Goal: Task Accomplishment & Management: Manage account settings

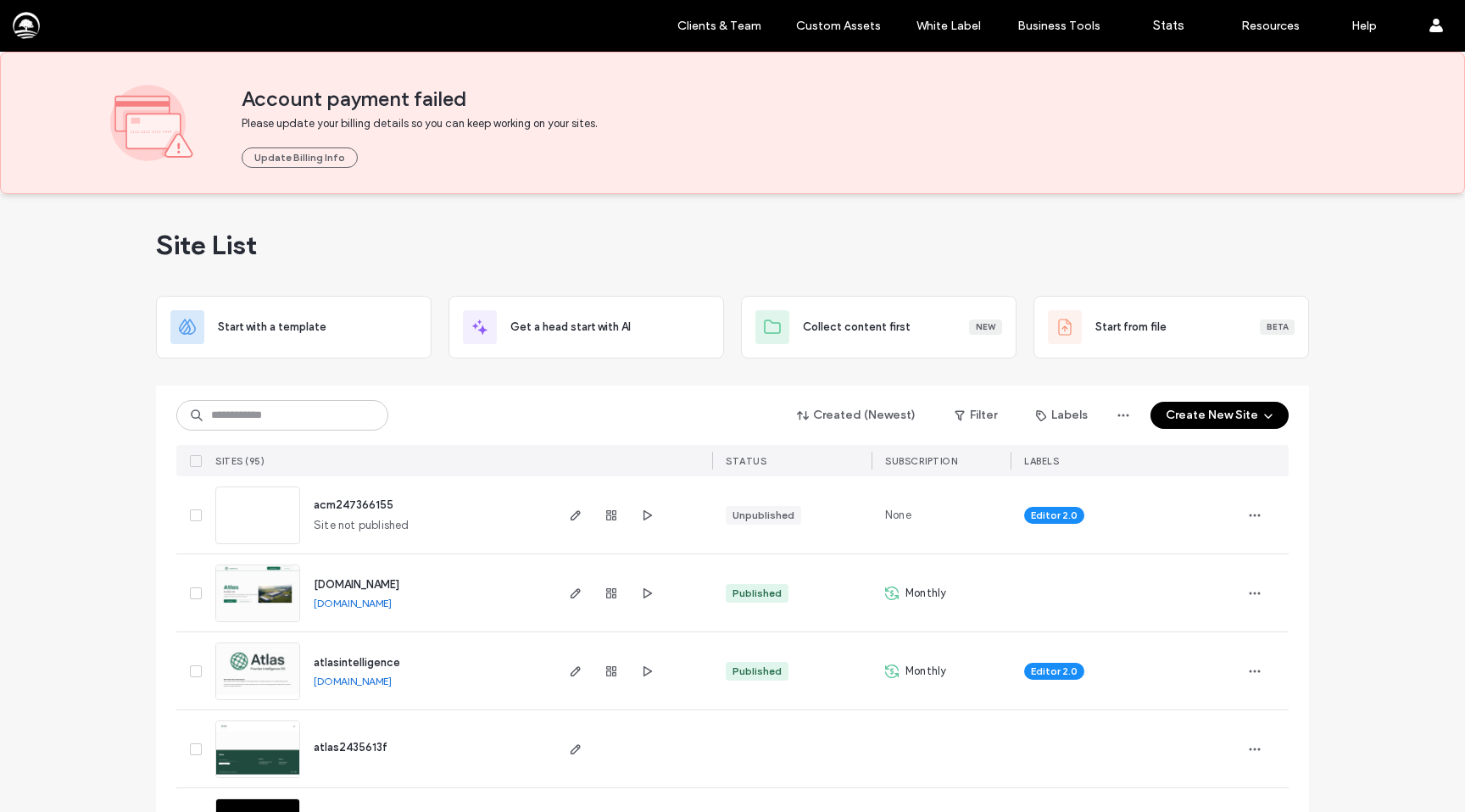
scroll to position [154, 0]
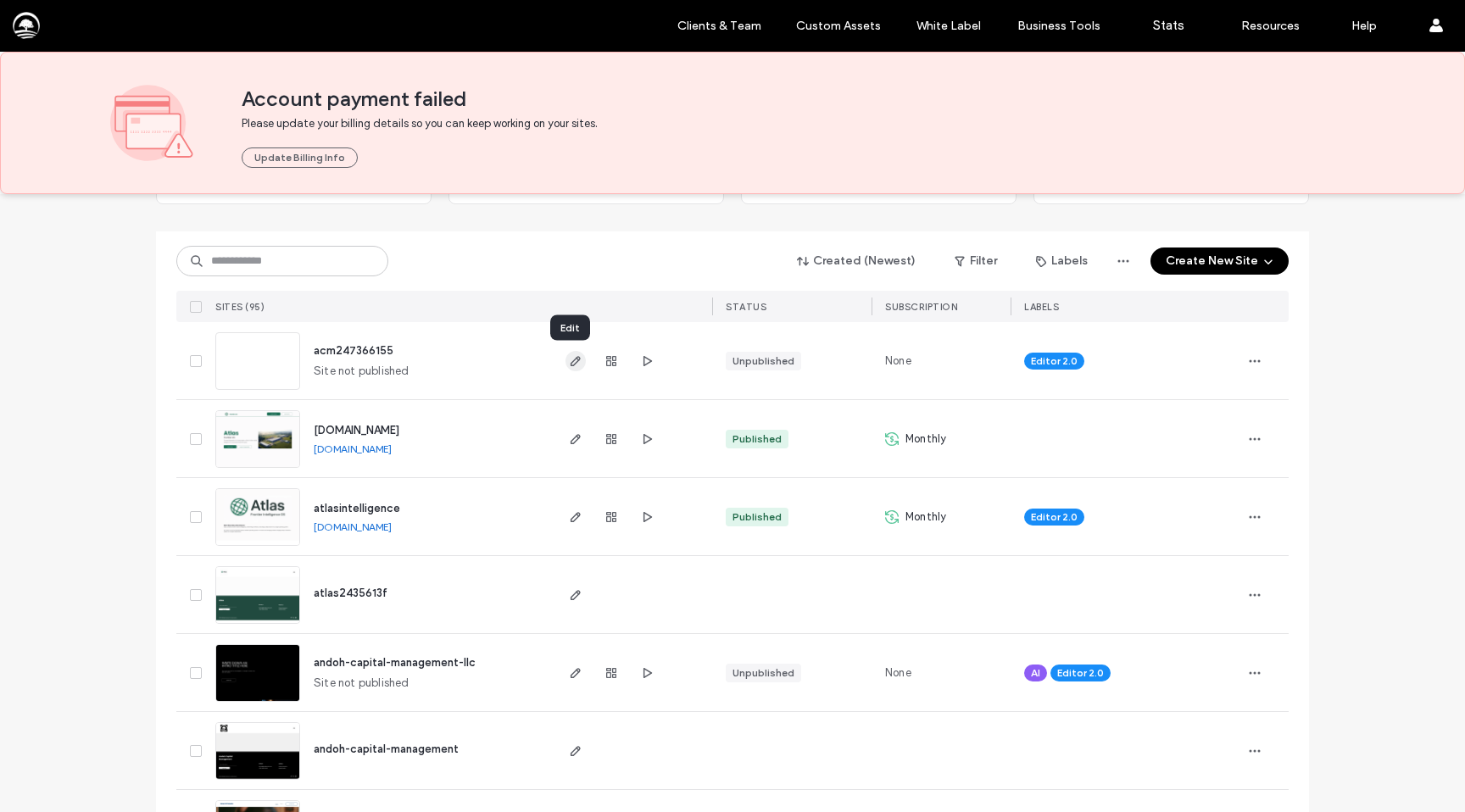
click at [569, 361] on icon "button" at bounding box center [575, 361] width 13 height 13
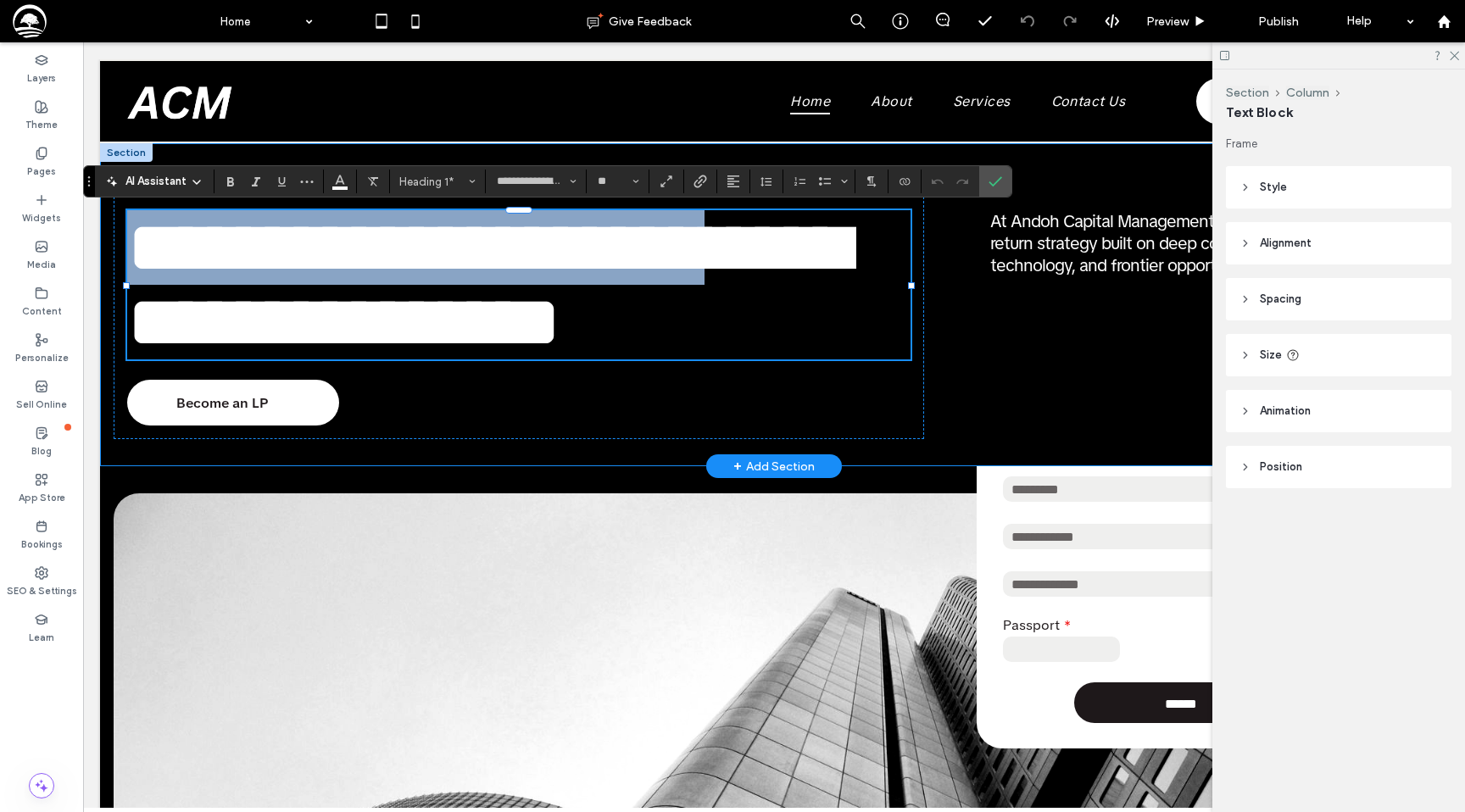
drag, startPoint x: 800, startPoint y: 266, endPoint x: 112, endPoint y: 201, distance: 691.1
click at [112, 201] on div "**********" at bounding box center [774, 305] width 1348 height 323
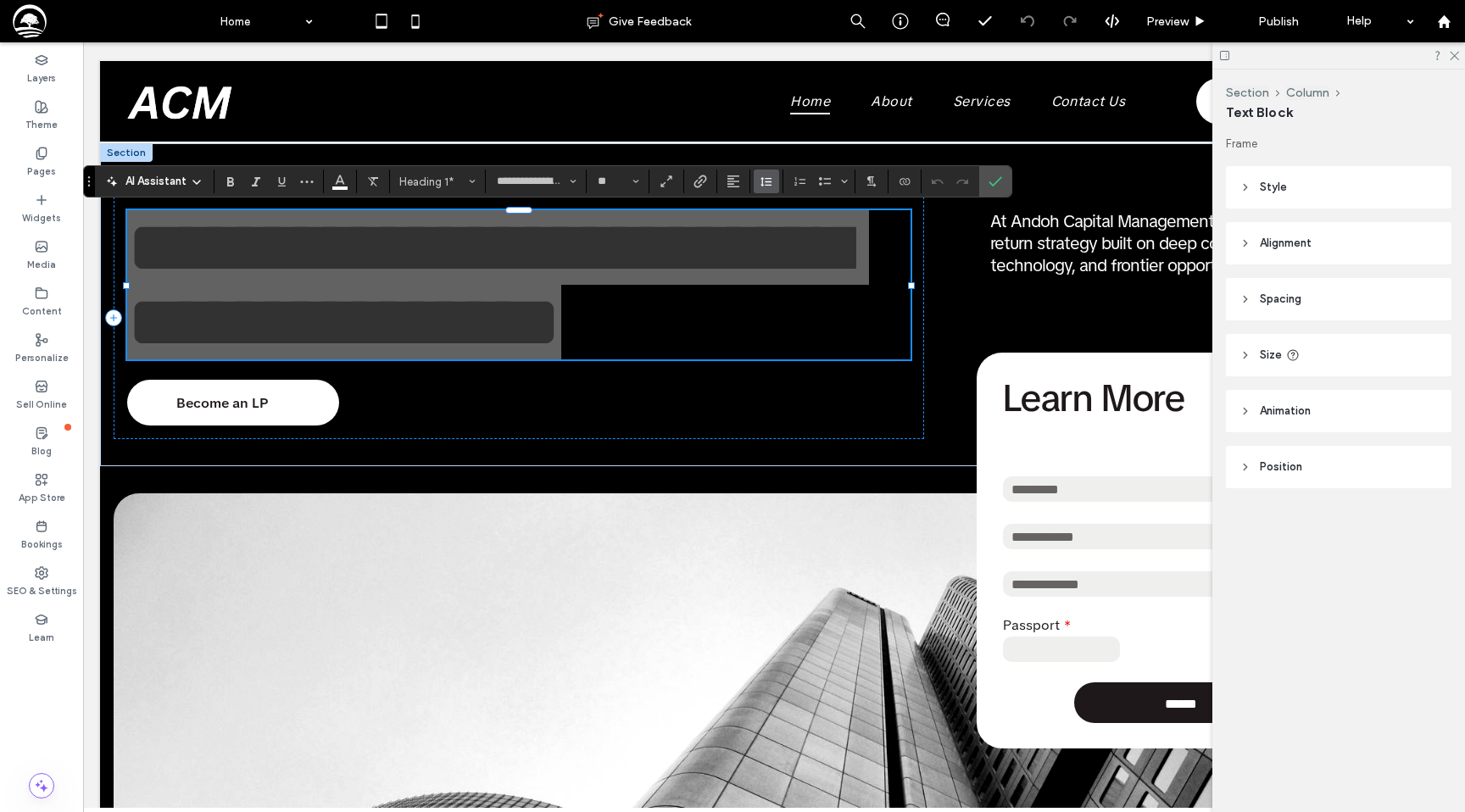
click at [762, 180] on use "Line Height" at bounding box center [766, 181] width 11 height 9
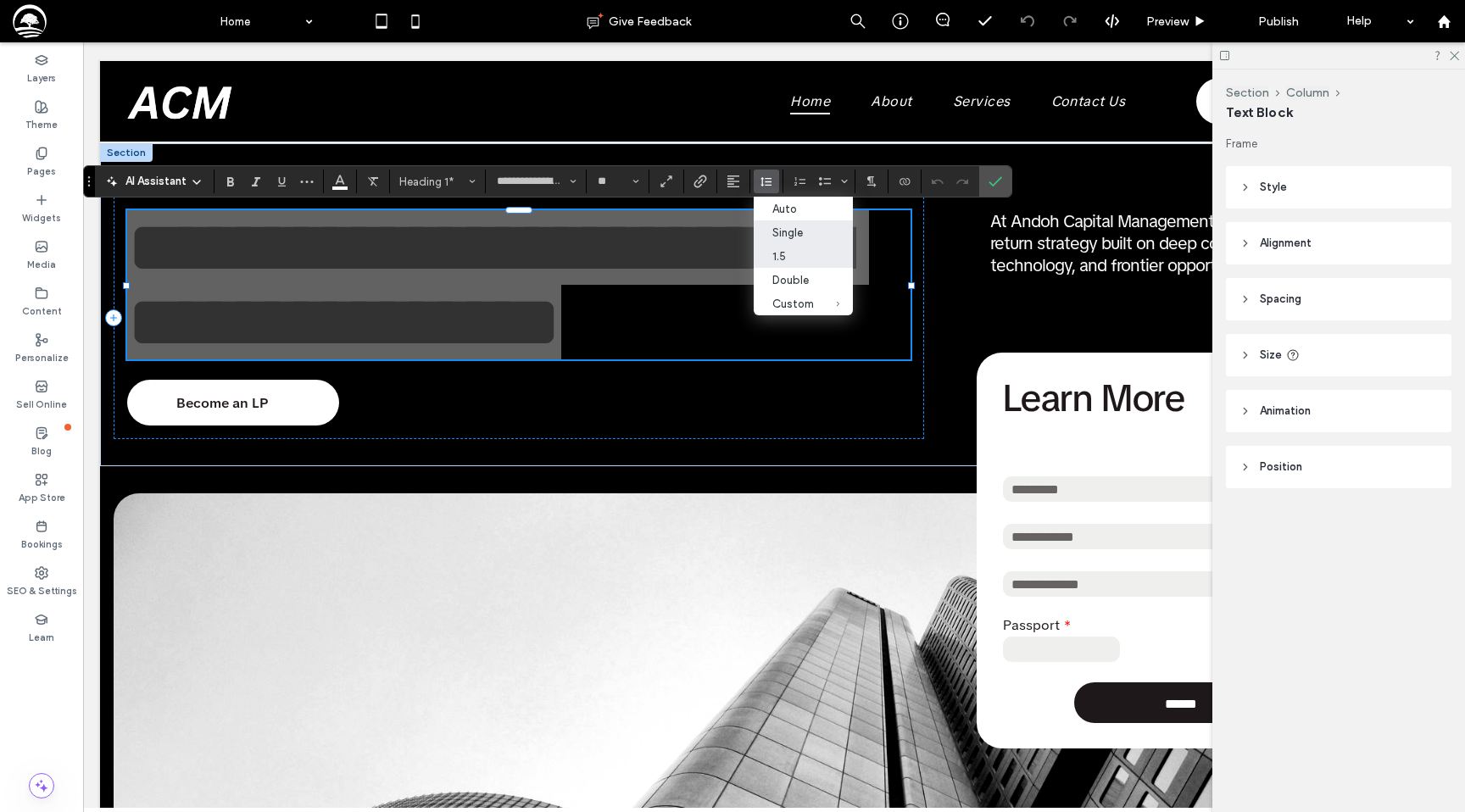
click at [763, 259] on icon "1.5" at bounding box center [763, 256] width 7 height 6
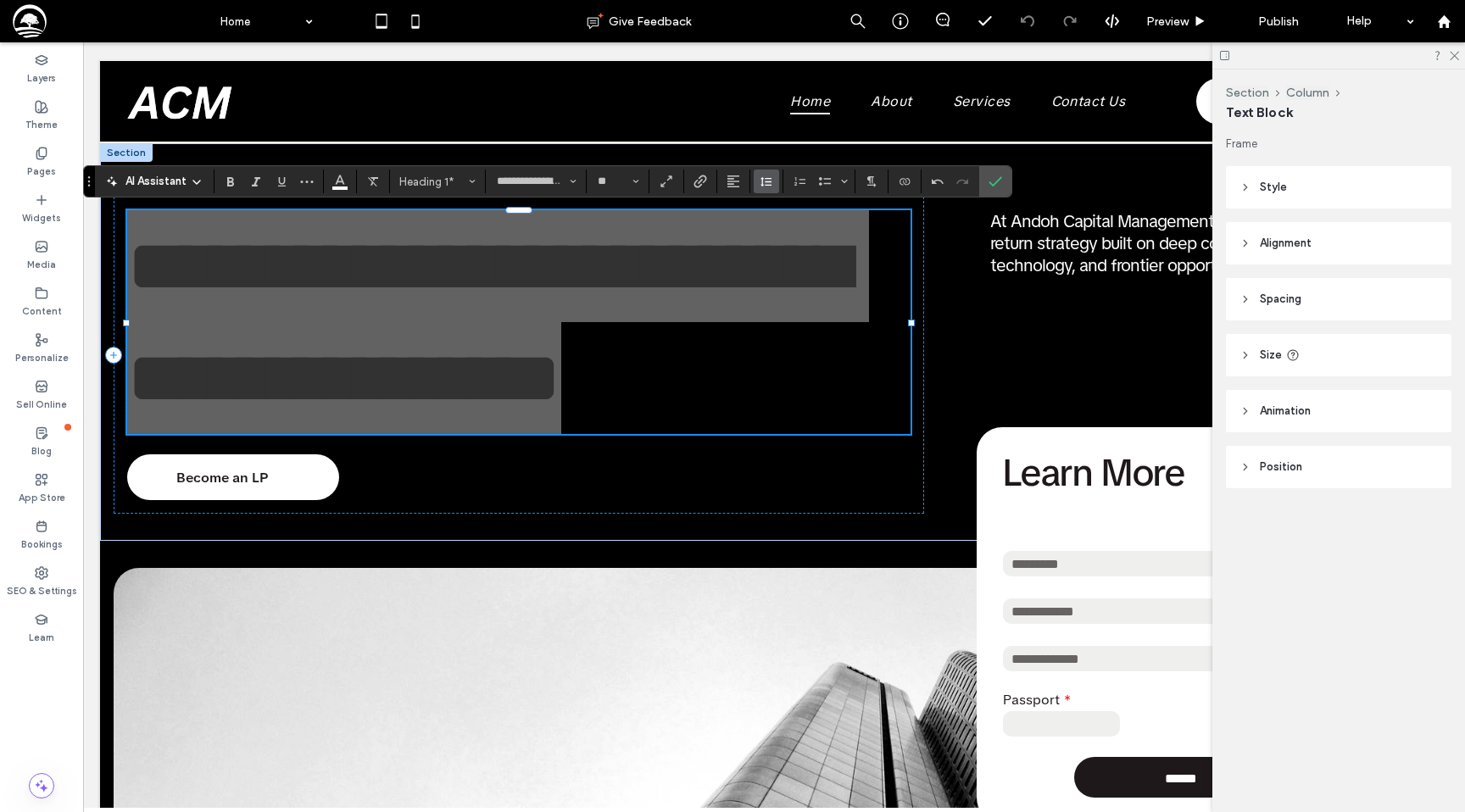
click at [774, 179] on button "Line Height" at bounding box center [767, 181] width 25 height 23
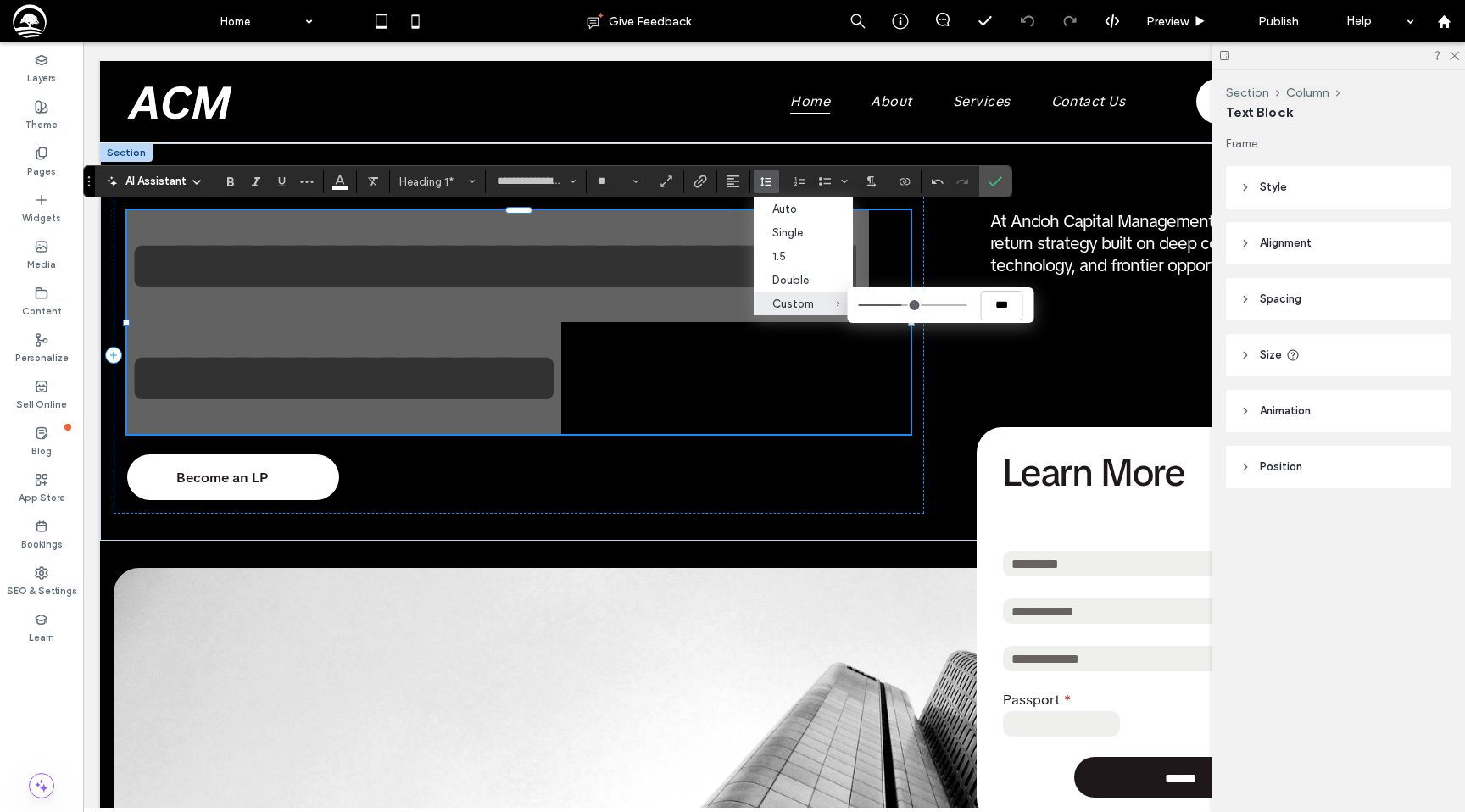
type input "***"
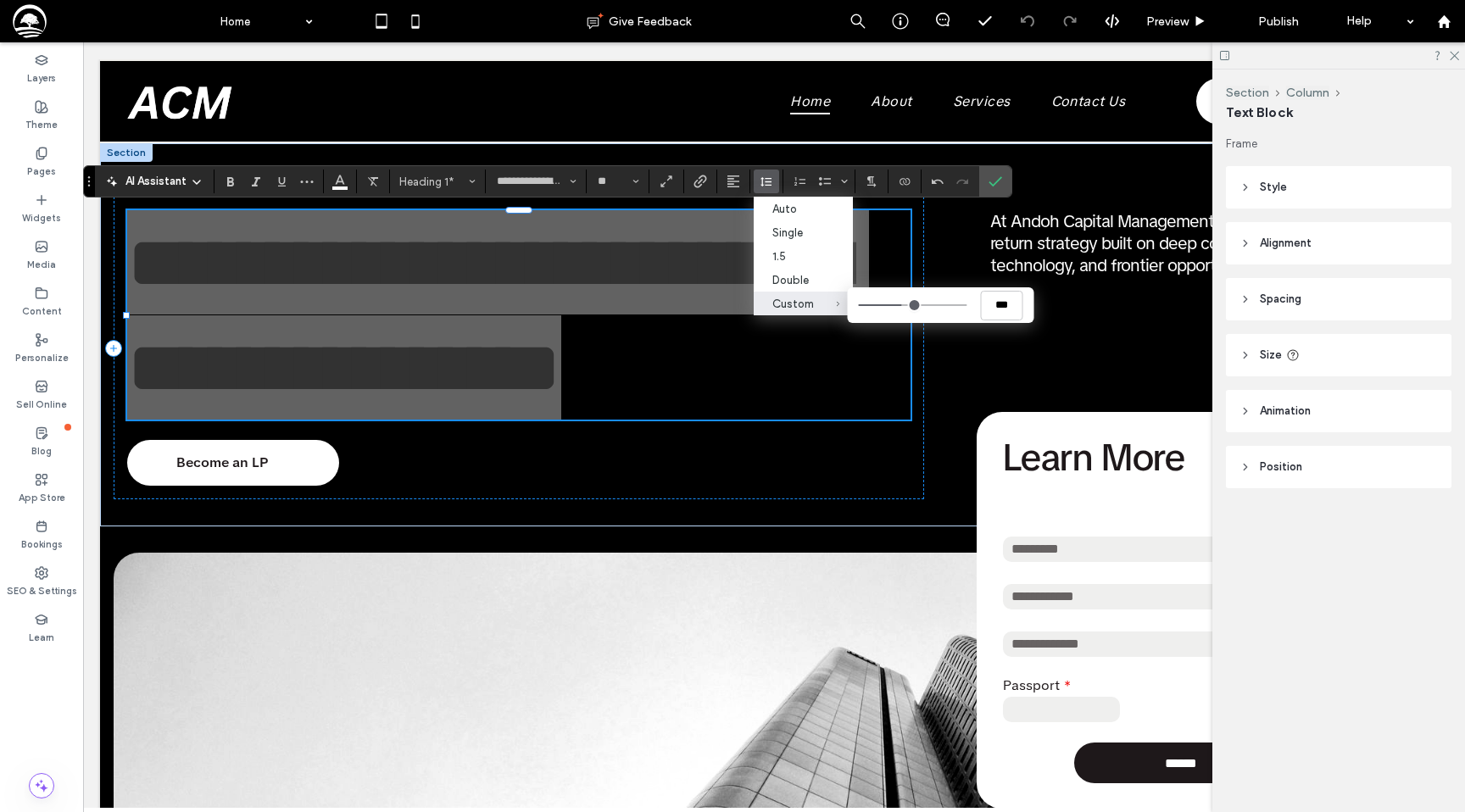
type input "***"
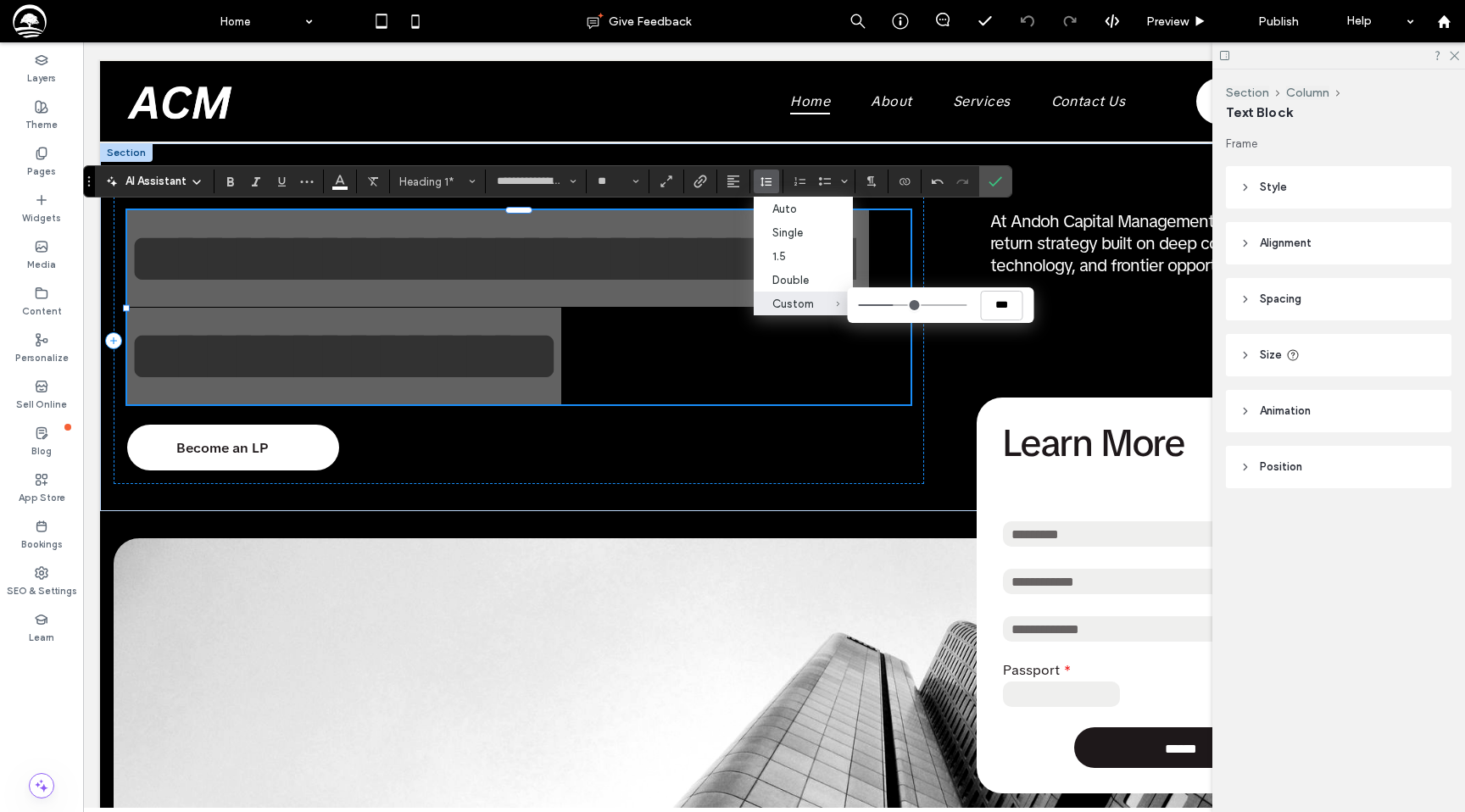
type input "***"
click at [895, 306] on input "Custom ***" at bounding box center [912, 305] width 109 height 2
click at [997, 183] on icon "Confirm" at bounding box center [995, 181] width 13 height 13
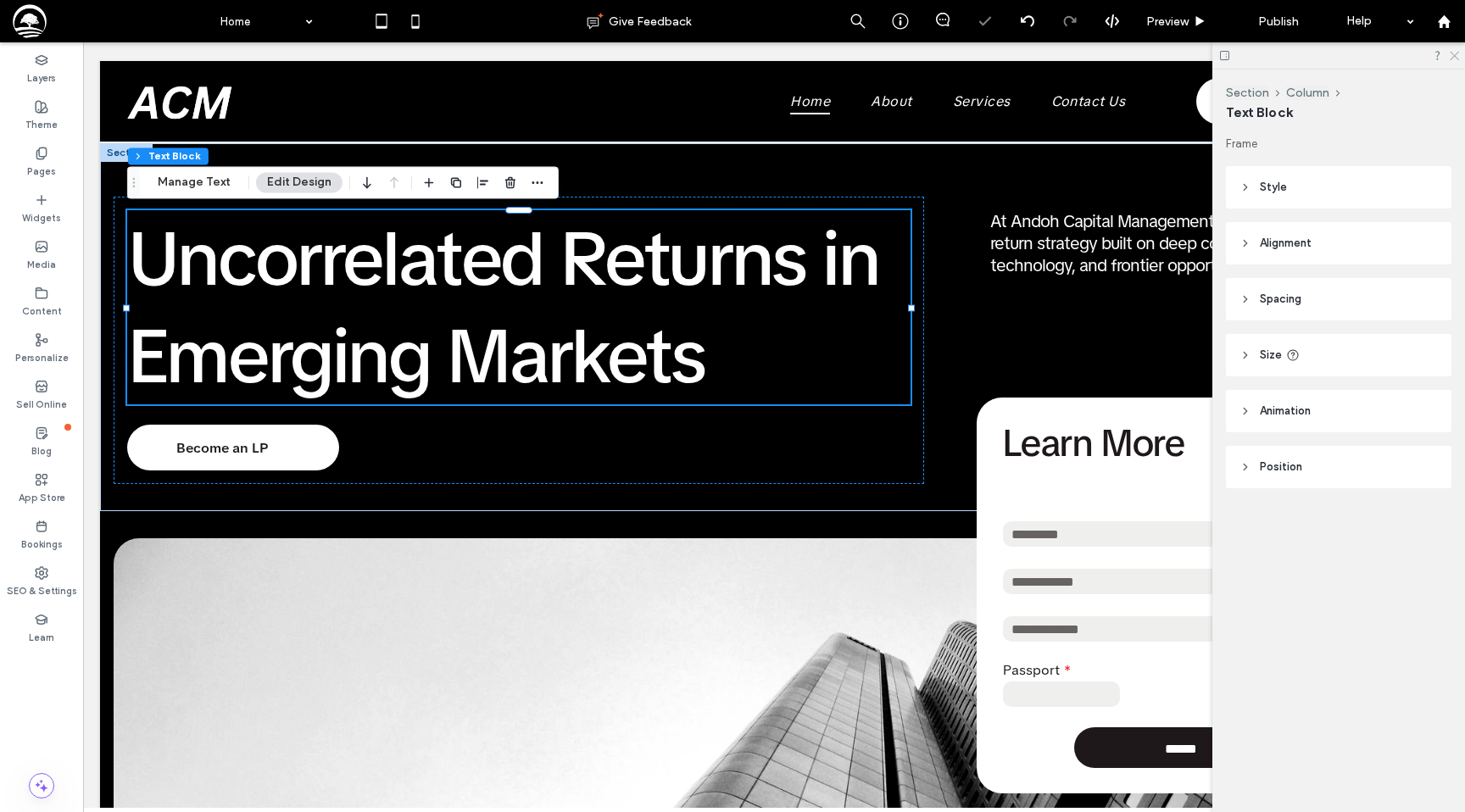
click at [1454, 57] on icon at bounding box center [1453, 55] width 11 height 11
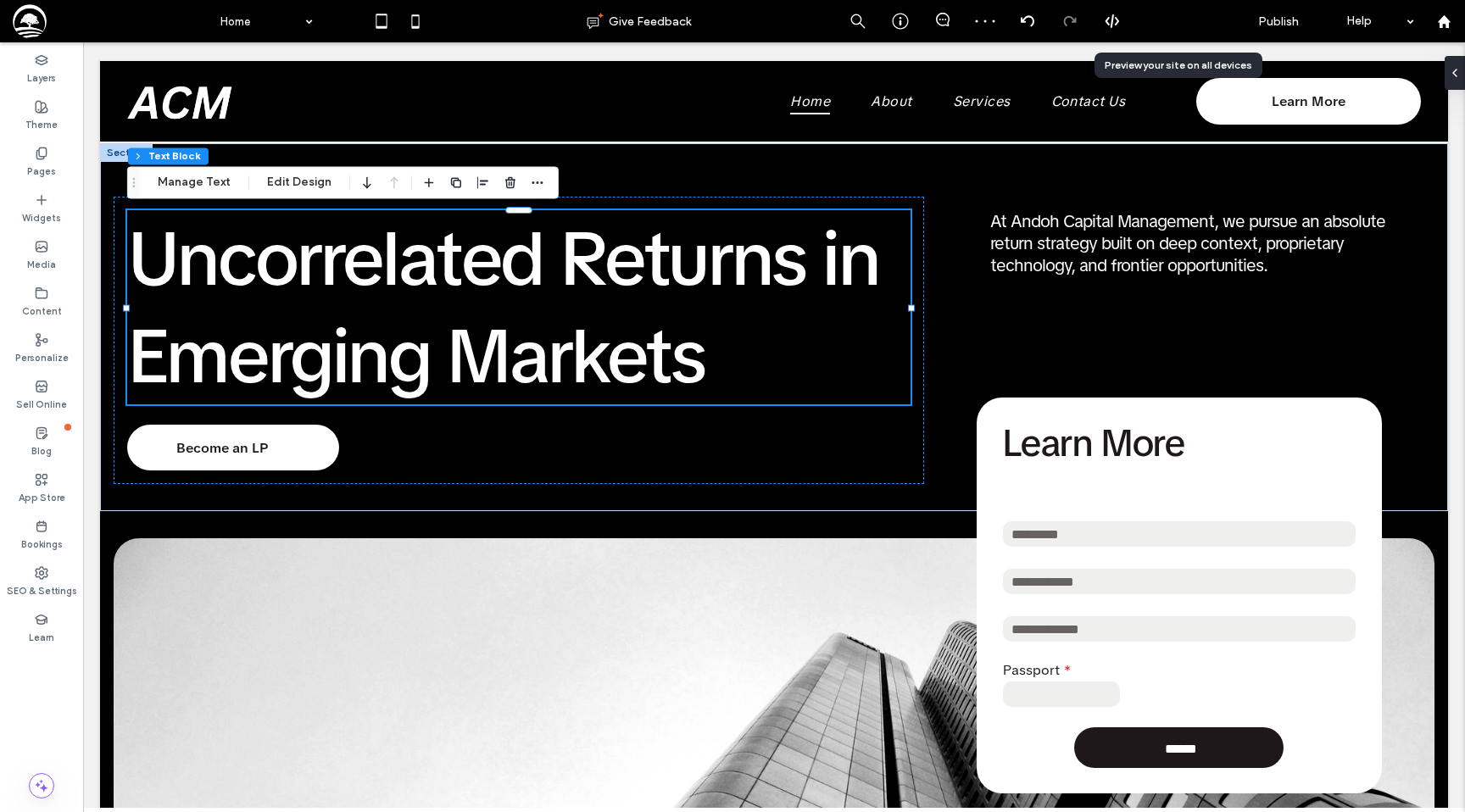
click at [1168, 20] on span "Preview" at bounding box center [1167, 22] width 42 height 14
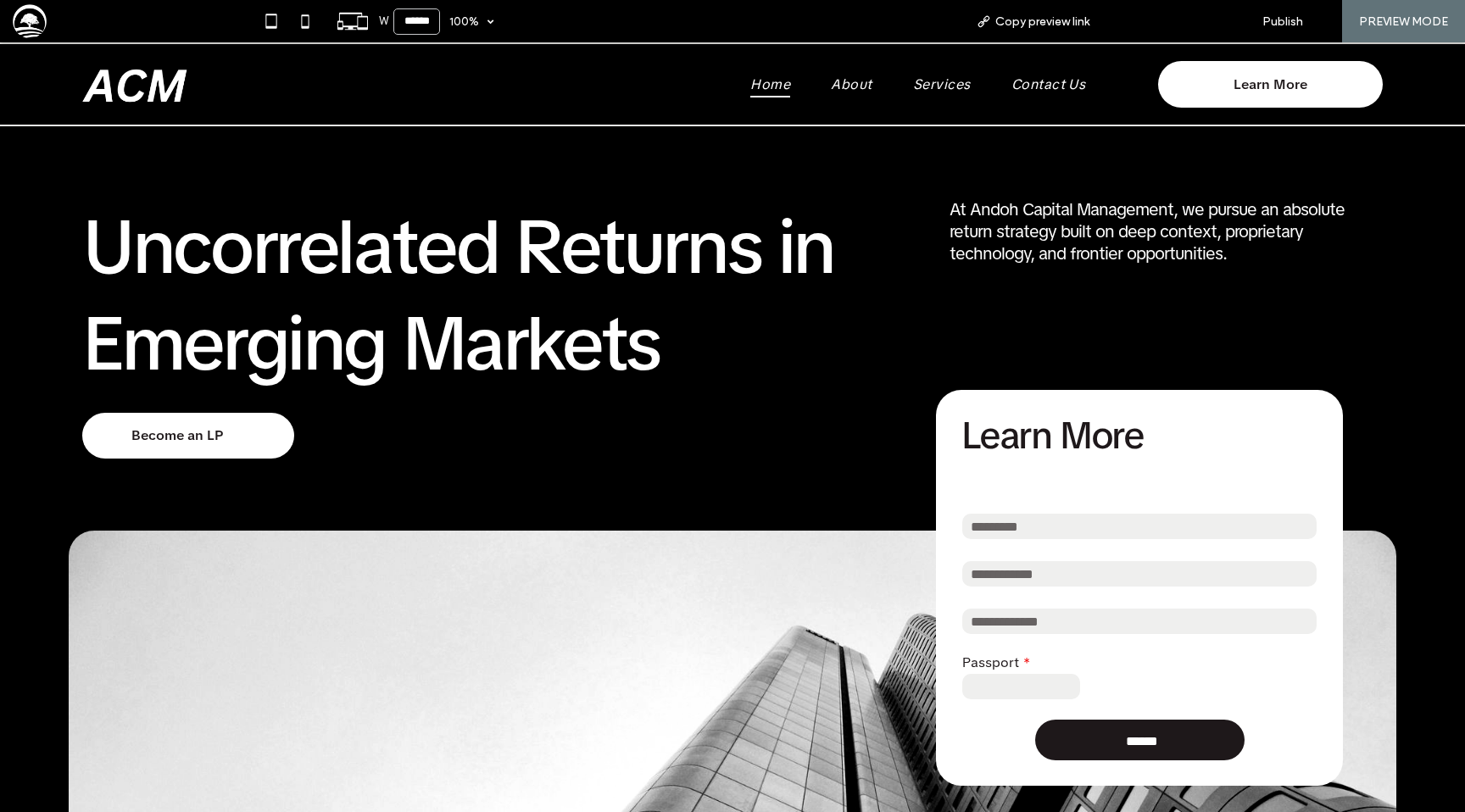
click at [1151, 22] on span "Back to editor" at bounding box center [1171, 22] width 78 height 14
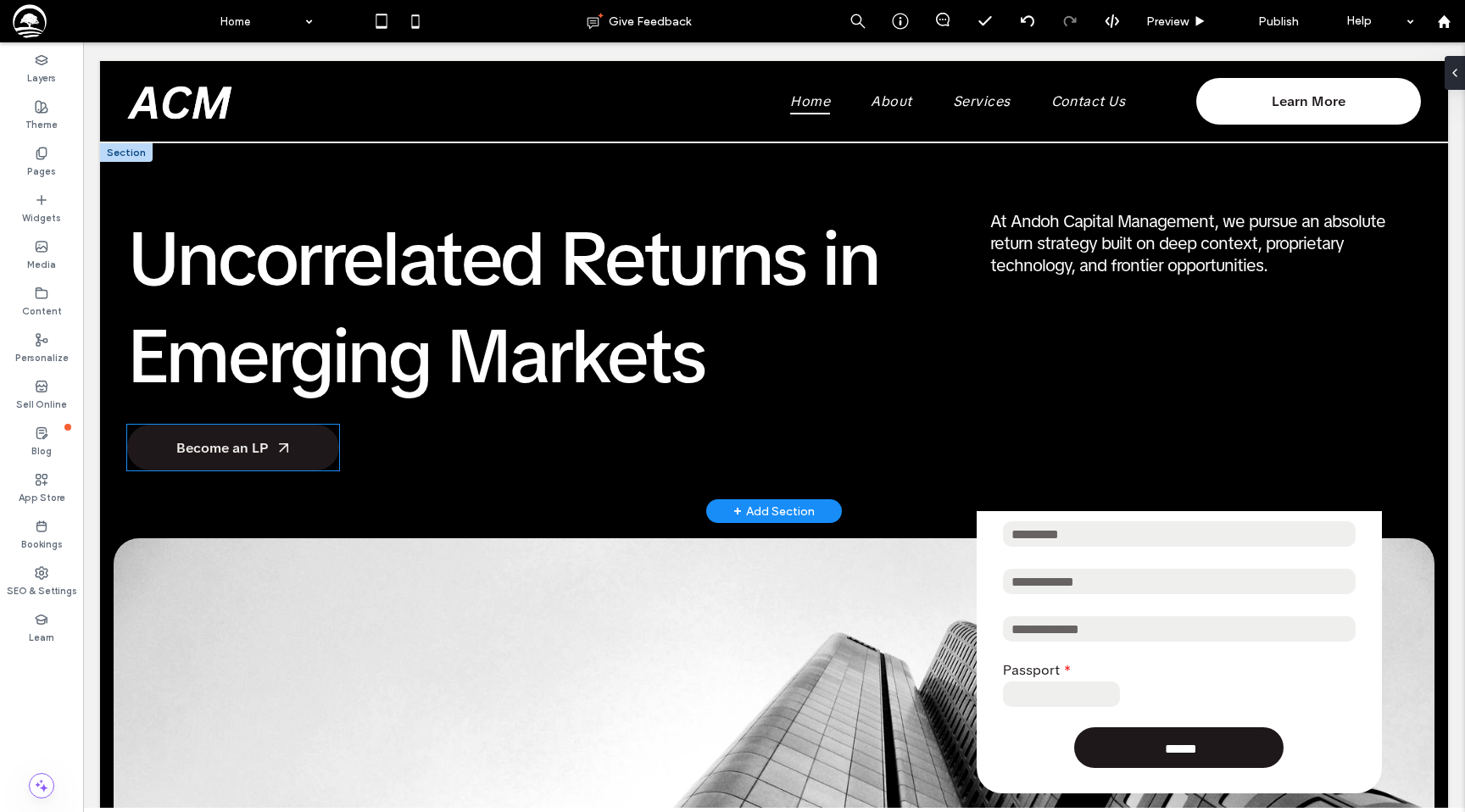
click at [221, 442] on span "Become an LP" at bounding box center [222, 448] width 92 height 18
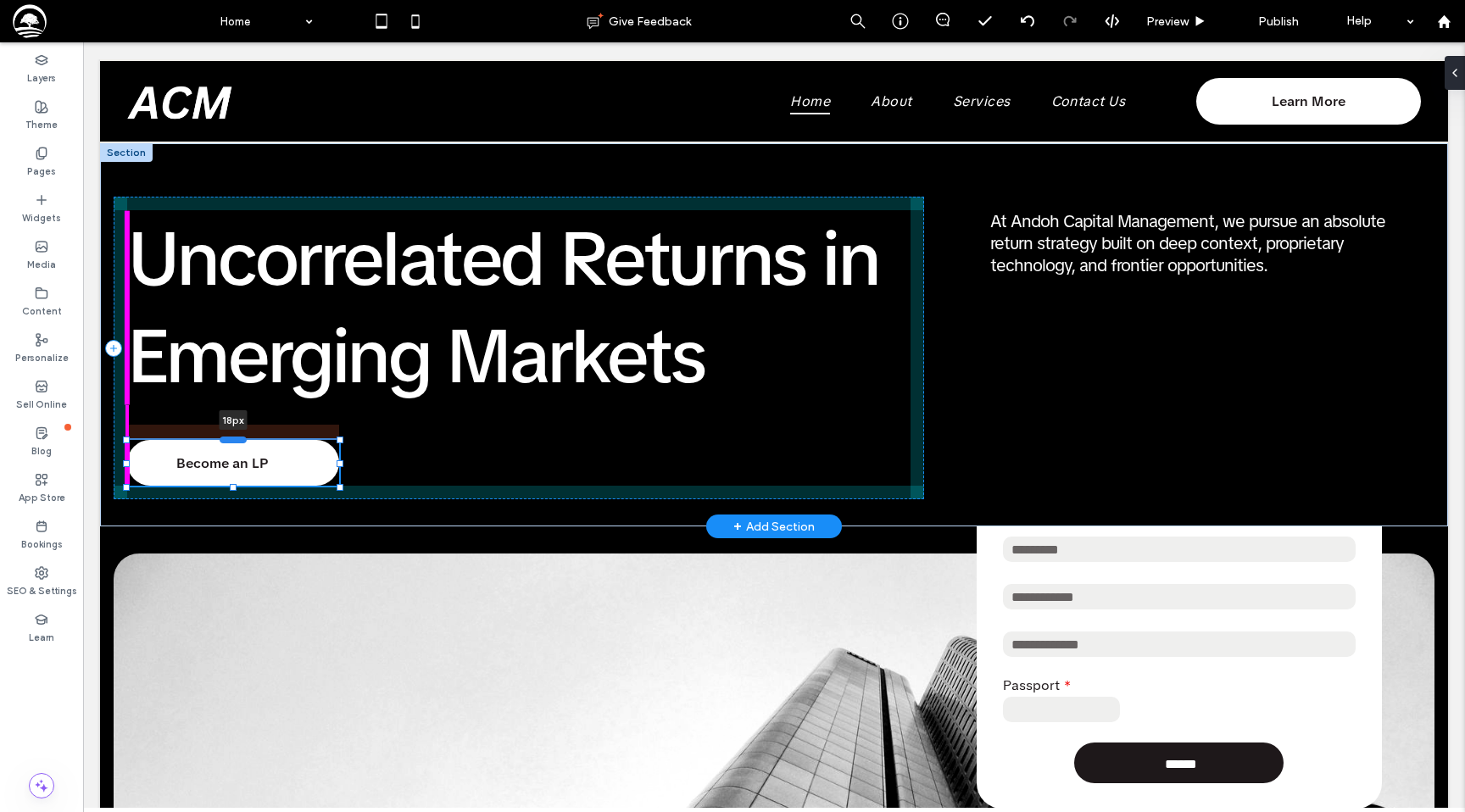
drag, startPoint x: 231, startPoint y: 424, endPoint x: 230, endPoint y: 440, distance: 16.0
click at [230, 440] on div at bounding box center [233, 439] width 27 height 7
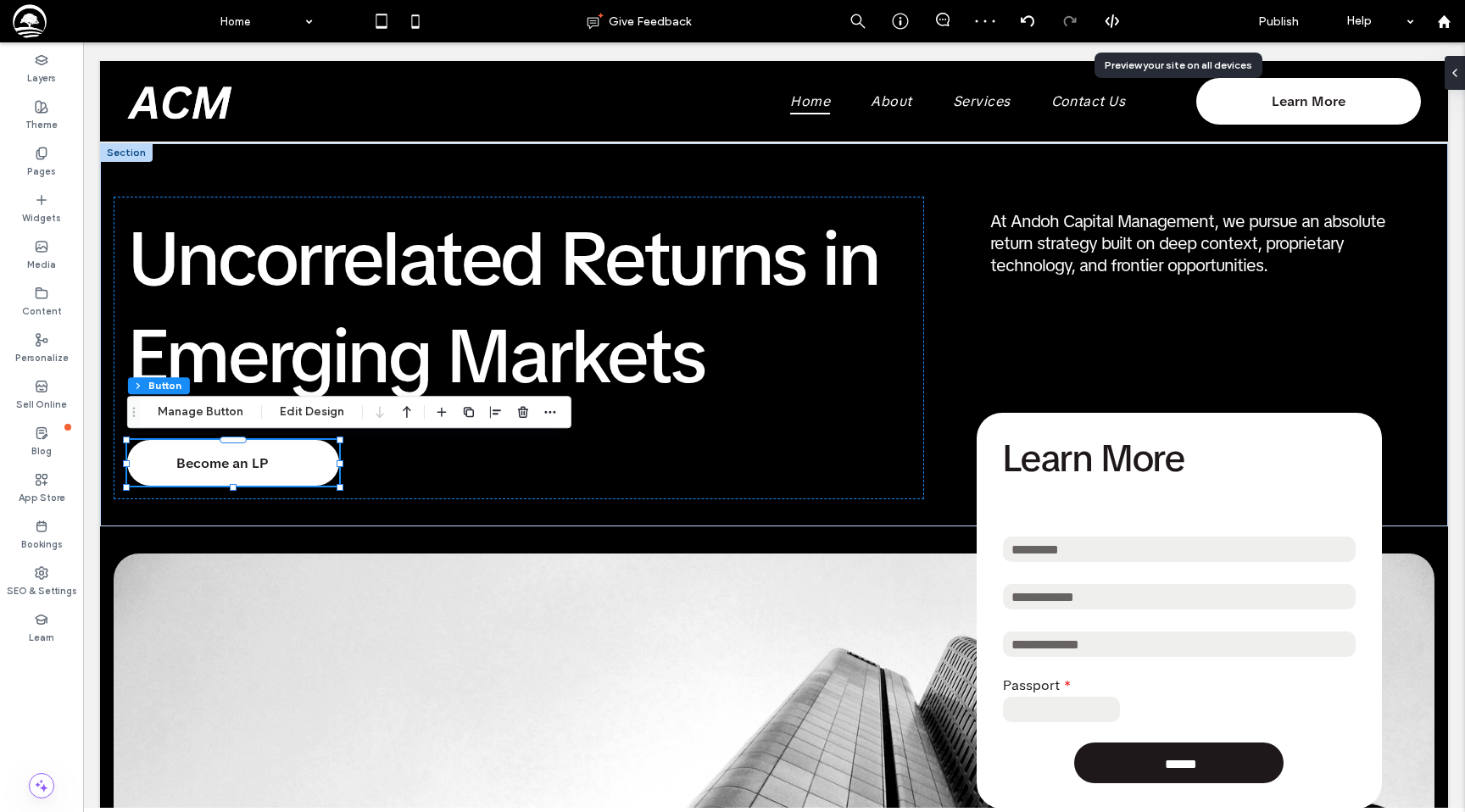
click at [1174, 19] on span "Preview" at bounding box center [1167, 22] width 42 height 14
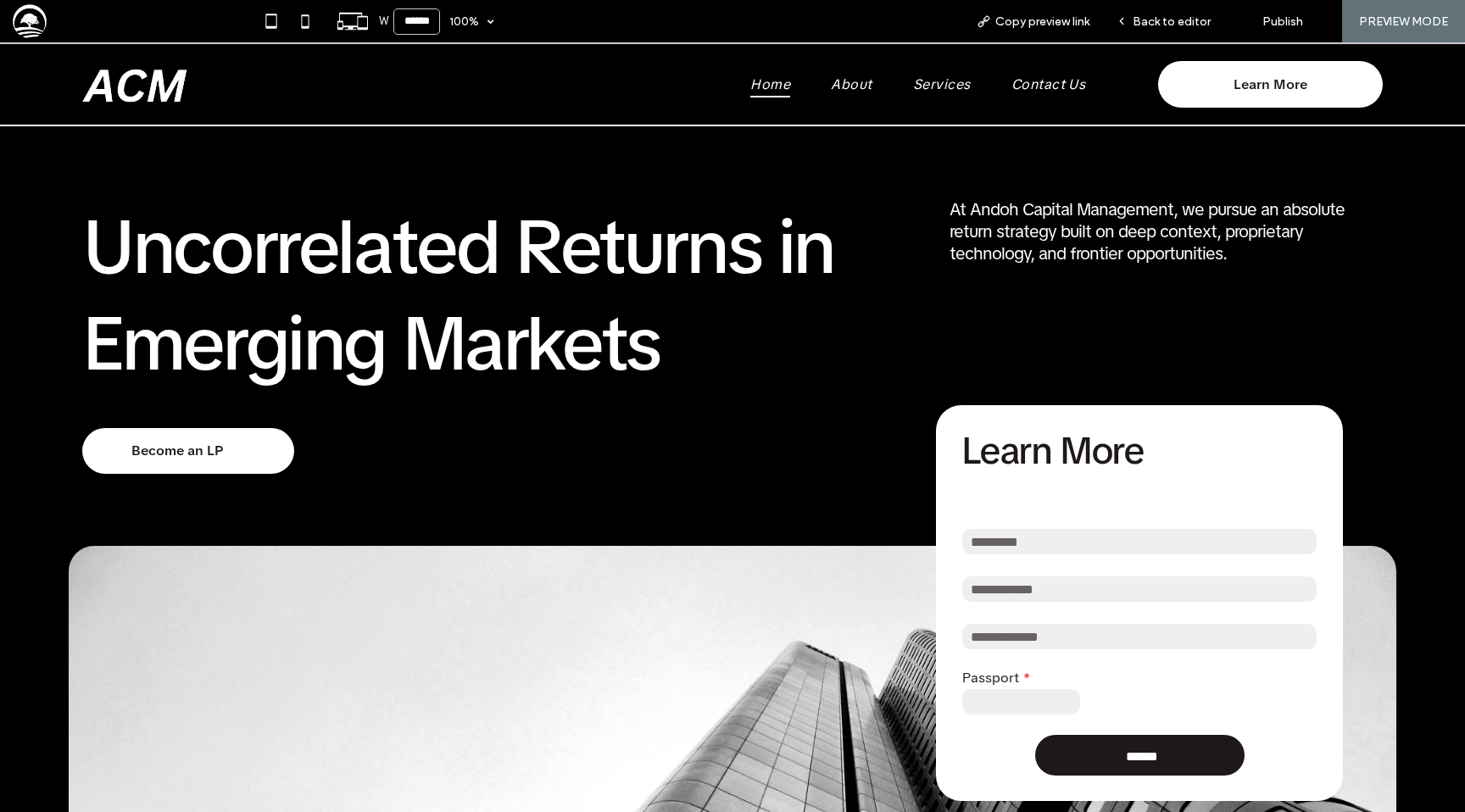
click at [1174, 19] on span "Back to editor" at bounding box center [1171, 22] width 78 height 14
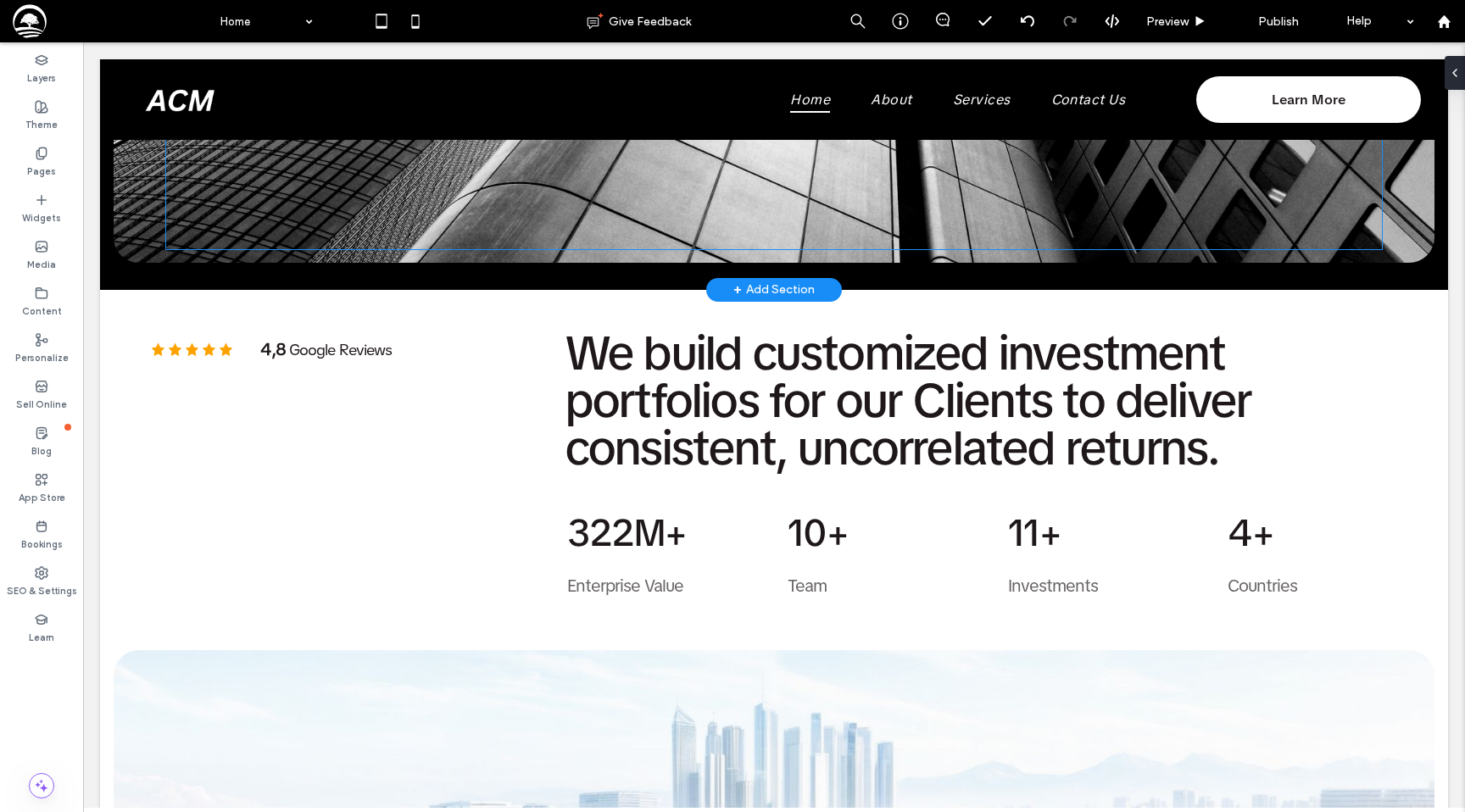
scroll to position [903, 0]
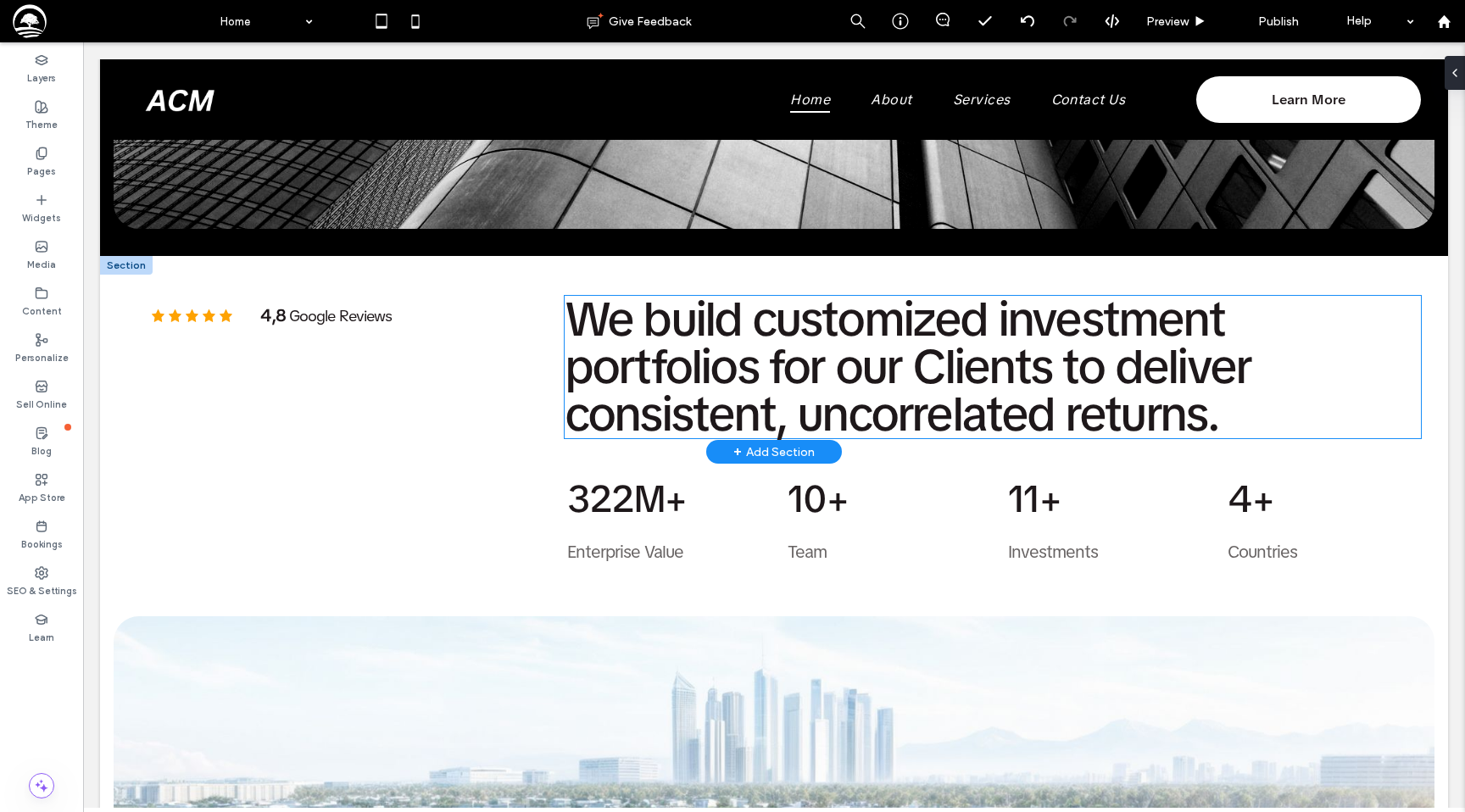
click at [782, 369] on span "olios for our Clients to deliver consistent, uncorrelated returns." at bounding box center [908, 390] width 686 height 109
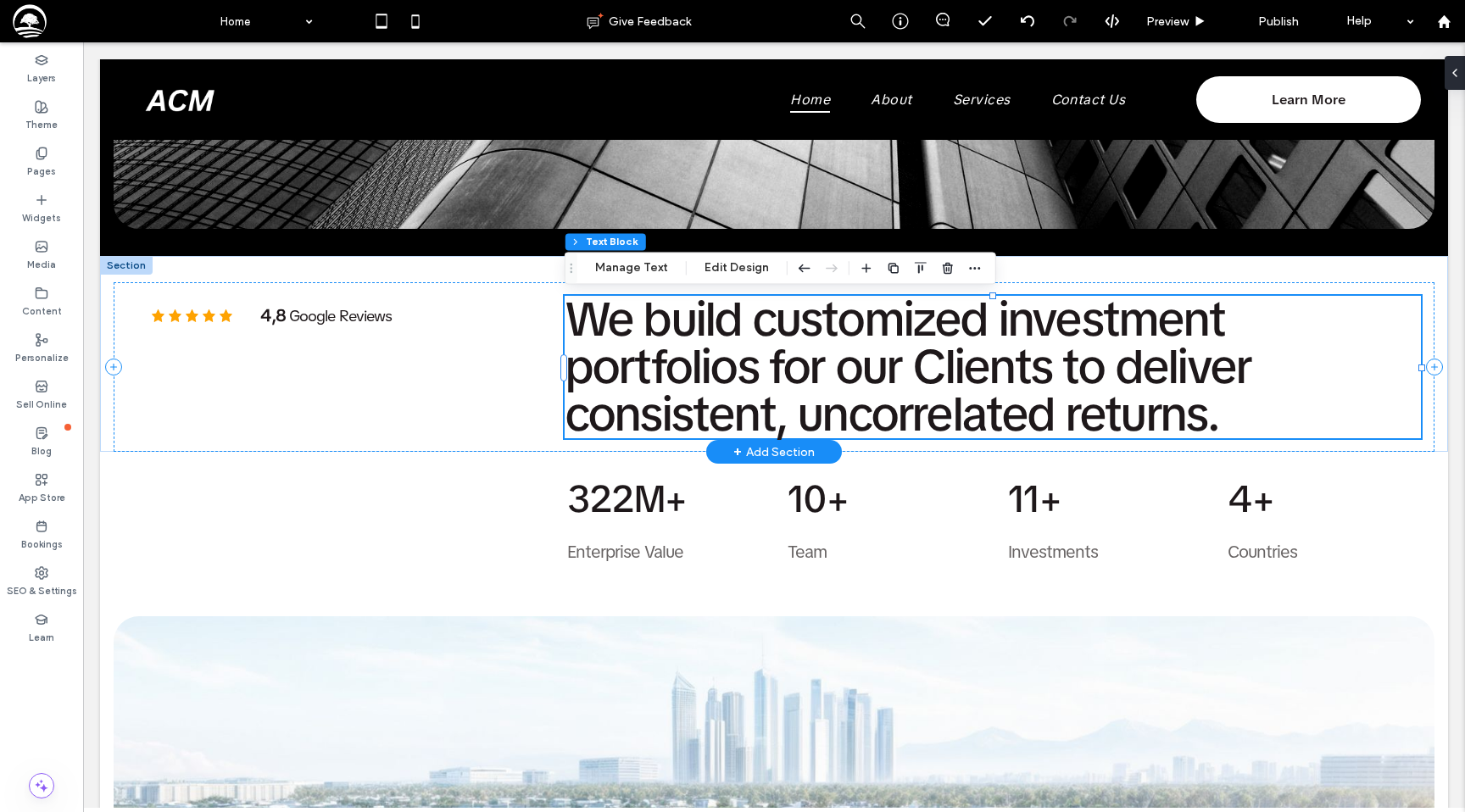
click at [782, 369] on div "We build customized investment portf olios for our Clients to deliver consisten…" at bounding box center [993, 367] width 856 height 143
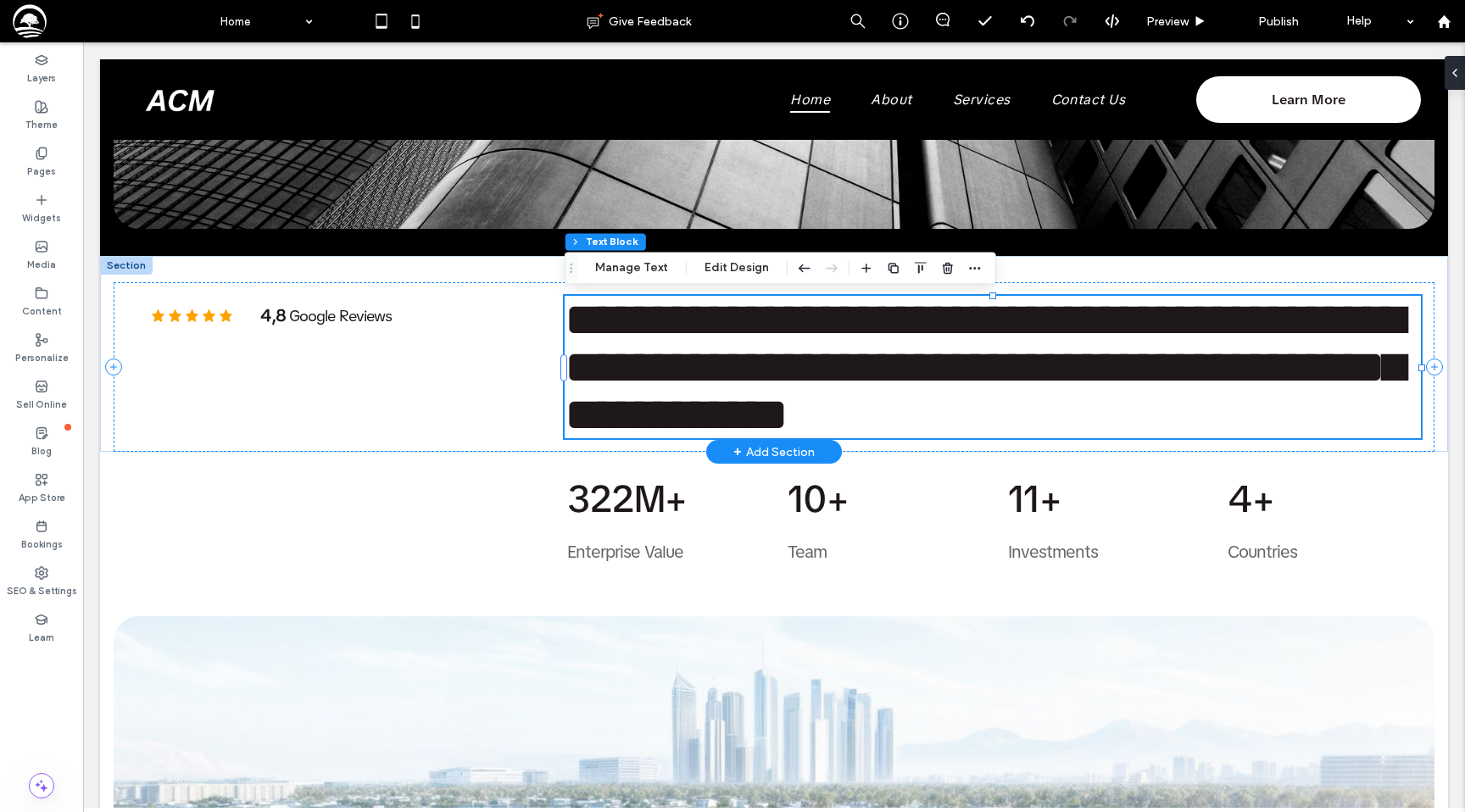
click at [782, 369] on span "**********" at bounding box center [984, 367] width 839 height 143
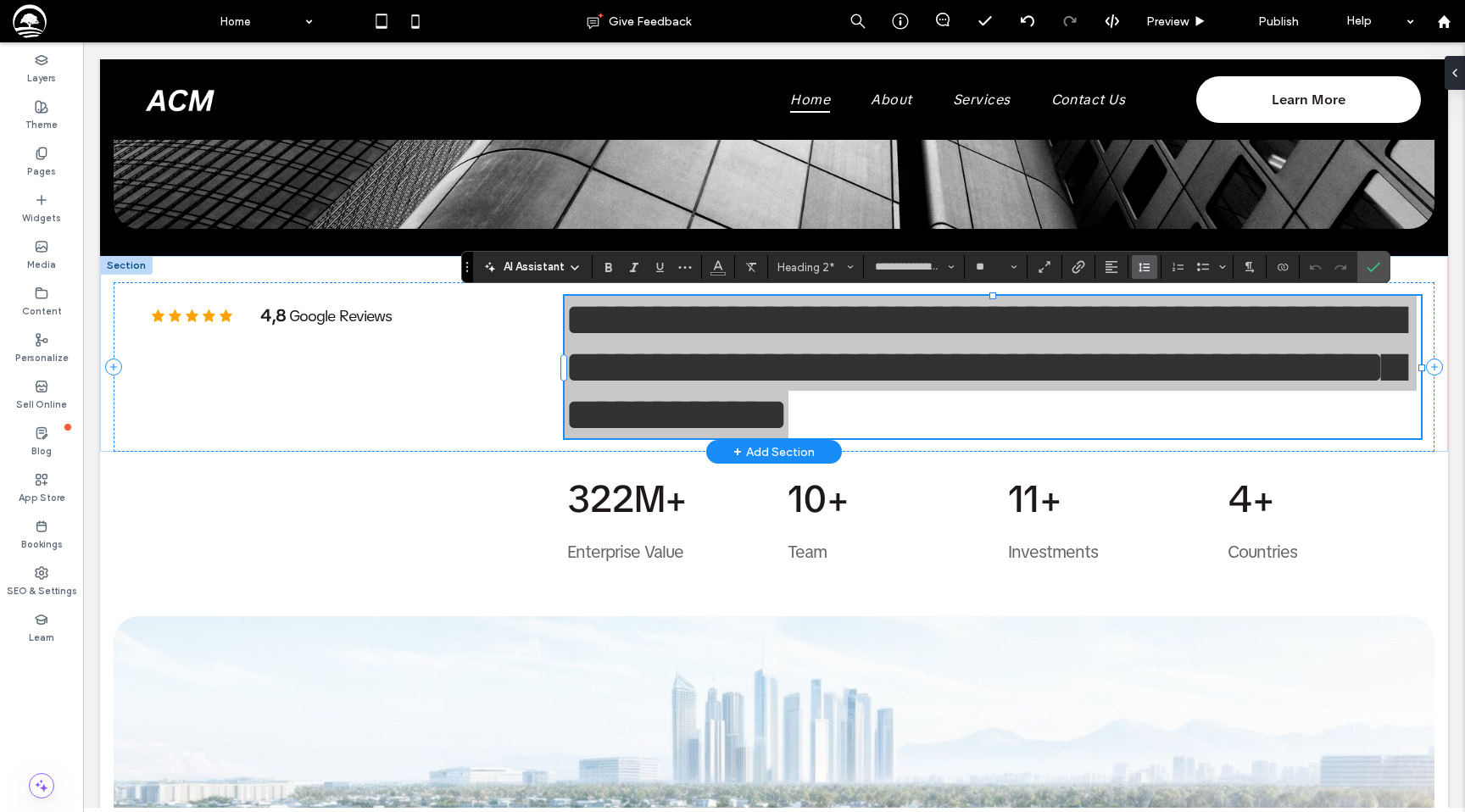
click at [1142, 268] on icon "Line Height" at bounding box center [1144, 266] width 13 height 13
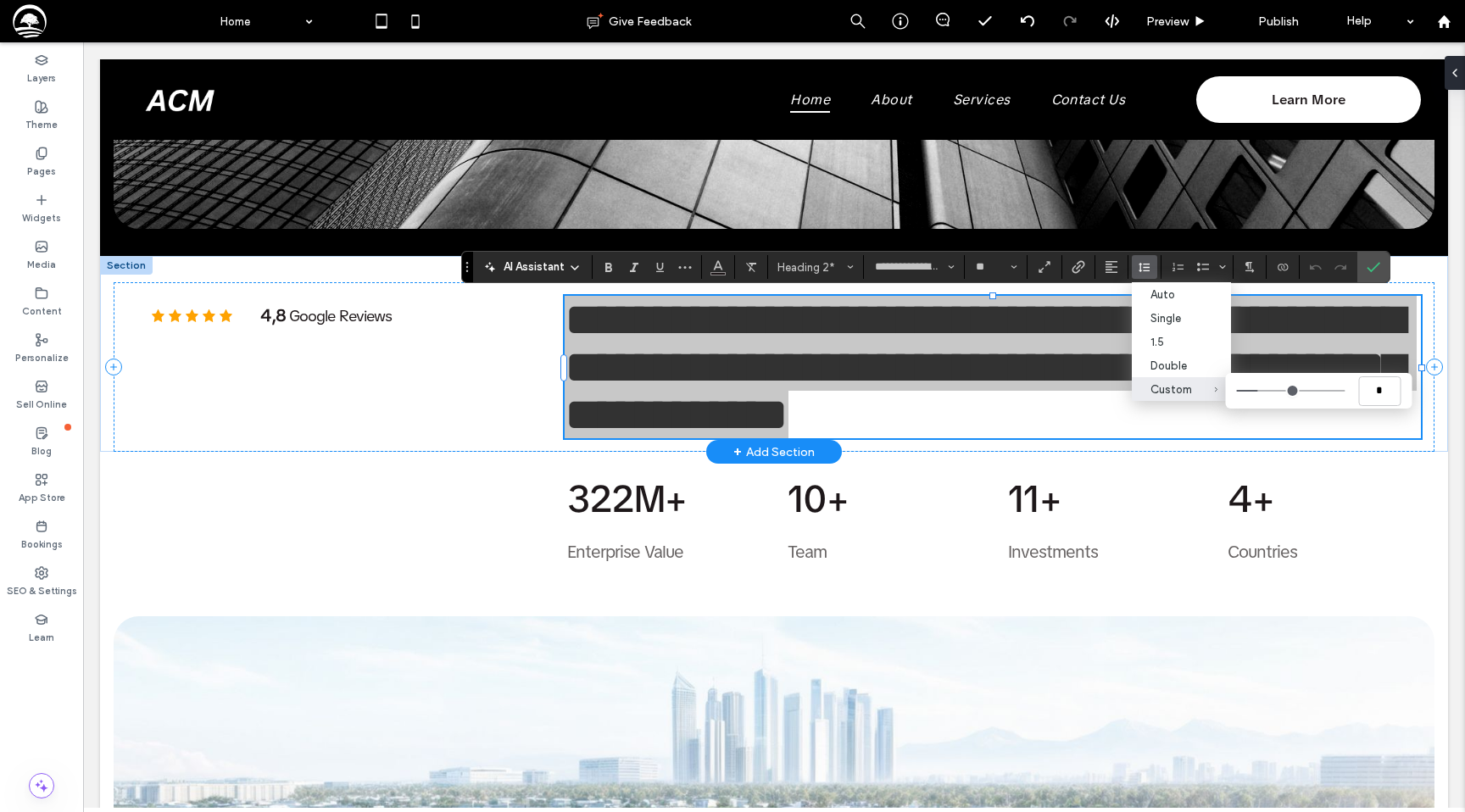
type input "***"
type input "*"
type input "***"
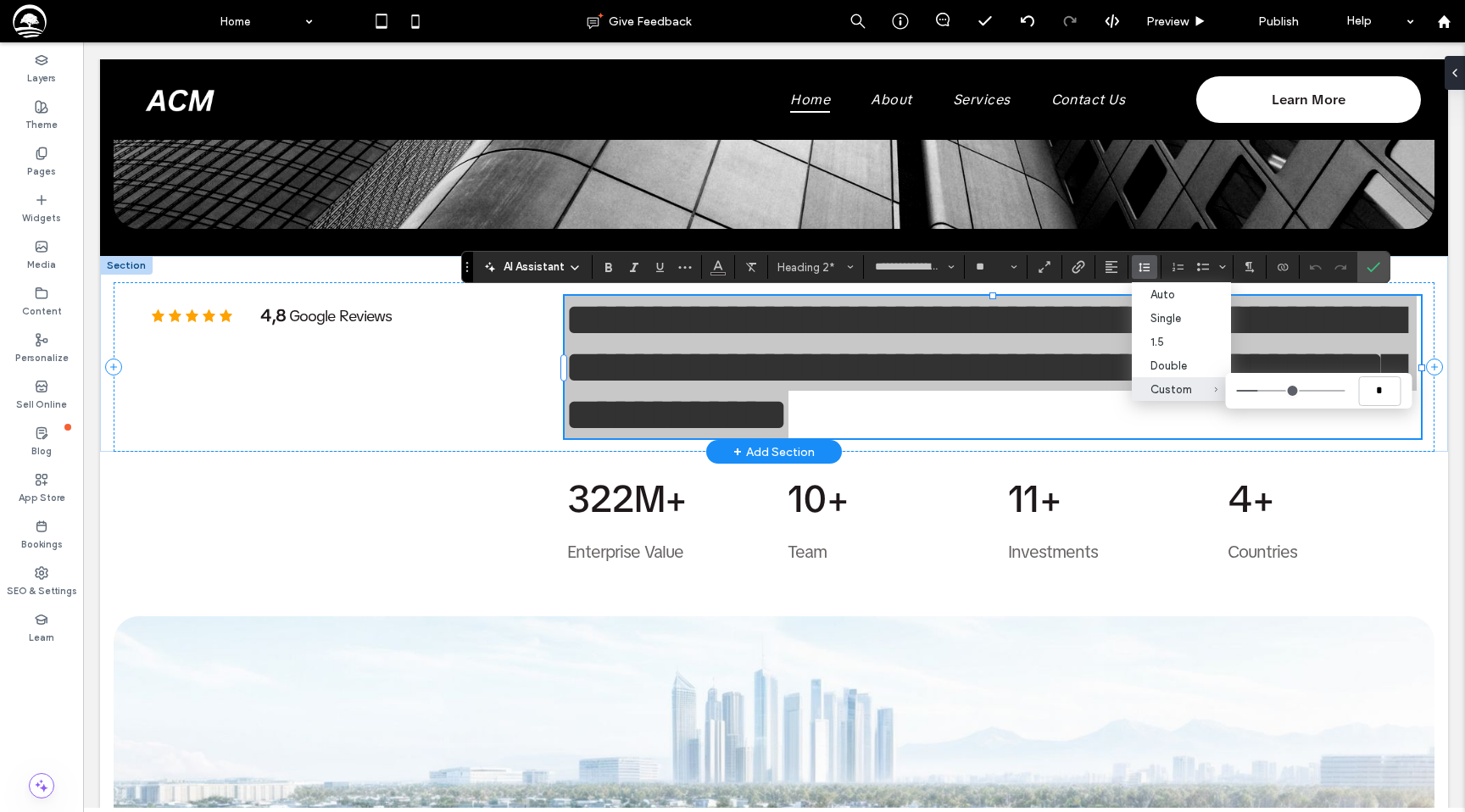
type input "***"
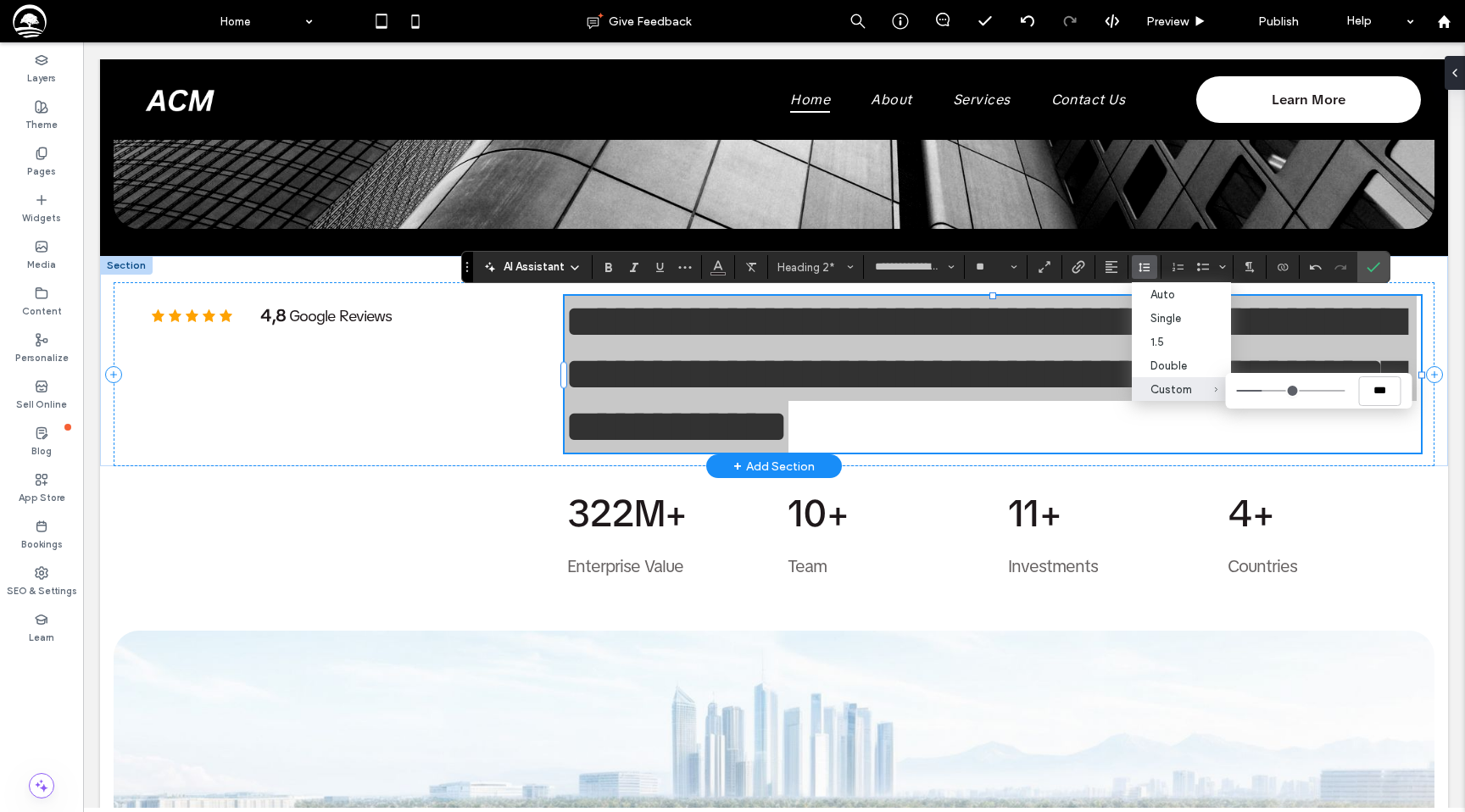
type input "***"
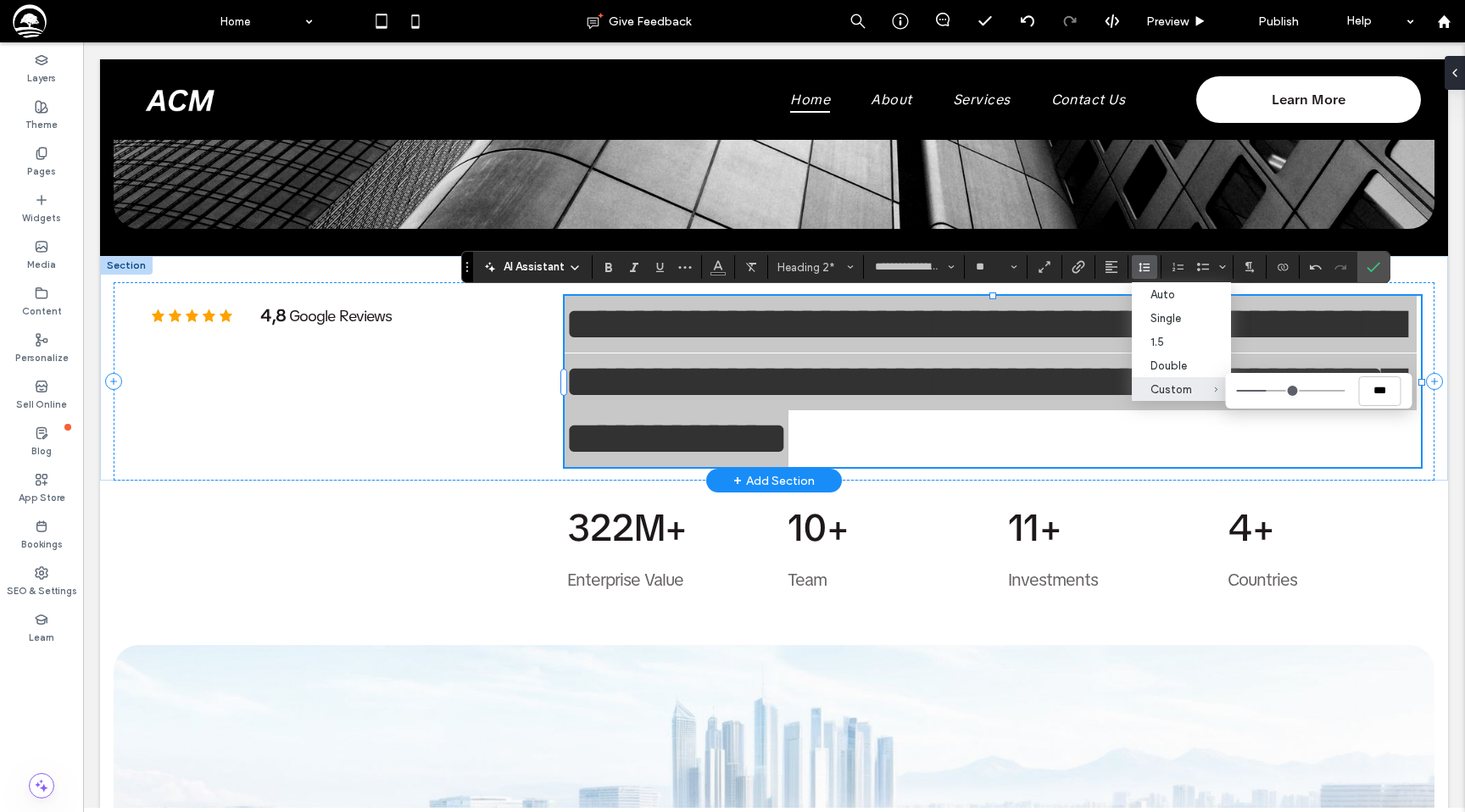
drag, startPoint x: 1259, startPoint y: 394, endPoint x: 1268, endPoint y: 395, distance: 9.1
type input "***"
click at [1268, 391] on input "Custom ***" at bounding box center [1290, 390] width 109 height 2
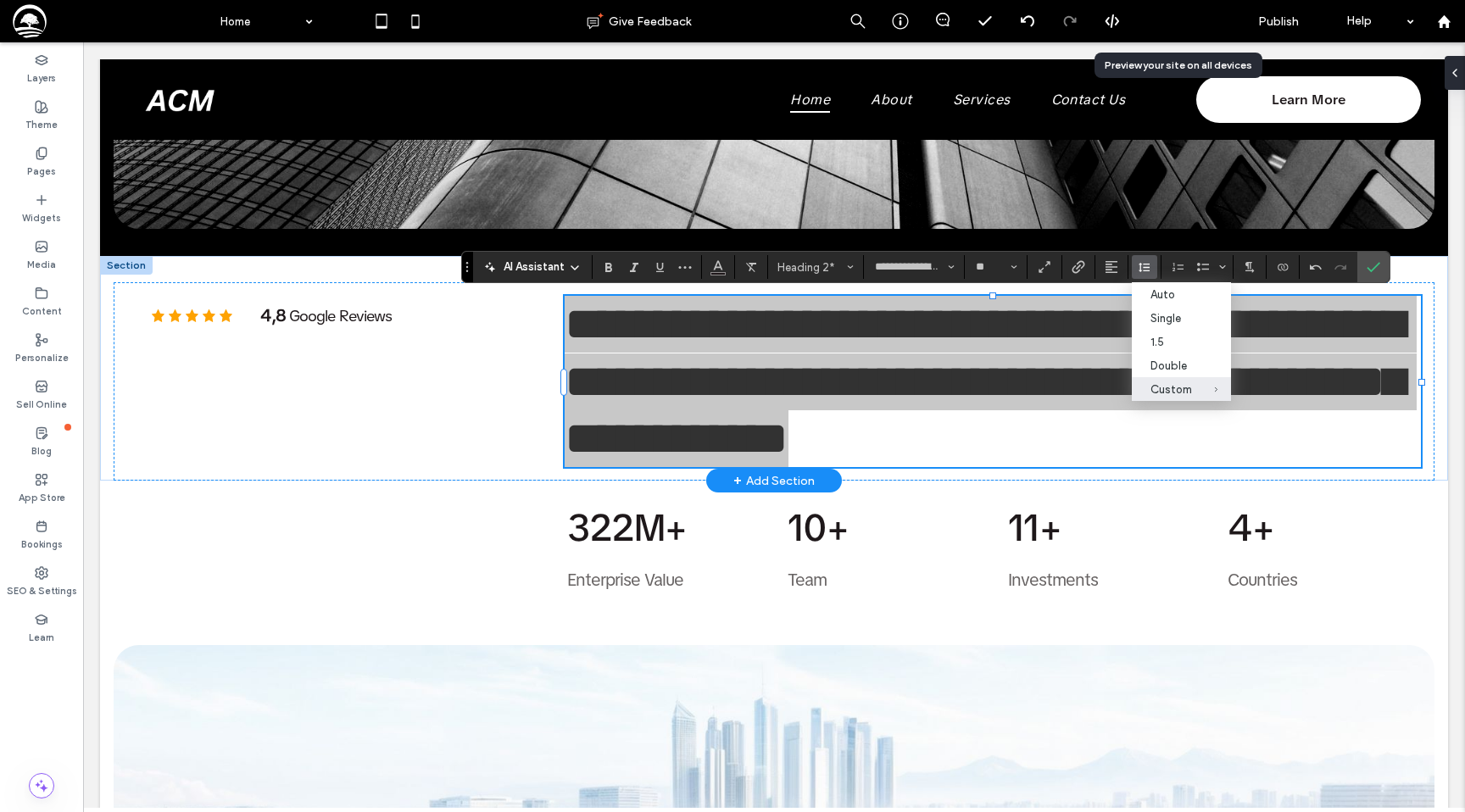
click at [1153, 23] on span "Preview" at bounding box center [1167, 22] width 42 height 14
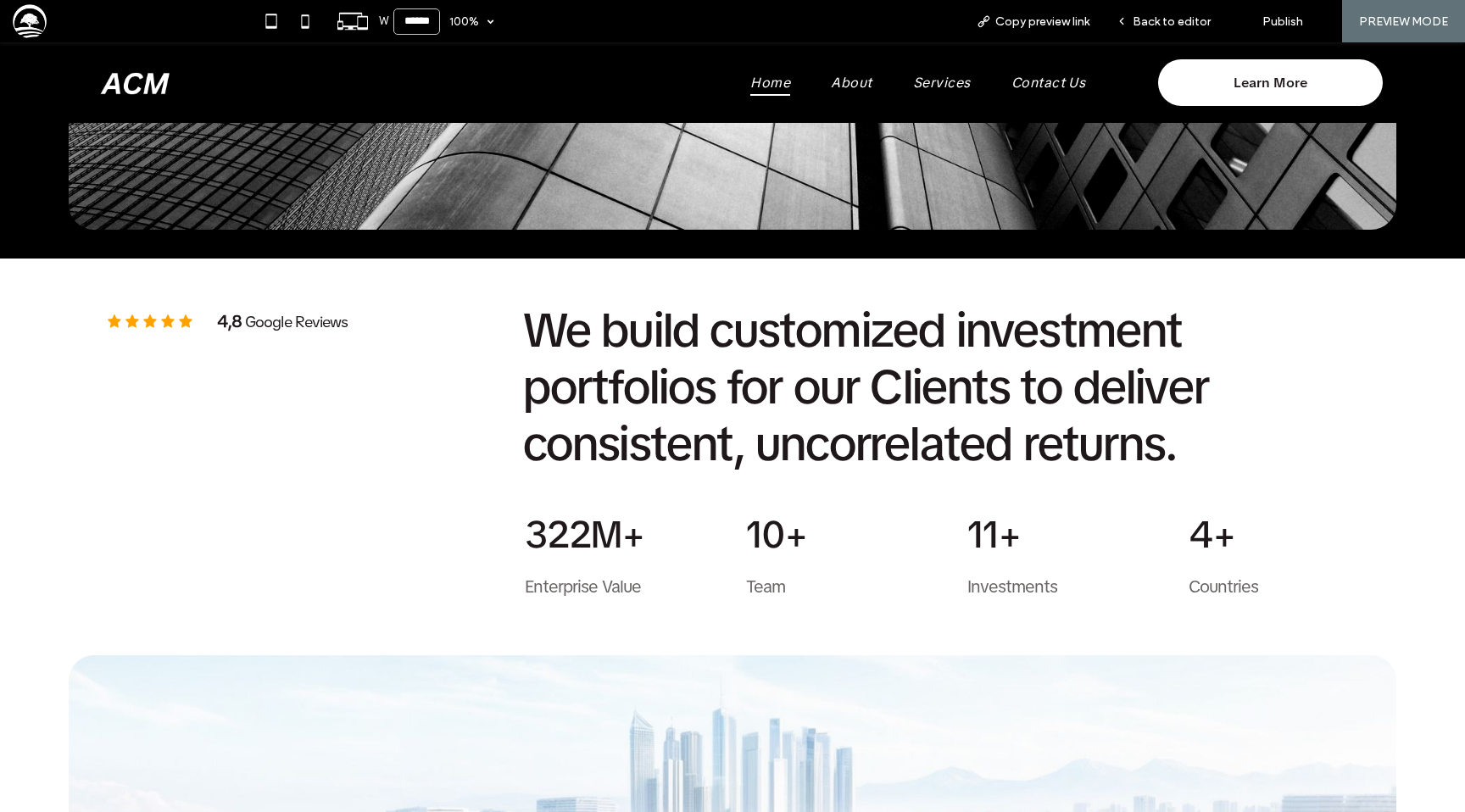
scroll to position [892, 0]
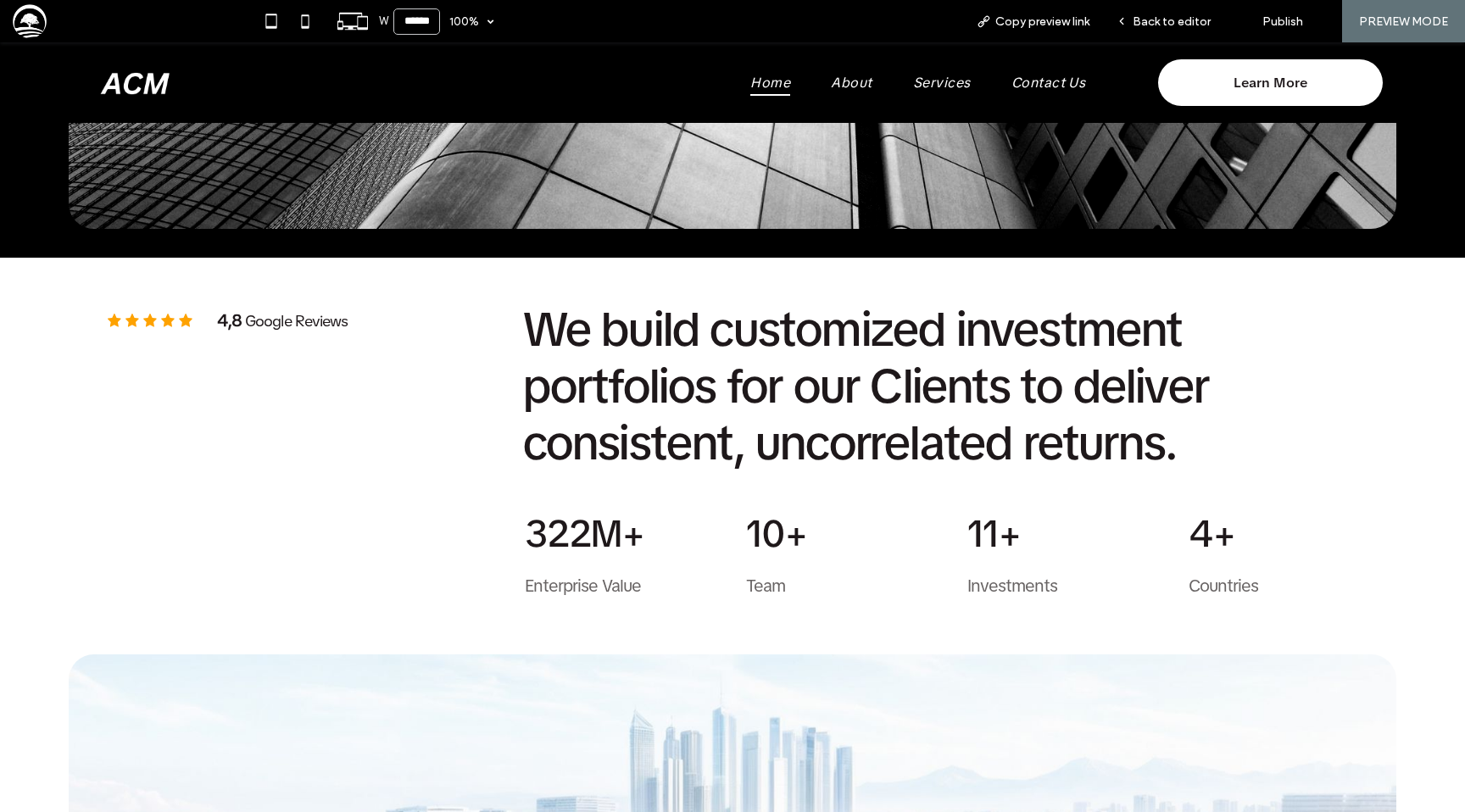
click at [1153, 23] on span "Back to editor" at bounding box center [1171, 22] width 78 height 14
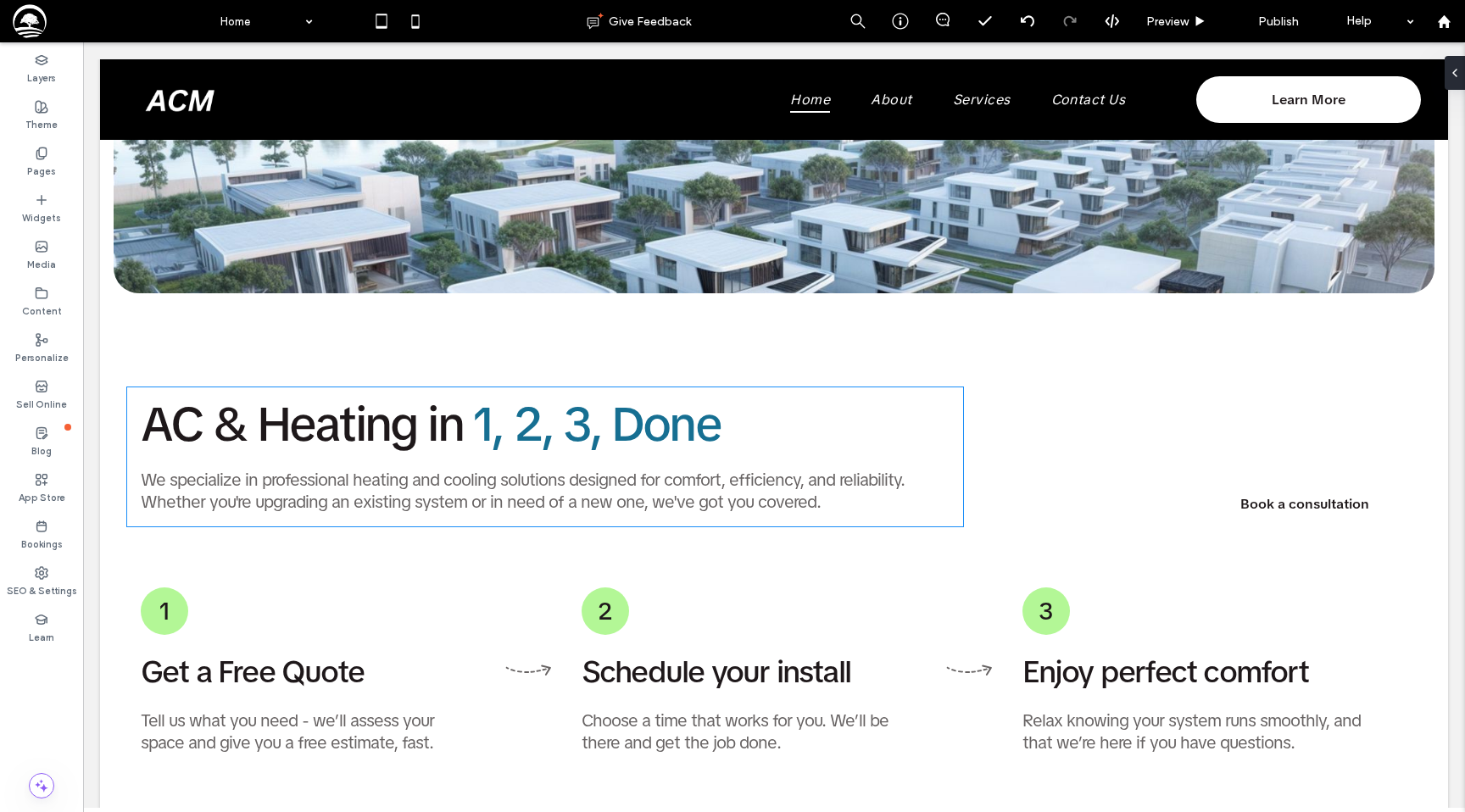
scroll to position [1669, 0]
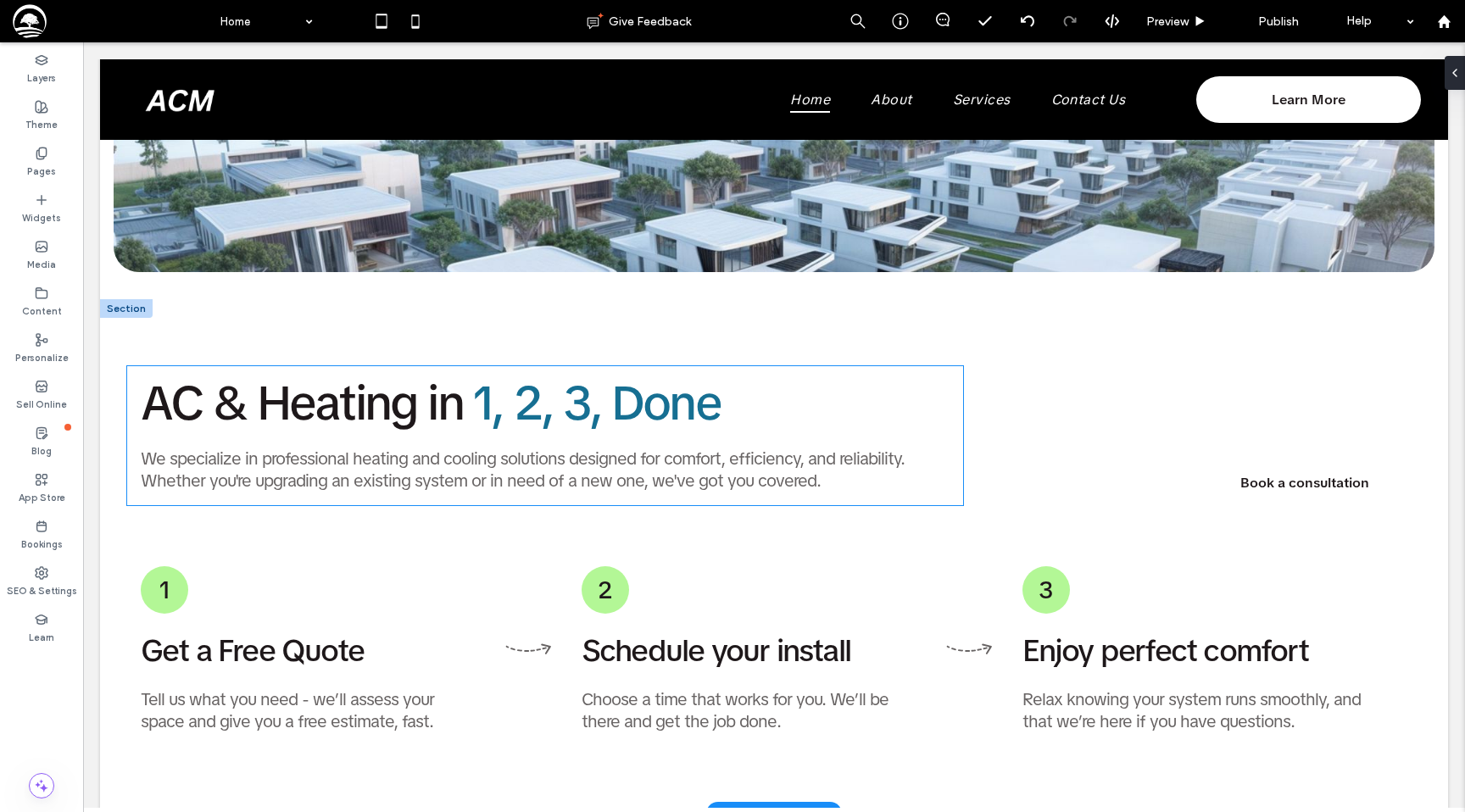
click at [310, 418] on span "AC & Heating in" at bounding box center [302, 403] width 322 height 62
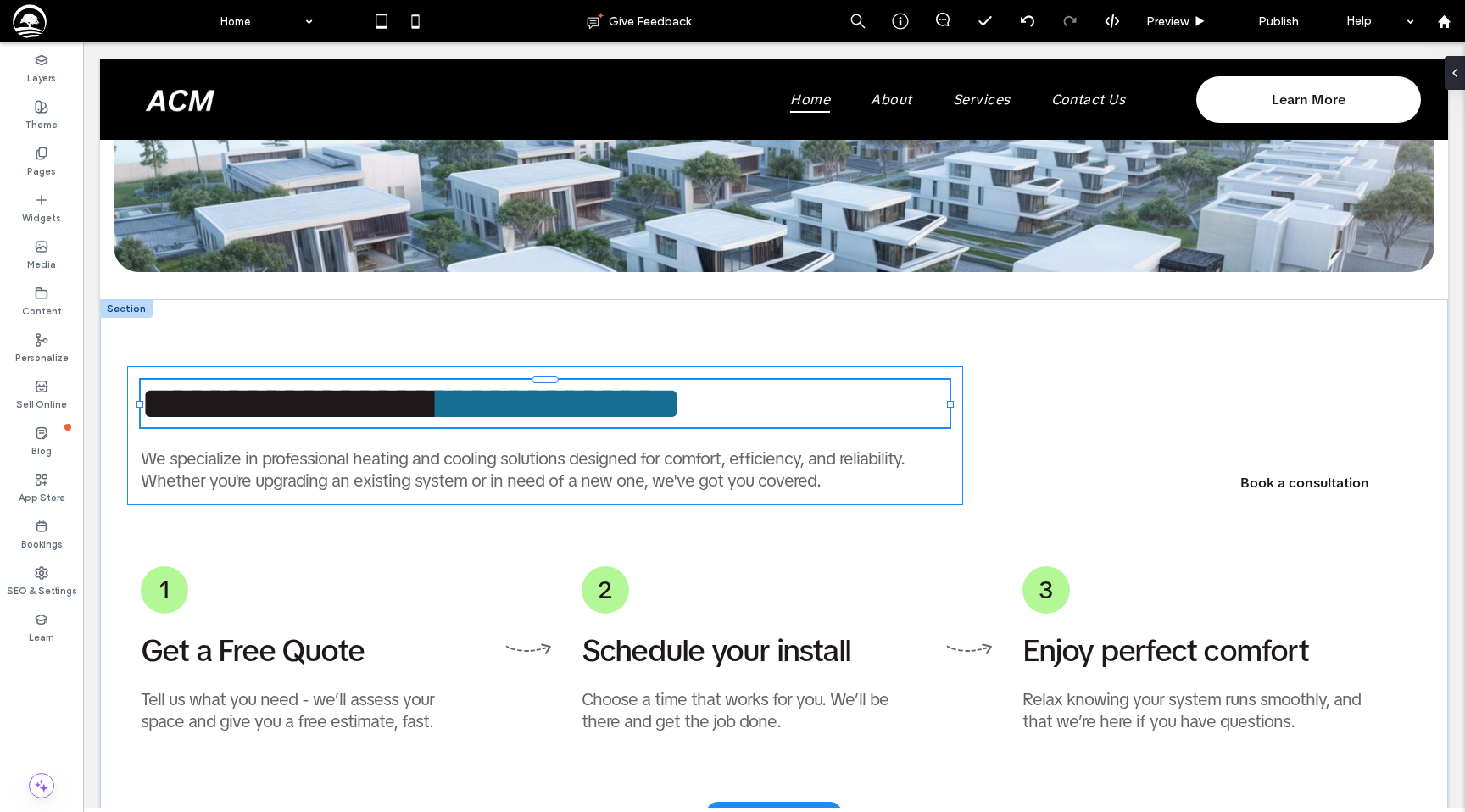
click at [310, 418] on div "**********" at bounding box center [545, 403] width 809 height 48
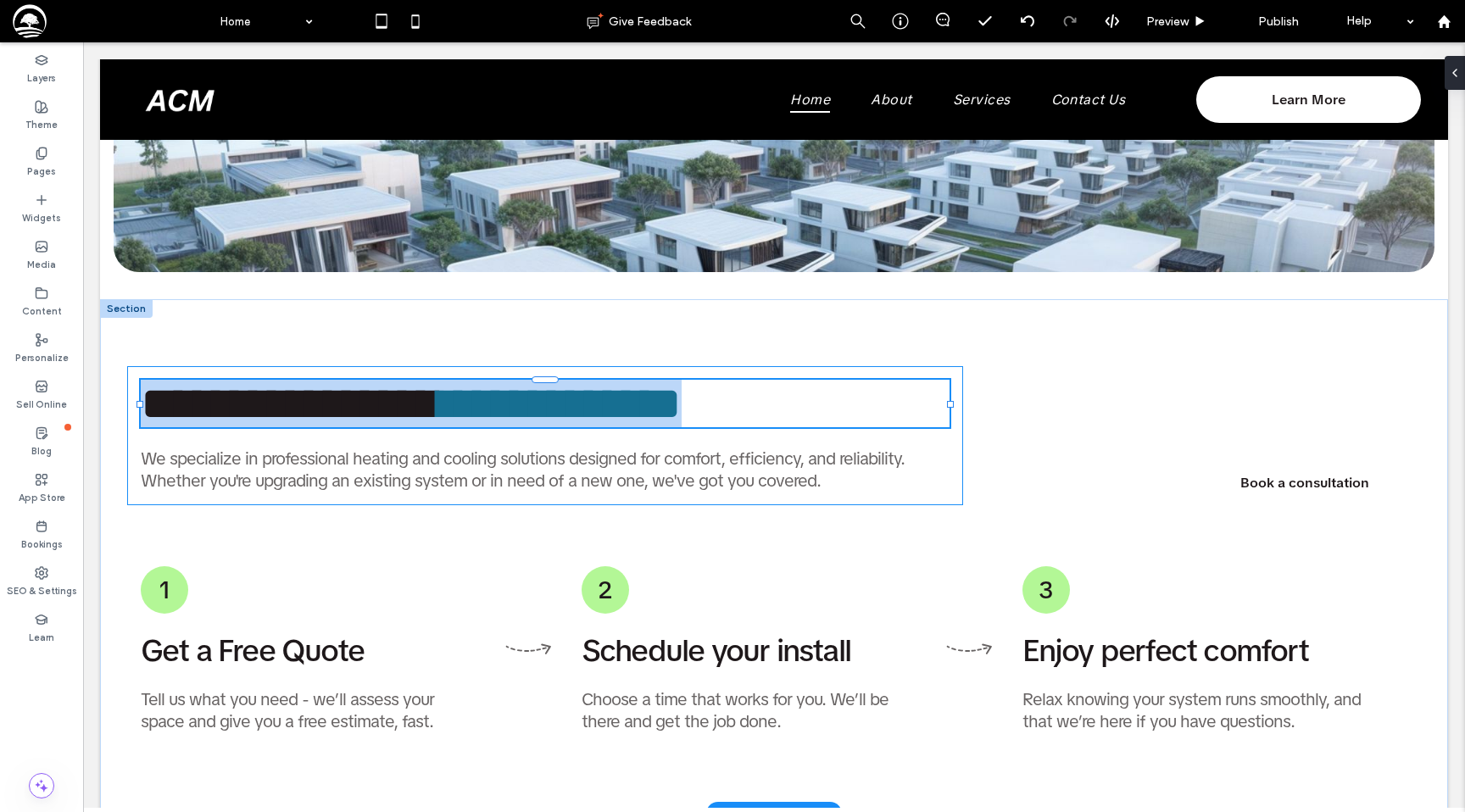
type input "**********"
type input "**"
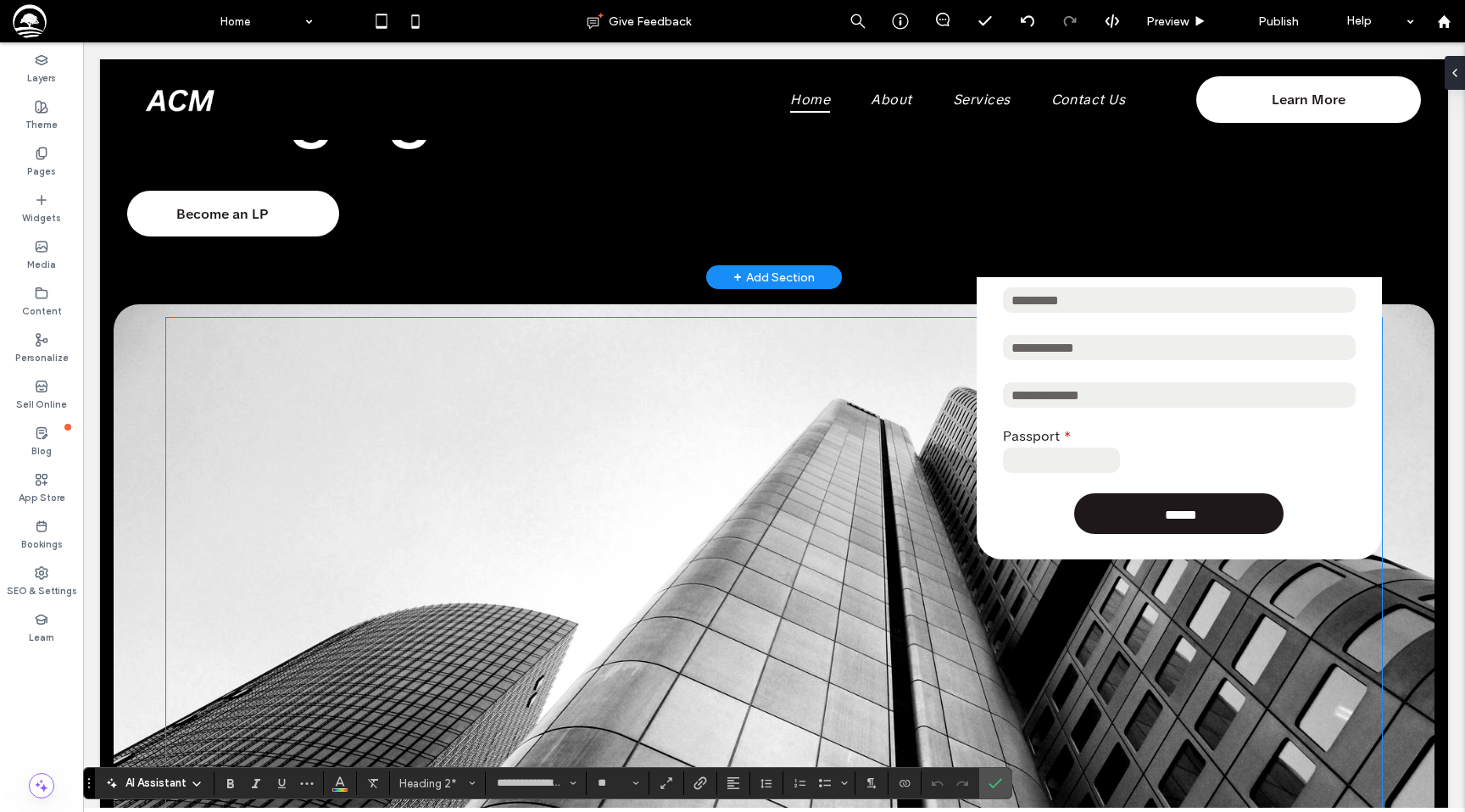
scroll to position [0, 0]
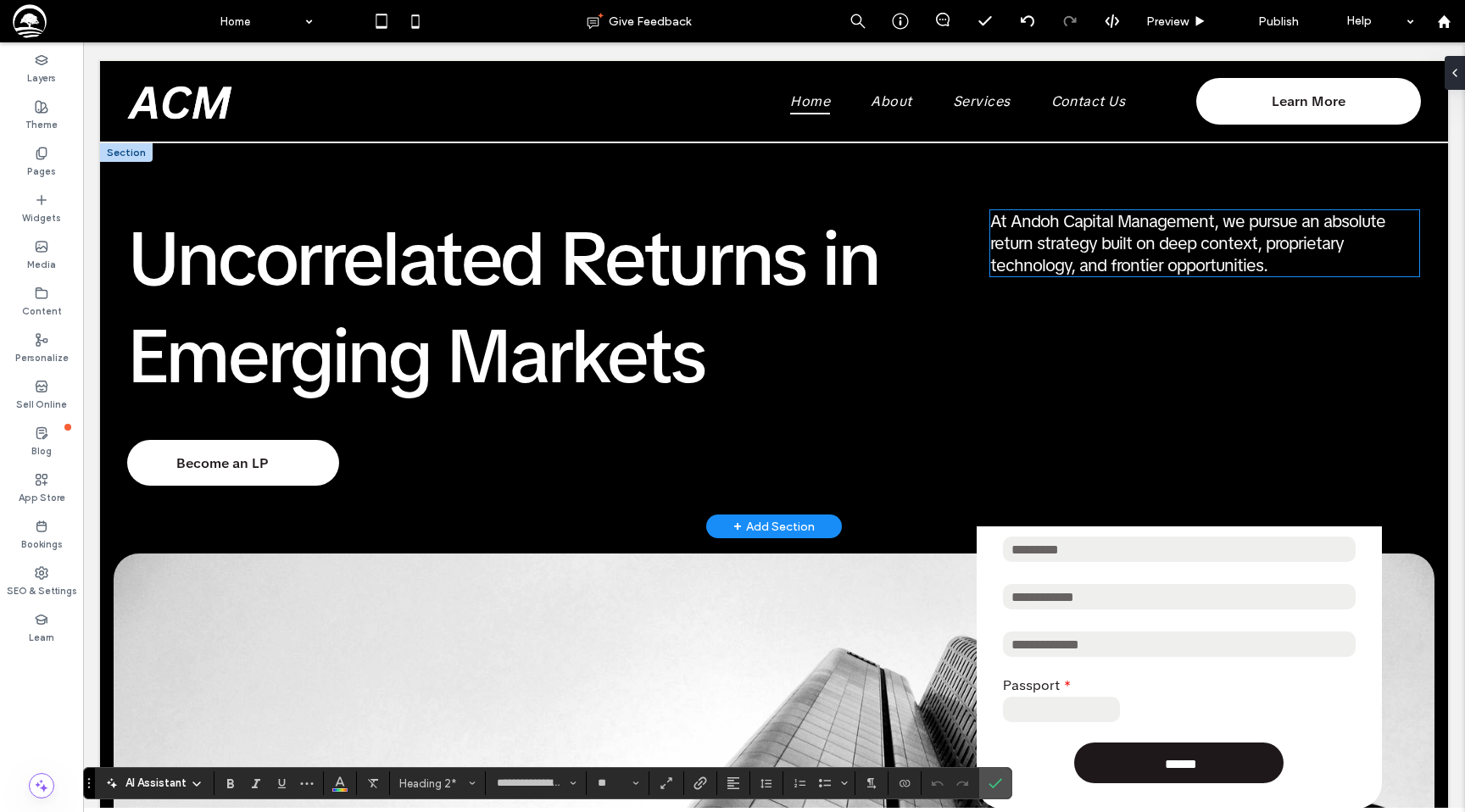
click at [1110, 231] on span "At Andoh Capital Management, we pursue an absolute return strategy built on dee…" at bounding box center [1188, 243] width 395 height 66
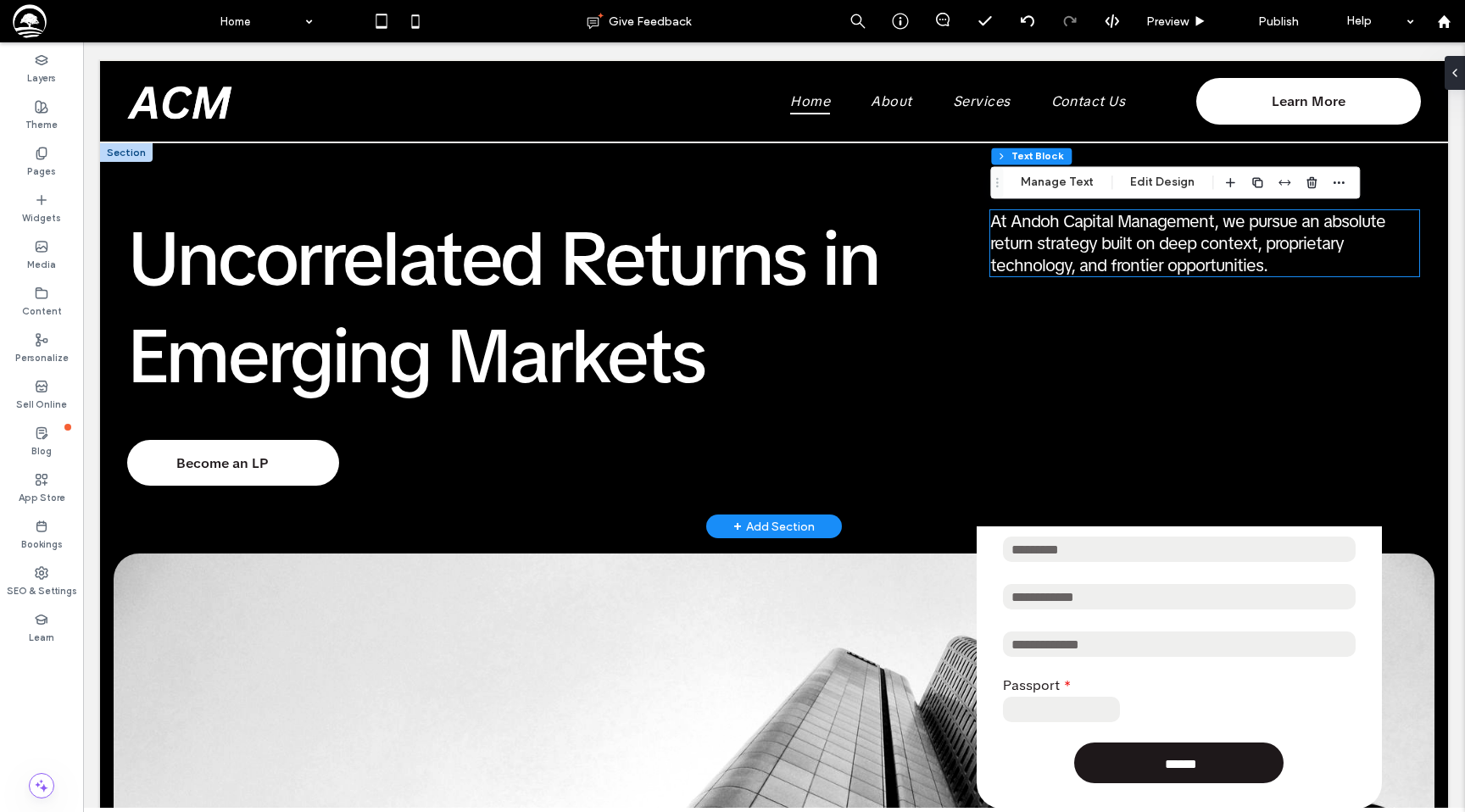
click at [1110, 231] on span "At Andoh Capital Management, we pursue an absolute return strategy built on dee…" at bounding box center [1188, 243] width 395 height 66
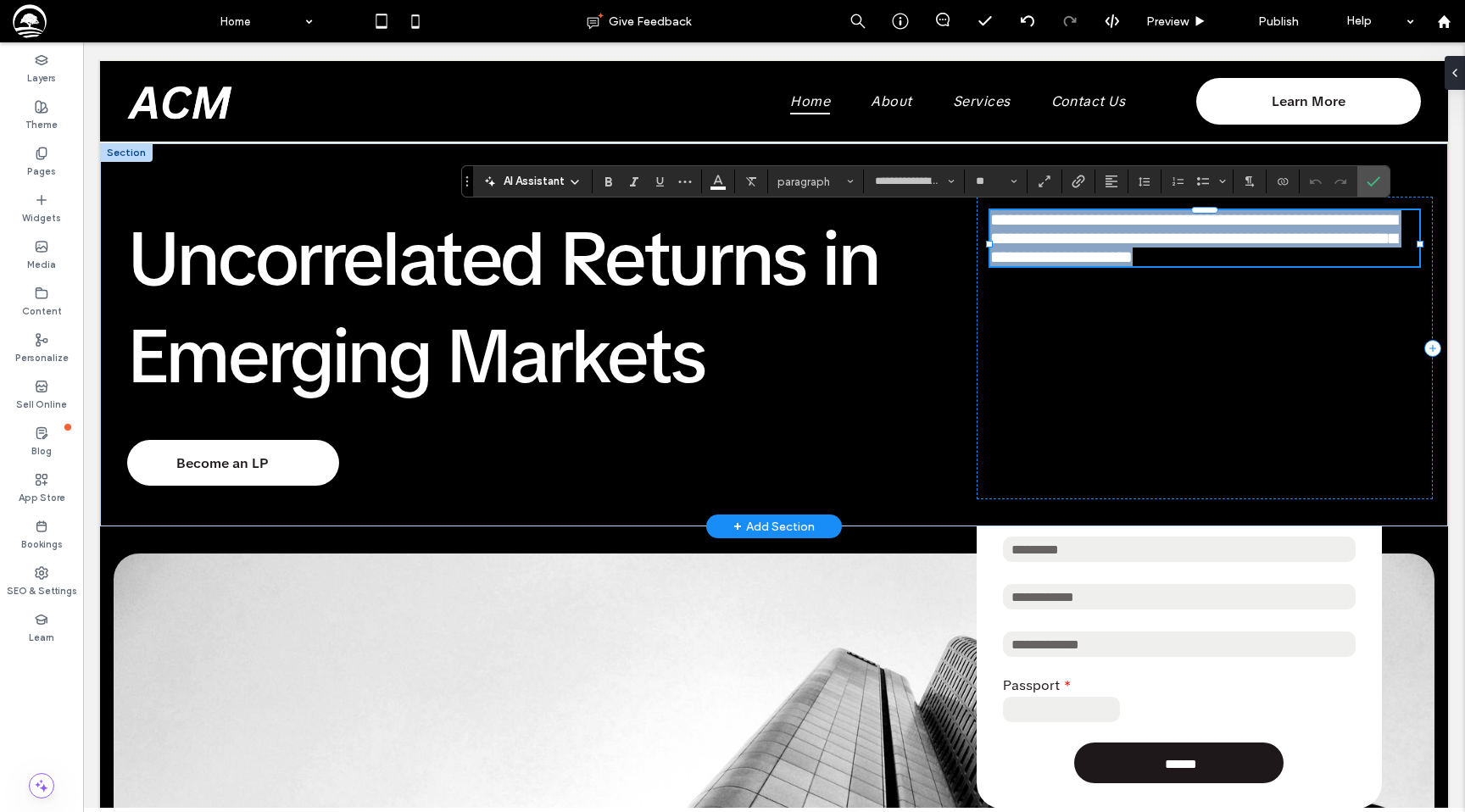
click at [1110, 231] on span "**********" at bounding box center [1193, 238] width 407 height 54
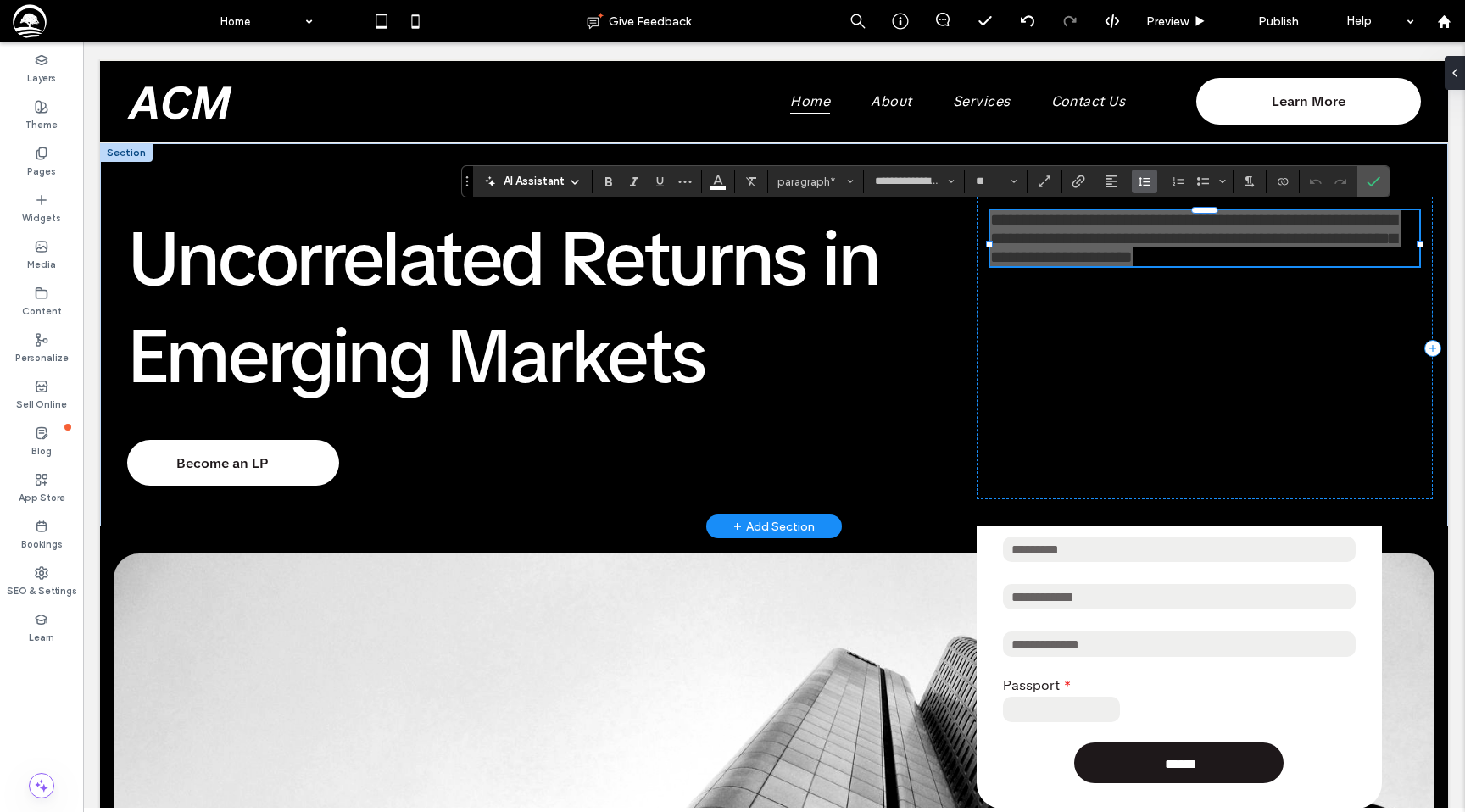
click at [1148, 182] on icon "Line Height" at bounding box center [1144, 181] width 13 height 13
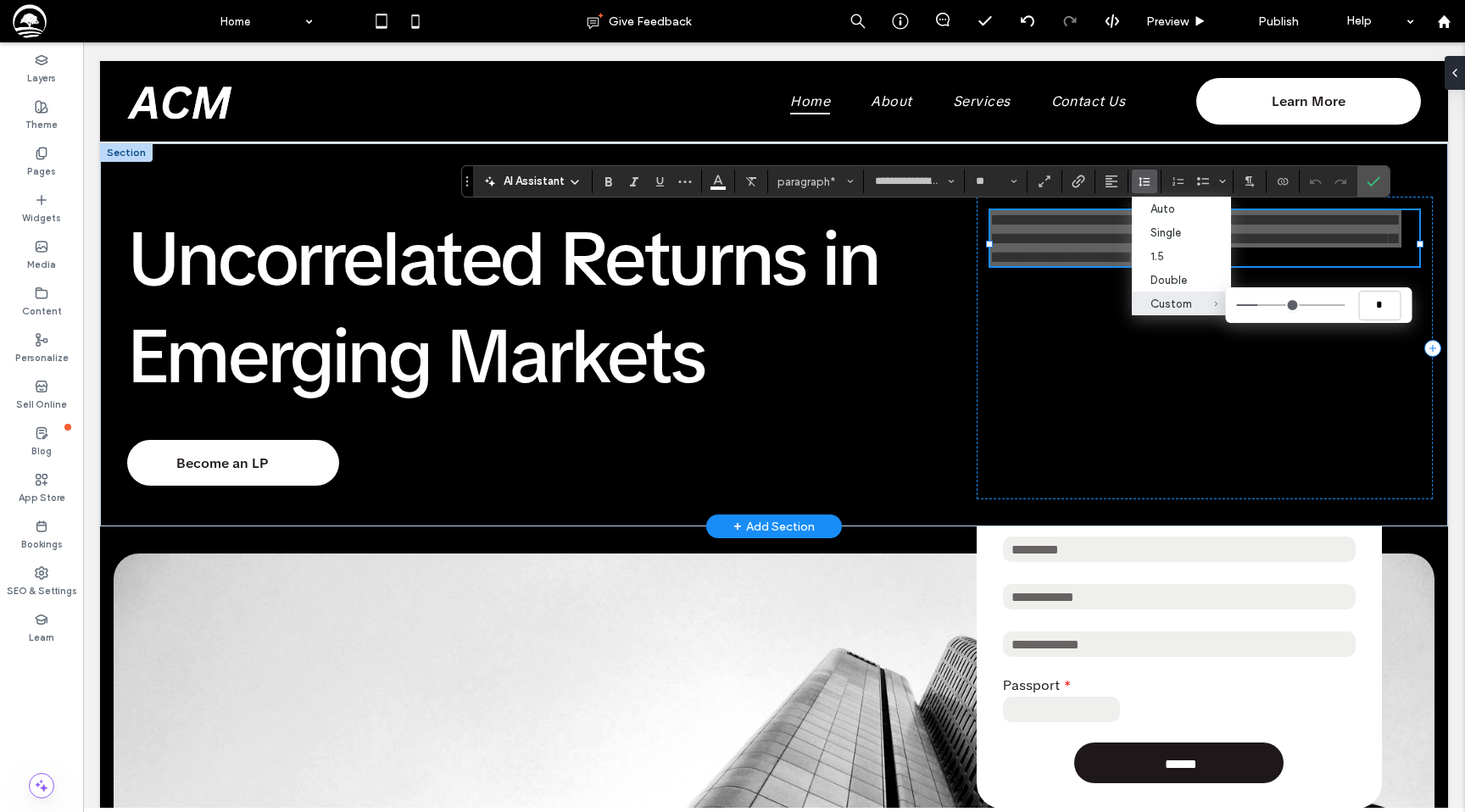
type input "***"
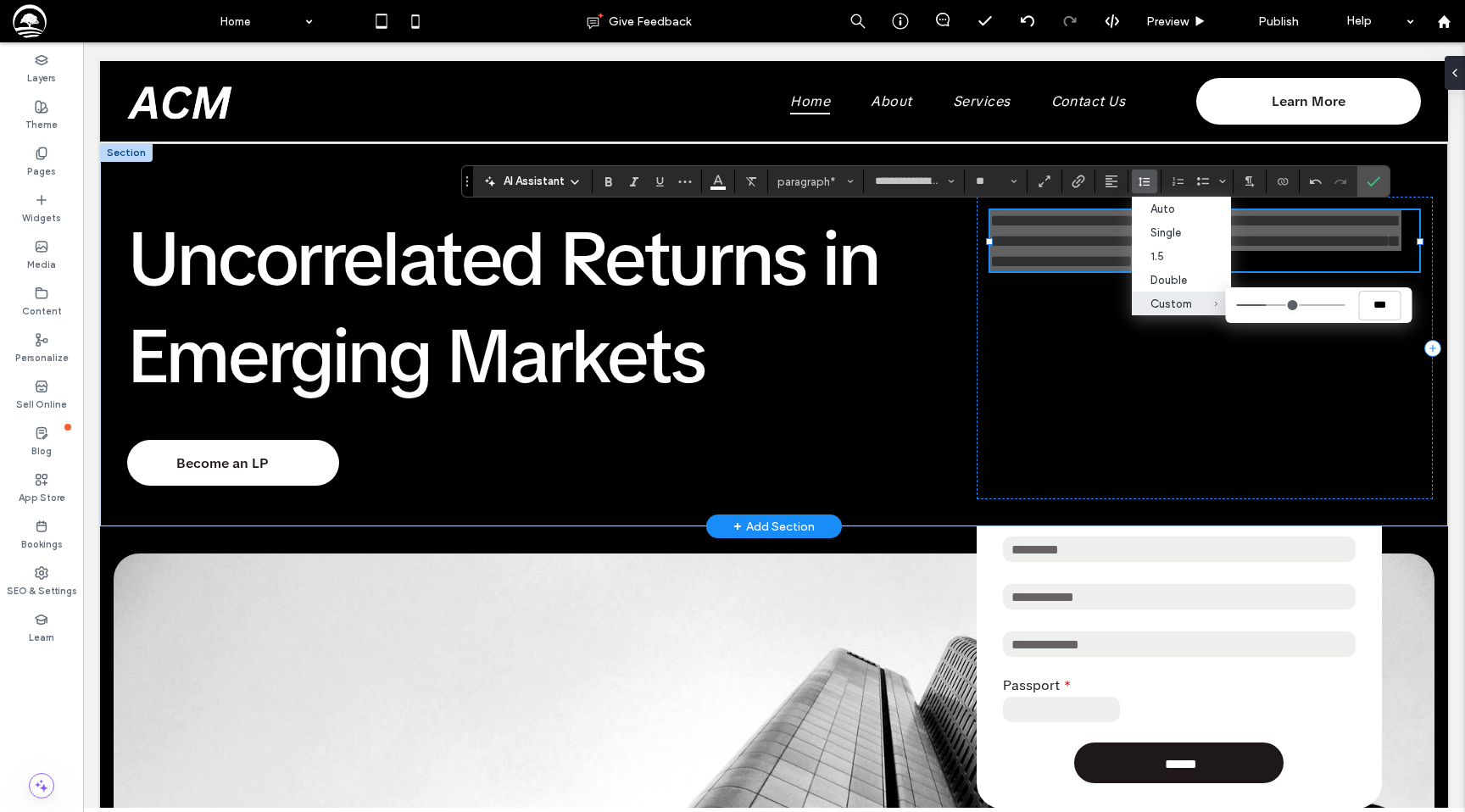
click at [1269, 306] on input "Custom ***" at bounding box center [1290, 305] width 109 height 2
click at [1194, 231] on label "Single" at bounding box center [1181, 232] width 99 height 23
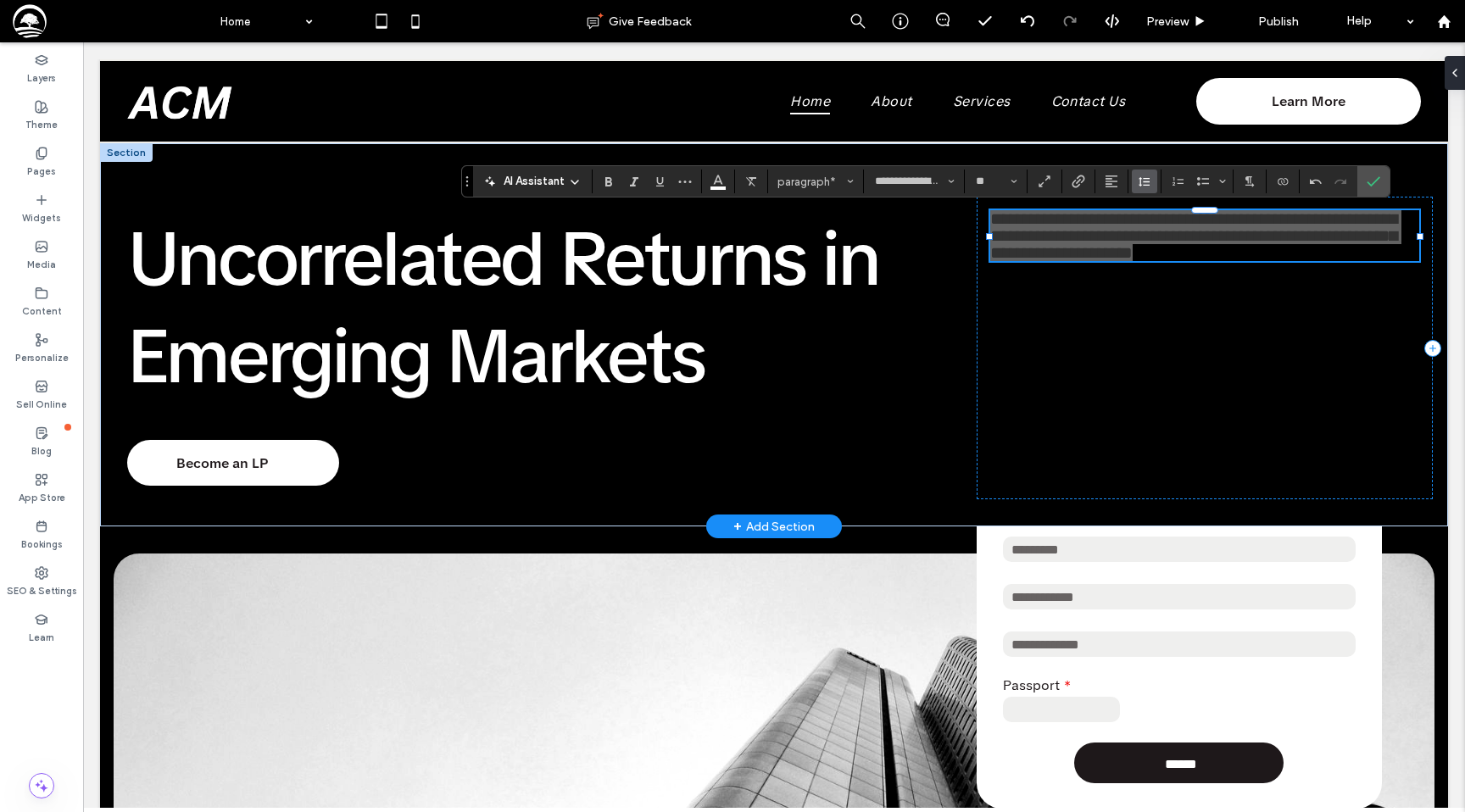
click at [1138, 186] on icon "Line Height" at bounding box center [1144, 181] width 13 height 13
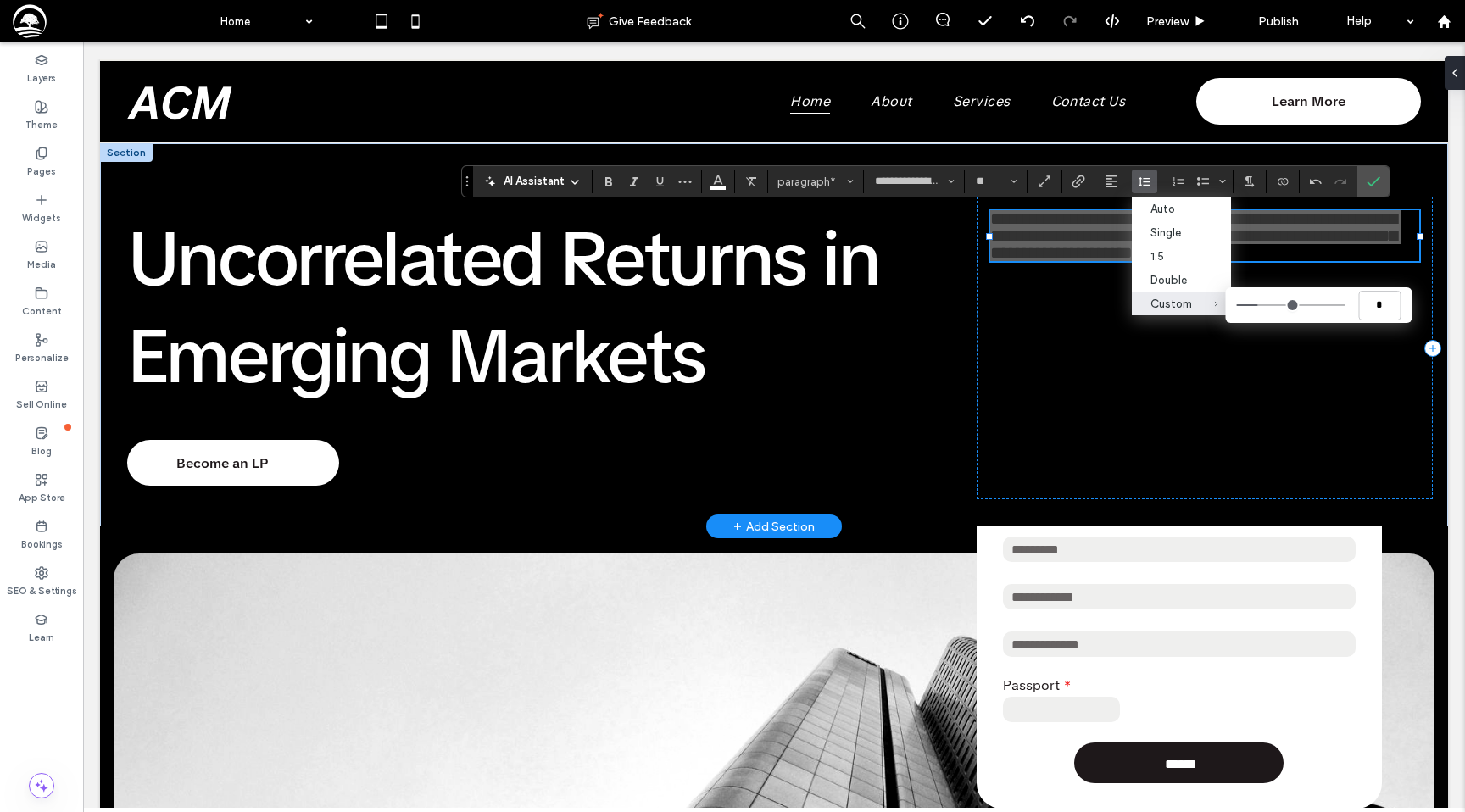
type input "***"
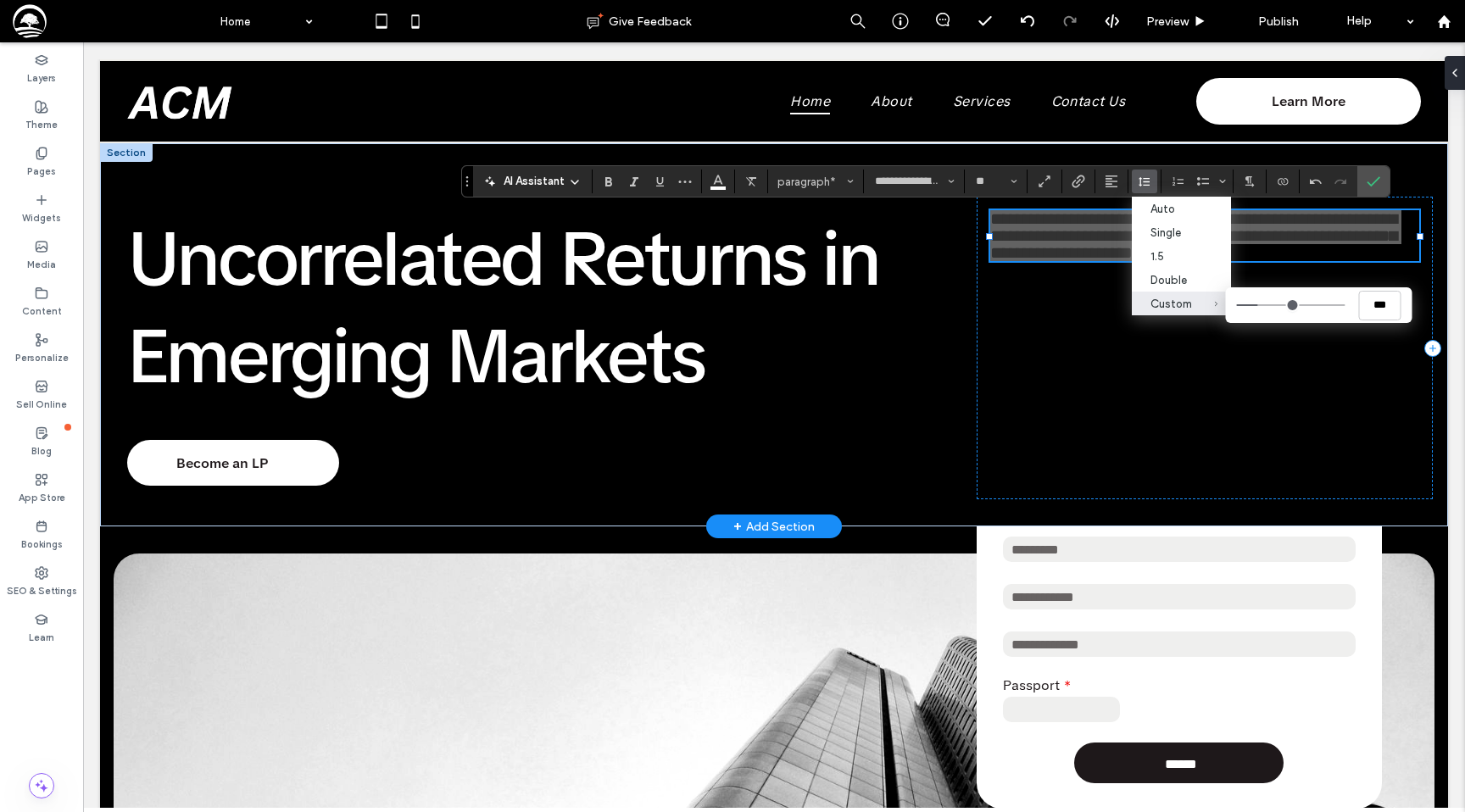
type input "***"
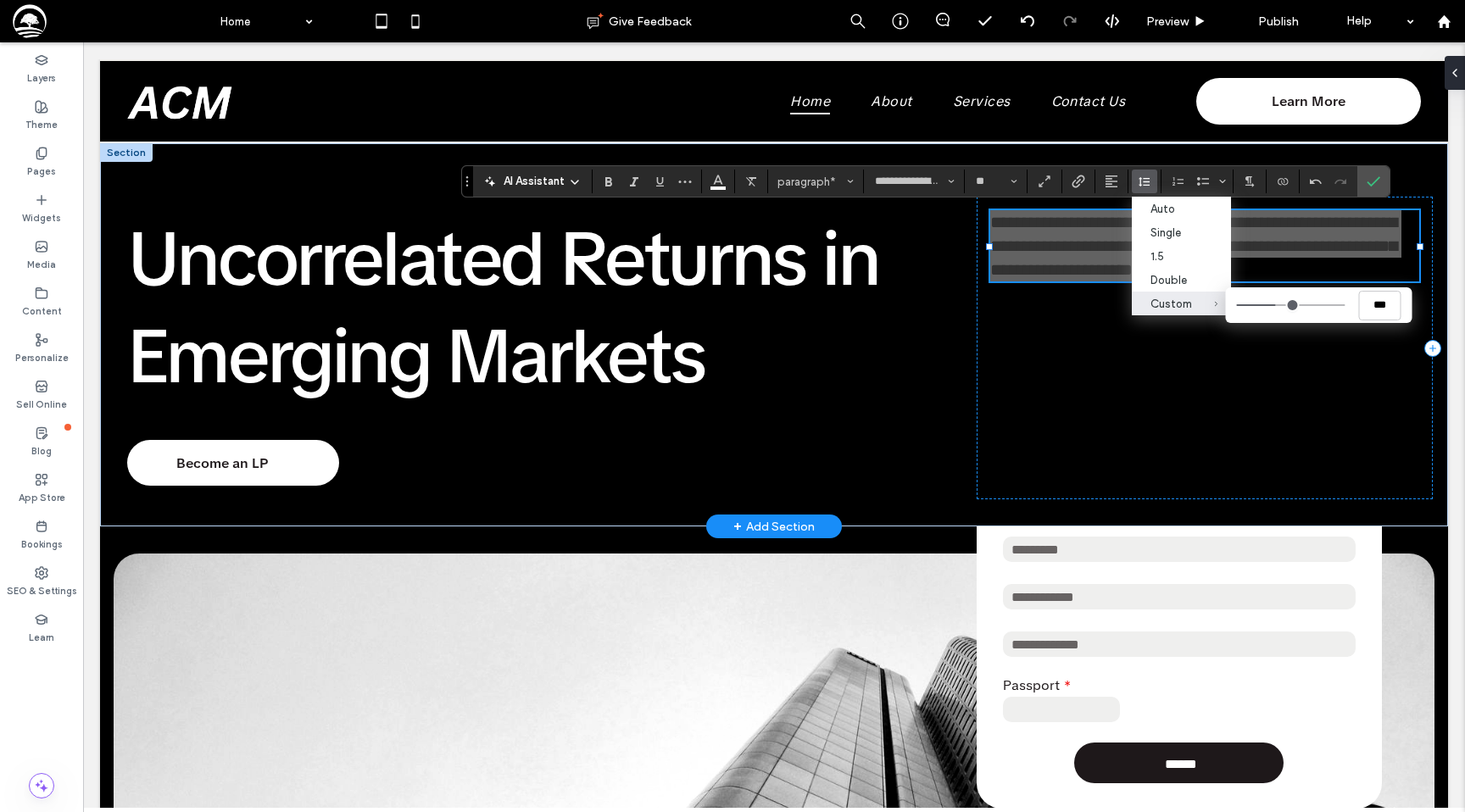
drag, startPoint x: 1259, startPoint y: 310, endPoint x: 1274, endPoint y: 310, distance: 15.0
click at [1274, 306] on input "Custom ***" at bounding box center [1290, 305] width 109 height 2
type input "***"
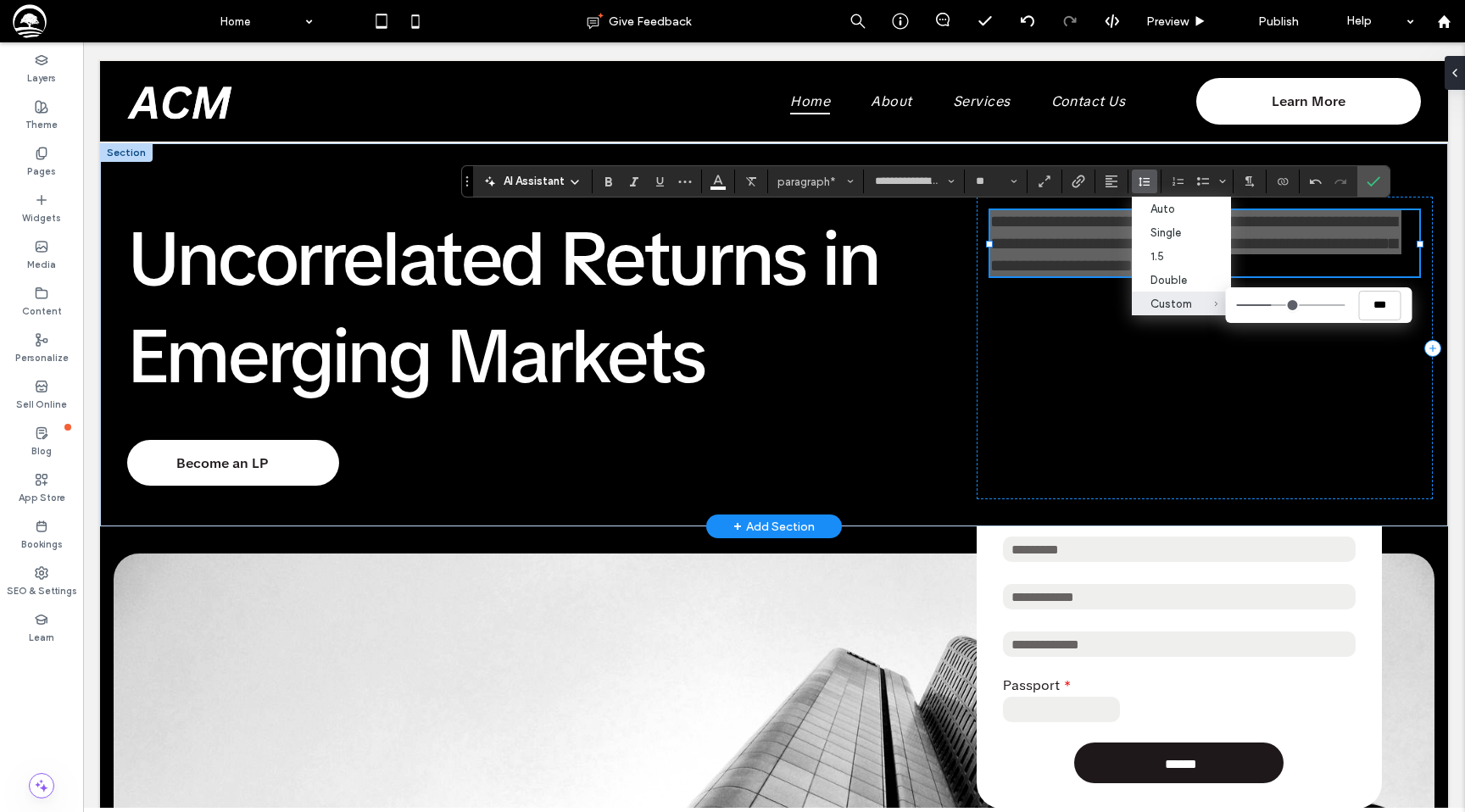
type input "***"
click at [1268, 306] on input "Custom ***" at bounding box center [1290, 305] width 109 height 2
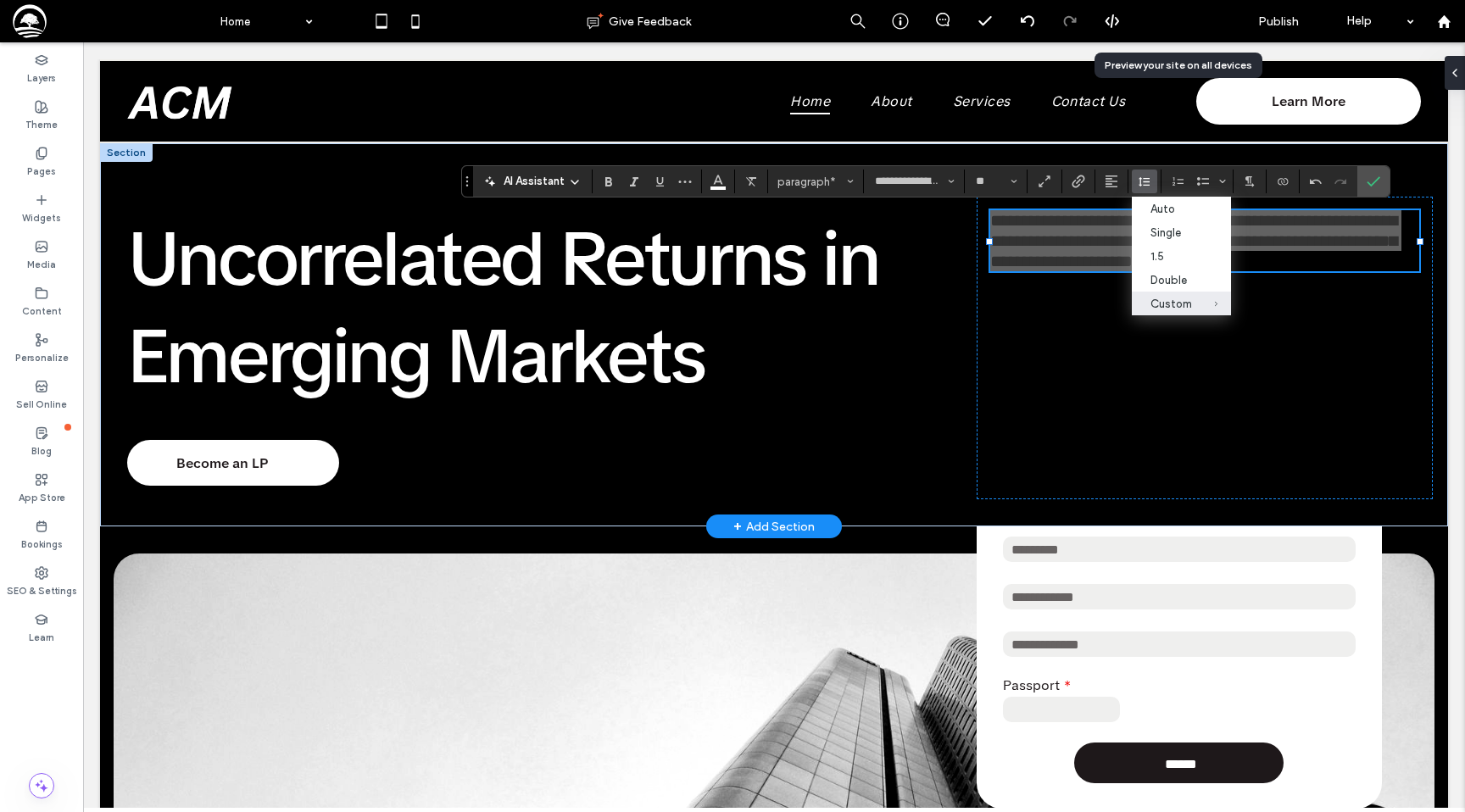
click at [1162, 29] on div "Preview" at bounding box center [1177, 21] width 86 height 42
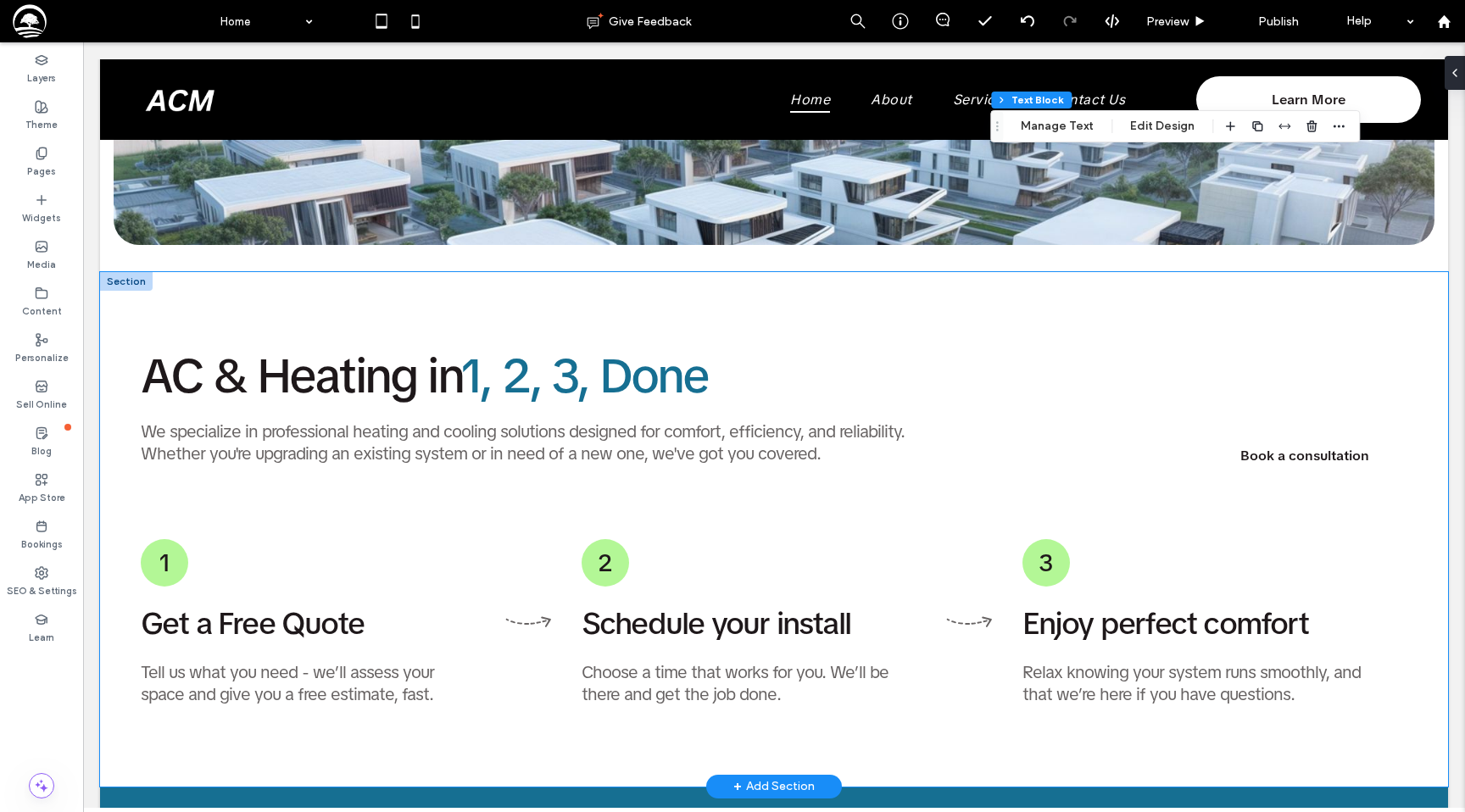
scroll to position [1700, 0]
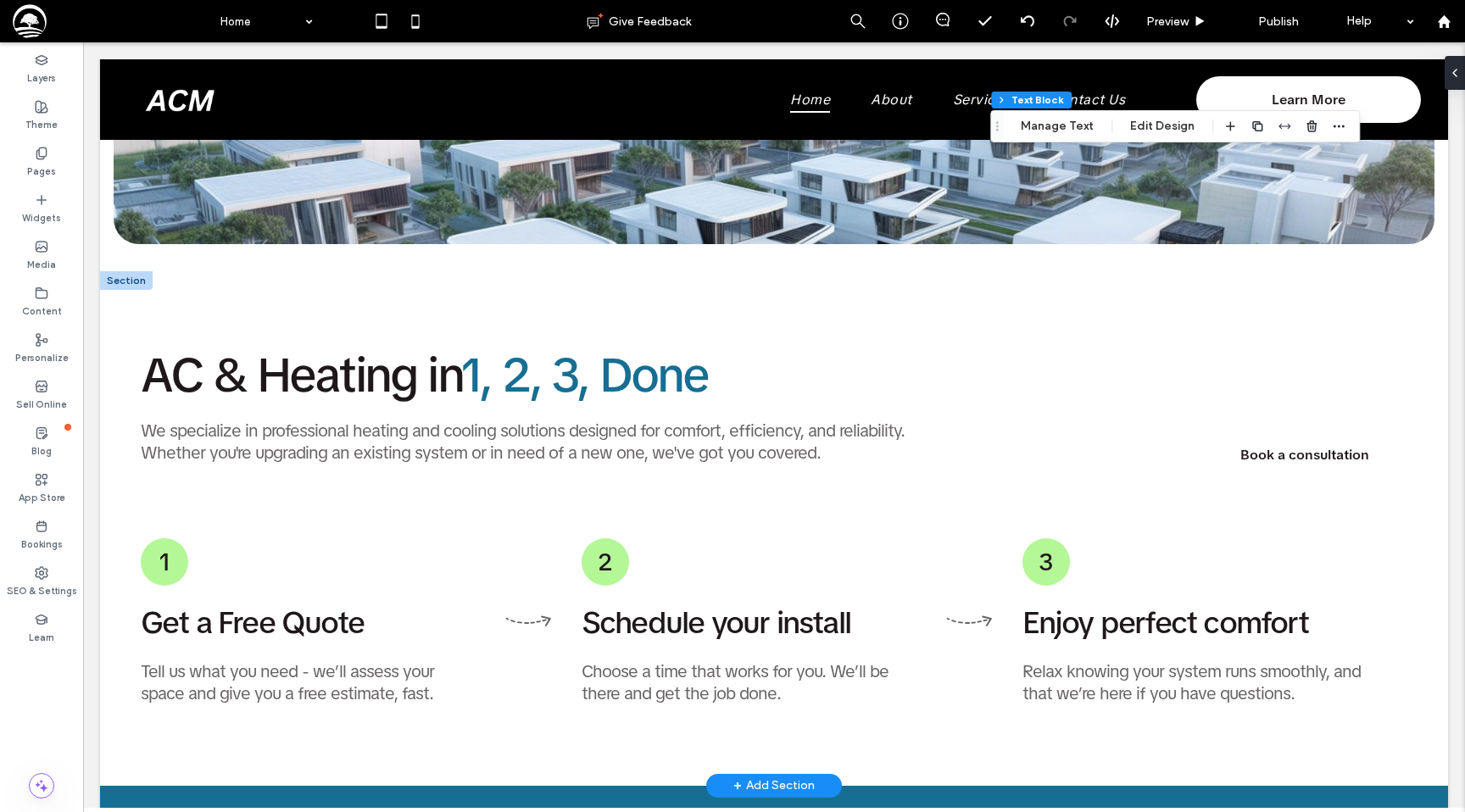
click at [122, 286] on div at bounding box center [126, 280] width 53 height 19
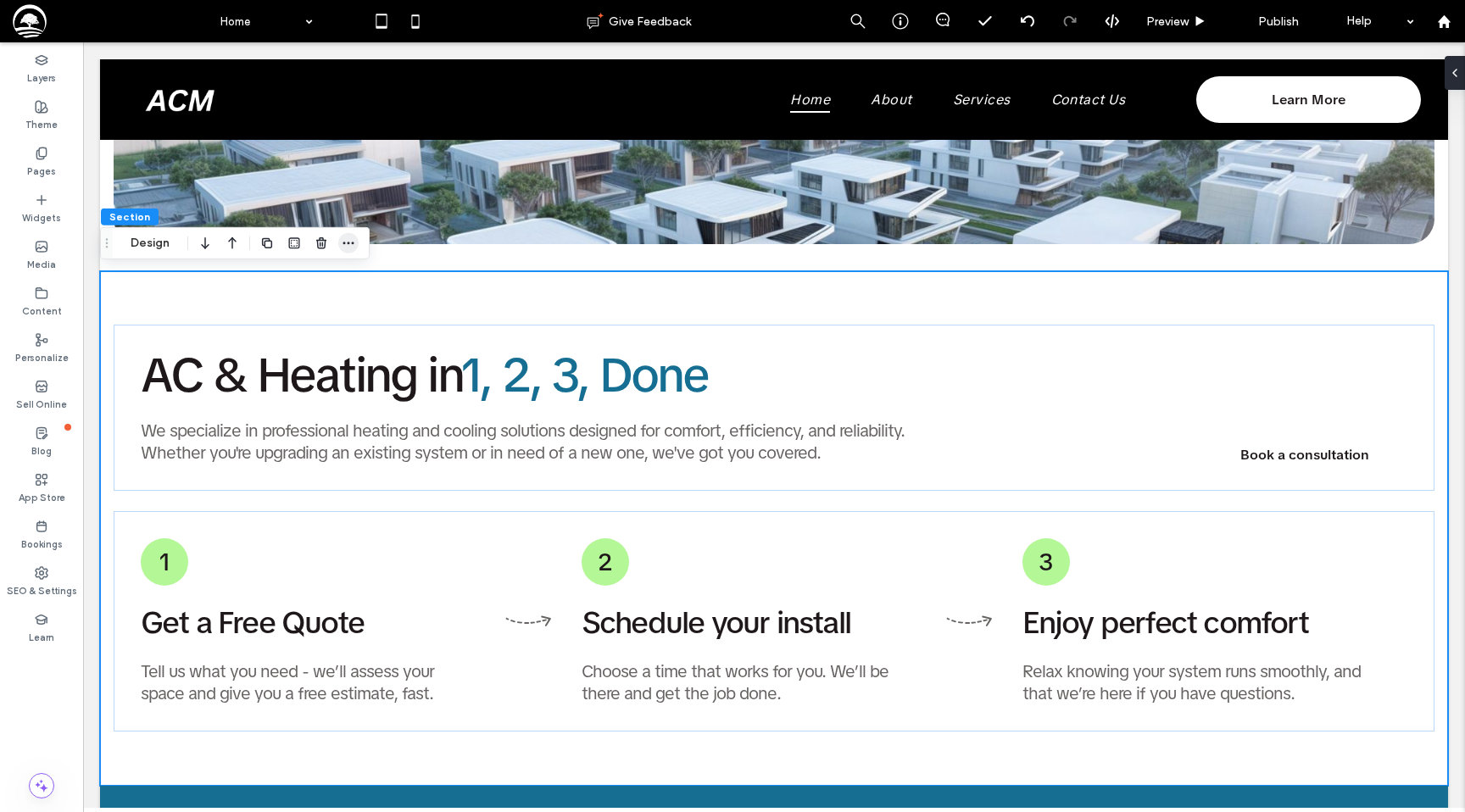
click at [343, 241] on use "button" at bounding box center [348, 242] width 11 height 3
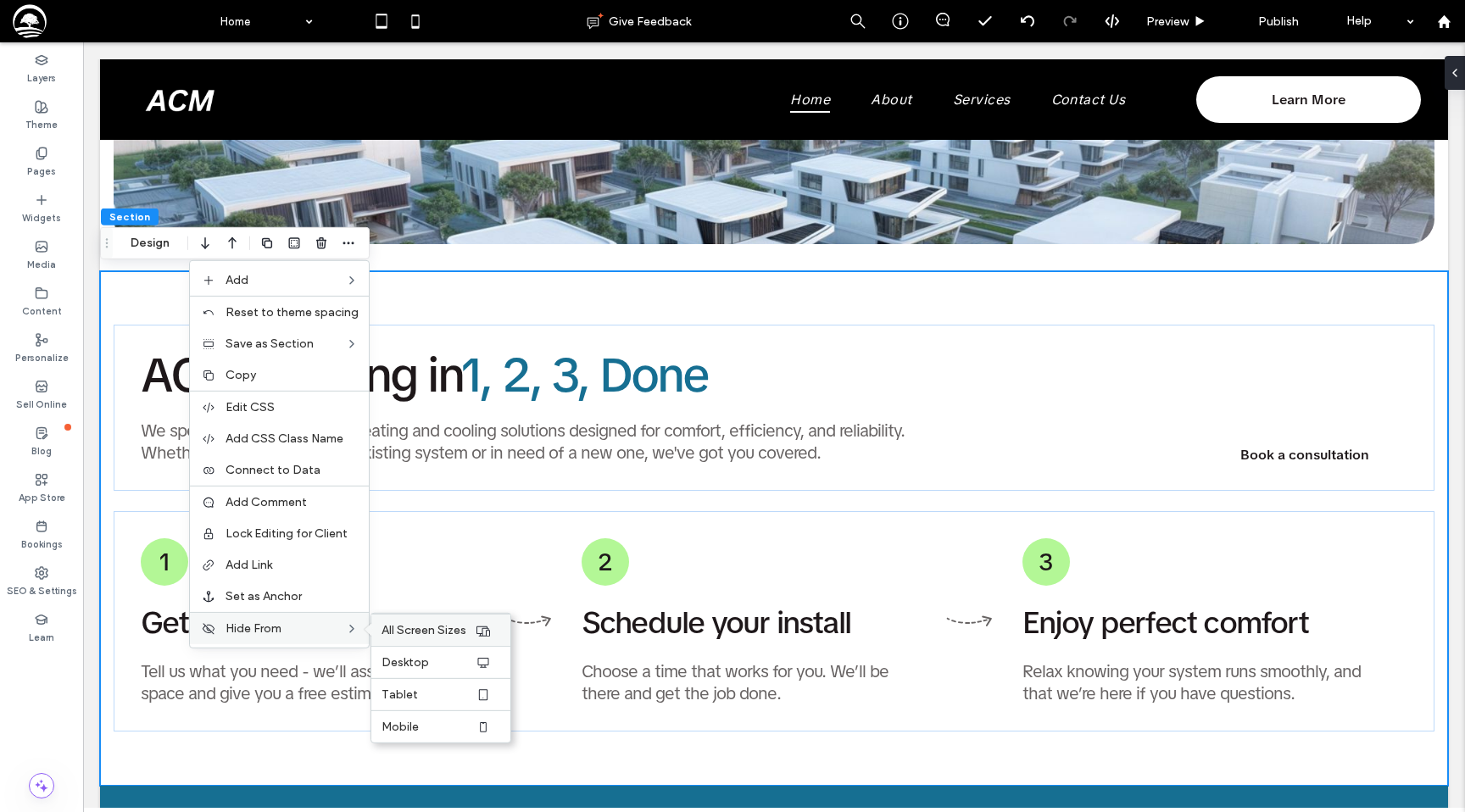
click at [410, 624] on span "All Screen Sizes" at bounding box center [424, 630] width 84 height 14
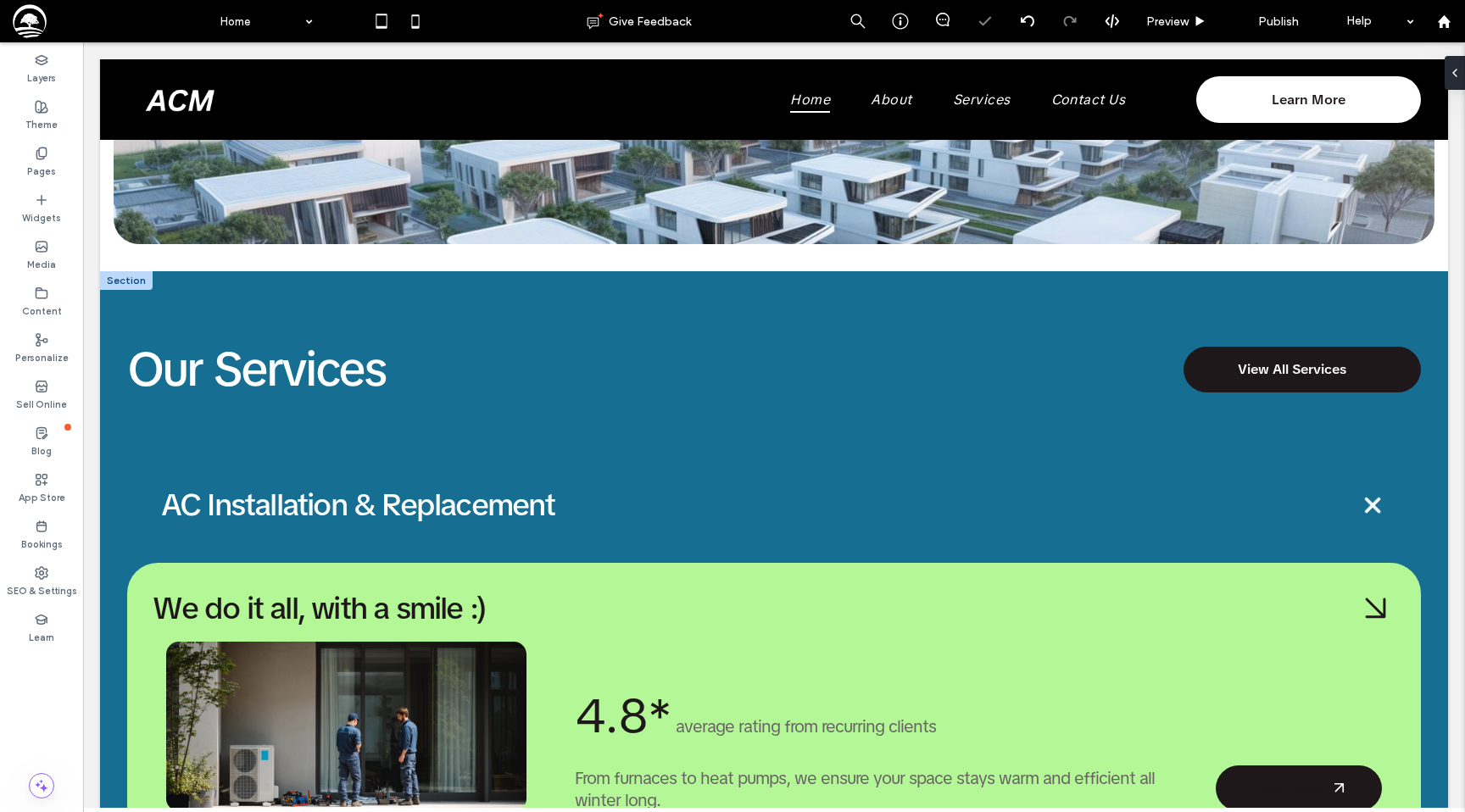
click at [123, 280] on div at bounding box center [126, 280] width 53 height 19
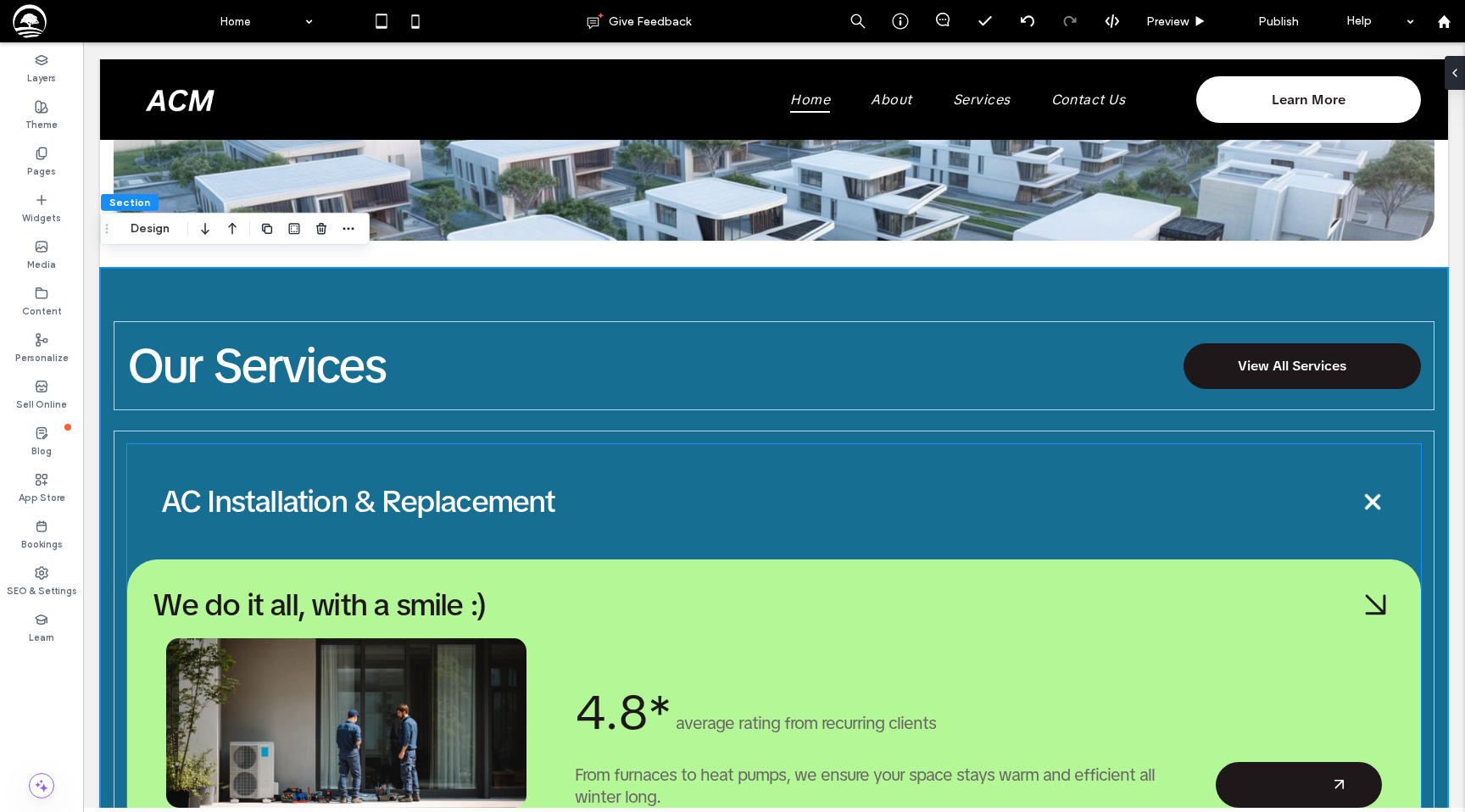
scroll to position [1700, 0]
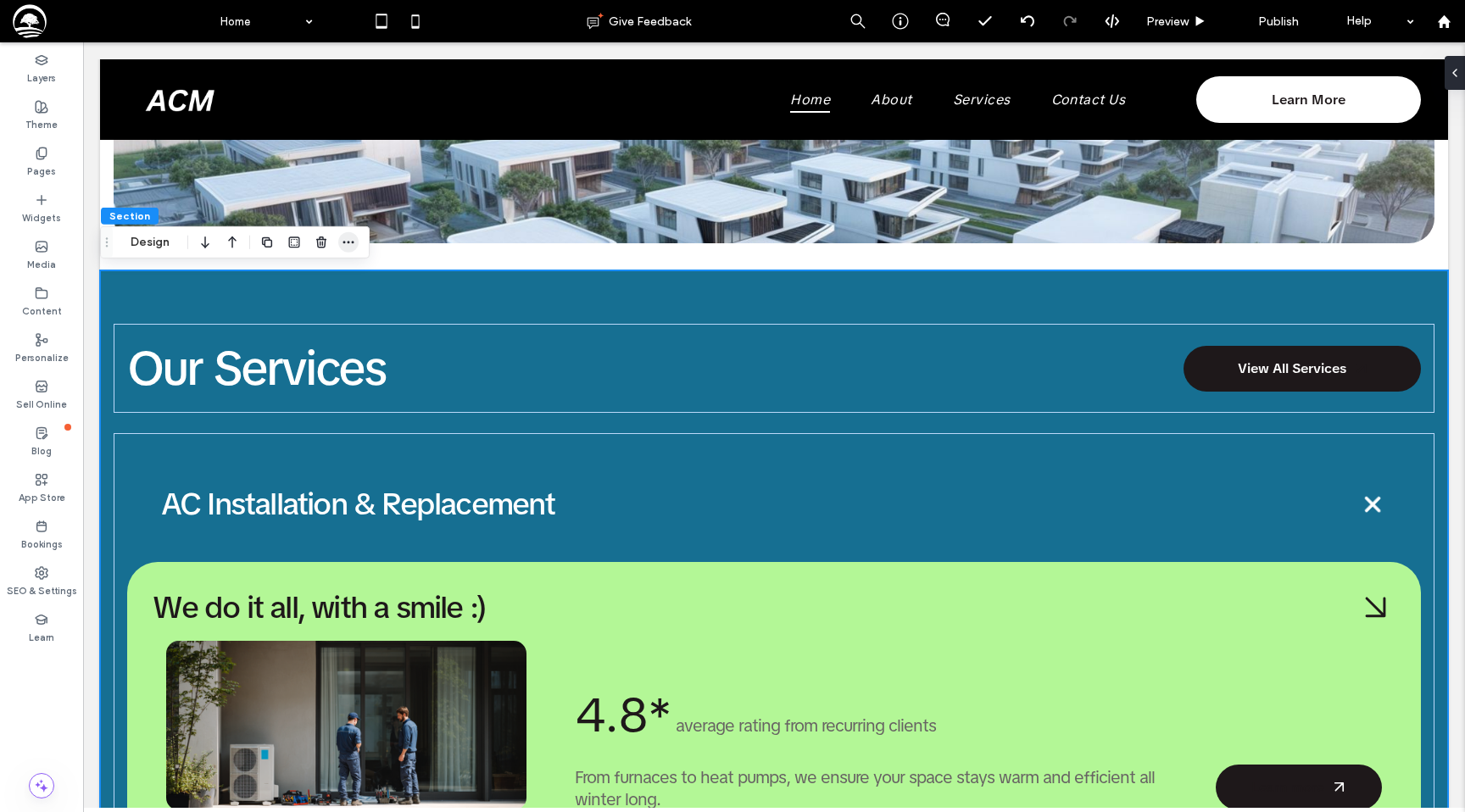
click at [354, 244] on icon "button" at bounding box center [348, 242] width 13 height 13
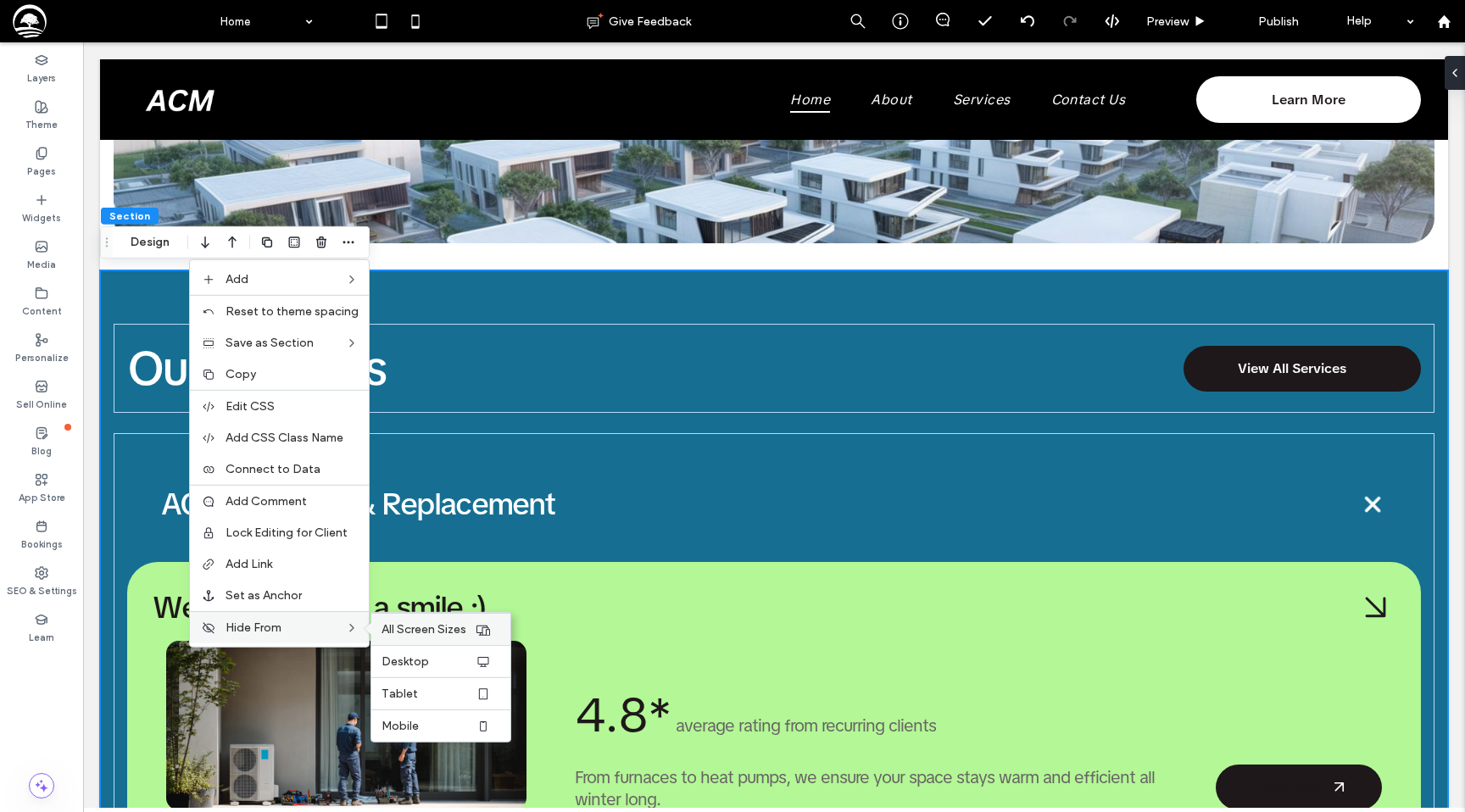
click at [418, 633] on span "All Screen Sizes" at bounding box center [424, 629] width 84 height 14
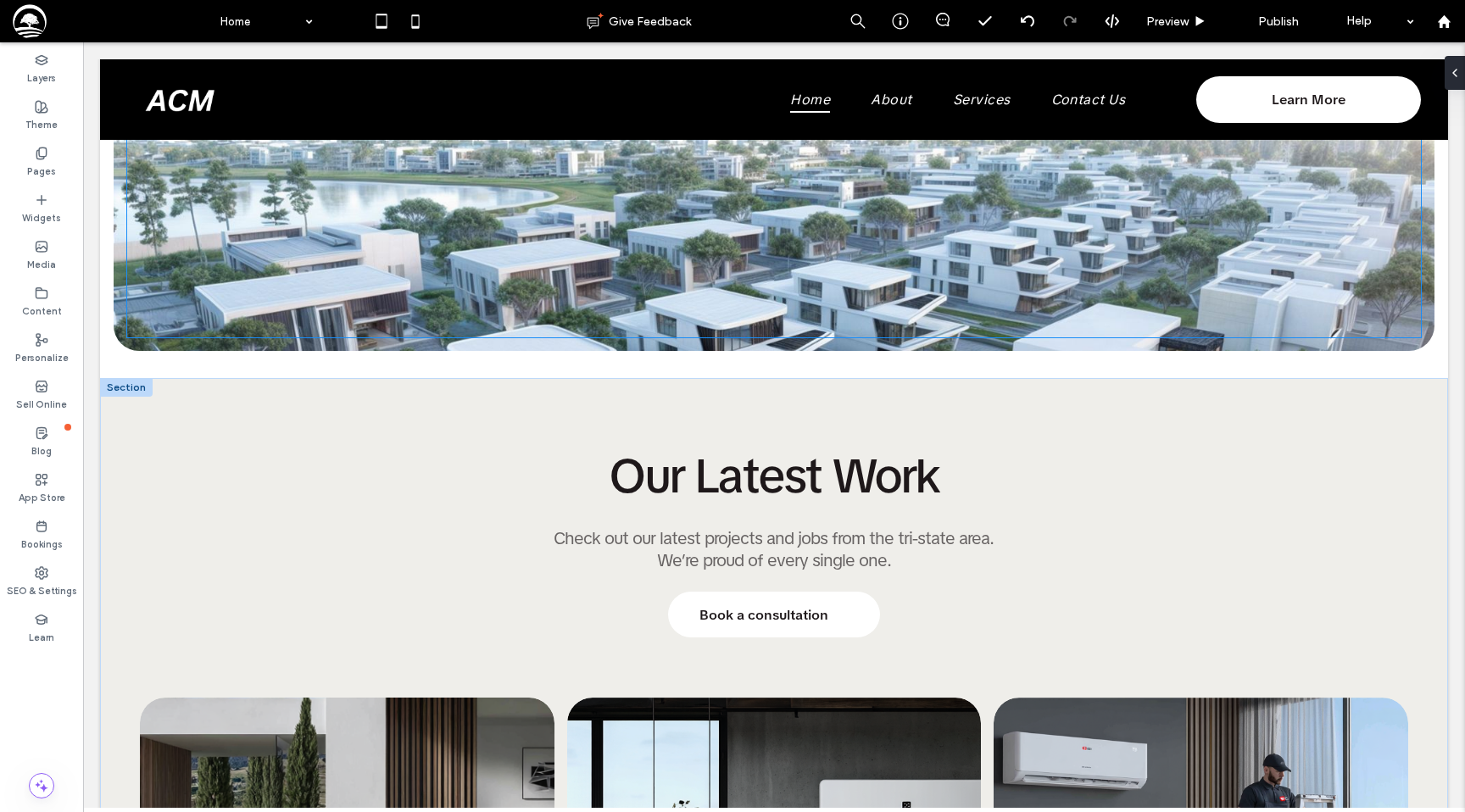
scroll to position [1657, 0]
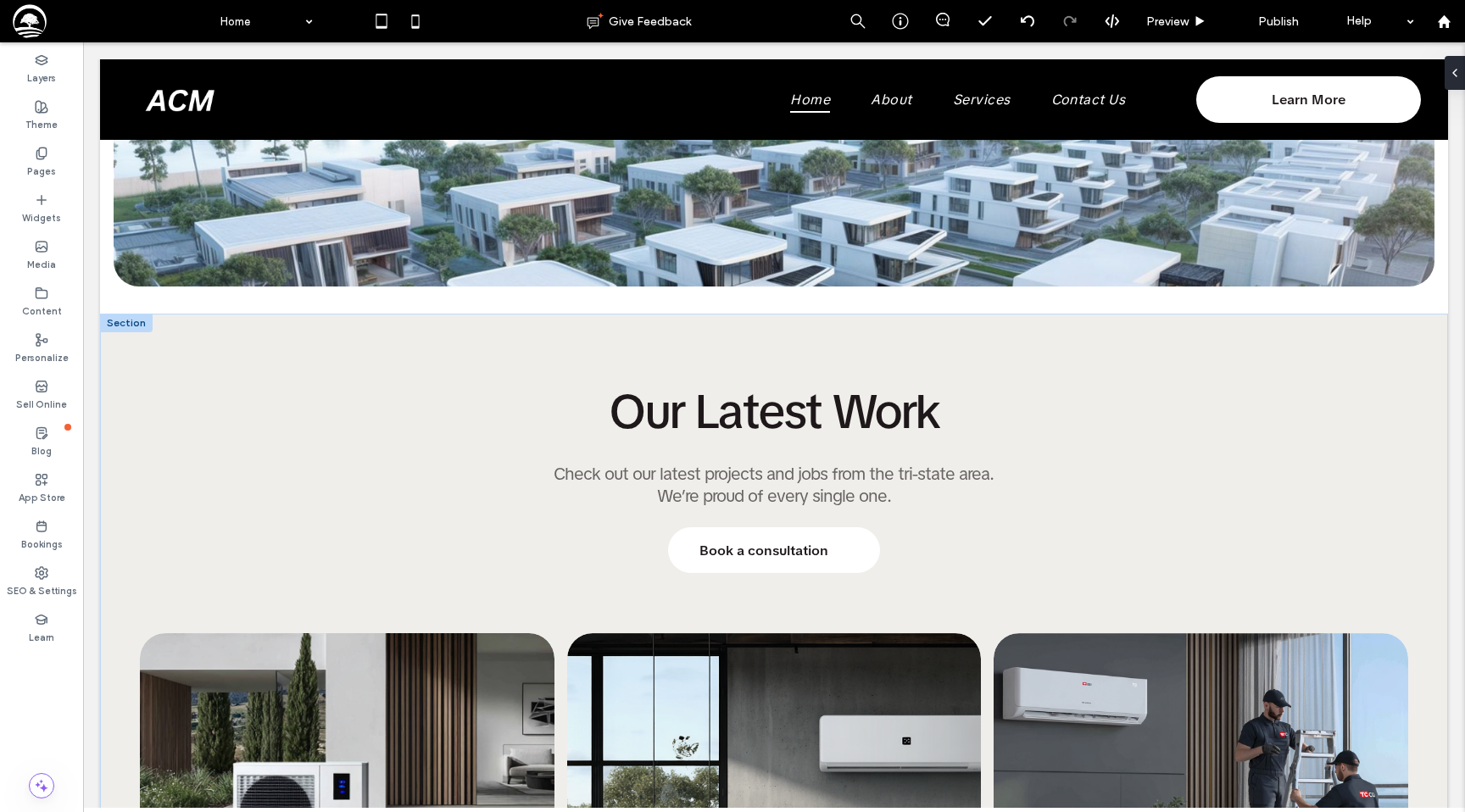
click at [132, 323] on div at bounding box center [126, 322] width 53 height 19
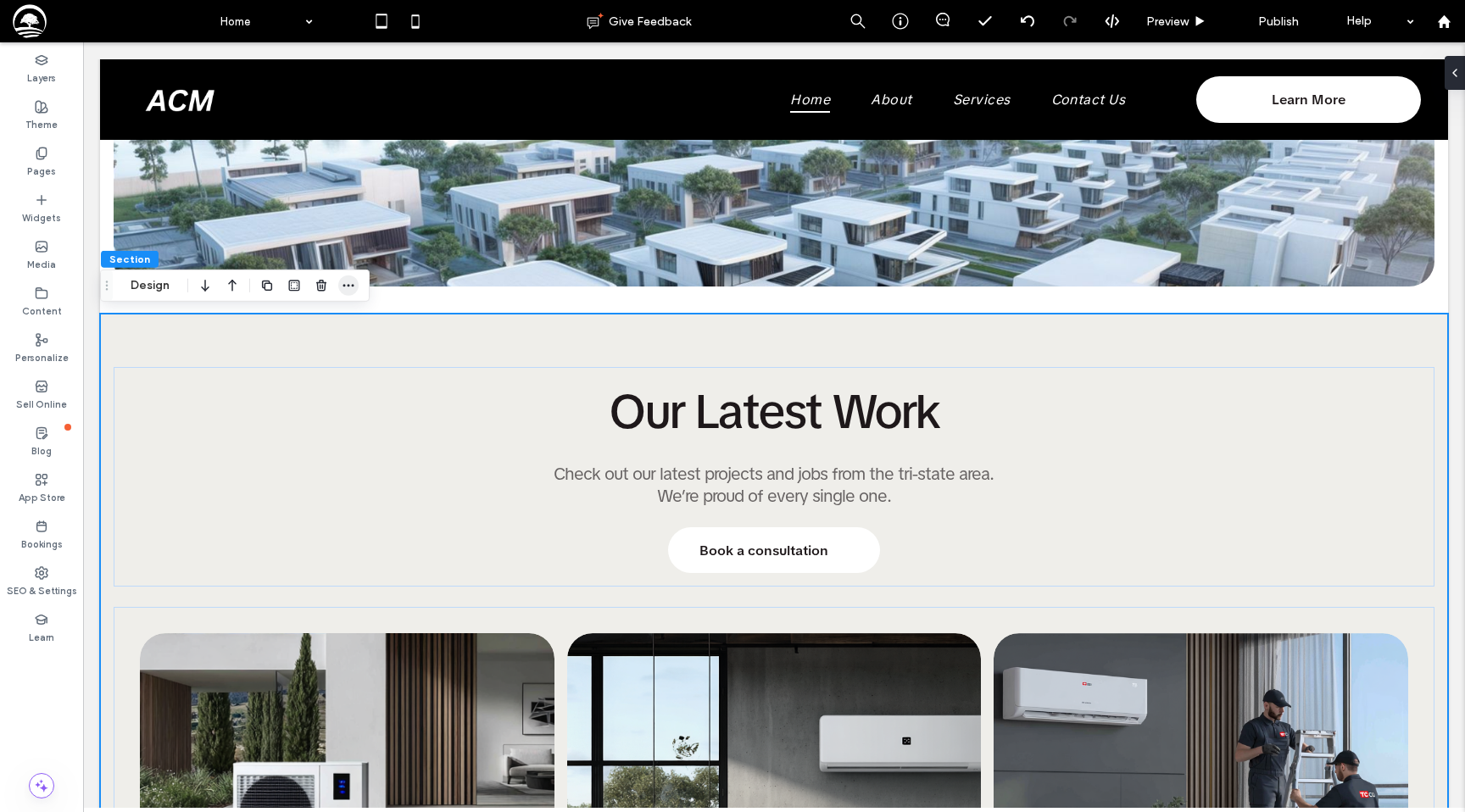
click at [351, 288] on icon "button" at bounding box center [348, 285] width 13 height 13
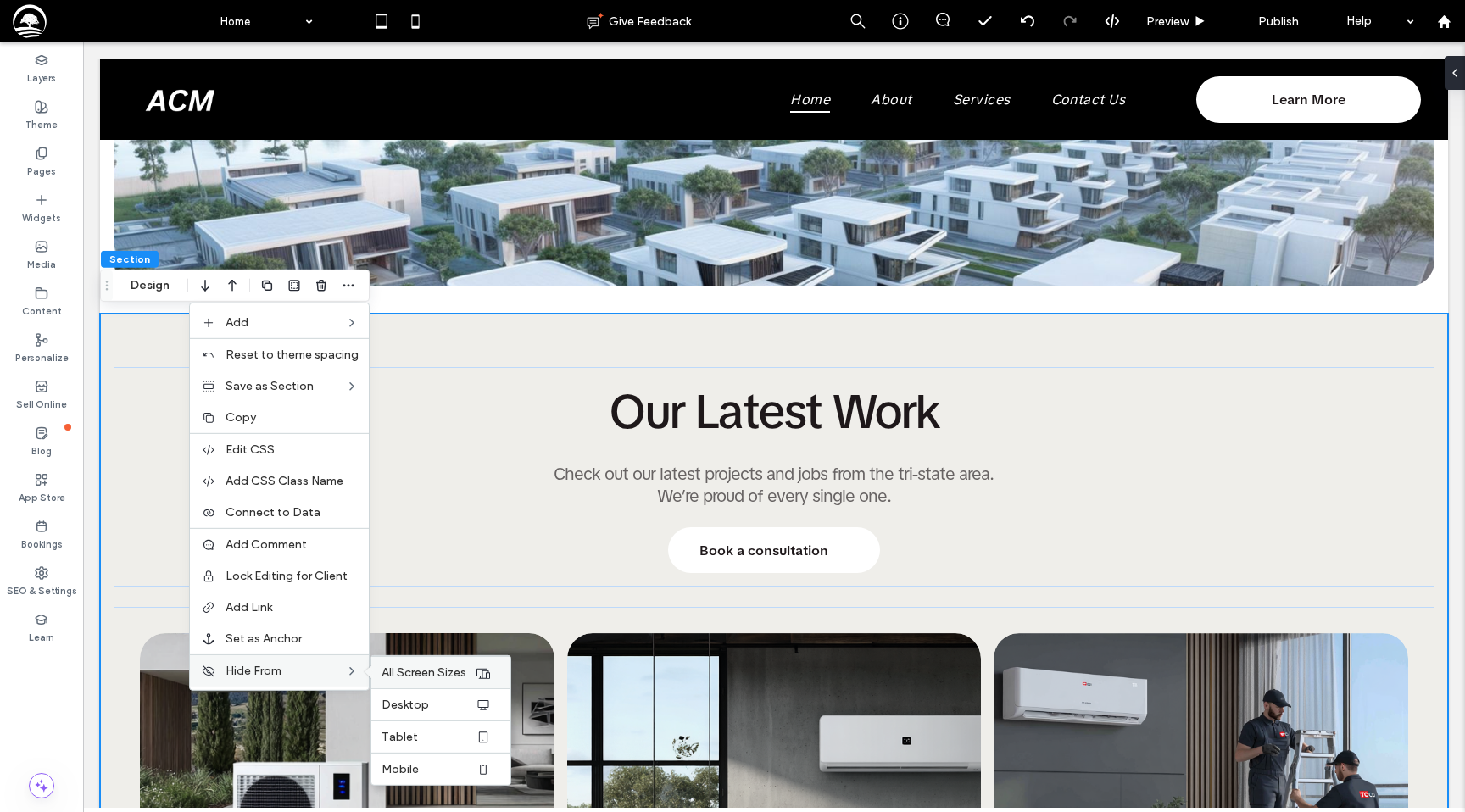
click at [411, 677] on span "All Screen Sizes" at bounding box center [424, 672] width 84 height 14
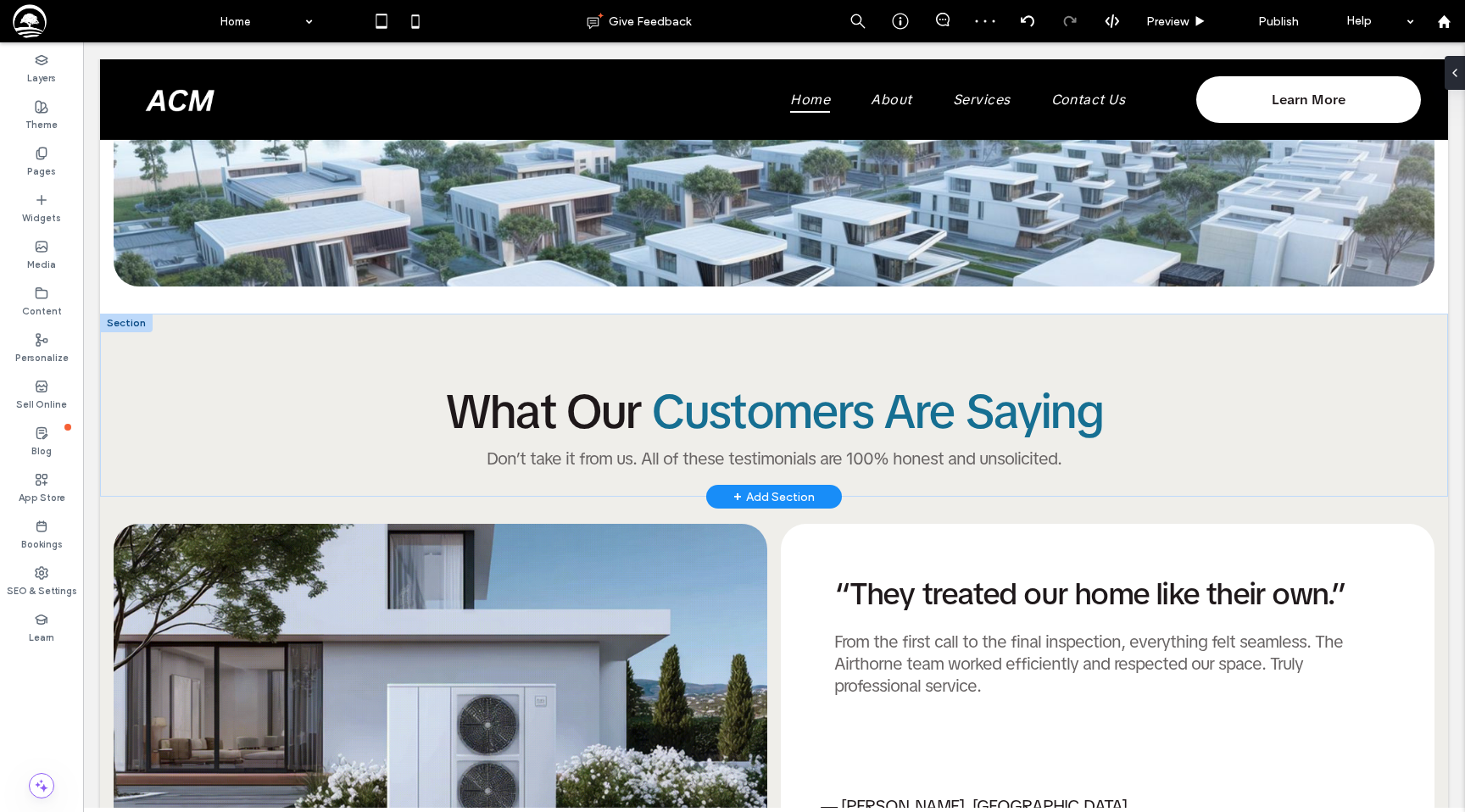
click at [125, 324] on div at bounding box center [126, 322] width 53 height 19
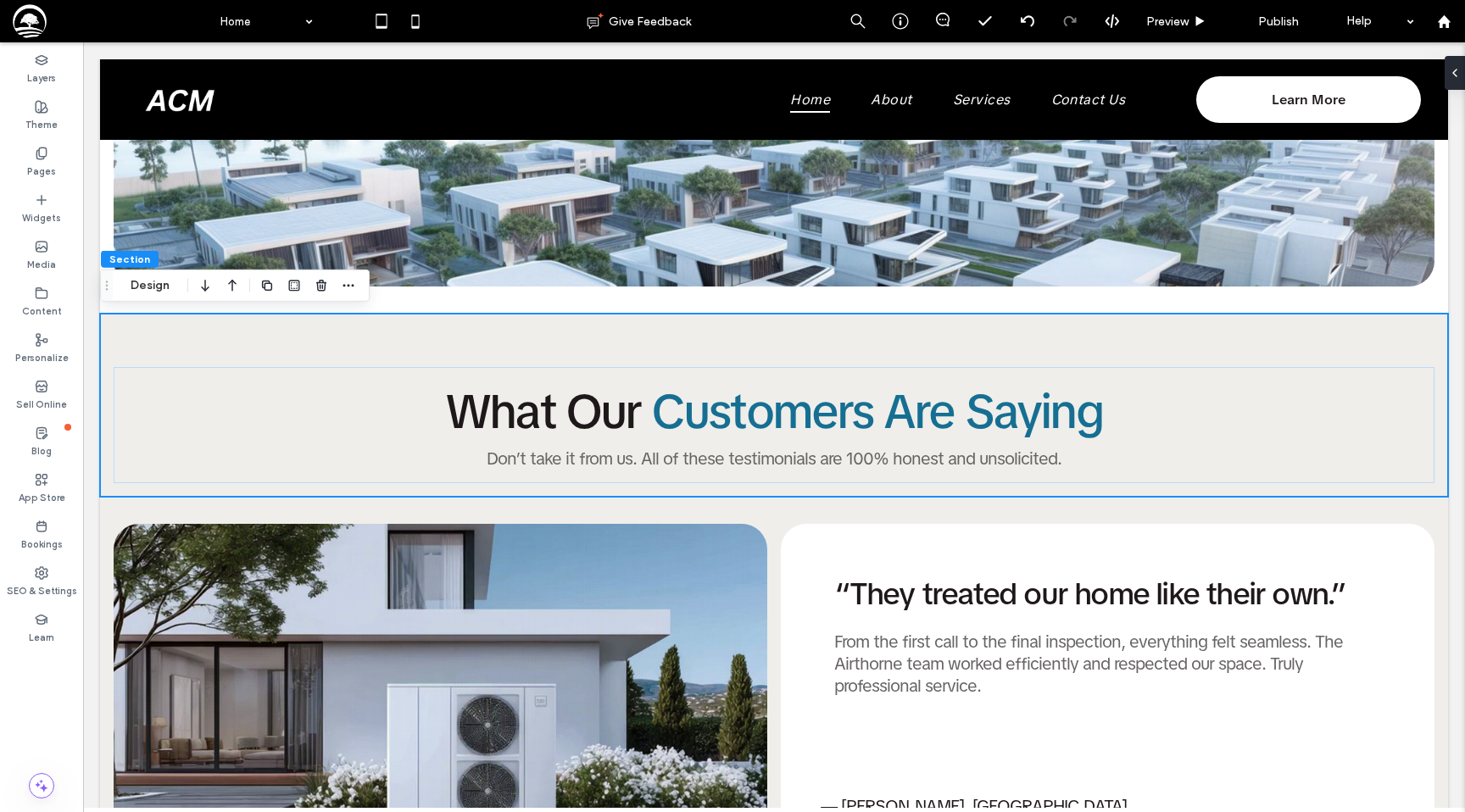
click at [346, 273] on div at bounding box center [348, 285] width 21 height 31
click at [346, 279] on icon "button" at bounding box center [348, 285] width 13 height 13
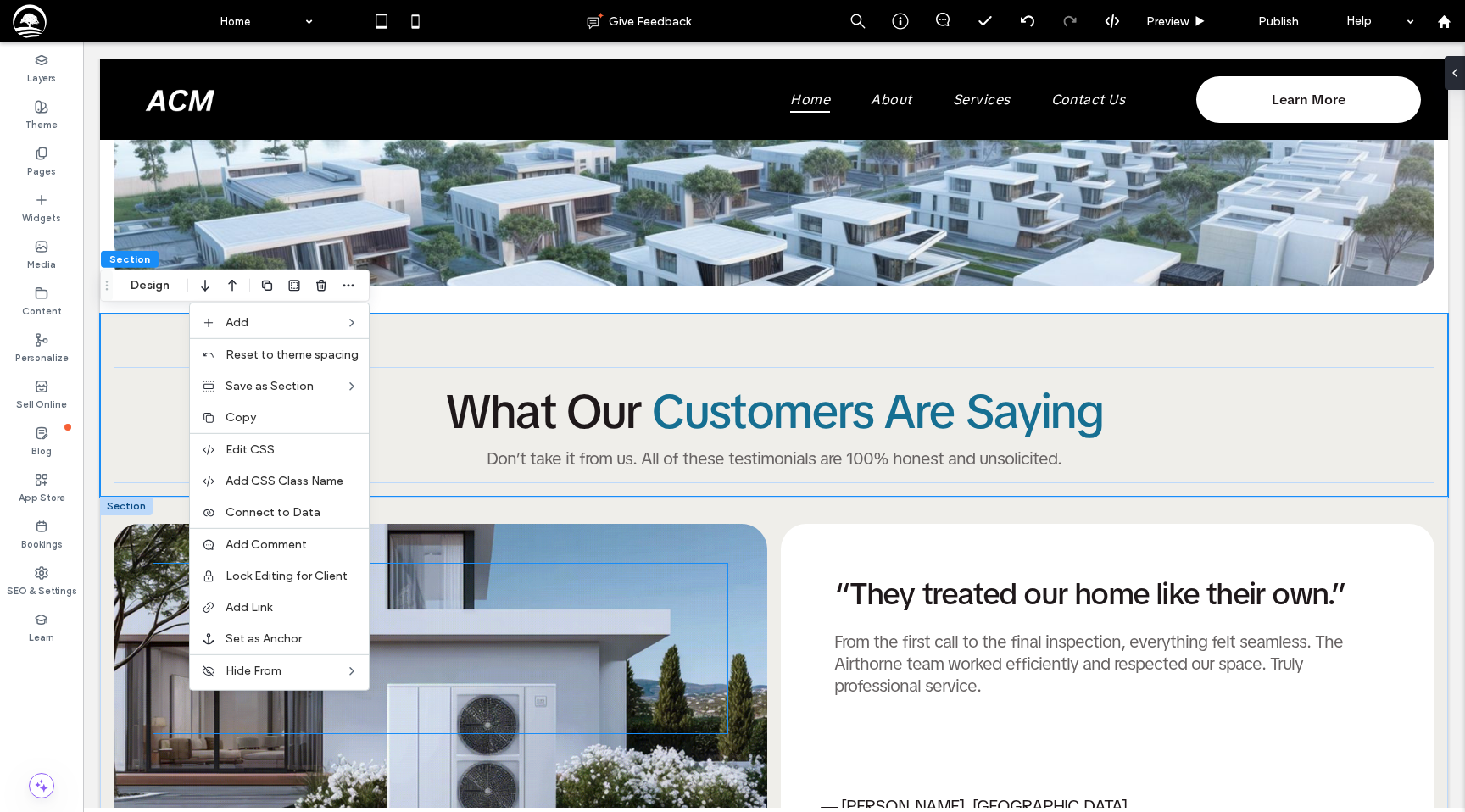
click at [394, 673] on div at bounding box center [441, 648] width 575 height 170
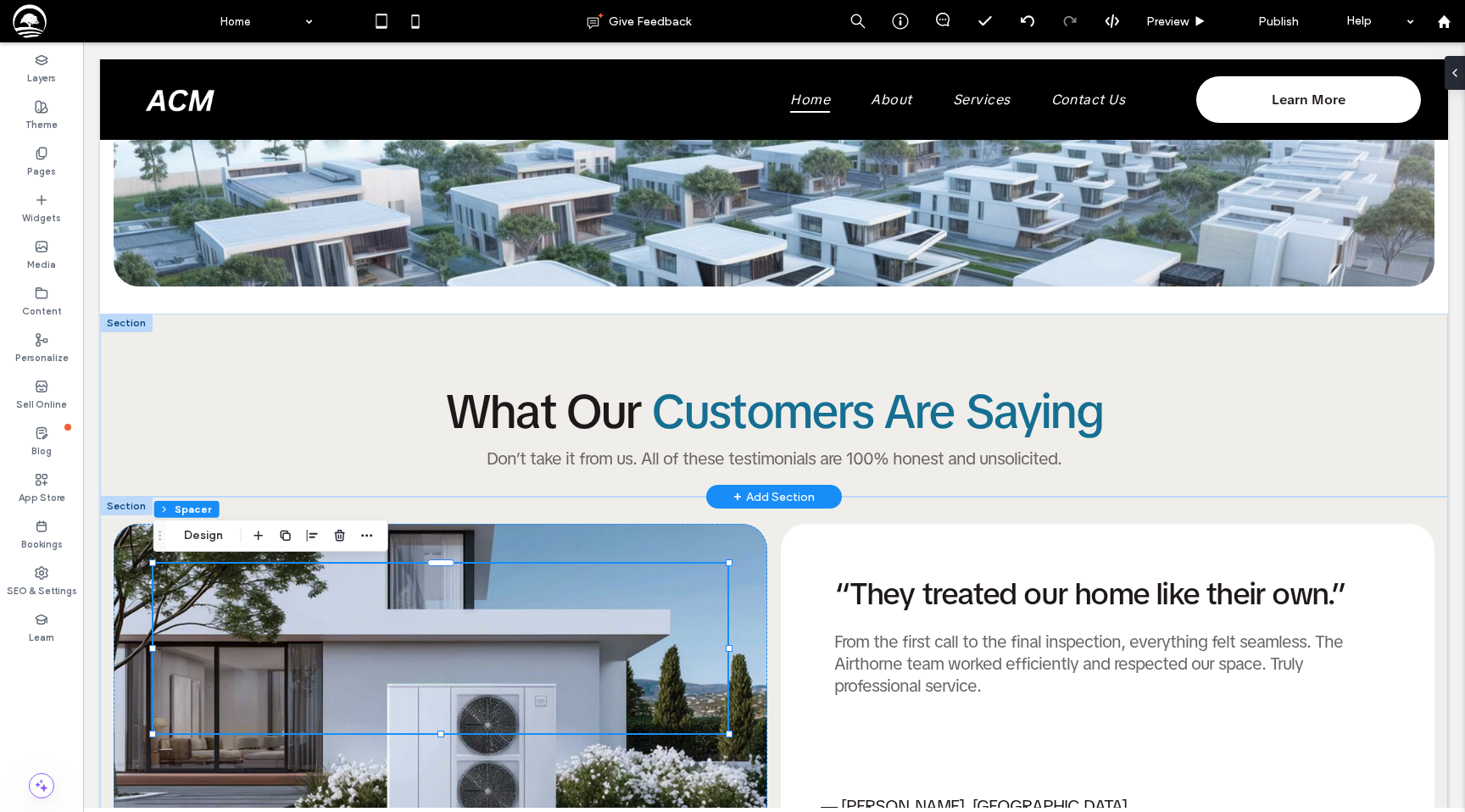
click at [127, 325] on div at bounding box center [126, 322] width 53 height 19
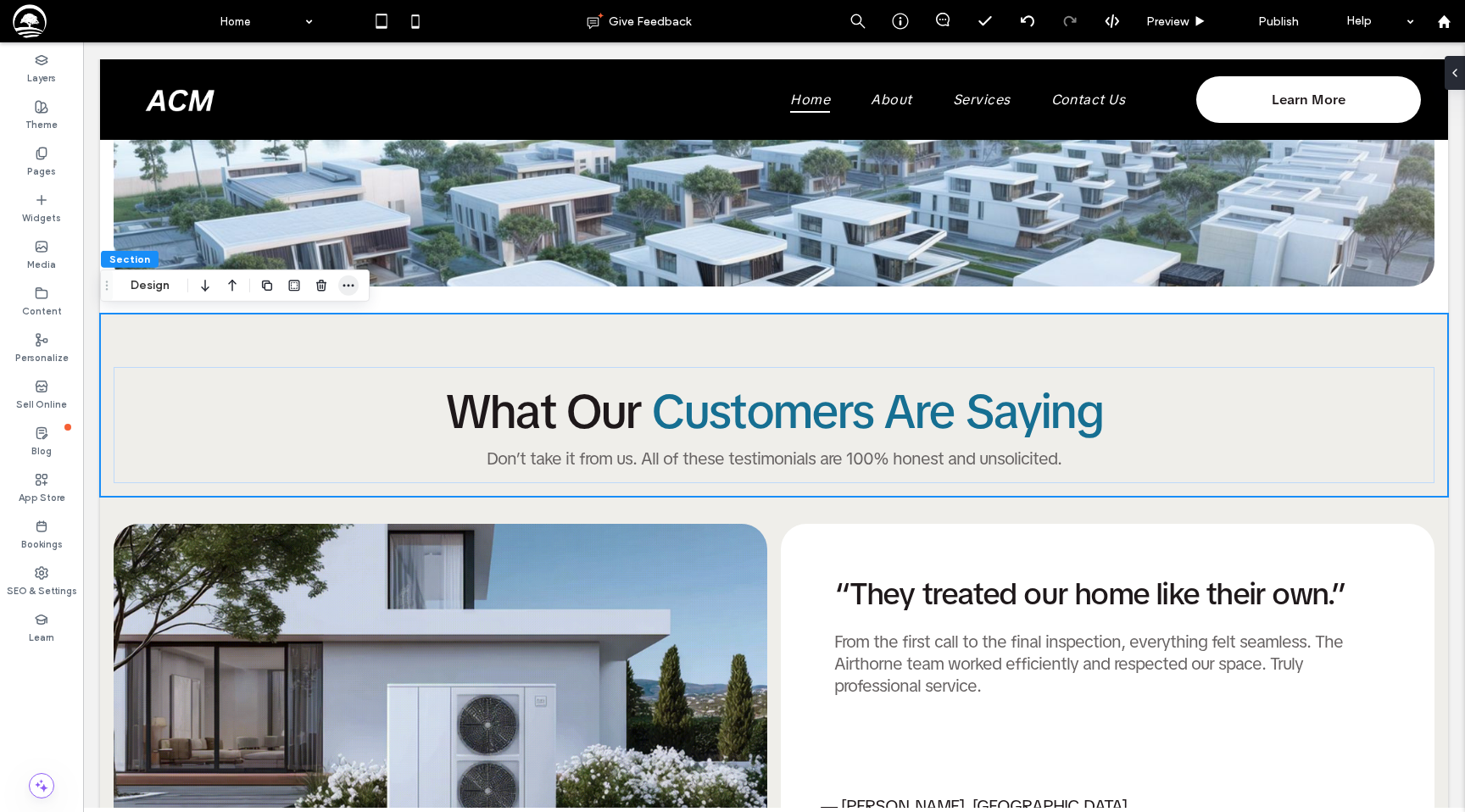
click at [349, 280] on icon "button" at bounding box center [348, 285] width 13 height 13
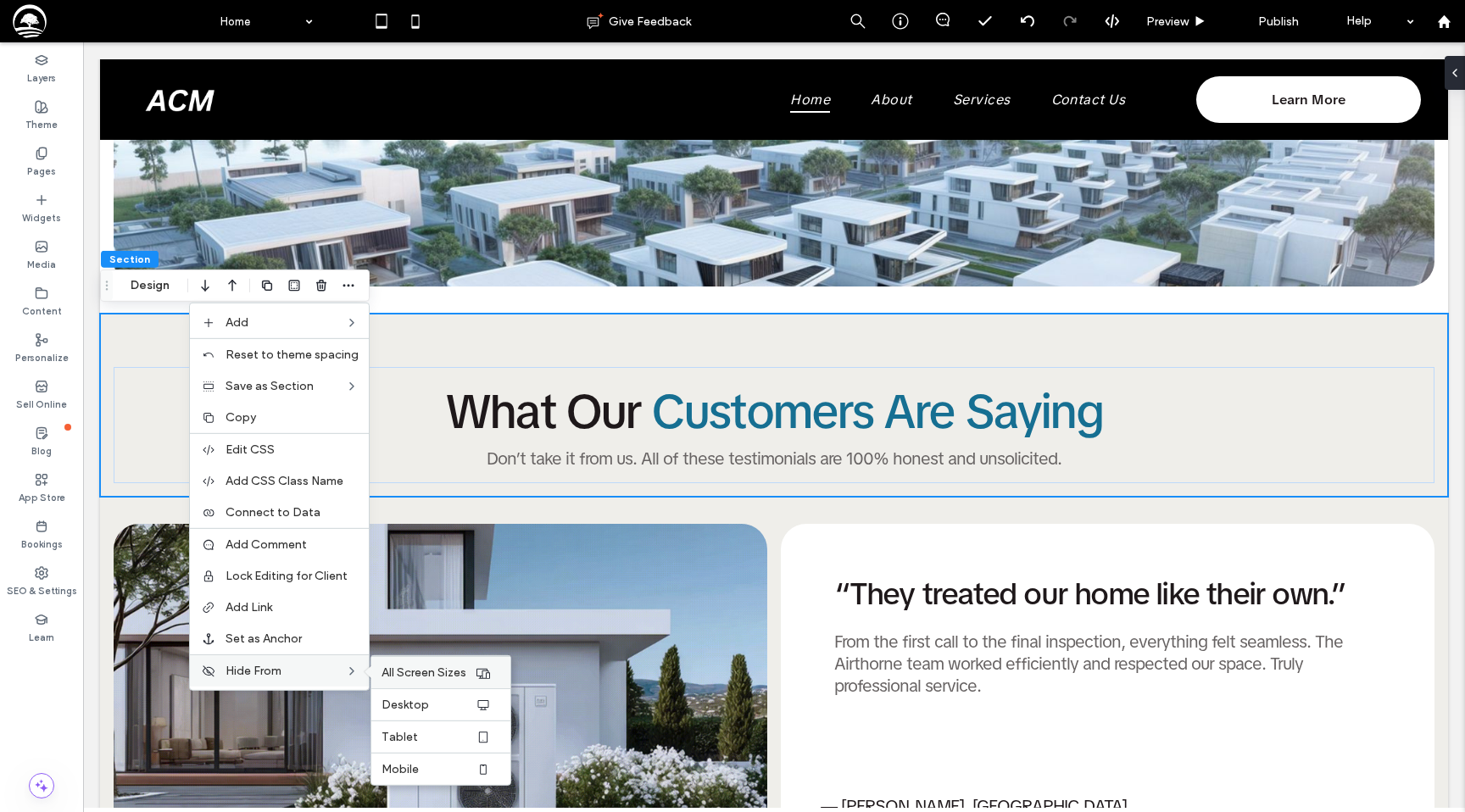
click at [399, 674] on span "All Screen Sizes" at bounding box center [424, 672] width 84 height 14
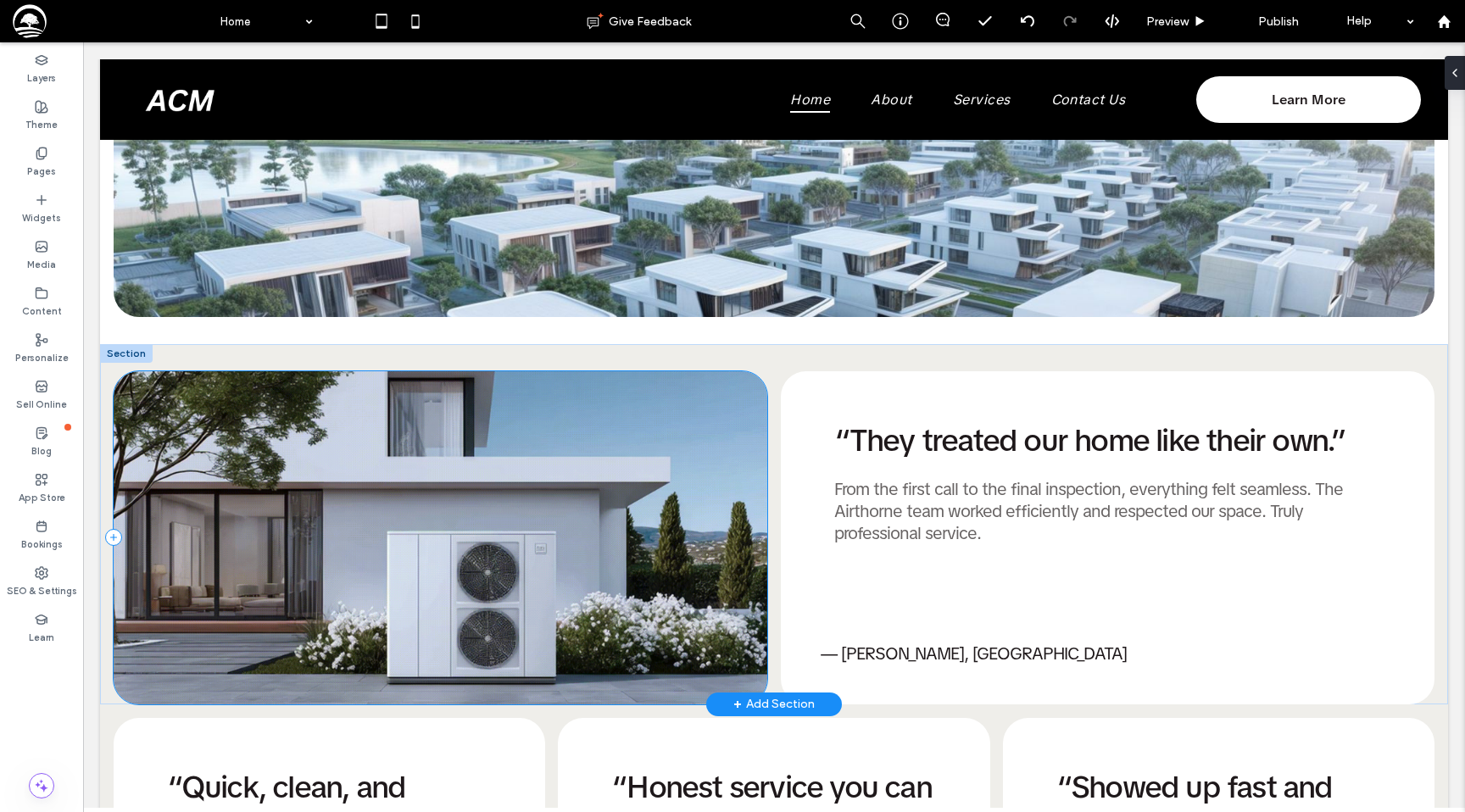
scroll to position [1610, 0]
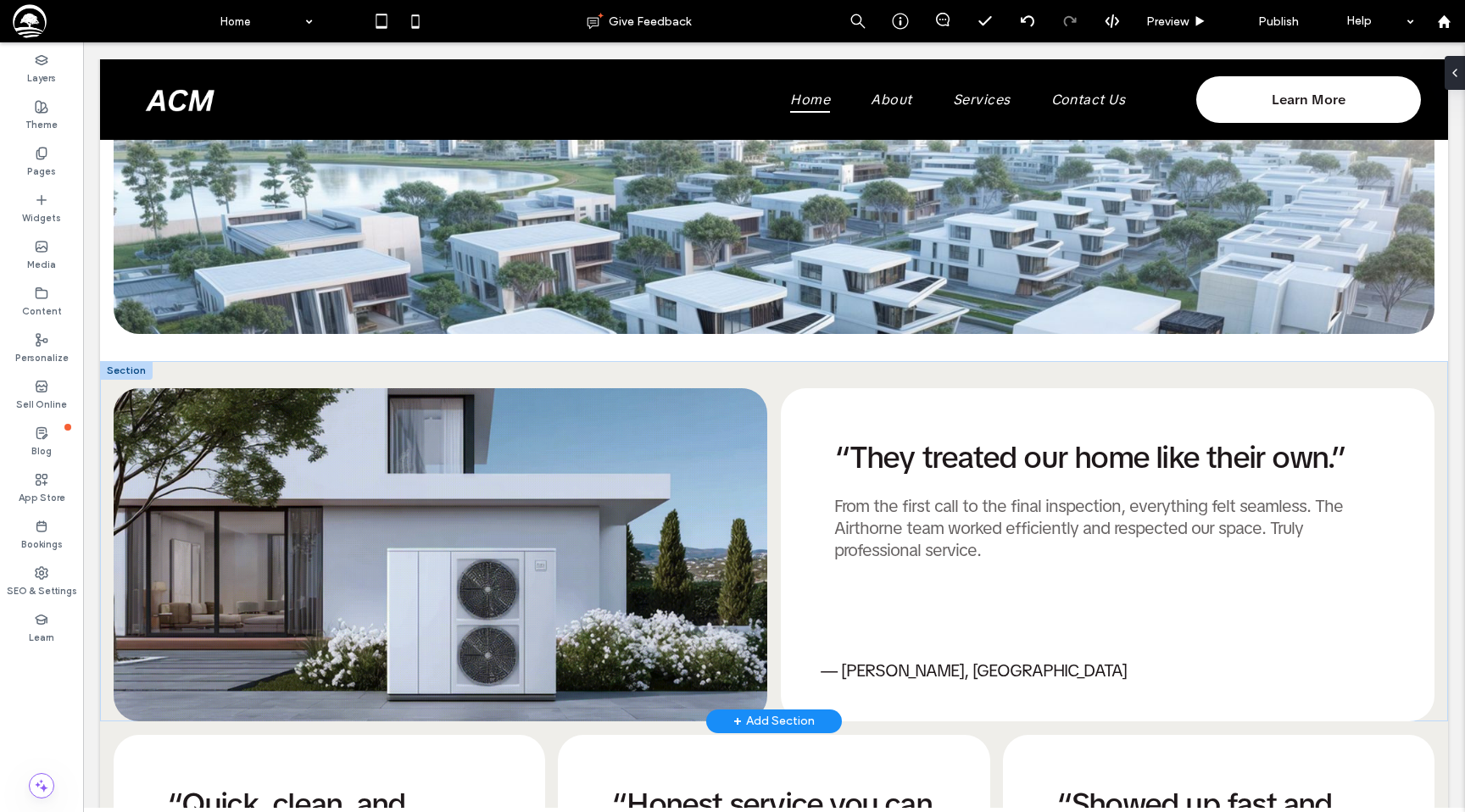
click at [129, 366] on div at bounding box center [126, 370] width 53 height 19
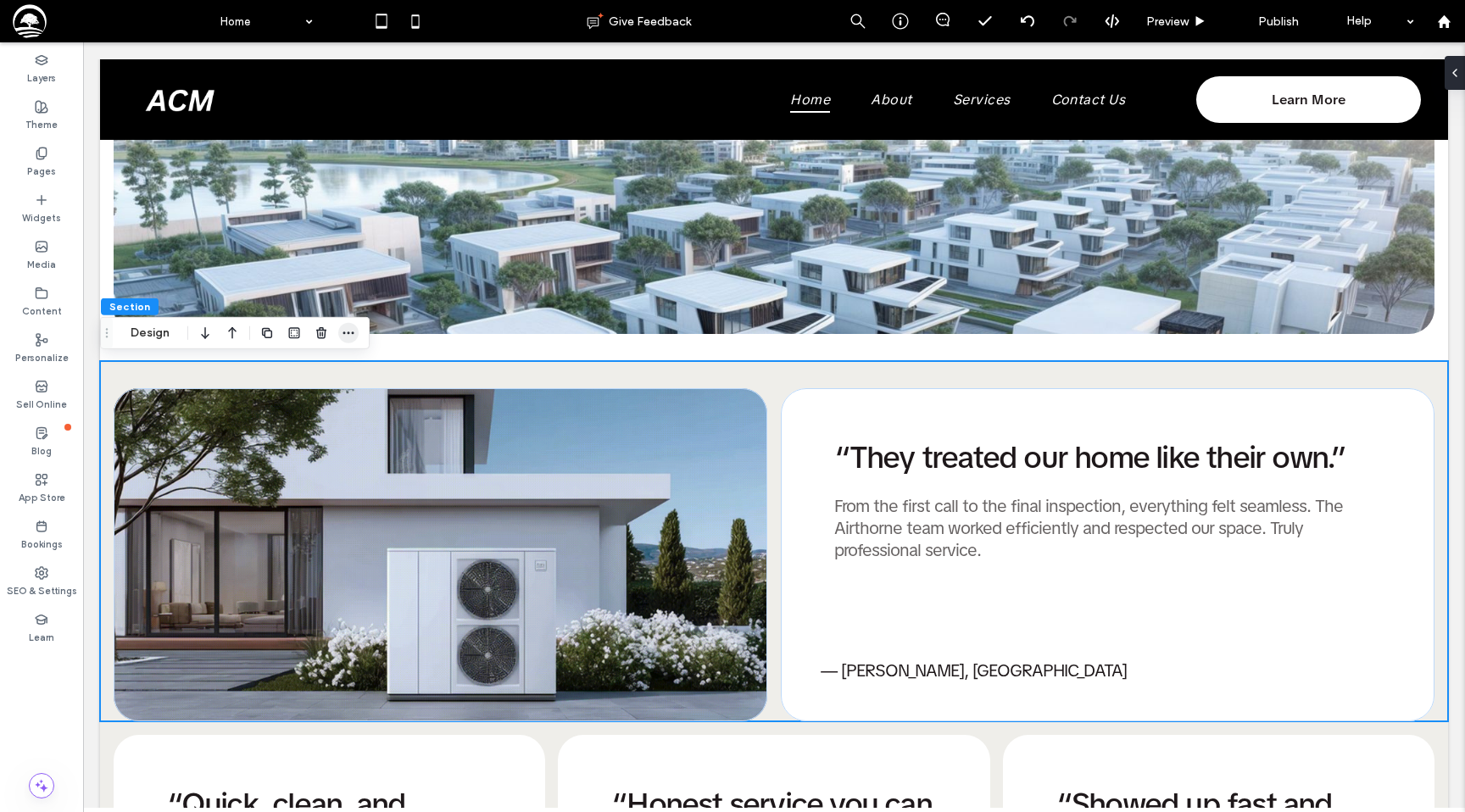
click at [347, 331] on icon "button" at bounding box center [348, 333] width 13 height 13
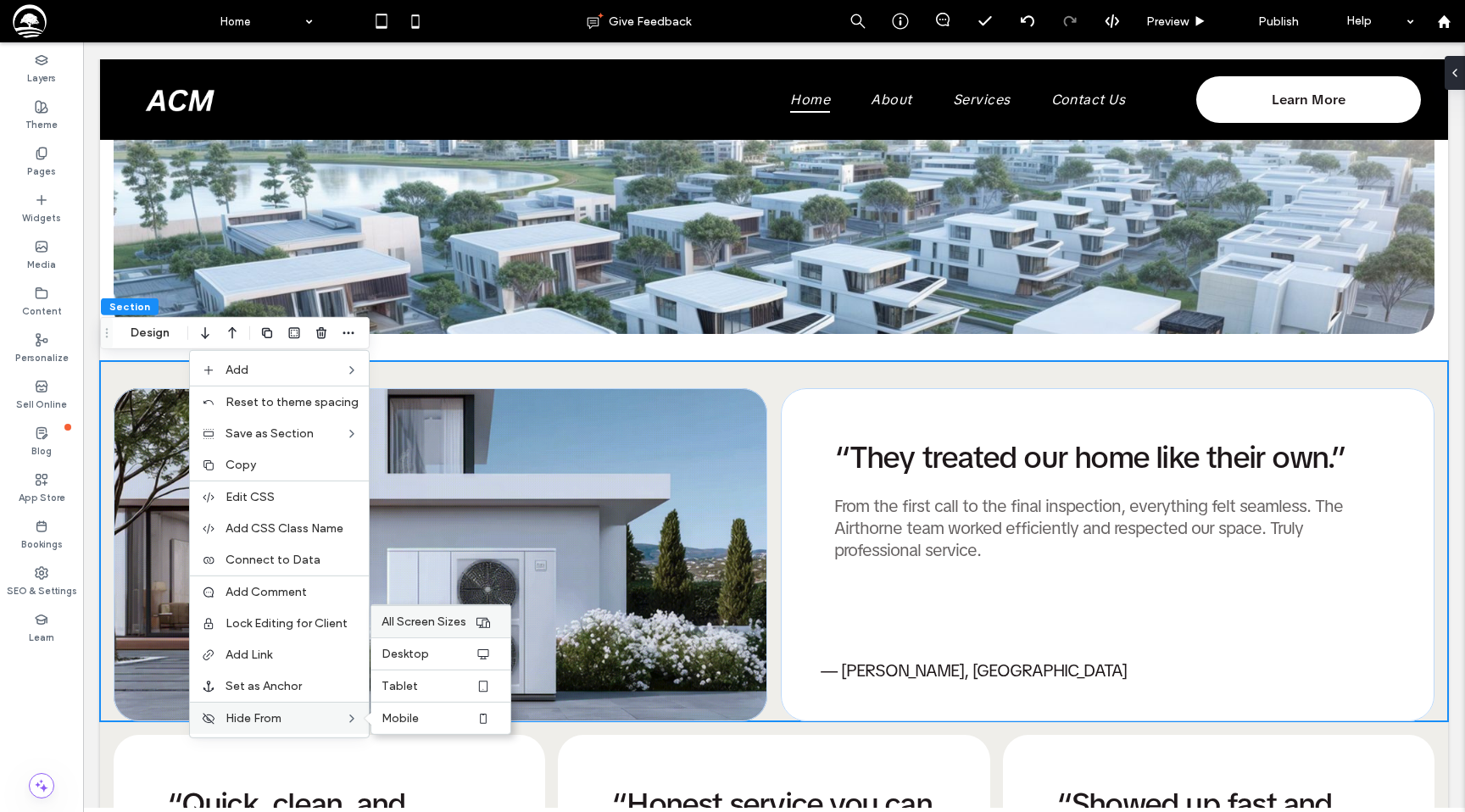
click at [422, 615] on span "All Screen Sizes" at bounding box center [424, 622] width 84 height 14
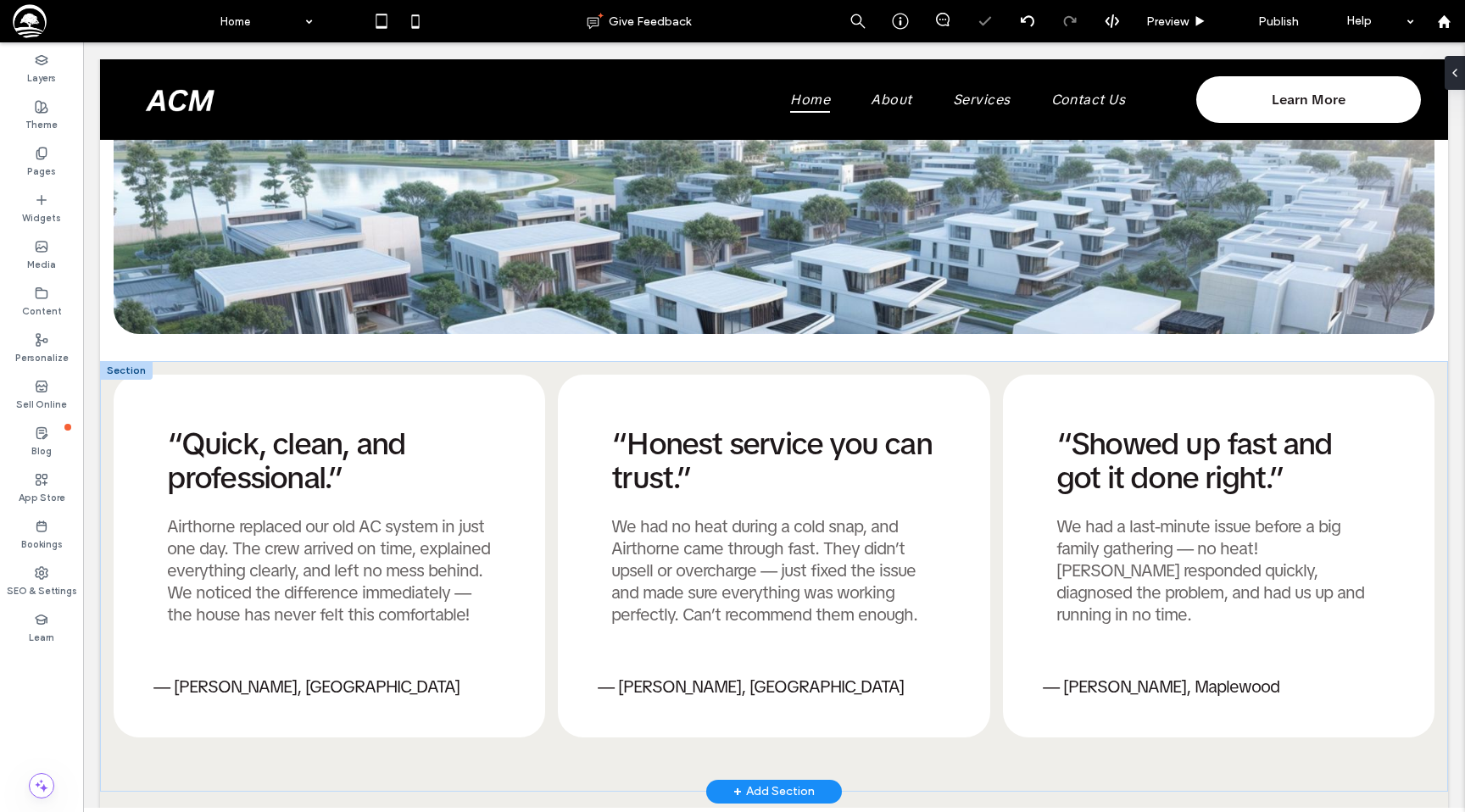
click at [130, 365] on div at bounding box center [126, 370] width 53 height 19
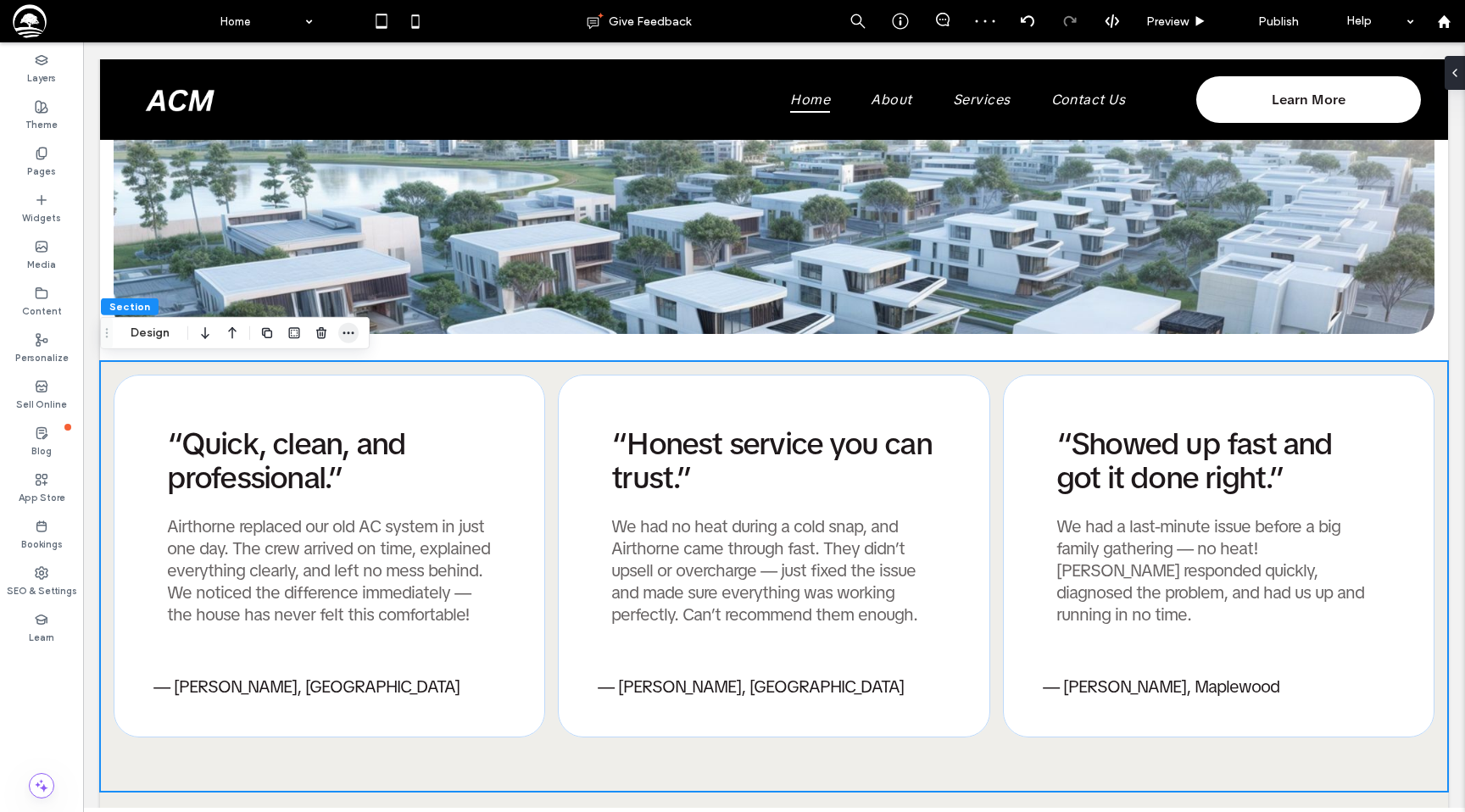
click at [348, 336] on icon "button" at bounding box center [348, 333] width 13 height 13
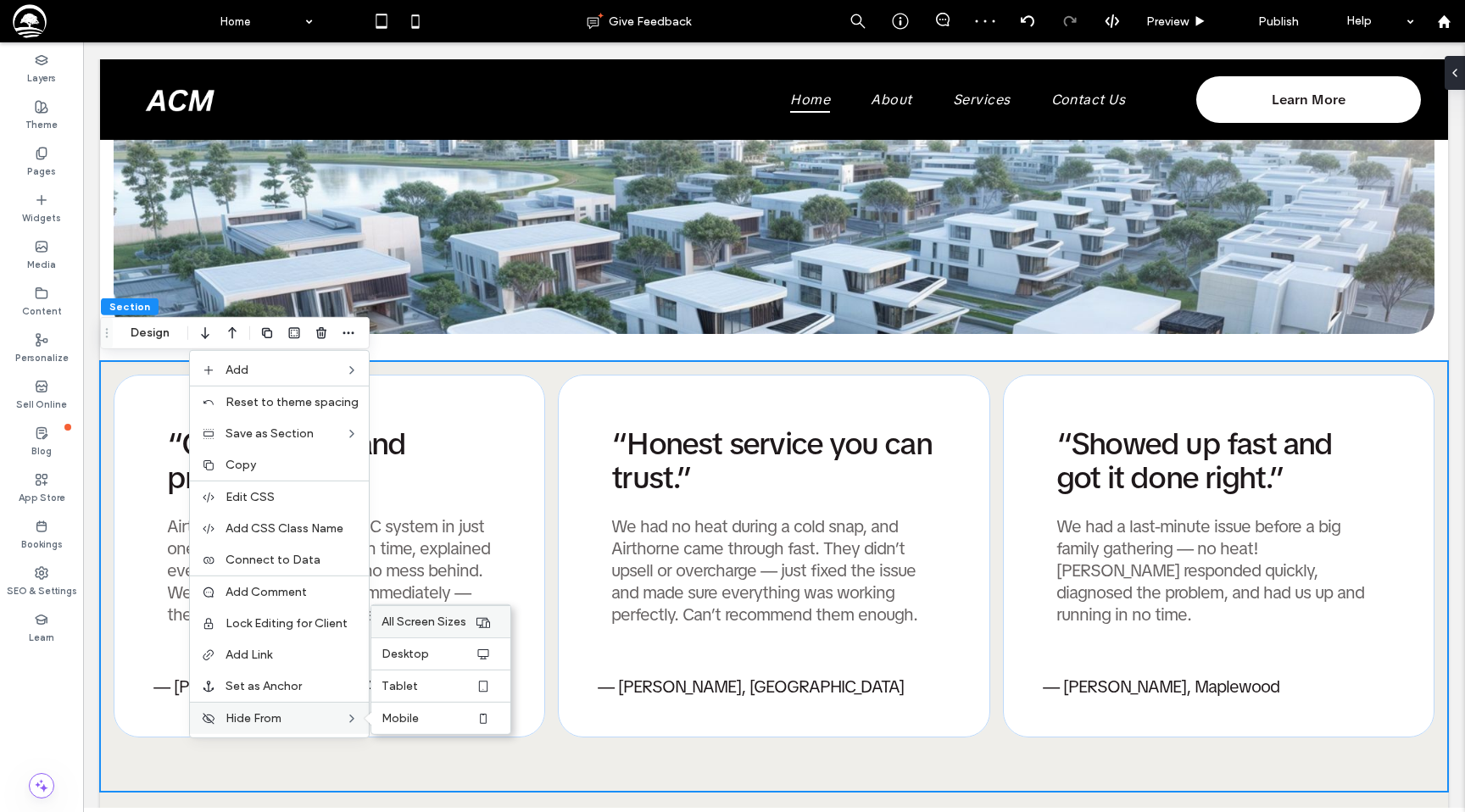
click at [404, 622] on span "All Screen Sizes" at bounding box center [424, 622] width 84 height 14
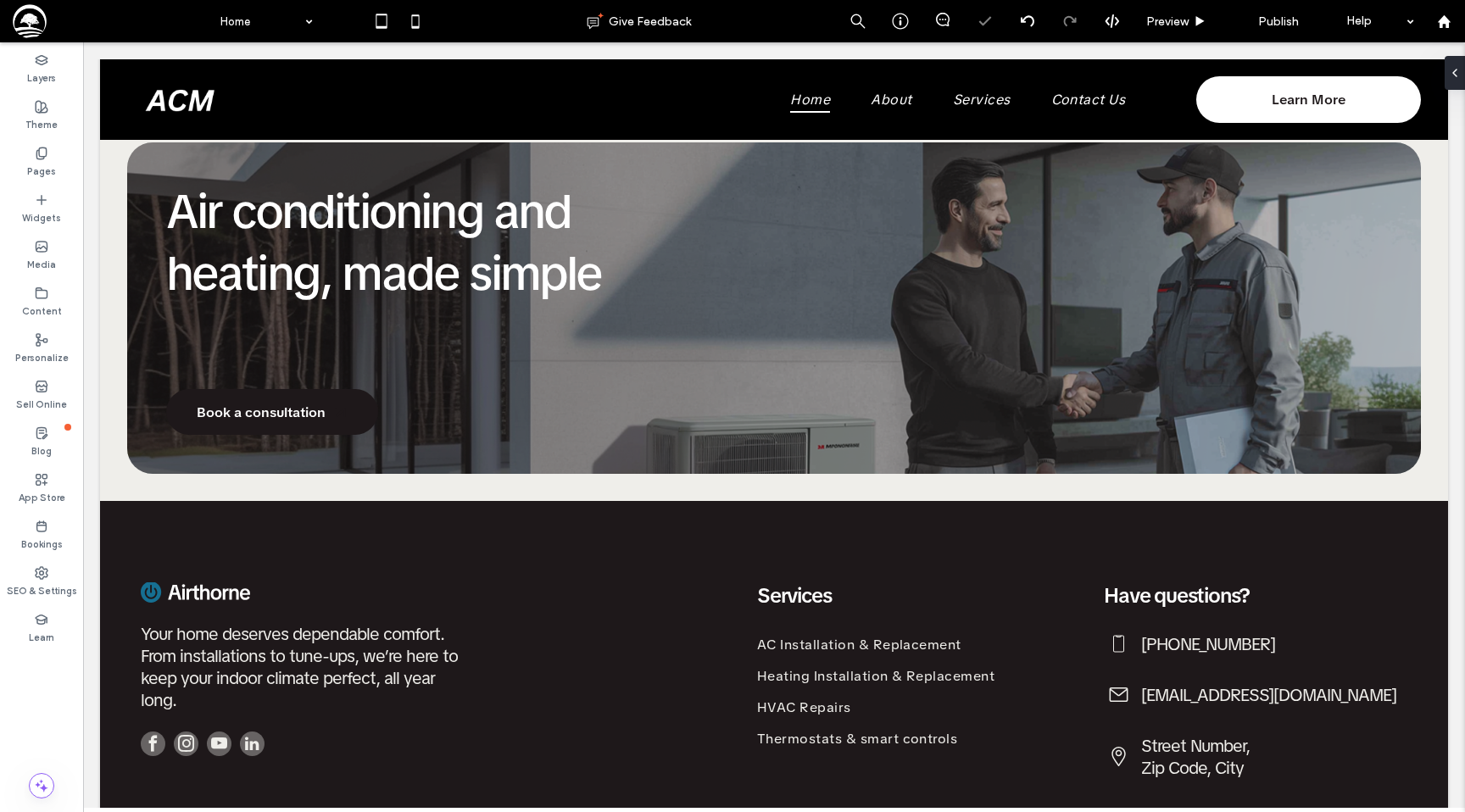
scroll to position [2152, 0]
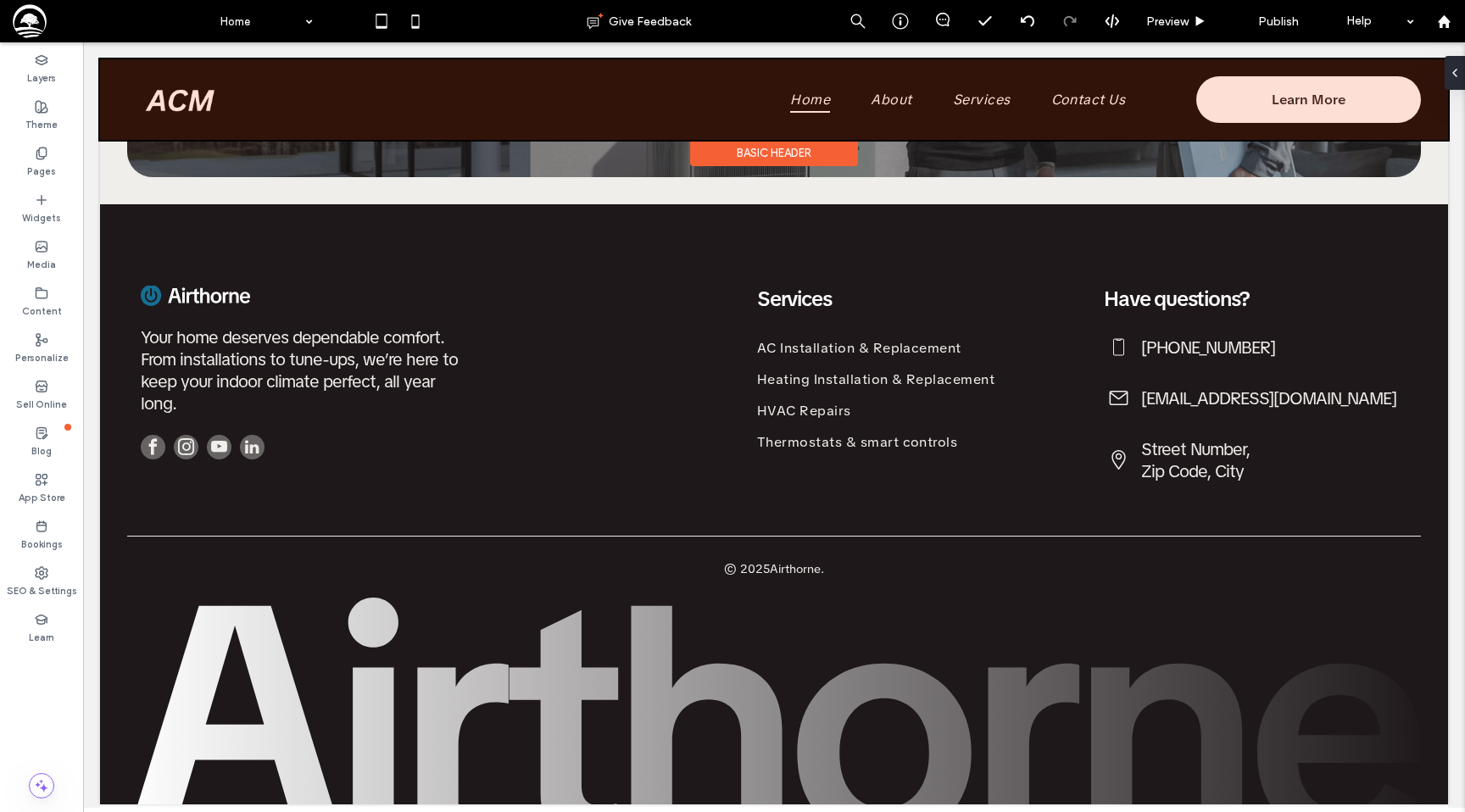
click at [180, 98] on div at bounding box center [774, 100] width 1348 height 81
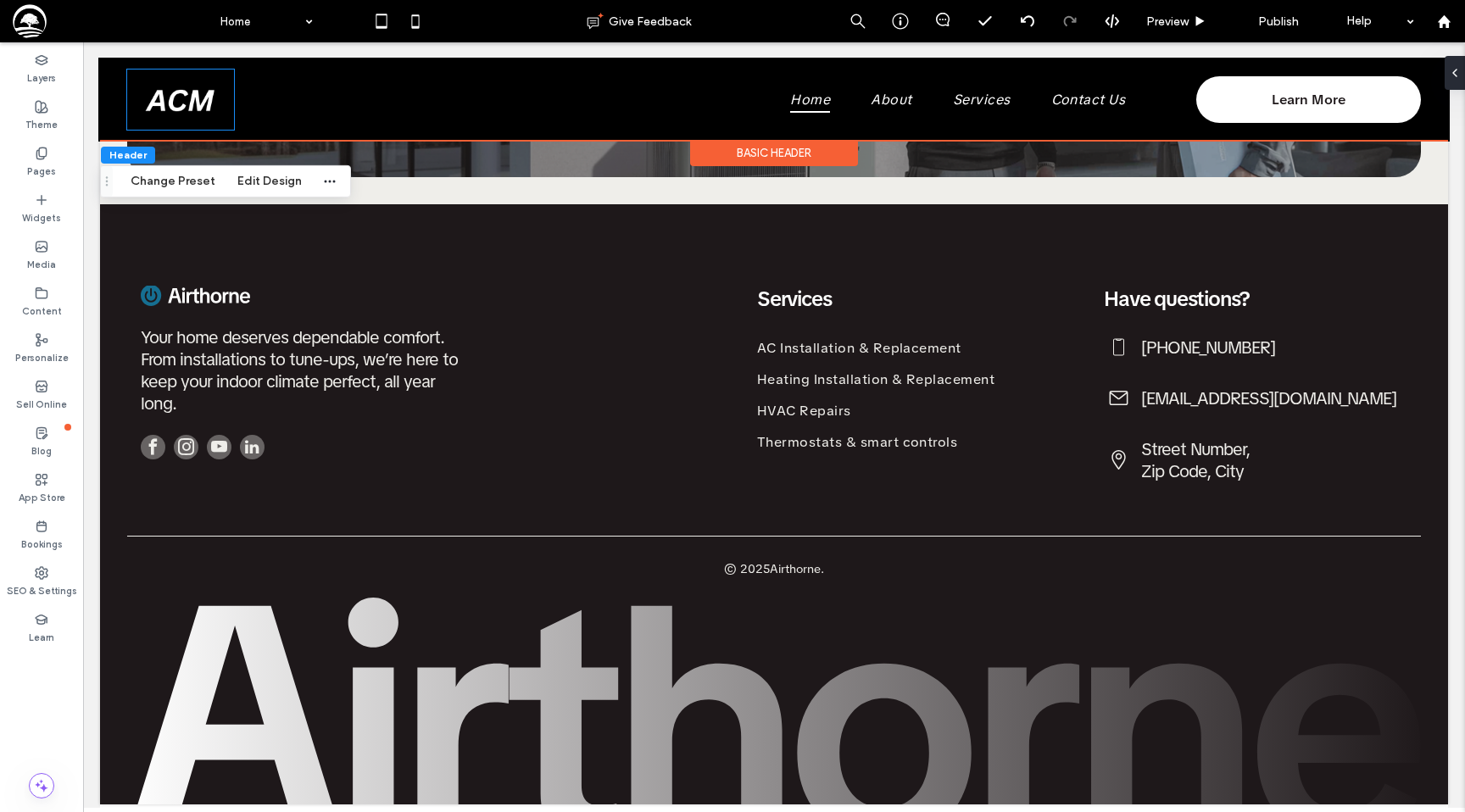
click at [180, 98] on img at bounding box center [180, 100] width 70 height 39
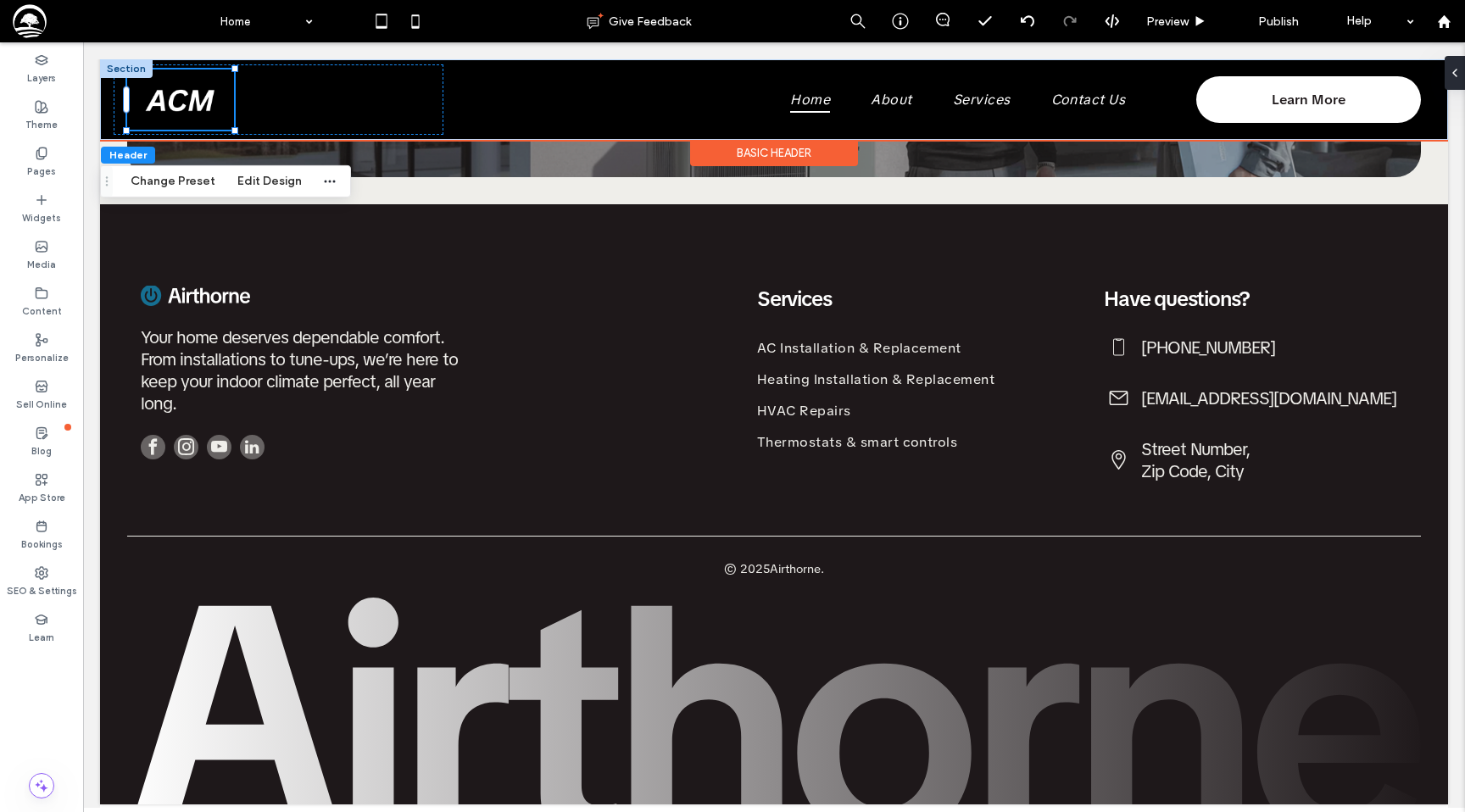
click at [180, 98] on img at bounding box center [180, 100] width 70 height 39
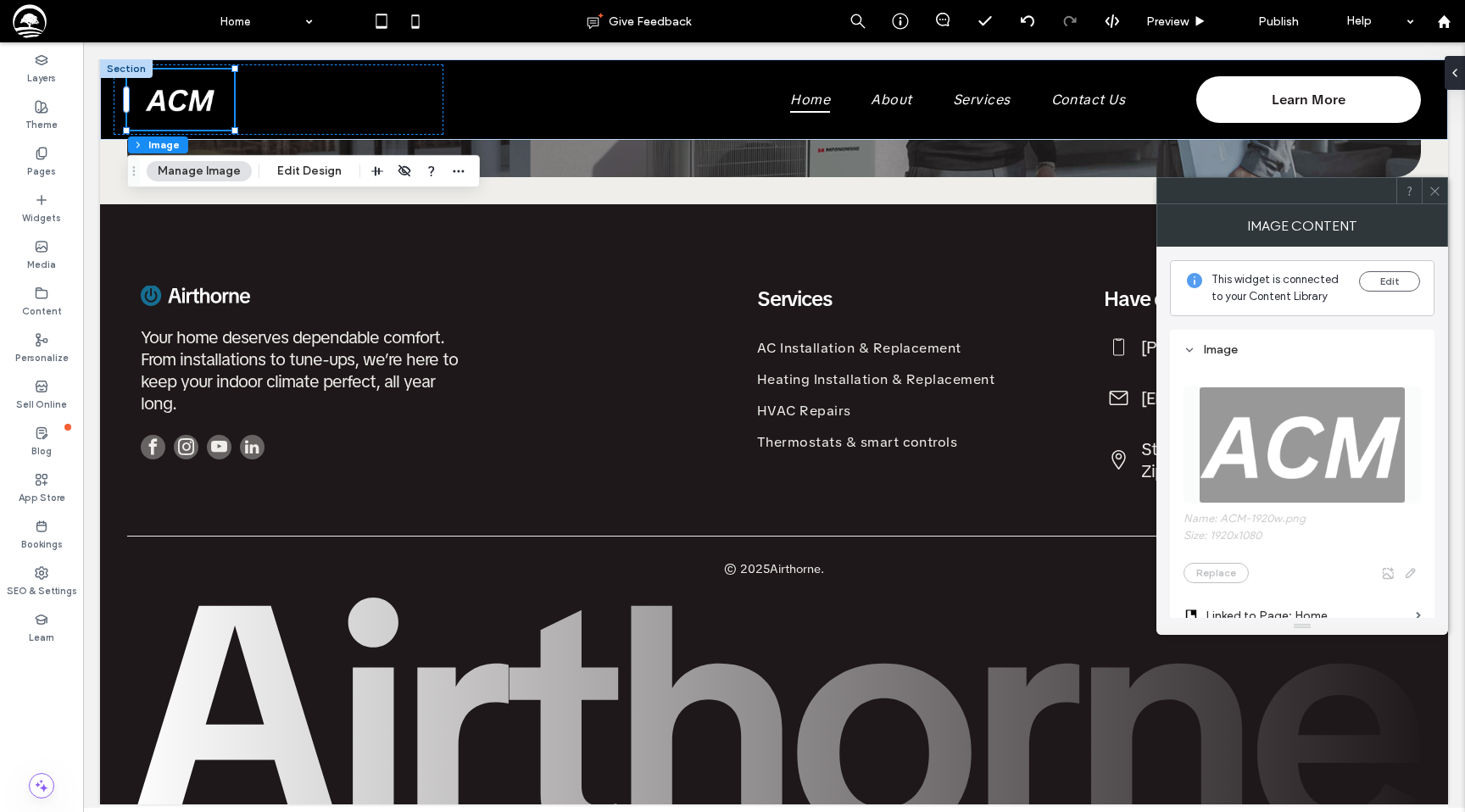
click at [1434, 192] on icon at bounding box center [1434, 191] width 13 height 13
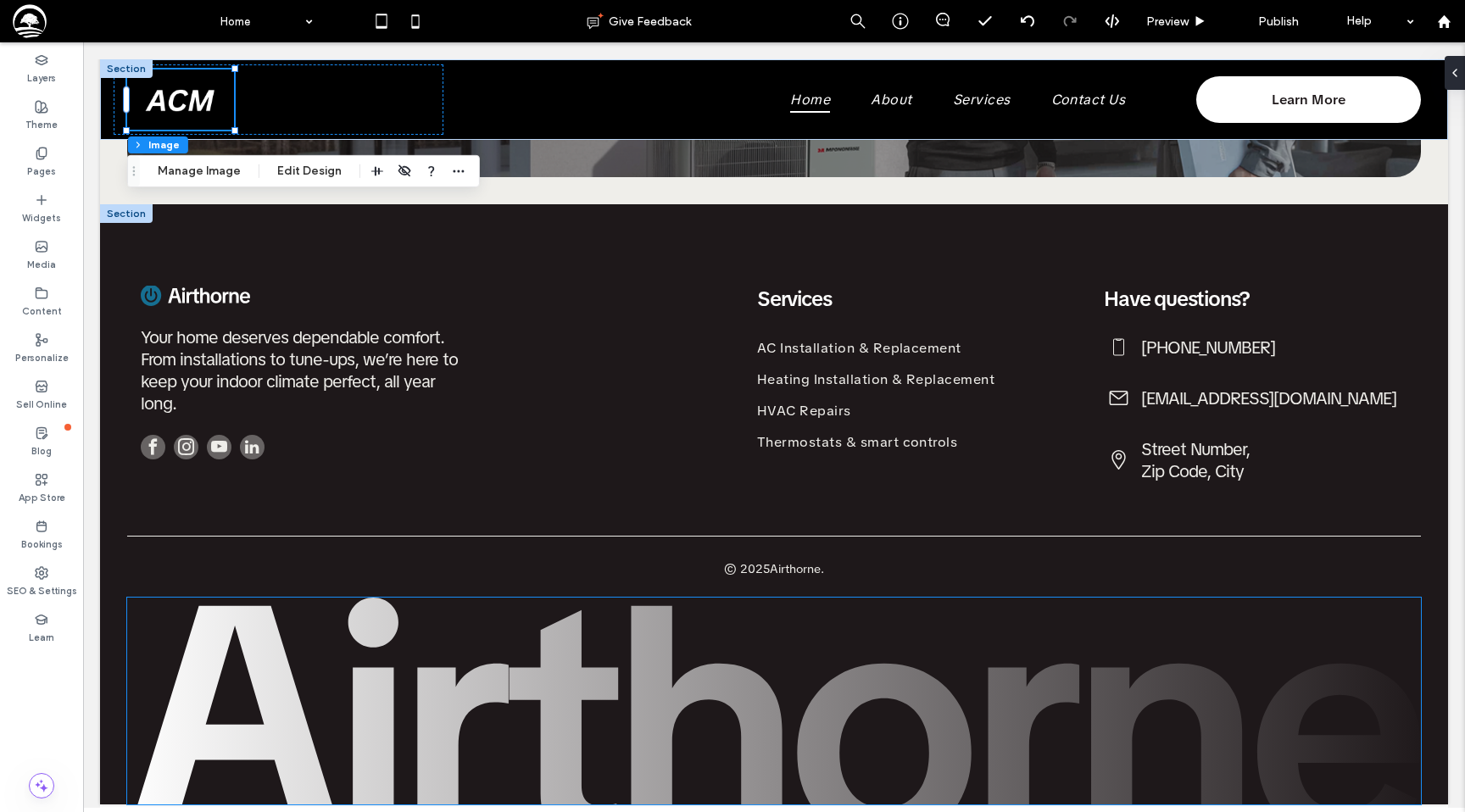
click at [779, 740] on img at bounding box center [774, 701] width 1294 height 206
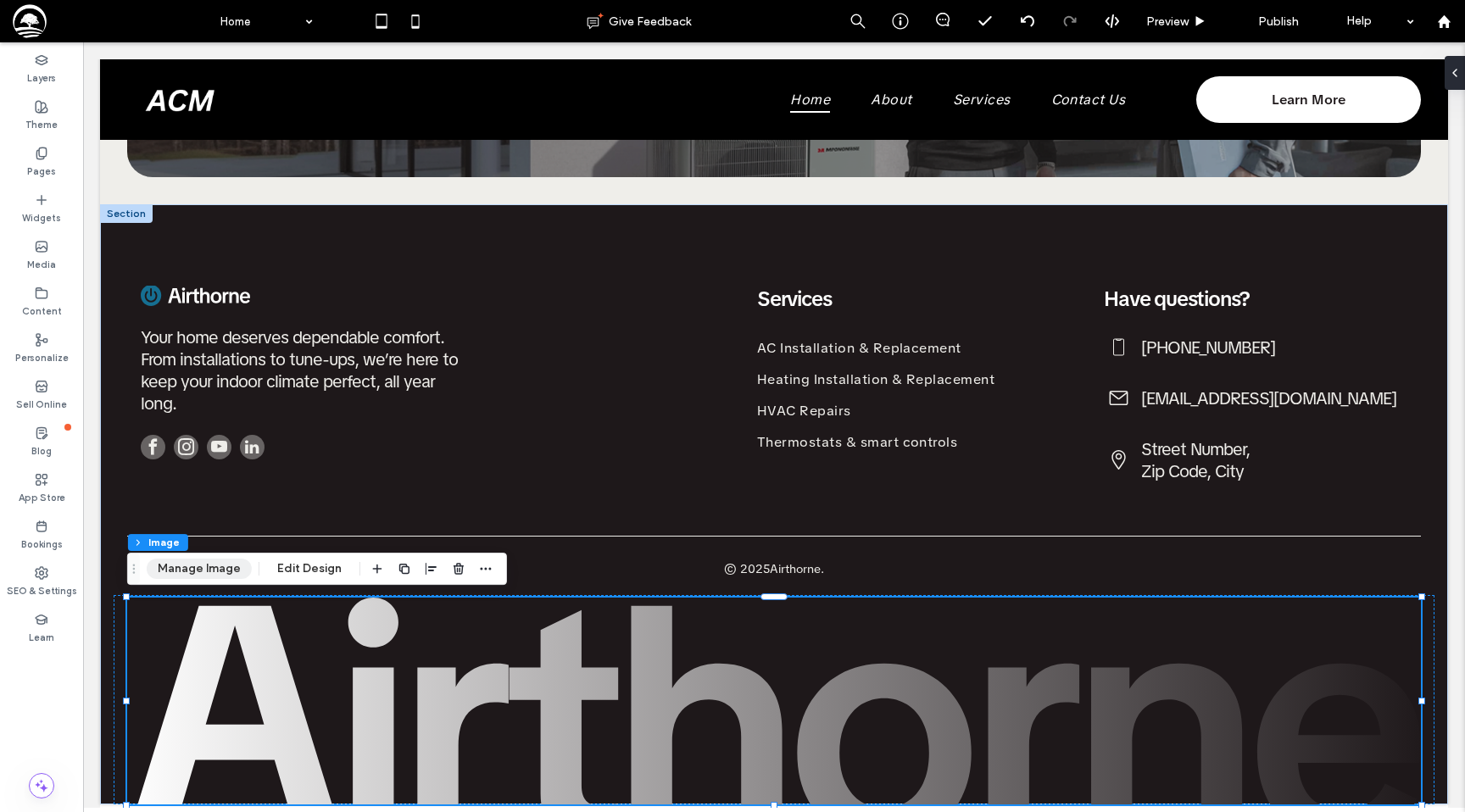
click at [196, 558] on button "Manage Image" at bounding box center [198, 568] width 105 height 21
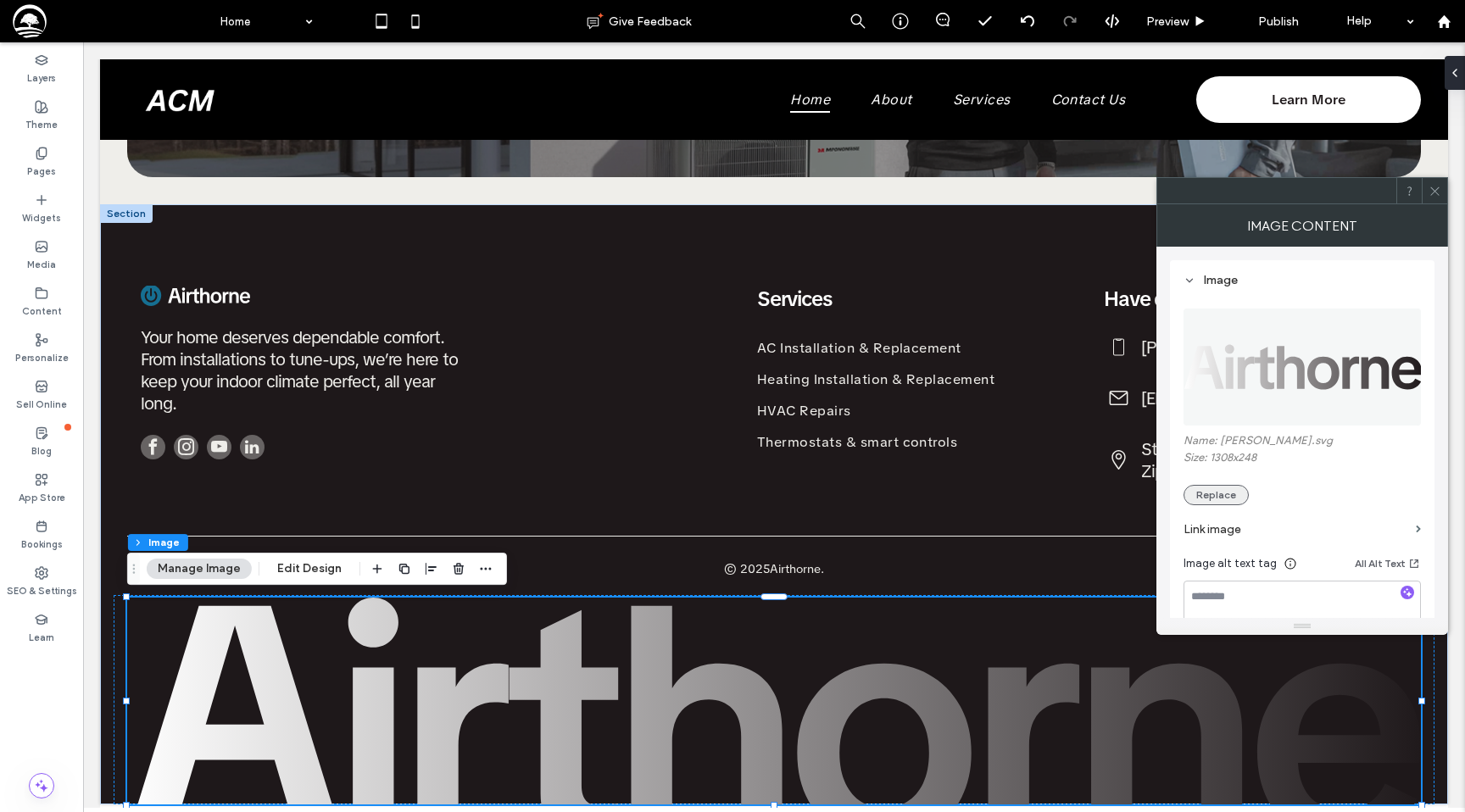
click at [1213, 502] on button "Replace" at bounding box center [1215, 494] width 66 height 21
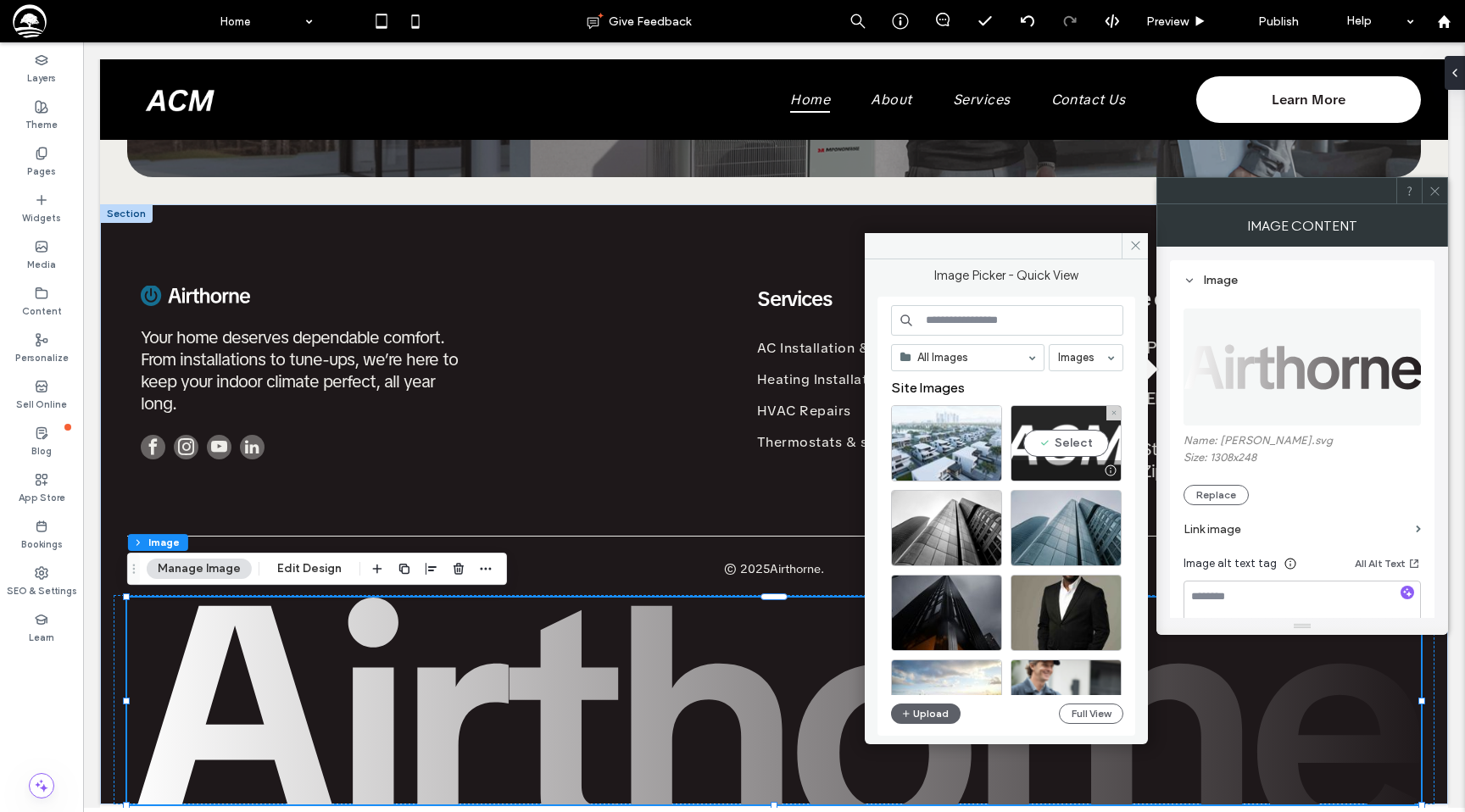
click at [1065, 434] on div "Select" at bounding box center [1066, 442] width 111 height 76
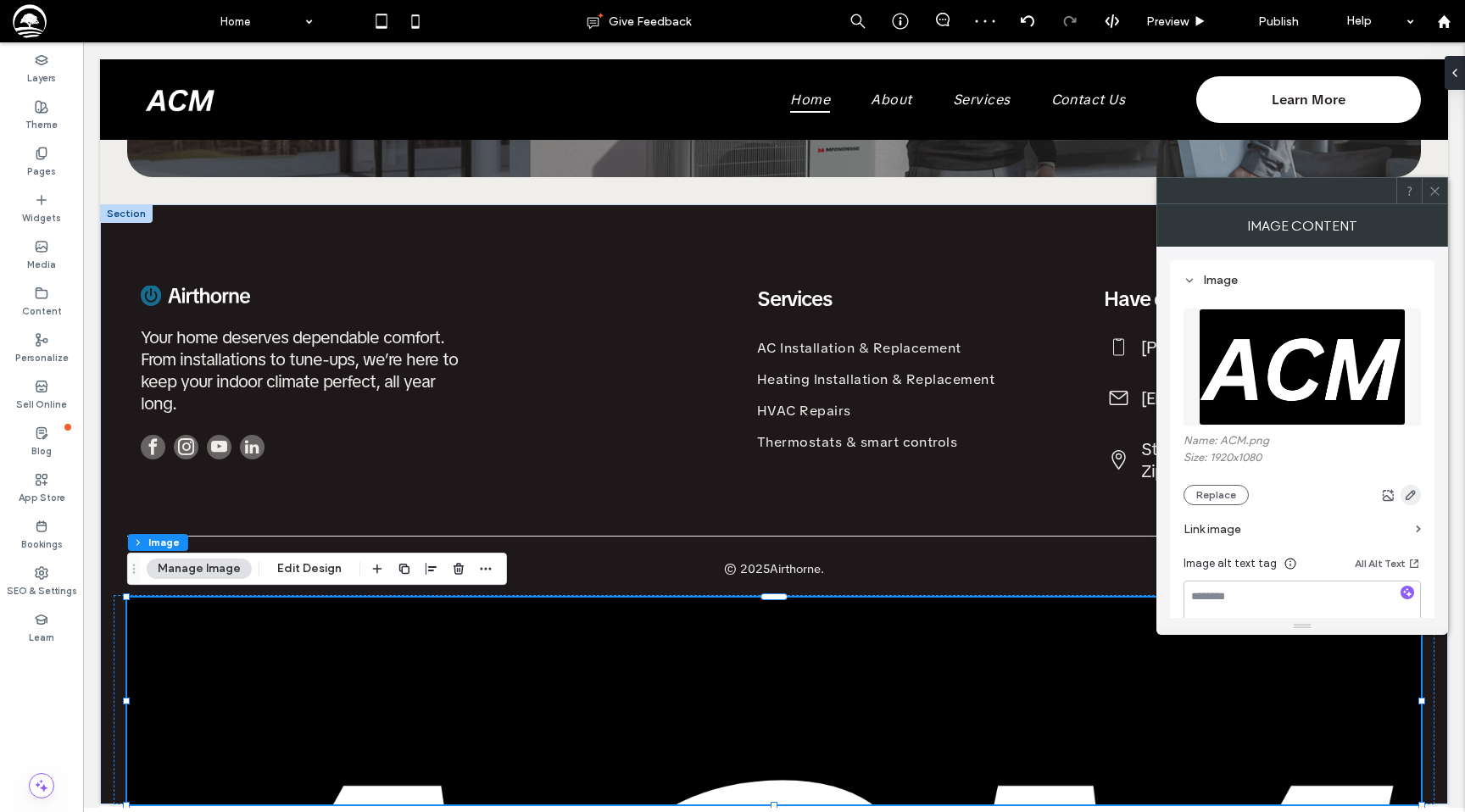
click at [1417, 495] on span "button" at bounding box center [1410, 494] width 21 height 21
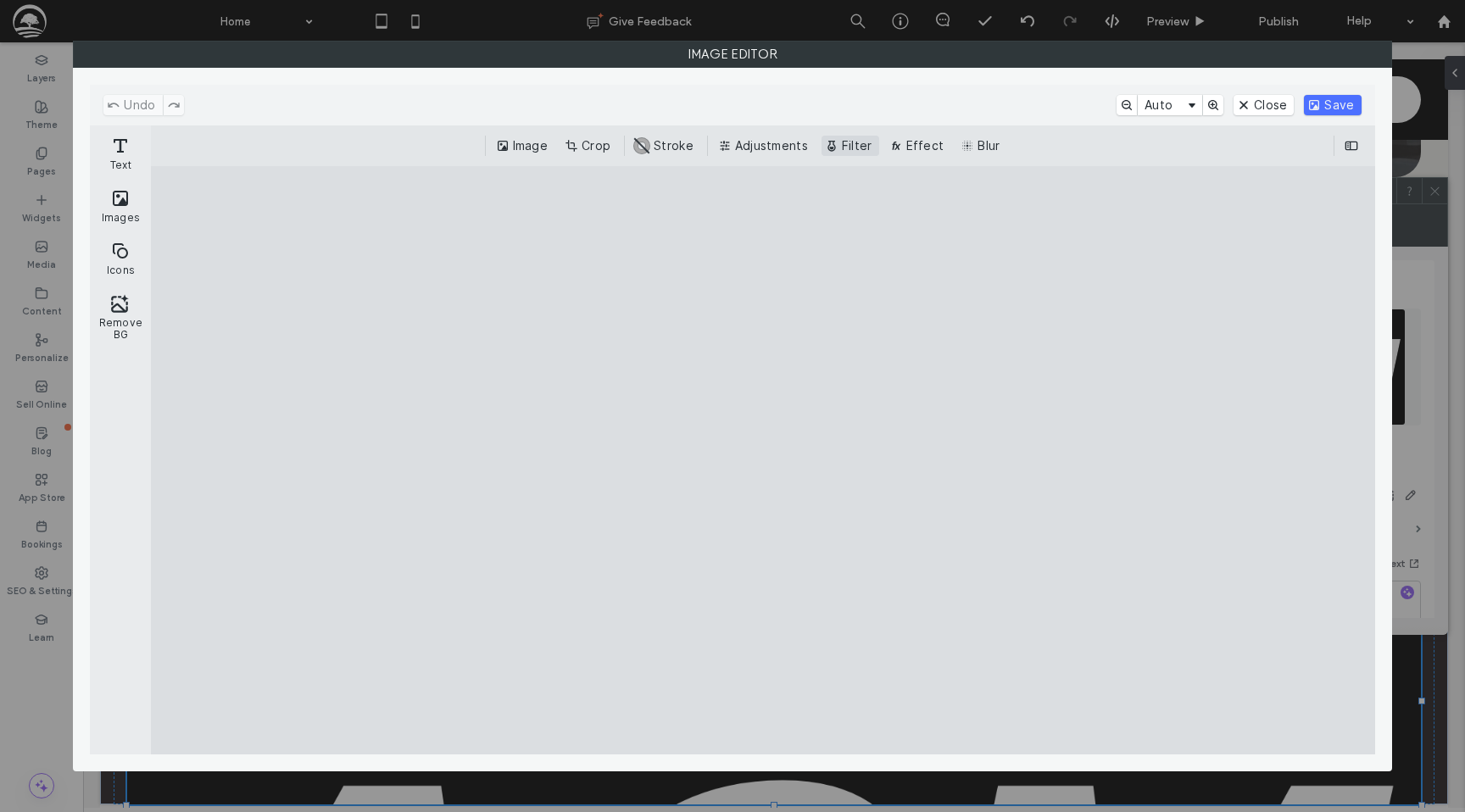
click at [858, 146] on button "Filter" at bounding box center [850, 145] width 57 height 21
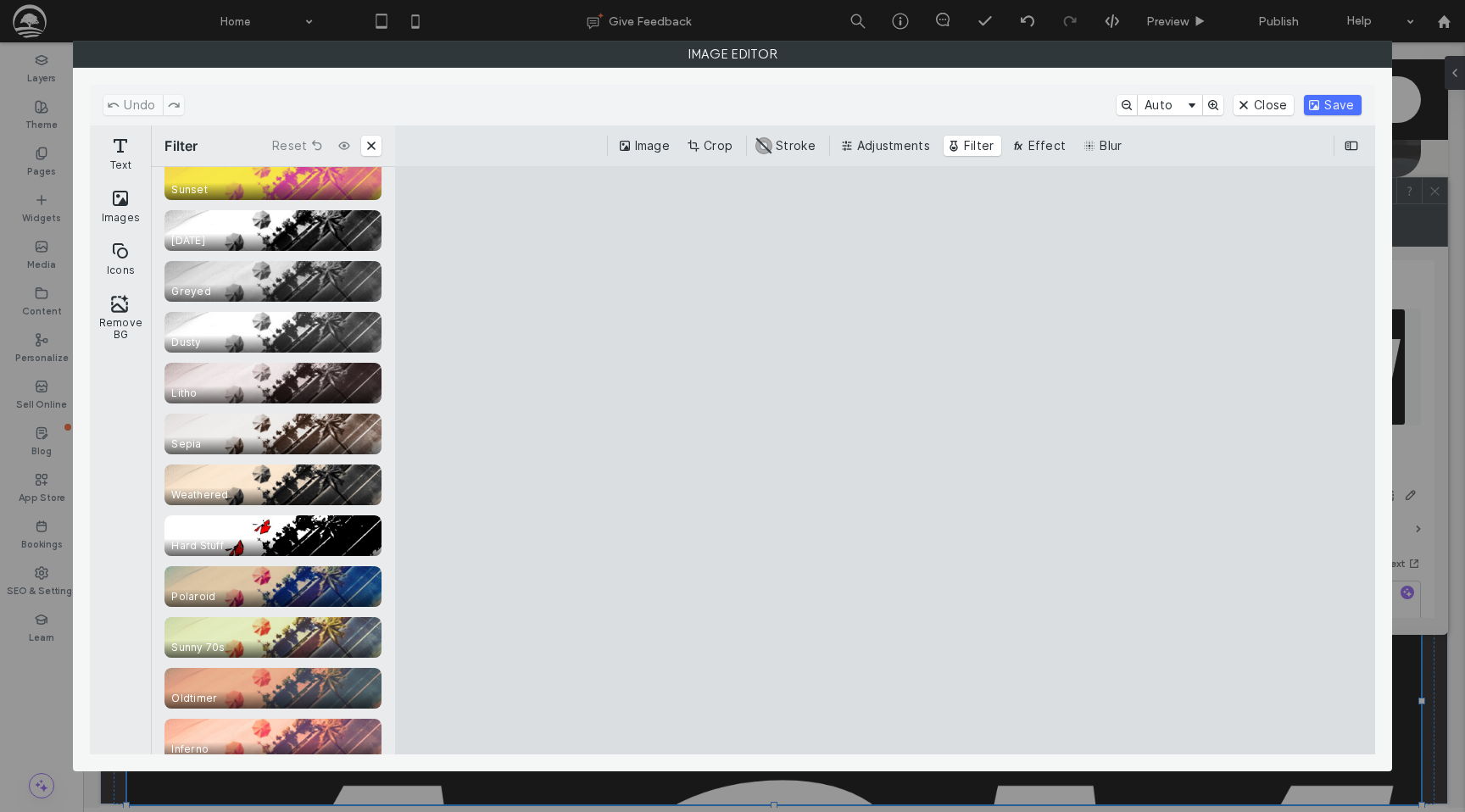
scroll to position [388, 0]
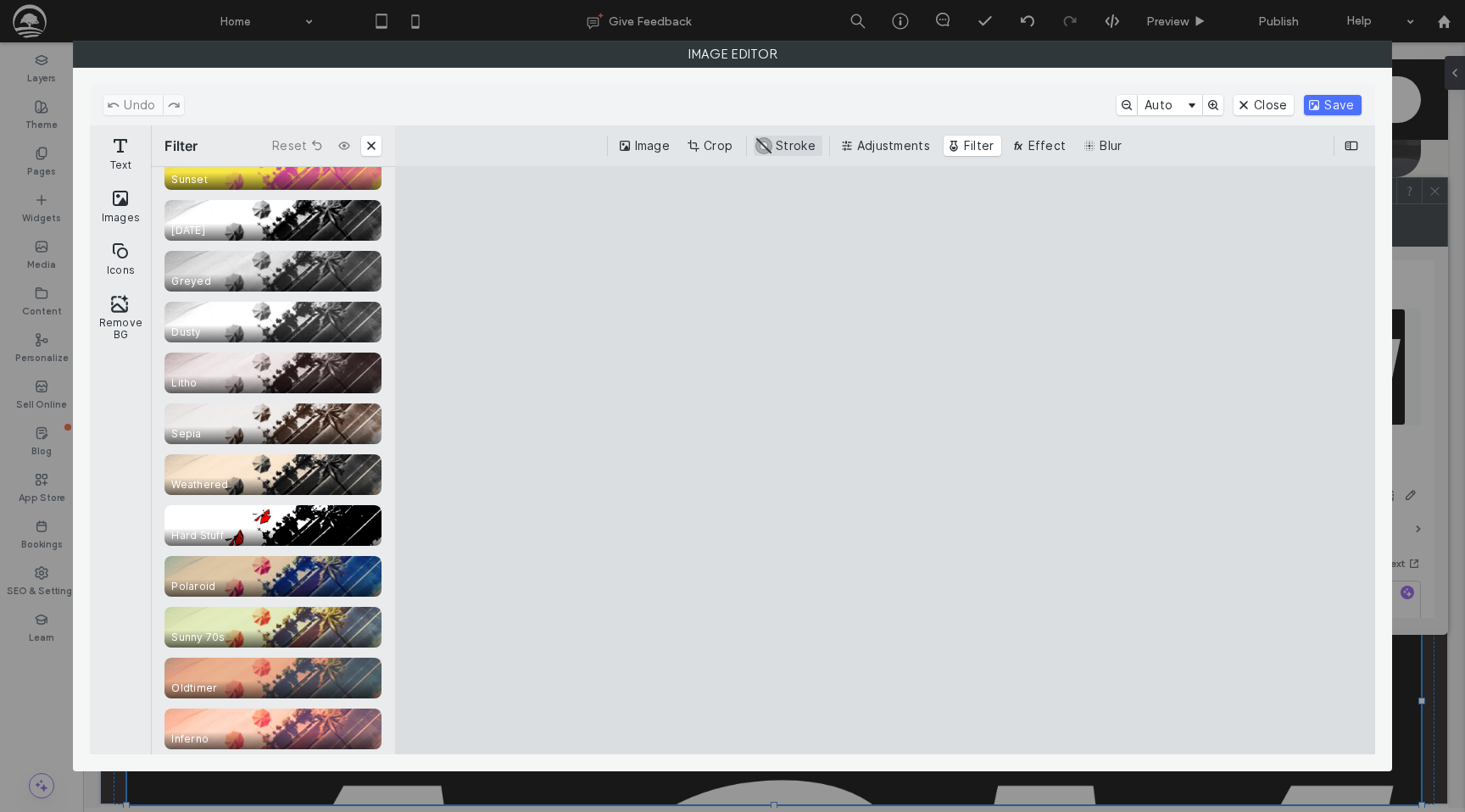
click at [811, 141] on button "#ABABAB Stroke" at bounding box center [788, 145] width 68 height 21
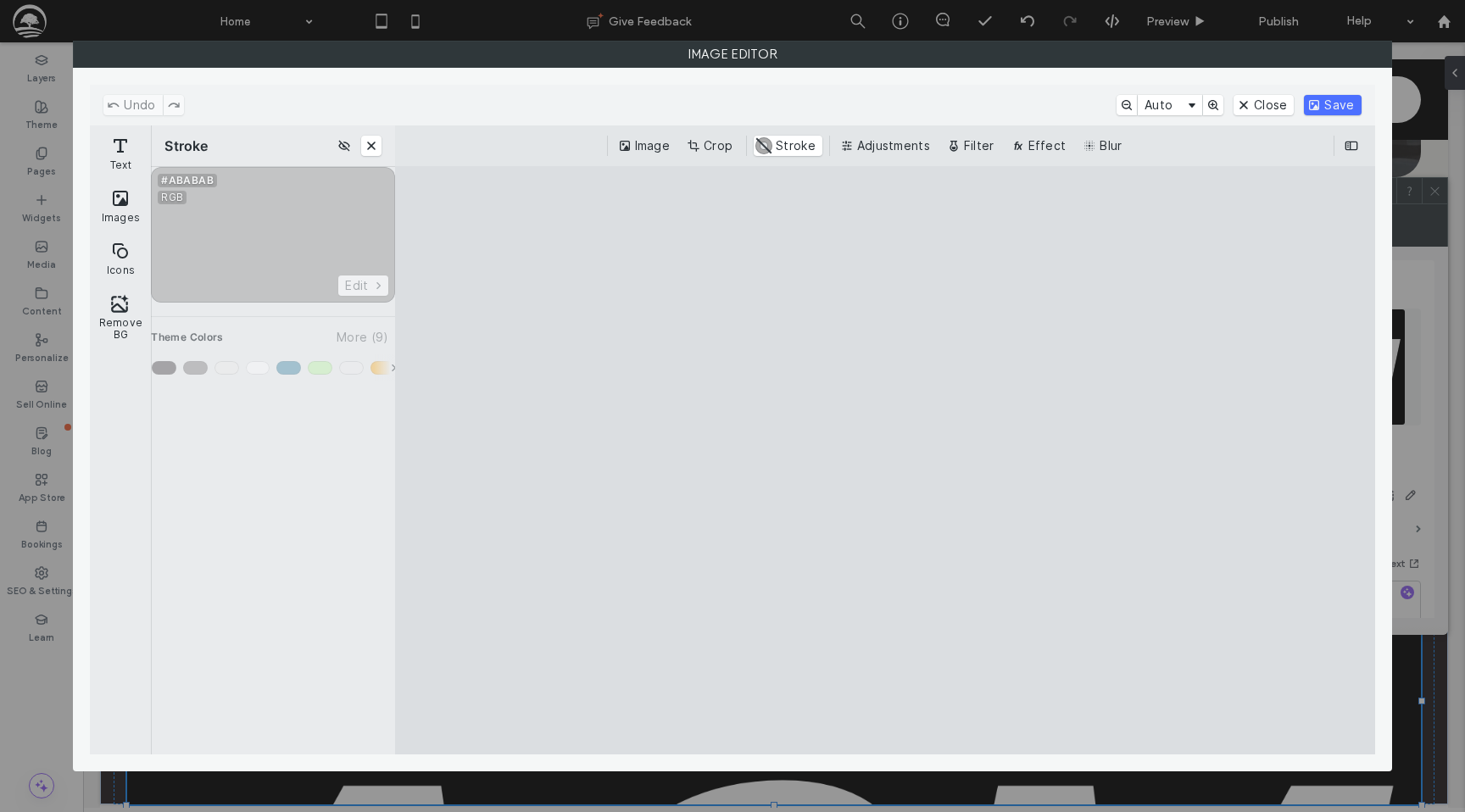
click at [250, 249] on div "Enable Stroke" at bounding box center [273, 274] width 244 height 214
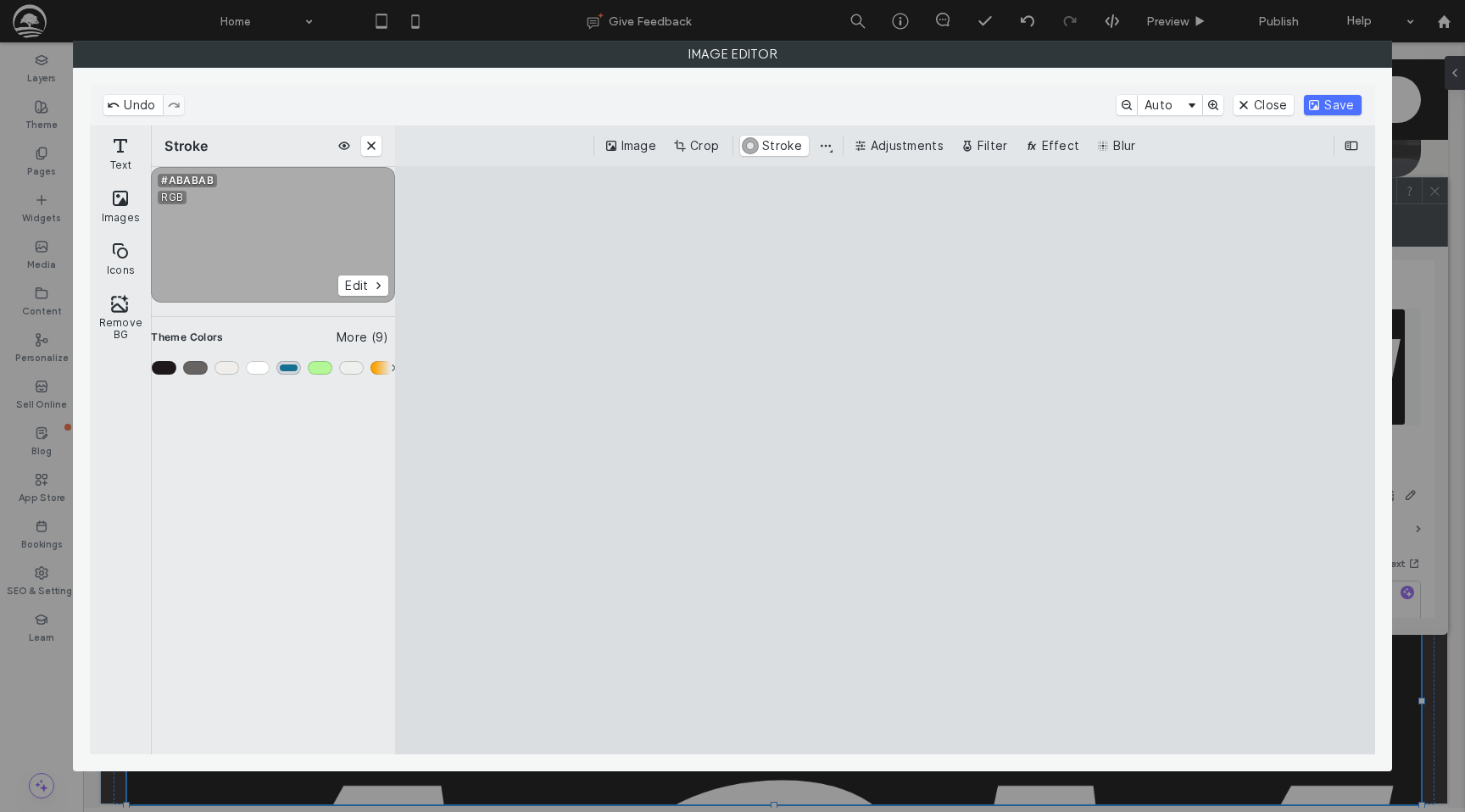
click at [295, 366] on div "Color #5" at bounding box center [288, 367] width 24 height 13
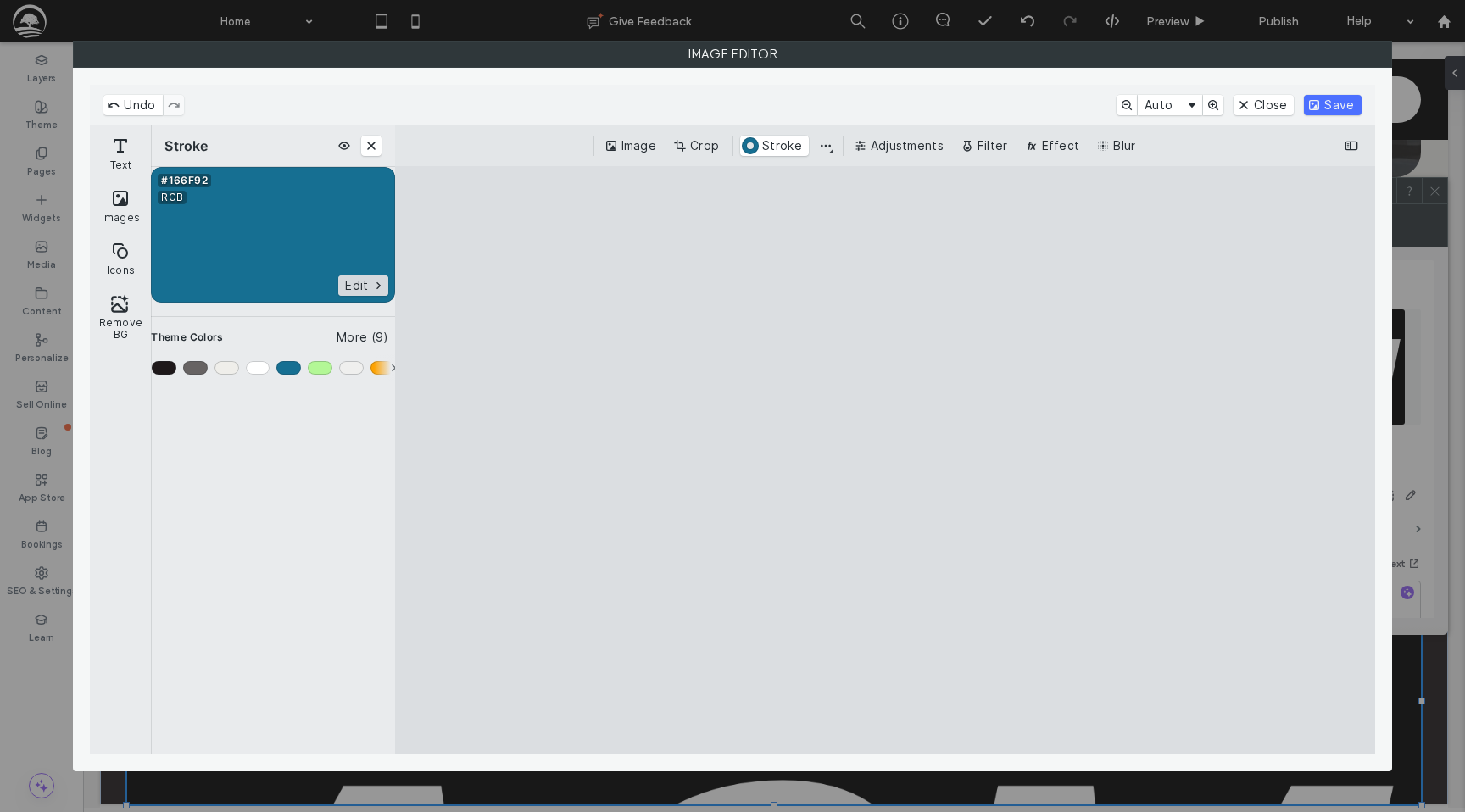
click at [364, 281] on button "Edit" at bounding box center [364, 285] width 50 height 21
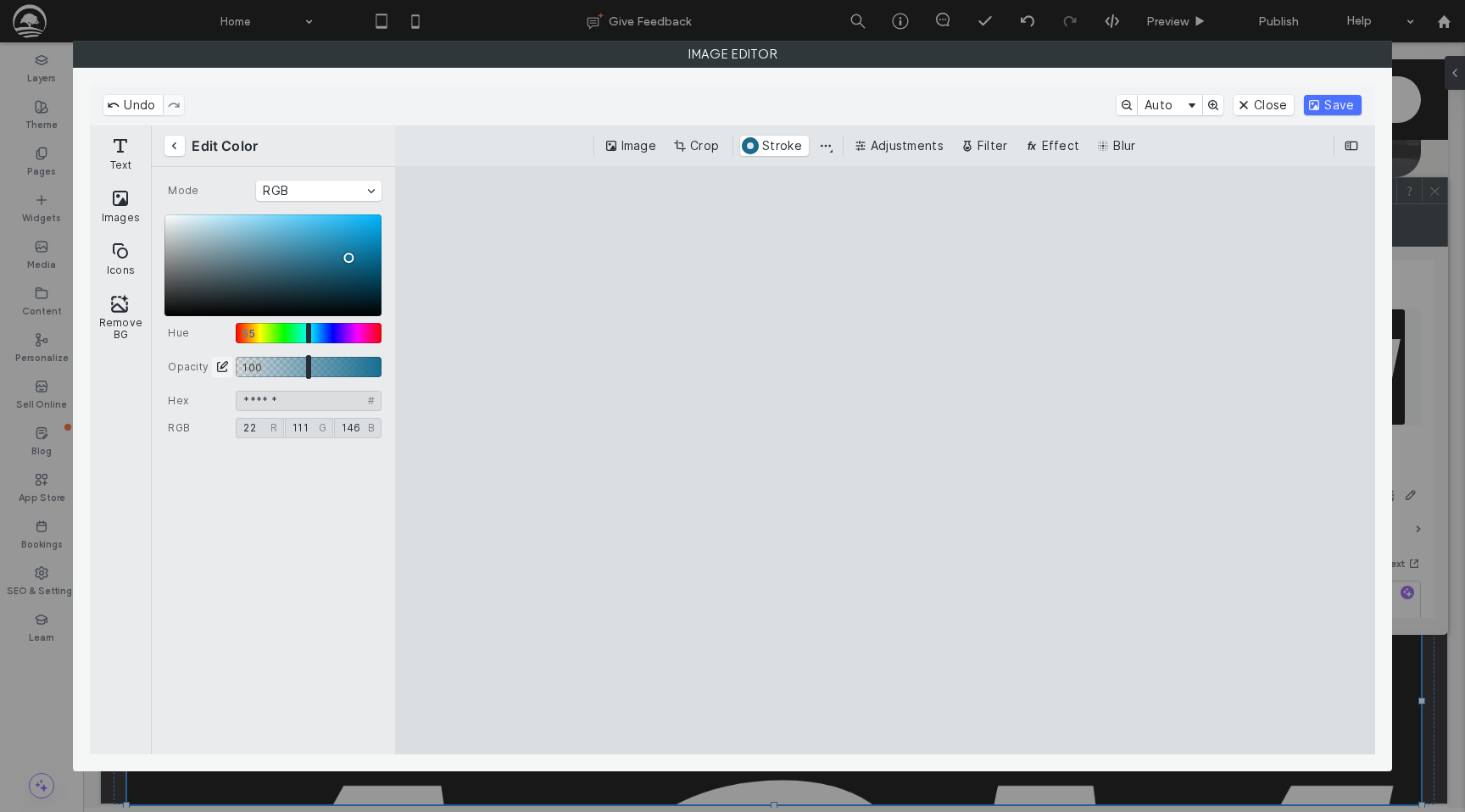
type input "****"
type input "*"
type input "****"
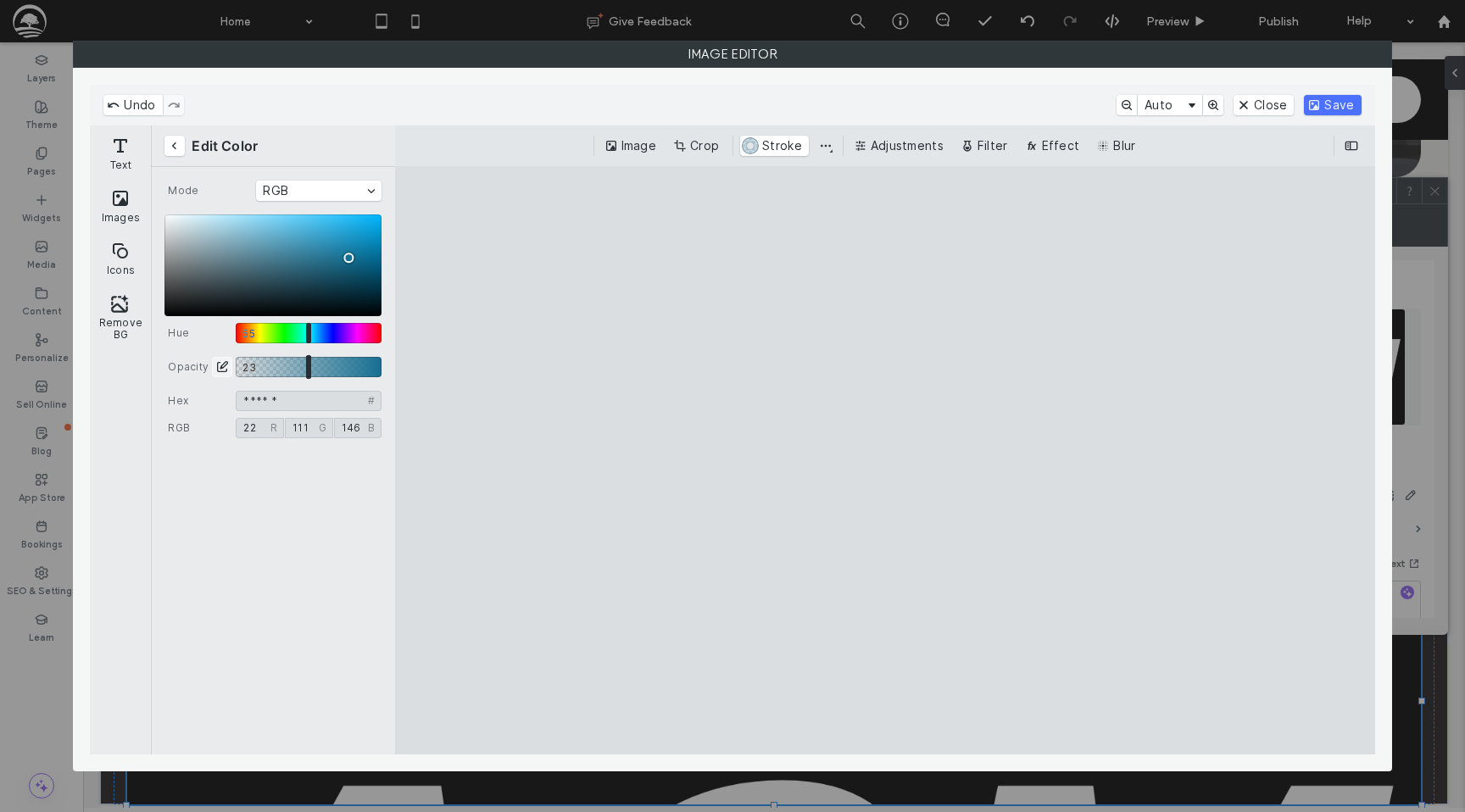
type input "****"
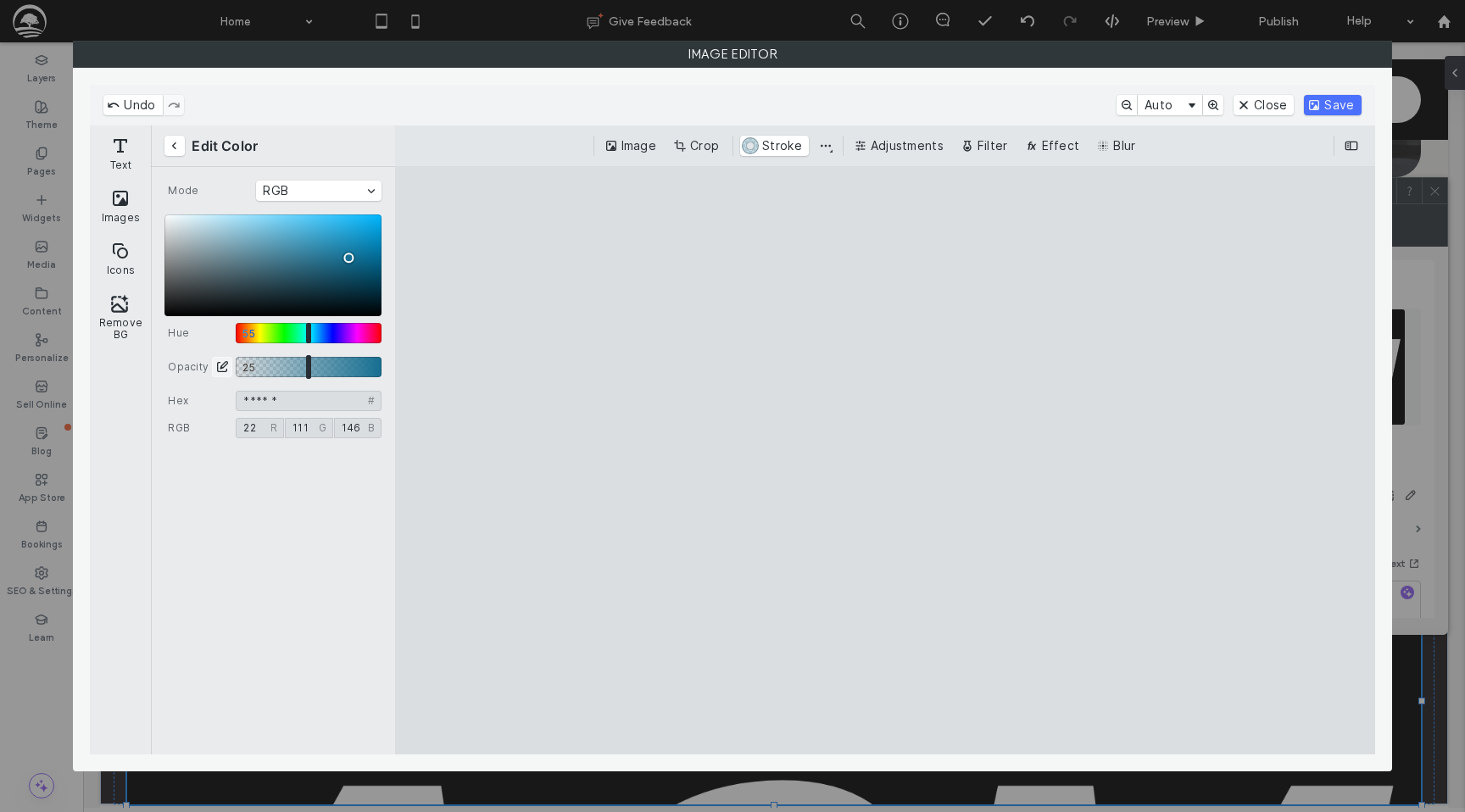
type input "****"
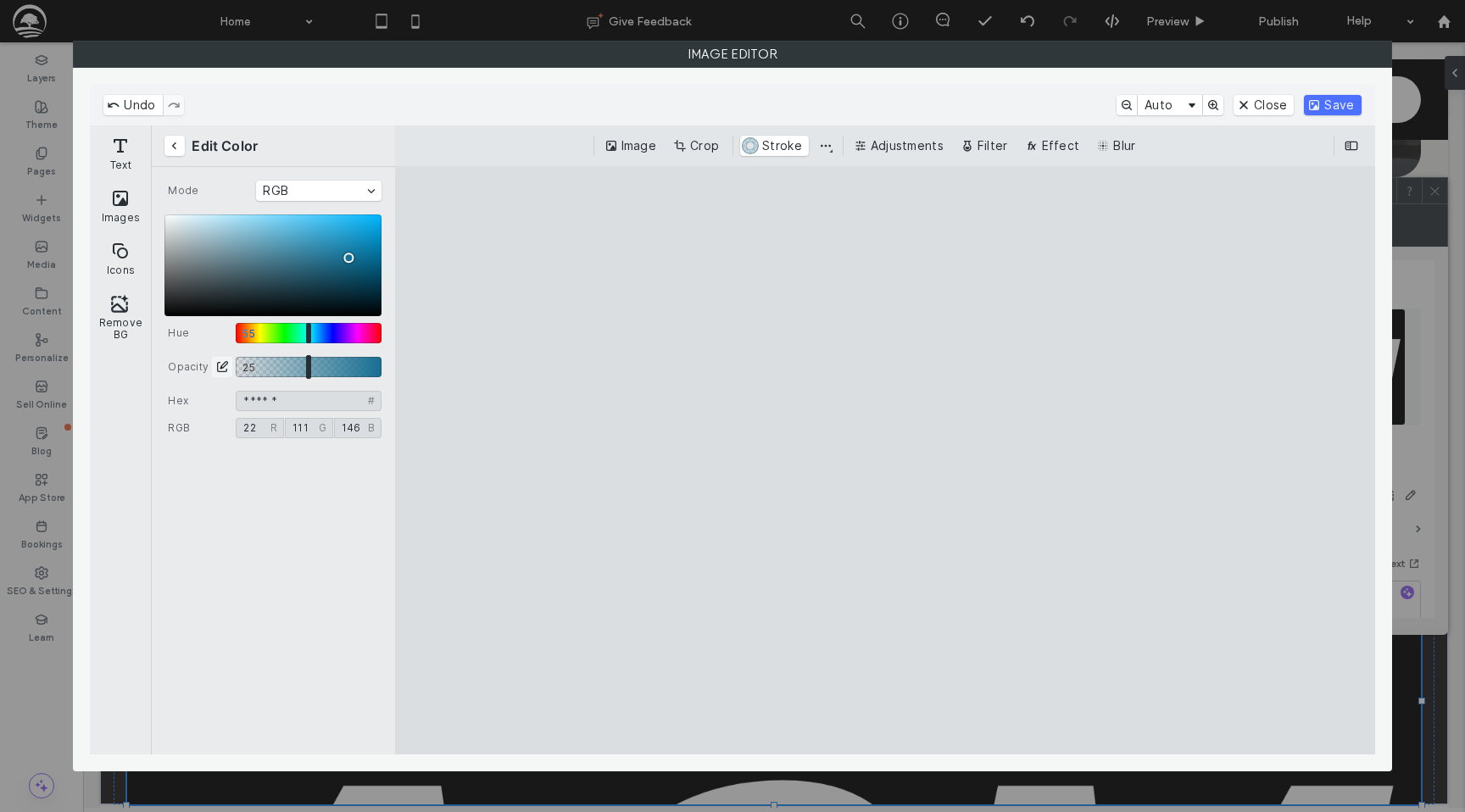
type input "****"
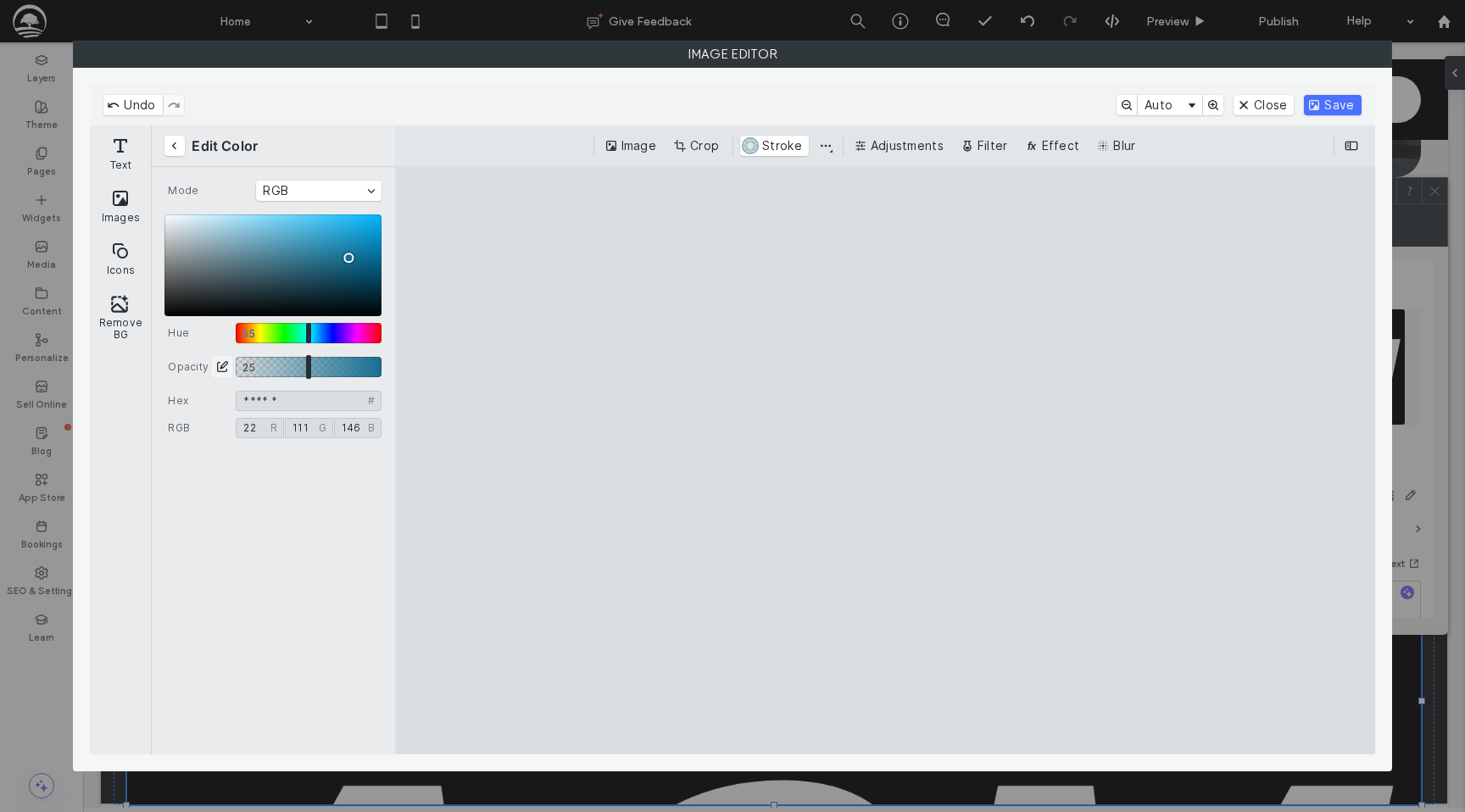
type input "****"
type input "***"
type input "****"
type input "***"
type input "****"
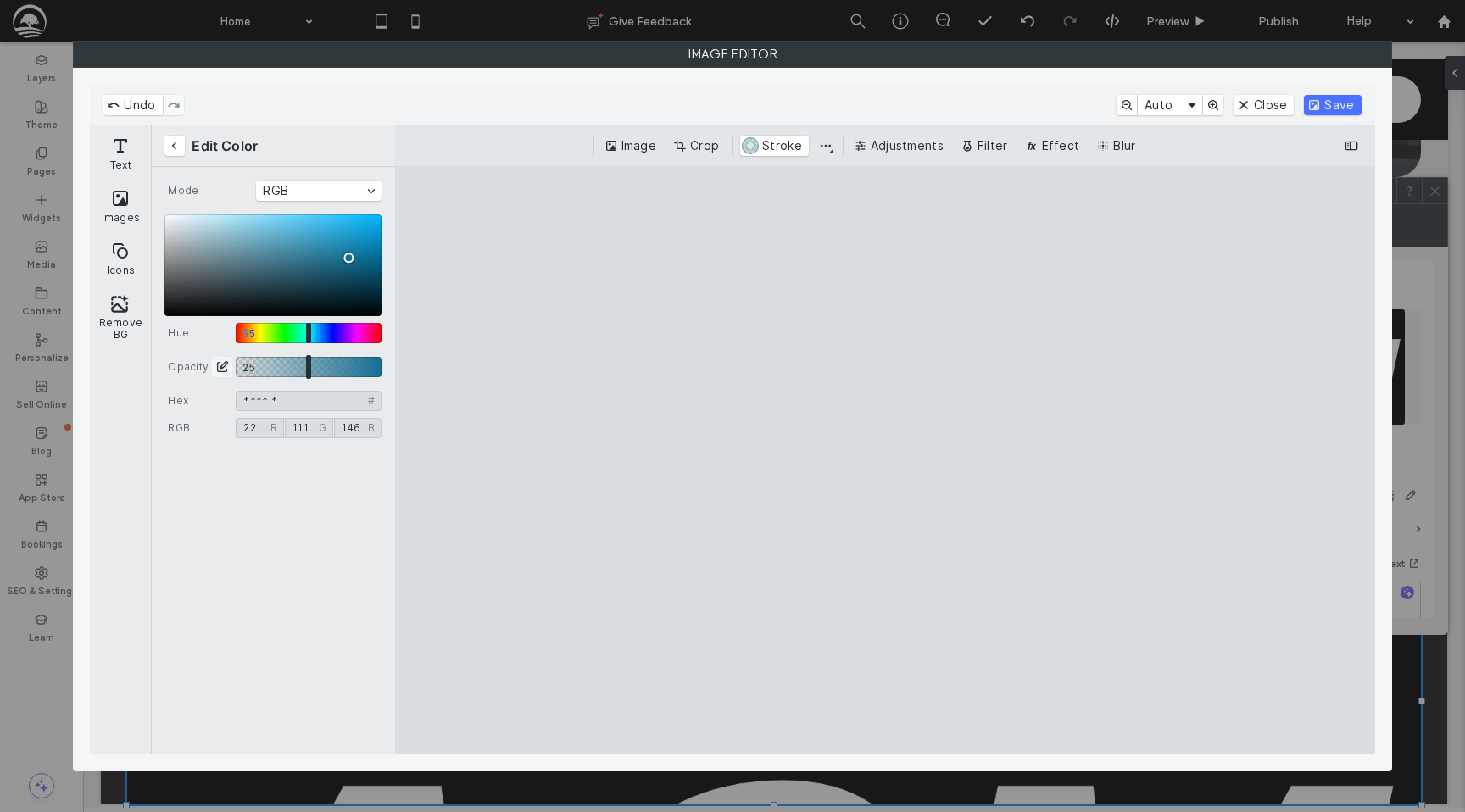
type input "****"
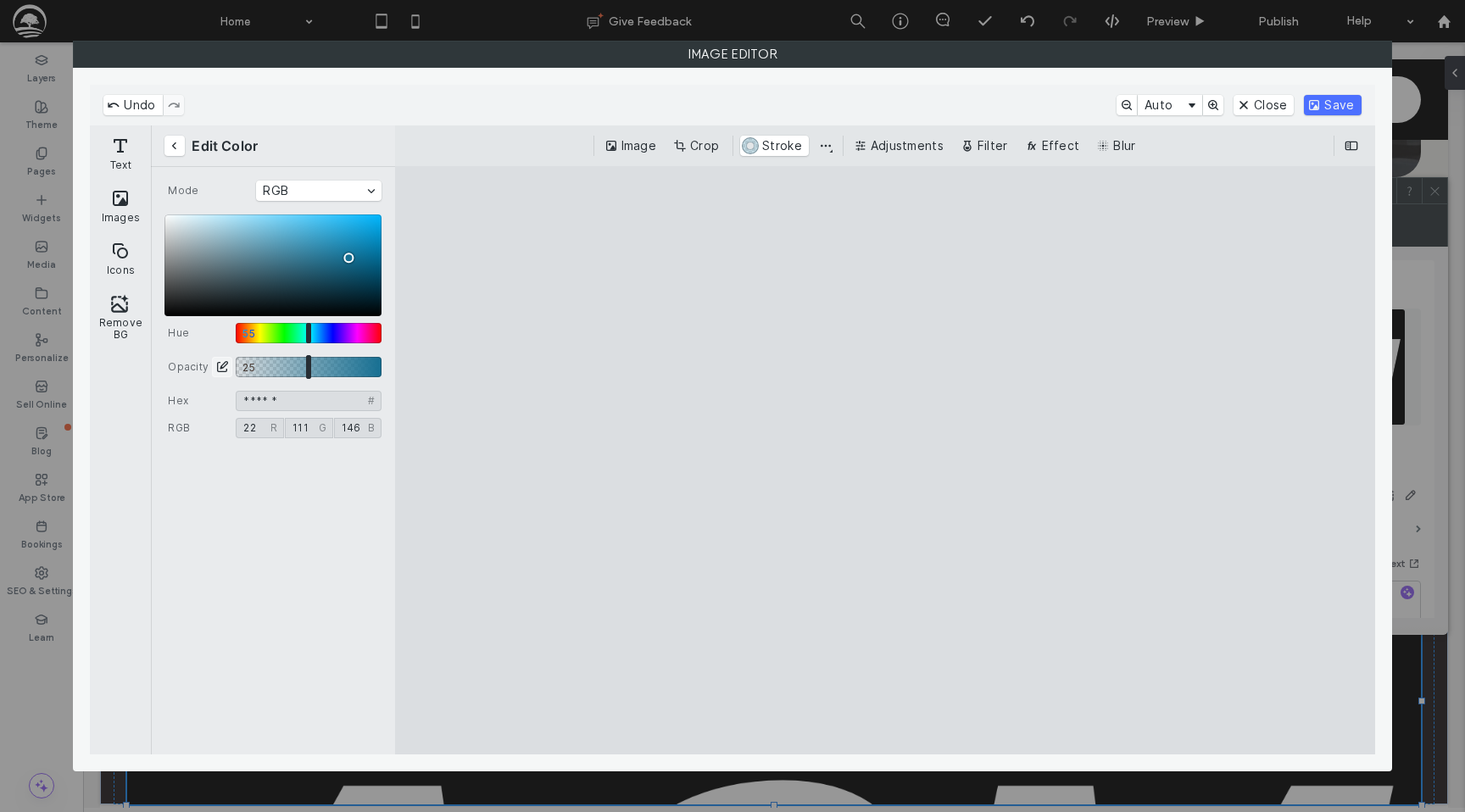
type input "****"
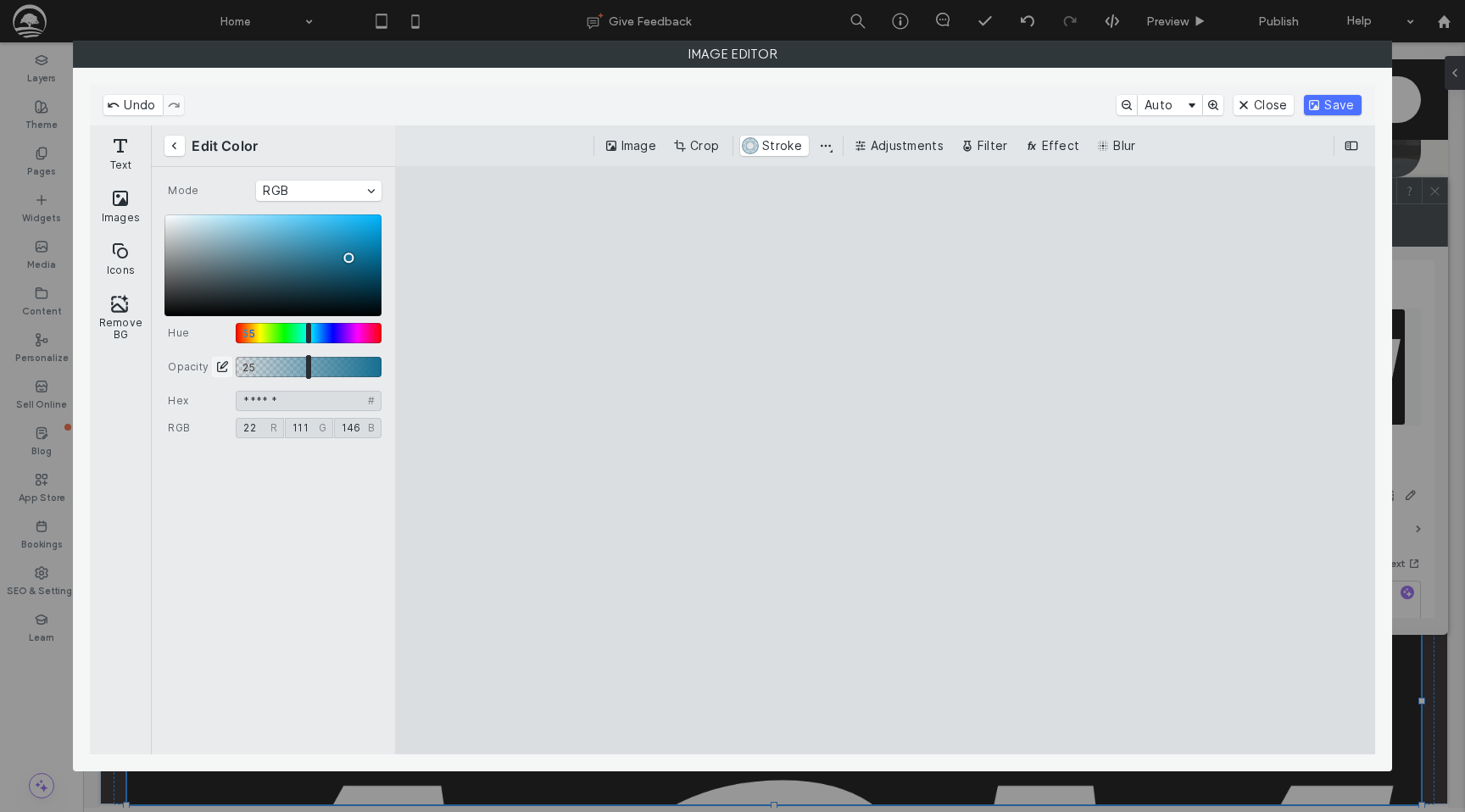
type input "****"
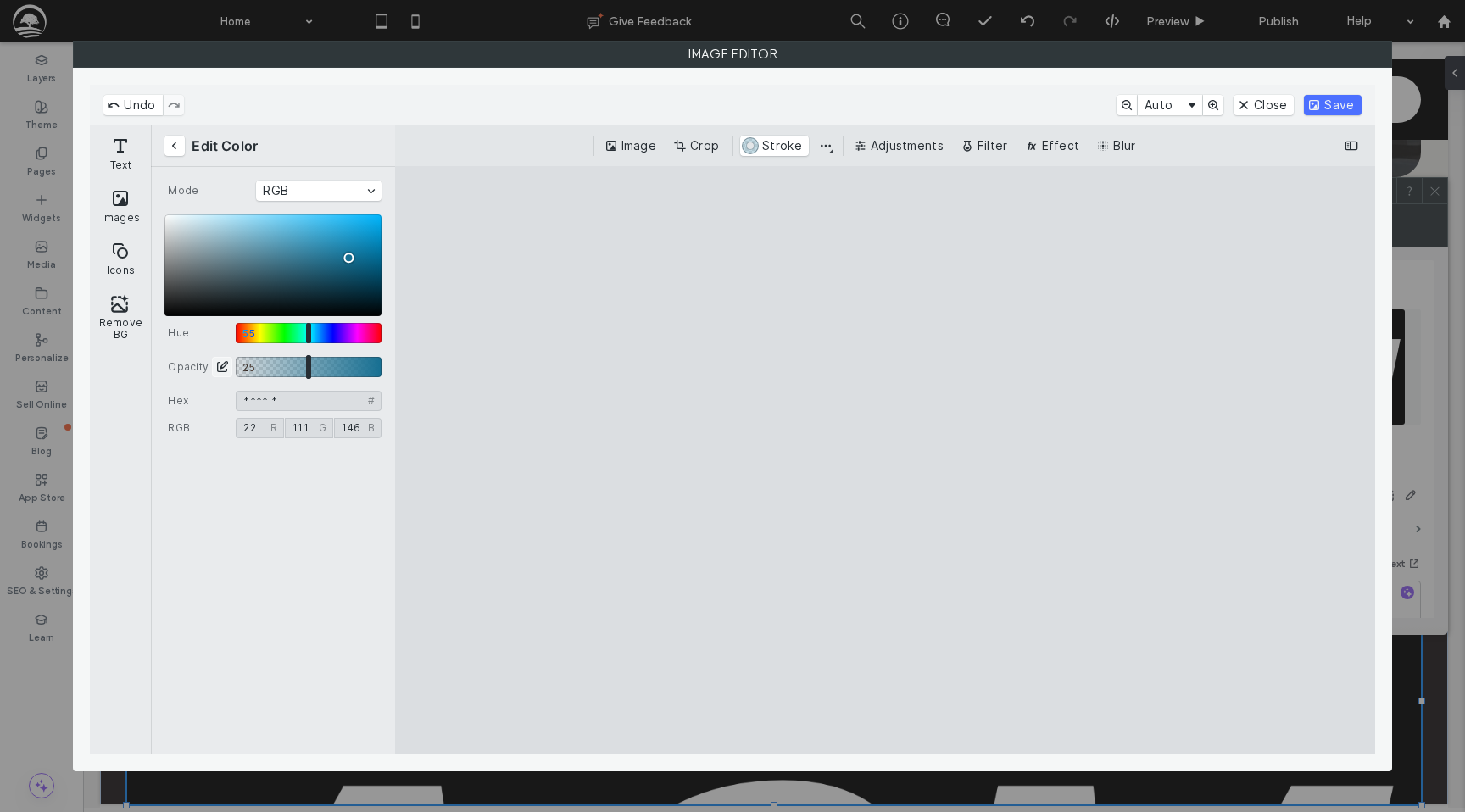
type input "****"
type input "***"
type input "****"
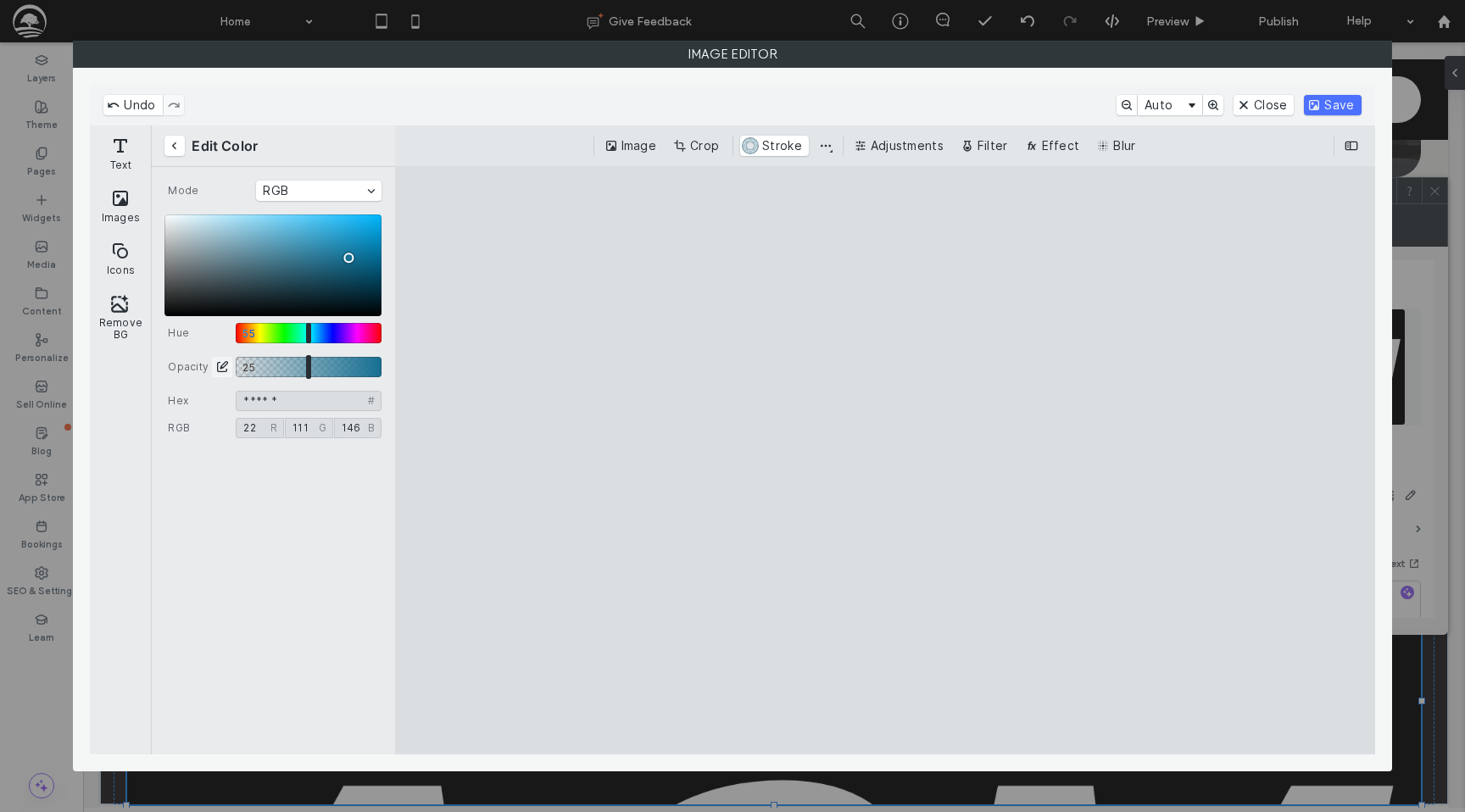
type input "****"
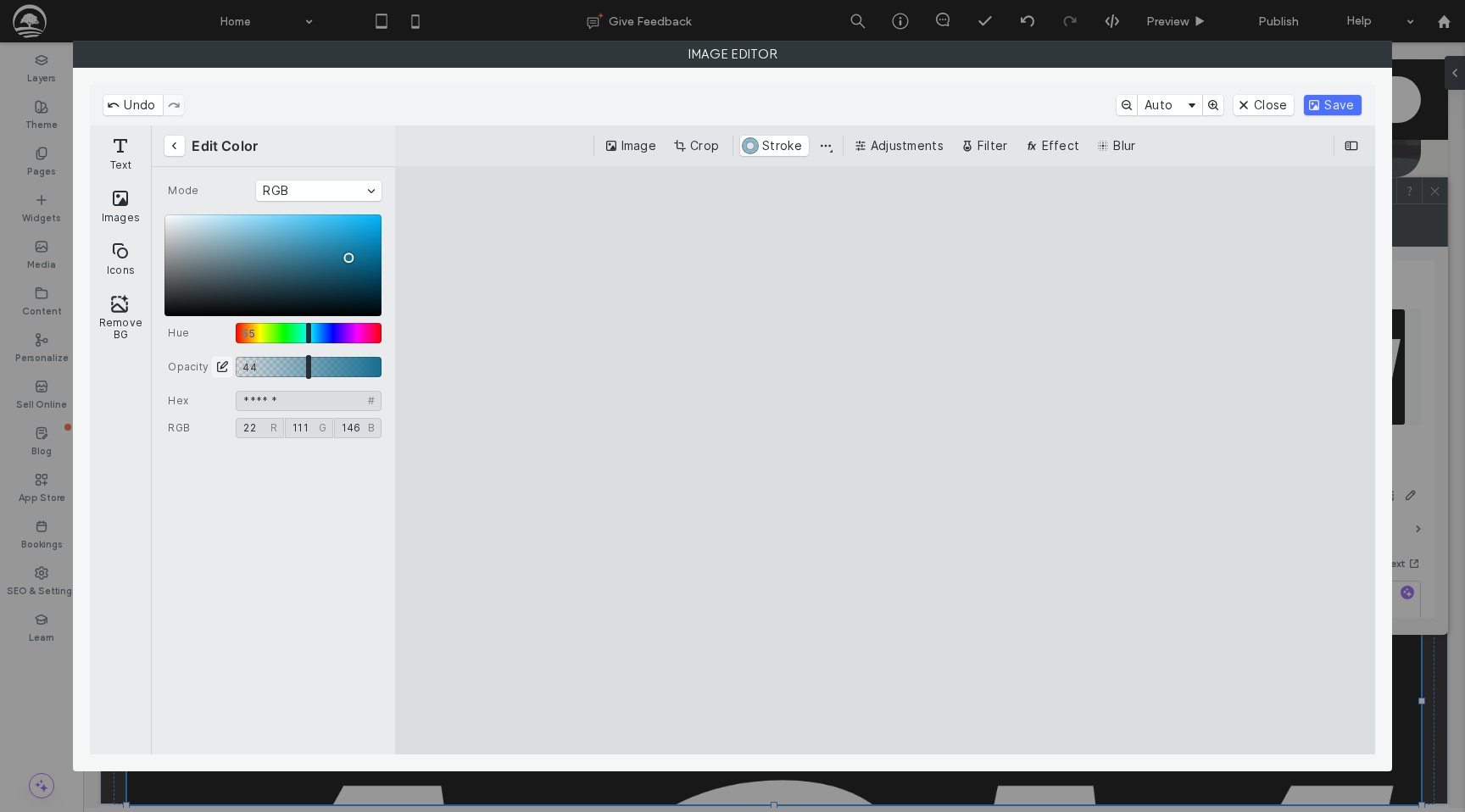
type input "****"
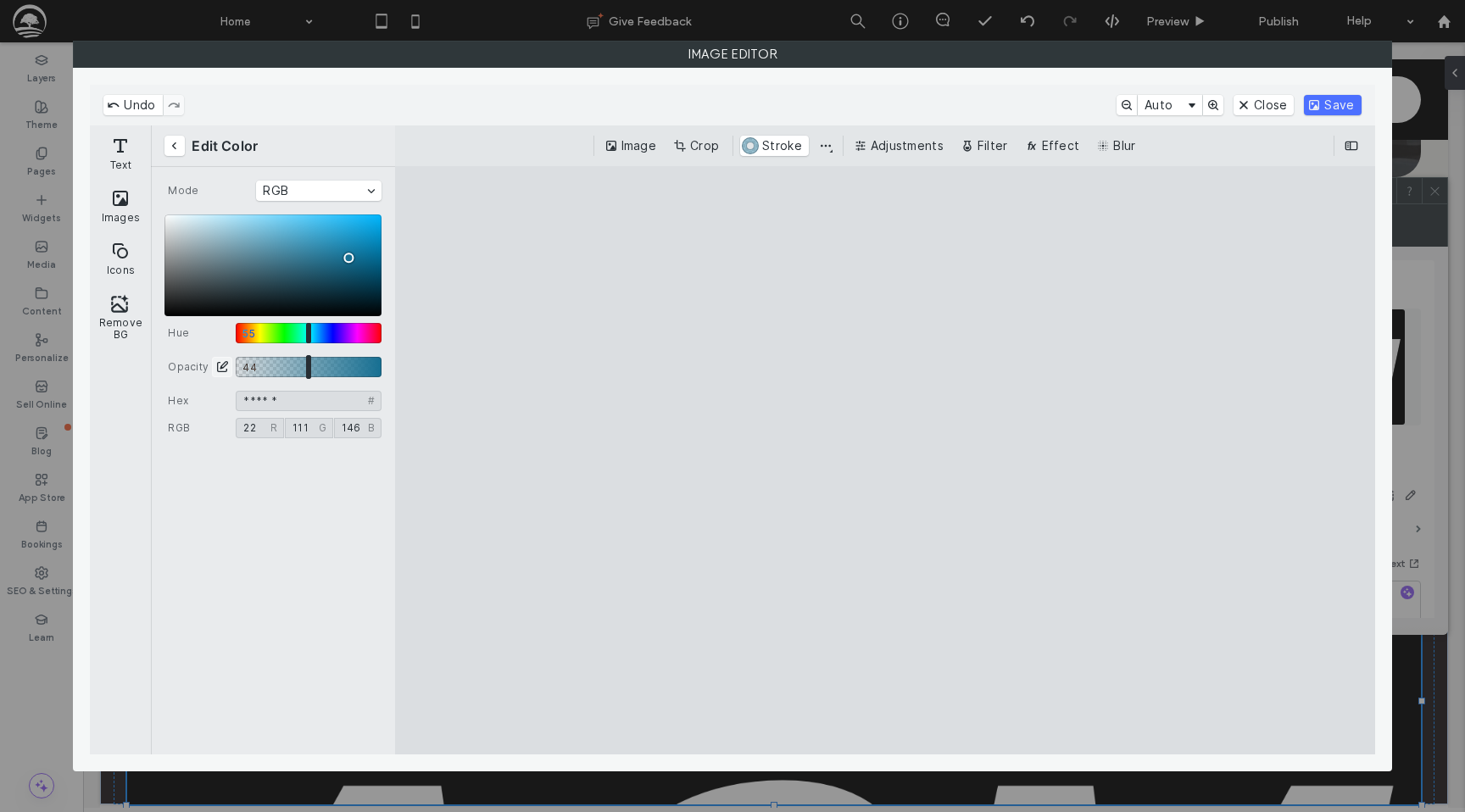
drag, startPoint x: 269, startPoint y: 366, endPoint x: 306, endPoint y: 360, distance: 37.5
click at [306, 360] on input "Opacity: 0.4399999976158142" at bounding box center [309, 367] width 145 height 21
type input "****"
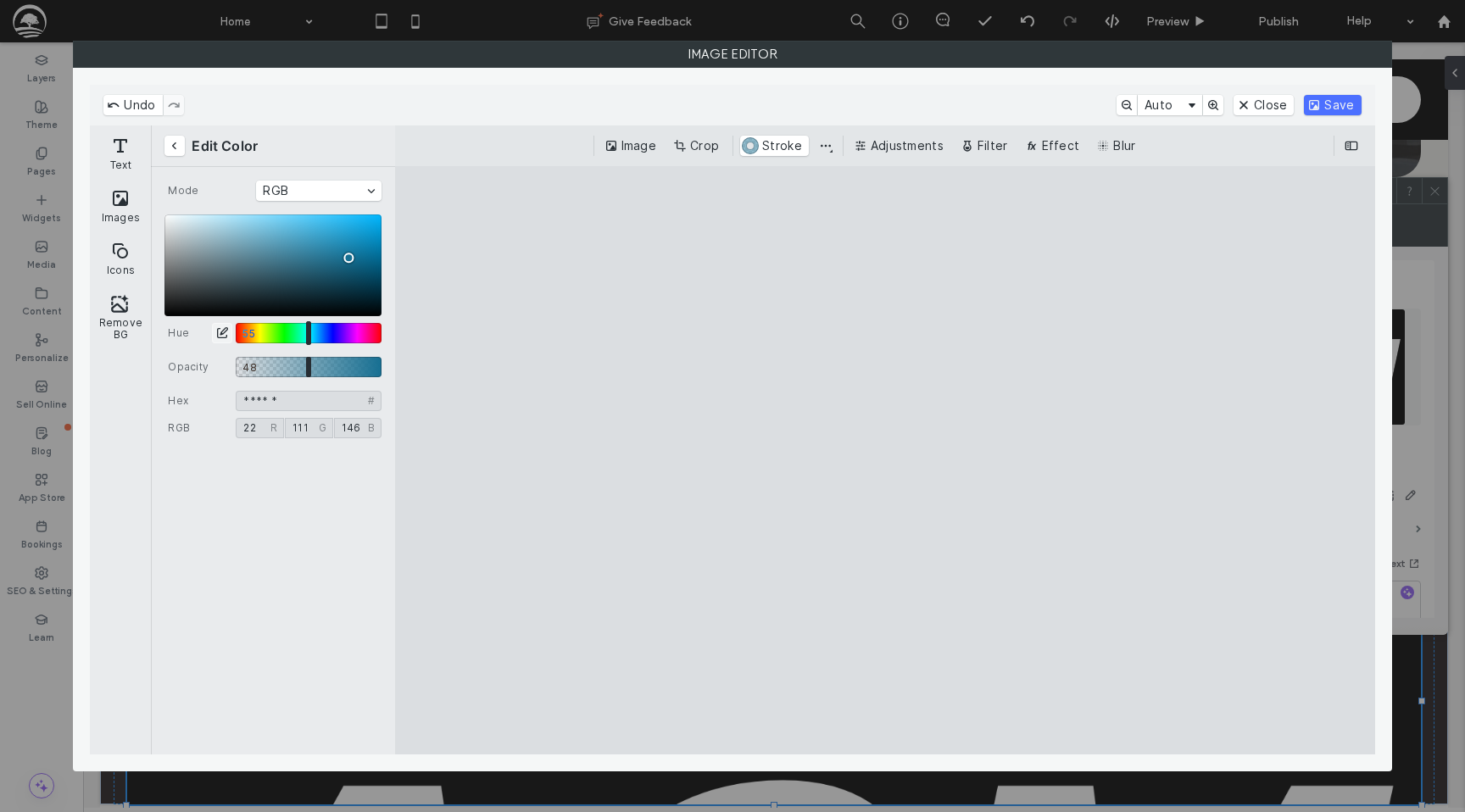
type input "****"
type input "******"
type input "**"
type input "***"
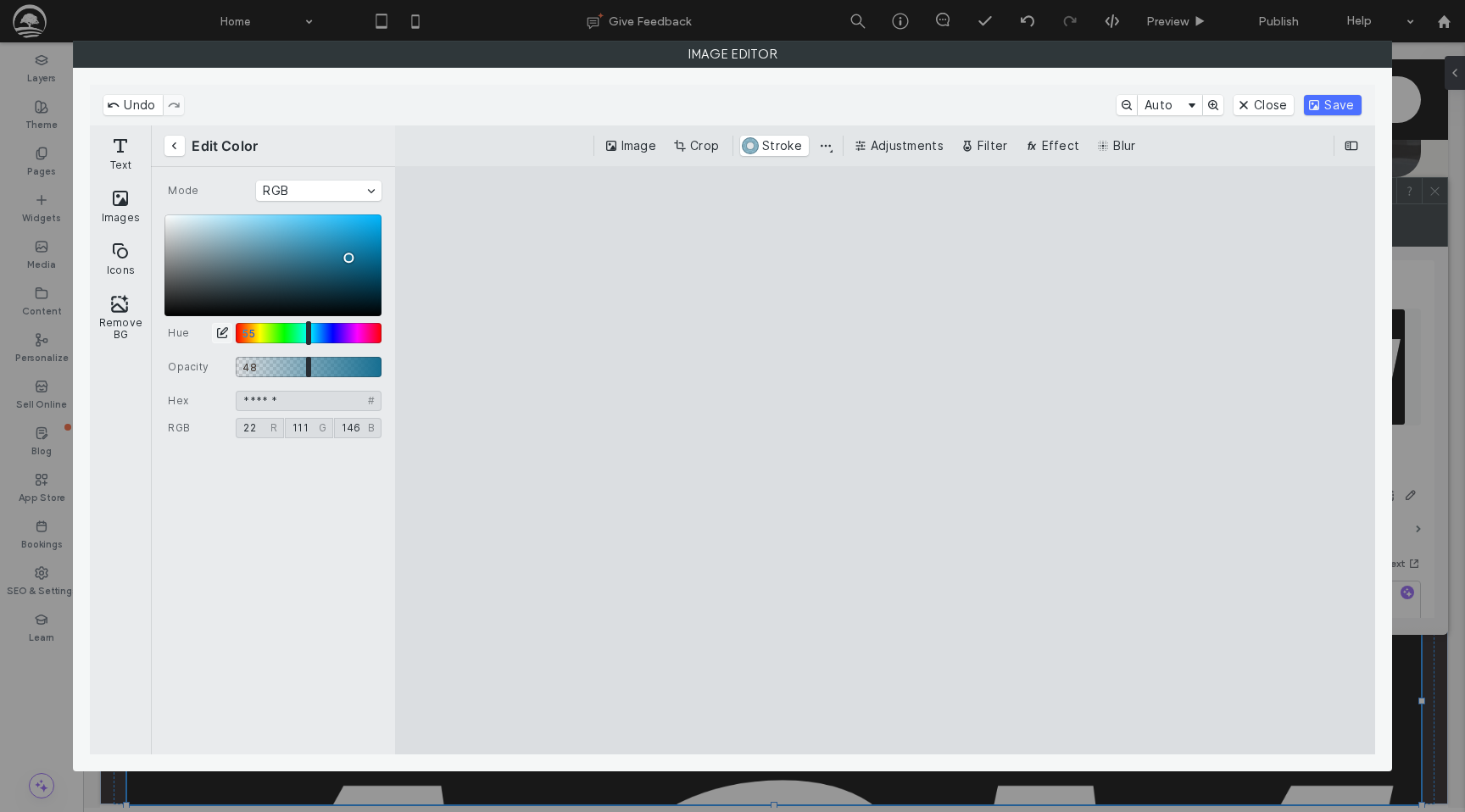
type input "**"
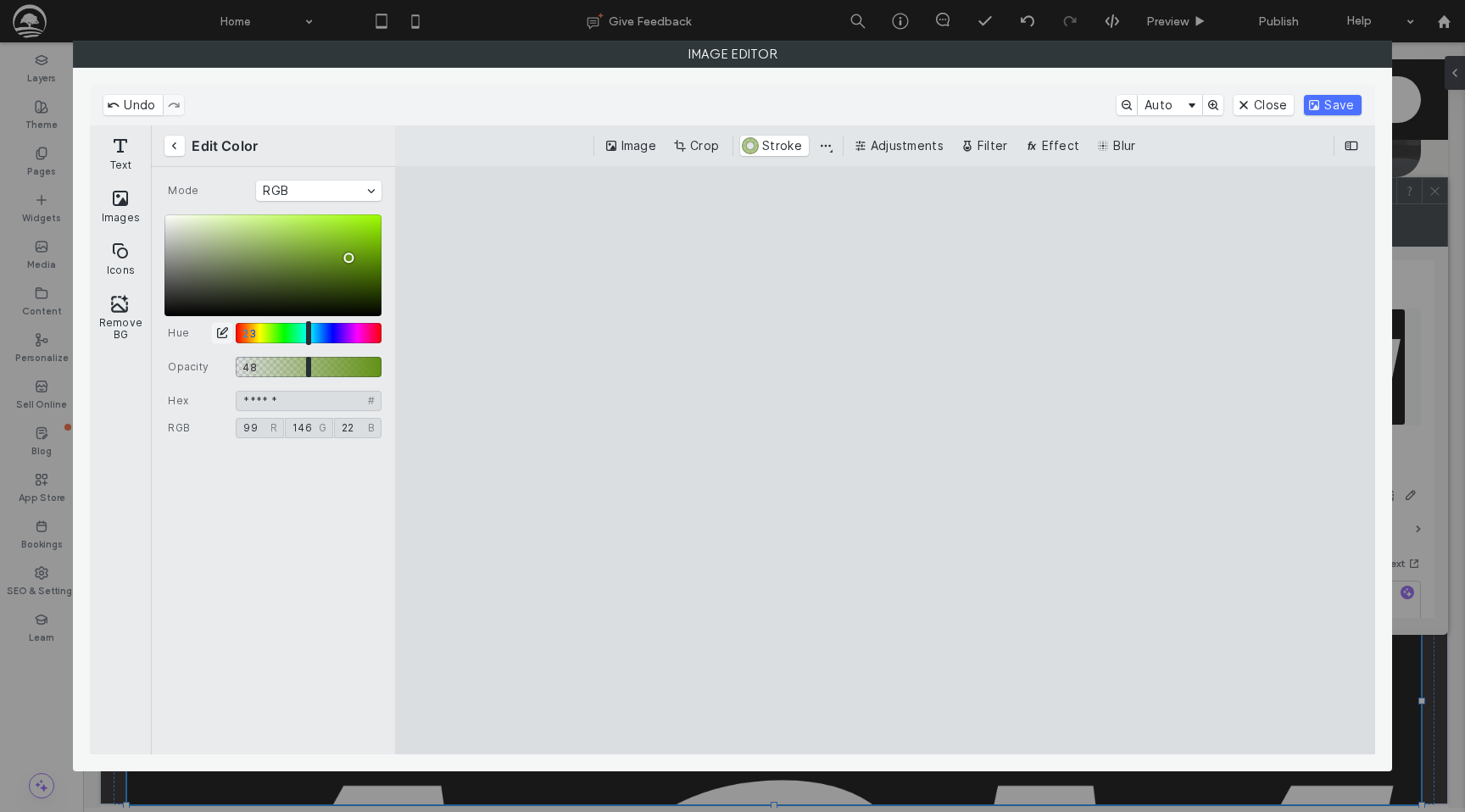
click at [270, 329] on input "Hue: 0.23" at bounding box center [309, 333] width 145 height 21
type input "****"
click at [171, 144] on button "Back" at bounding box center [174, 145] width 21 height 21
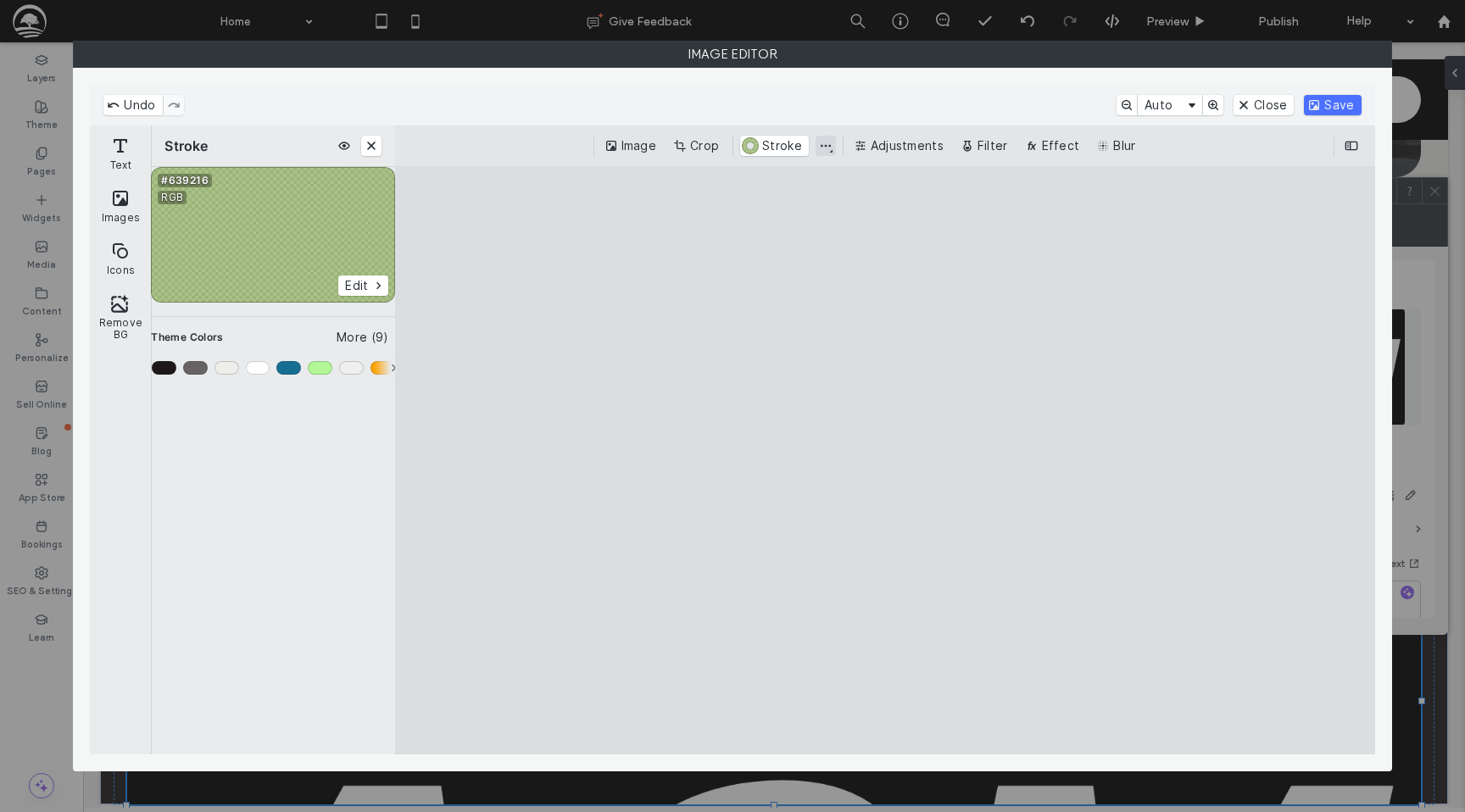
click at [825, 144] on button "Change stroke position and join style" at bounding box center [826, 145] width 21 height 21
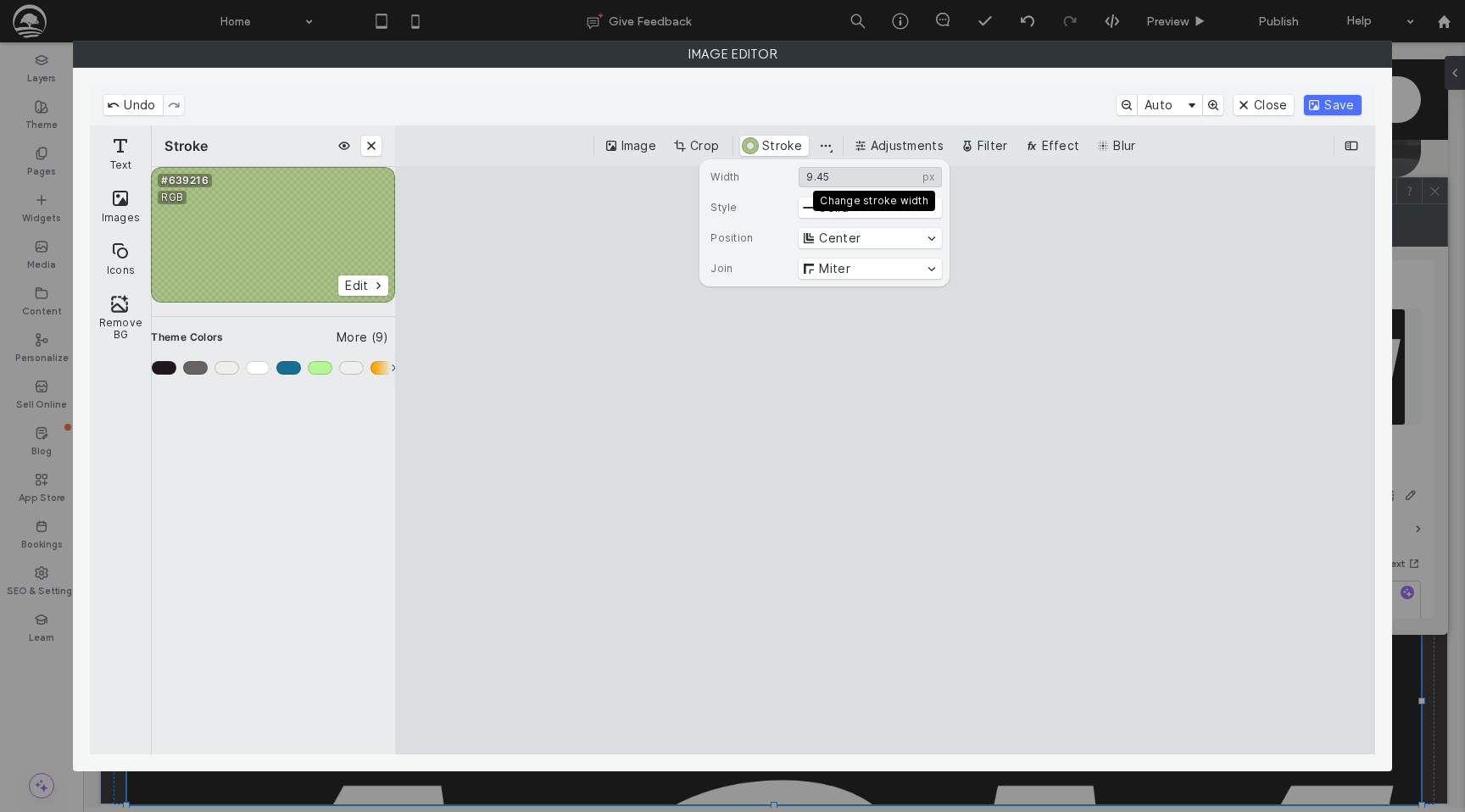
click at [832, 196] on div "Width **** px 9.45 px Style Solid Position Center Join Miter" at bounding box center [824, 223] width 237 height 126
click at [840, 229] on button "Center" at bounding box center [870, 238] width 143 height 21
click at [861, 276] on icon at bounding box center [867, 283] width 13 height 13
click at [860, 211] on button "Solid" at bounding box center [870, 207] width 143 height 21
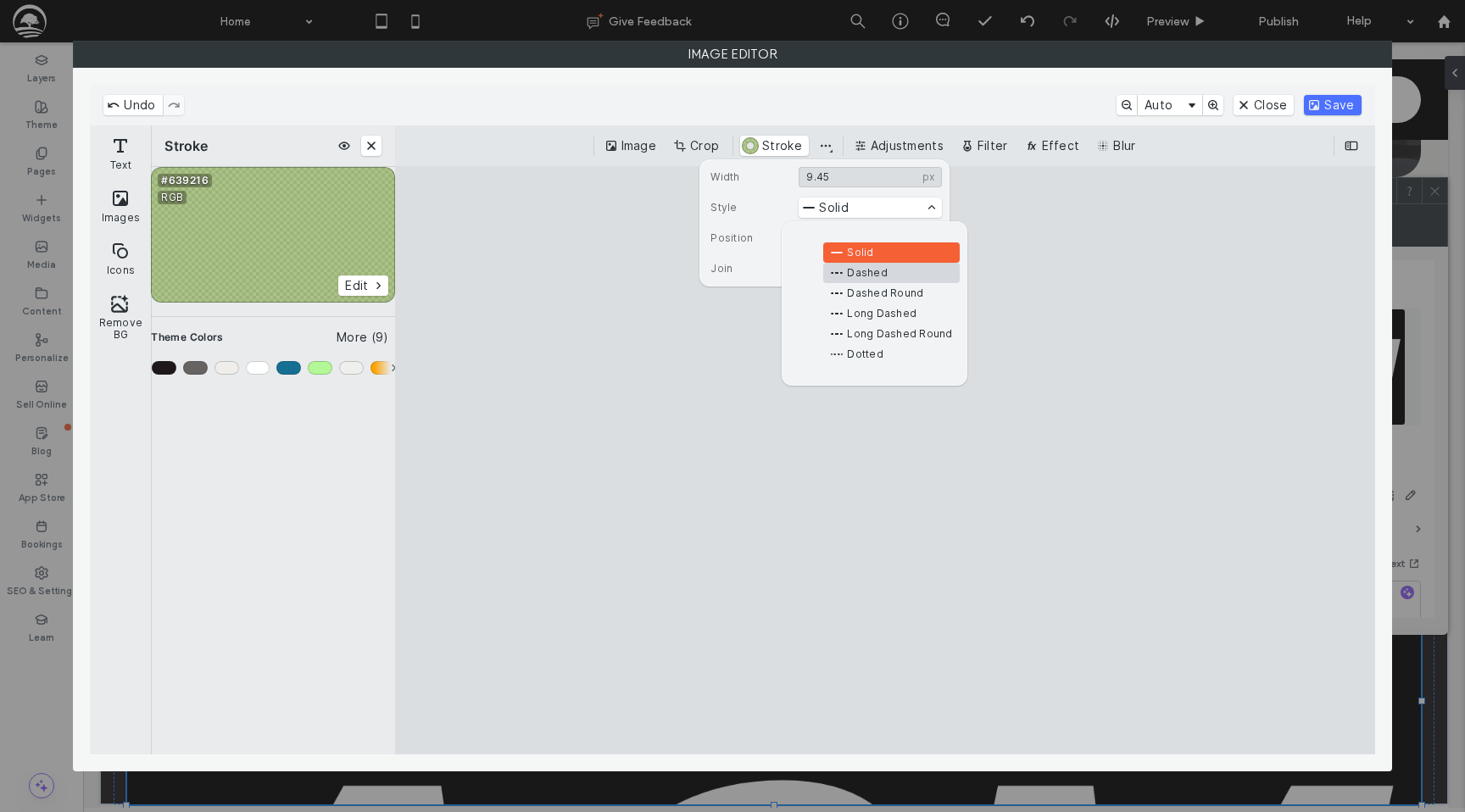
click at [860, 270] on span "Dashed" at bounding box center [866, 273] width 39 height 13
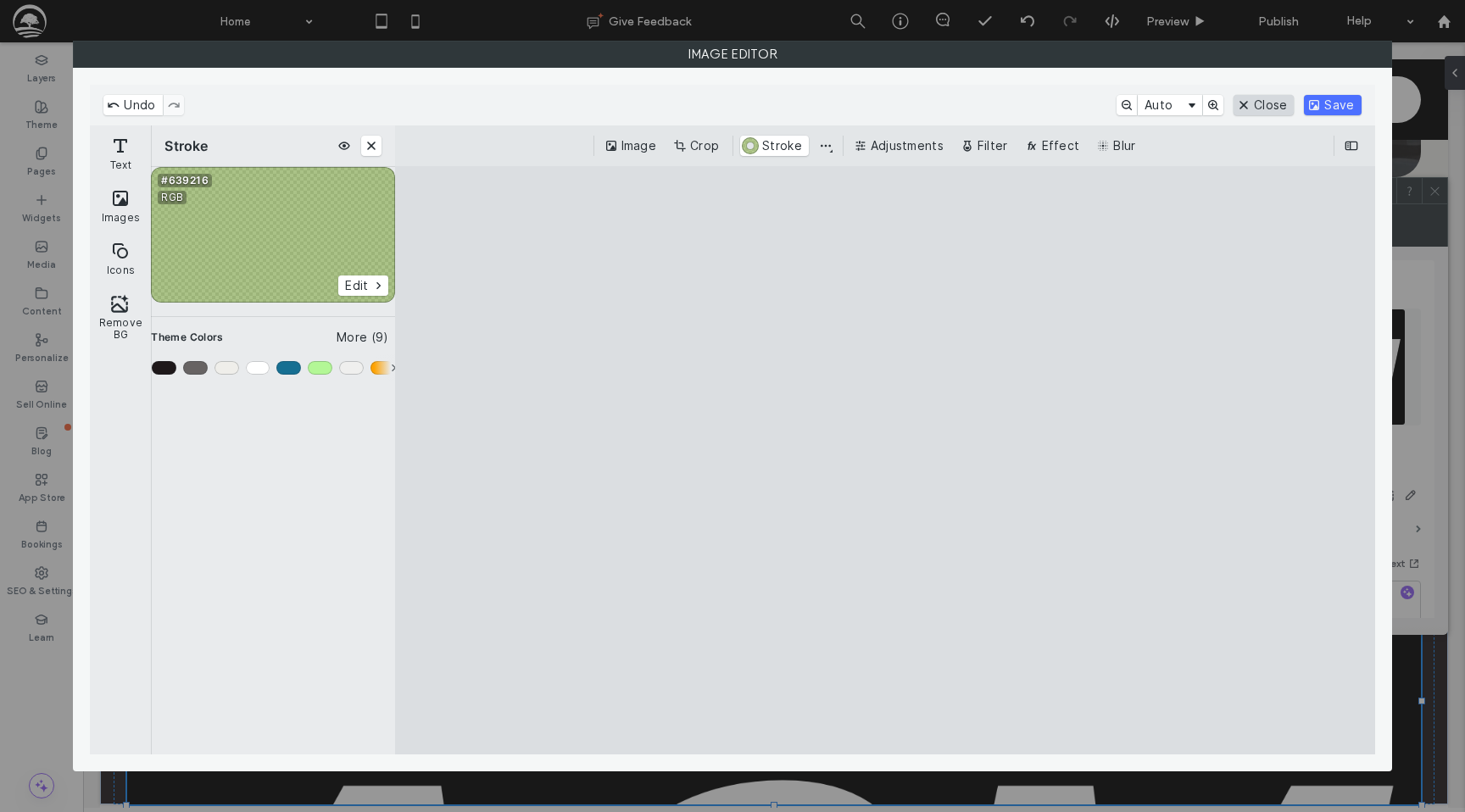
click at [1279, 103] on button "Close" at bounding box center [1263, 105] width 60 height 21
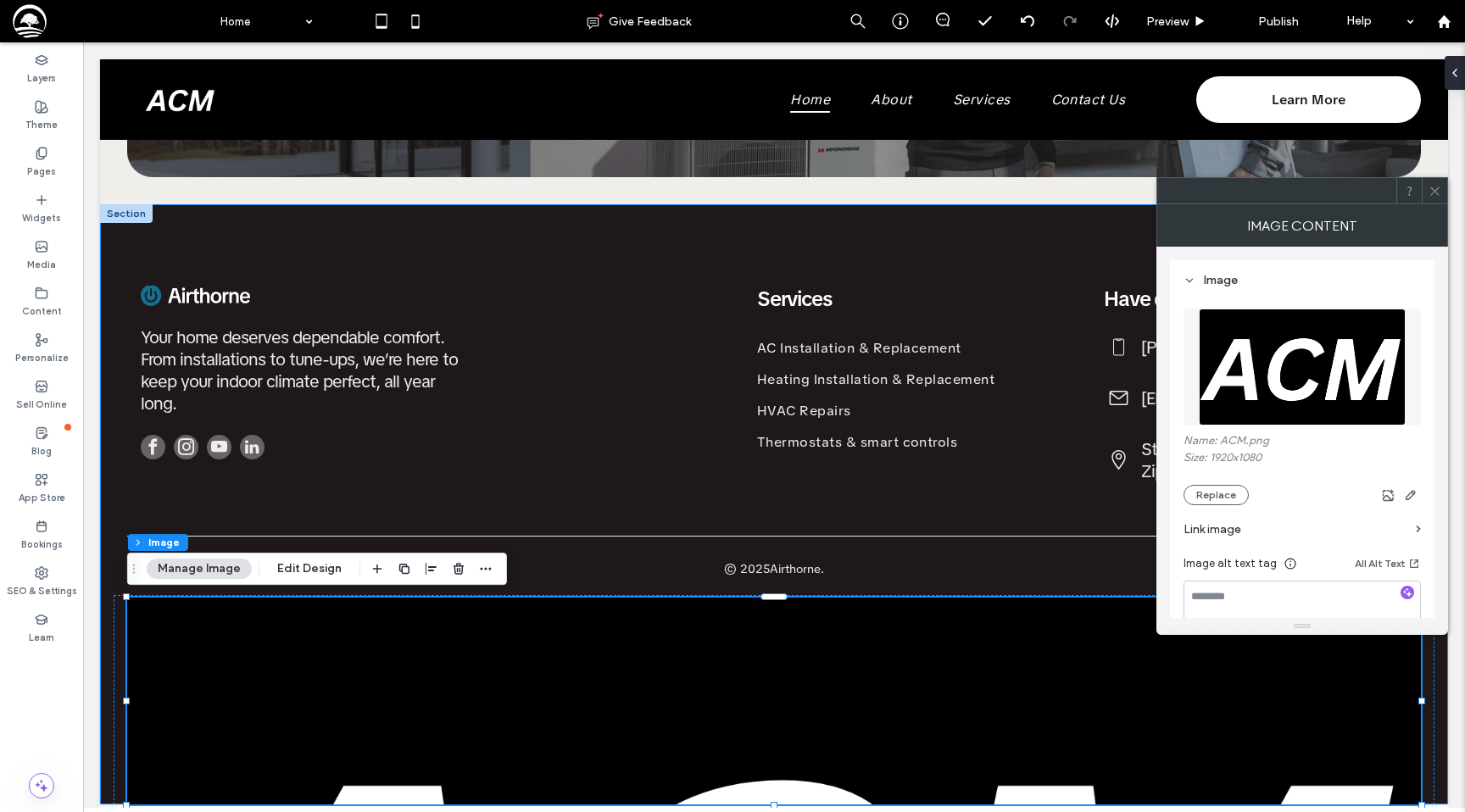
click at [393, 222] on div "Your home deserves dependable comfort. From installations to tune-ups, we’re he…" at bounding box center [774, 504] width 1348 height 600
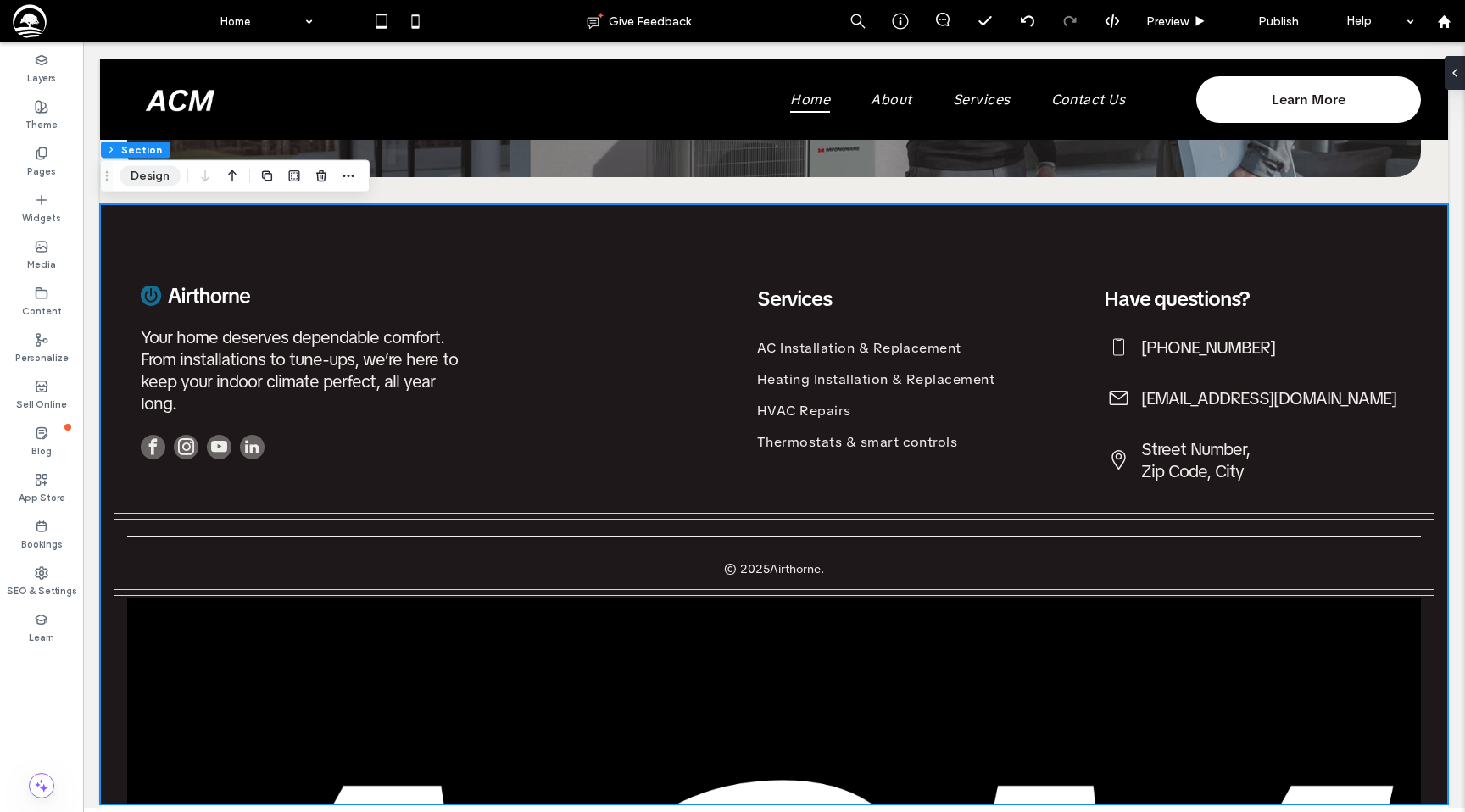
click at [173, 170] on button "Design" at bounding box center [150, 176] width 61 height 21
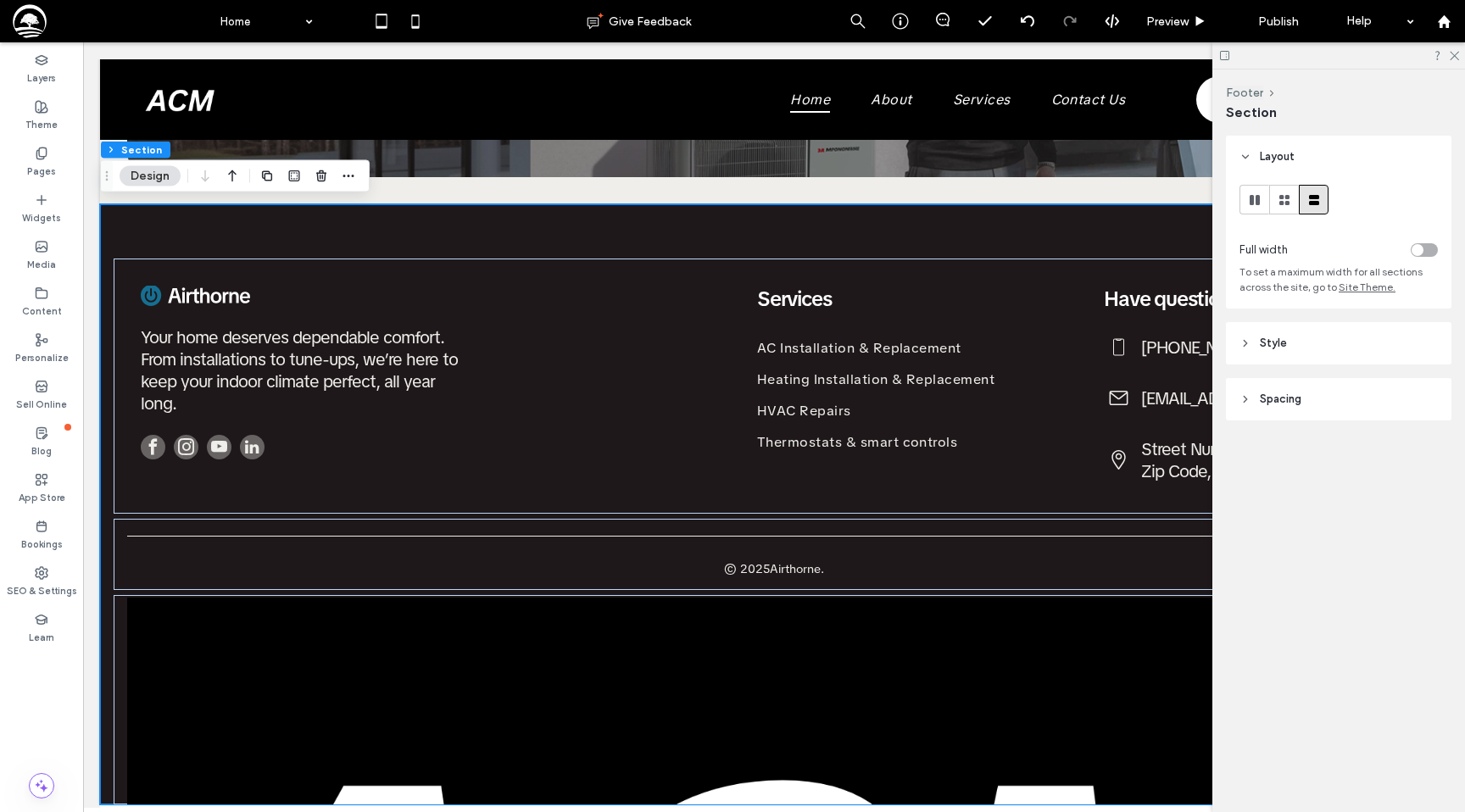
click at [1276, 389] on header "Spacing" at bounding box center [1338, 398] width 225 height 42
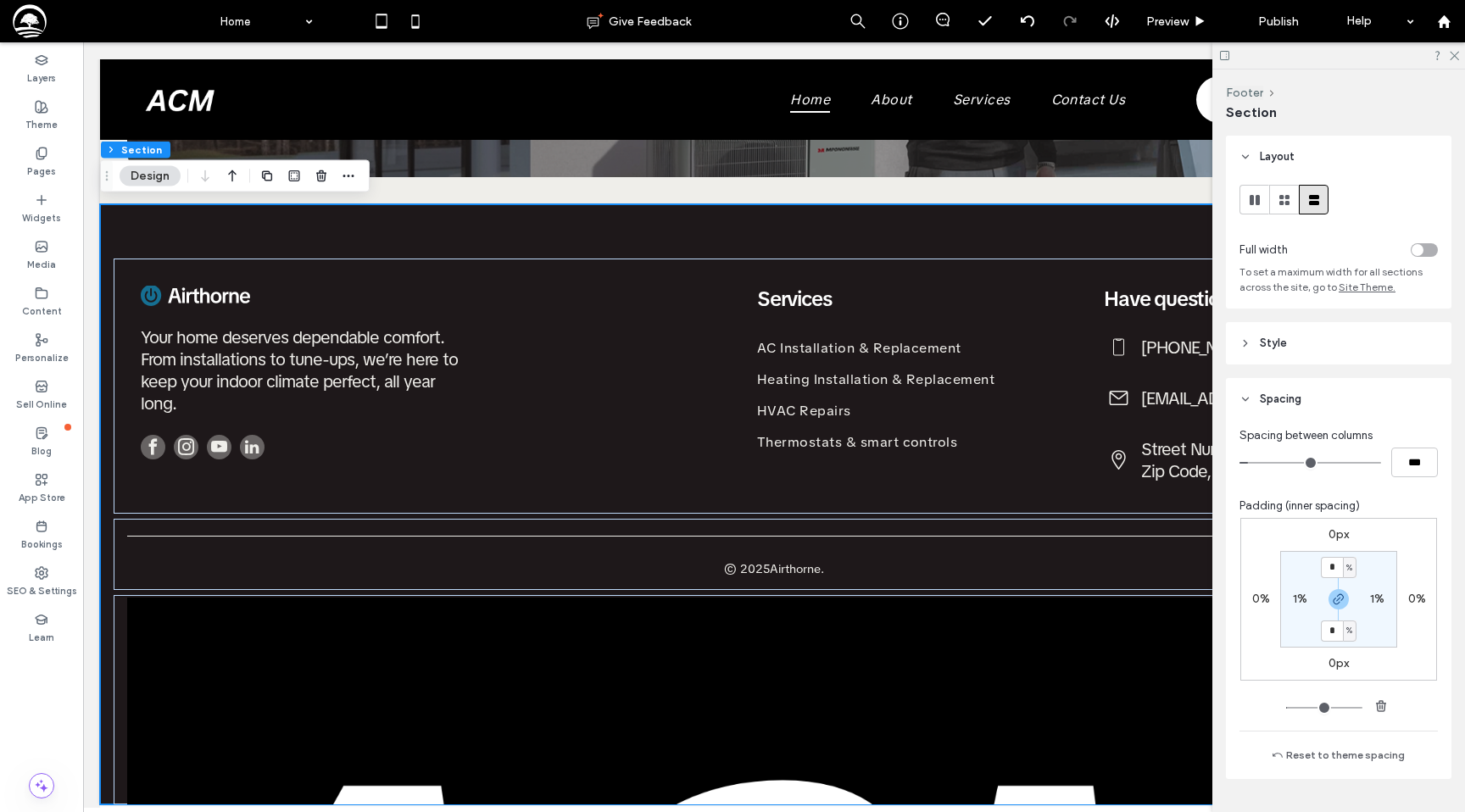
click at [1277, 352] on span "Style" at bounding box center [1273, 343] width 27 height 17
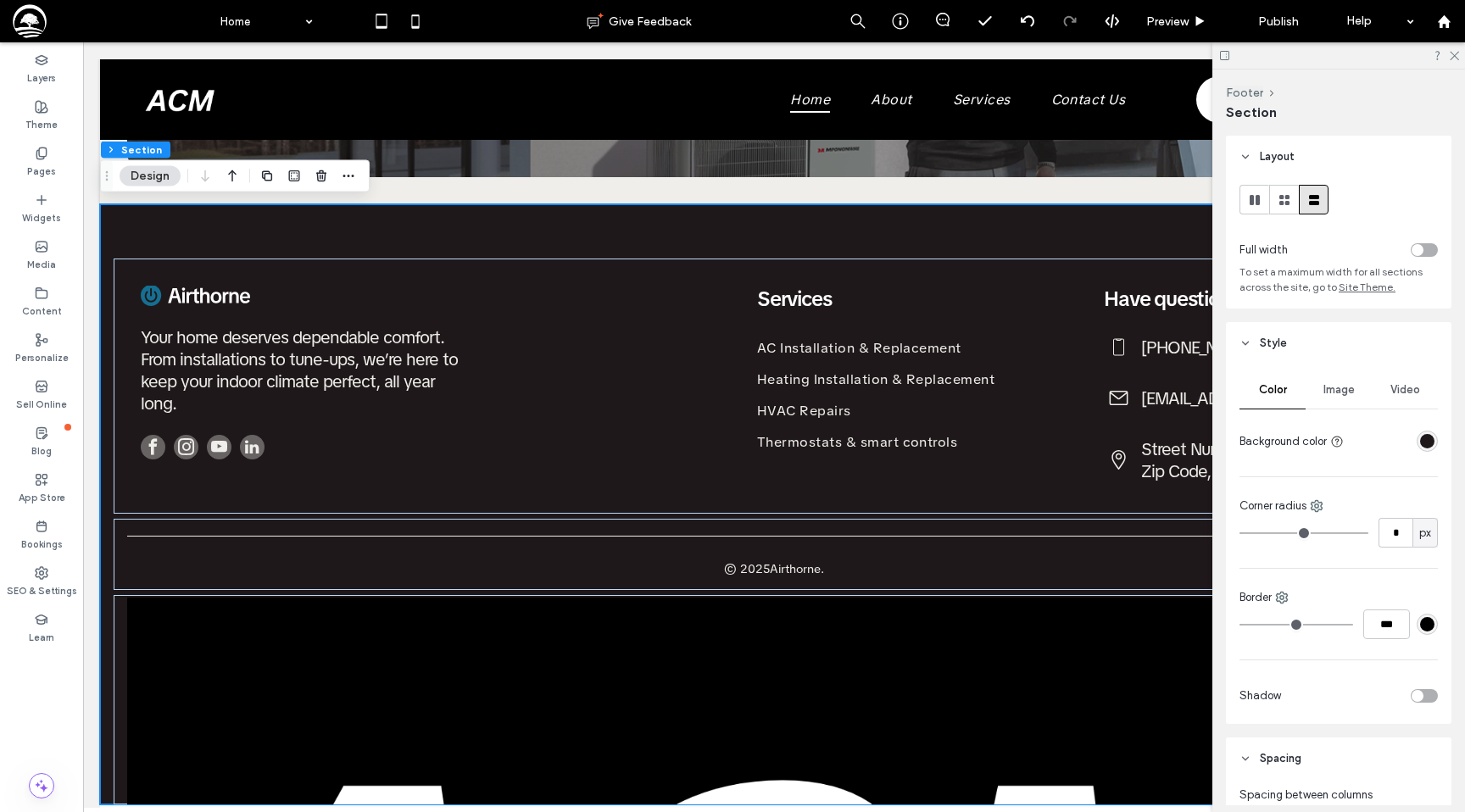
click at [1432, 440] on div "rgba(30, 24, 26, 1)" at bounding box center [1427, 441] width 14 height 14
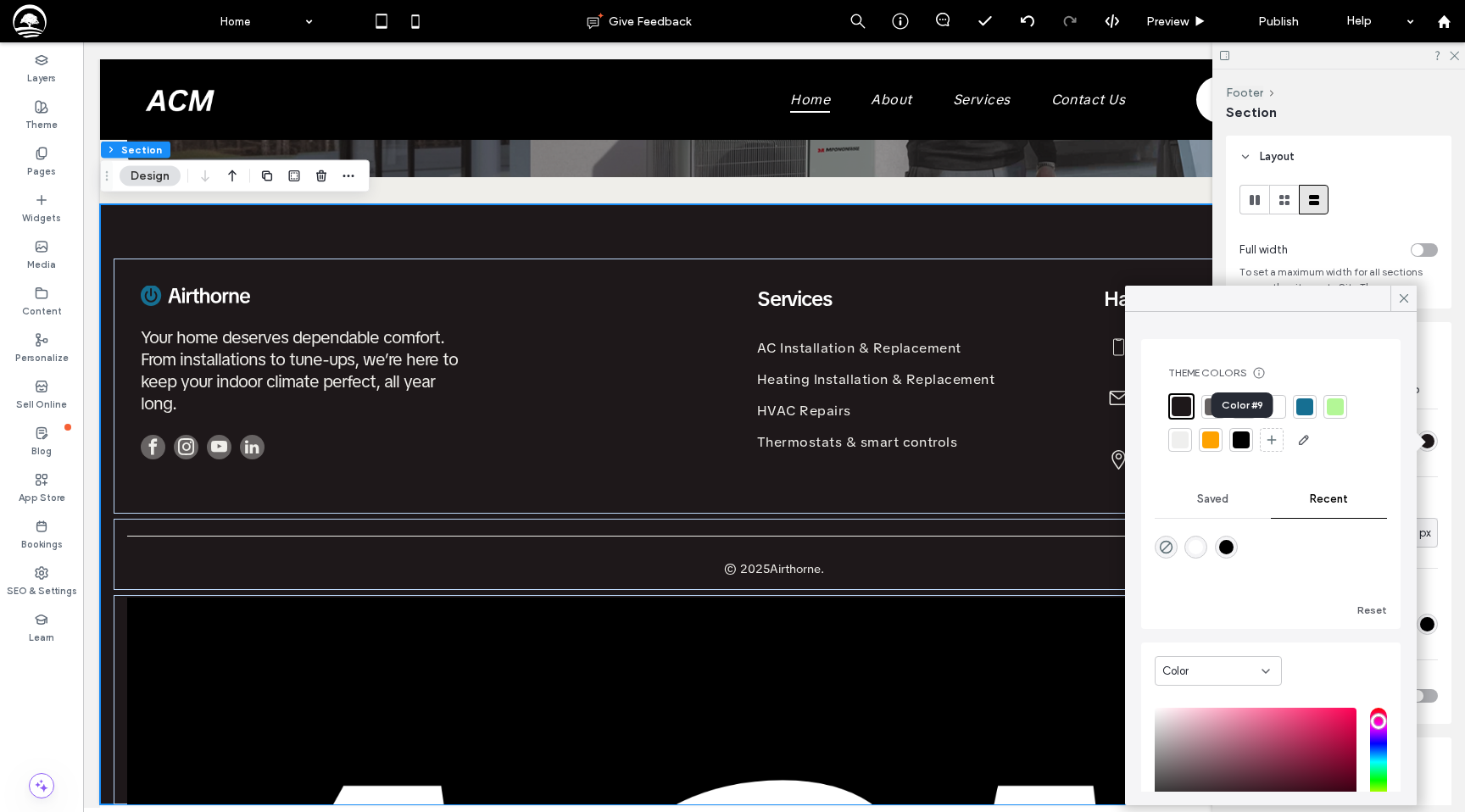
click at [1241, 439] on div at bounding box center [1241, 440] width 17 height 17
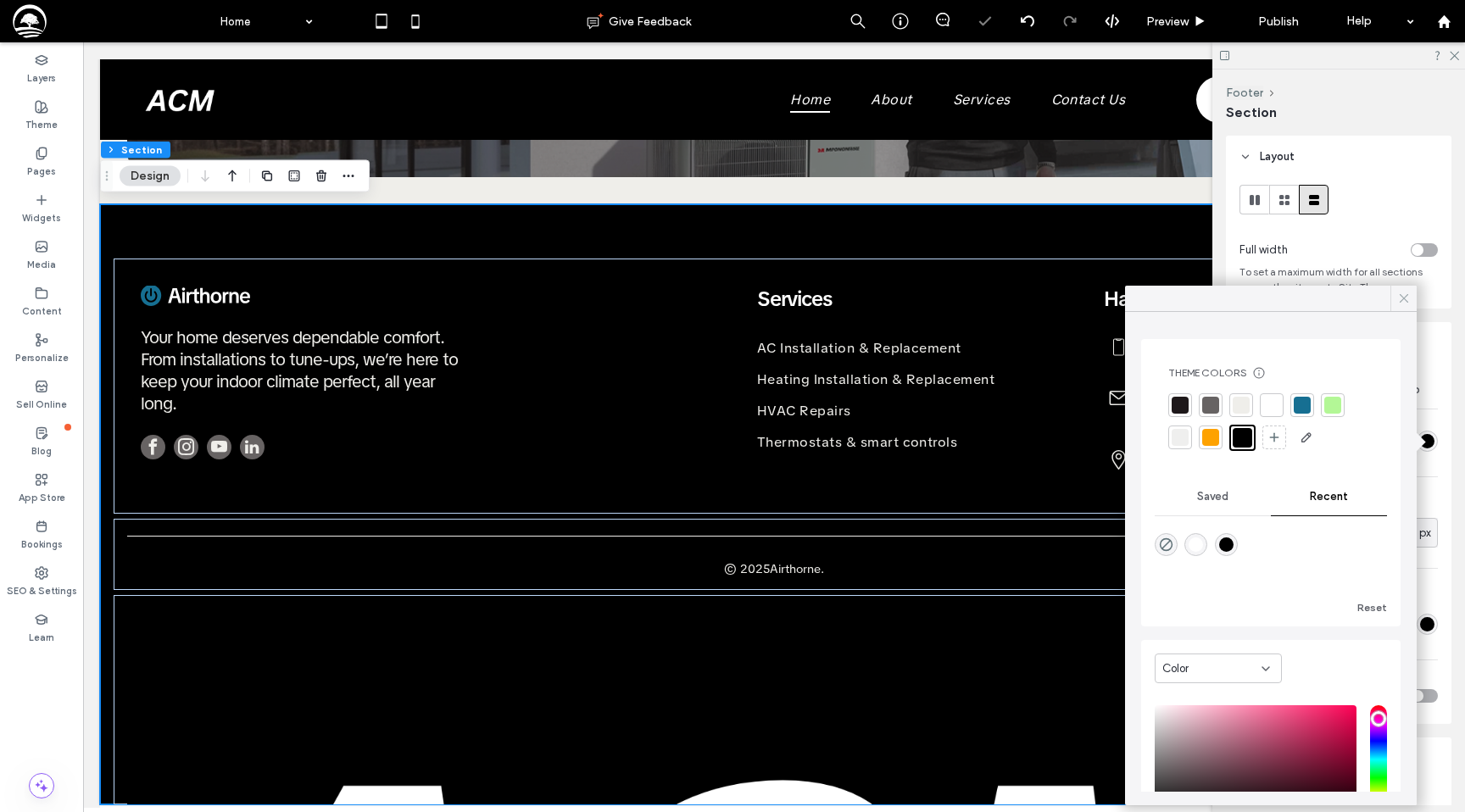
click at [1406, 297] on icon at bounding box center [1403, 298] width 15 height 15
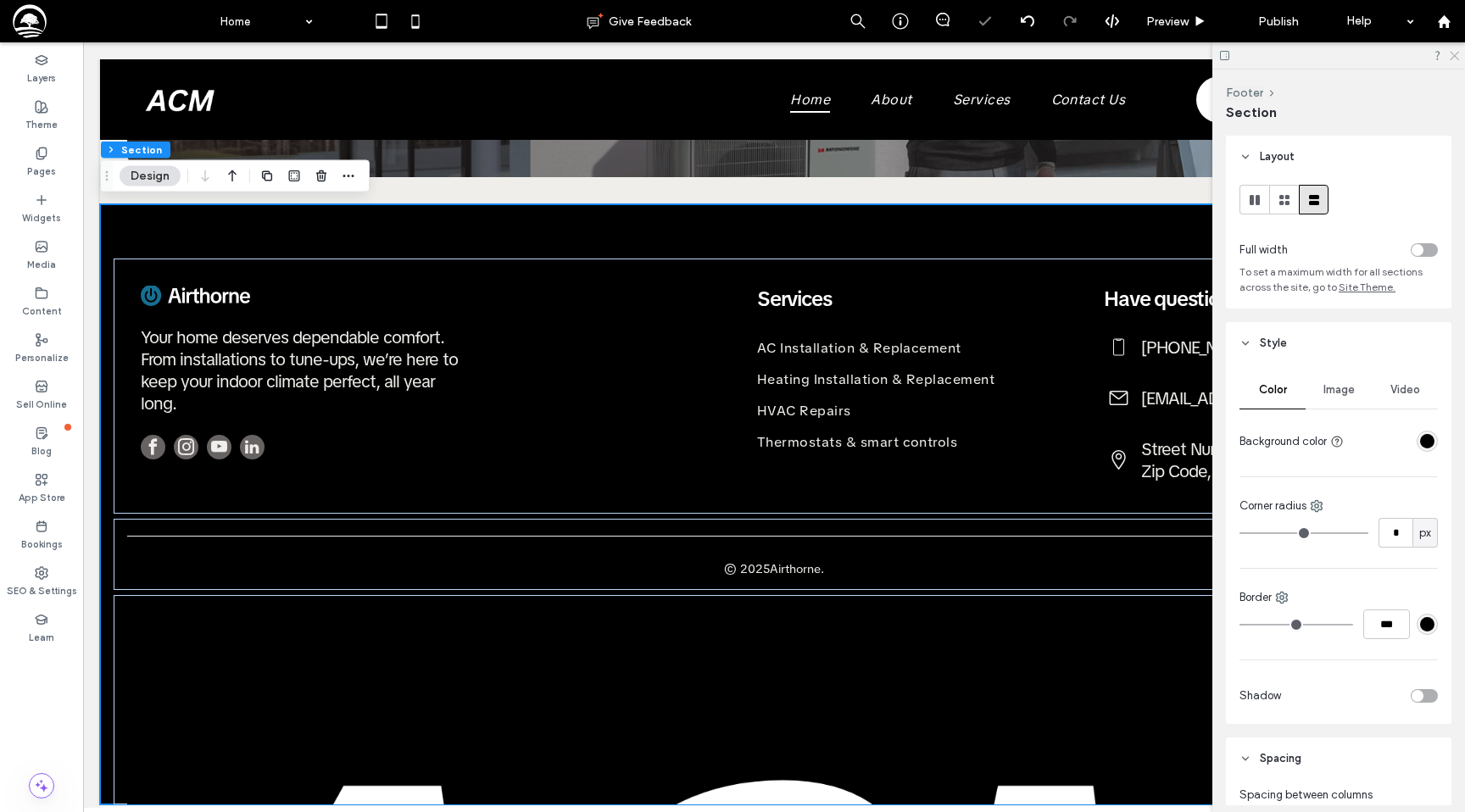
click at [1454, 54] on icon at bounding box center [1453, 55] width 11 height 11
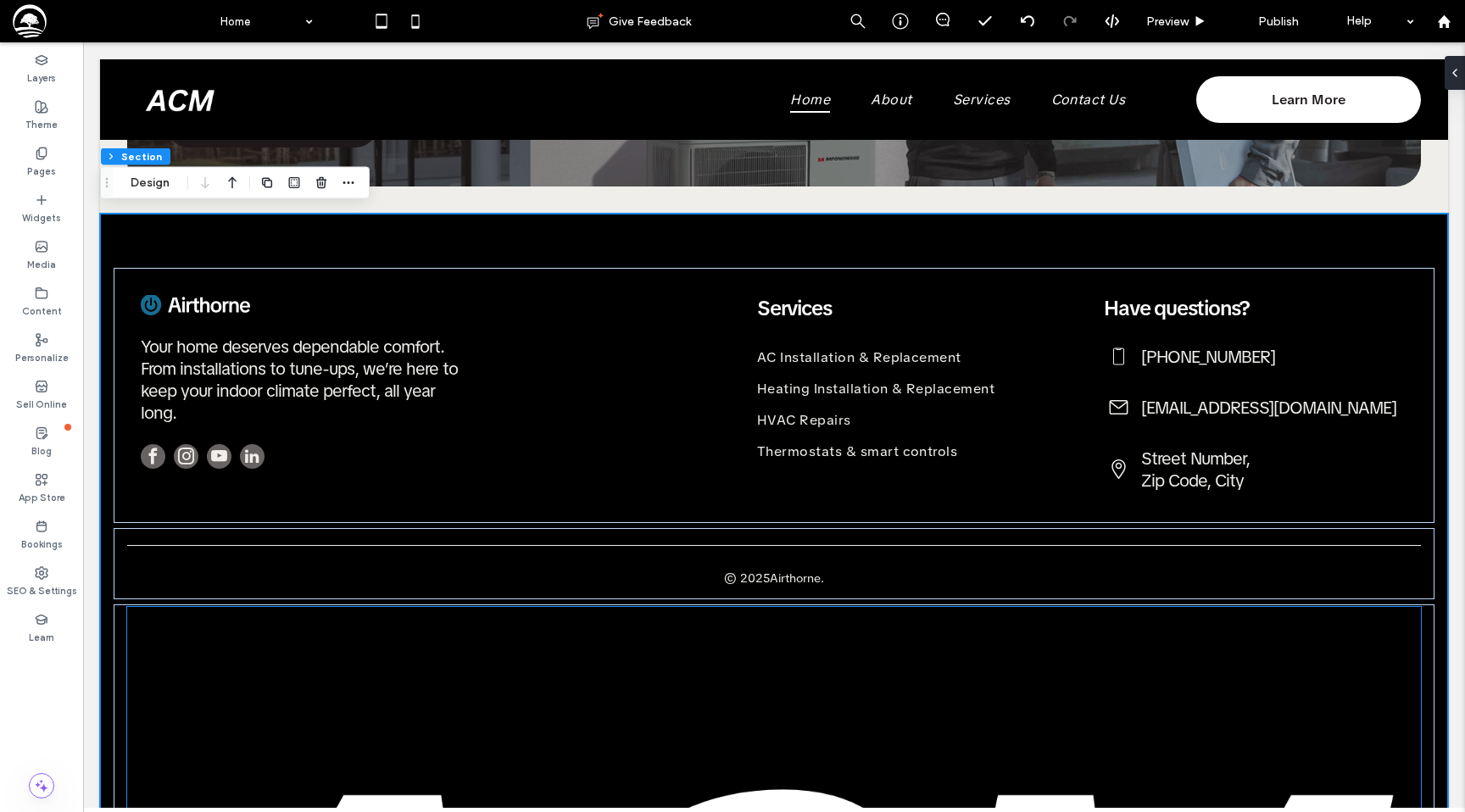
scroll to position [2152, 0]
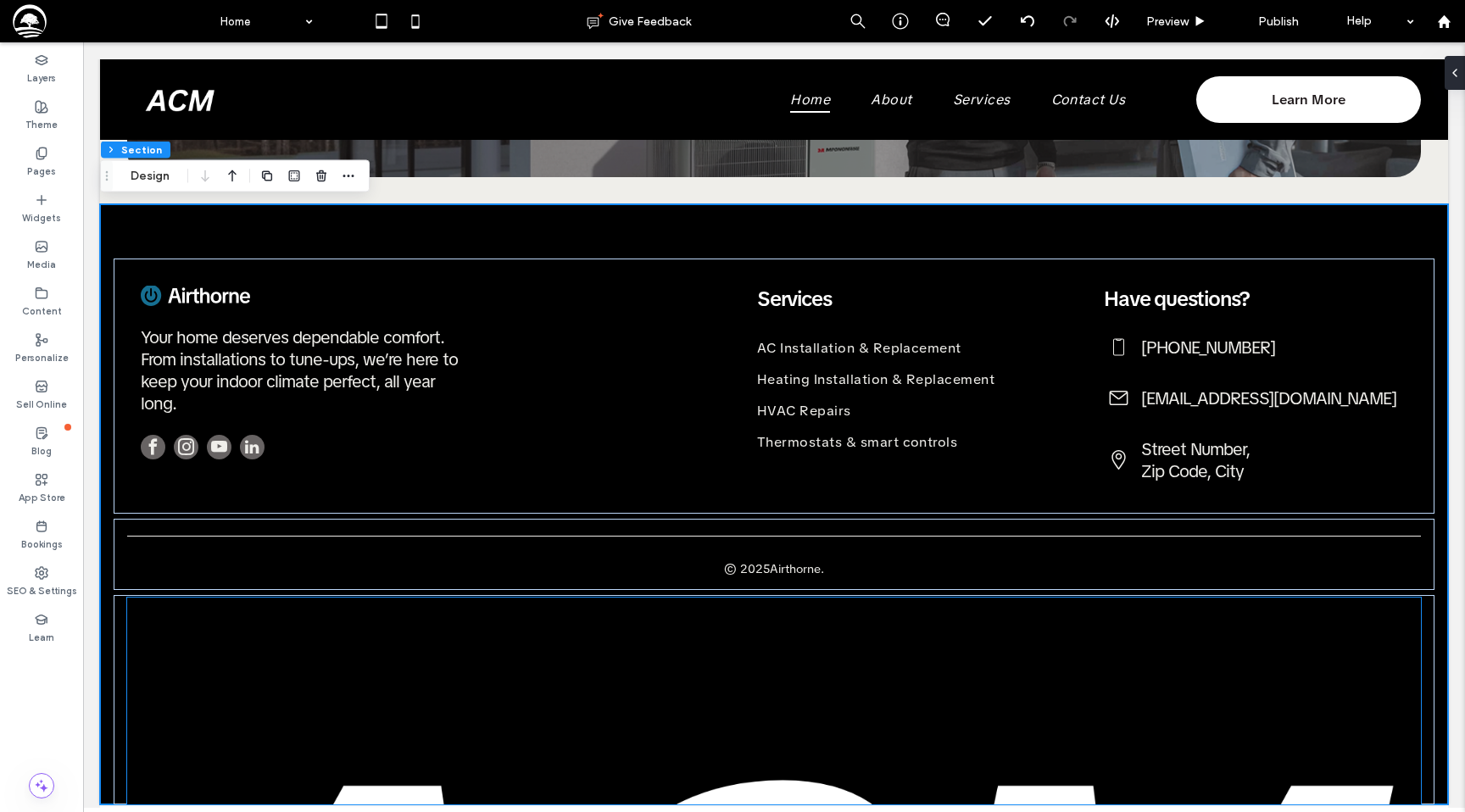
click at [140, 618] on img at bounding box center [774, 701] width 1294 height 206
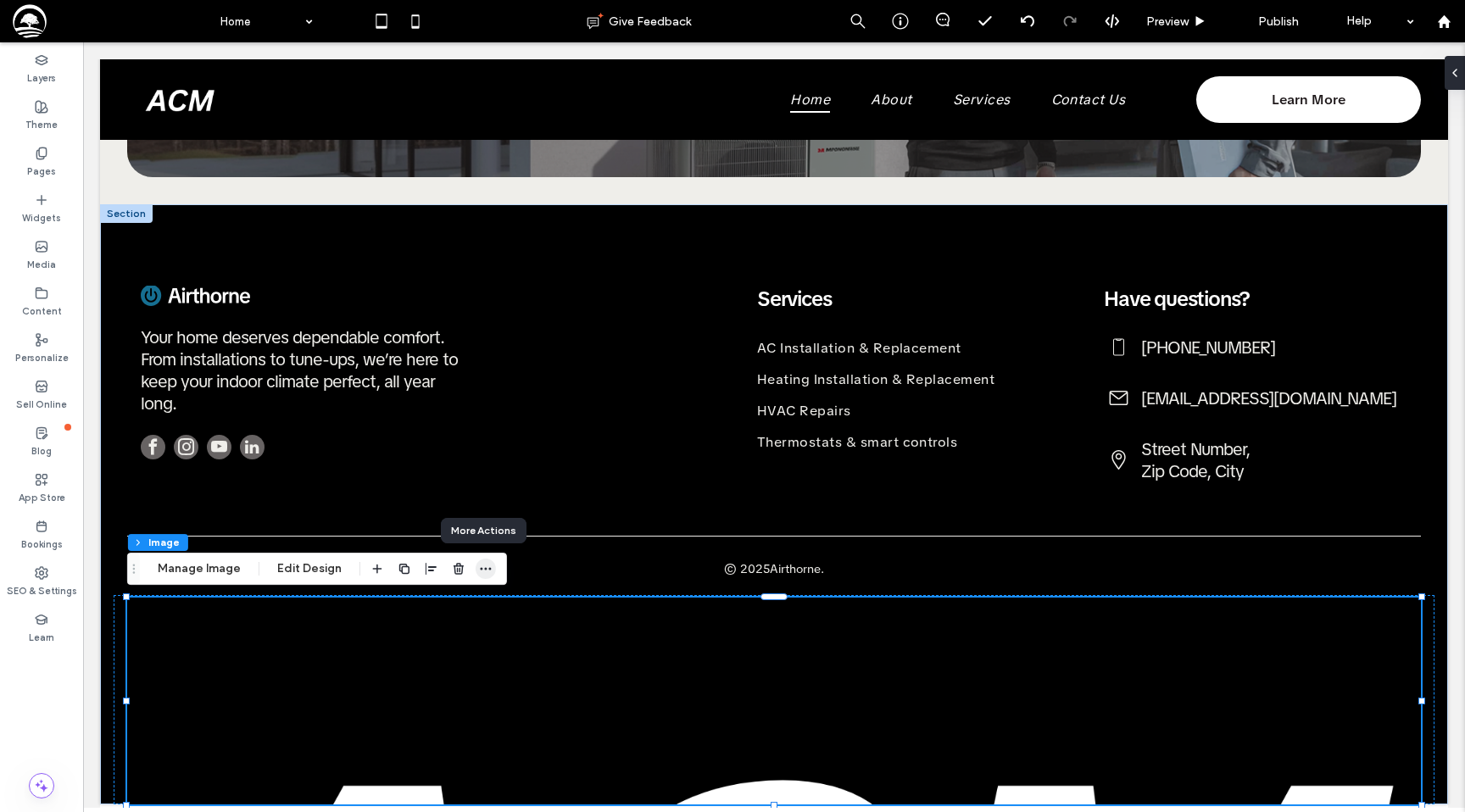
click at [488, 566] on icon "button" at bounding box center [486, 568] width 13 height 13
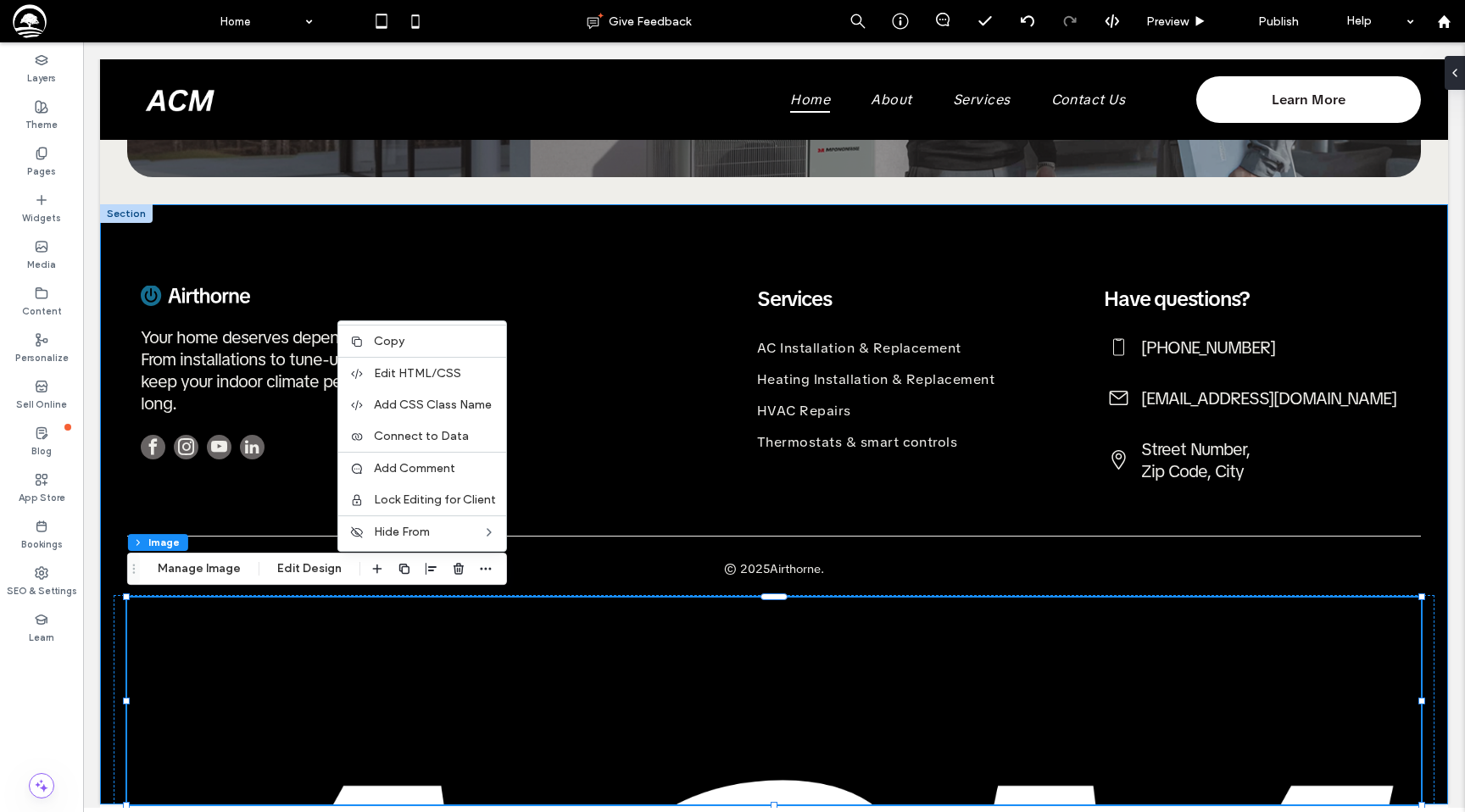
click at [108, 575] on div "Your home deserves dependable comfort. From installations to tune-ups, we’re he…" at bounding box center [774, 504] width 1348 height 600
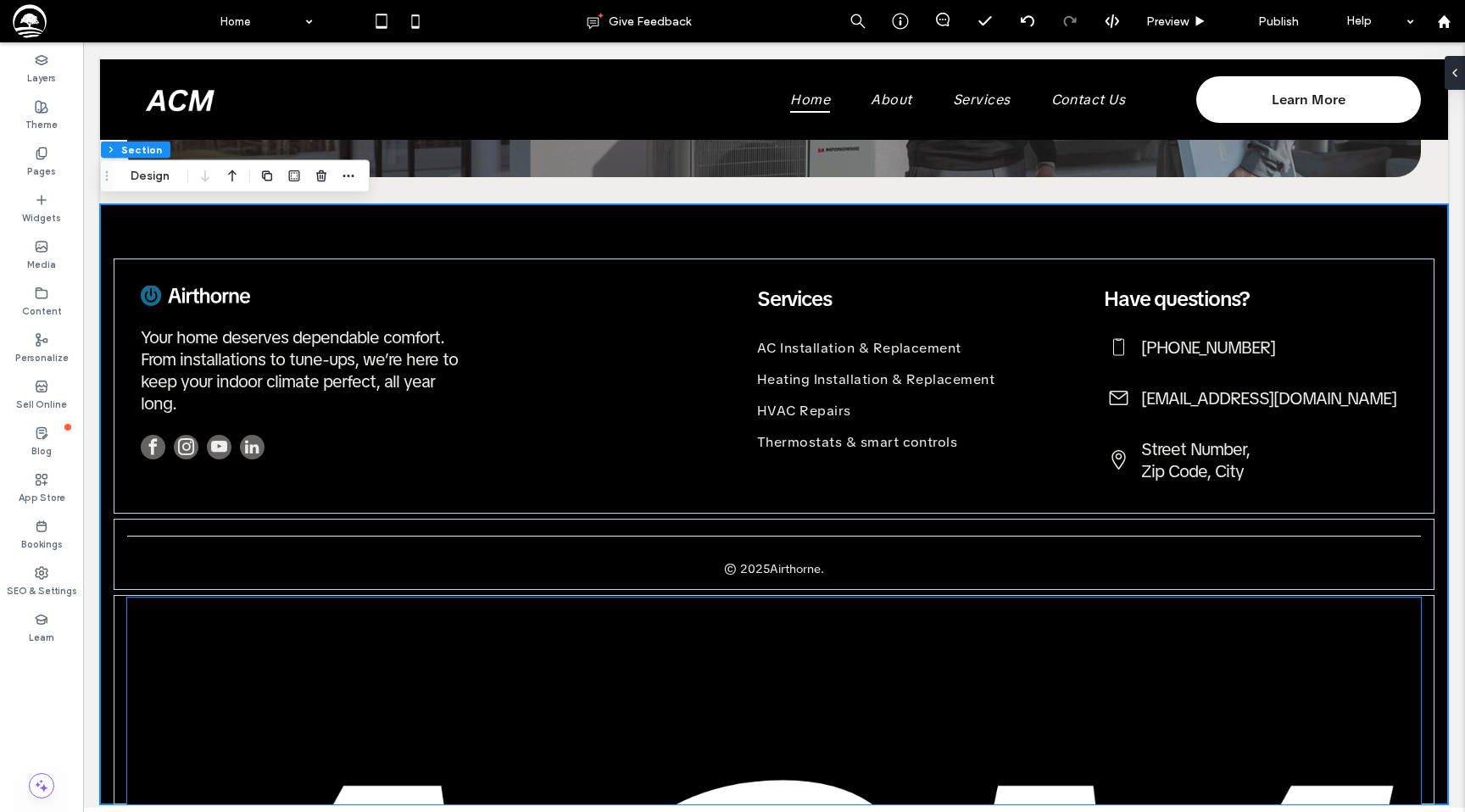
click at [559, 743] on img at bounding box center [774, 701] width 1294 height 206
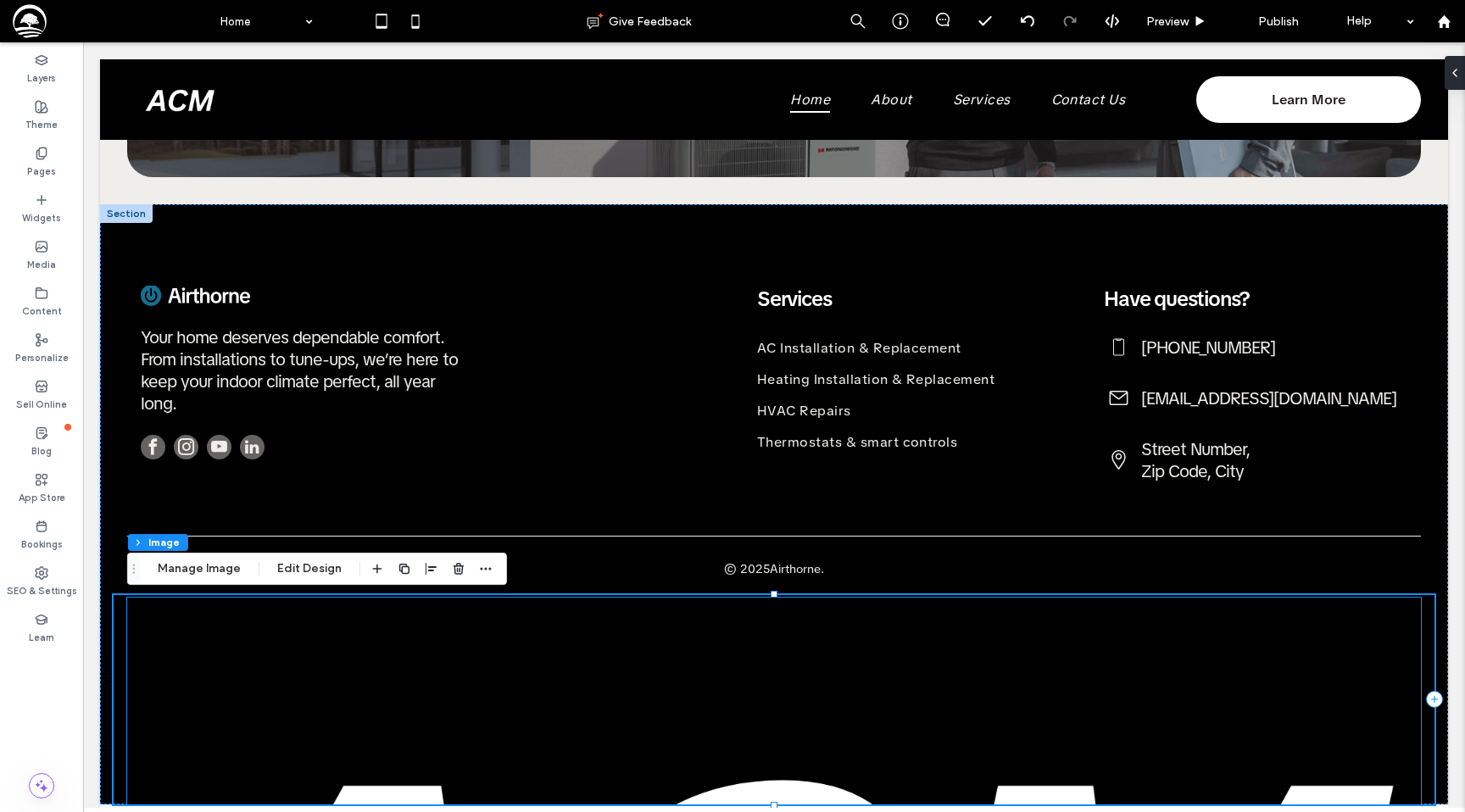
scroll to position [2011, 0]
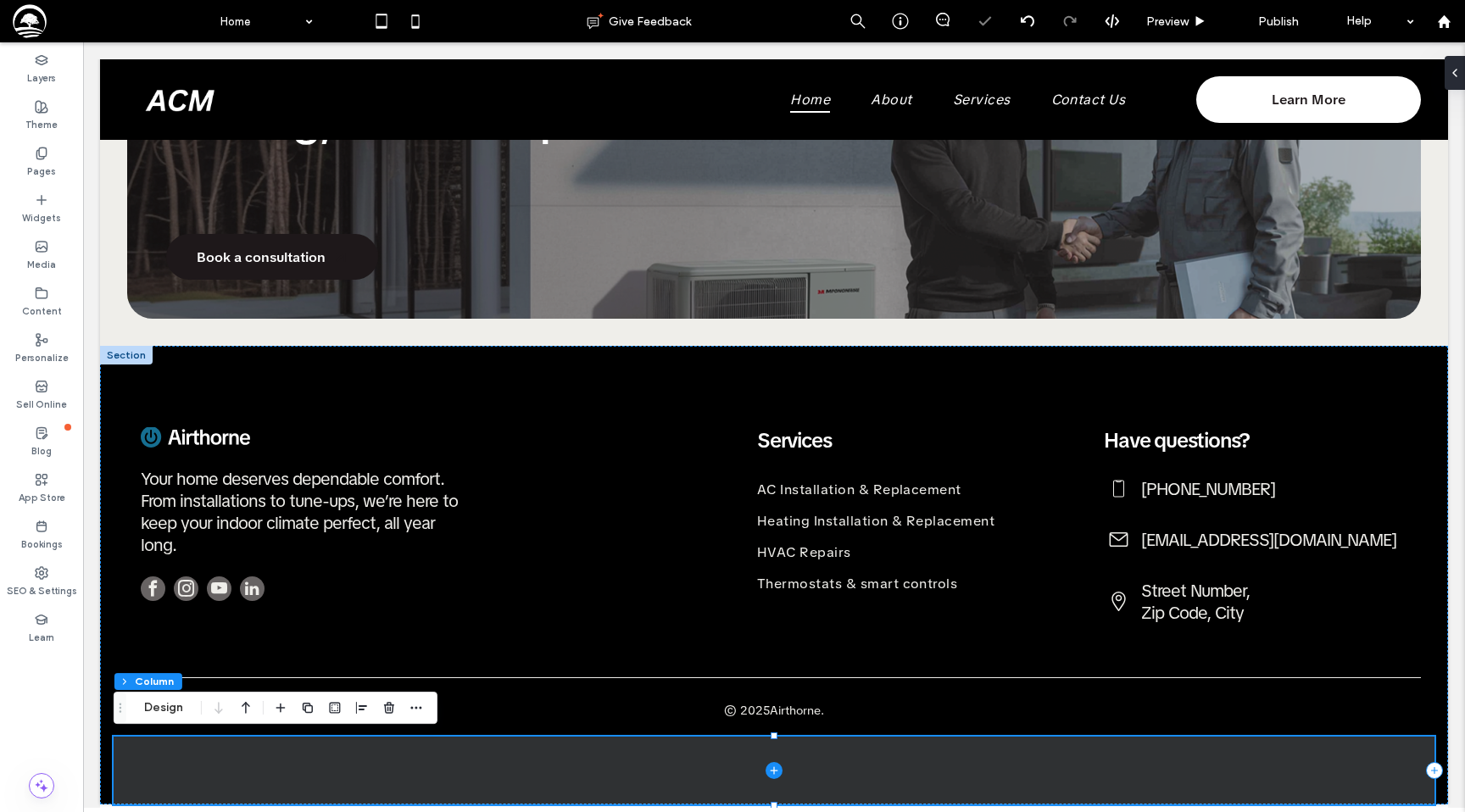
click at [598, 781] on span at bounding box center [774, 771] width 1320 height 68
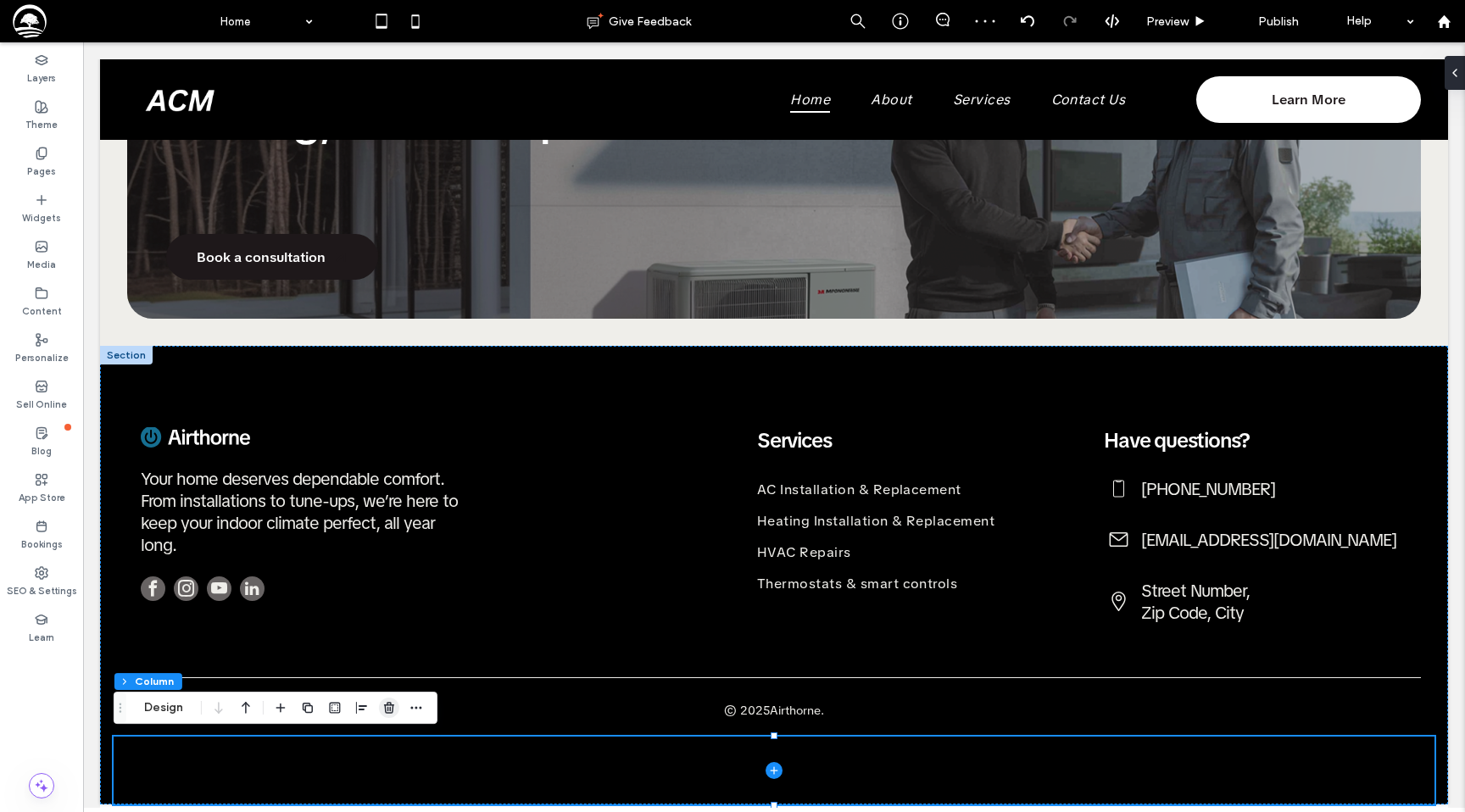
click at [386, 709] on use "button" at bounding box center [389, 707] width 10 height 11
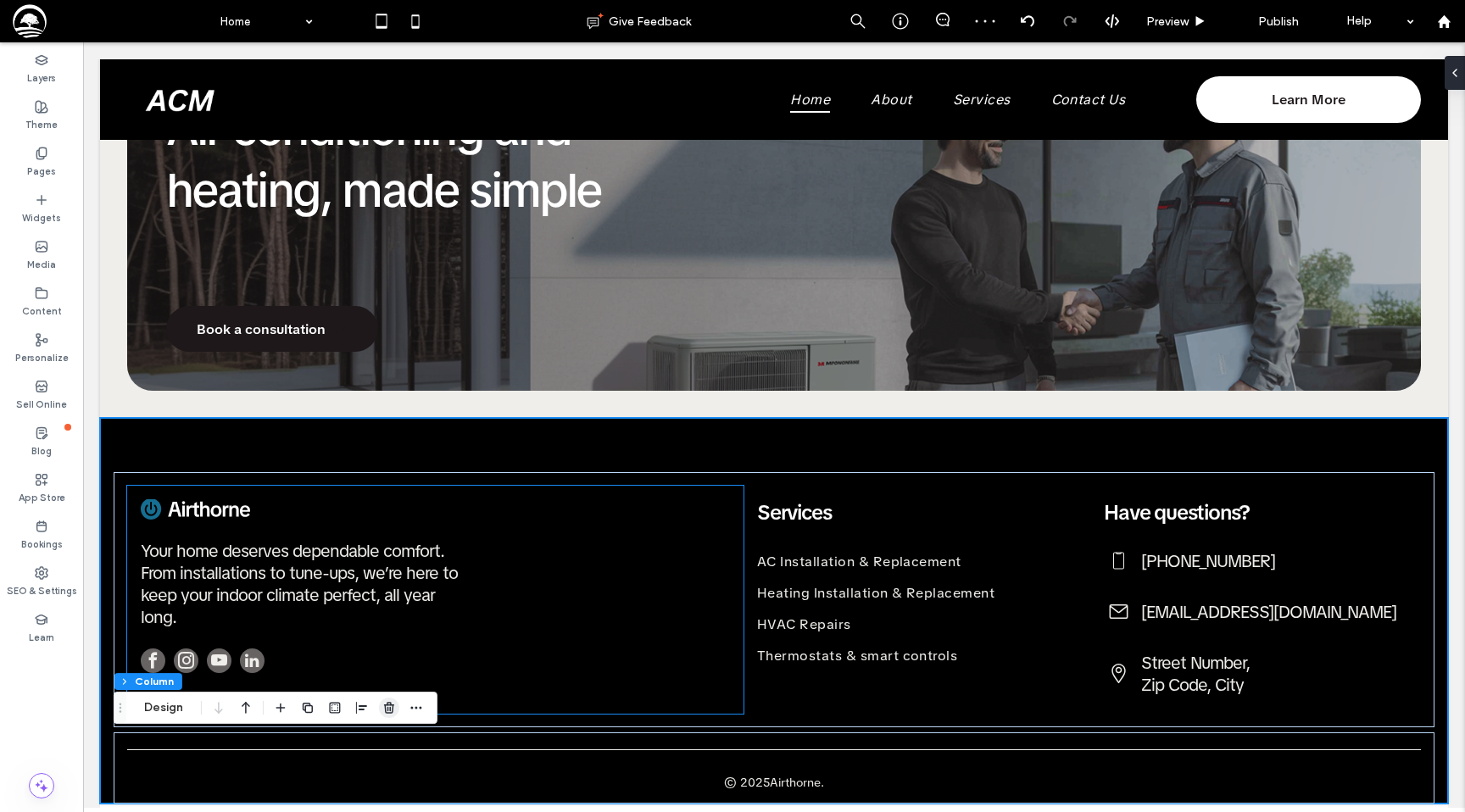
scroll to position [1938, 0]
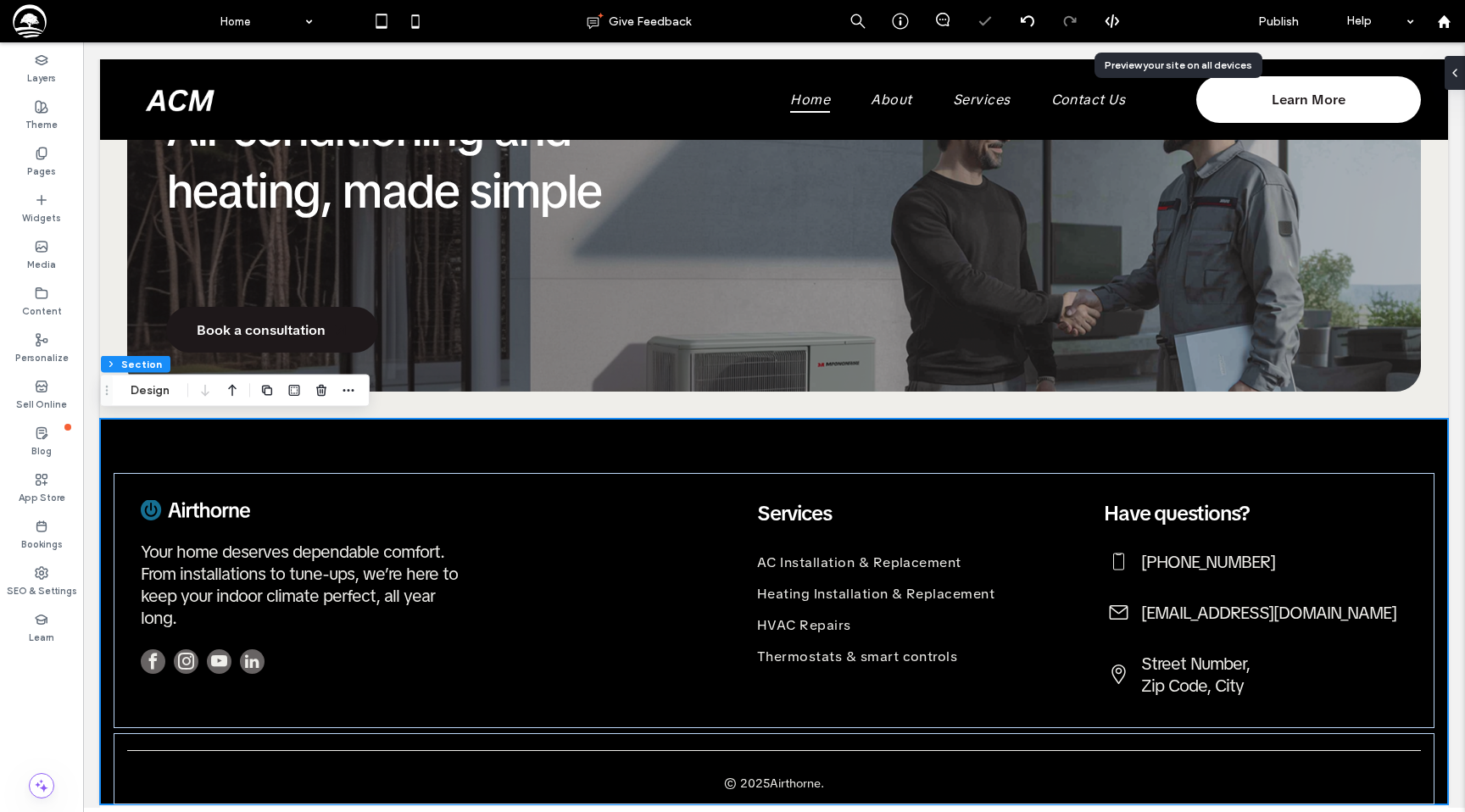
click at [1183, 22] on span "Preview" at bounding box center [1167, 22] width 42 height 14
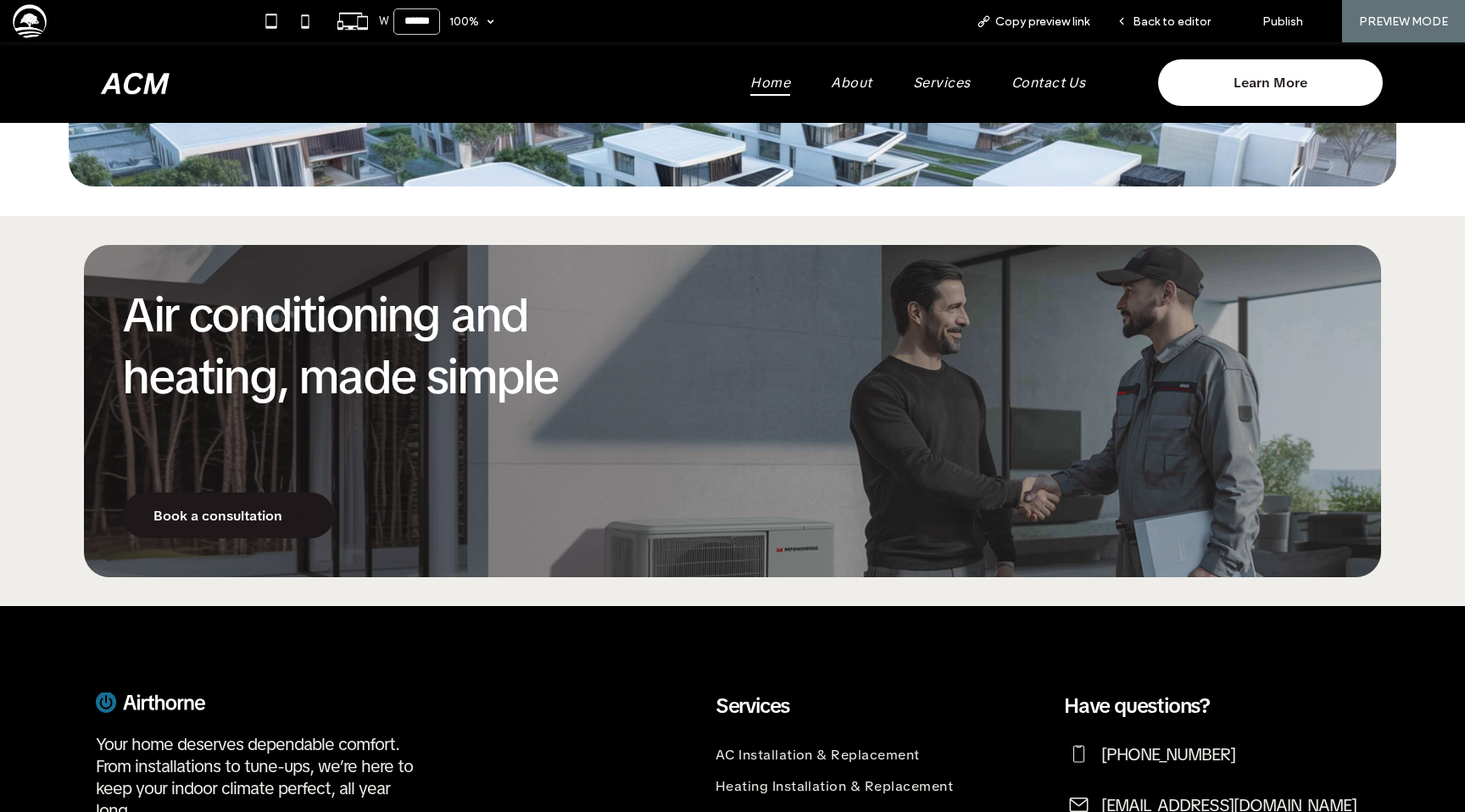
scroll to position [1940, 0]
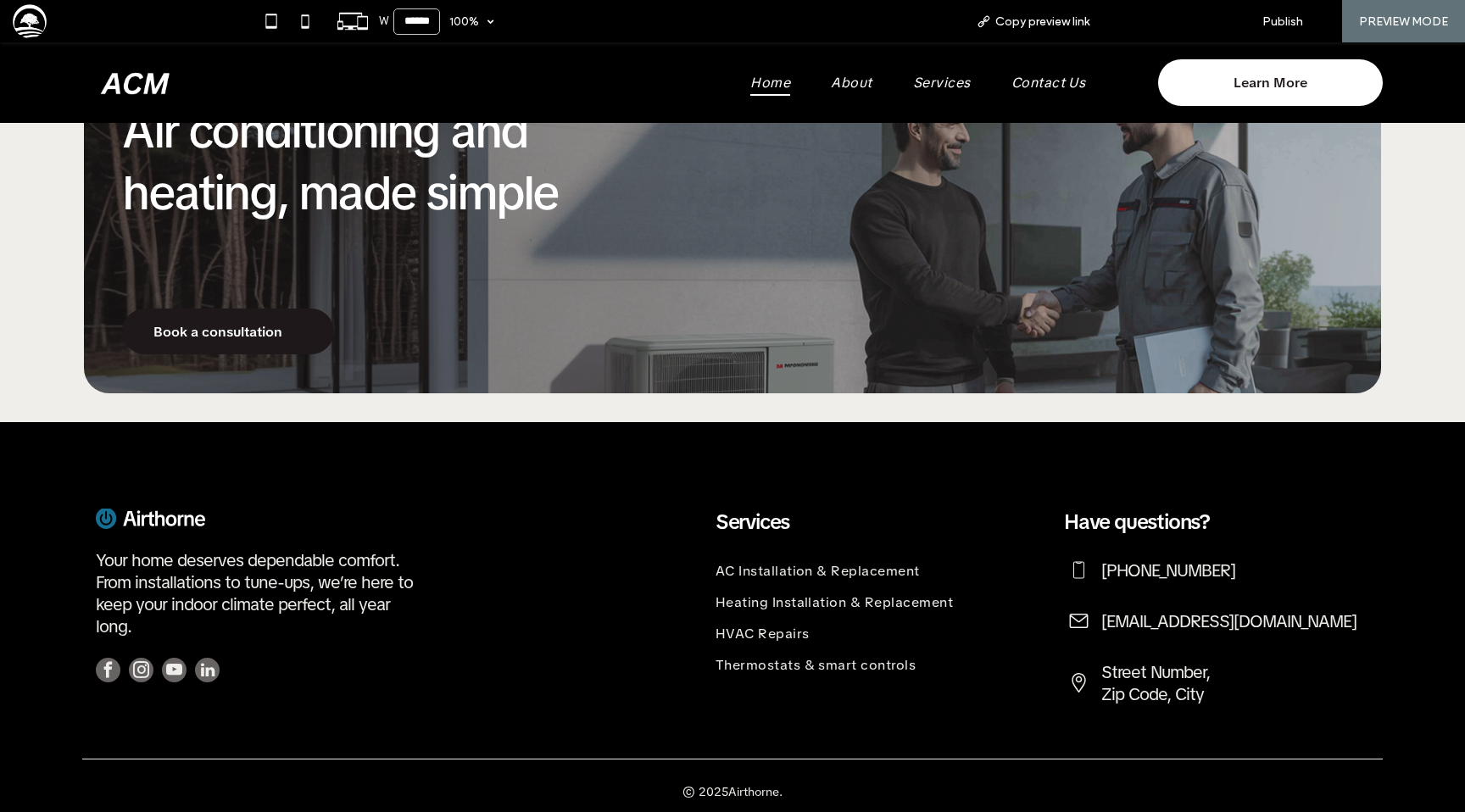
click at [1171, 21] on span "Back to editor" at bounding box center [1171, 22] width 78 height 14
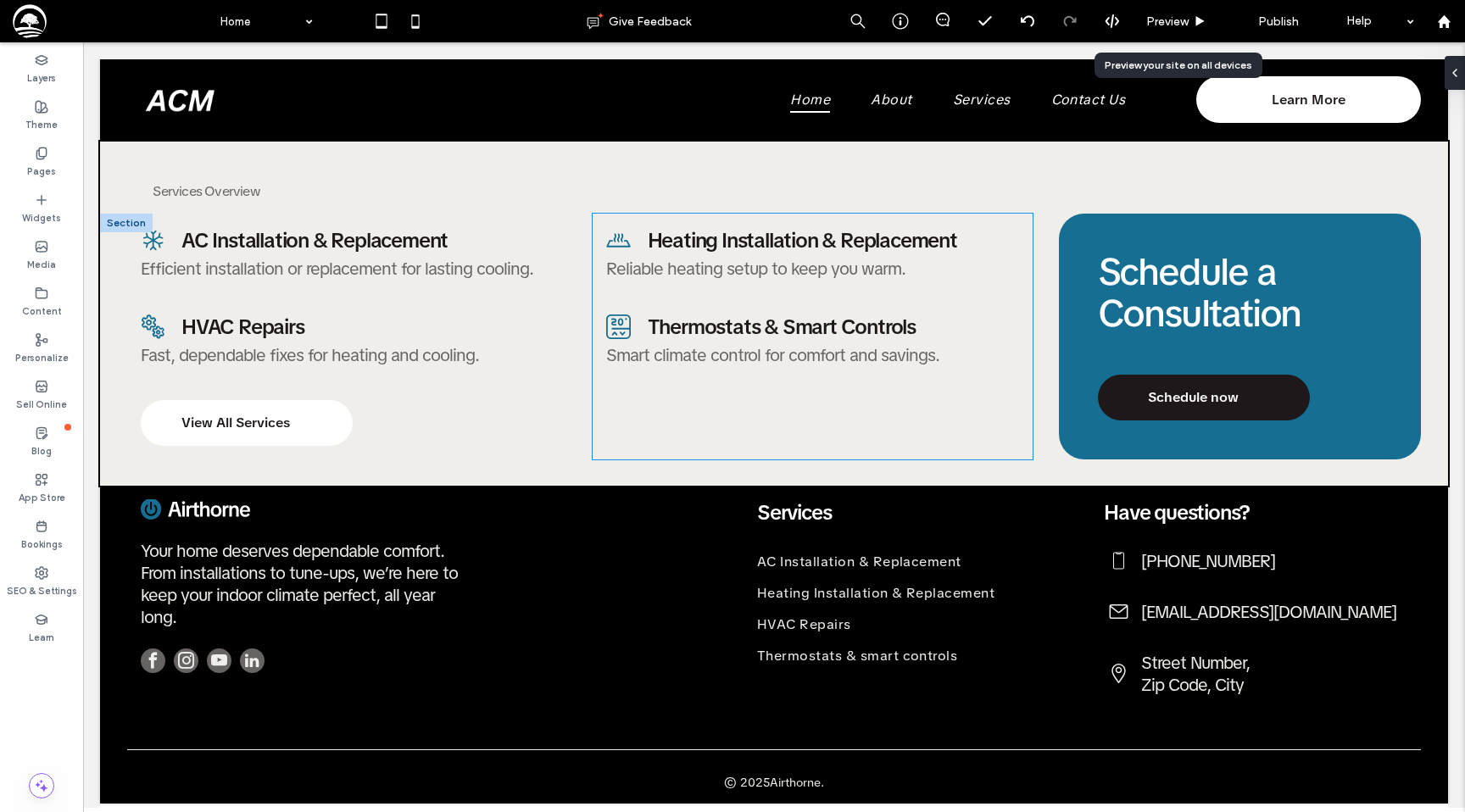
scroll to position [1934, 0]
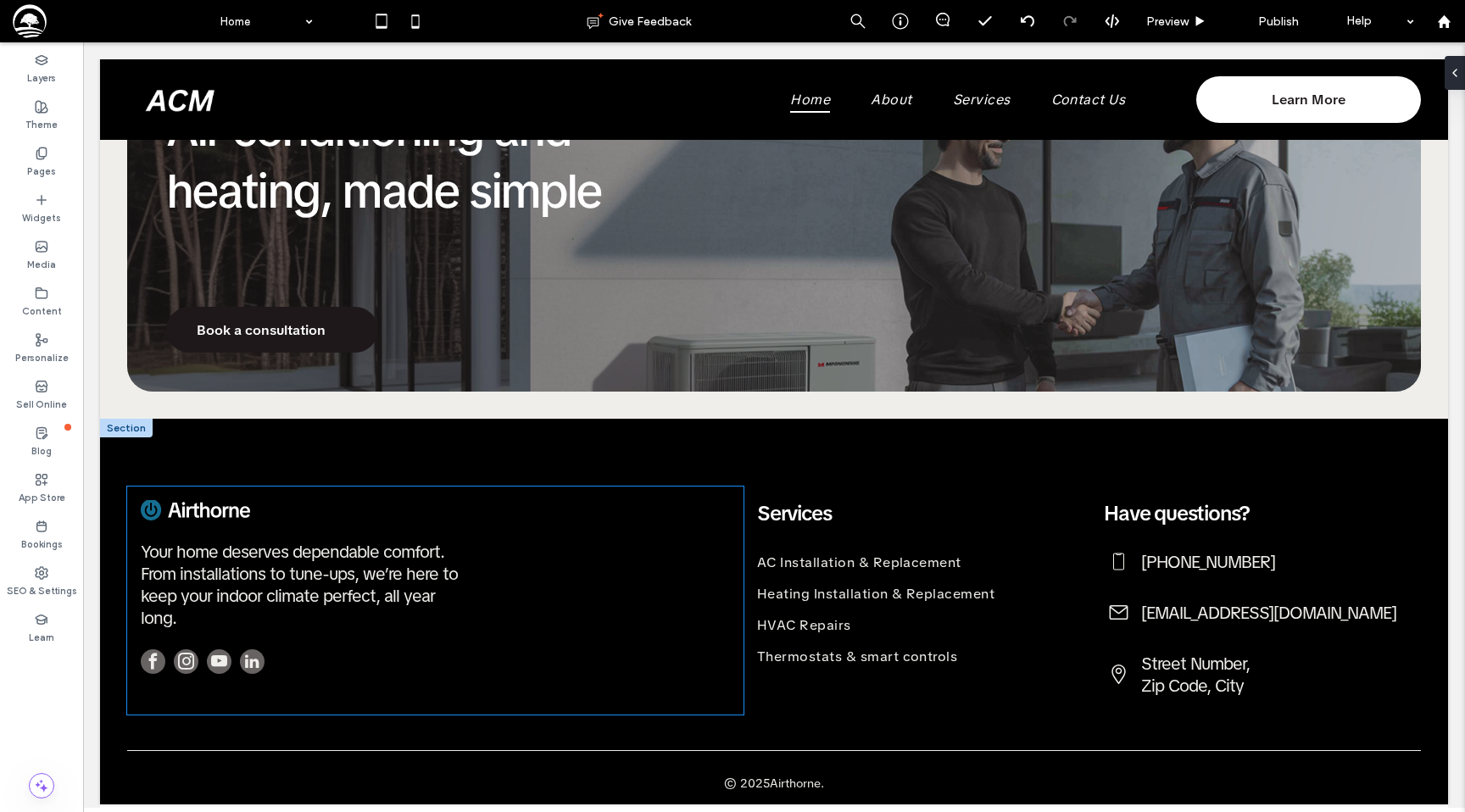
click at [197, 495] on div "Your home deserves dependable comfort. From installations to tune-ups, we’re he…" at bounding box center [435, 600] width 617 height 228
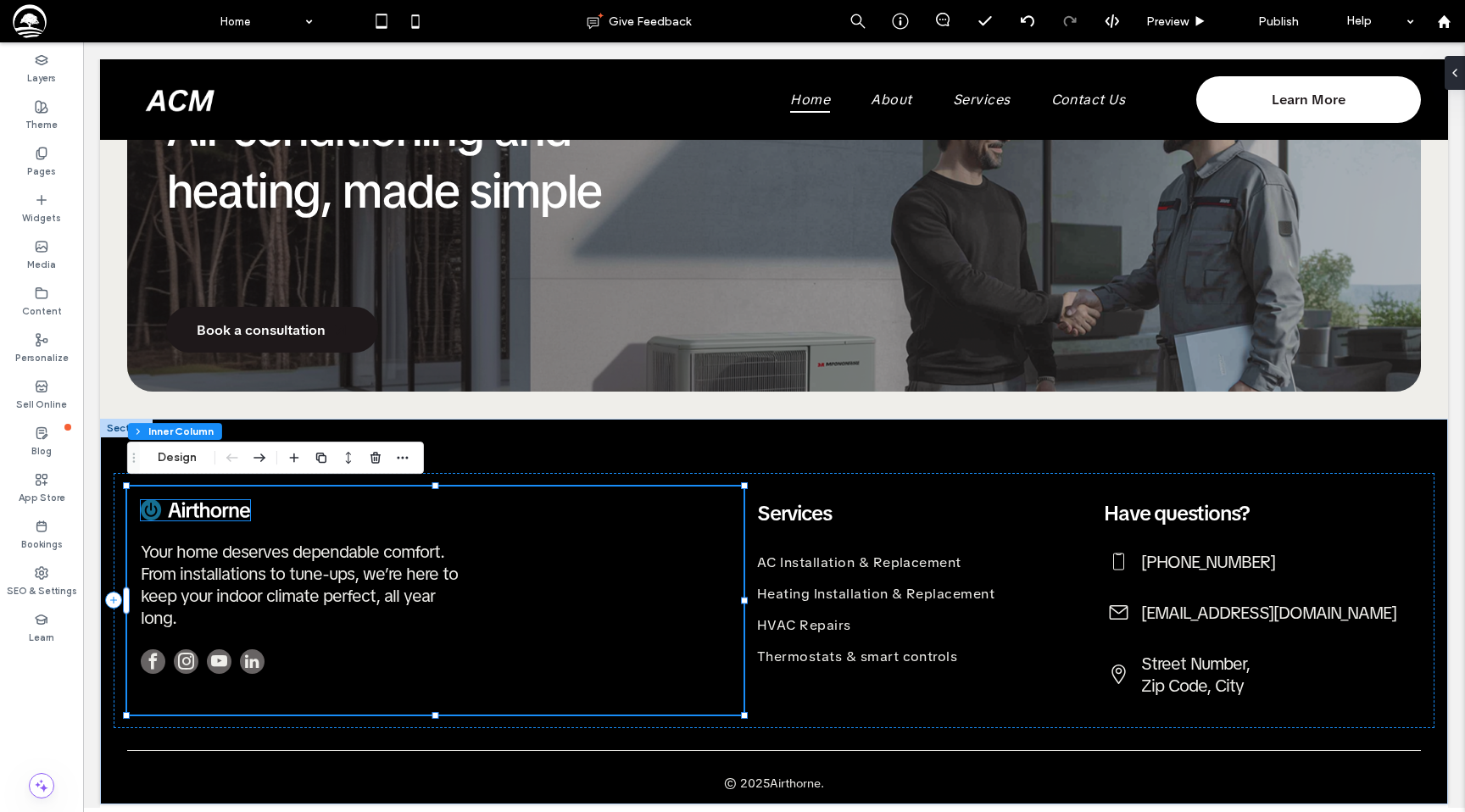
click at [197, 504] on img at bounding box center [196, 510] width 110 height 21
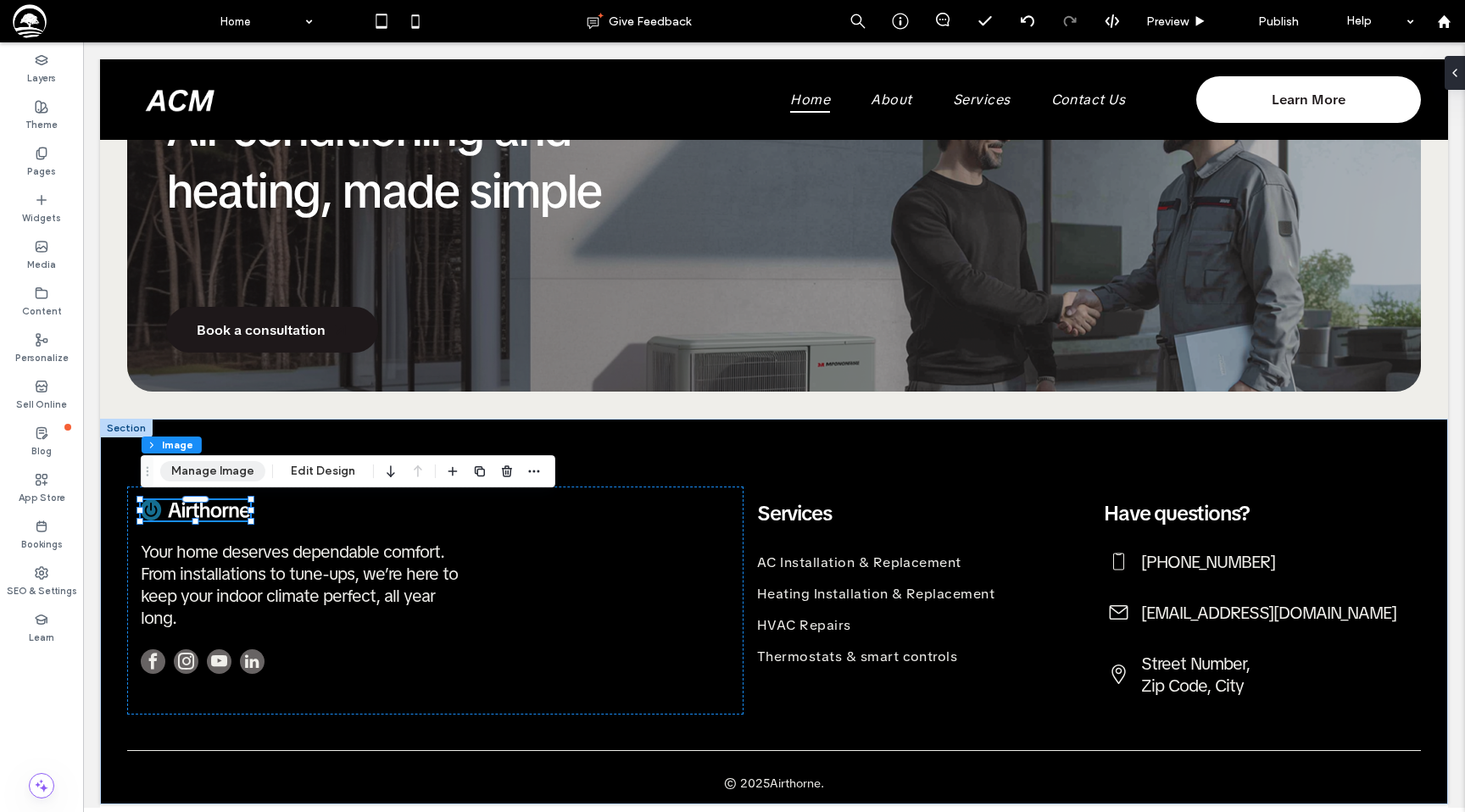
click at [221, 480] on button "Manage Image" at bounding box center [212, 471] width 105 height 21
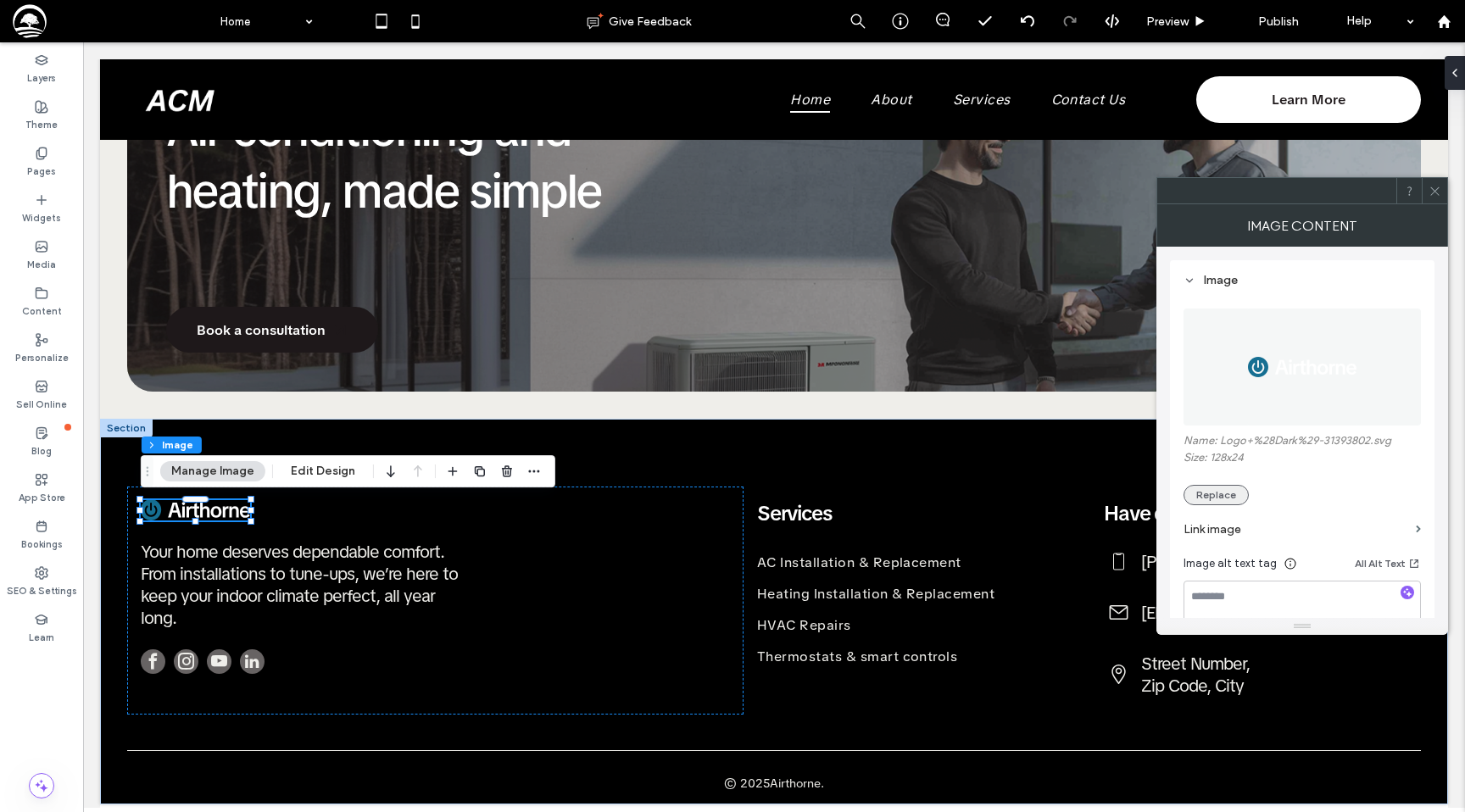
click at [1214, 504] on button "Replace" at bounding box center [1215, 494] width 66 height 21
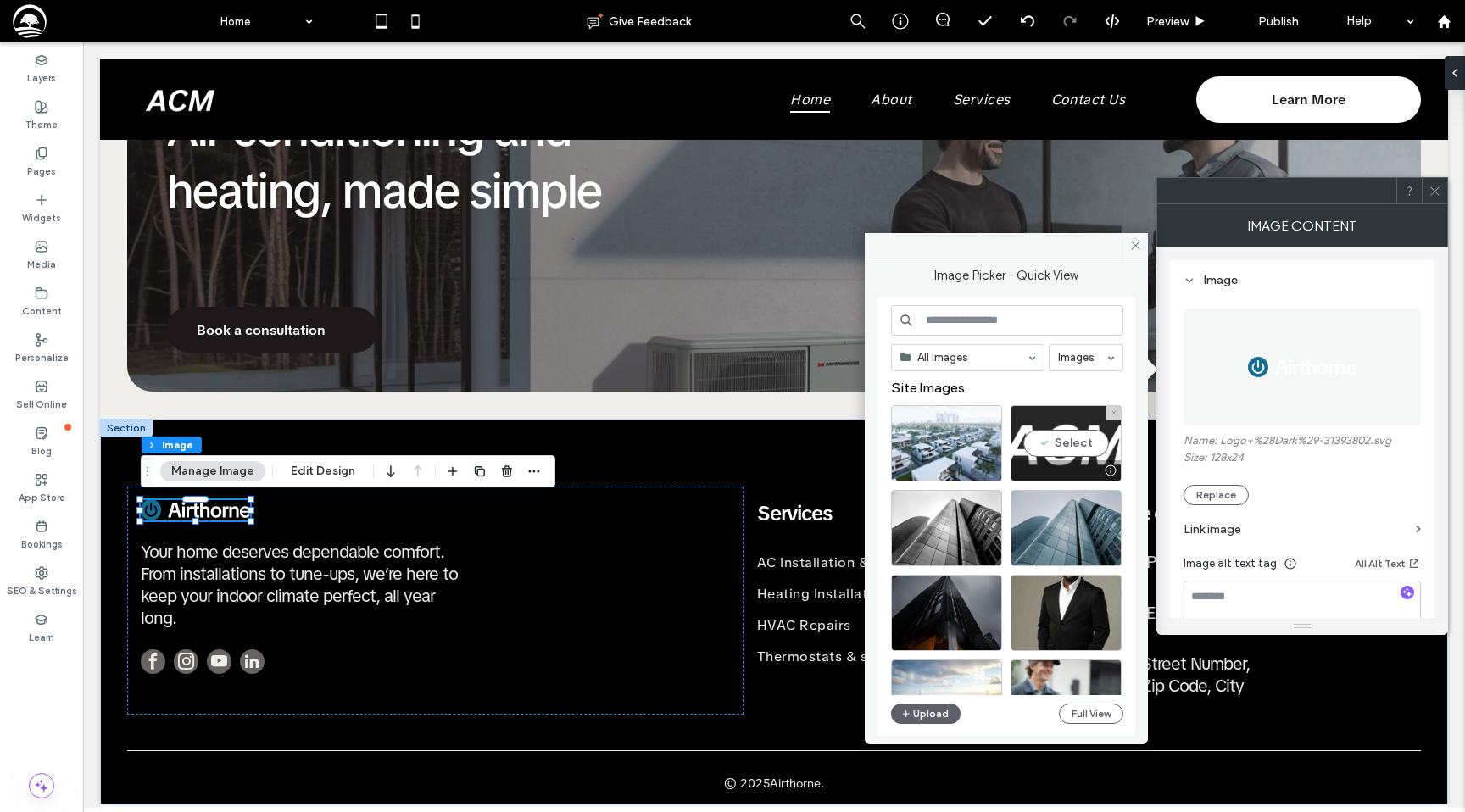
click at [1053, 450] on div "Select" at bounding box center [1066, 442] width 111 height 76
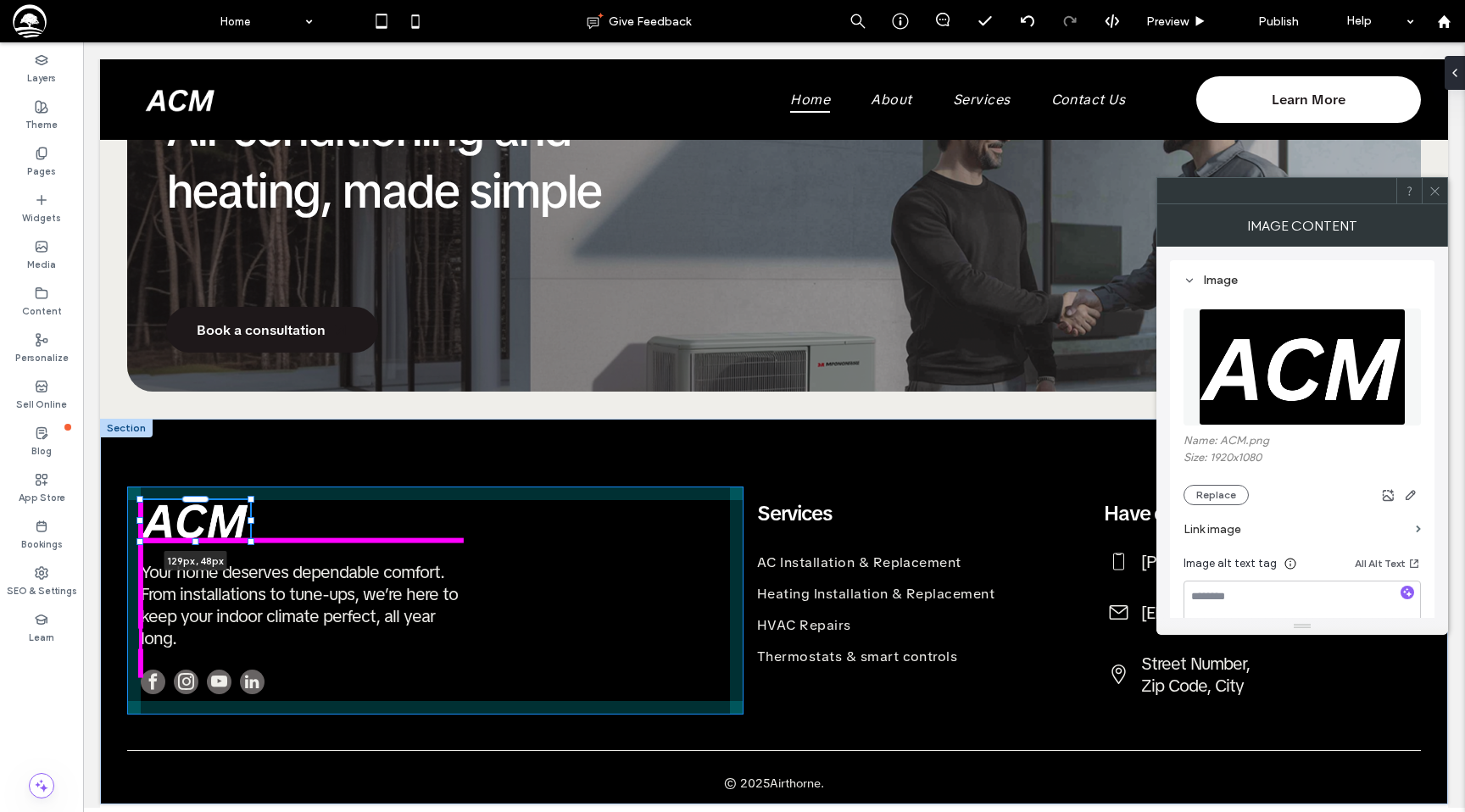
drag, startPoint x: 197, startPoint y: 521, endPoint x: 197, endPoint y: 544, distance: 23.0
click at [197, 544] on div "129px , 48px Your home deserves dependable comfort. From installations to tune-…" at bounding box center [774, 612] width 1348 height 386
type input "**"
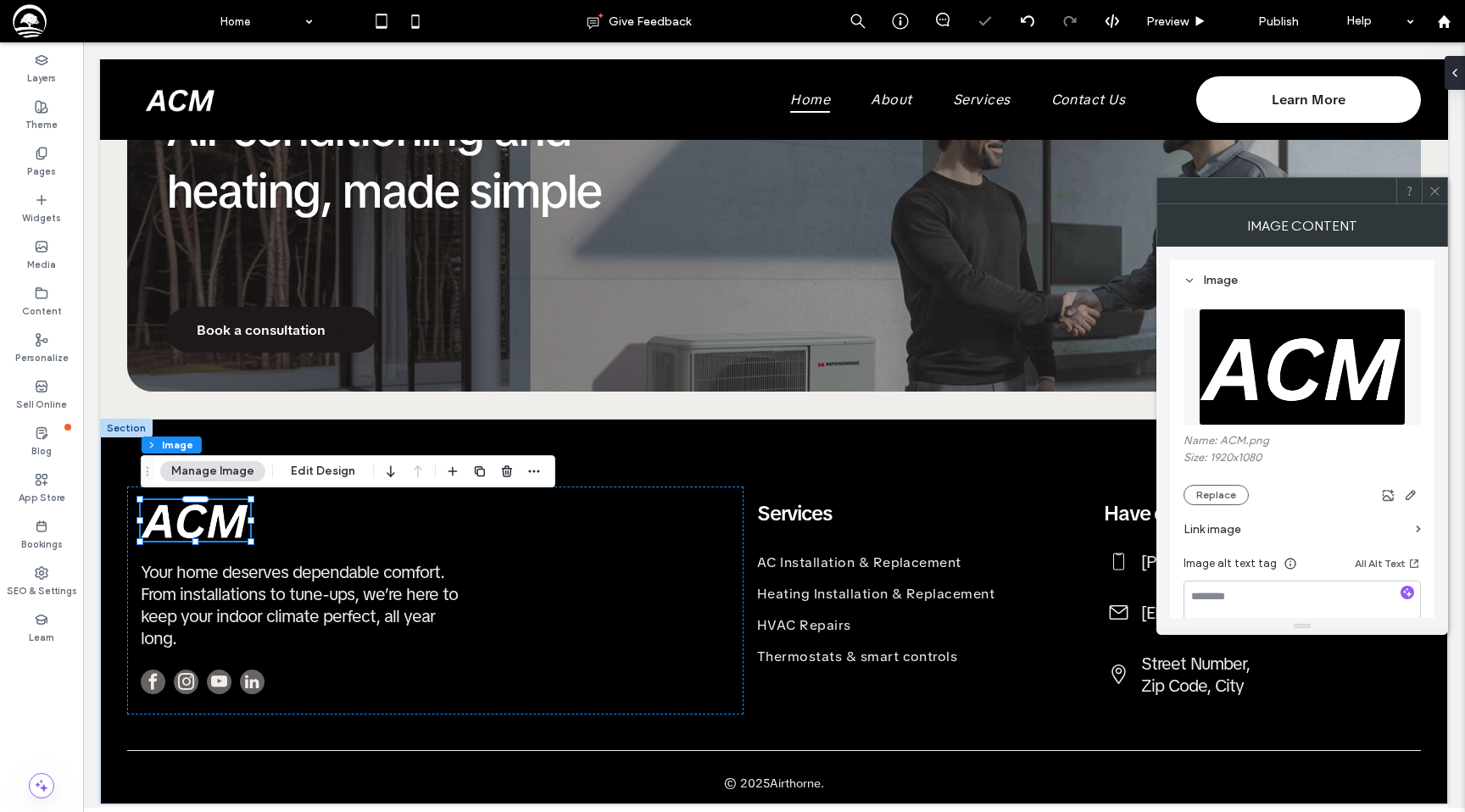
click at [1440, 196] on icon at bounding box center [1434, 191] width 13 height 13
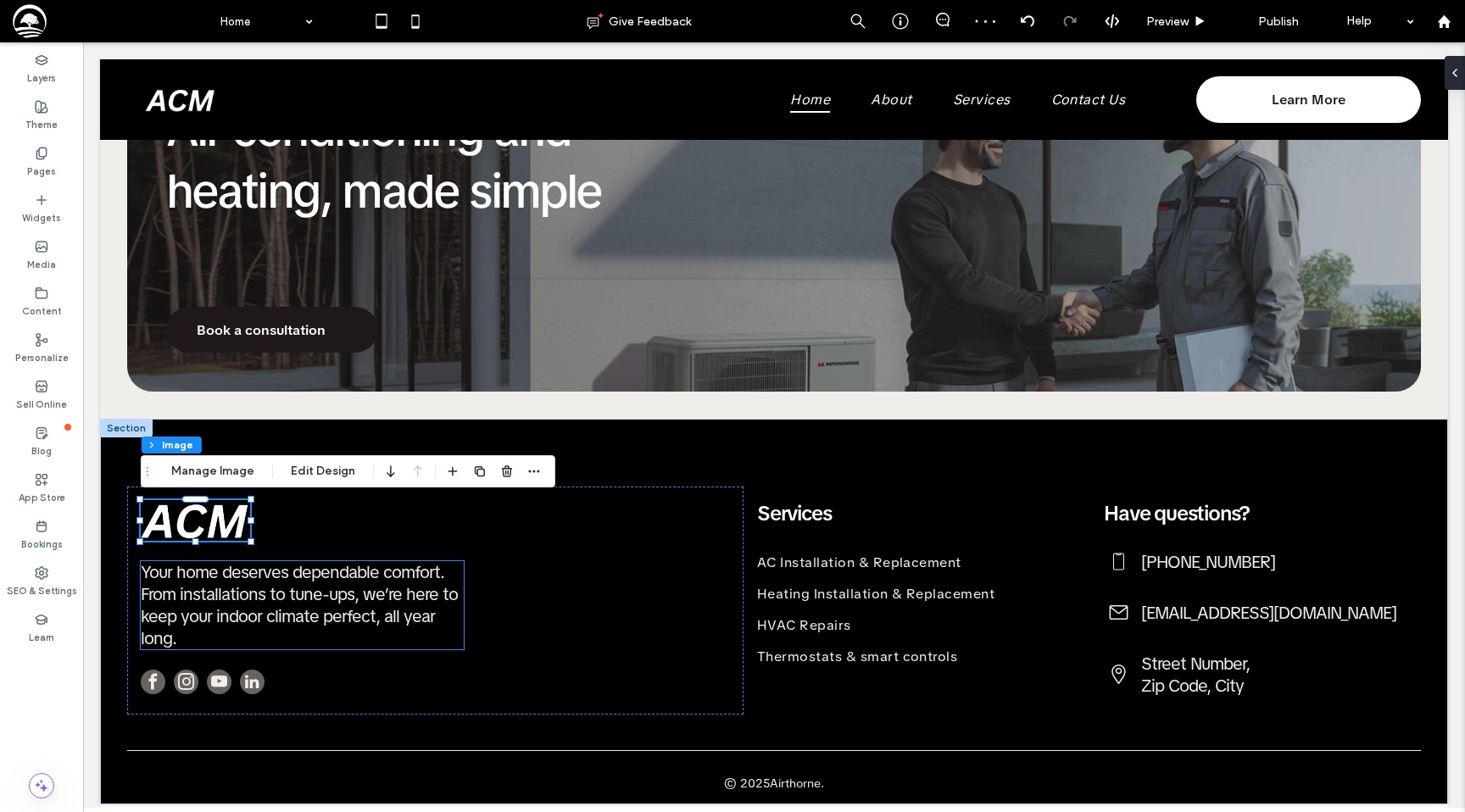
click at [250, 598] on span "Your home deserves dependable comfort. From installations to tune-ups, we’re he…" at bounding box center [299, 605] width 317 height 88
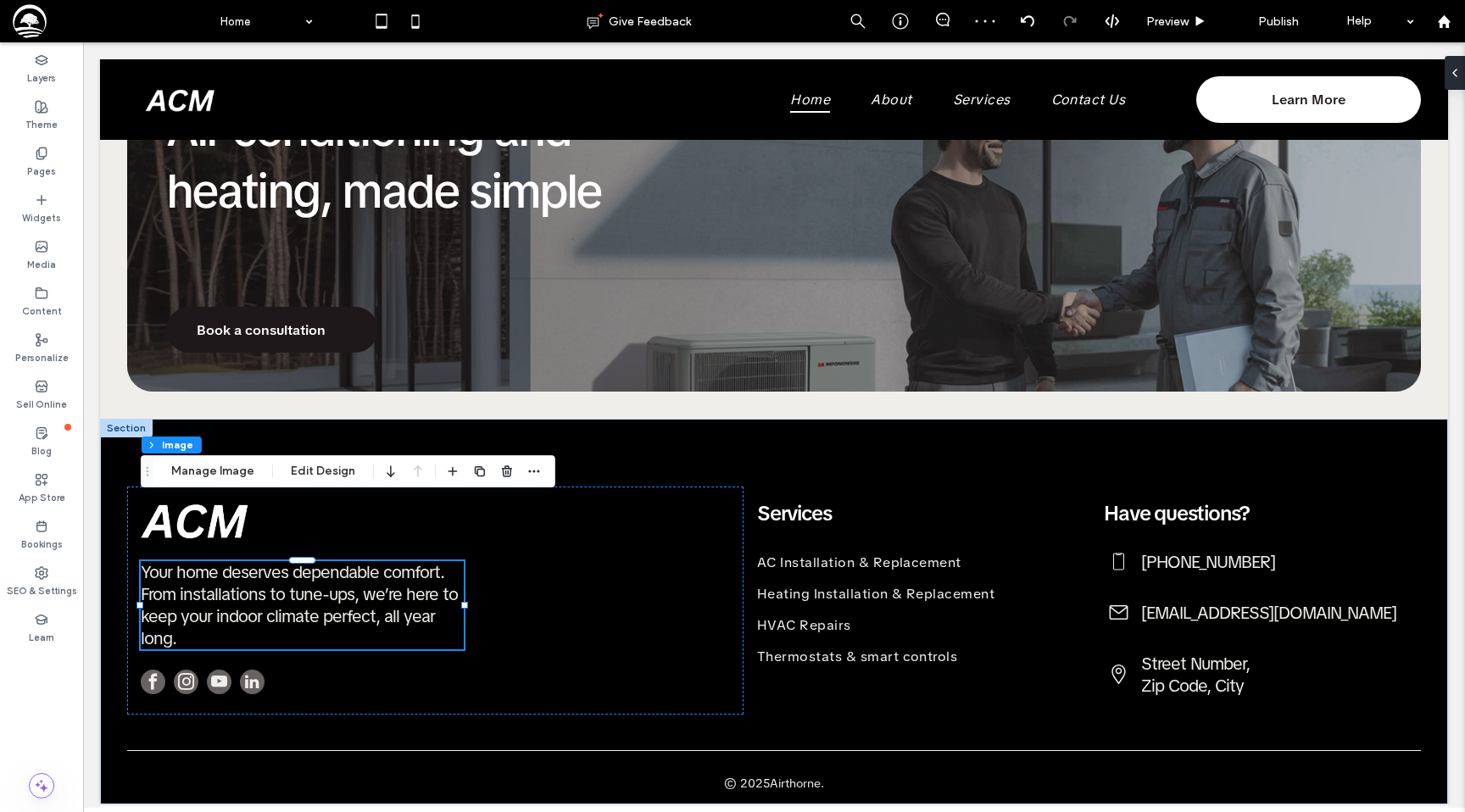
click at [250, 598] on span "Your home deserves dependable comfort. From installations to tune-ups, we’re he…" at bounding box center [299, 605] width 317 height 88
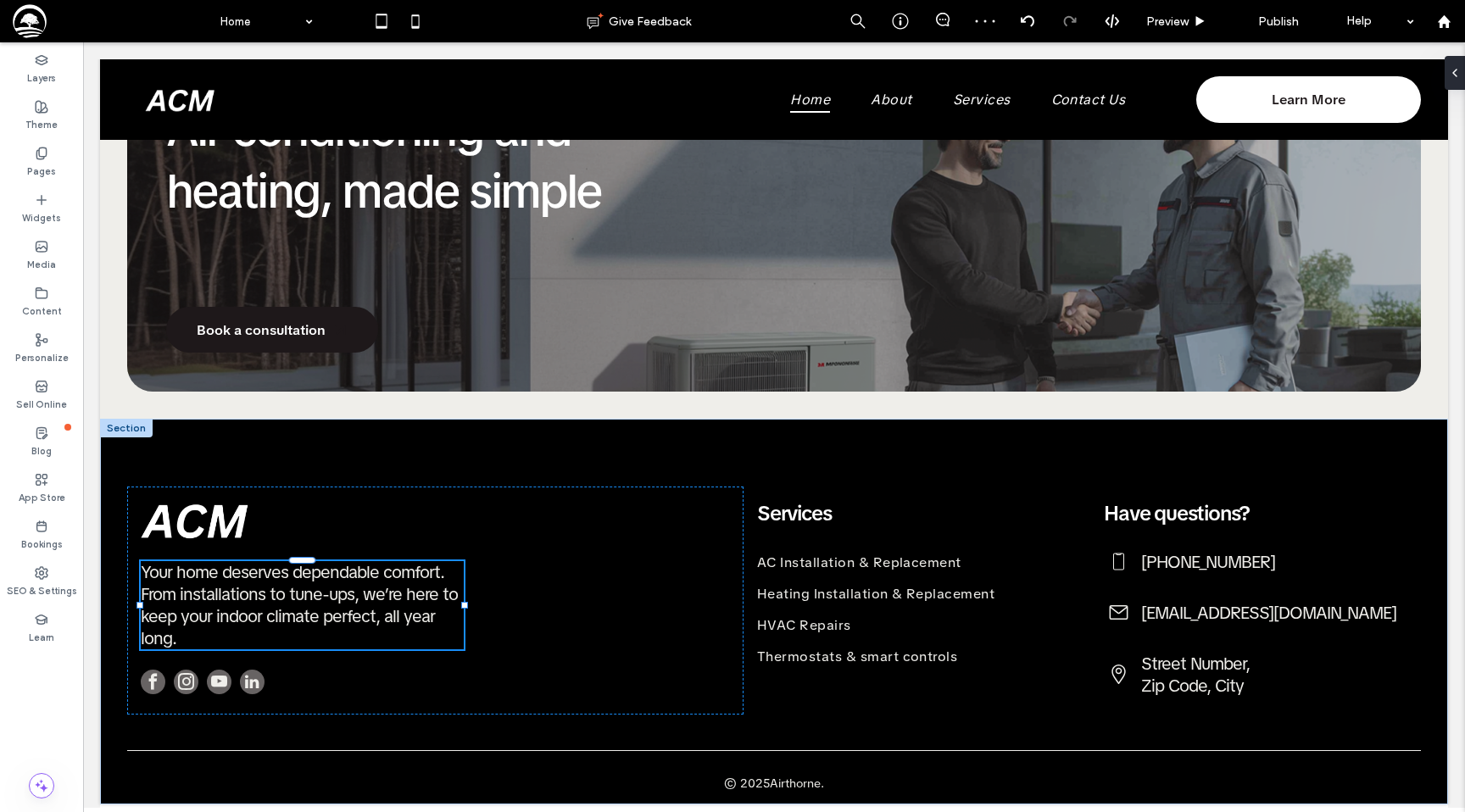
type input "**********"
type input "**"
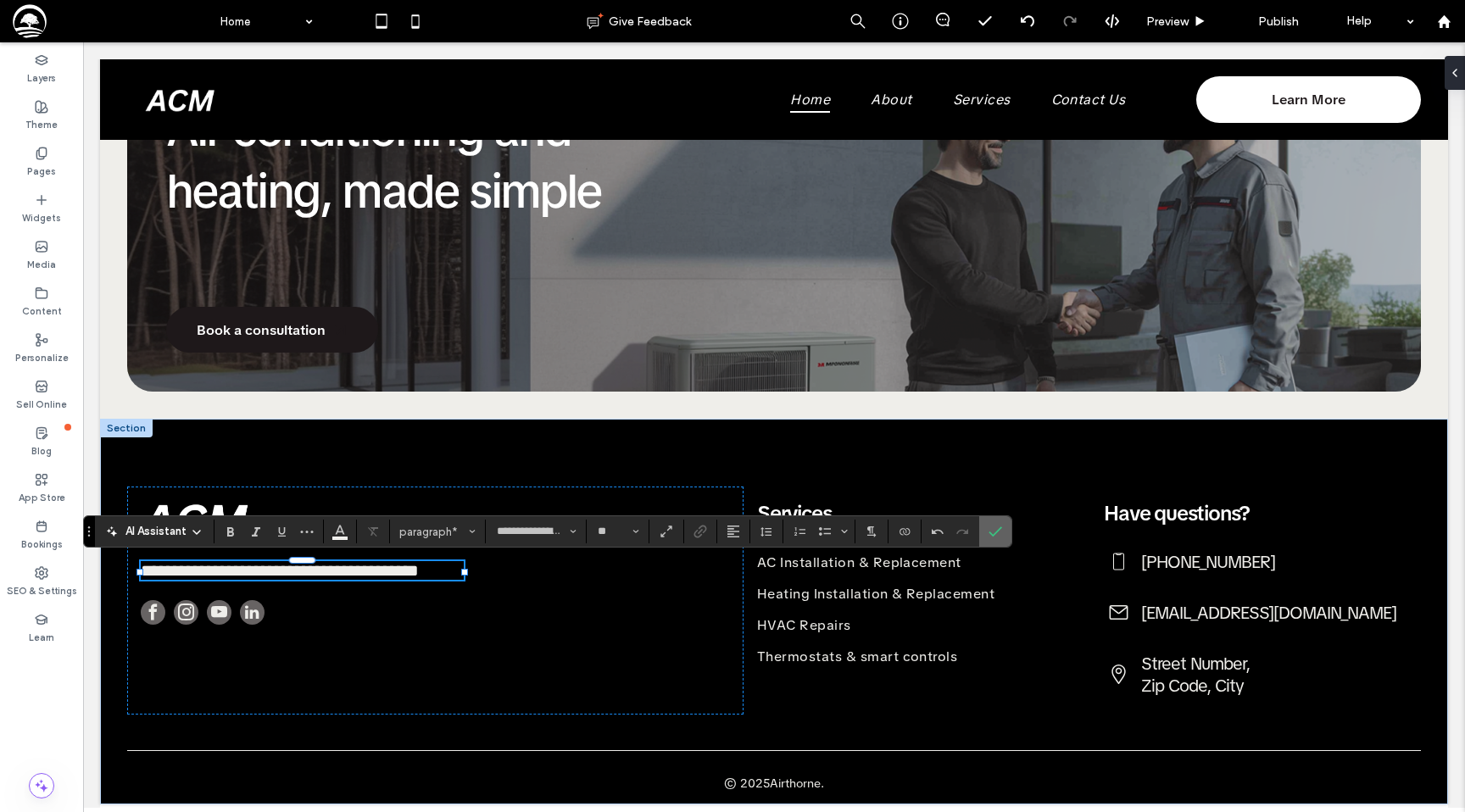
click at [997, 536] on icon "Confirm" at bounding box center [995, 531] width 13 height 13
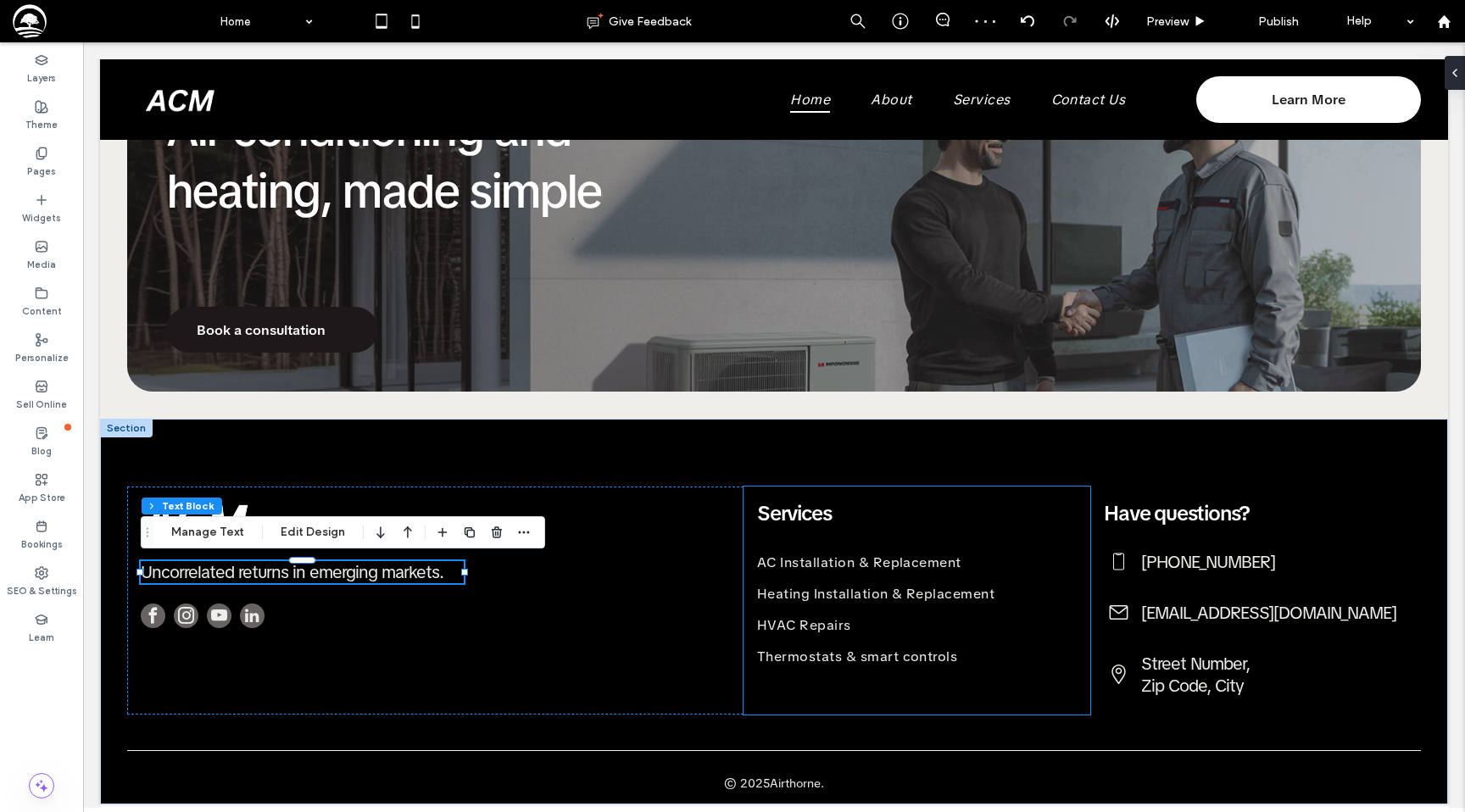
click at [819, 518] on span "Services" at bounding box center [794, 512] width 74 height 26
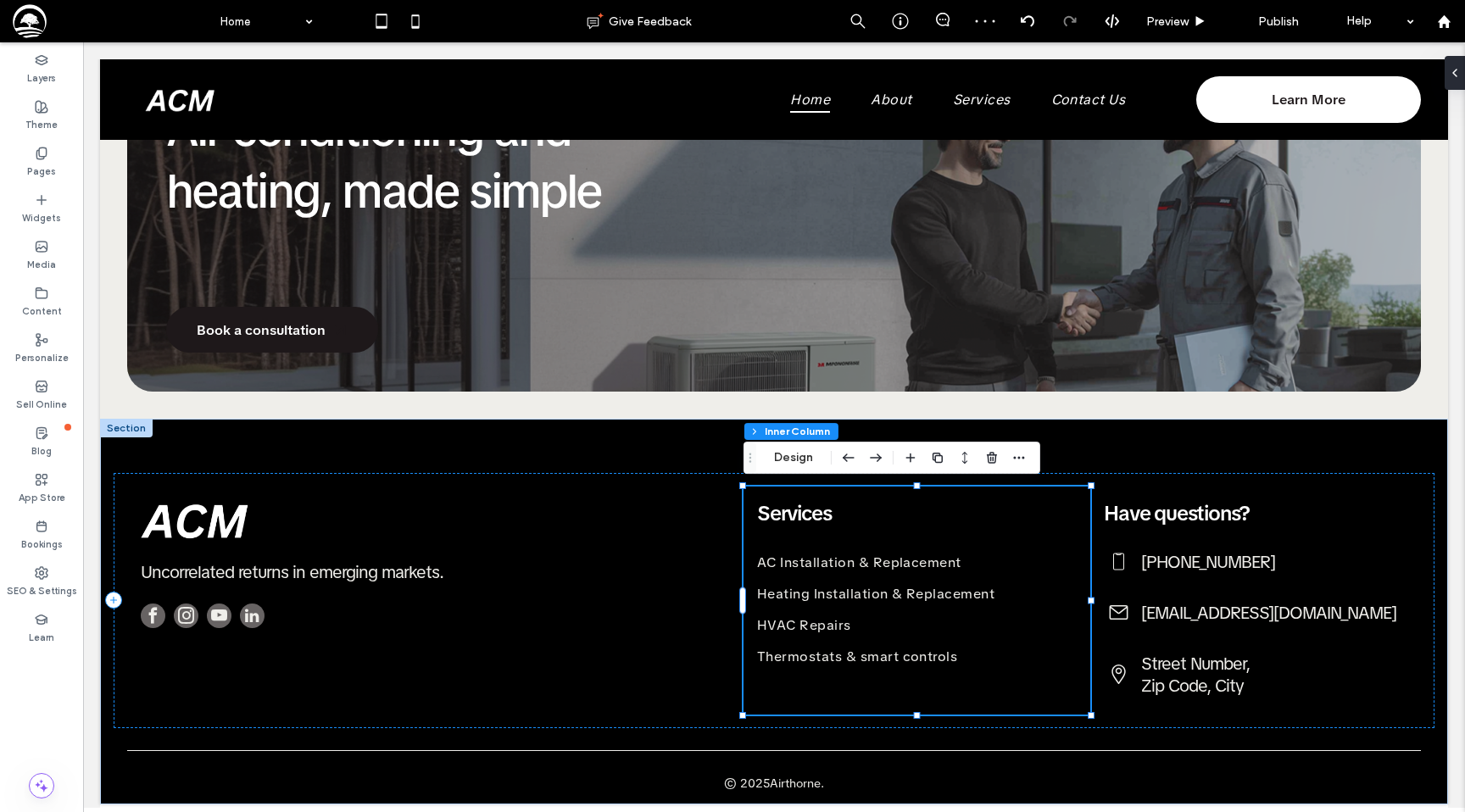
click at [819, 518] on span "Services" at bounding box center [794, 512] width 74 height 26
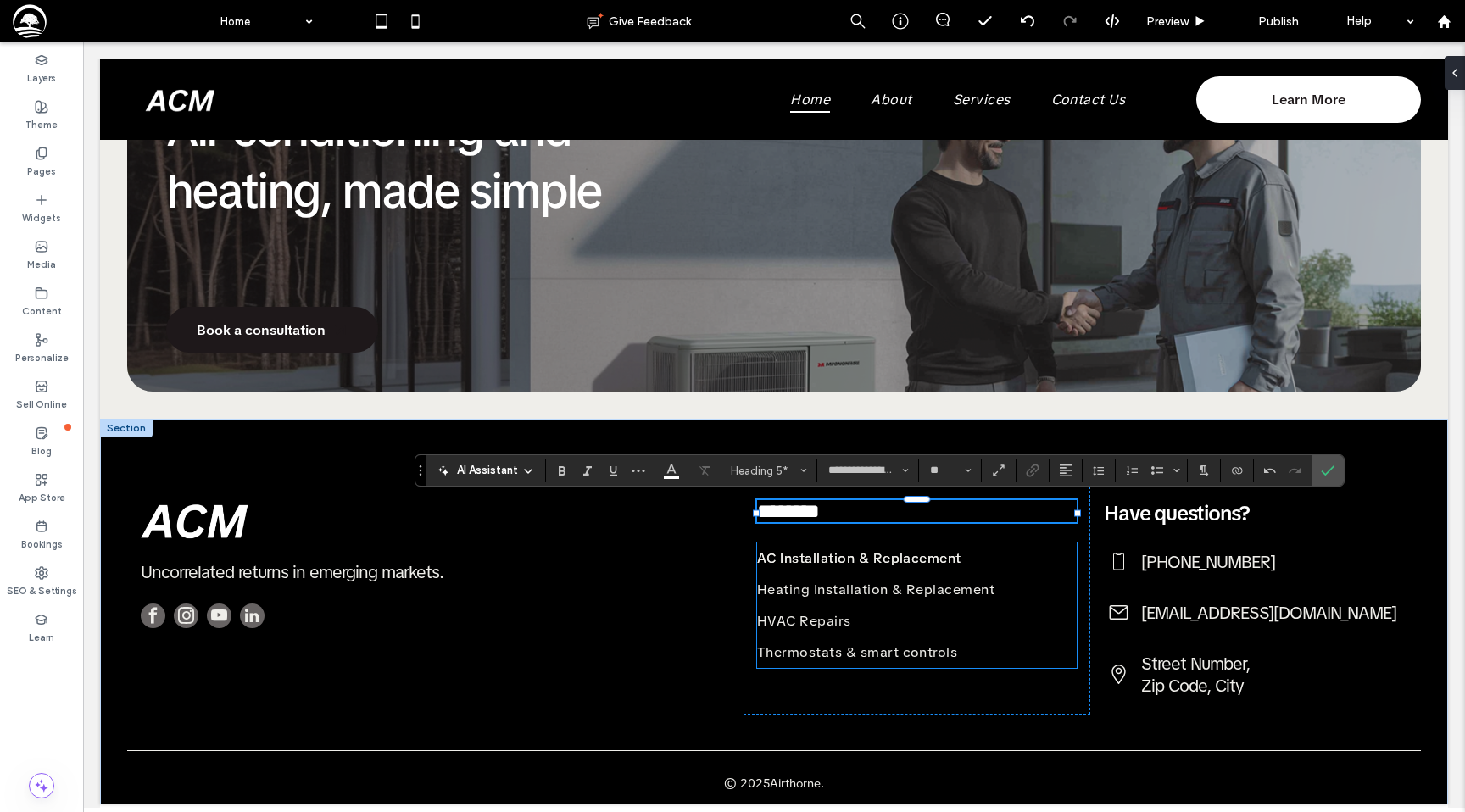
click at [833, 561] on span "AC Installation & Replacement" at bounding box center [859, 558] width 205 height 18
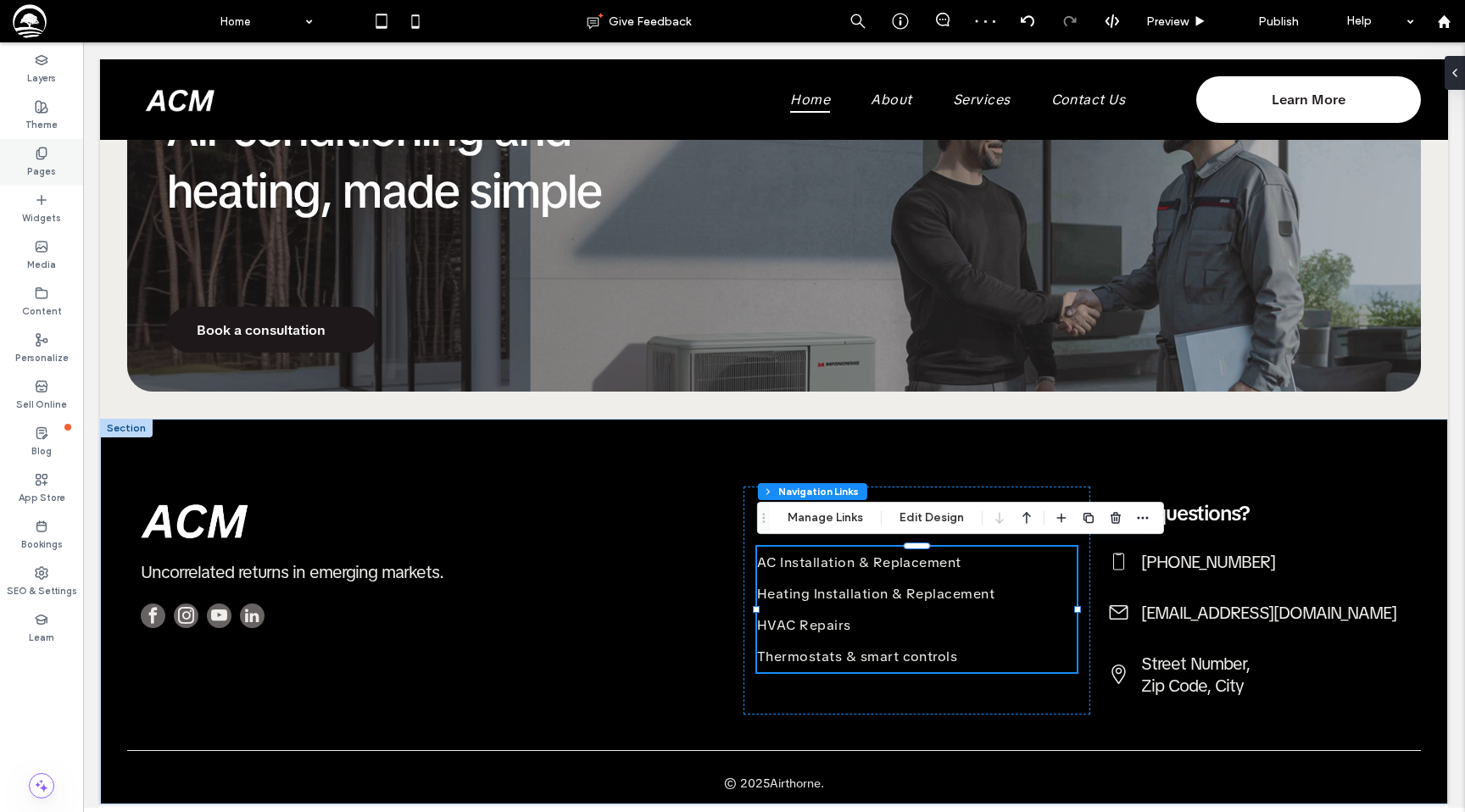
click at [41, 170] on label "Pages" at bounding box center [41, 169] width 29 height 19
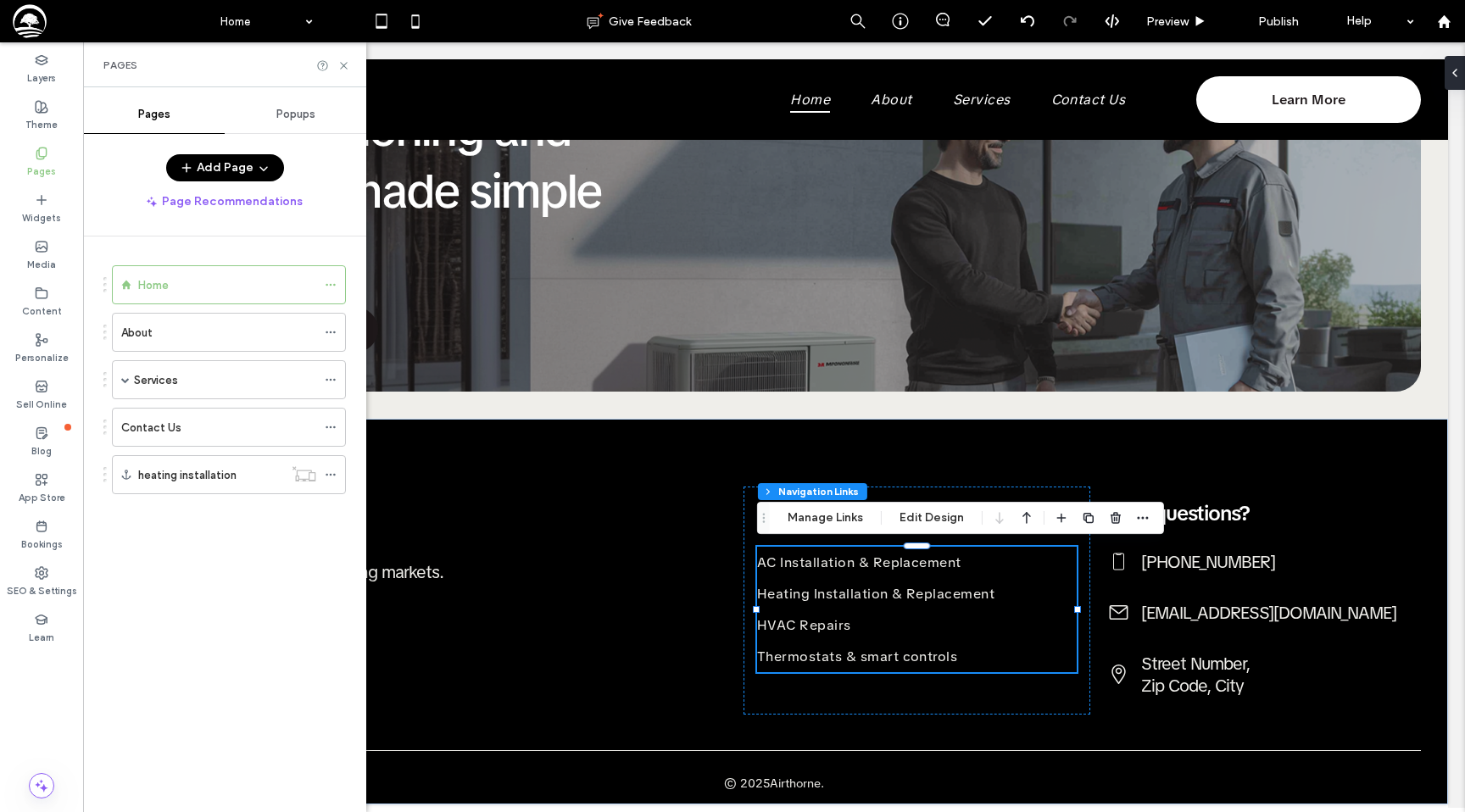
click at [230, 162] on button "Add Page" at bounding box center [224, 168] width 118 height 27
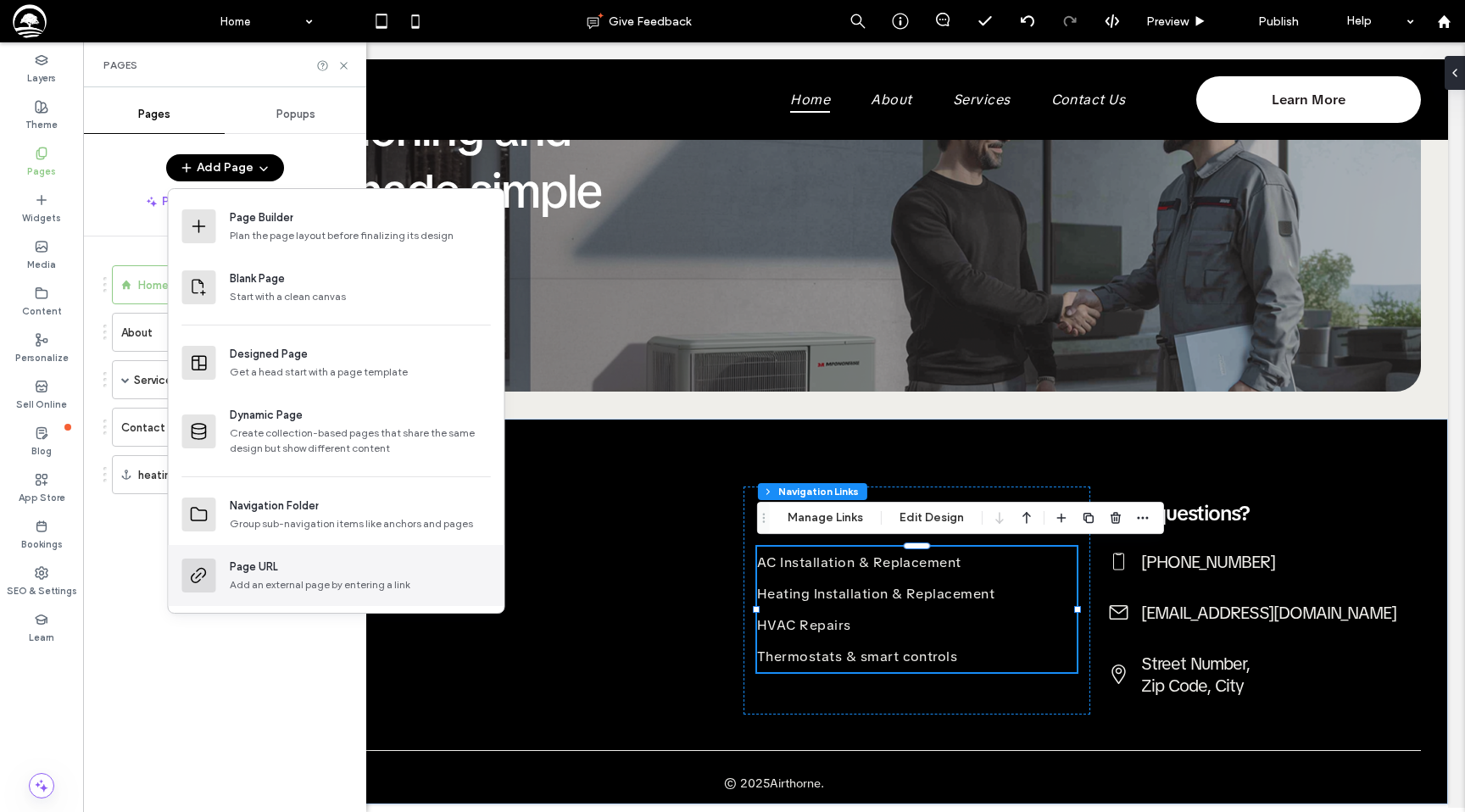
click at [262, 587] on div "Add an external page by entering a link" at bounding box center [360, 584] width 261 height 15
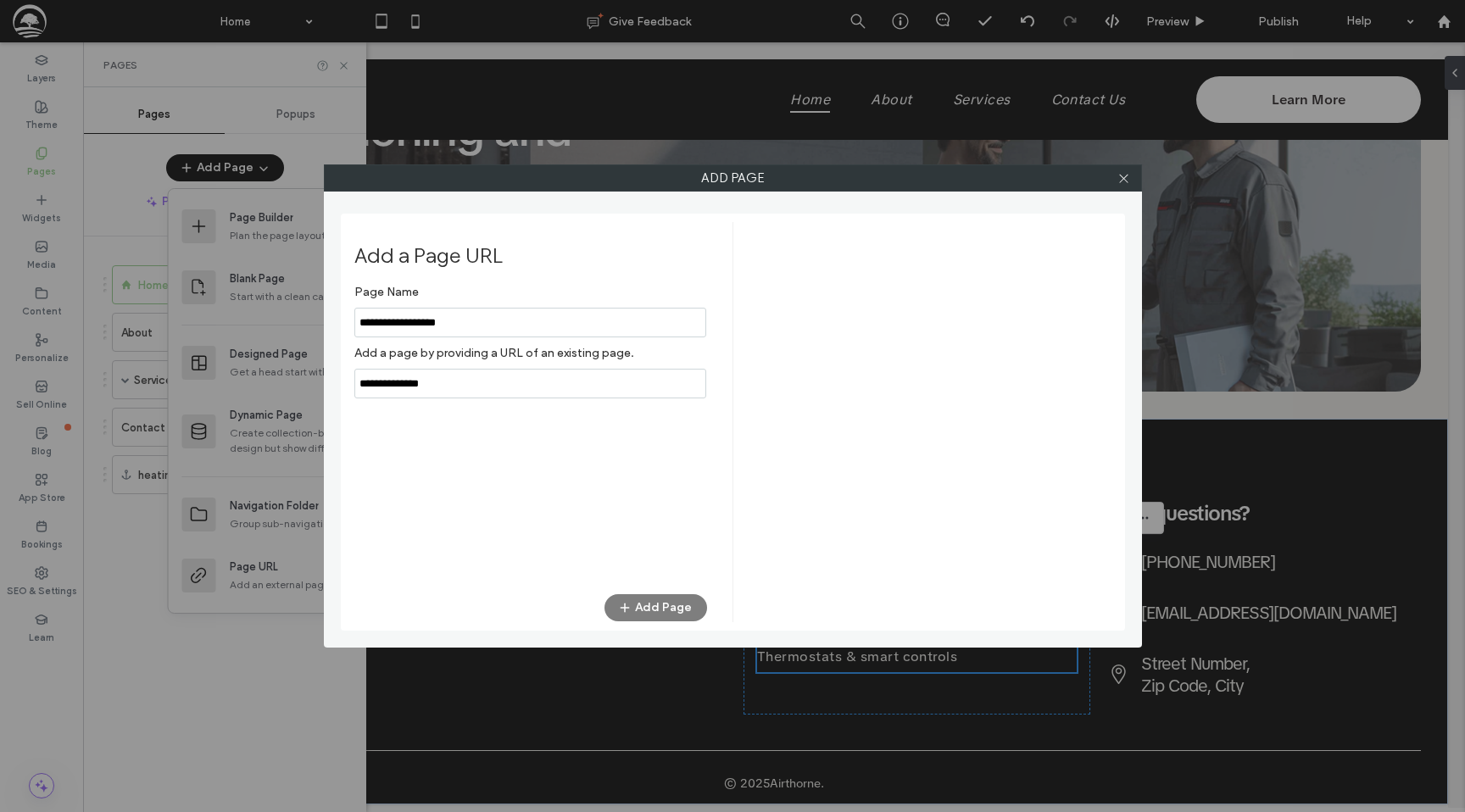
type input "**********"
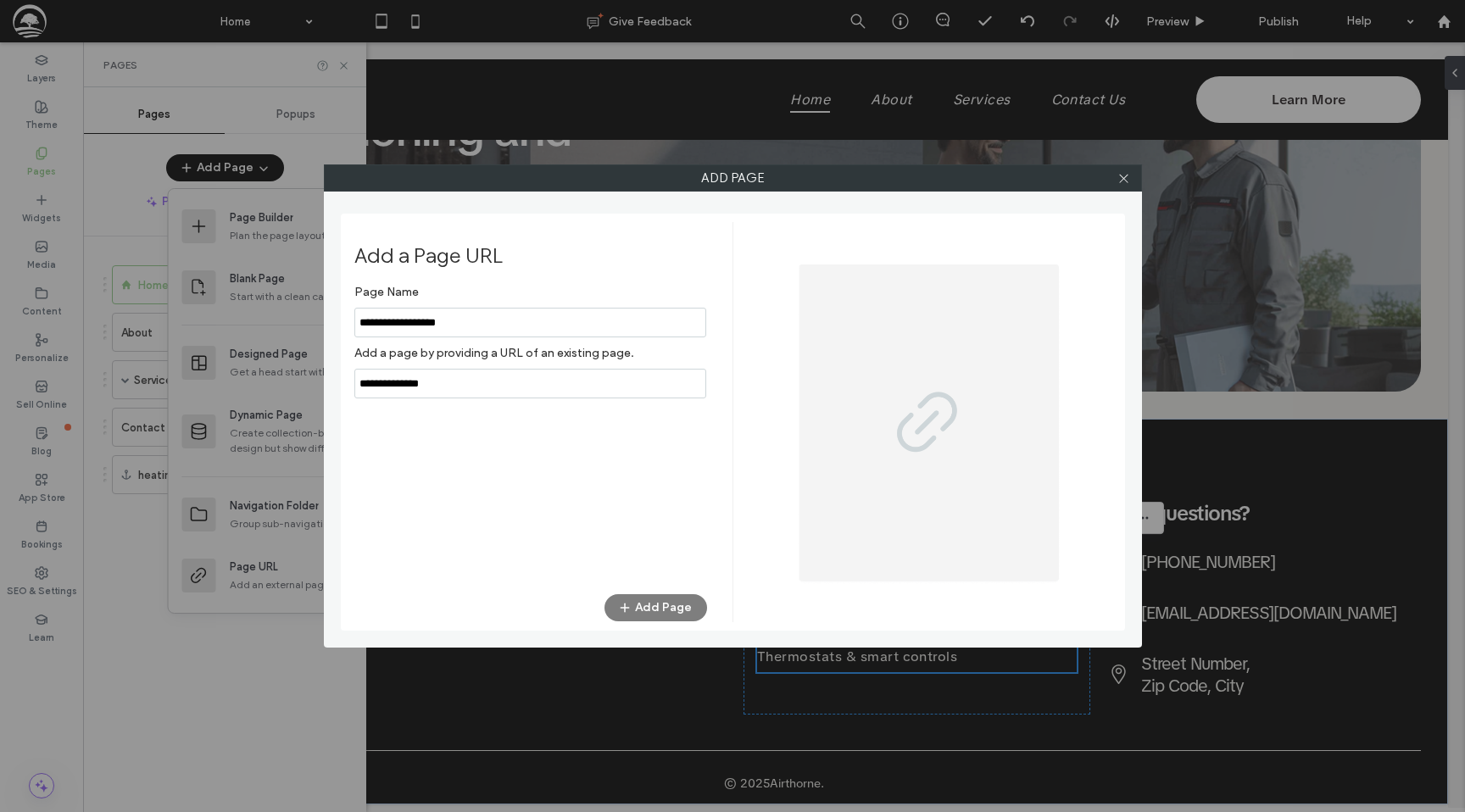
click at [368, 378] on input "notEmpty,url" at bounding box center [531, 383] width 352 height 30
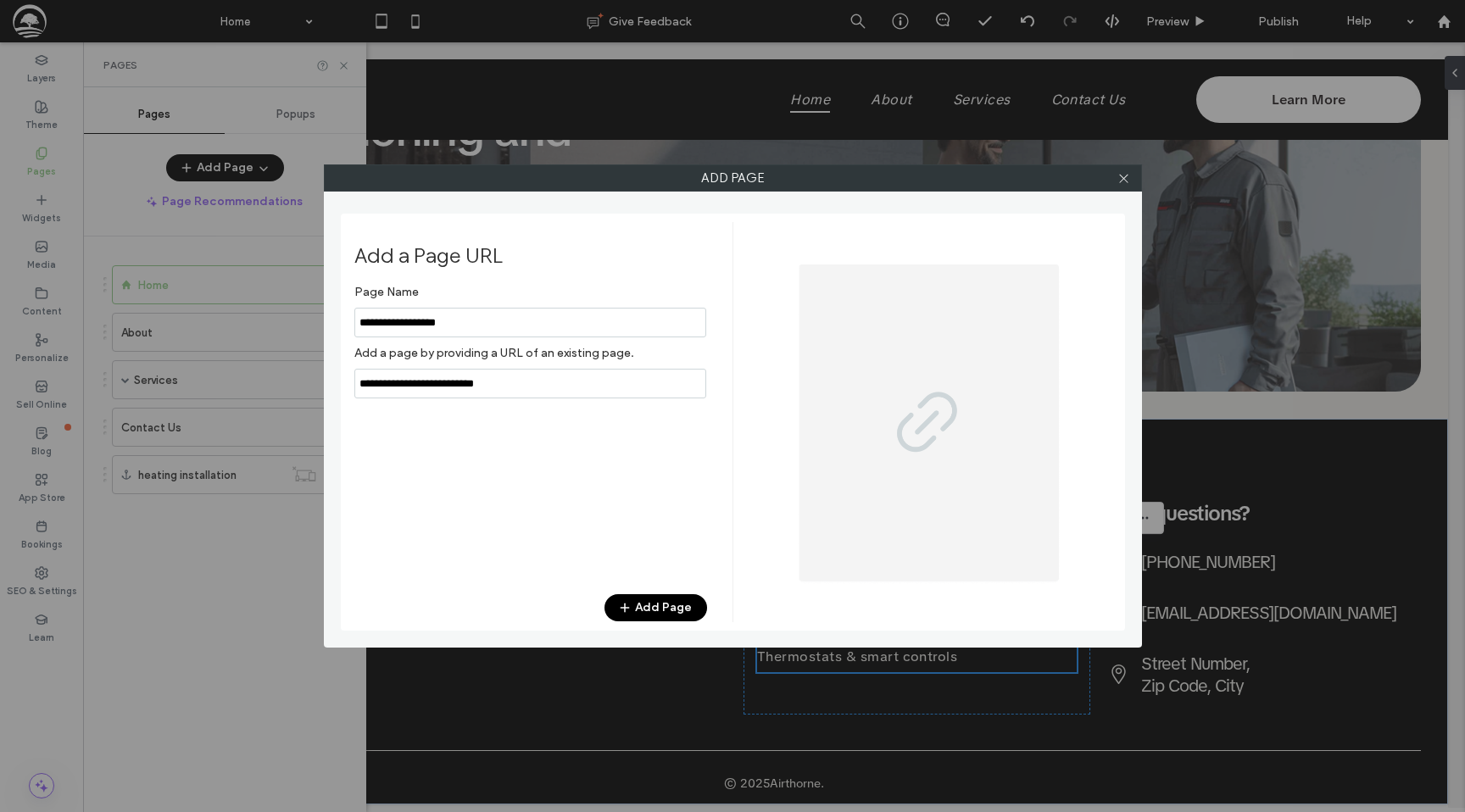
type input "**********"
click at [464, 502] on div "Page Name Add a page by providing a URL of an existing page. Add Page" at bounding box center [531, 426] width 353 height 301
click at [651, 621] on div "Add a Page URL Page Name Add a page by providing a URL of an existing page. Add…" at bounding box center [543, 422] width 378 height 400
click at [646, 611] on button "Add Page" at bounding box center [655, 607] width 102 height 27
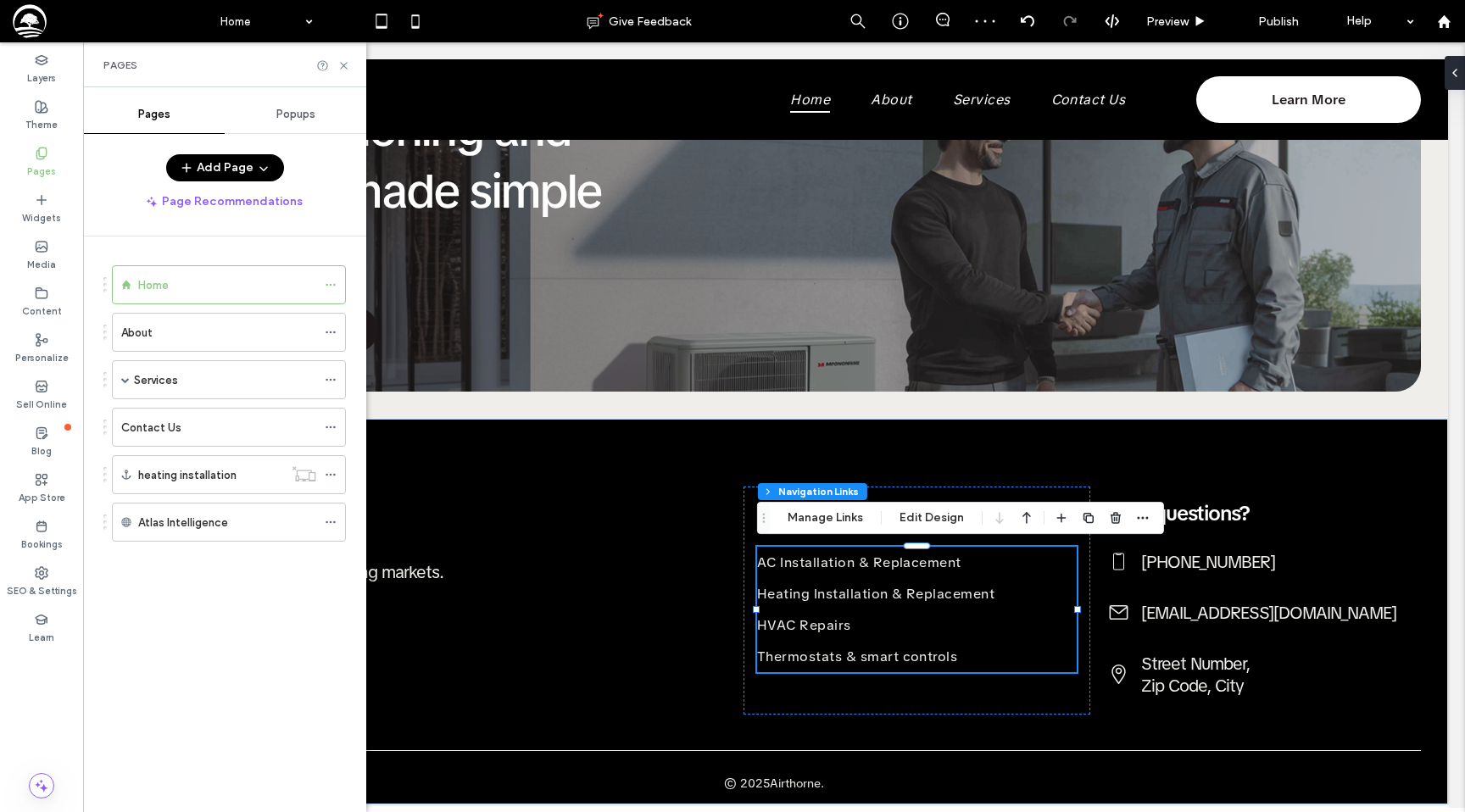
click at [257, 170] on icon "button" at bounding box center [263, 167] width 13 height 13
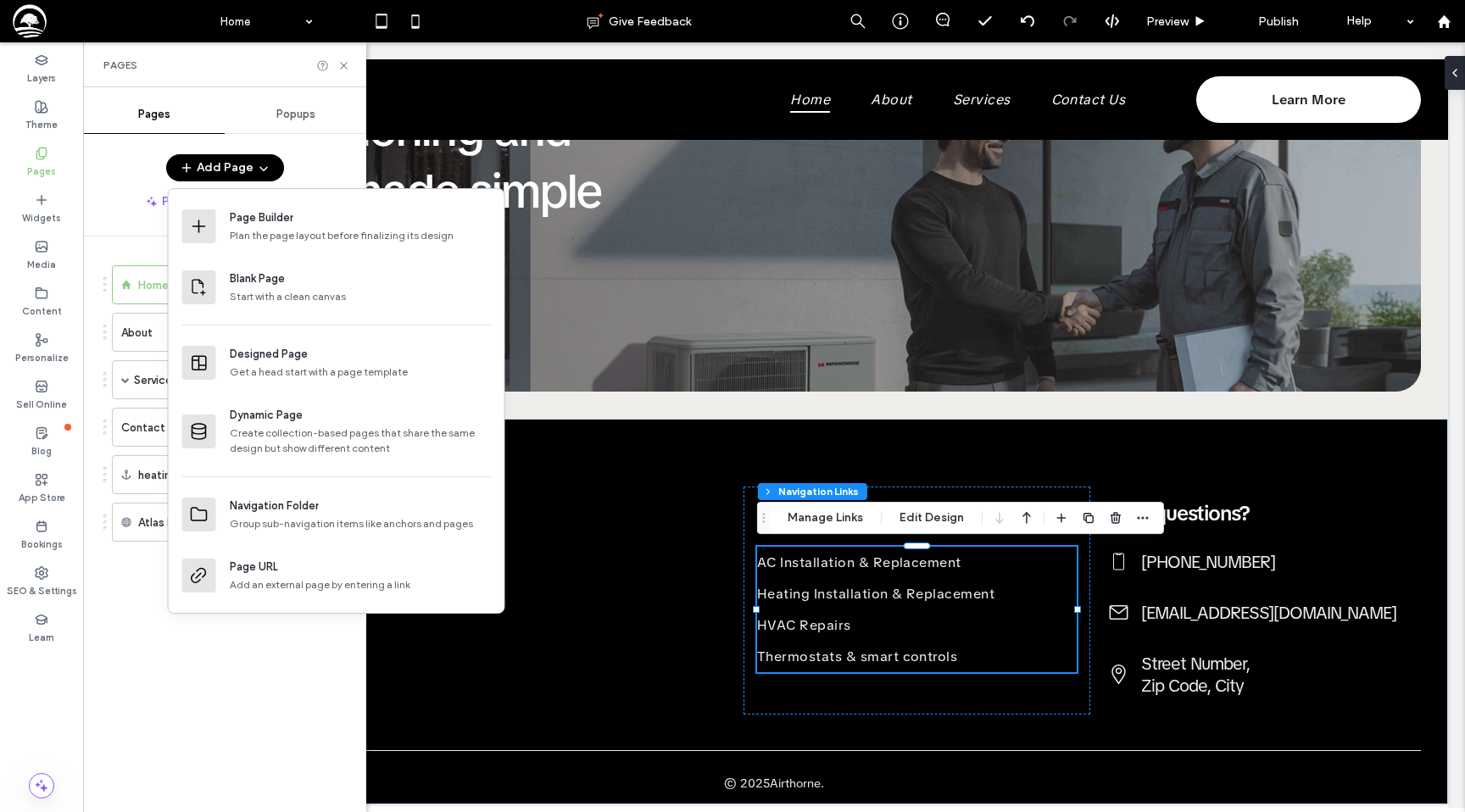
click at [154, 656] on div "Home About Services Single Services Contact Us heating installation Atlas Intel…" at bounding box center [234, 520] width 263 height 567
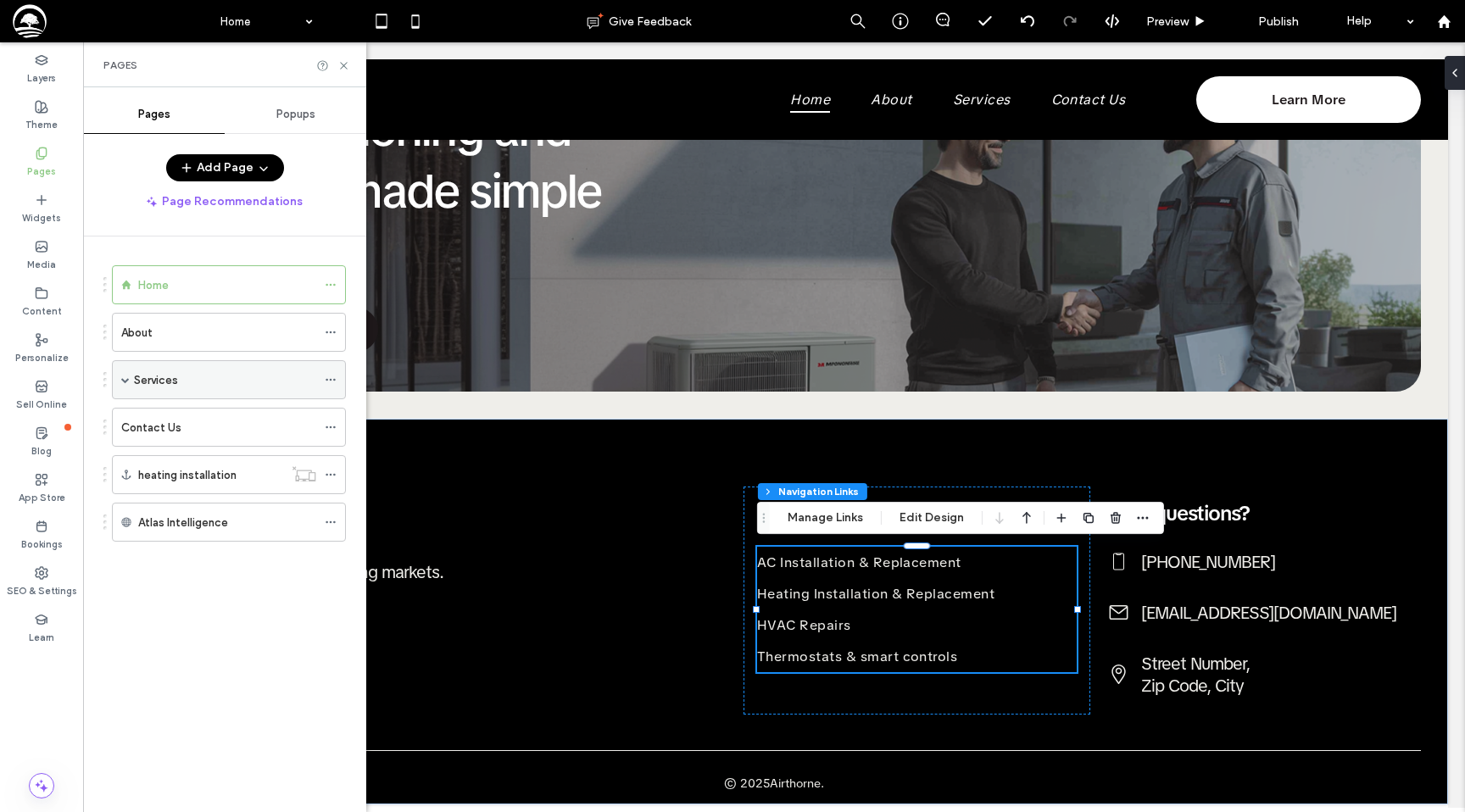
click at [192, 384] on div "Services" at bounding box center [224, 380] width 182 height 18
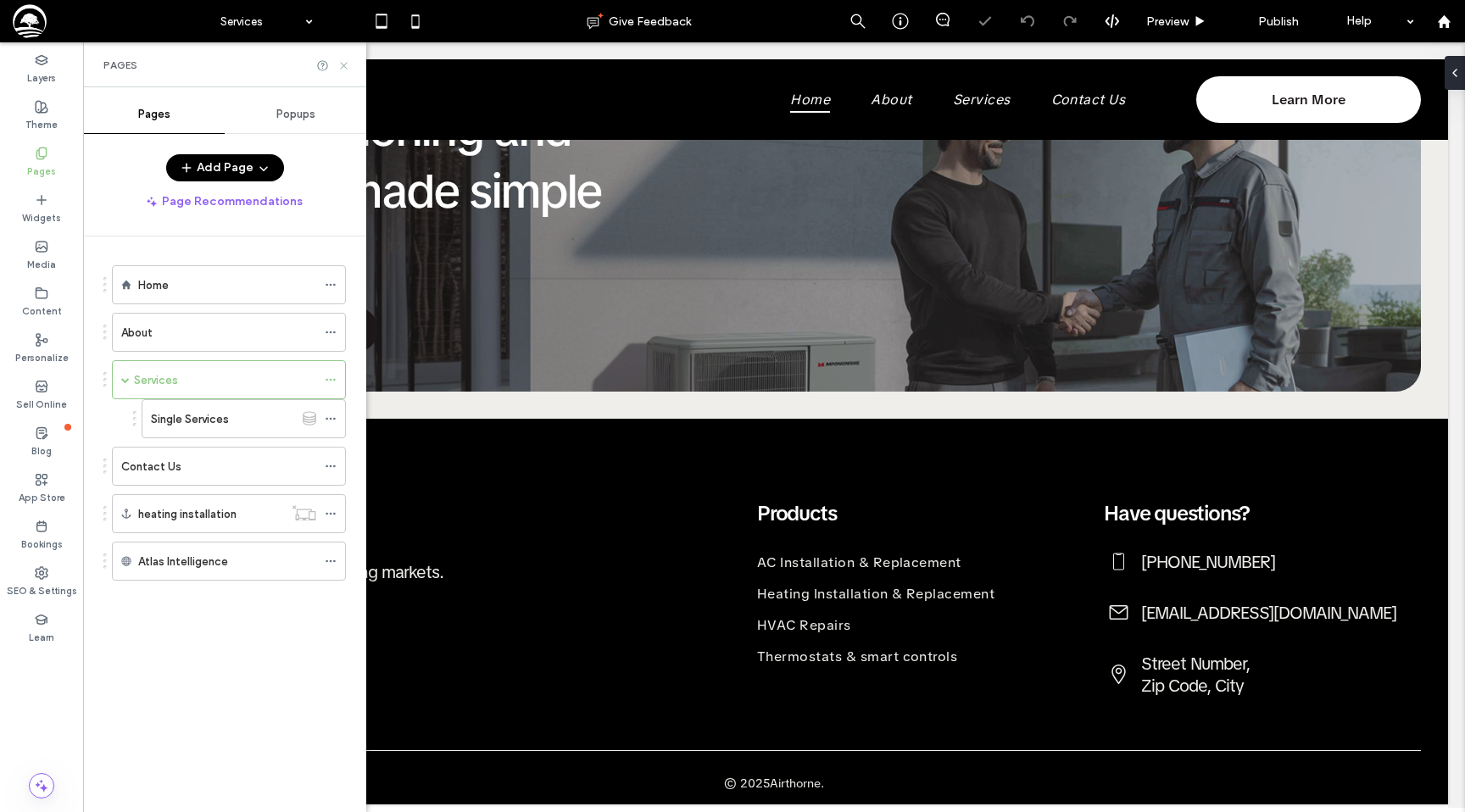
click at [343, 65] on use at bounding box center [344, 65] width 7 height 7
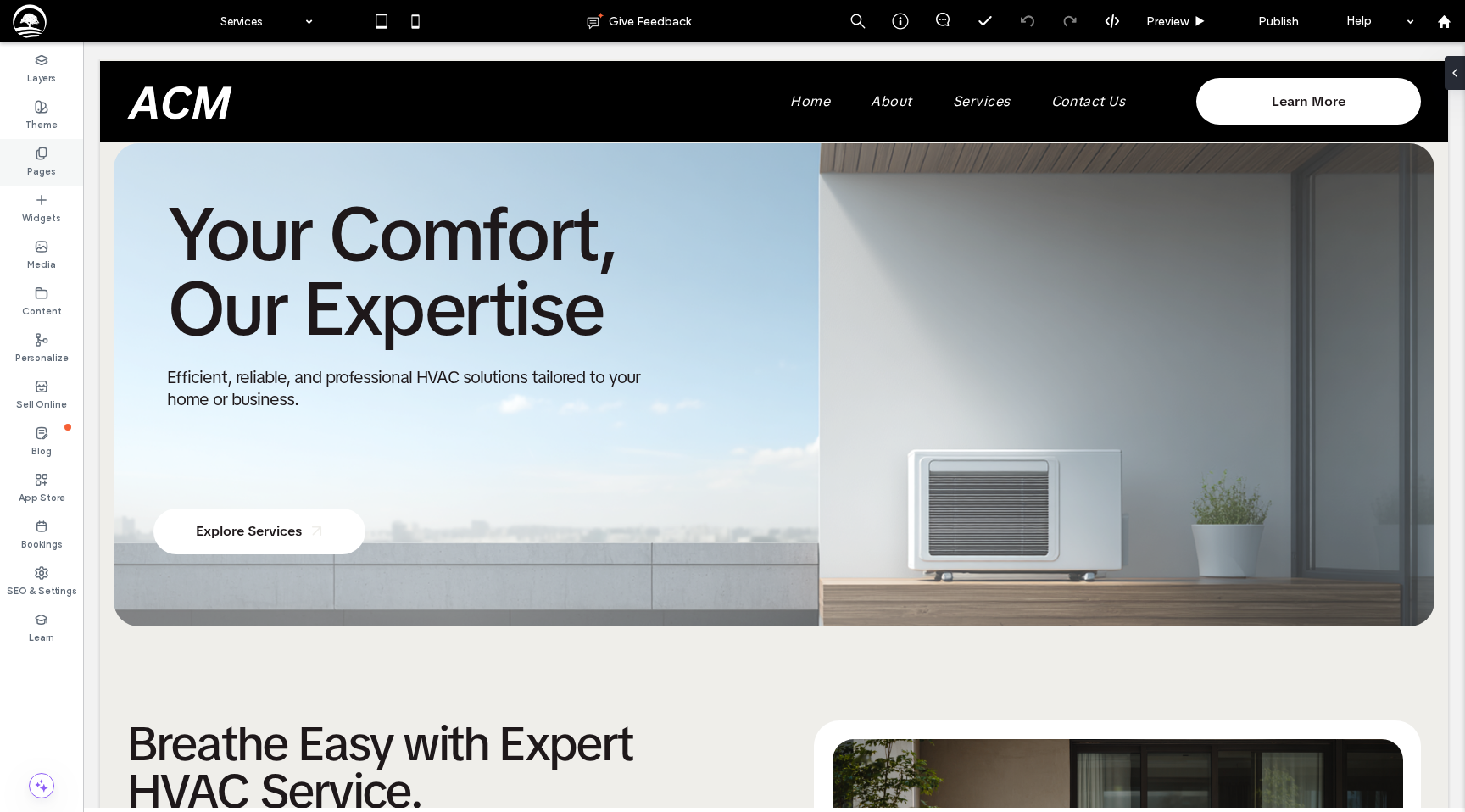
click at [46, 157] on icon at bounding box center [41, 153] width 13 height 13
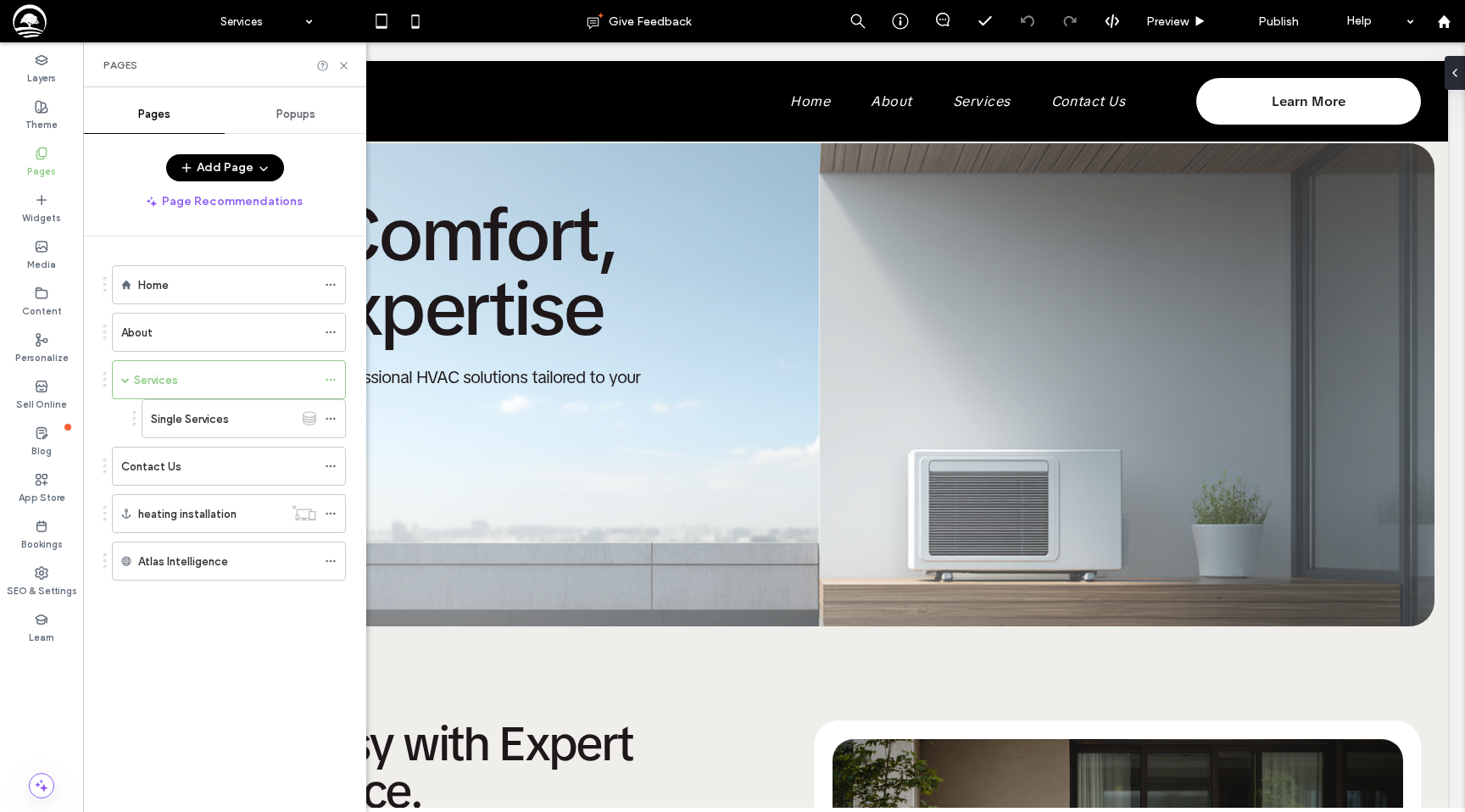
click at [230, 168] on button "Add Page" at bounding box center [224, 168] width 118 height 27
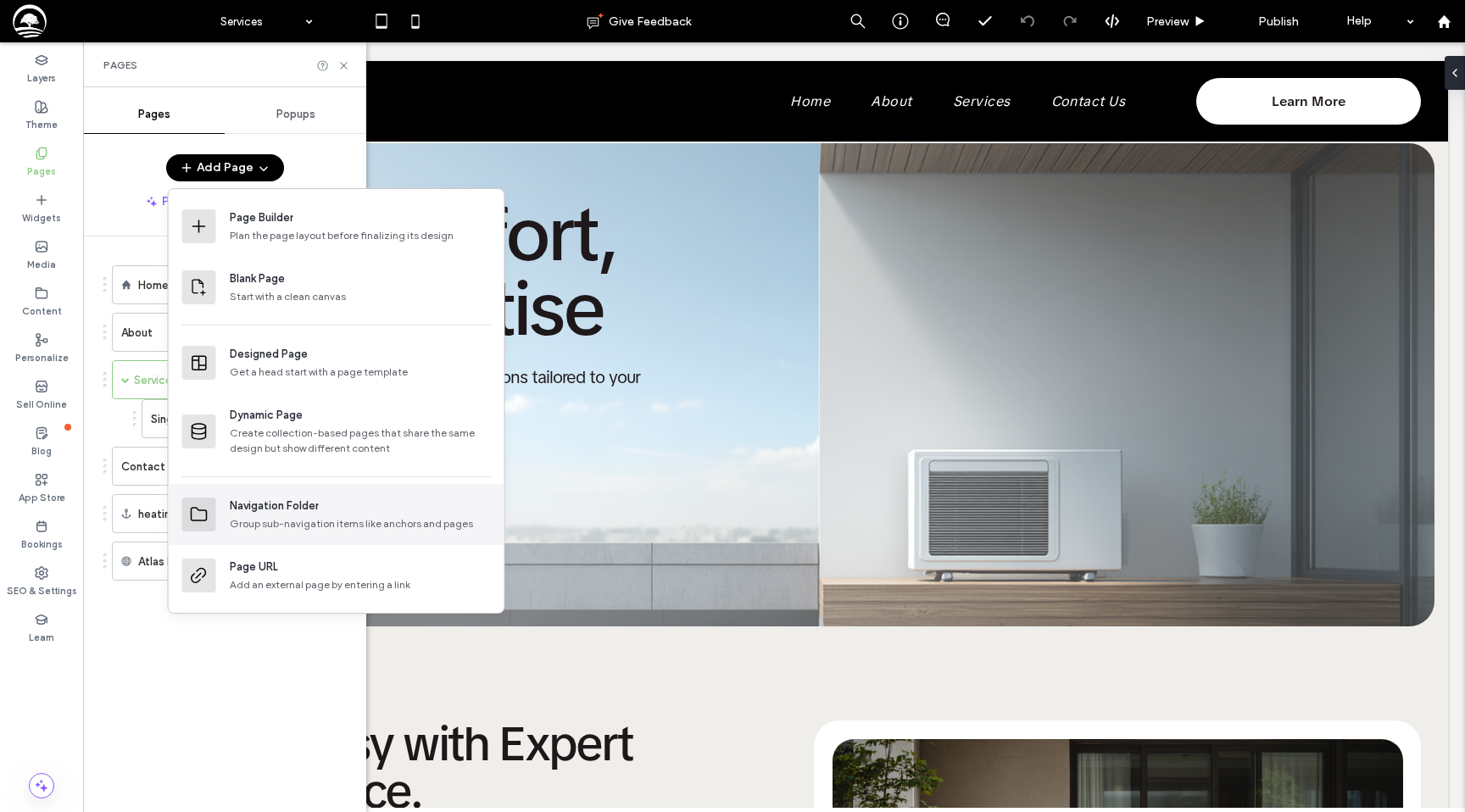
click at [294, 496] on div "Navigation Folder Group sub-navigation items like anchors and pages" at bounding box center [337, 514] width 336 height 61
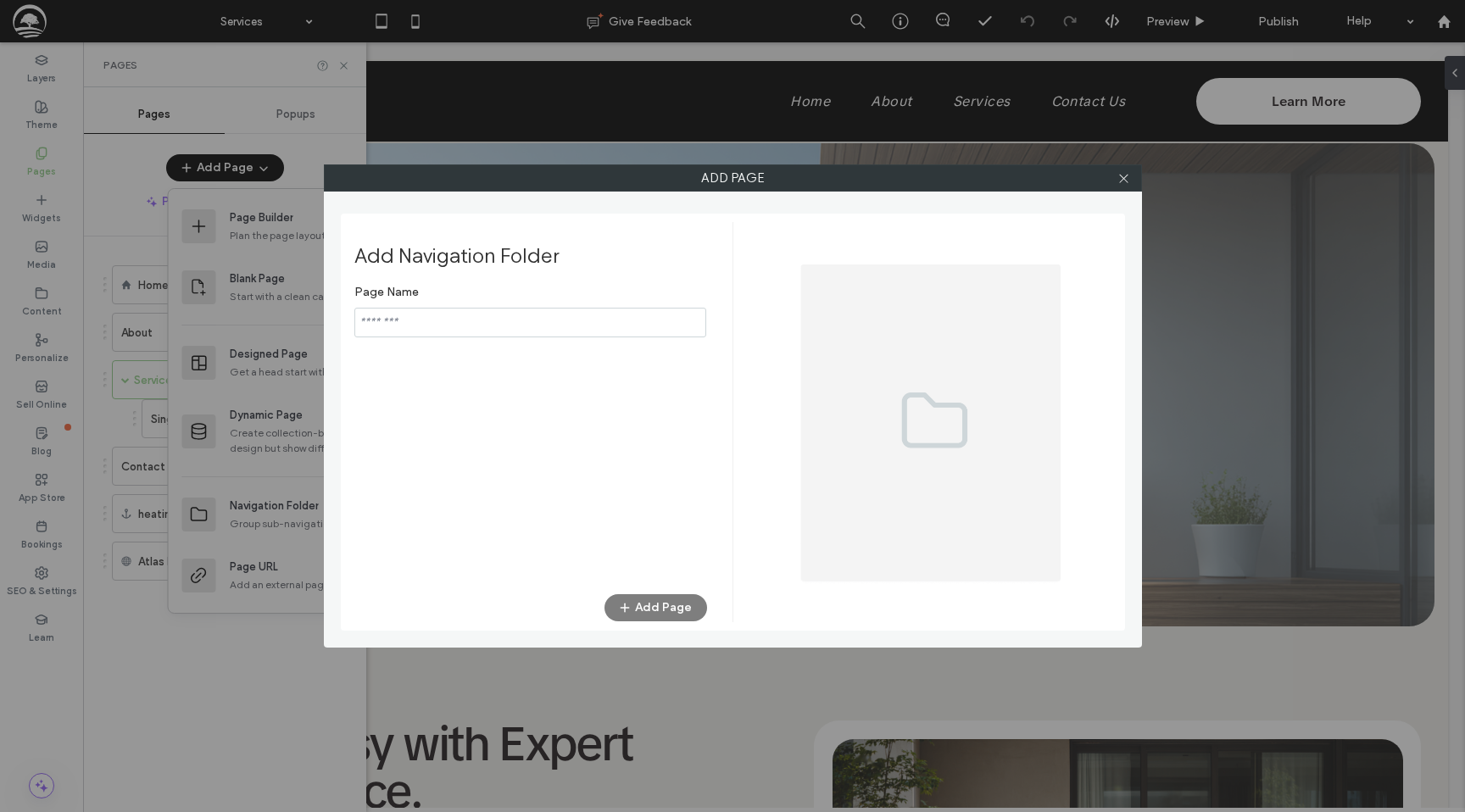
type input "*"
type input "********"
click at [641, 606] on button "Add Page" at bounding box center [655, 607] width 102 height 27
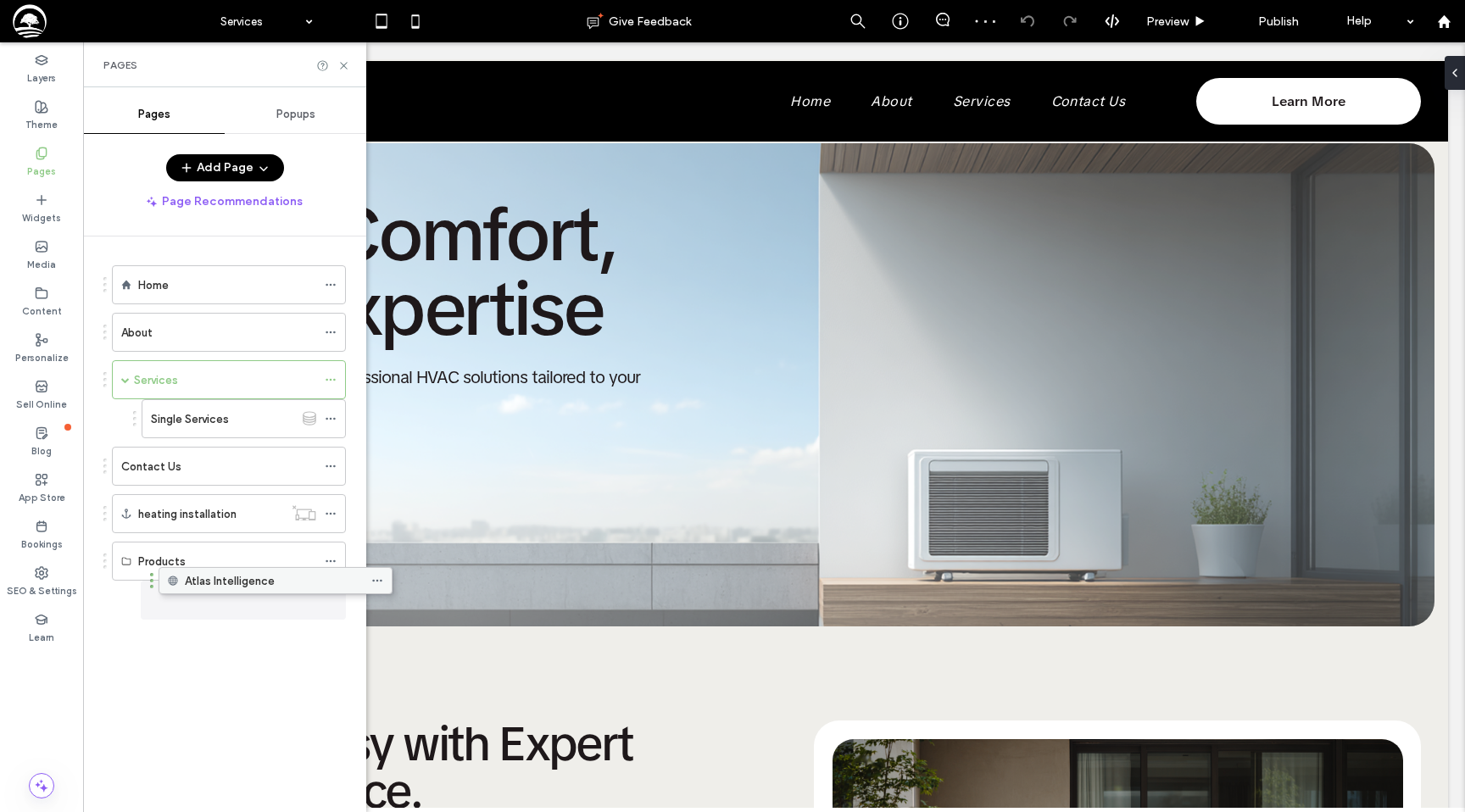
drag, startPoint x: 166, startPoint y: 563, endPoint x: 213, endPoint y: 589, distance: 53.7
click at [232, 163] on button "Add Page" at bounding box center [224, 168] width 118 height 27
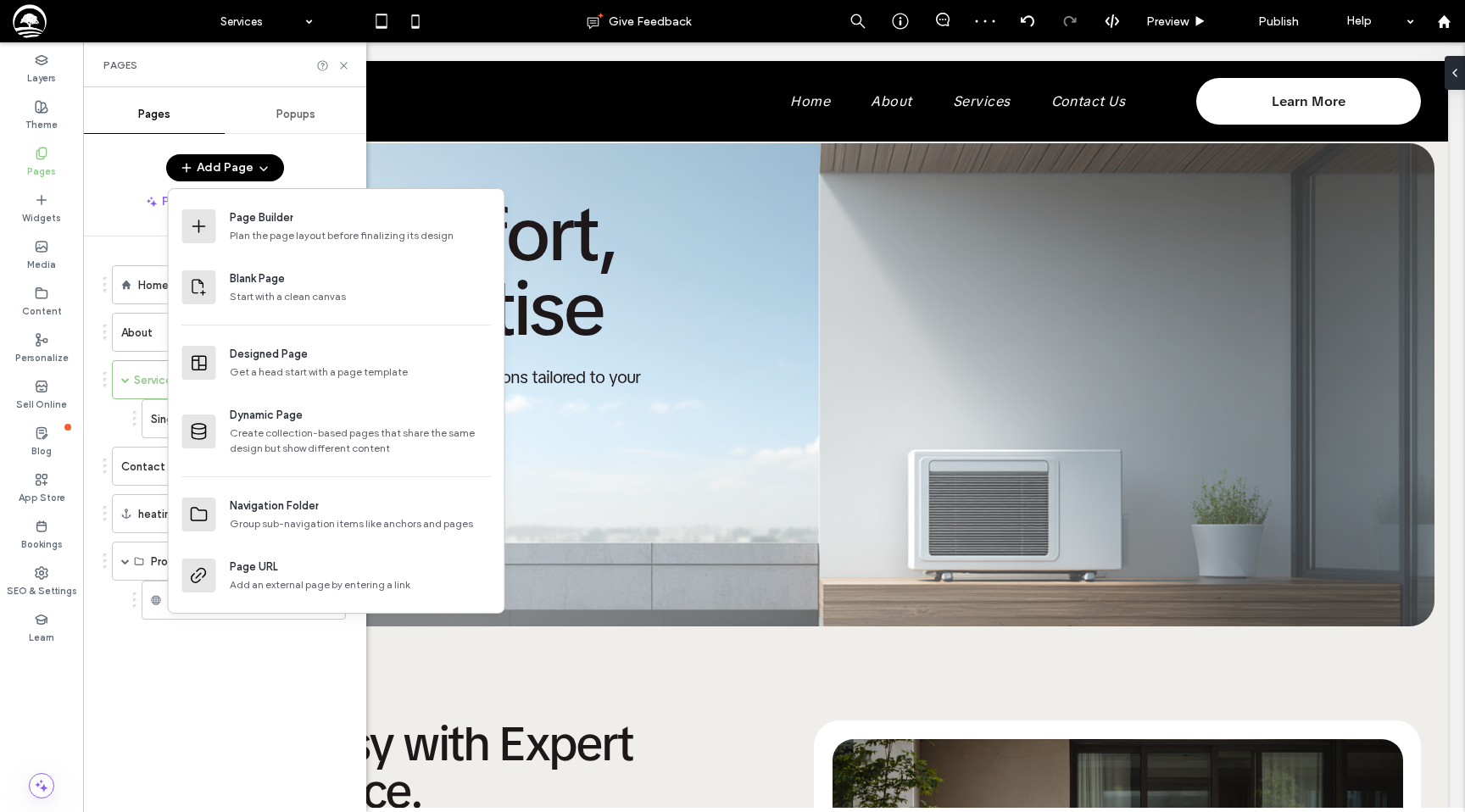
click at [156, 675] on div "Home About Services Single Services Contact Us heating installation Products At…" at bounding box center [234, 520] width 263 height 567
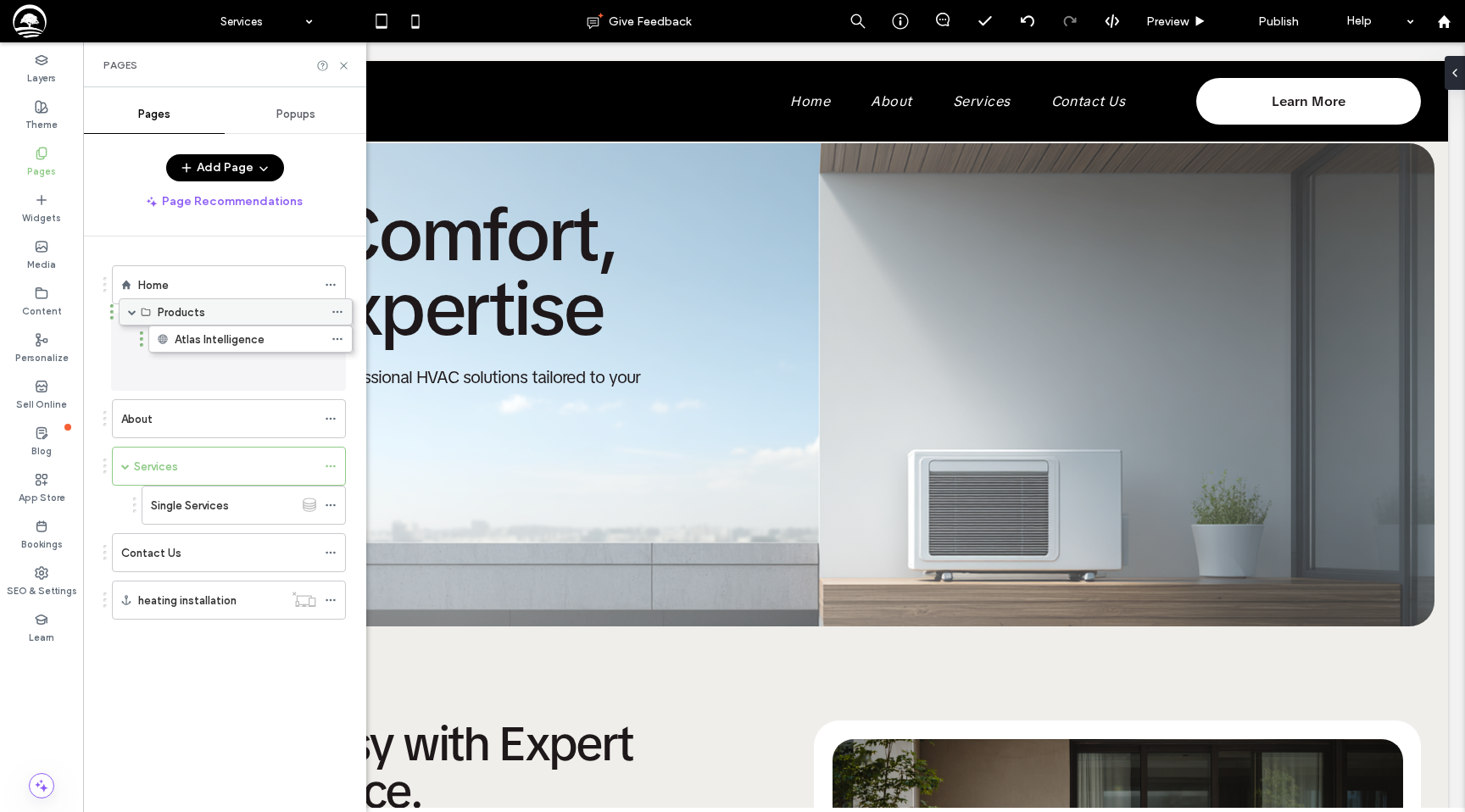
drag, startPoint x: 182, startPoint y: 556, endPoint x: 190, endPoint y: 326, distance: 230.1
click at [328, 417] on icon at bounding box center [330, 418] width 12 height 12
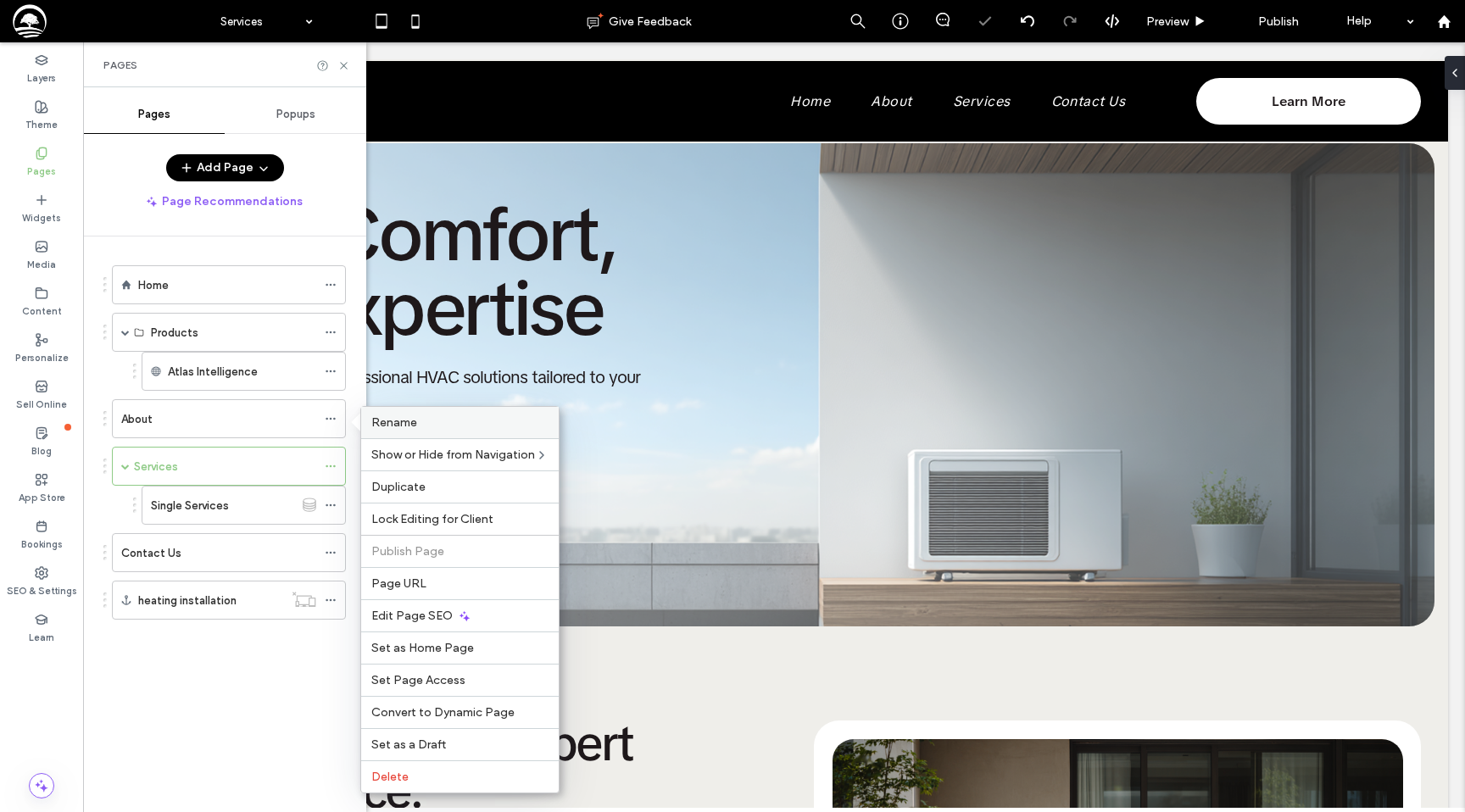
click at [386, 418] on span "Rename" at bounding box center [394, 423] width 46 height 14
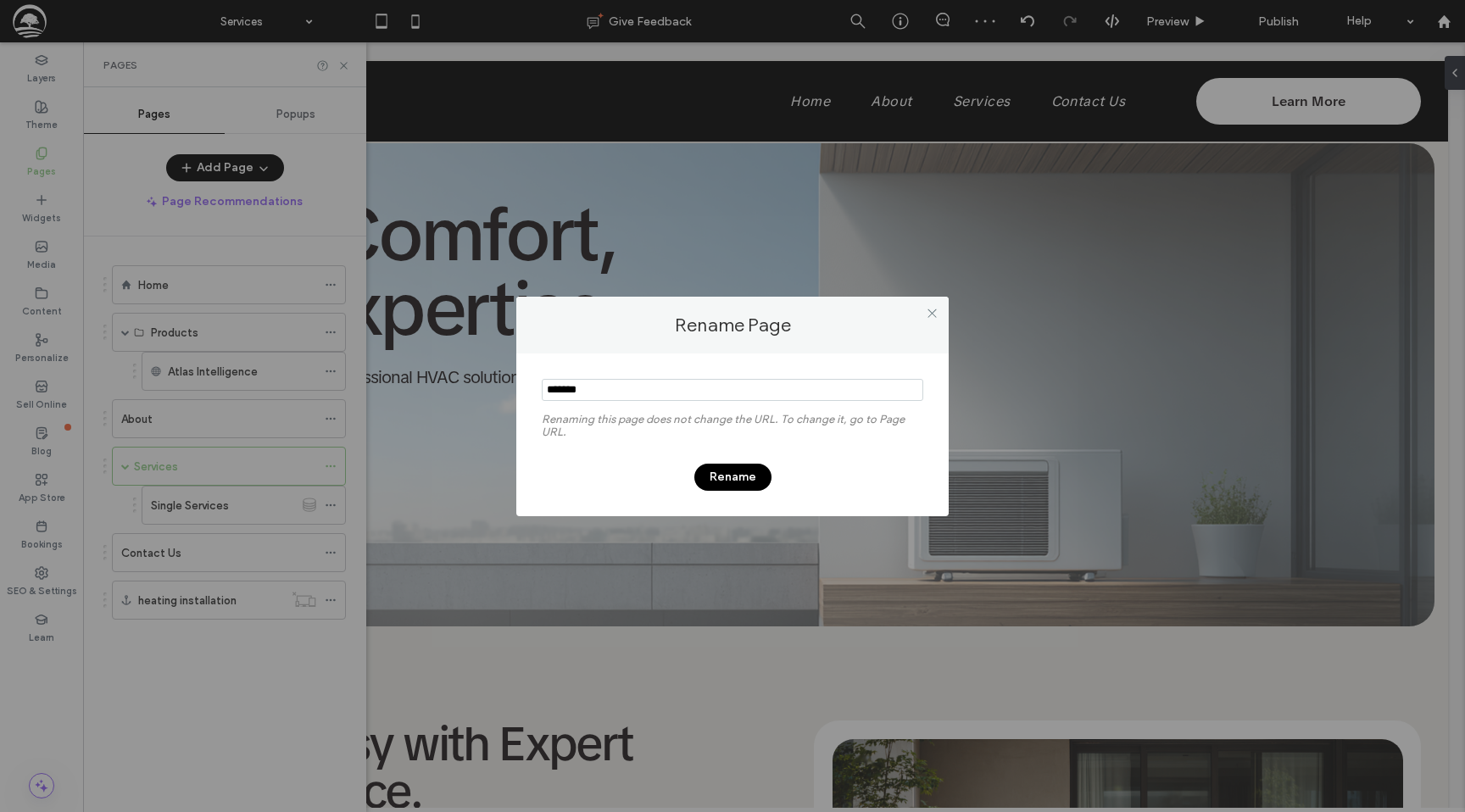
type input "*******"
click at [706, 478] on button "Rename" at bounding box center [732, 477] width 77 height 27
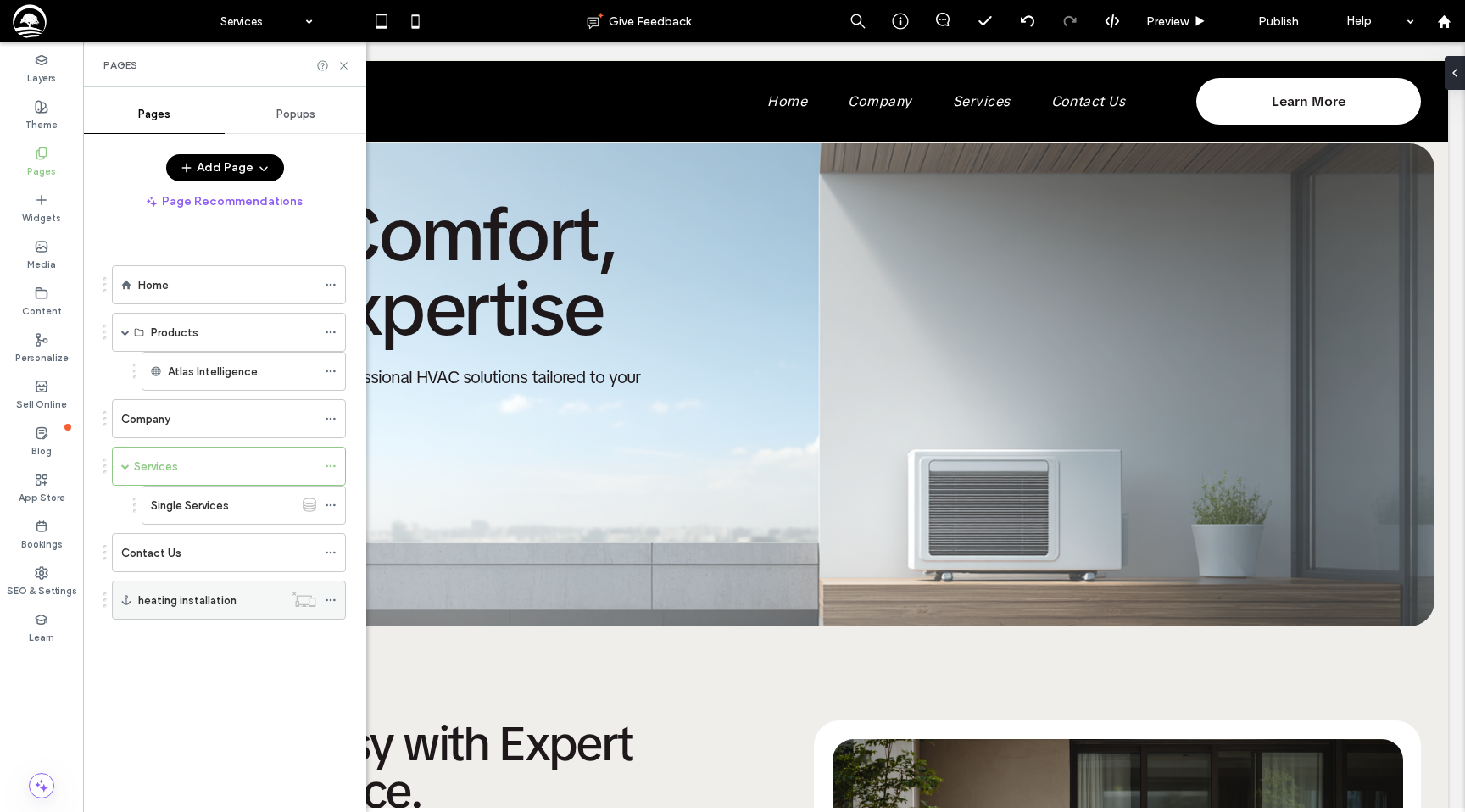
click at [195, 588] on div "heating installation" at bounding box center [210, 600] width 145 height 38
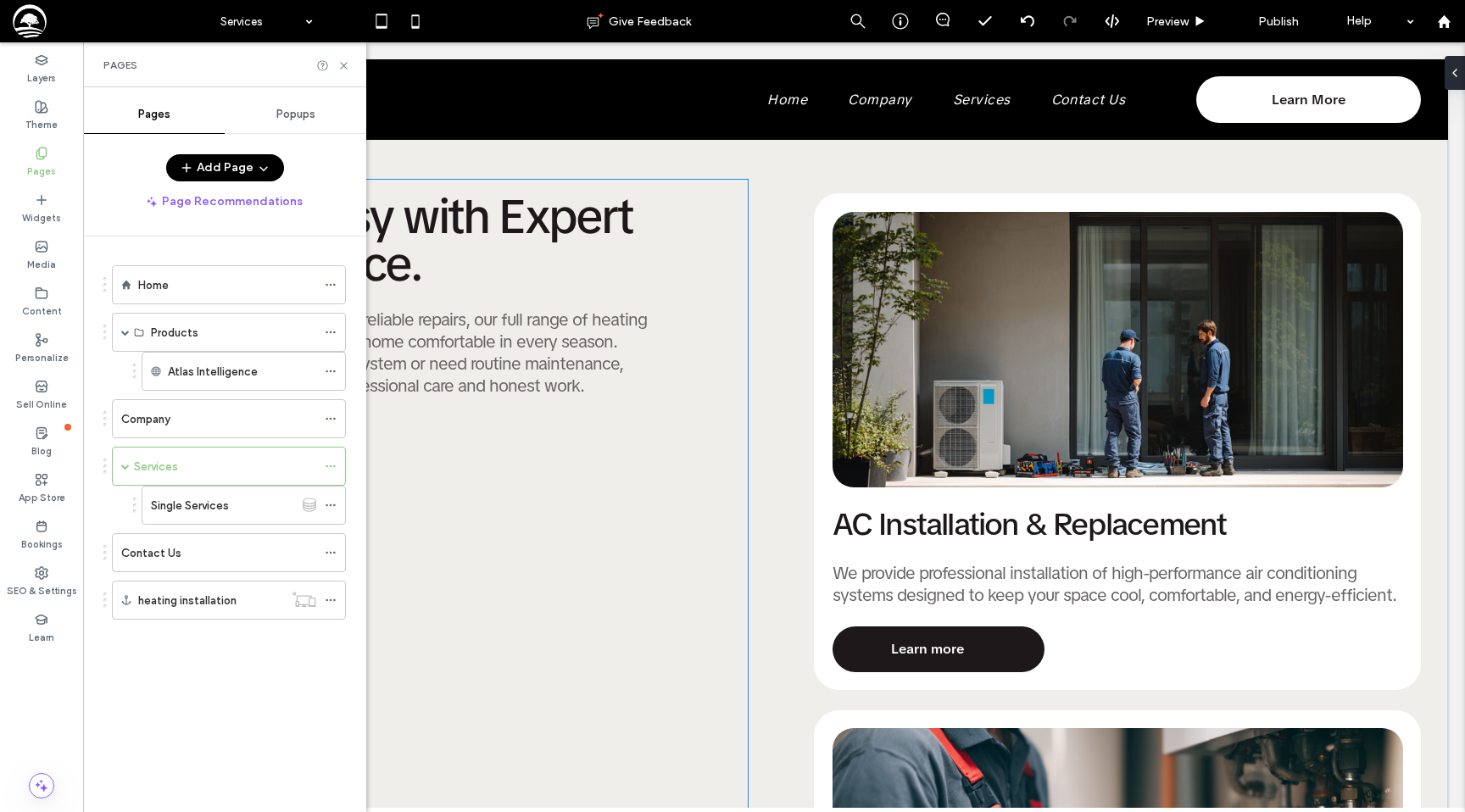
scroll to position [528, 0]
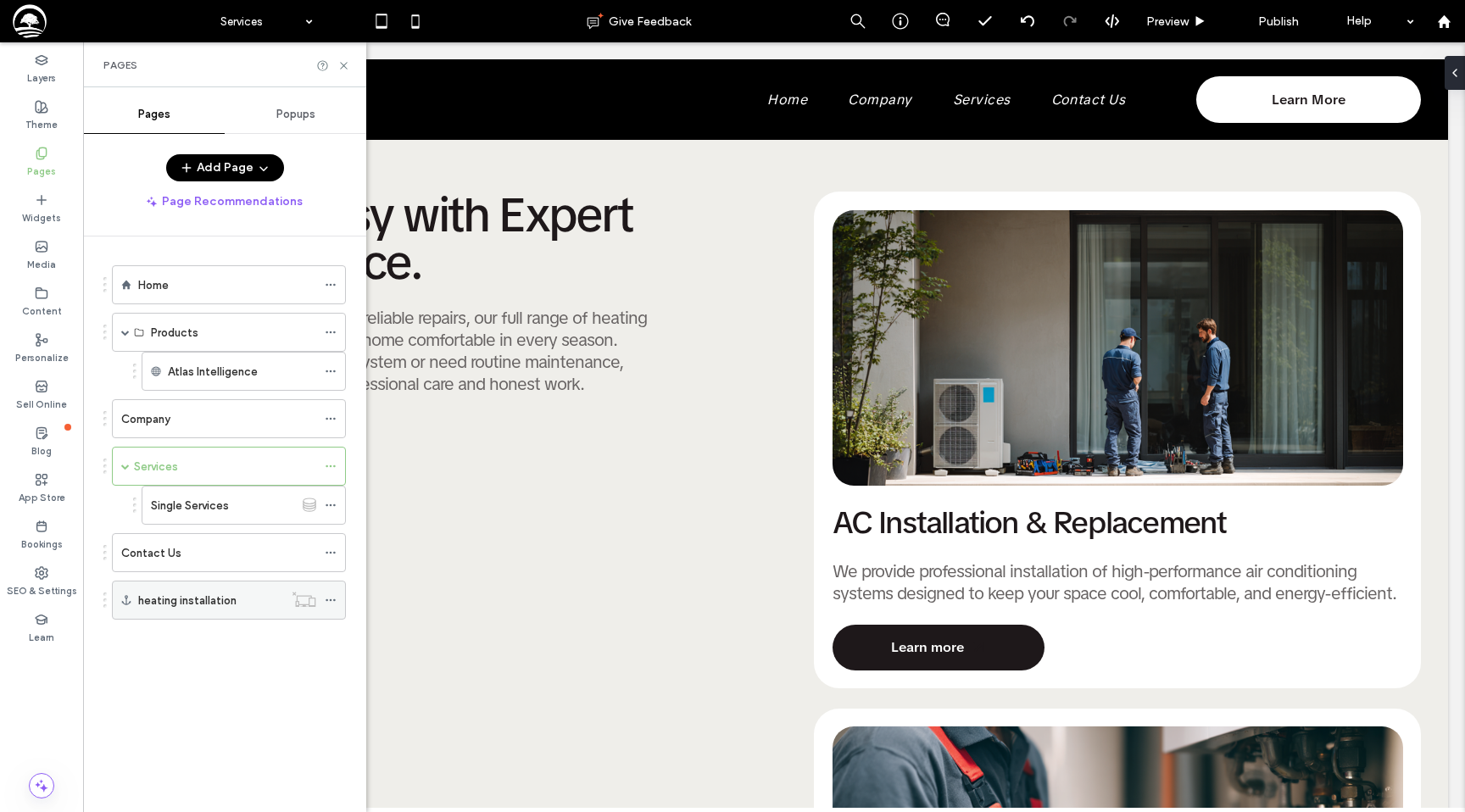
click at [326, 602] on icon at bounding box center [330, 599] width 12 height 12
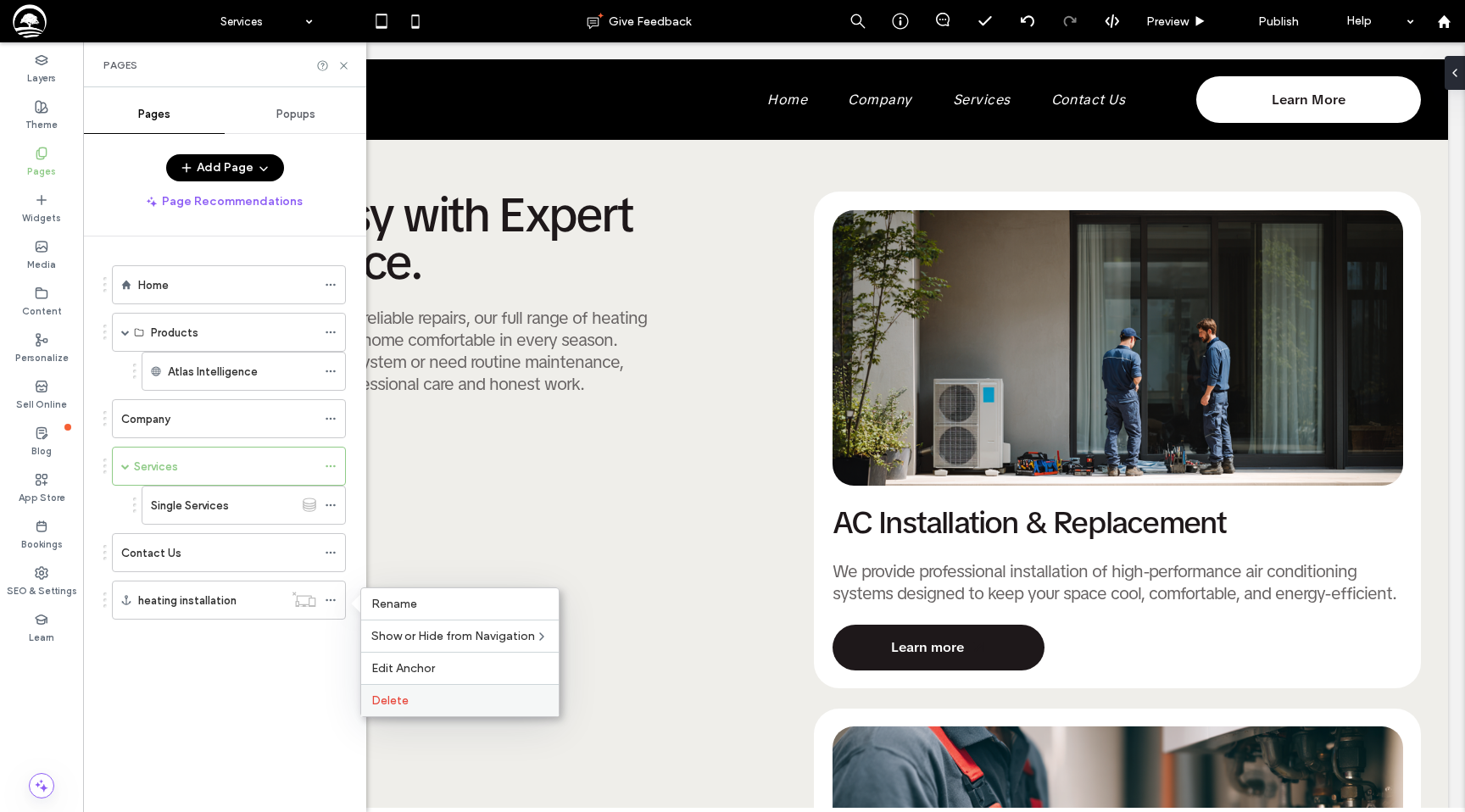
click at [399, 694] on span "Delete" at bounding box center [390, 701] width 38 height 14
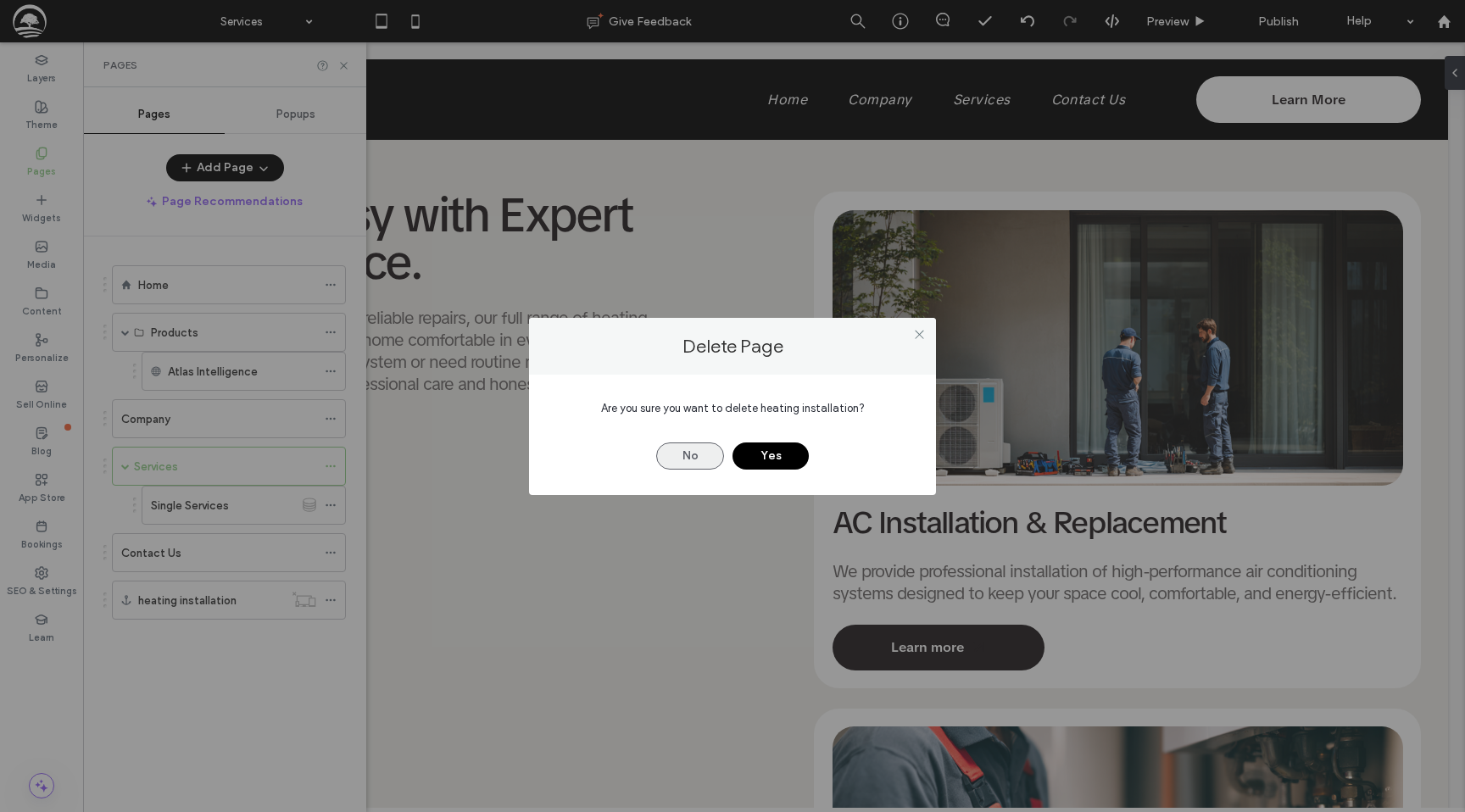
click at [680, 450] on button "No" at bounding box center [690, 456] width 68 height 27
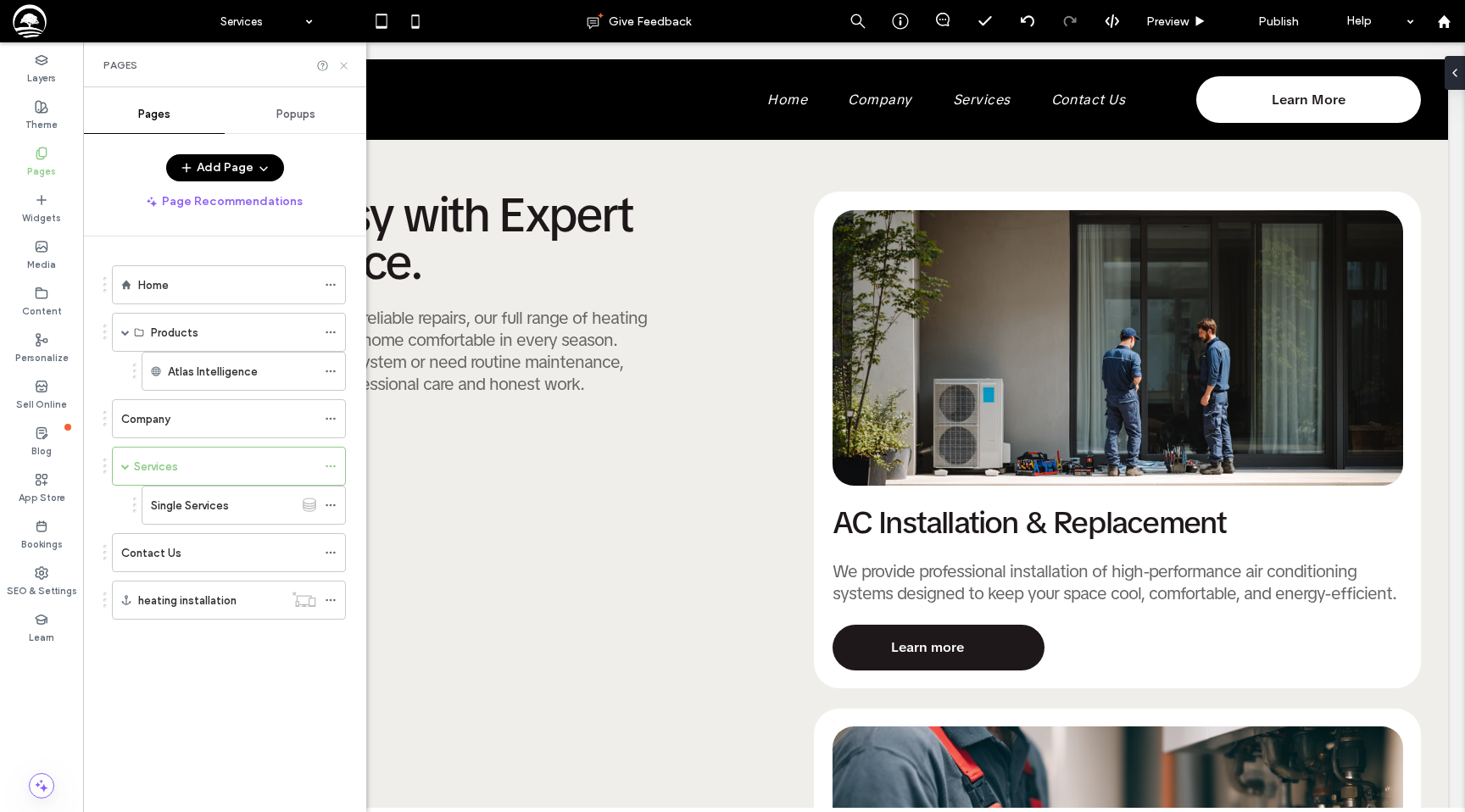
click at [343, 68] on icon at bounding box center [344, 65] width 13 height 13
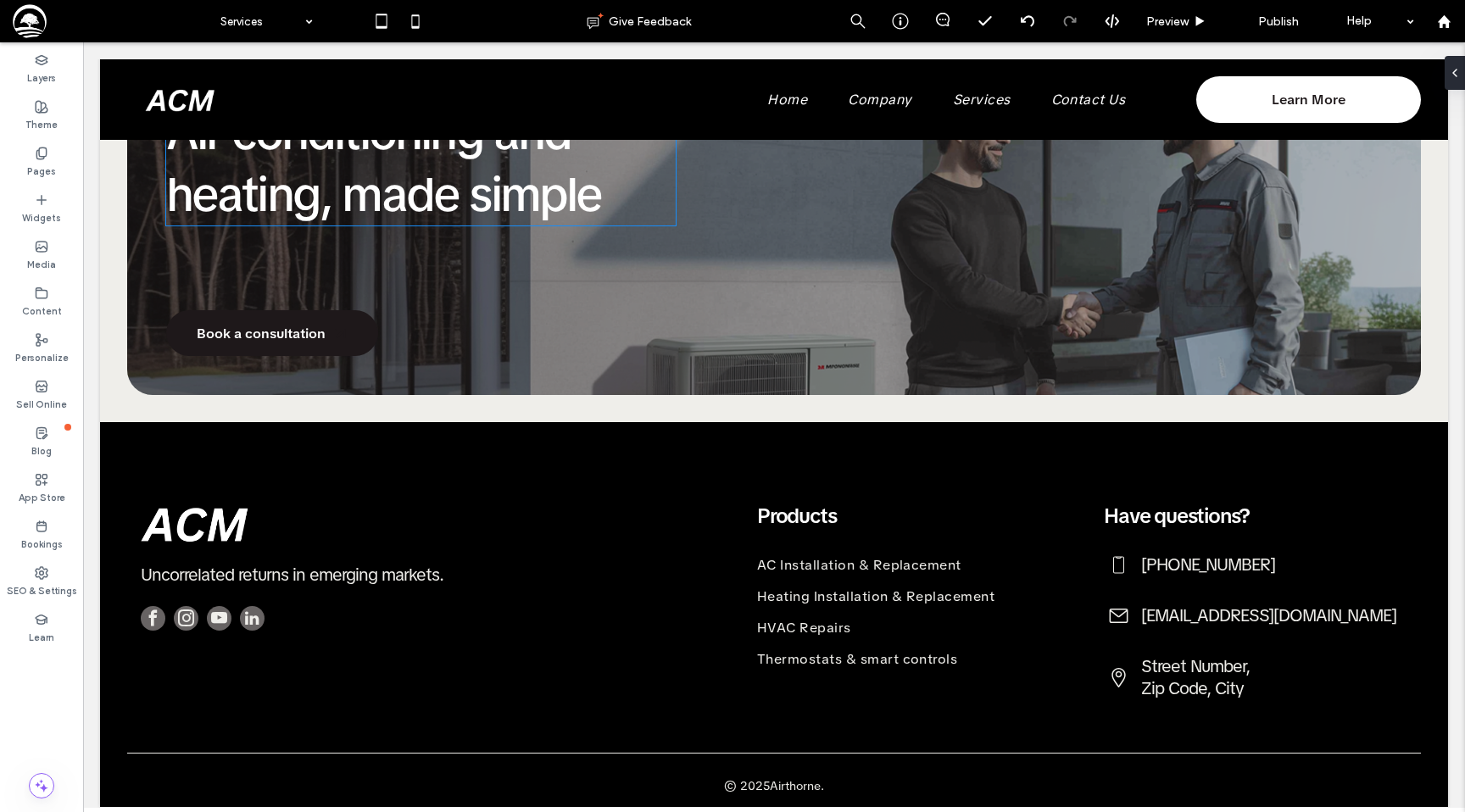
scroll to position [2768, 0]
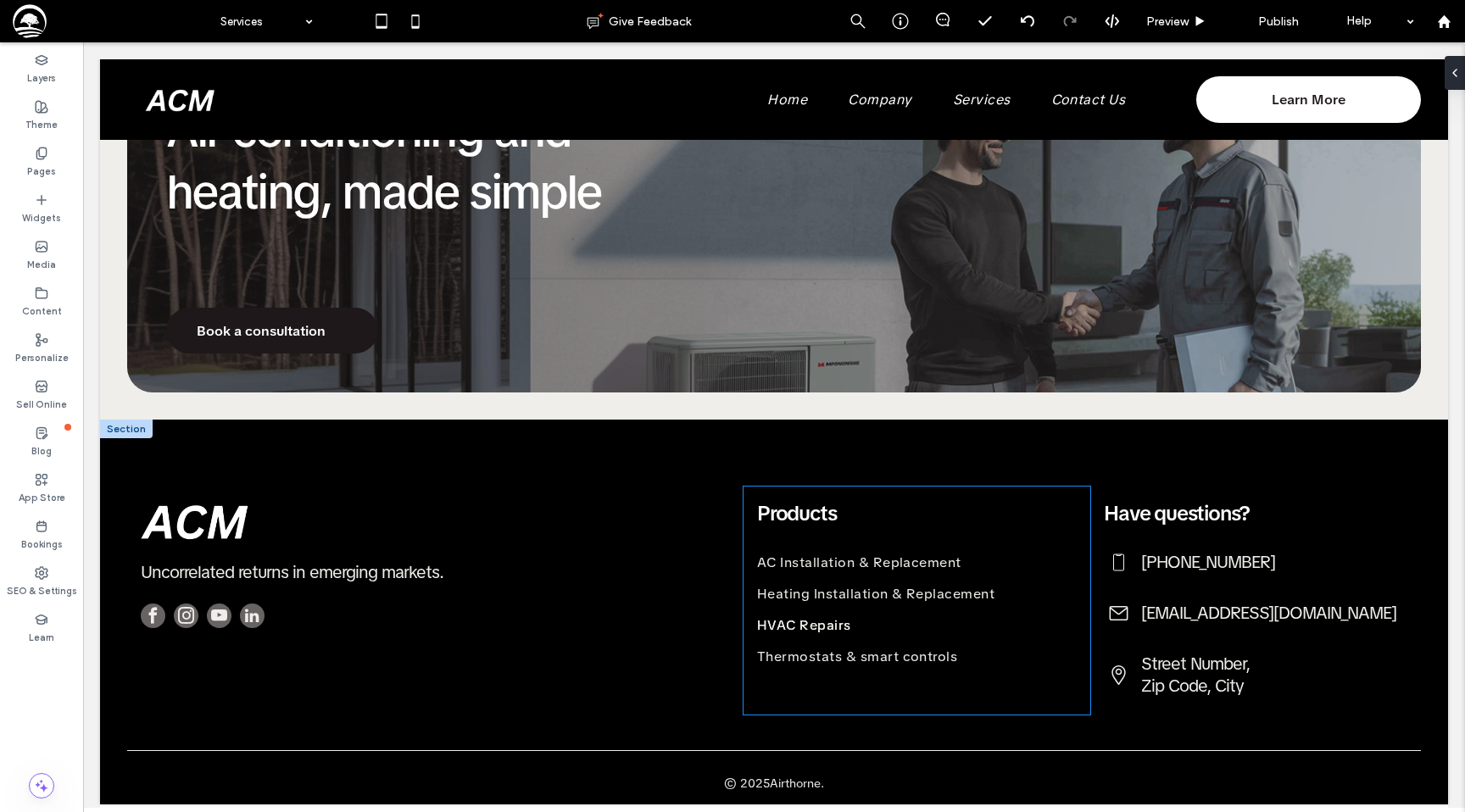
click at [800, 618] on span "HVAC Repairs" at bounding box center [803, 625] width 94 height 18
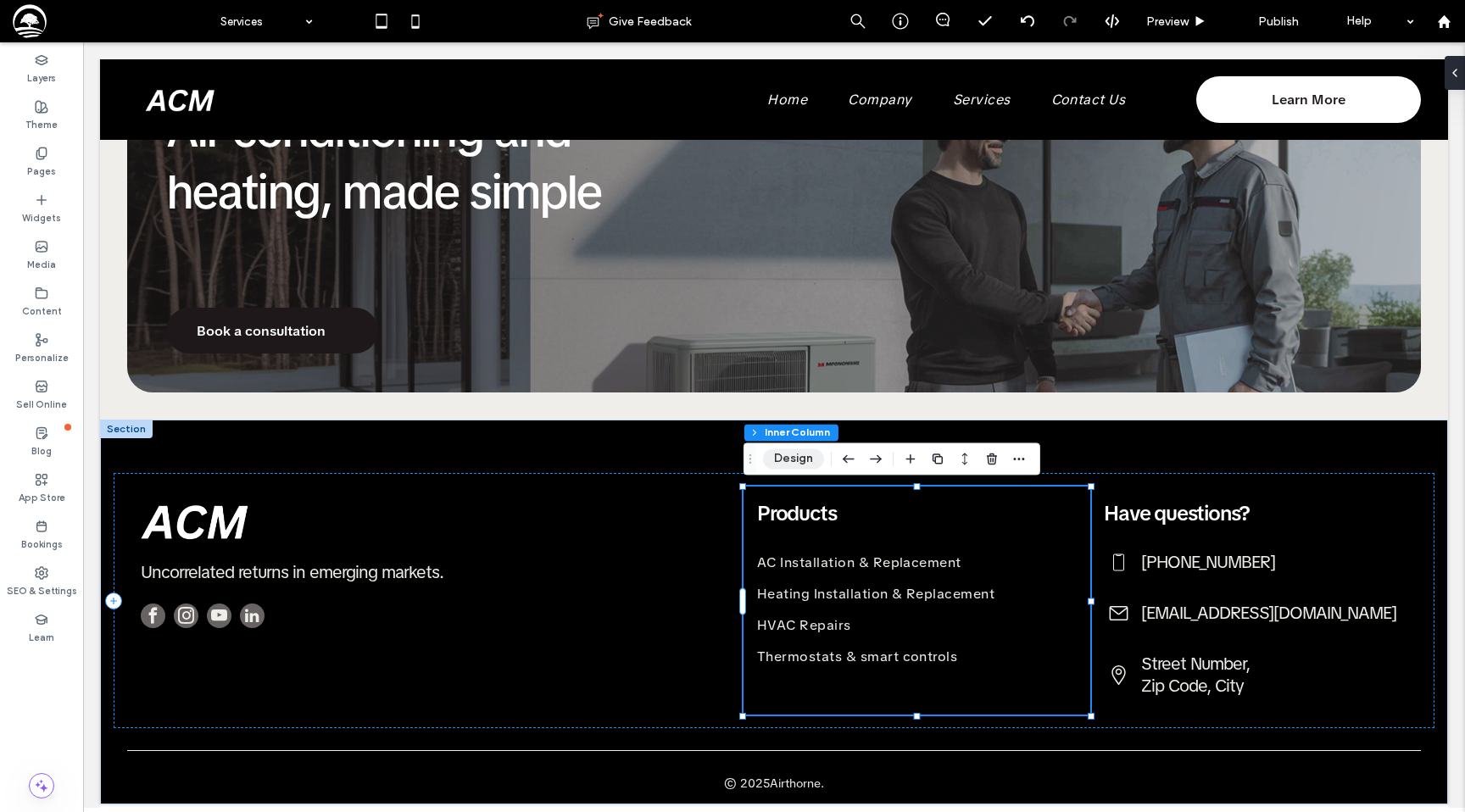
click at [792, 468] on button "Design" at bounding box center [794, 458] width 61 height 21
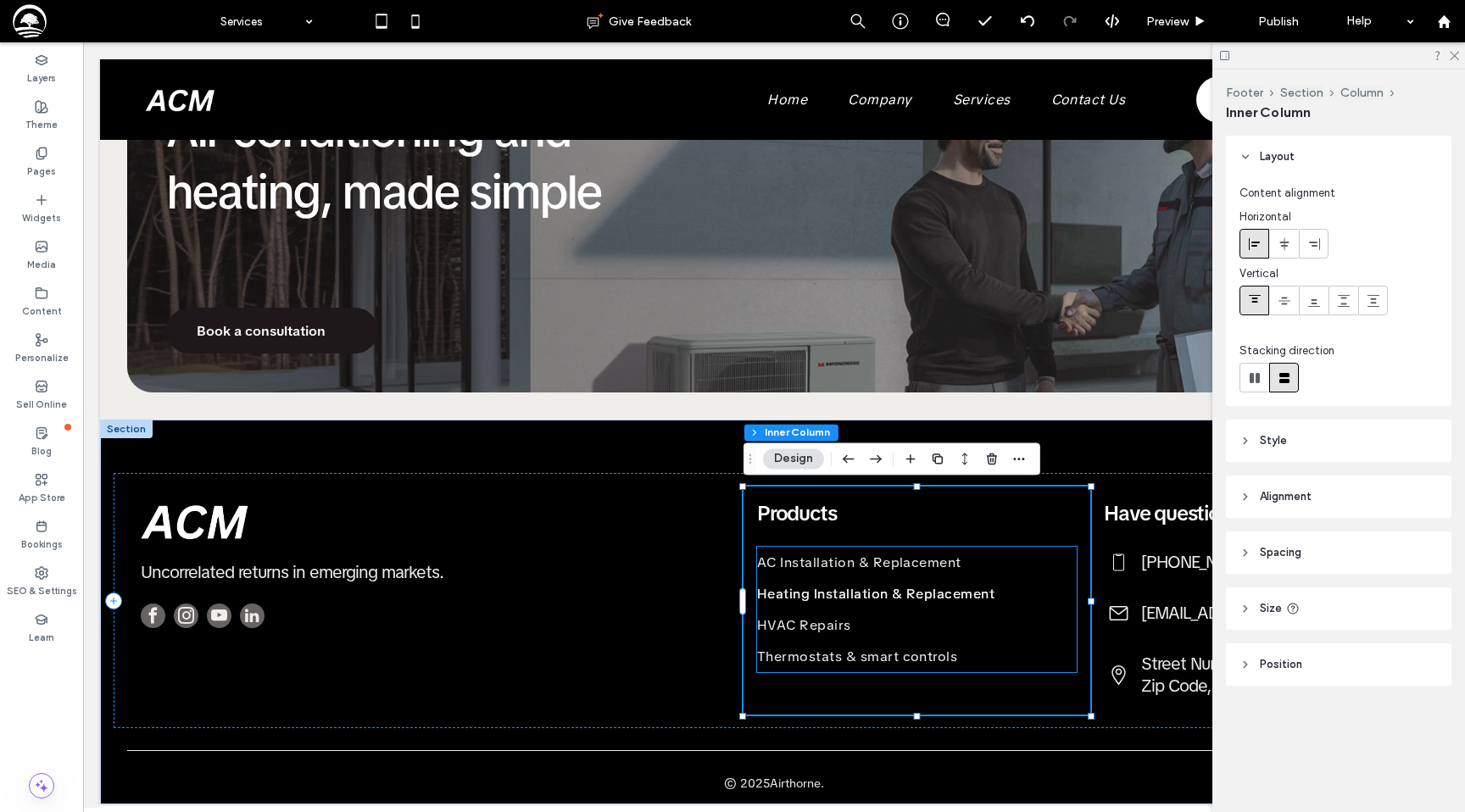
click at [820, 578] on link "Heating Installation & Replacement" at bounding box center [917, 593] width 320 height 31
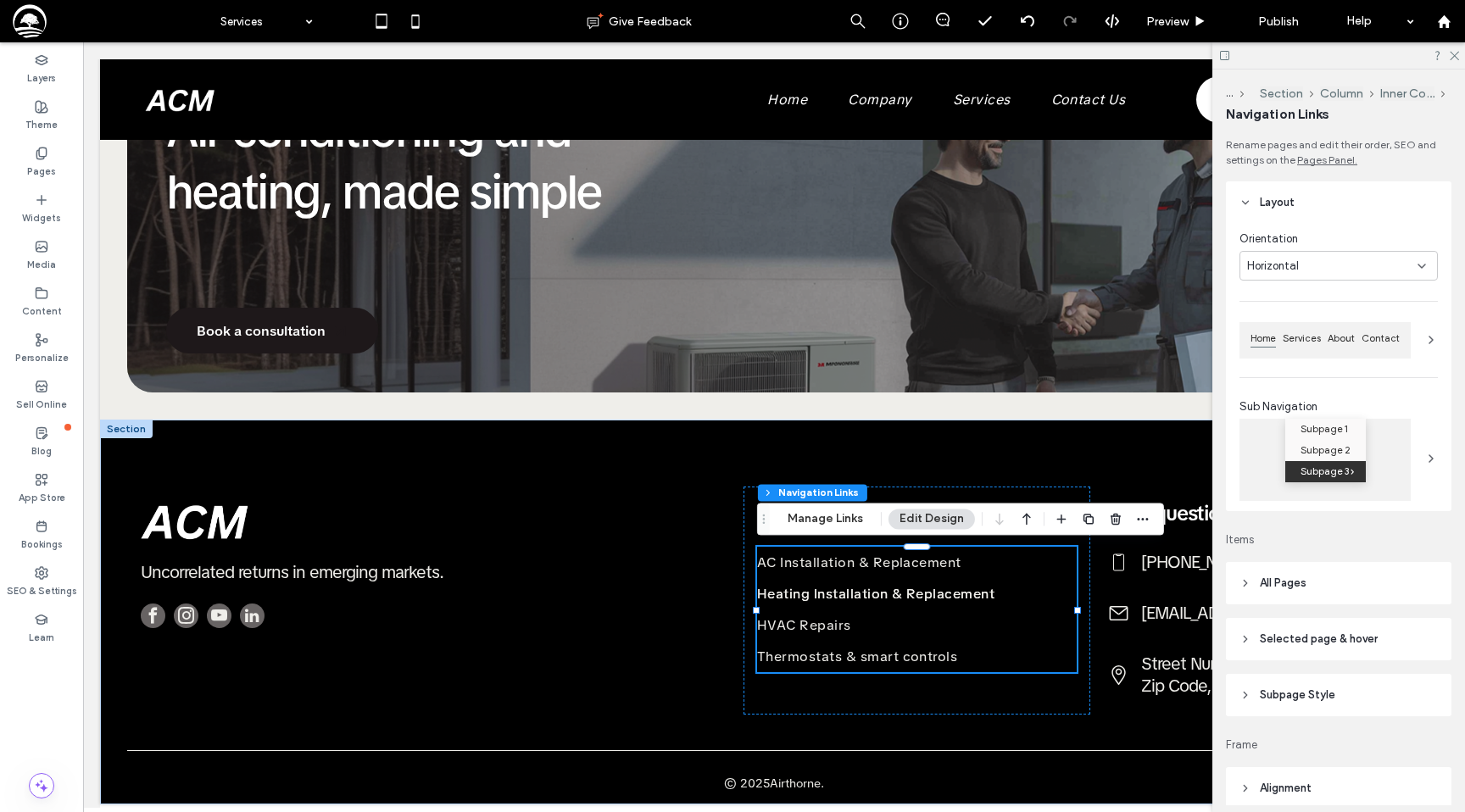
type input "***"
type input "****"
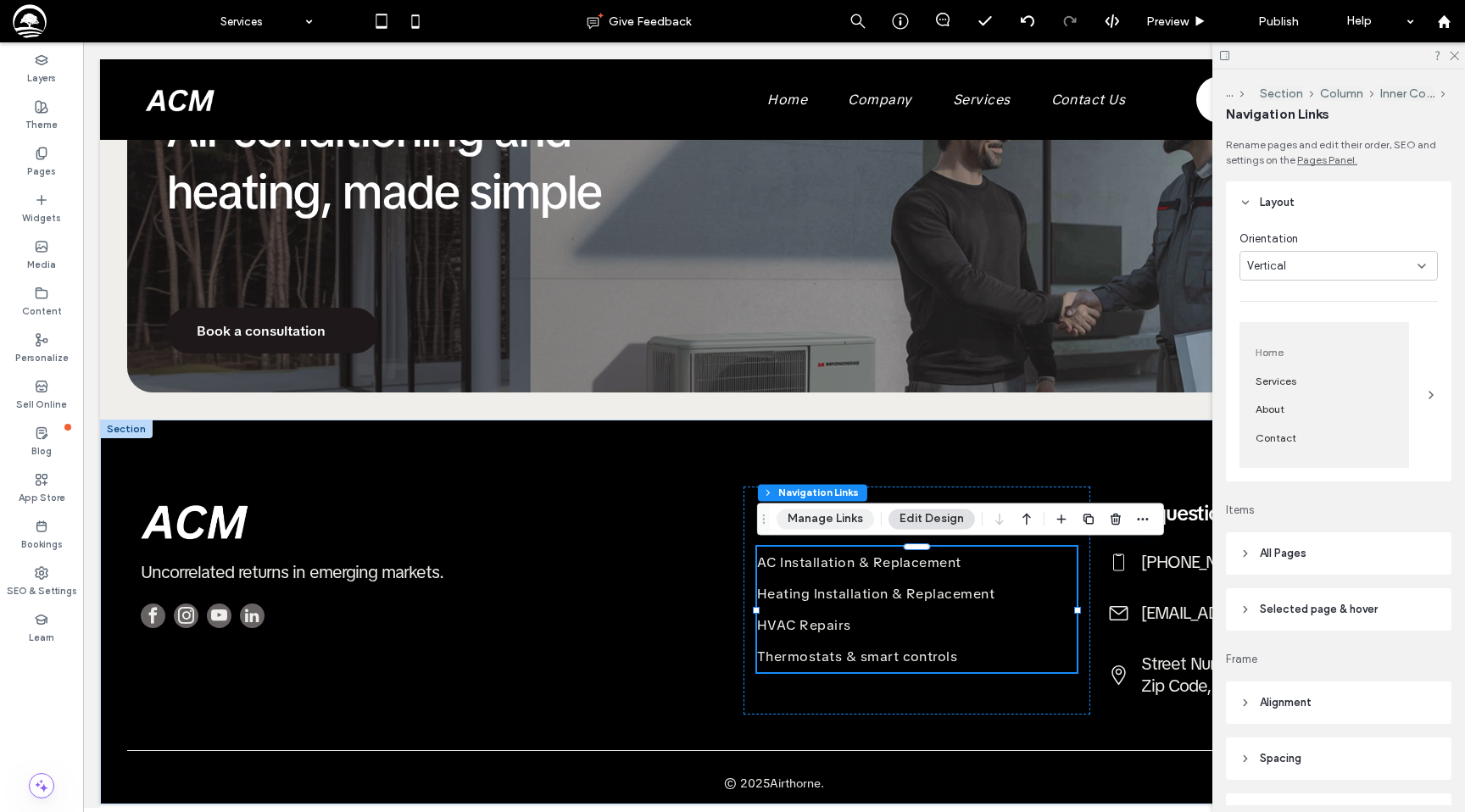
click at [823, 518] on button "Manage Links" at bounding box center [825, 519] width 98 height 21
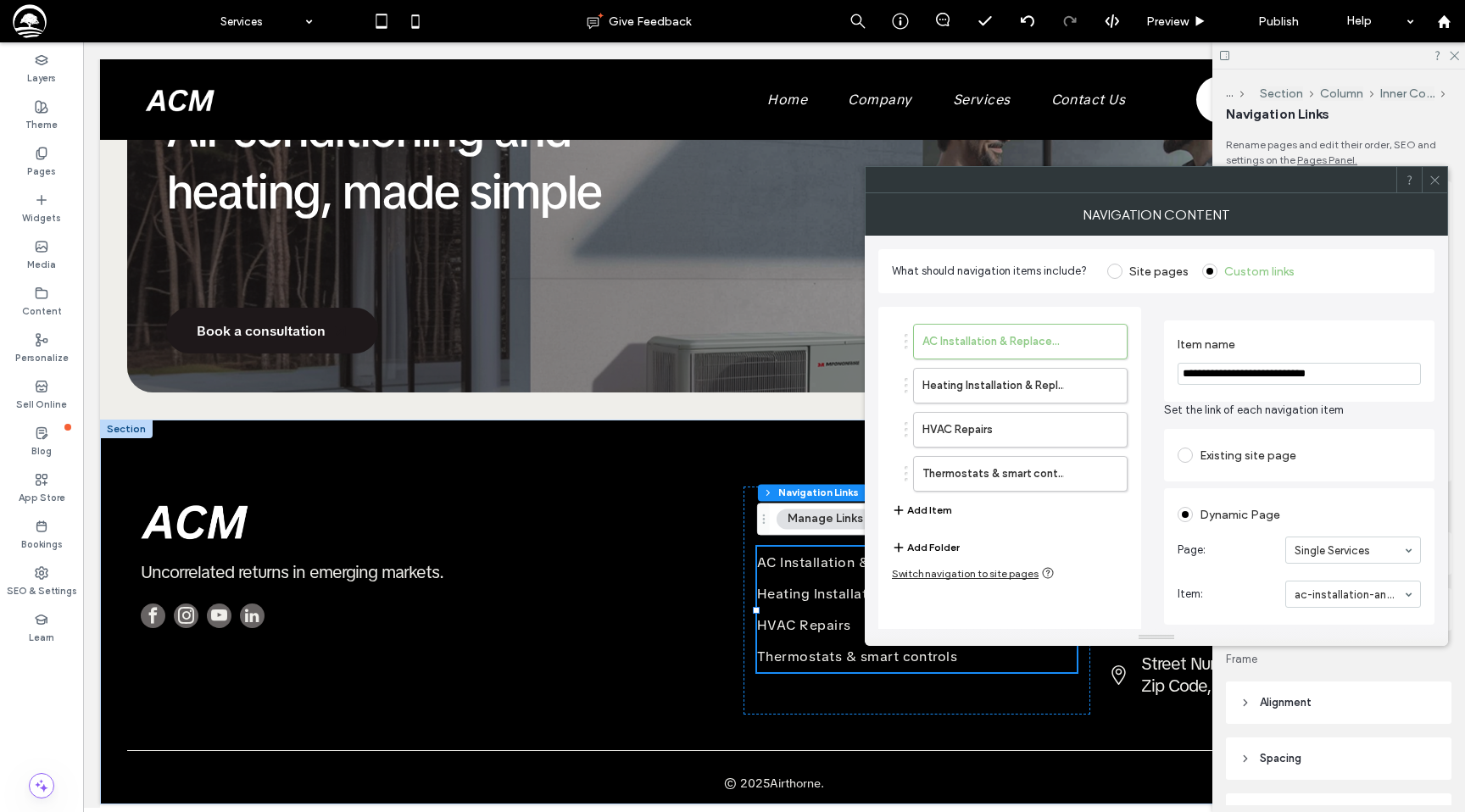
click at [1114, 269] on span at bounding box center [1114, 271] width 15 height 15
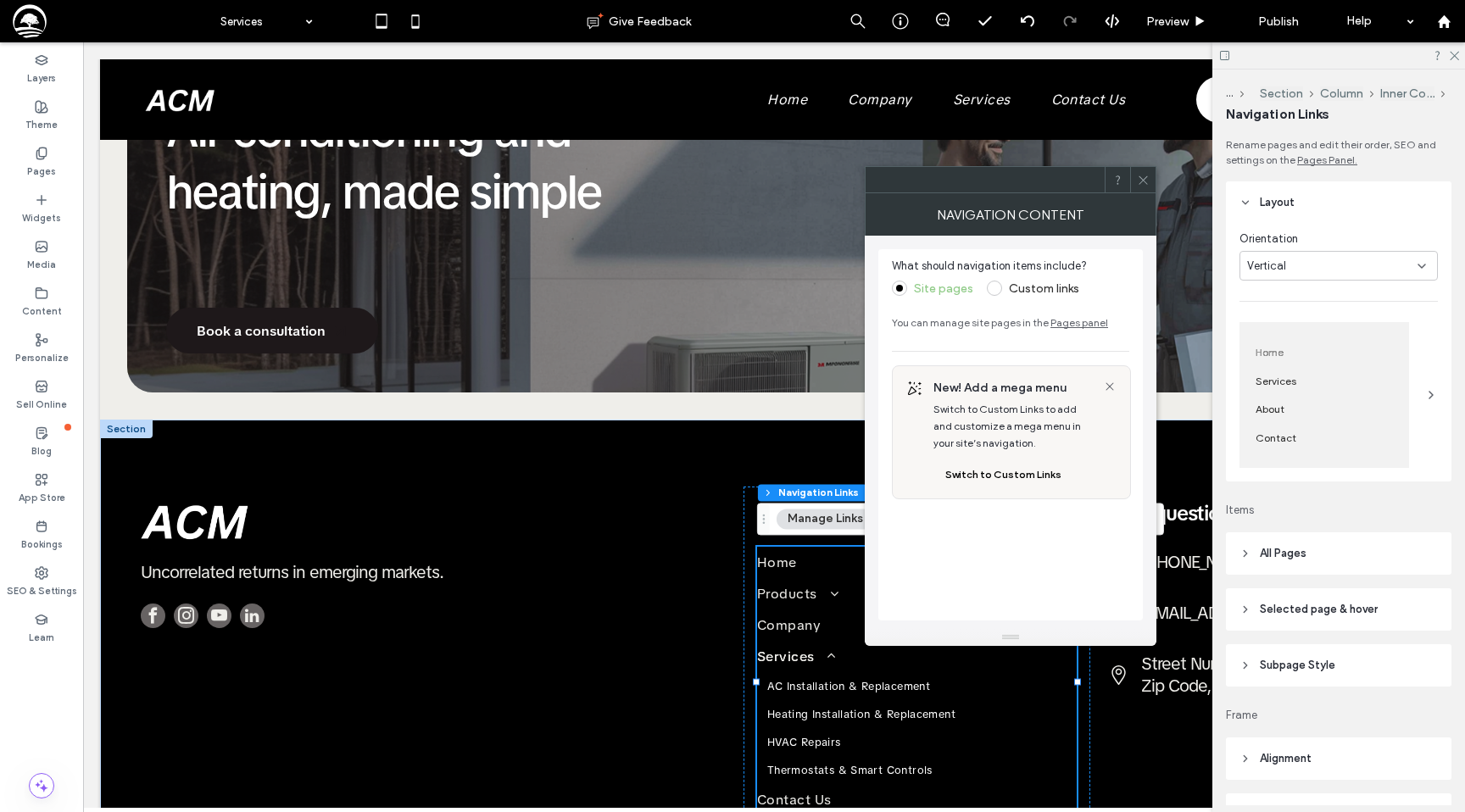
click at [1145, 179] on icon at bounding box center [1143, 180] width 13 height 13
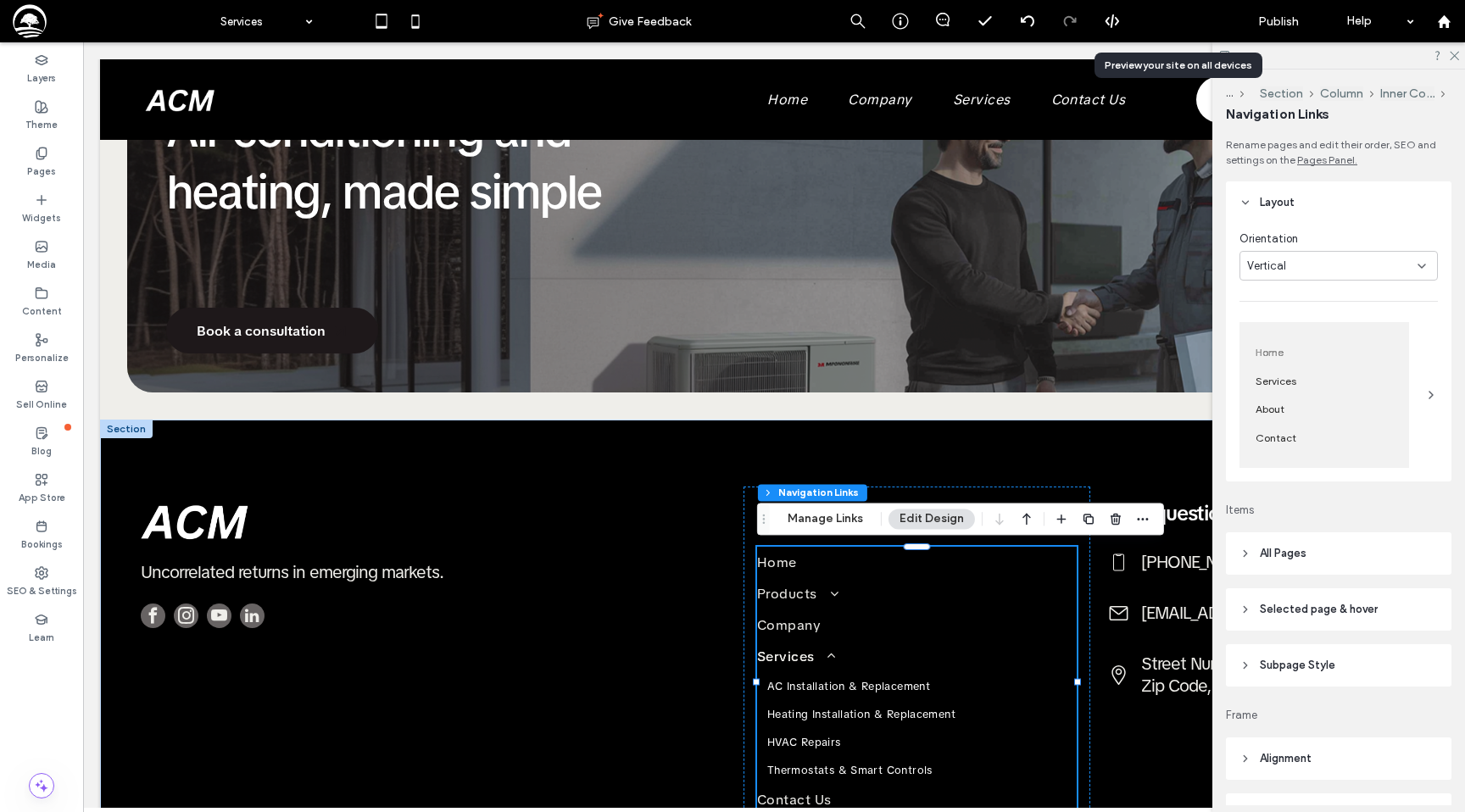
click at [1153, 7] on div "Preview" at bounding box center [1177, 21] width 86 height 42
click at [1167, 16] on span "Preview" at bounding box center [1167, 22] width 42 height 14
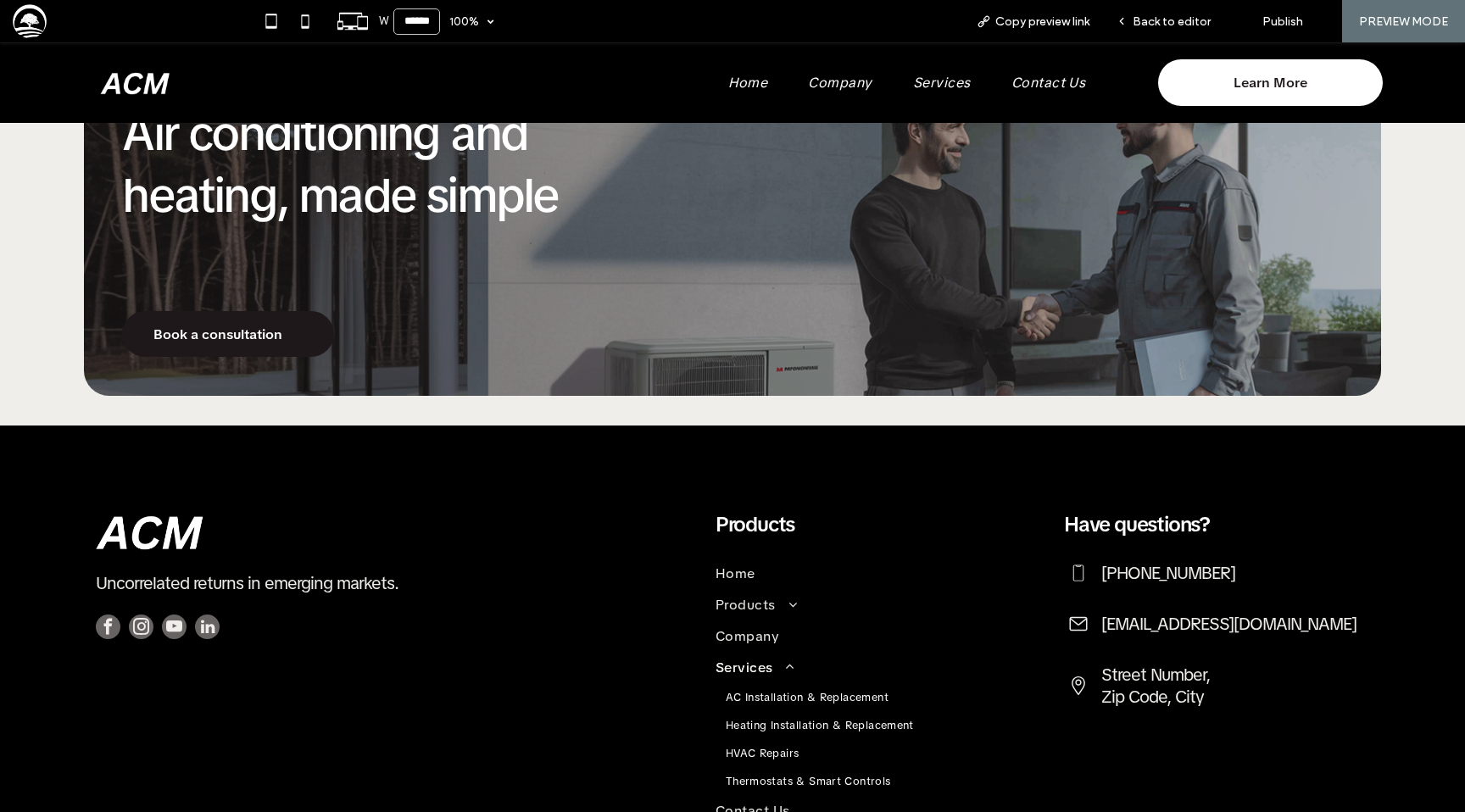
scroll to position [2753, 0]
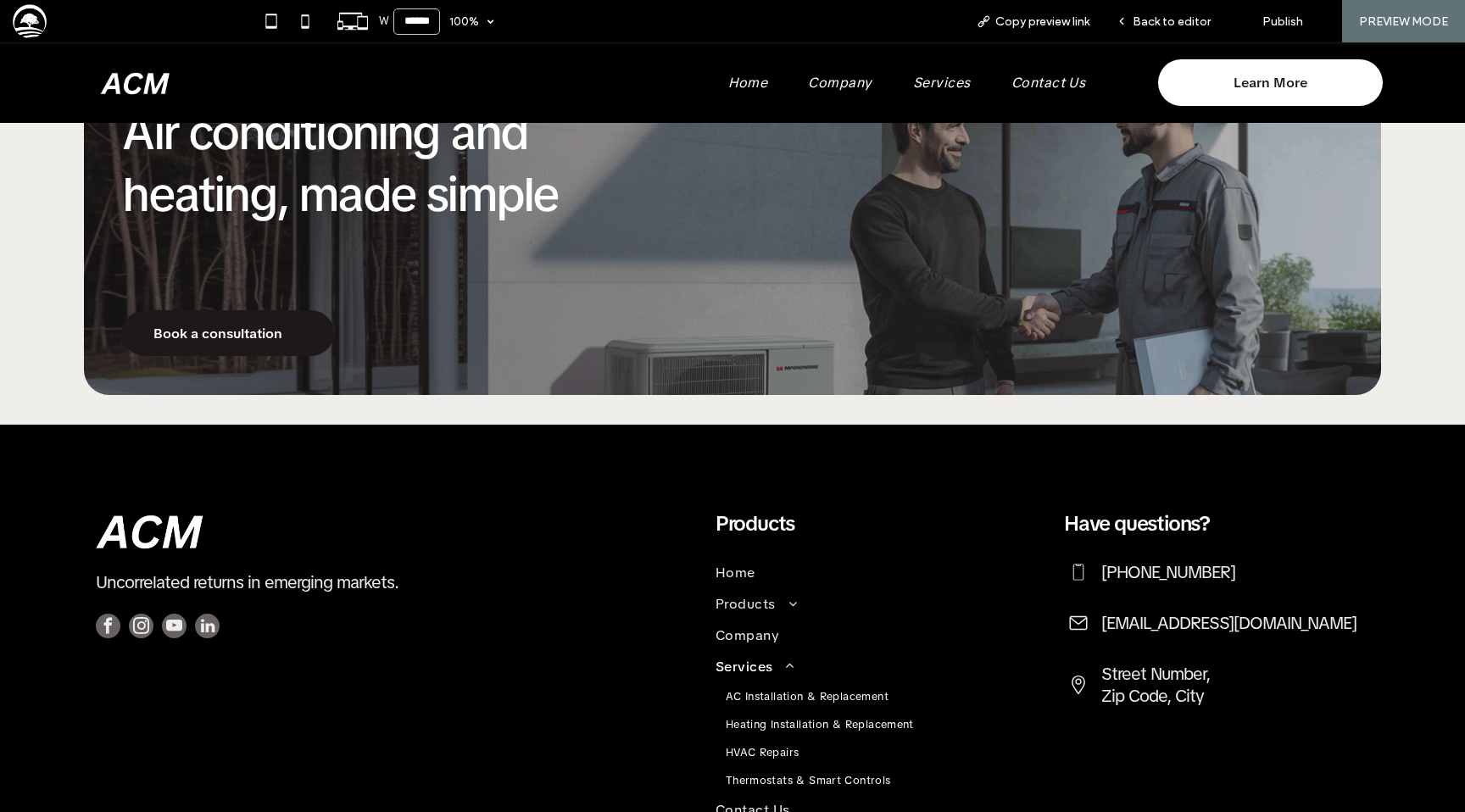
click at [788, 660] on span at bounding box center [784, 666] width 22 height 13
click at [788, 663] on span at bounding box center [784, 666] width 22 height 13
click at [1124, 24] on icon at bounding box center [1121, 21] width 12 height 12
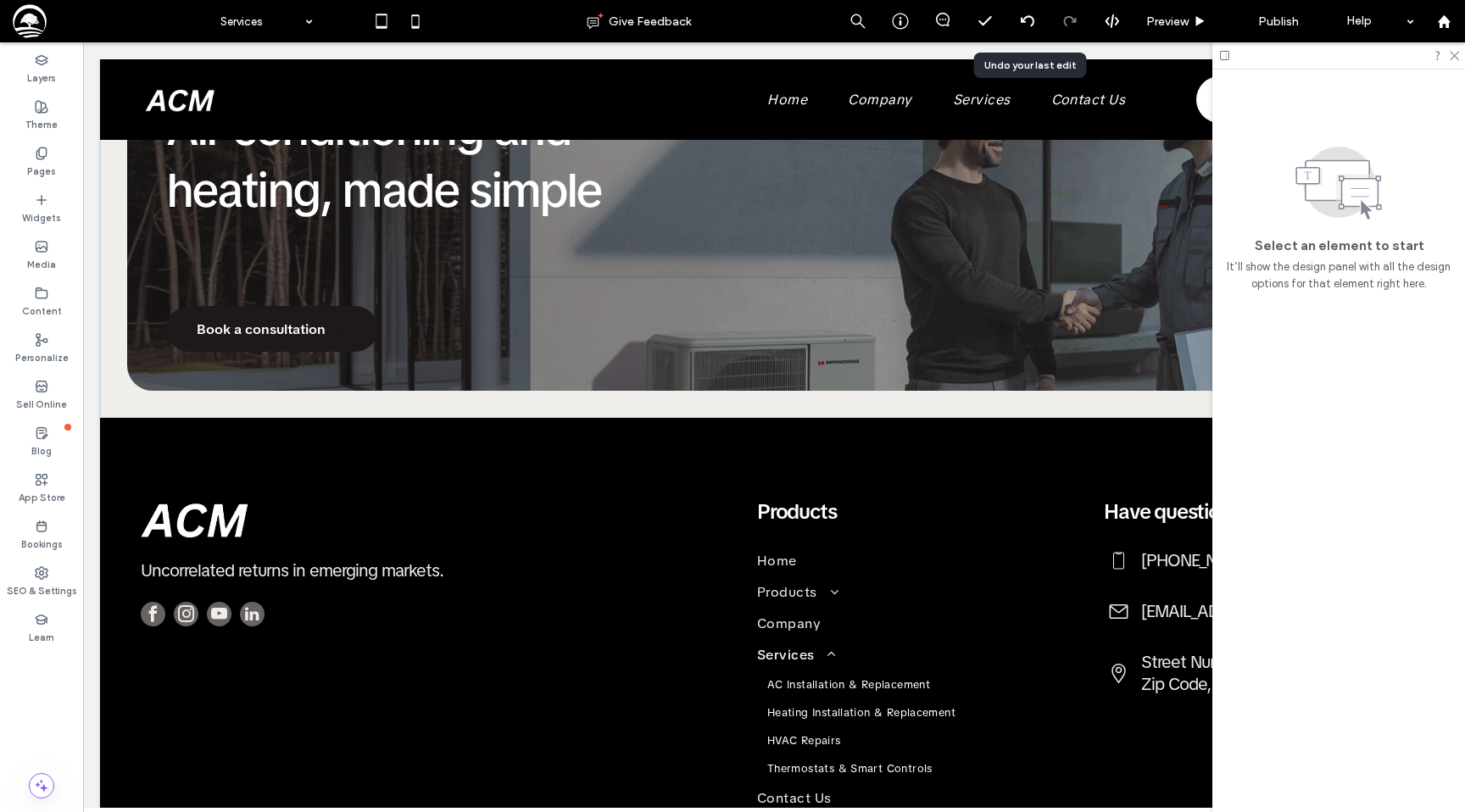
scroll to position [2765, 0]
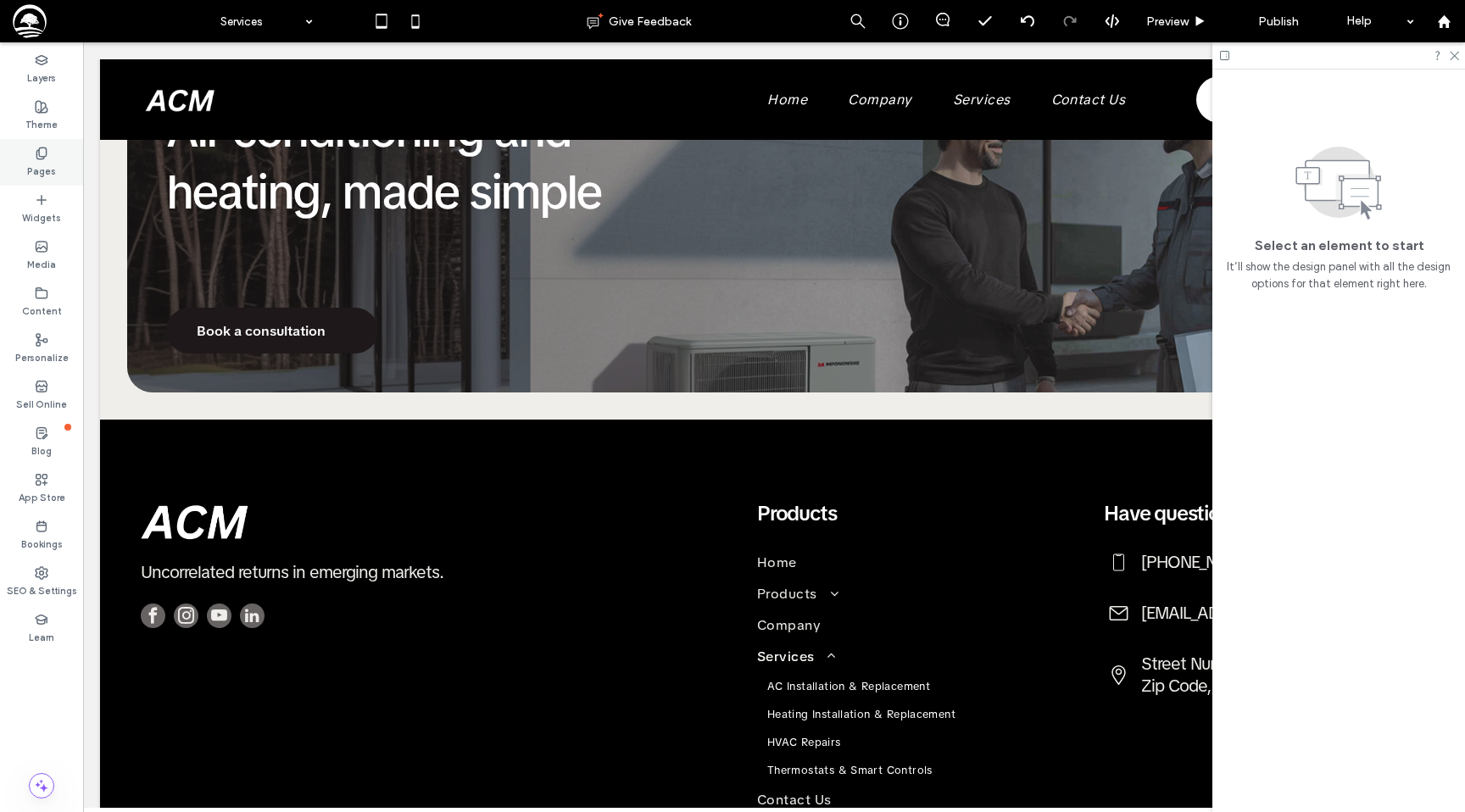
click at [45, 159] on icon at bounding box center [41, 153] width 13 height 13
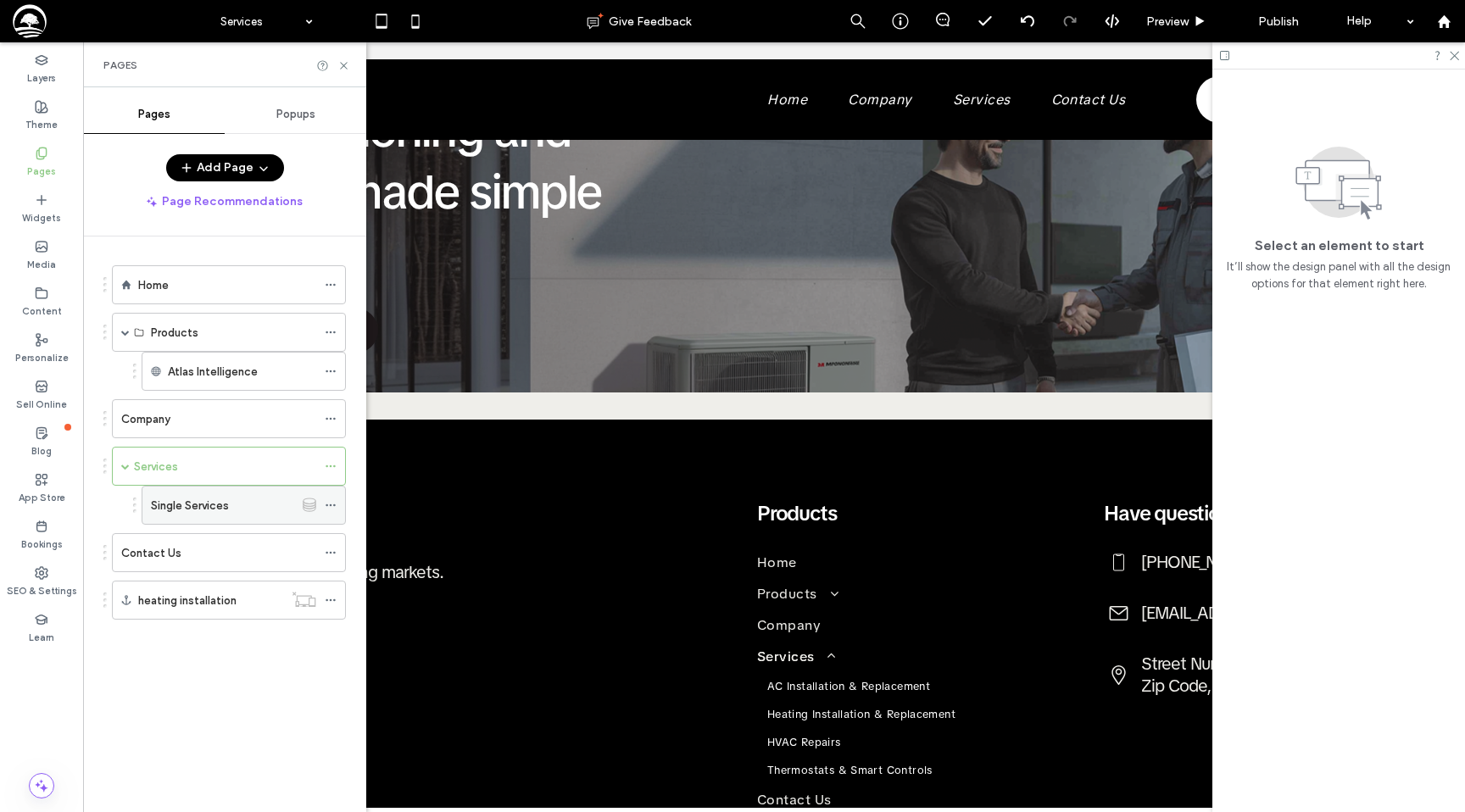
click at [231, 498] on div "Single Services" at bounding box center [223, 505] width 144 height 18
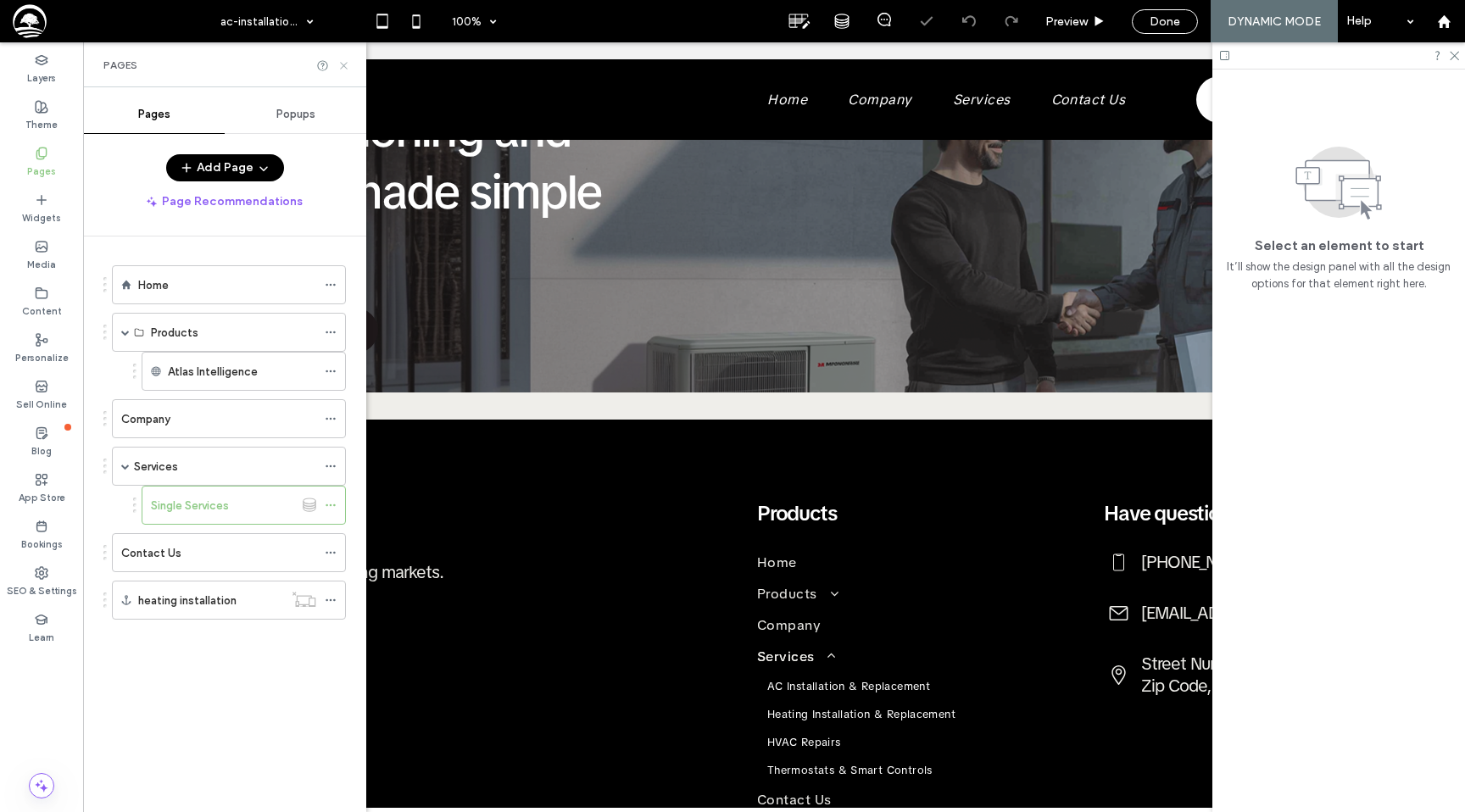
click at [342, 61] on icon at bounding box center [344, 65] width 13 height 13
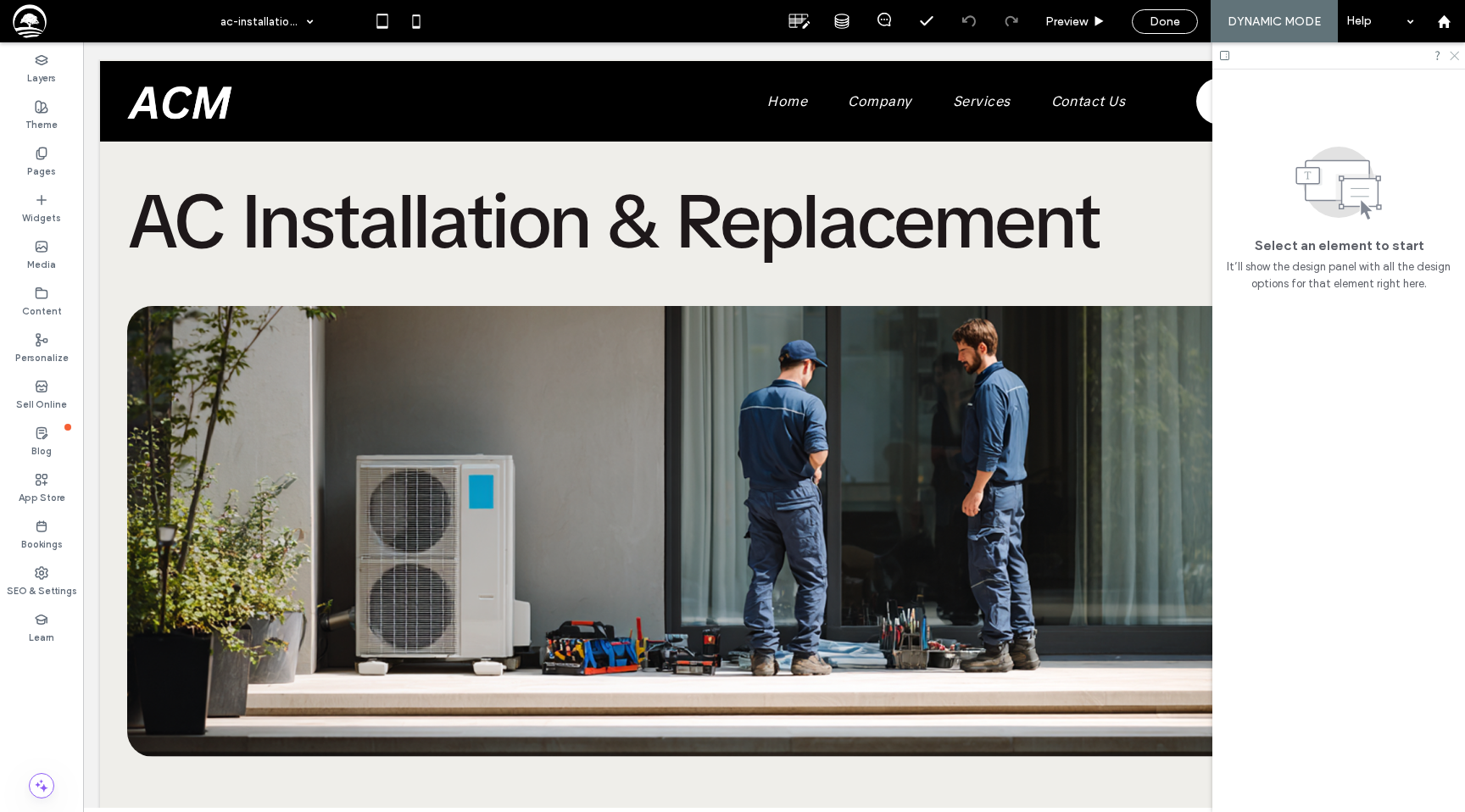
click at [1453, 51] on icon at bounding box center [1453, 55] width 11 height 11
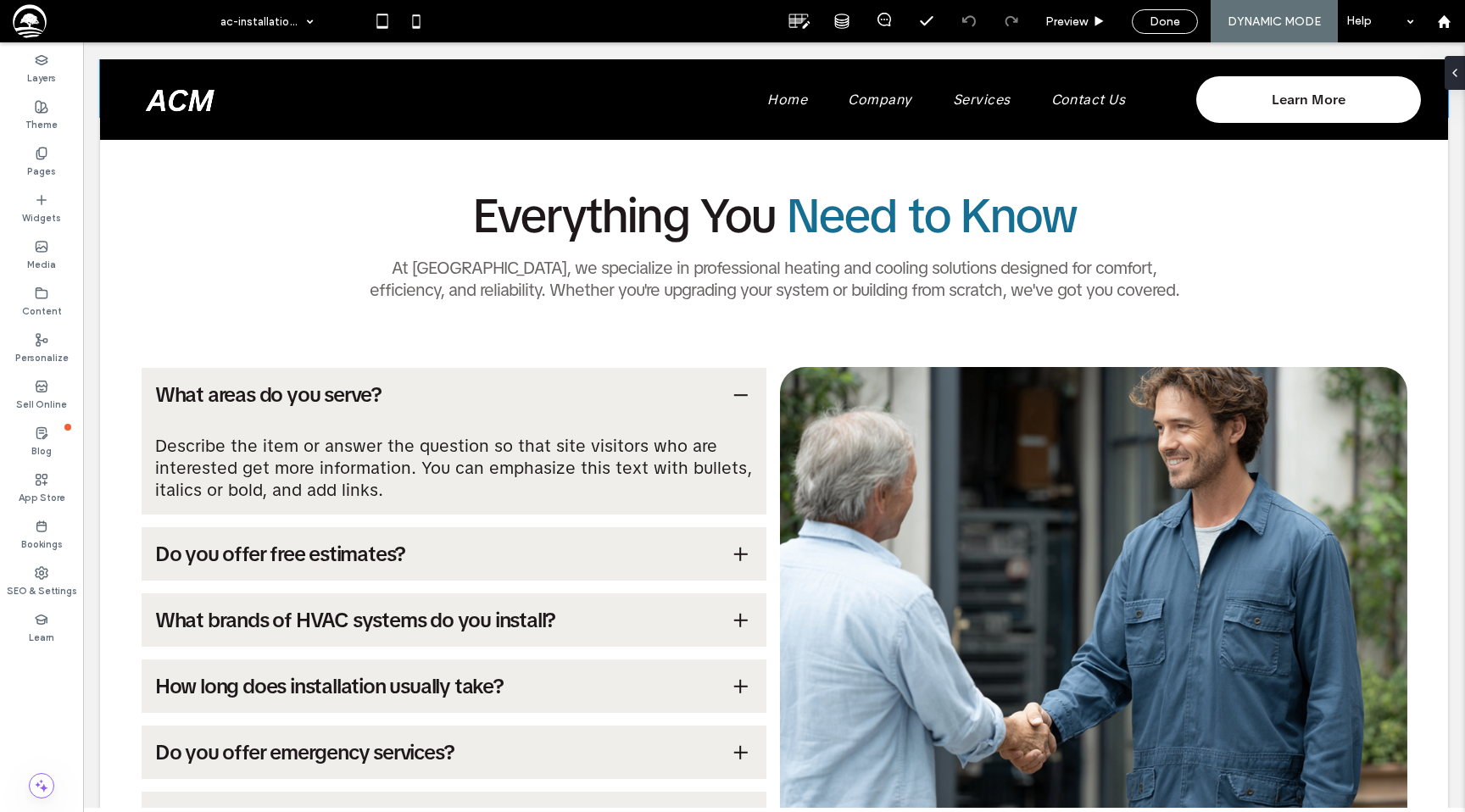
scroll to position [3111, 0]
click at [1155, 15] on span "Done" at bounding box center [1165, 22] width 31 height 14
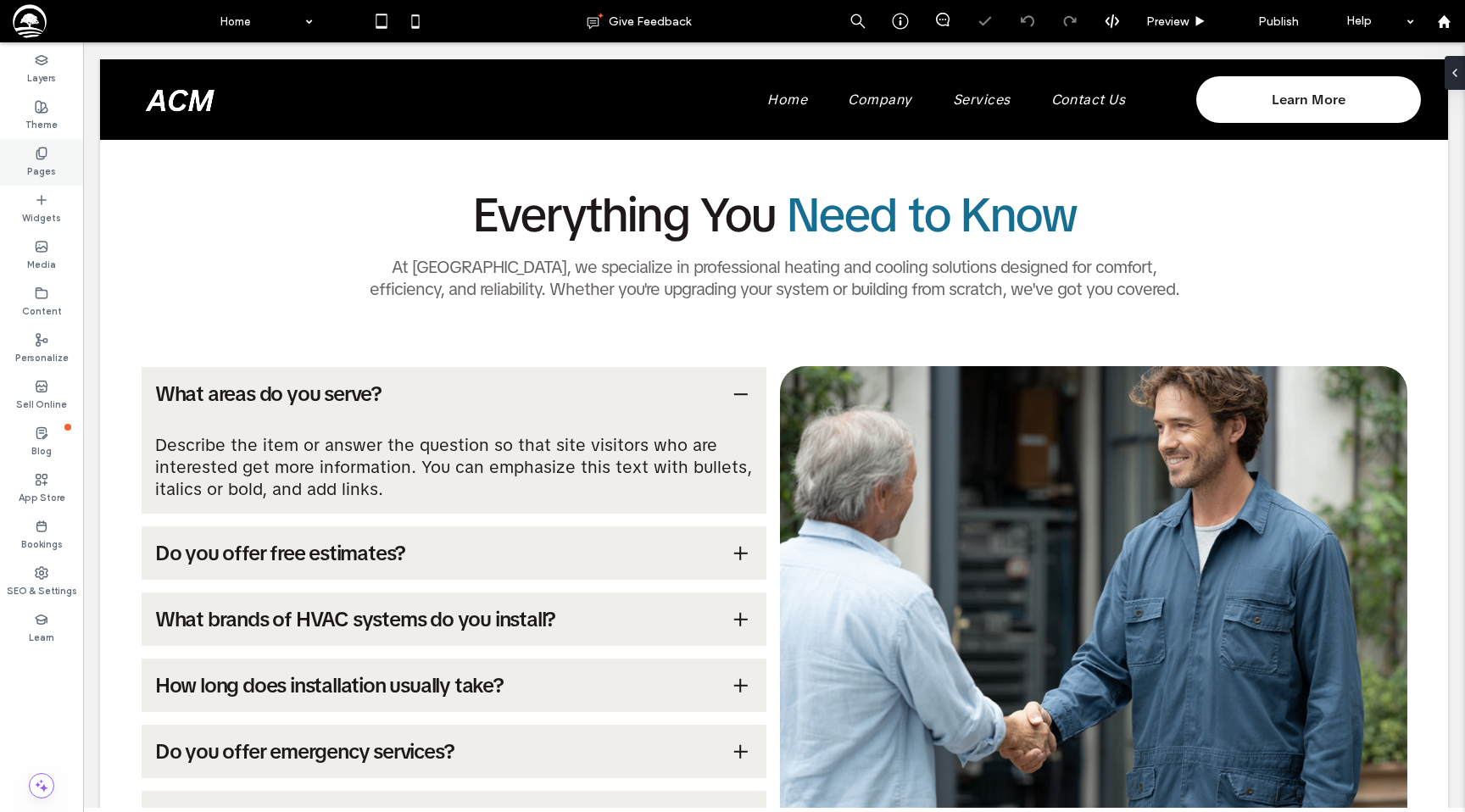
click at [33, 148] on div "Pages" at bounding box center [41, 162] width 83 height 47
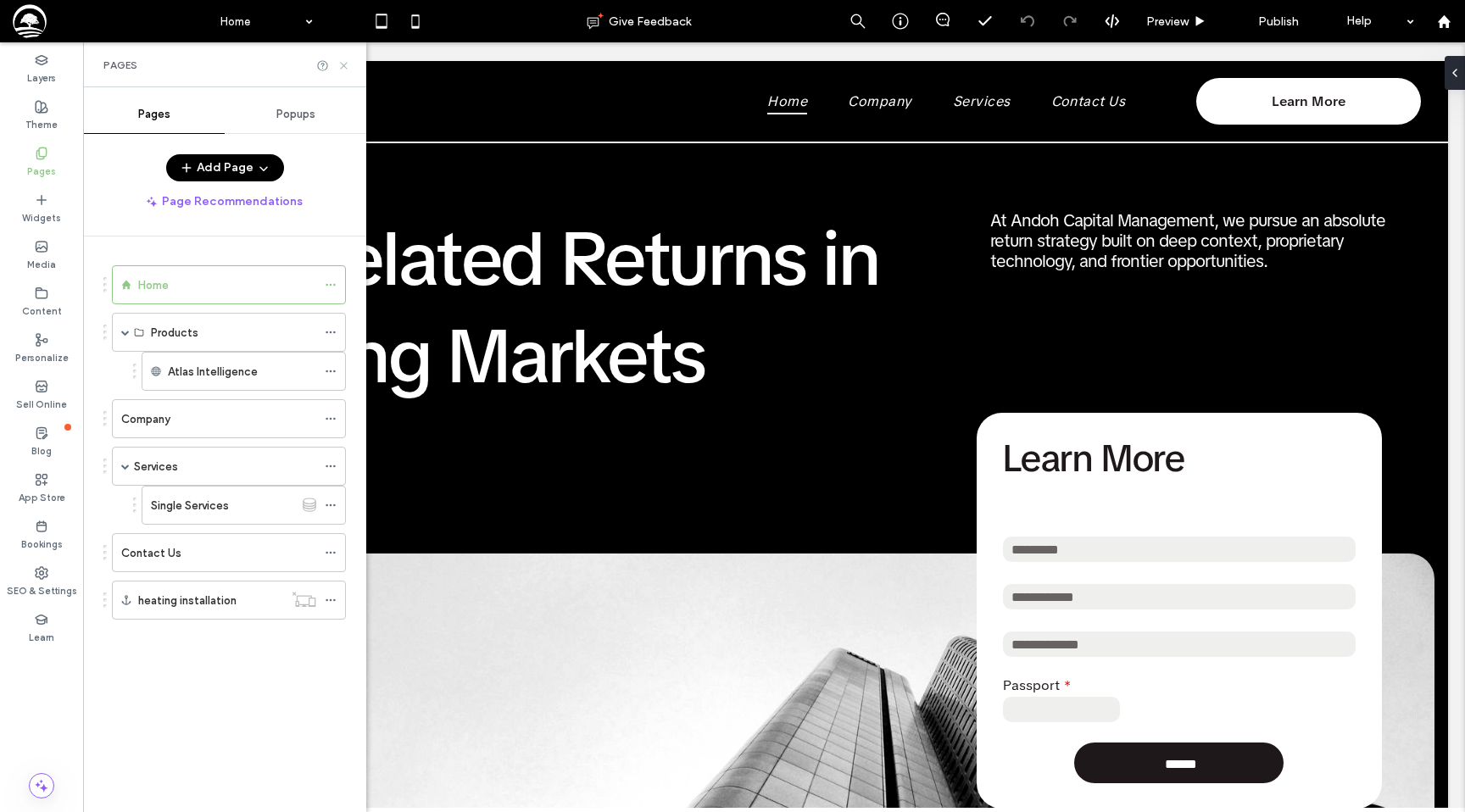
click at [343, 65] on use at bounding box center [344, 65] width 7 height 7
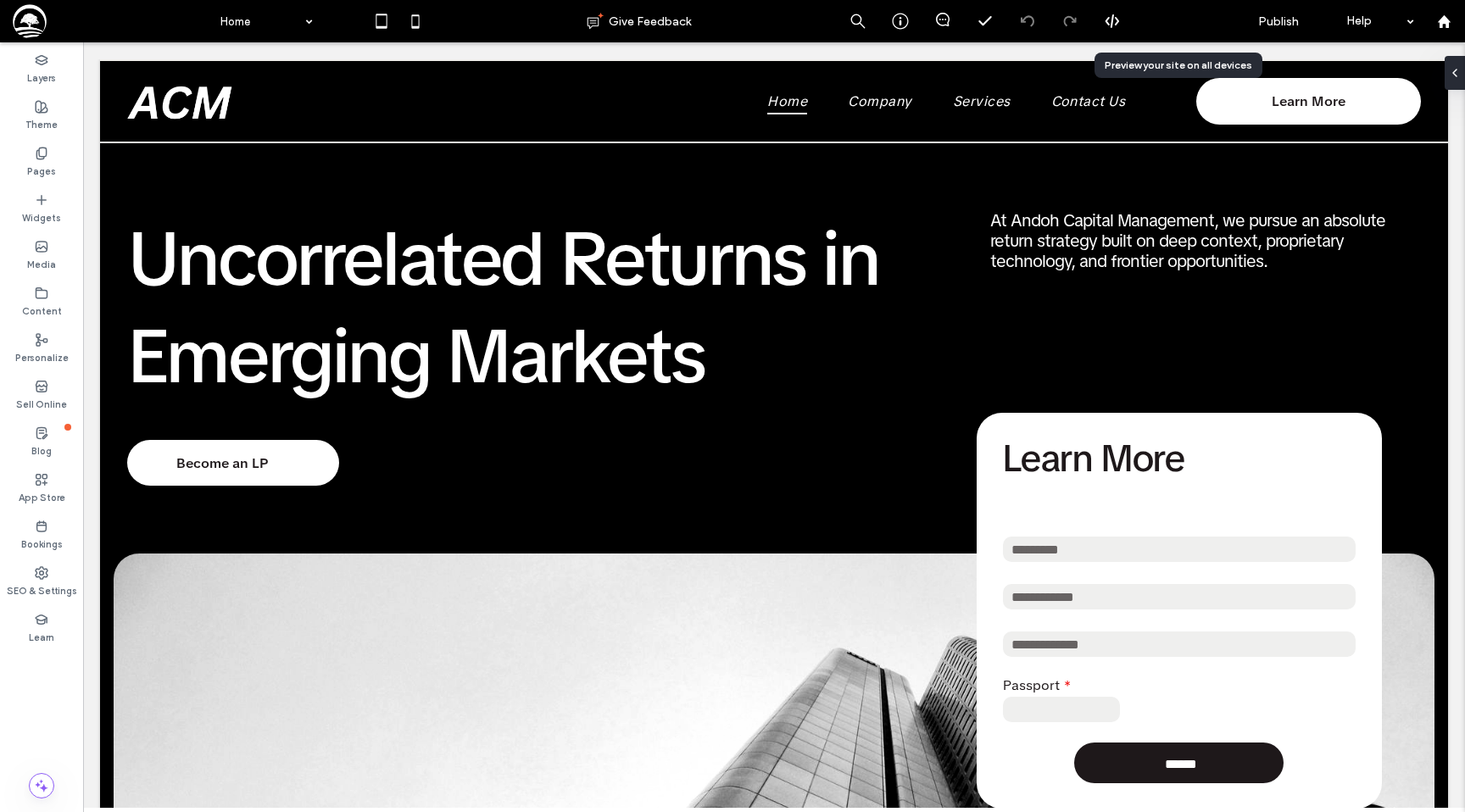
click at [1177, 17] on span "Preview" at bounding box center [1167, 22] width 42 height 14
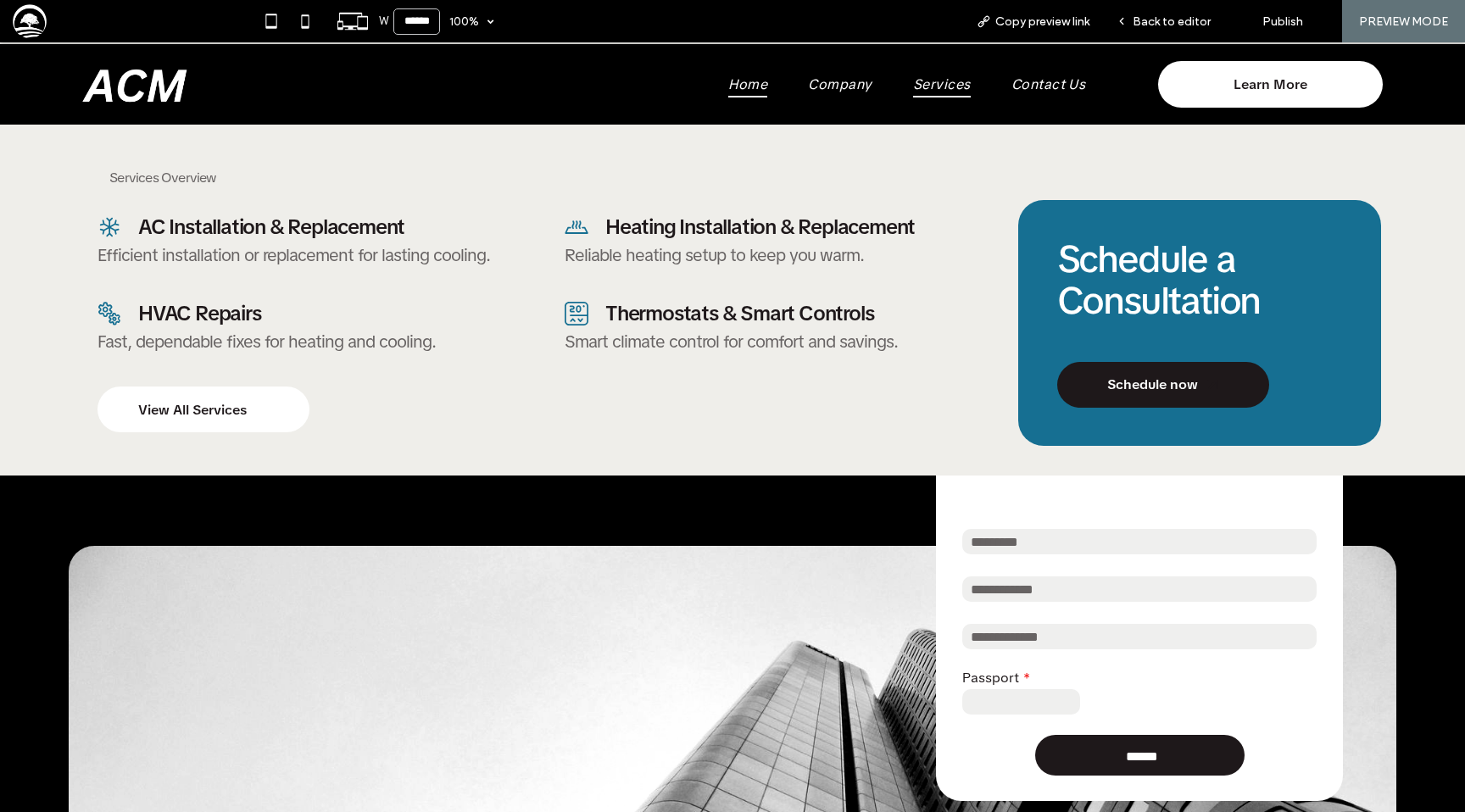
click at [933, 81] on span "Services" at bounding box center [942, 83] width 57 height 26
click at [1175, 10] on div "Back to editor" at bounding box center [1163, 21] width 121 height 42
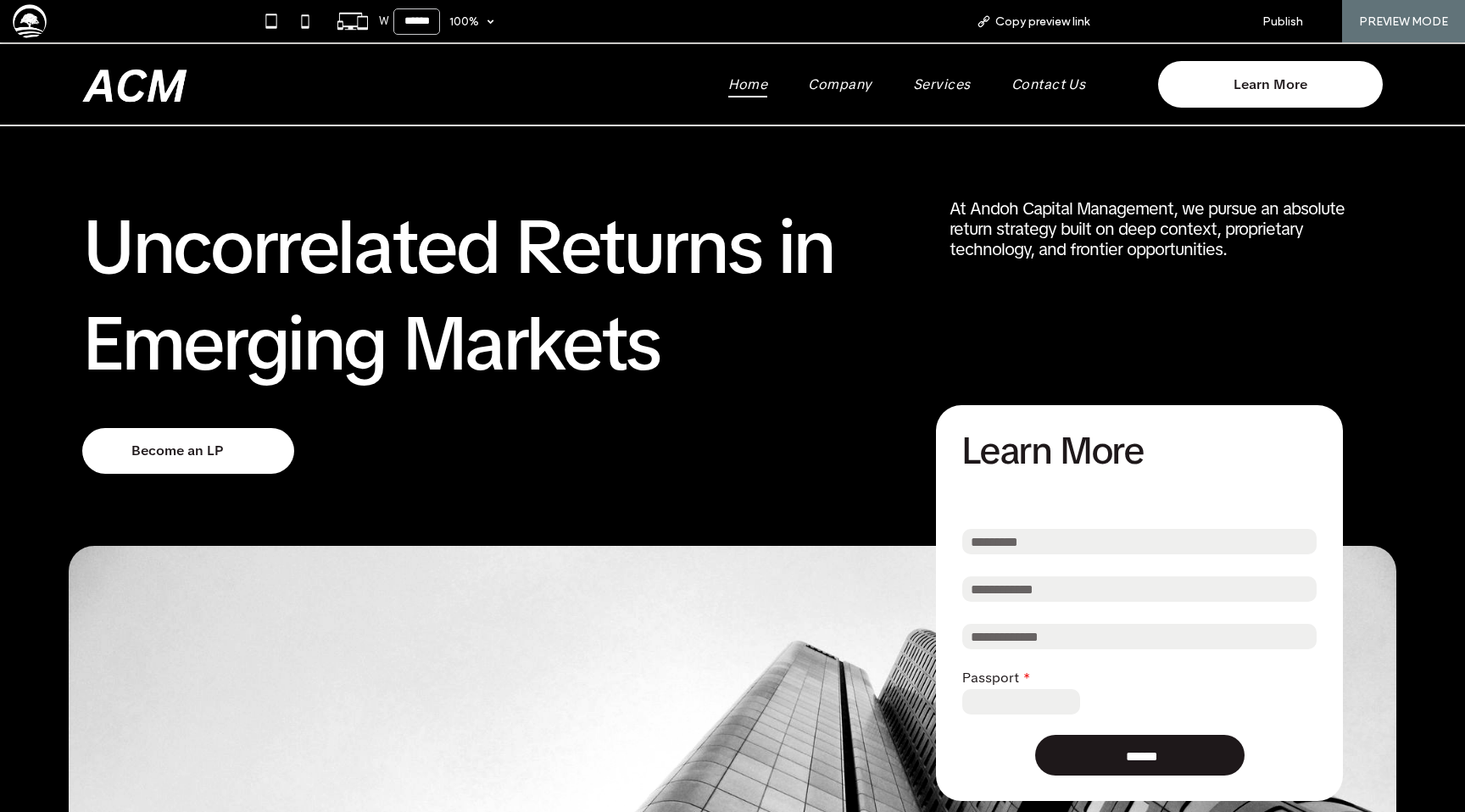
click at [1144, 16] on span "Back to editor" at bounding box center [1171, 22] width 78 height 14
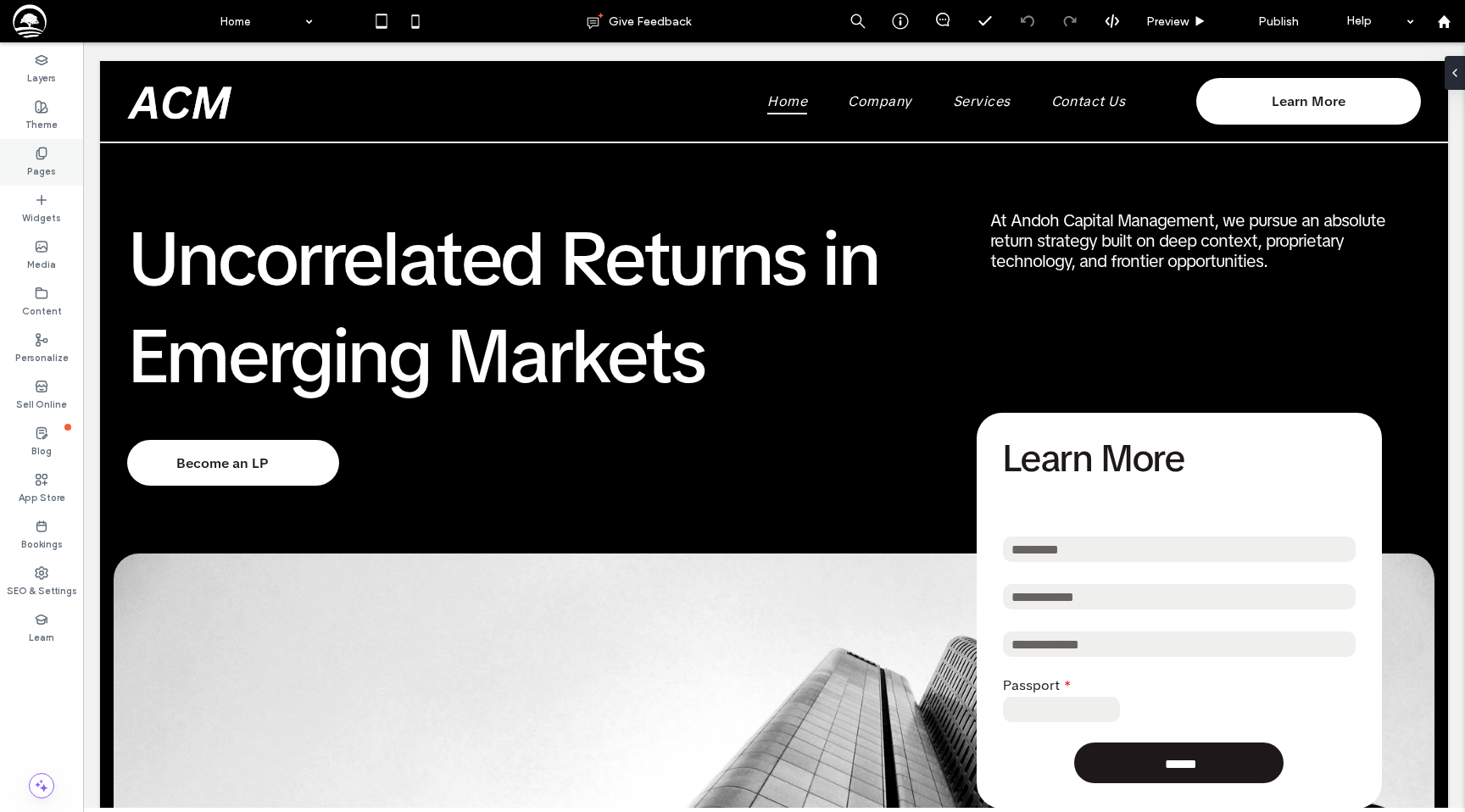
click at [57, 170] on div "Pages" at bounding box center [41, 162] width 83 height 47
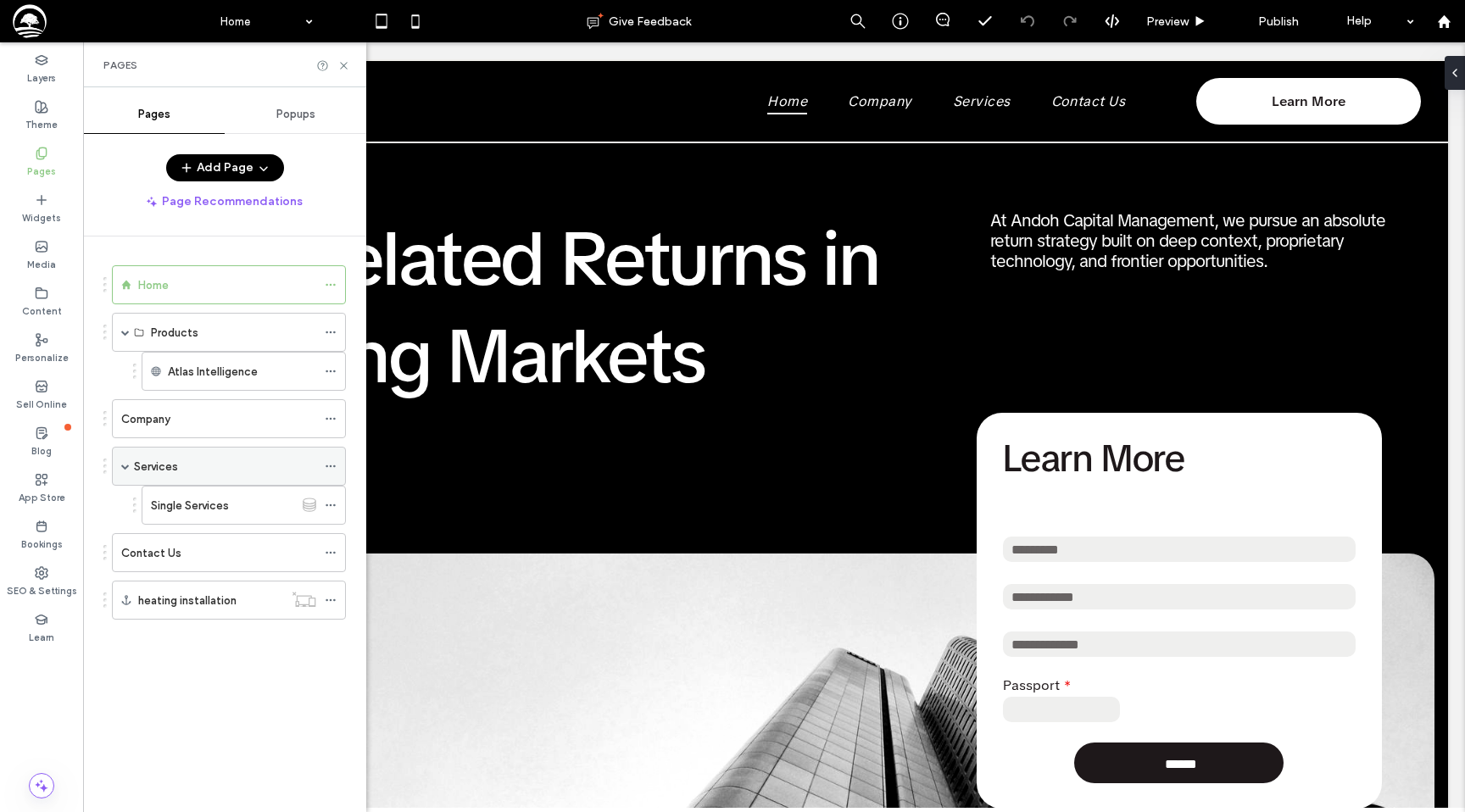
click at [328, 462] on icon at bounding box center [330, 466] width 12 height 12
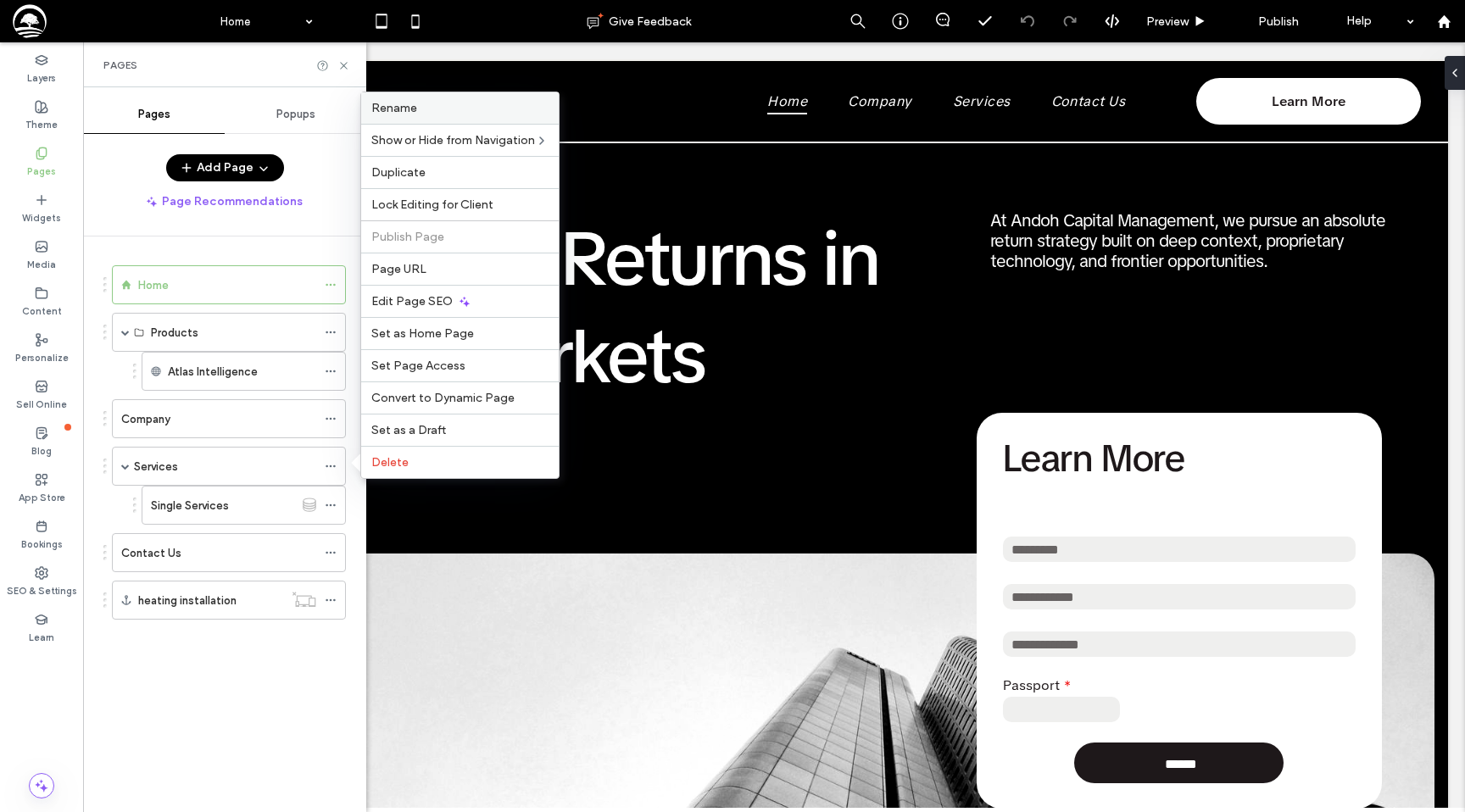
click at [384, 113] on span "Rename" at bounding box center [394, 108] width 46 height 14
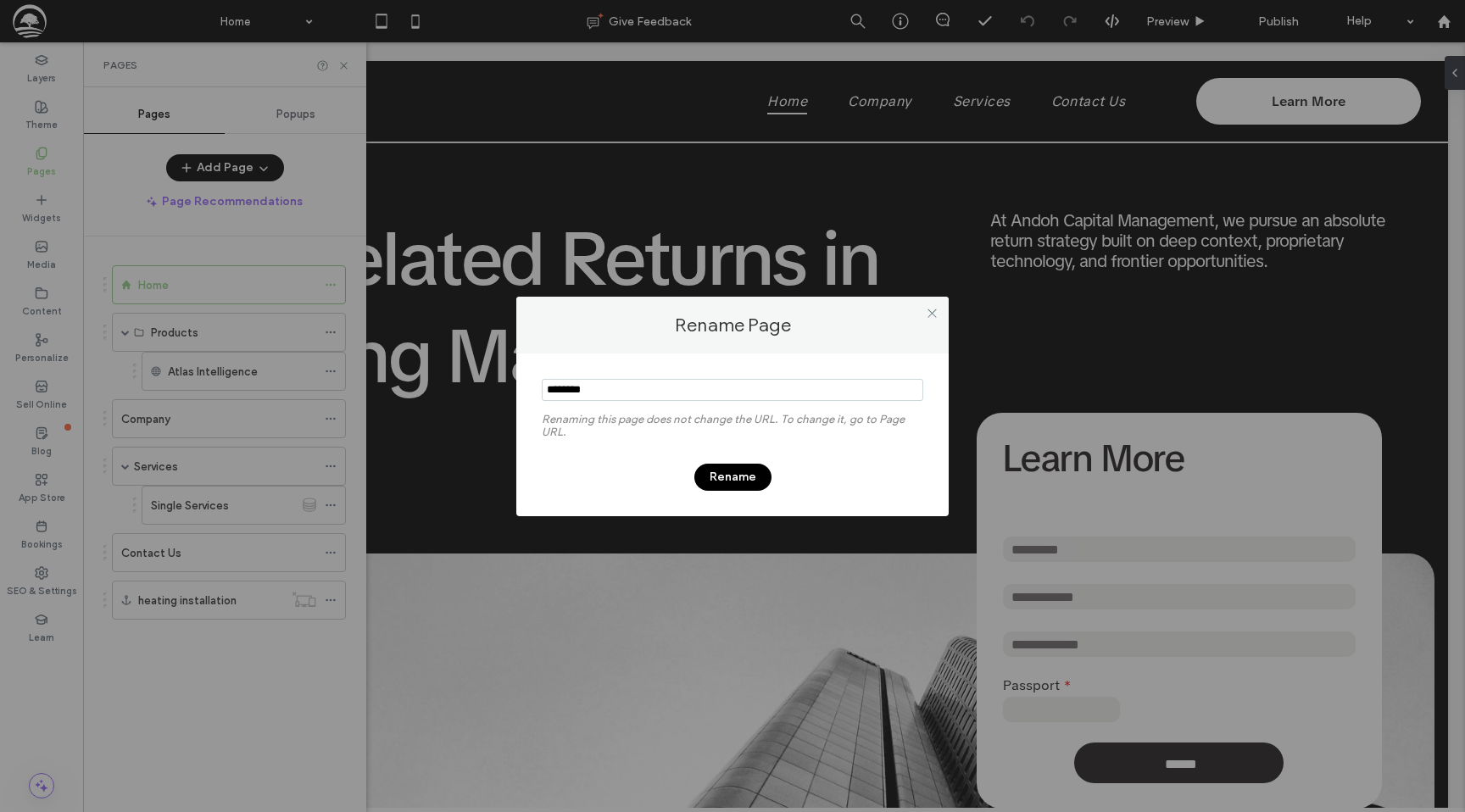
type input "********"
click at [743, 479] on button "Rename" at bounding box center [732, 477] width 77 height 27
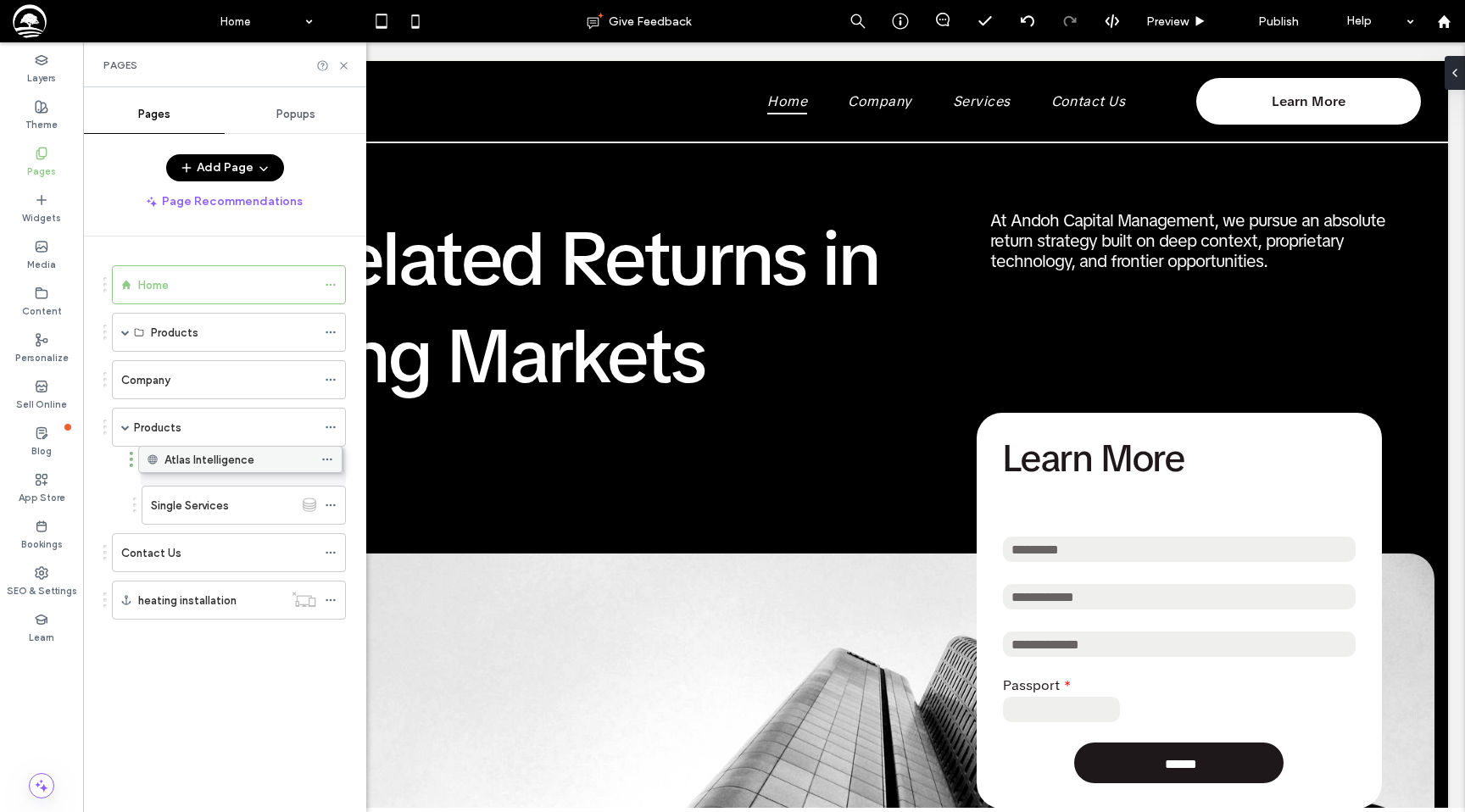
drag, startPoint x: 292, startPoint y: 373, endPoint x: 288, endPoint y: 458, distance: 85.1
click at [331, 327] on icon at bounding box center [330, 332] width 12 height 12
click at [267, 335] on div "Products" at bounding box center [227, 333] width 178 height 18
click at [329, 330] on icon at bounding box center [330, 332] width 12 height 12
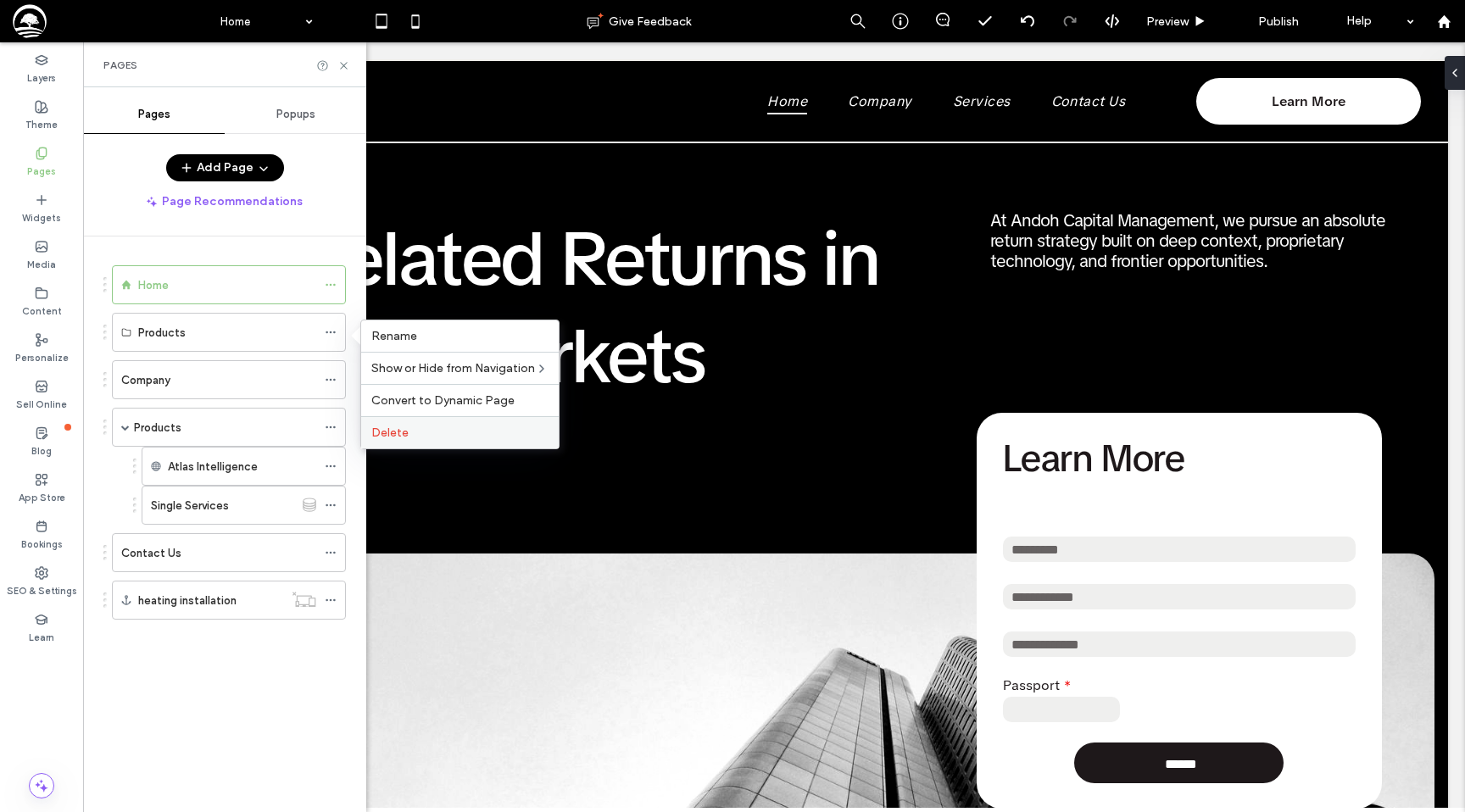
click at [402, 438] on span "Delete" at bounding box center [390, 432] width 38 height 14
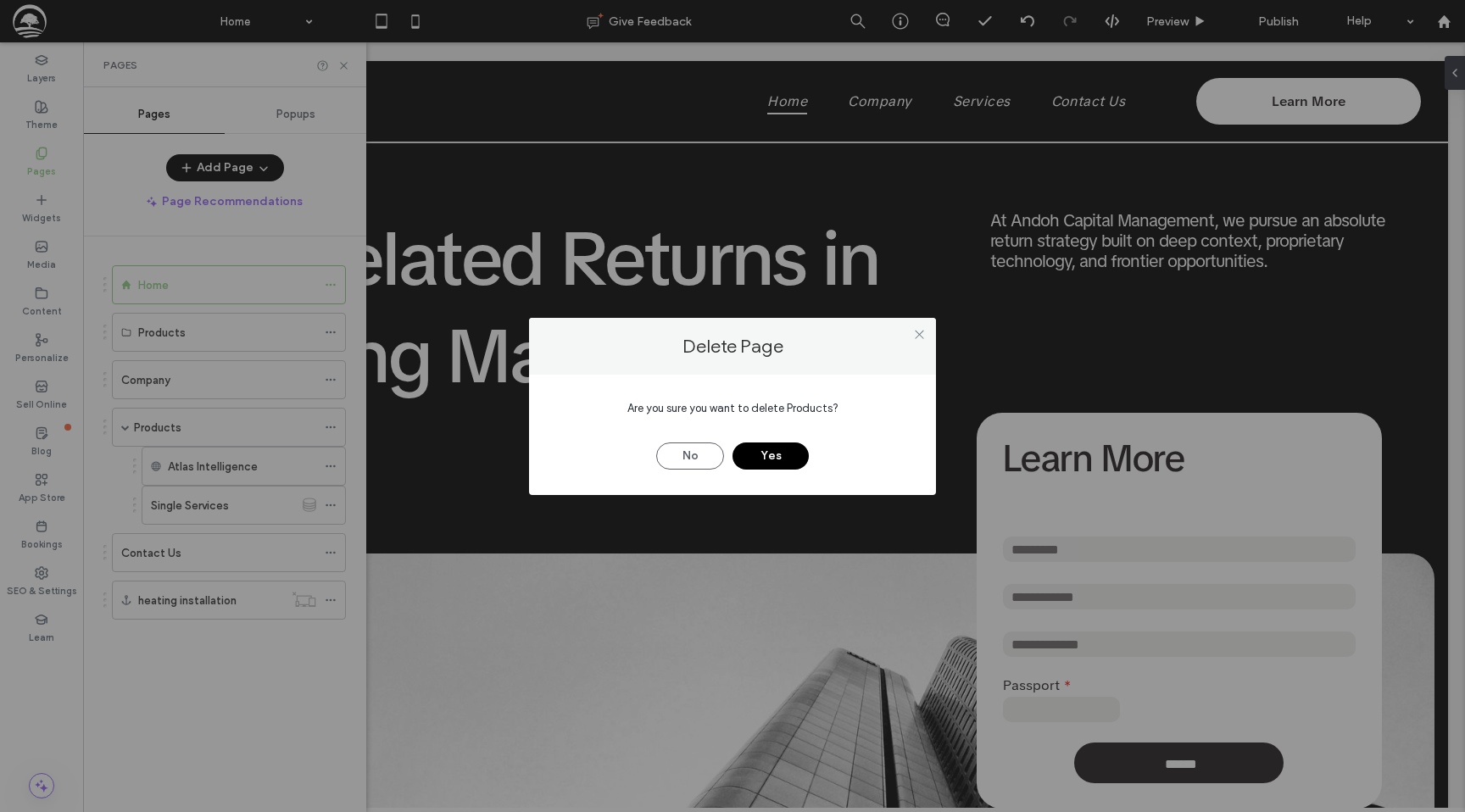
click at [771, 452] on button "Yes" at bounding box center [770, 456] width 76 height 27
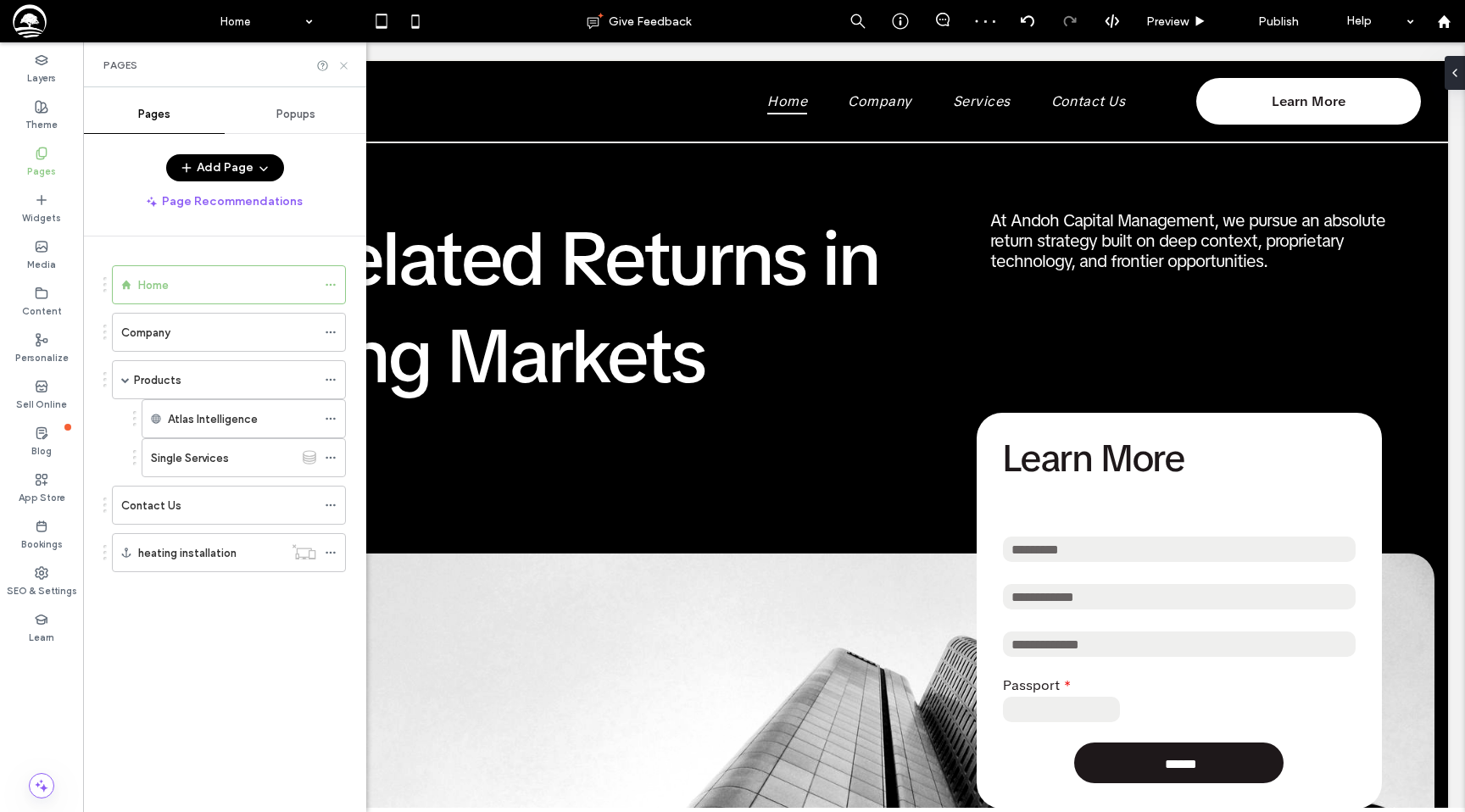
click at [343, 66] on icon at bounding box center [344, 65] width 13 height 13
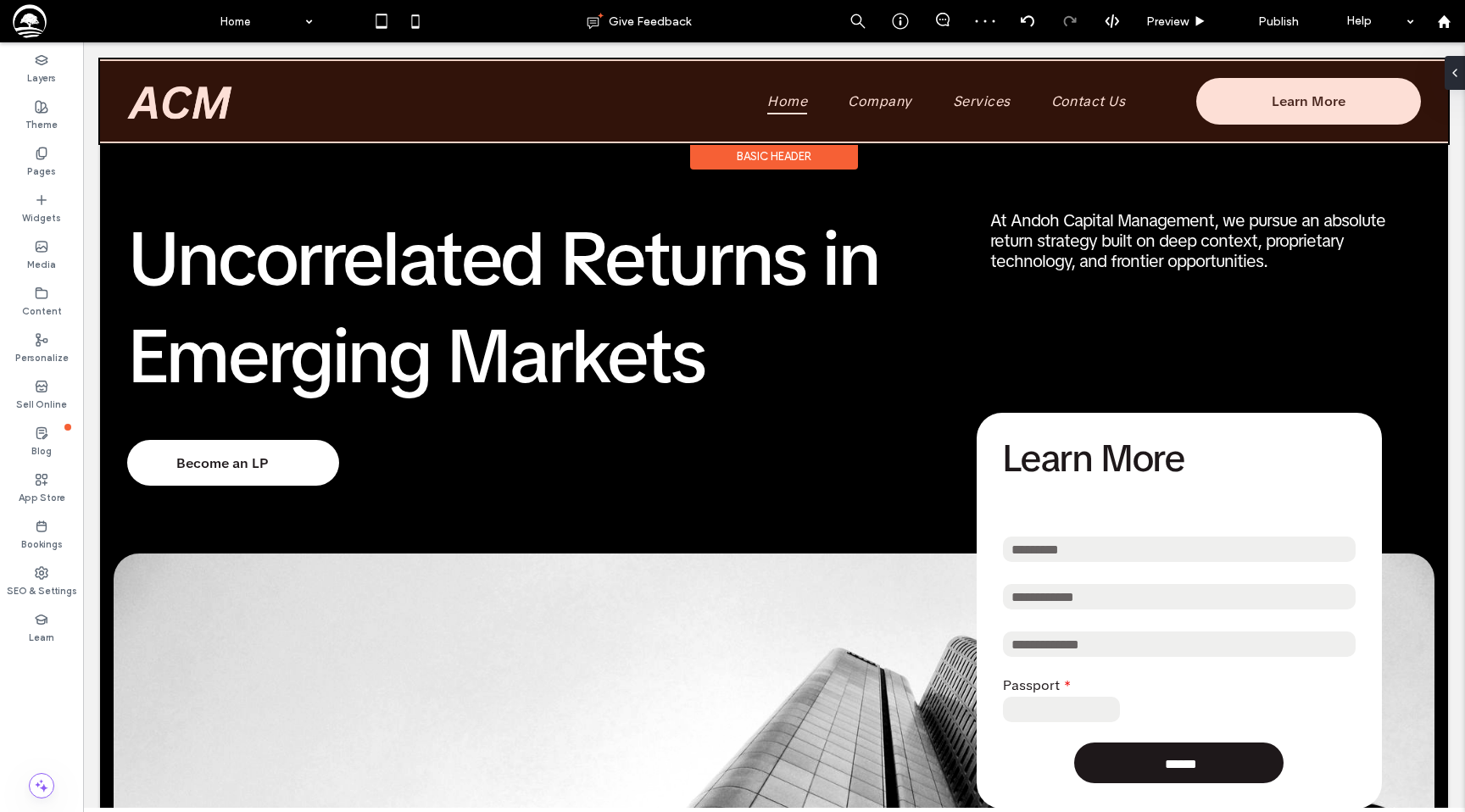
click at [811, 104] on div at bounding box center [774, 100] width 1348 height 83
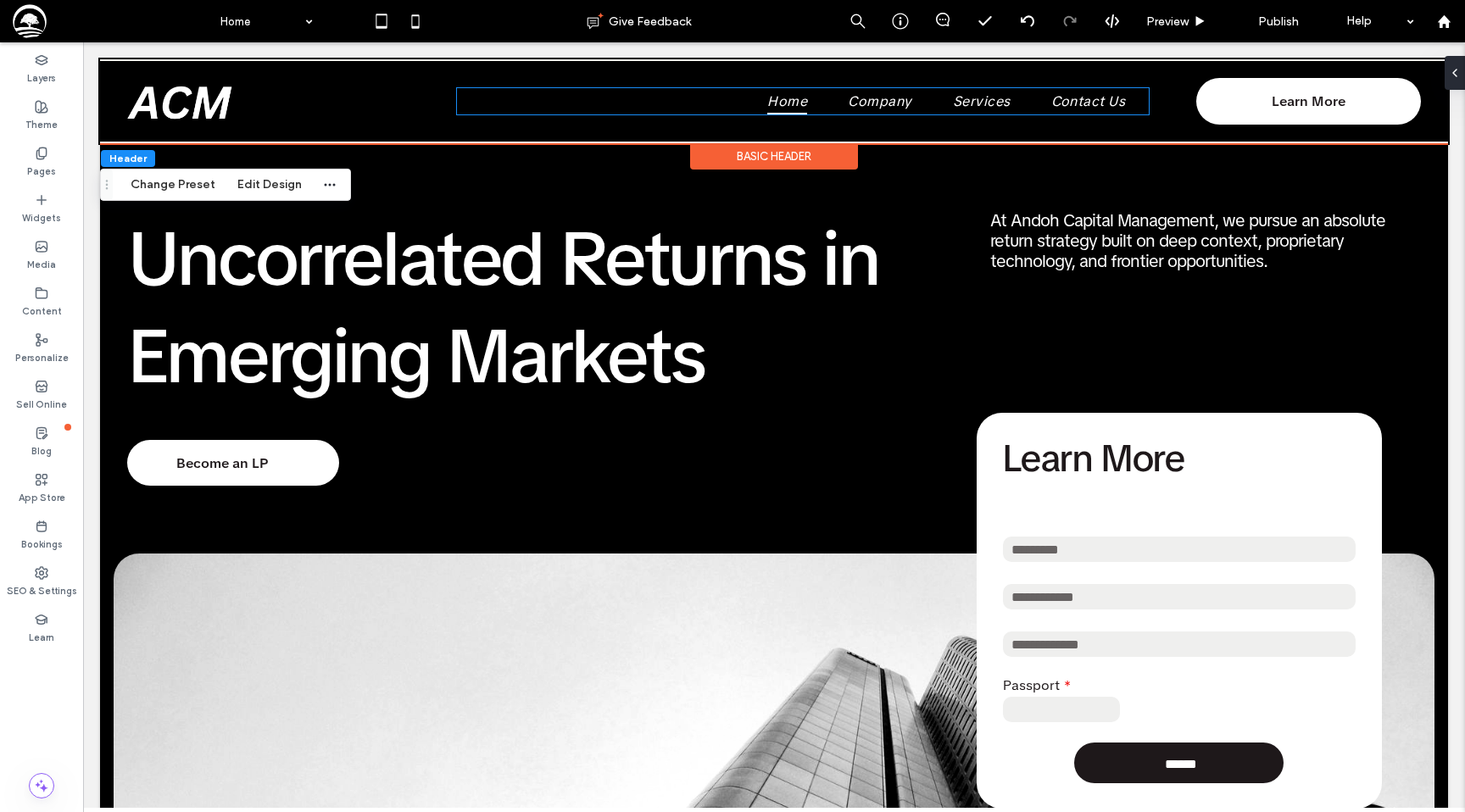
click at [811, 104] on link "Home" at bounding box center [791, 100] width 81 height 26
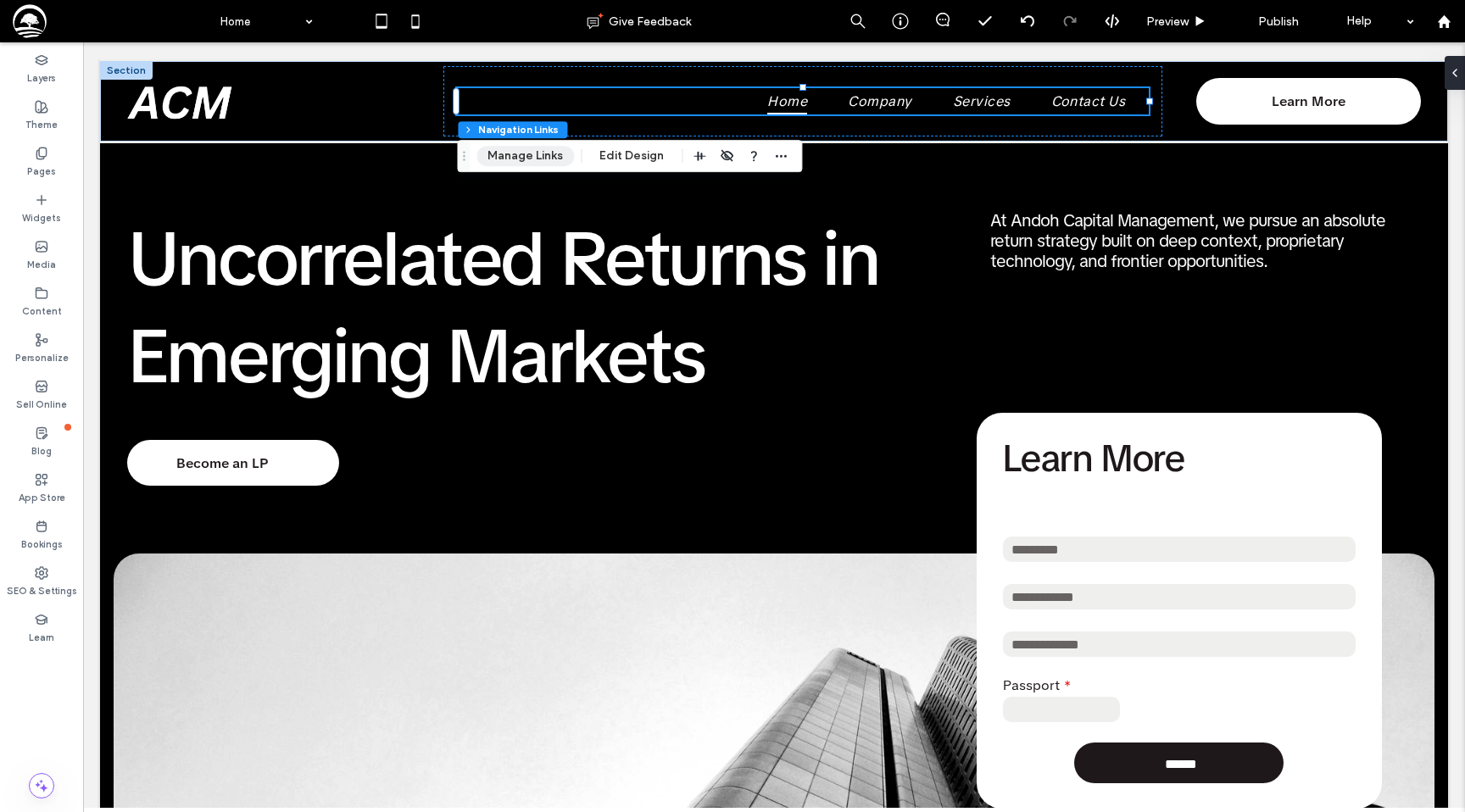
click at [556, 157] on button "Manage Links" at bounding box center [525, 155] width 98 height 21
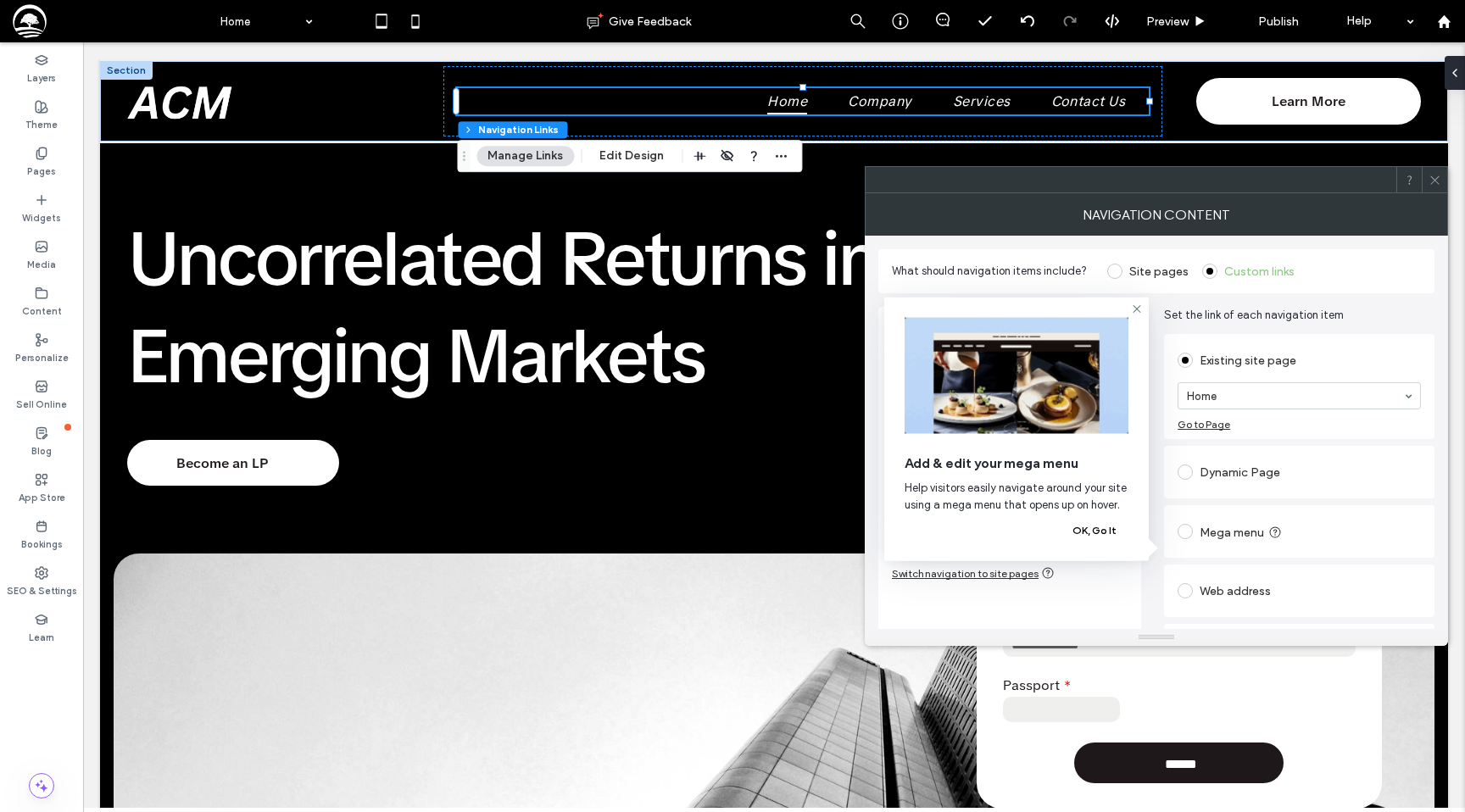
click at [1116, 273] on span at bounding box center [1114, 271] width 15 height 15
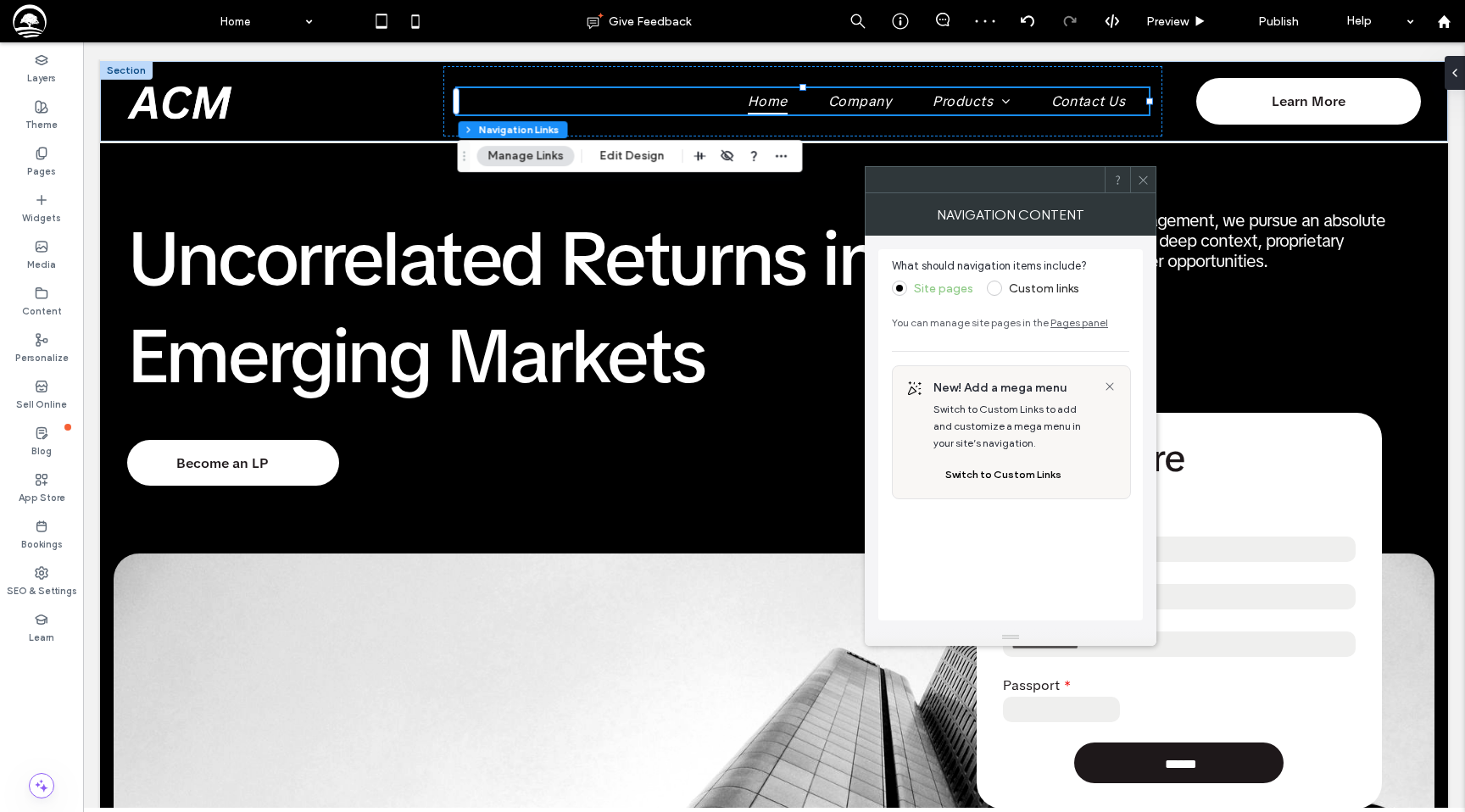
click at [1144, 179] on use at bounding box center [1142, 179] width 8 height 8
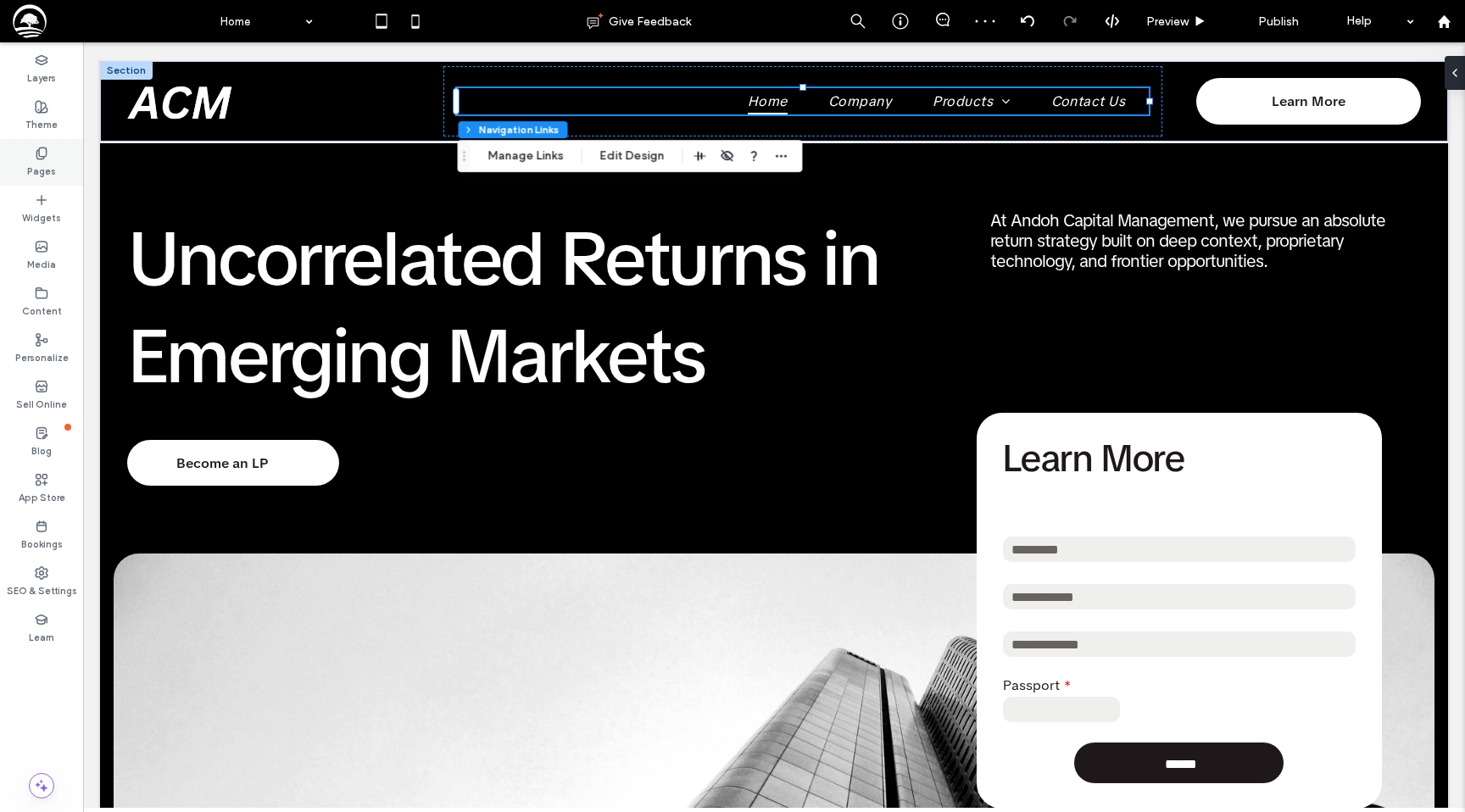
click at [53, 139] on div "Pages" at bounding box center [41, 162] width 83 height 47
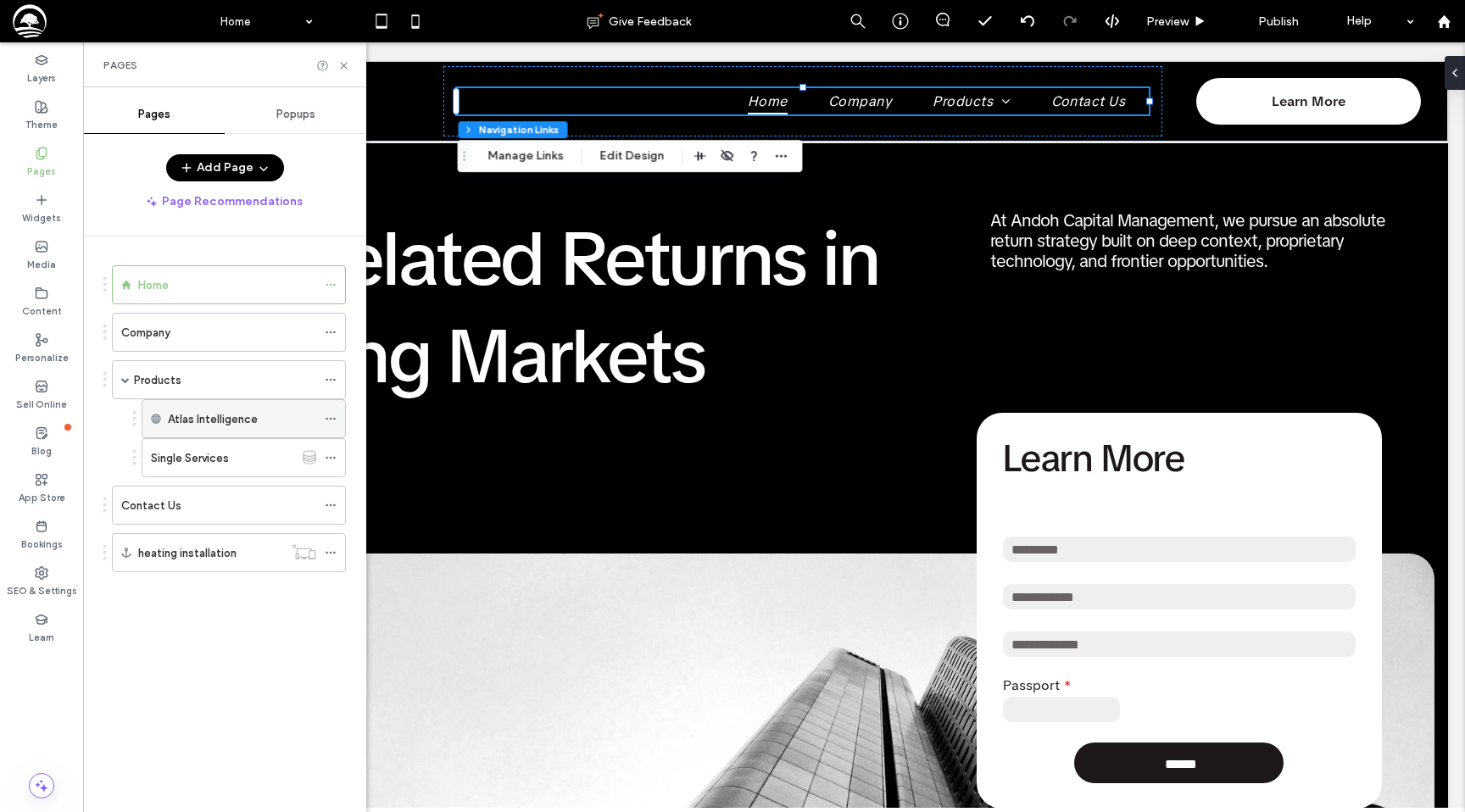
click at [195, 414] on label "Atlas Intelligence" at bounding box center [213, 418] width 90 height 30
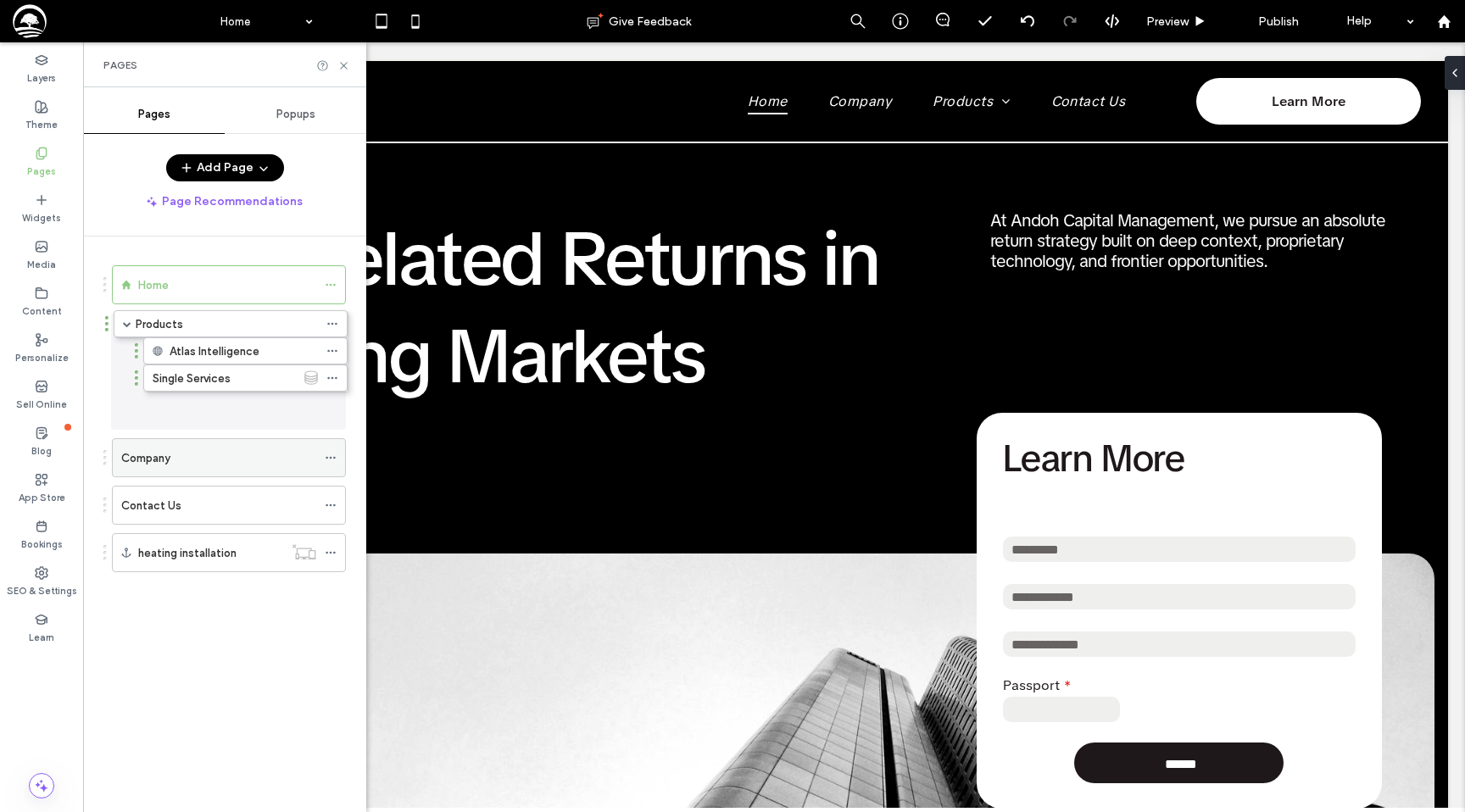
drag, startPoint x: 183, startPoint y: 371, endPoint x: 185, endPoint y: 321, distance: 50.0
click at [346, 63] on use at bounding box center [344, 65] width 7 height 7
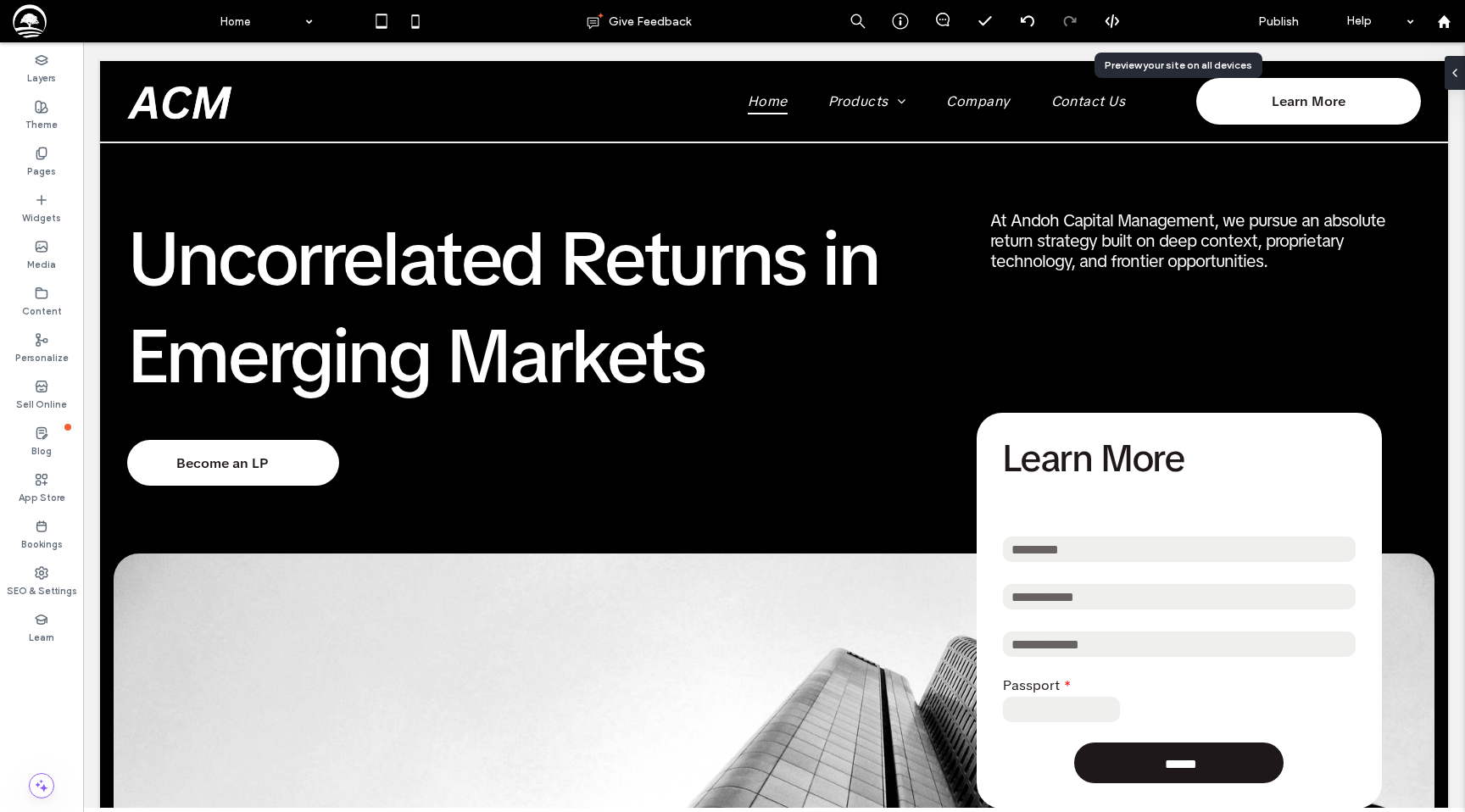
click at [1159, 25] on span "Preview" at bounding box center [1167, 22] width 42 height 14
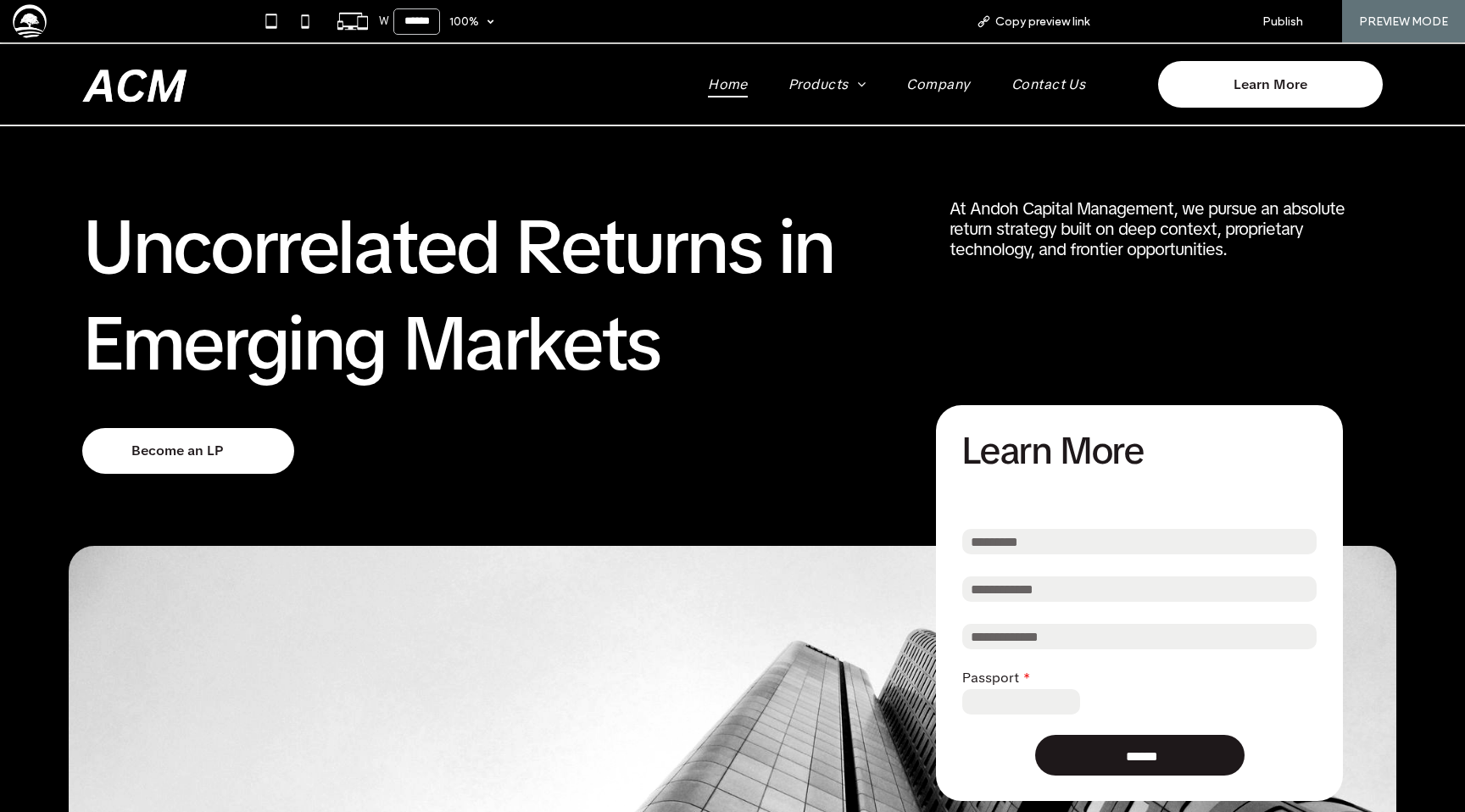
click at [1146, 22] on span "Back to editor" at bounding box center [1171, 22] width 78 height 14
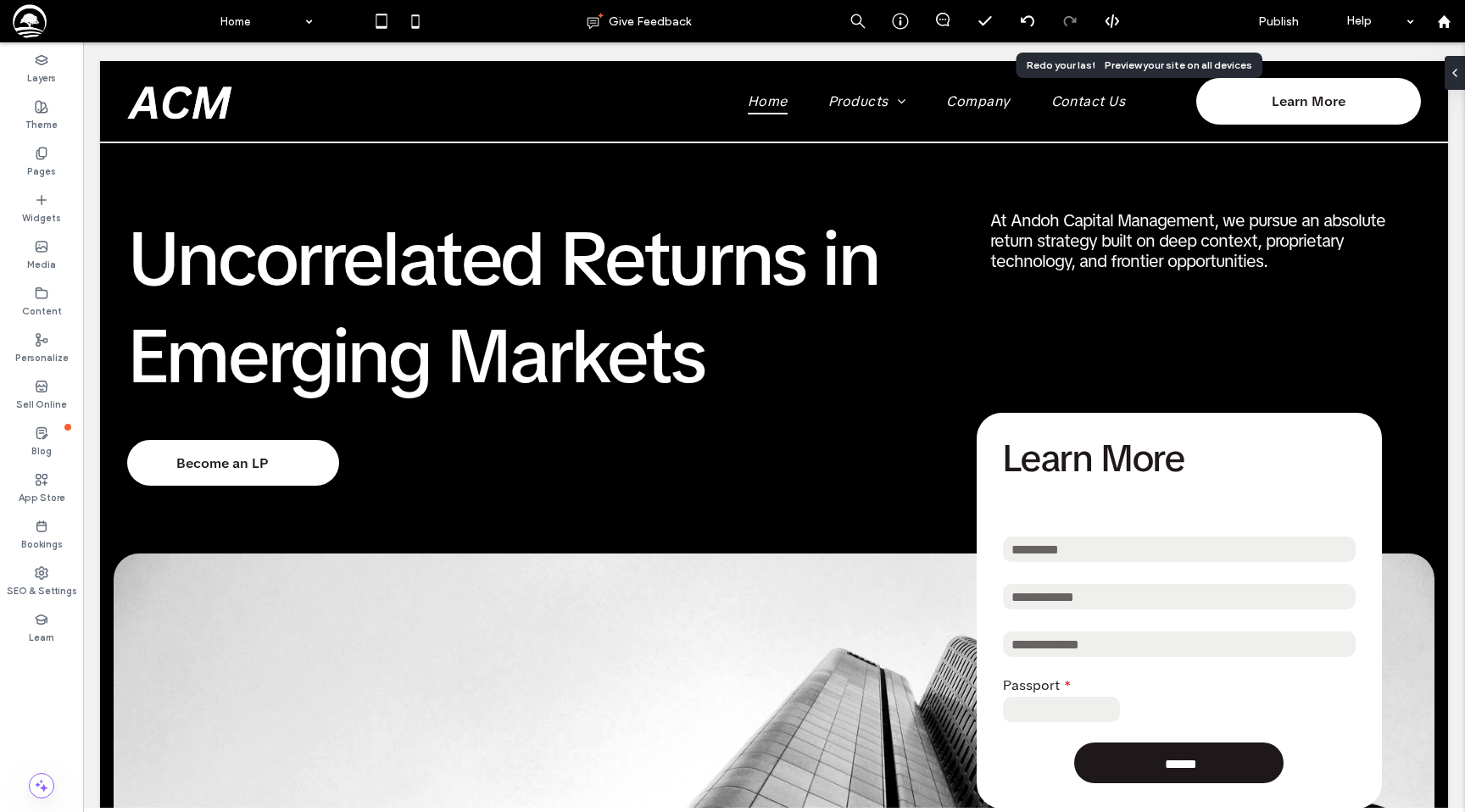
click at [1164, 22] on span "Preview" at bounding box center [1167, 22] width 42 height 14
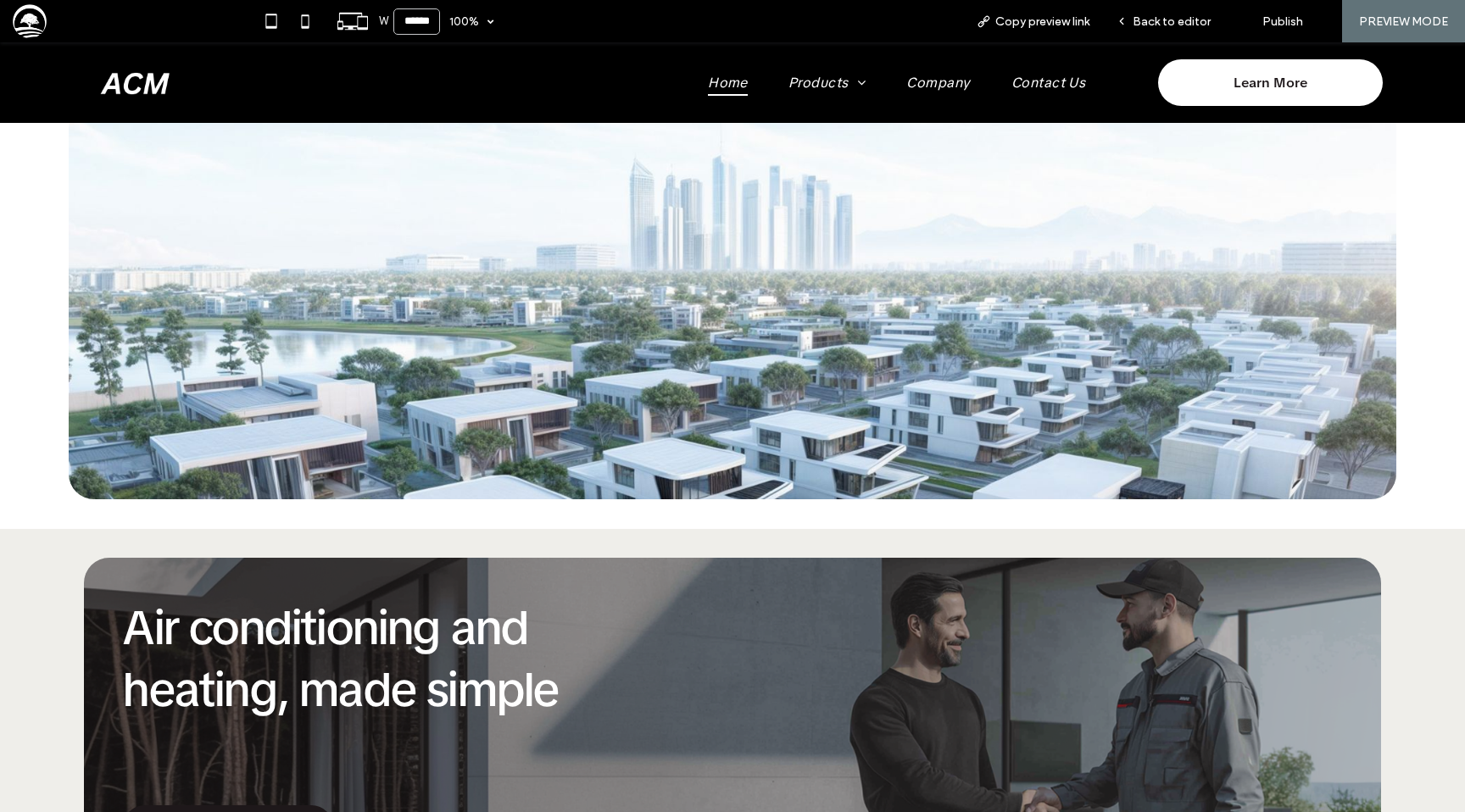
scroll to position [1372, 0]
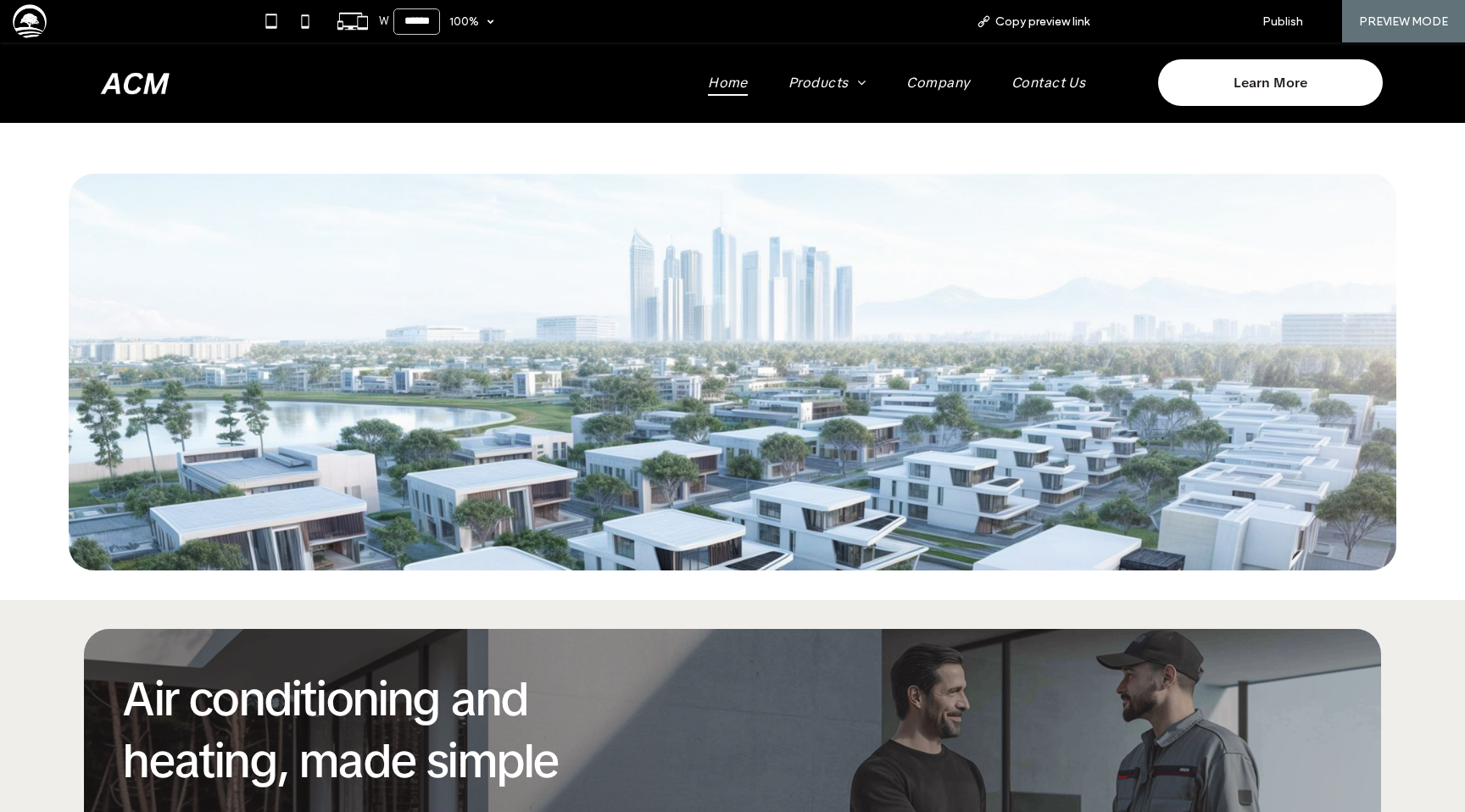
click at [1123, 19] on use at bounding box center [1122, 22] width 4 height 6
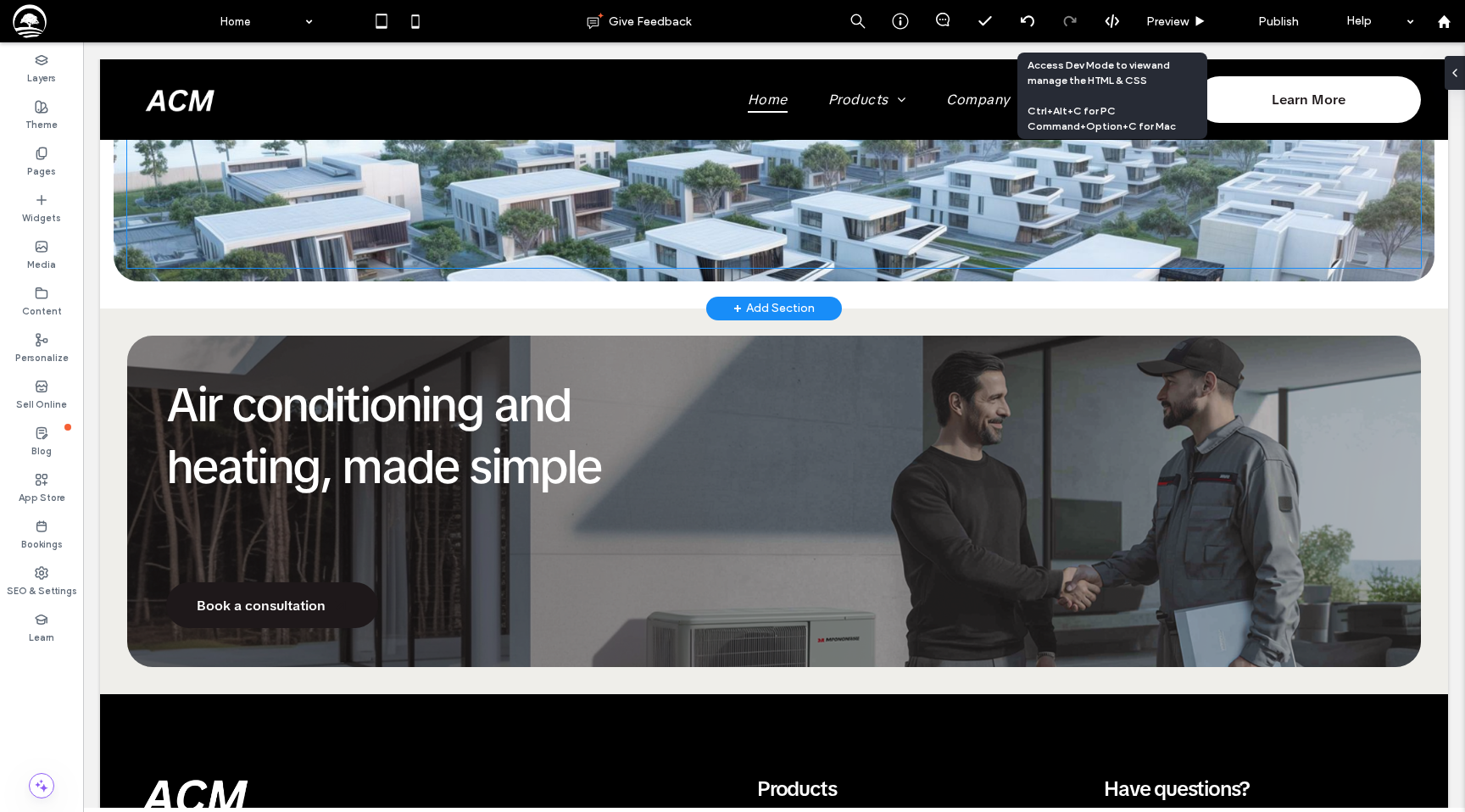
scroll to position [1681, 0]
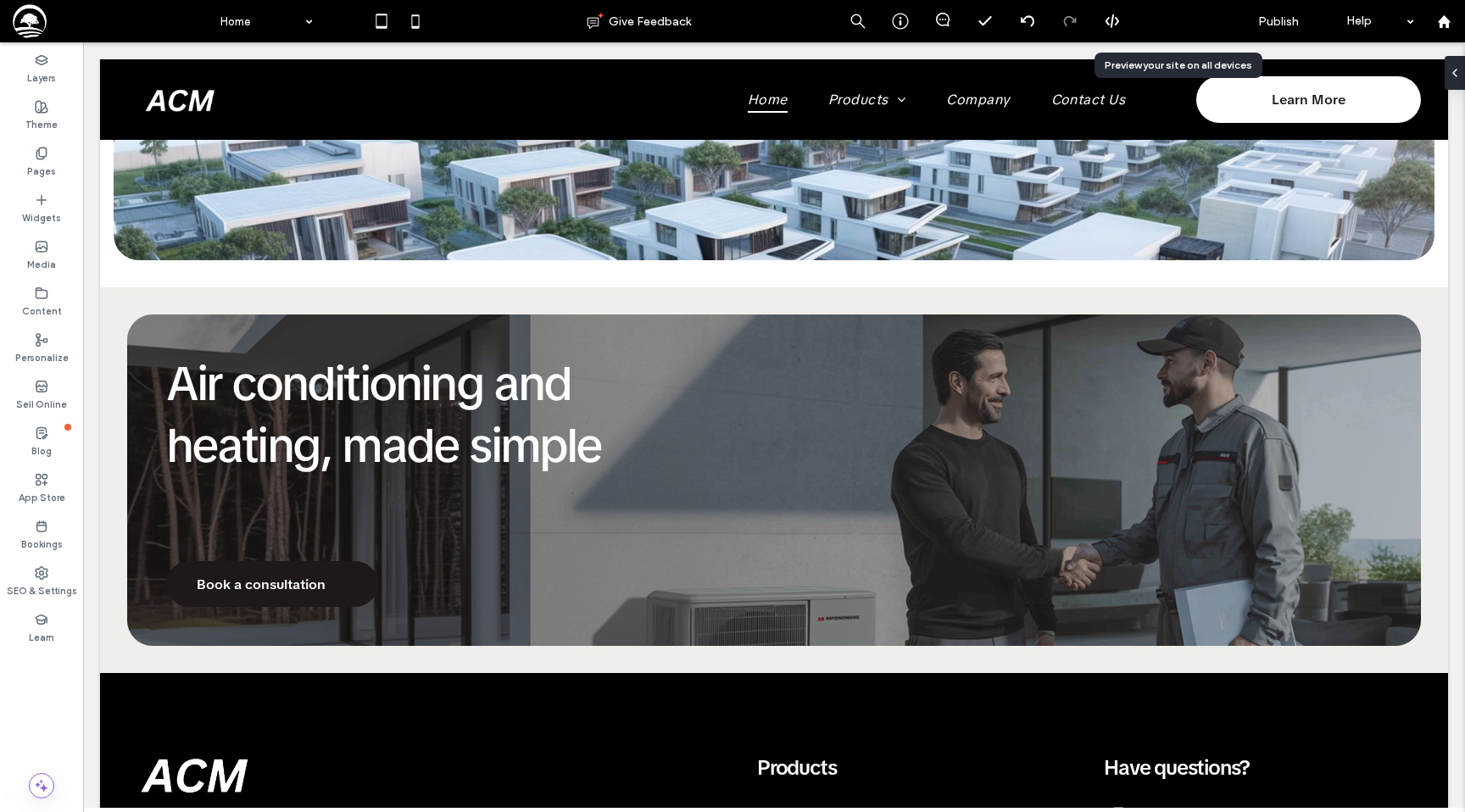
click at [1156, 23] on span "Preview" at bounding box center [1167, 22] width 42 height 14
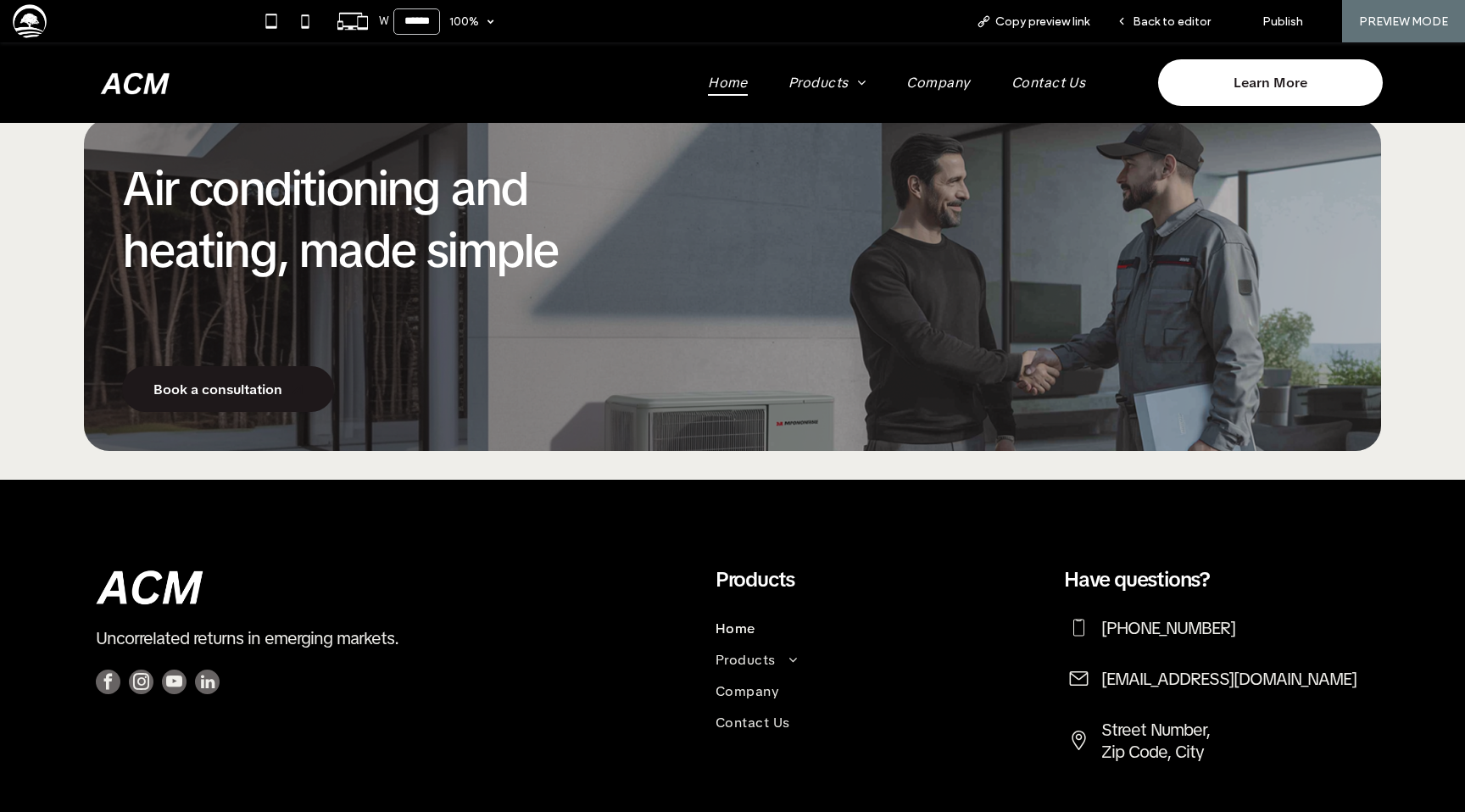
scroll to position [1940, 0]
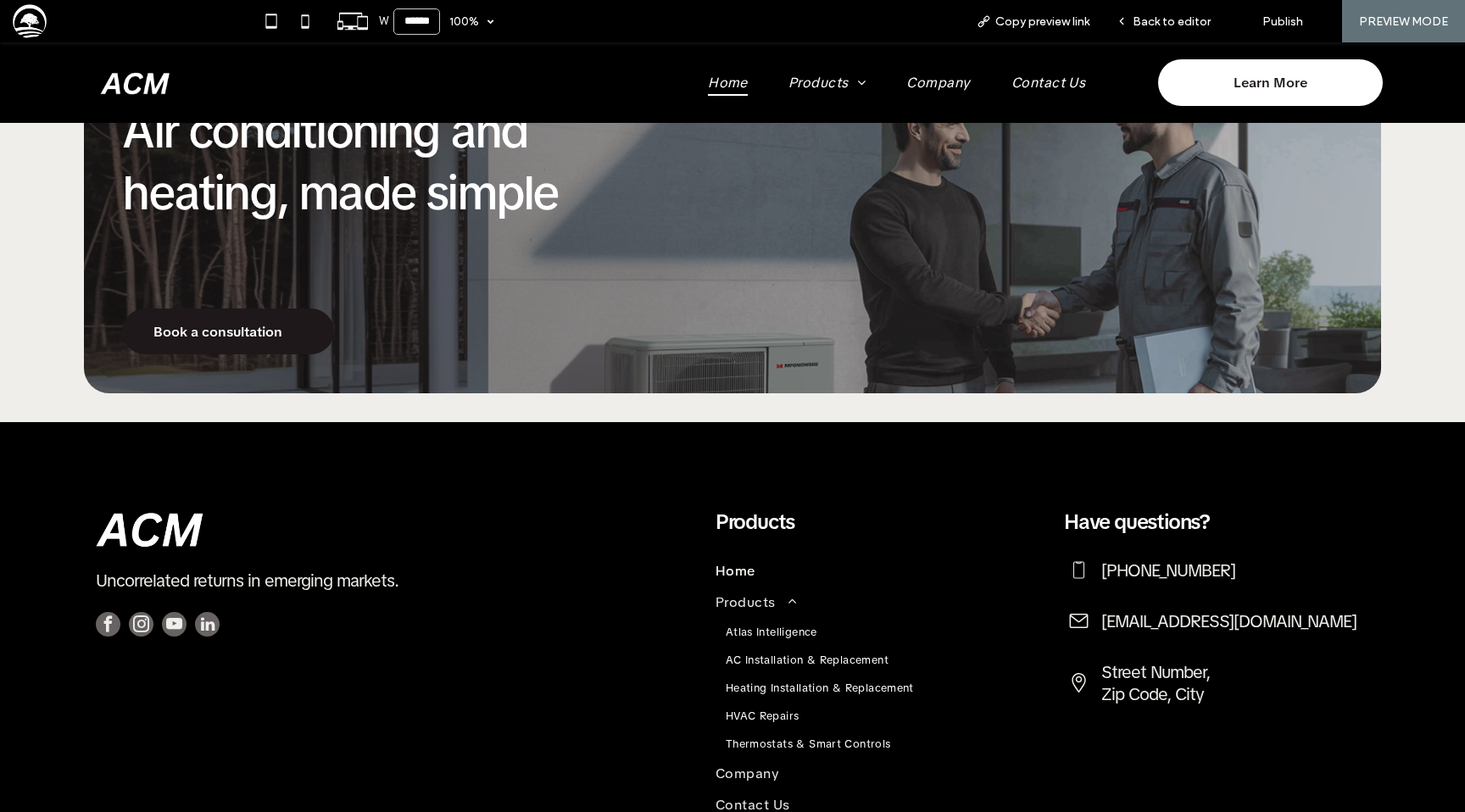
click at [788, 632] on span "Atlas Intelligence" at bounding box center [771, 632] width 92 height 14
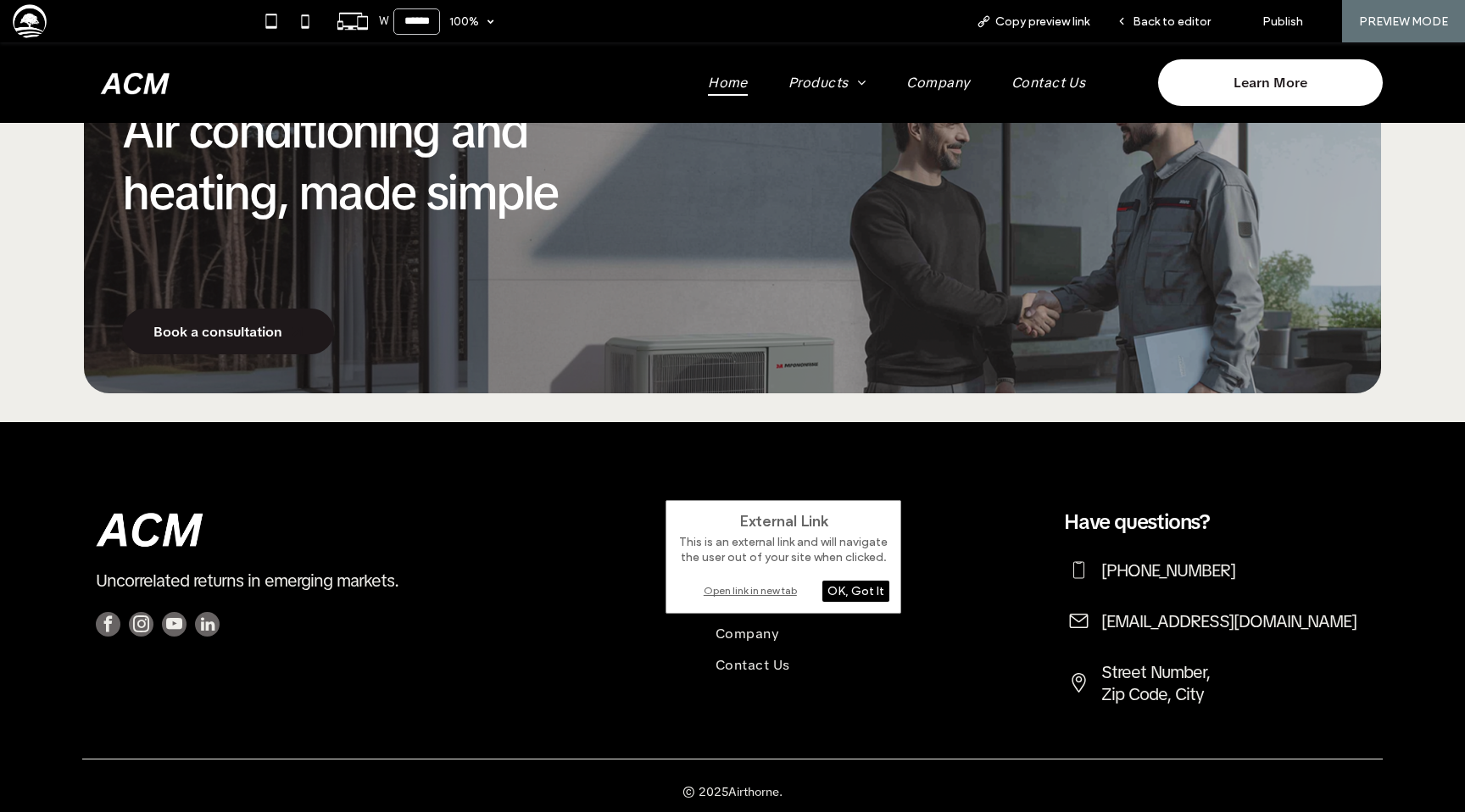
click at [734, 591] on div "Open link in new tab" at bounding box center [784, 590] width 212 height 18
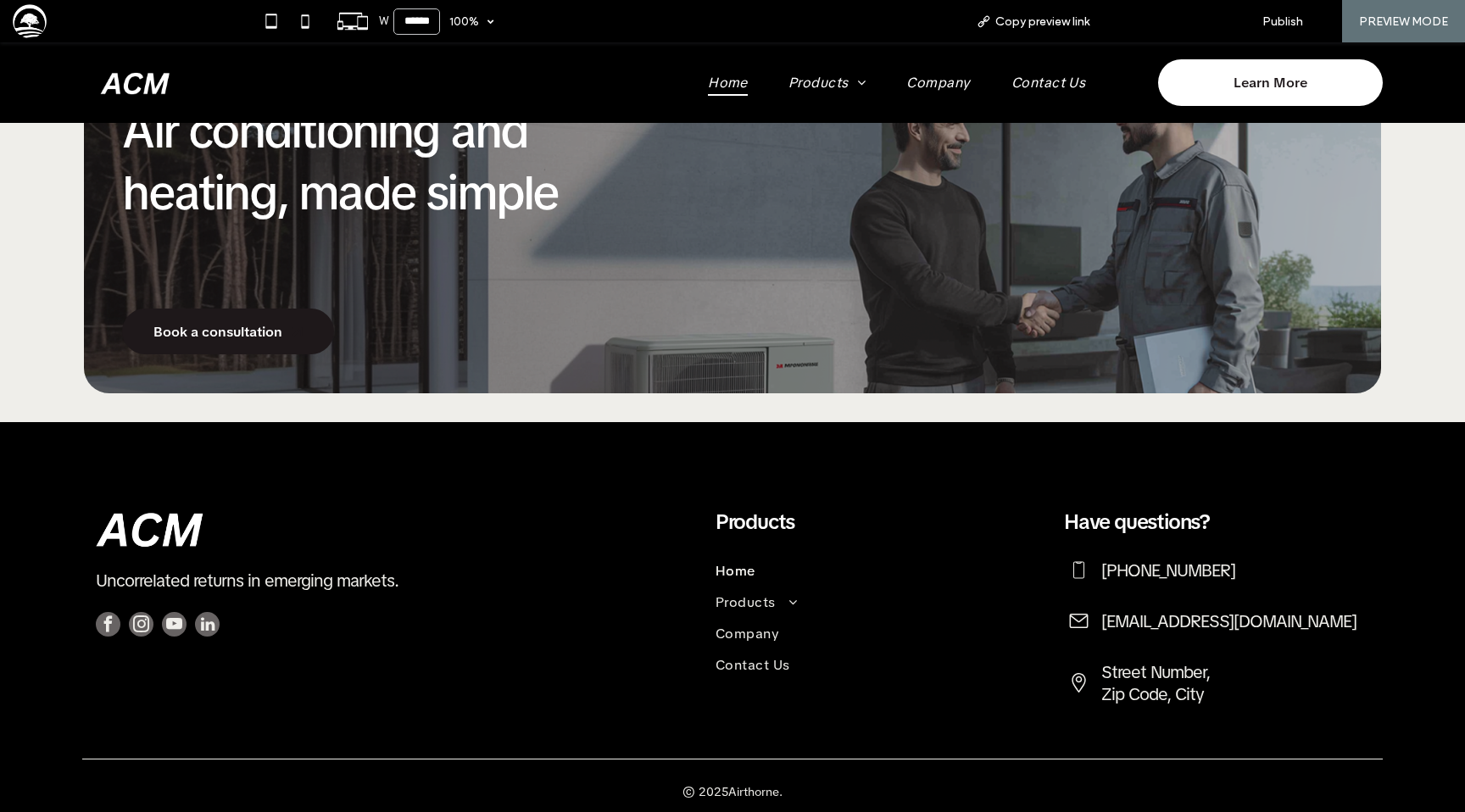
click at [1180, 19] on span "Back to editor" at bounding box center [1171, 22] width 78 height 14
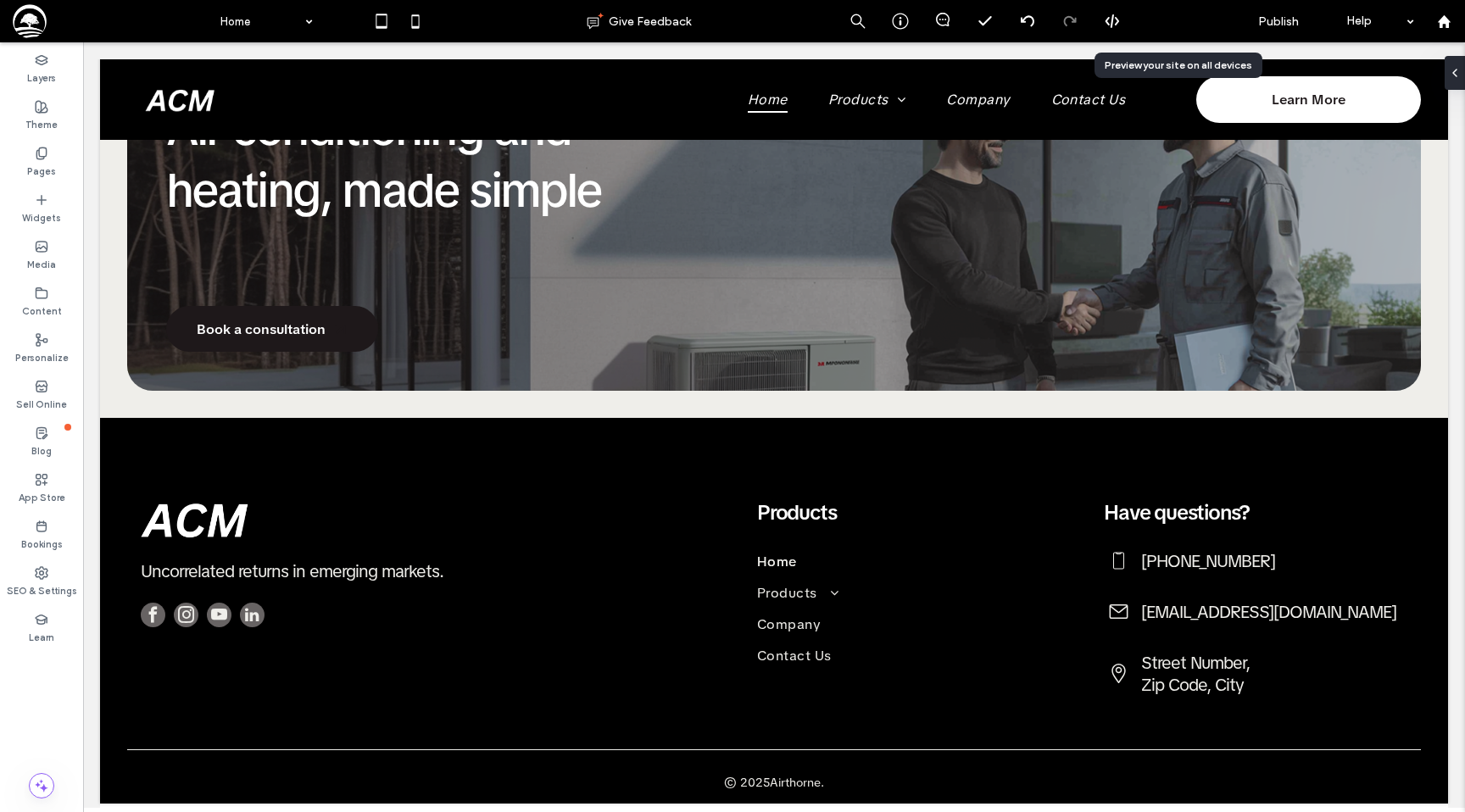
scroll to position [1934, 0]
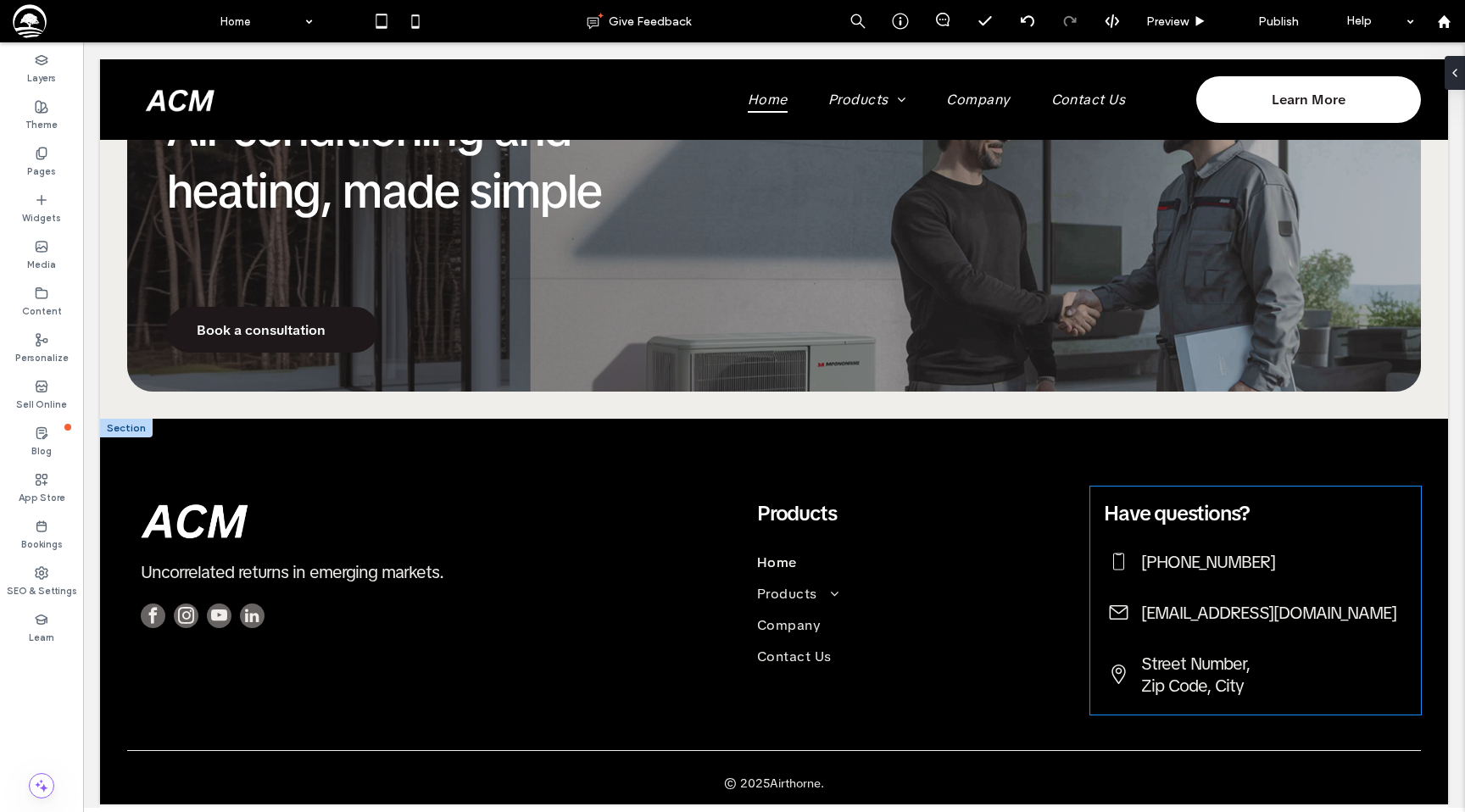
click at [1185, 569] on span "(555) 555-5555" at bounding box center [1207, 562] width 134 height 22
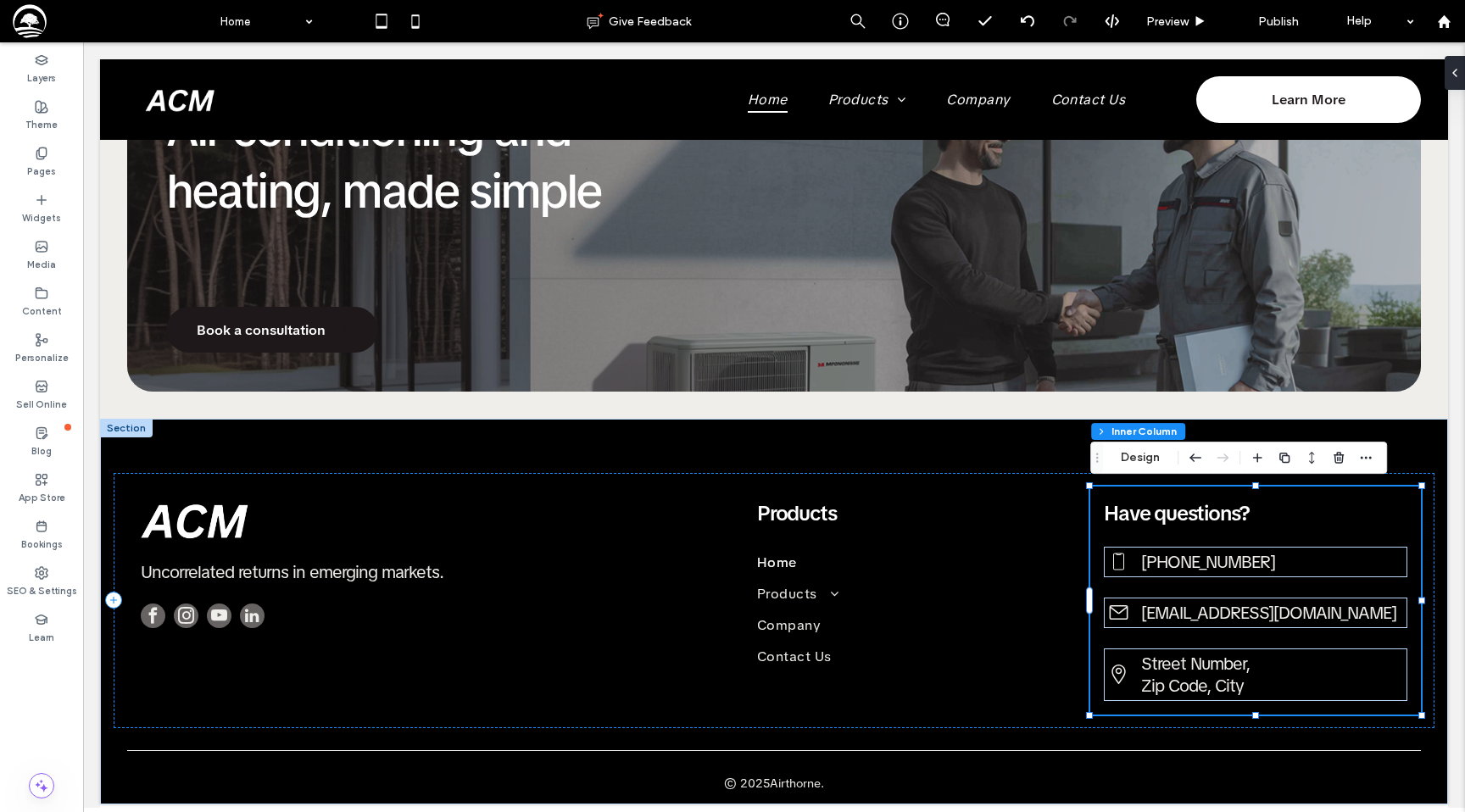
click at [1185, 569] on span "(555) 555-5555" at bounding box center [1207, 562] width 134 height 22
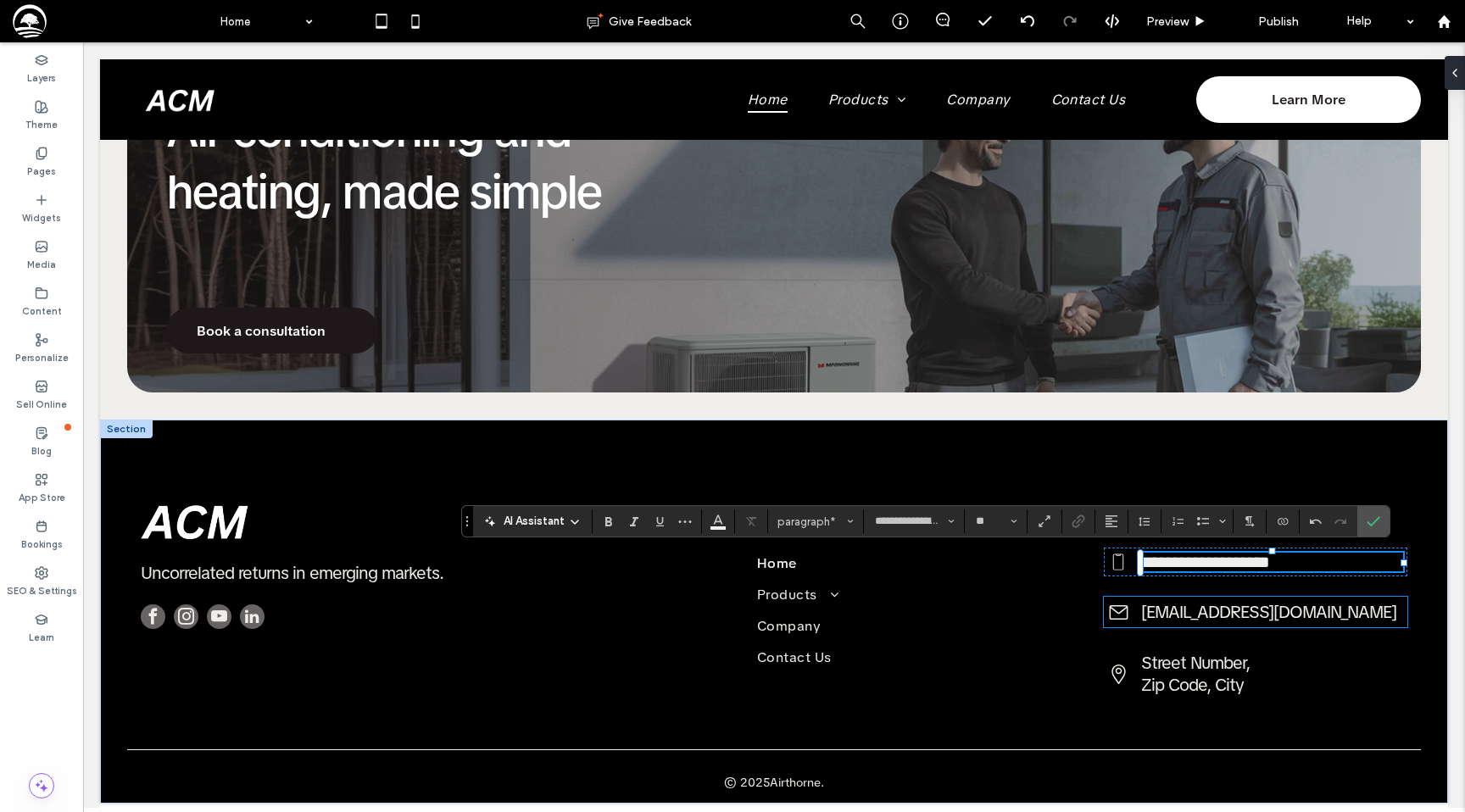
click at [1173, 615] on span "myemail@mailservice.com" at bounding box center [1268, 612] width 255 height 22
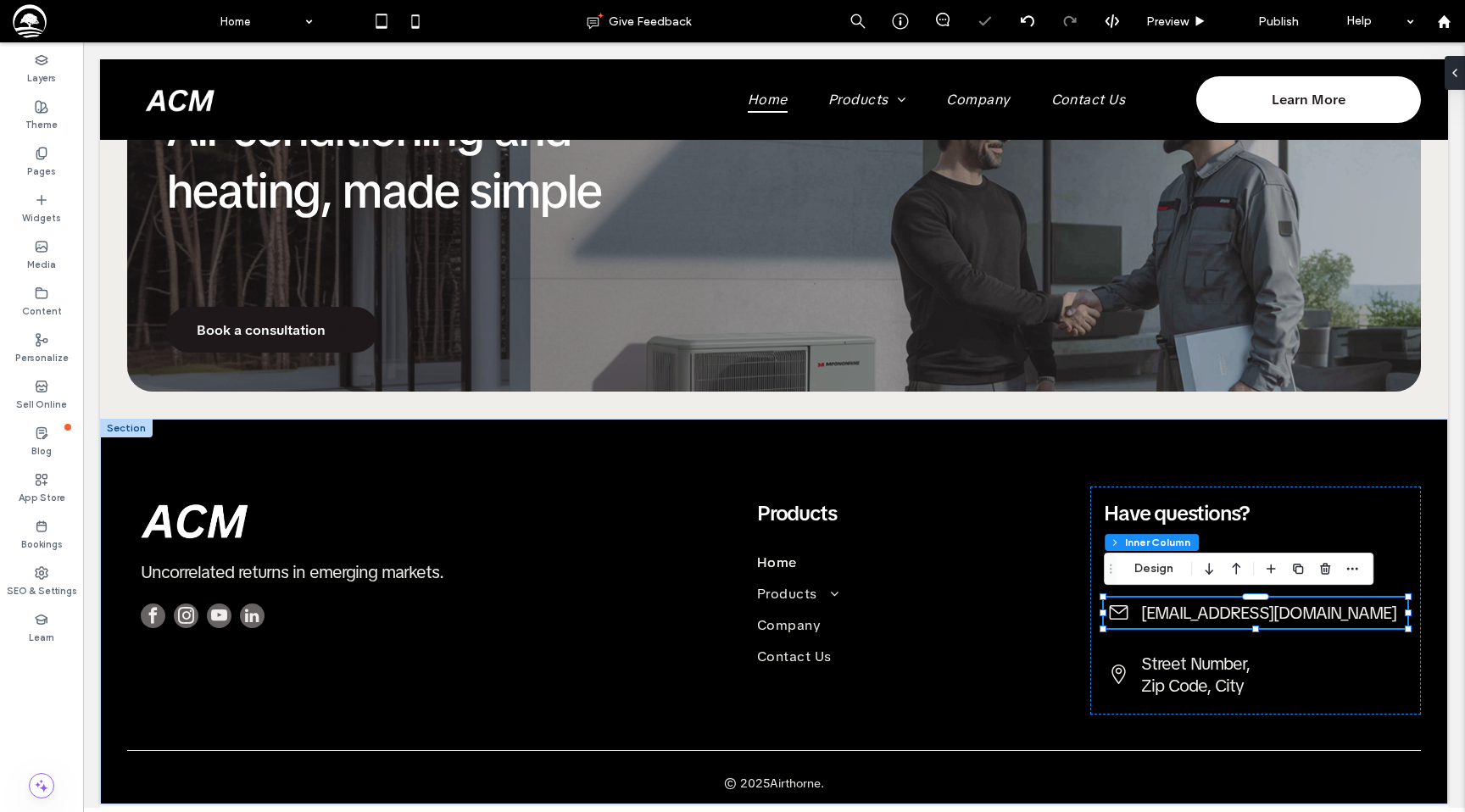
click at [1173, 615] on span "myemail@mailservice.com" at bounding box center [1268, 613] width 255 height 22
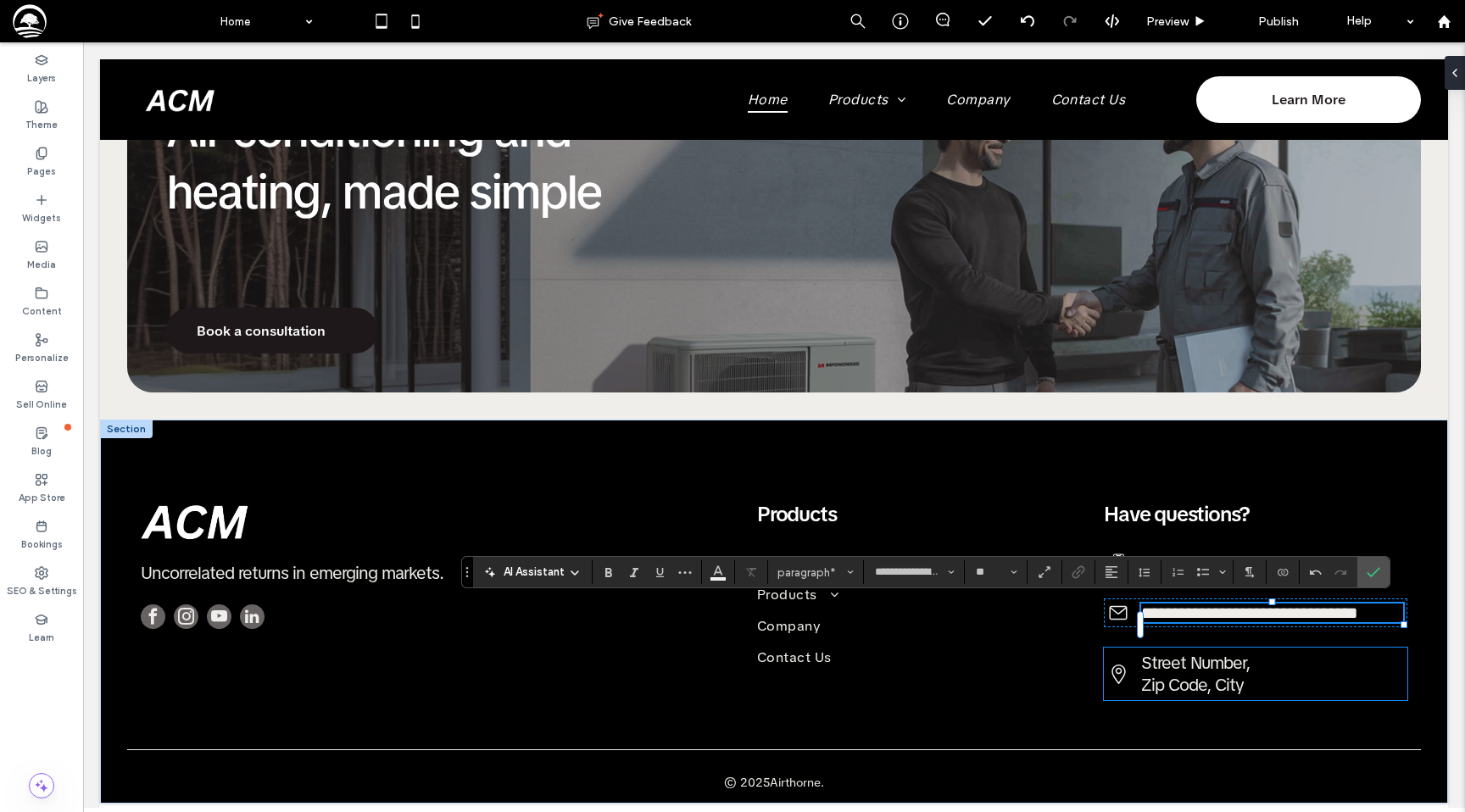
click at [1170, 695] on span "Street Number, Zip Code, City" at bounding box center [1195, 673] width 109 height 44
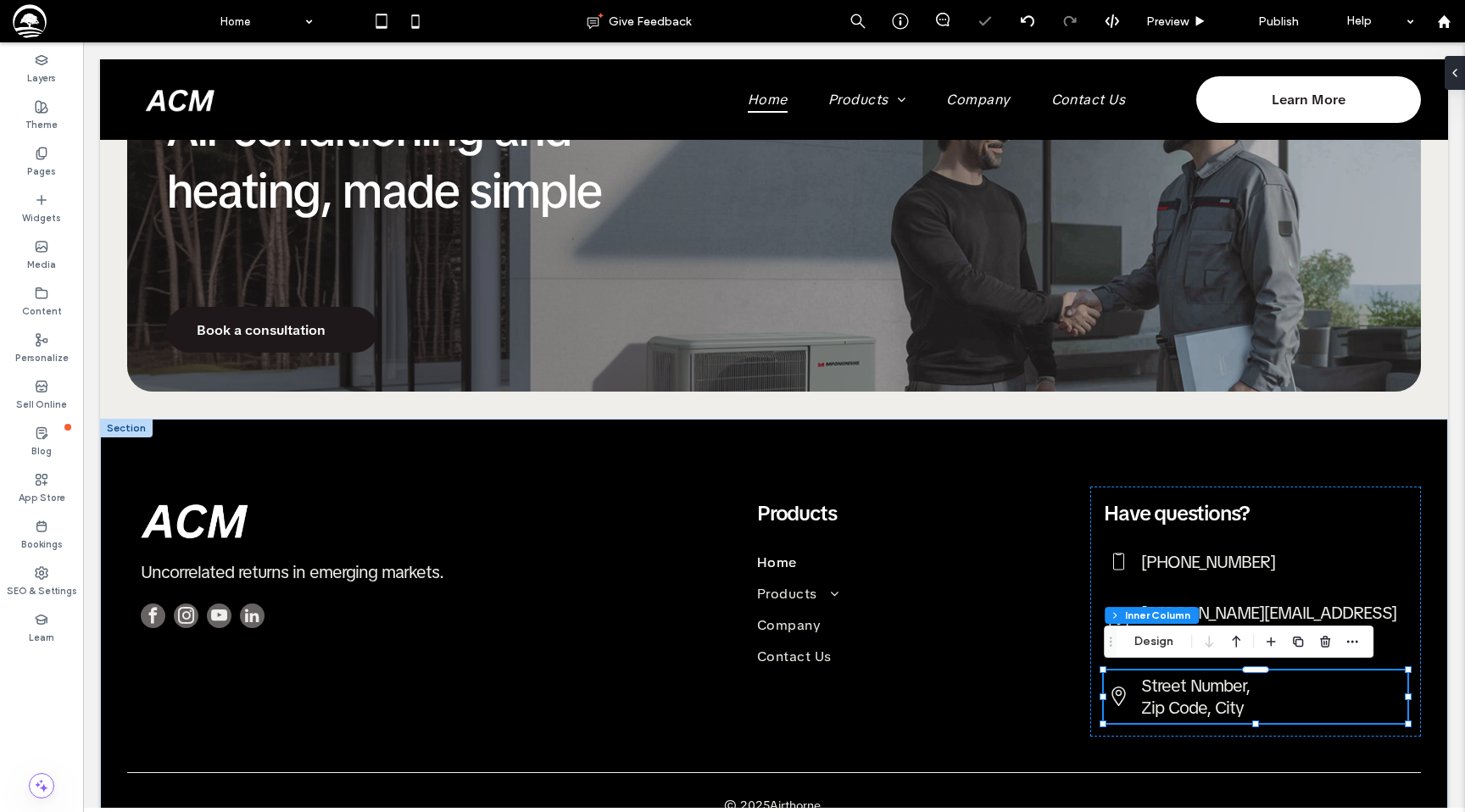
click at [1170, 699] on span "Street Number, Zip Code, City" at bounding box center [1195, 696] width 109 height 44
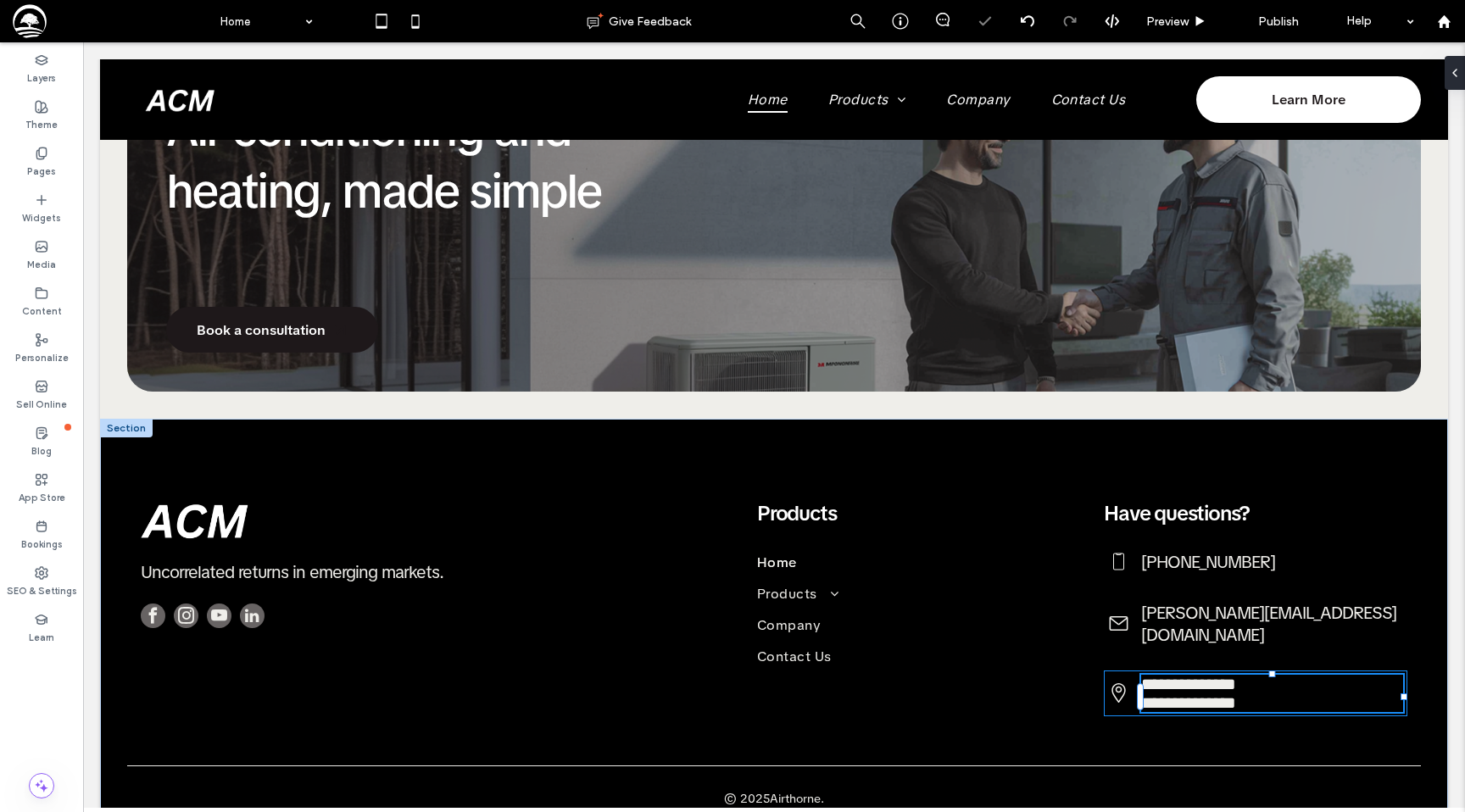
type input "**********"
type input "**"
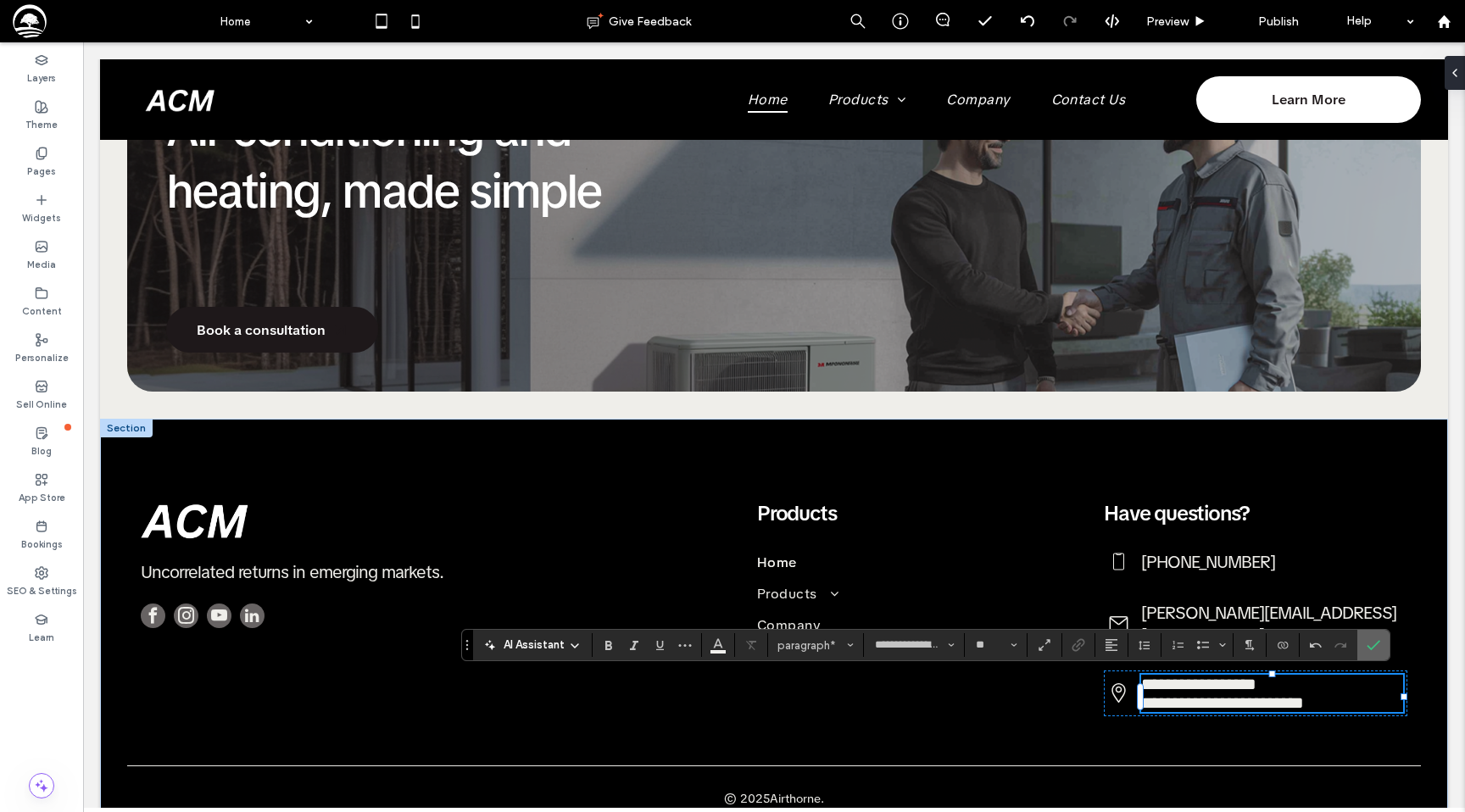
click at [1373, 656] on span "Confirm" at bounding box center [1370, 645] width 7 height 31
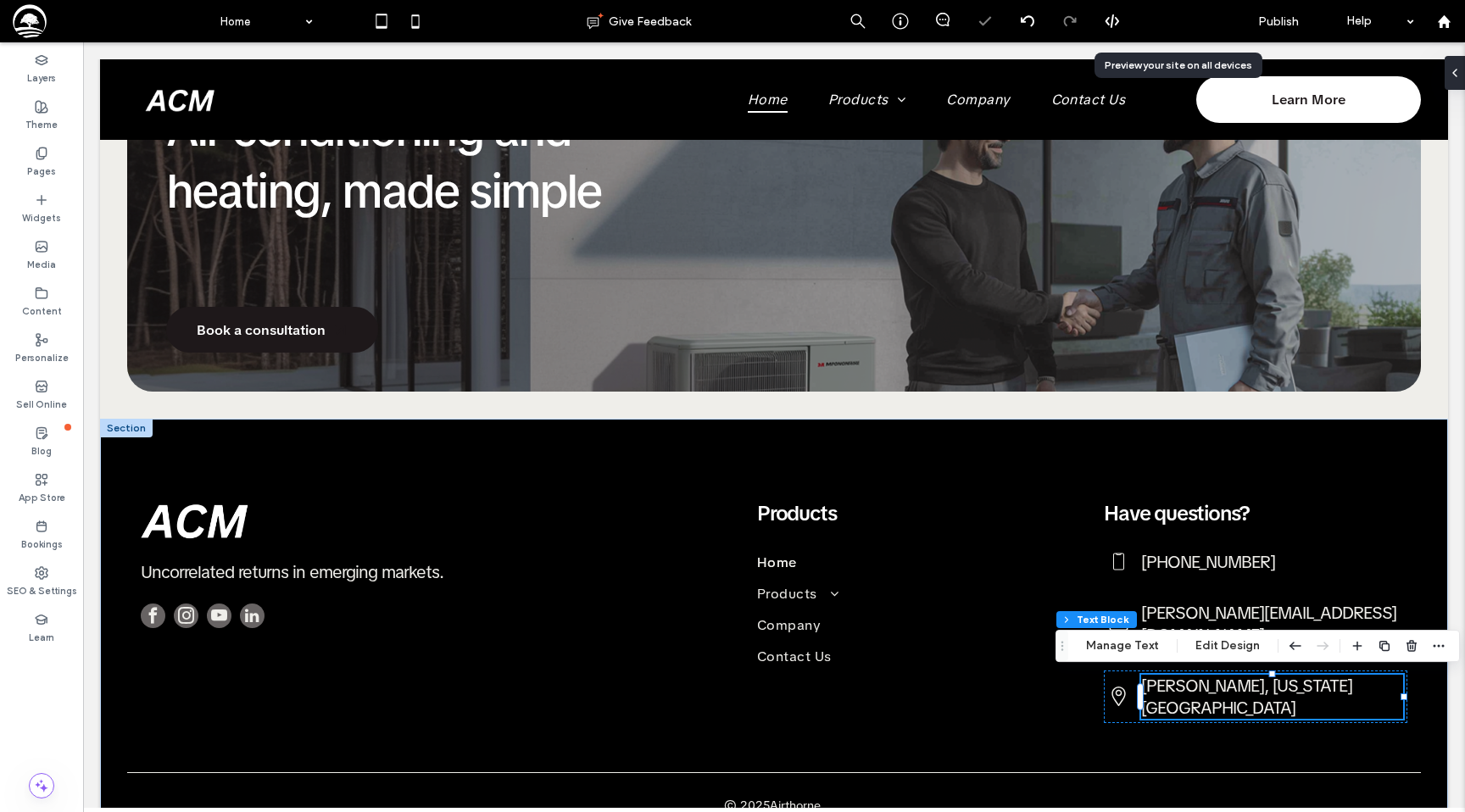
click at [1148, 27] on span "Preview" at bounding box center [1167, 22] width 42 height 14
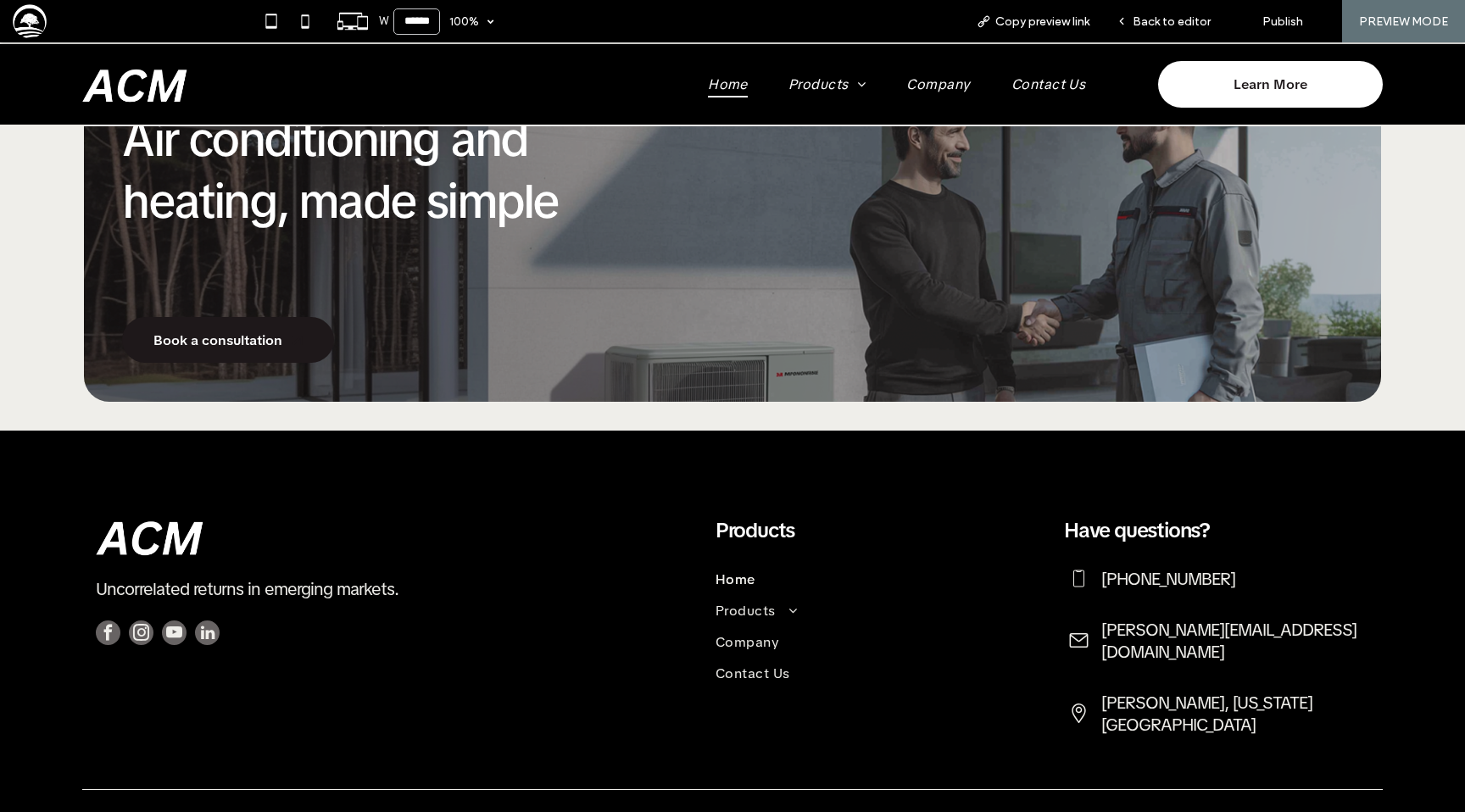
scroll to position [1939, 0]
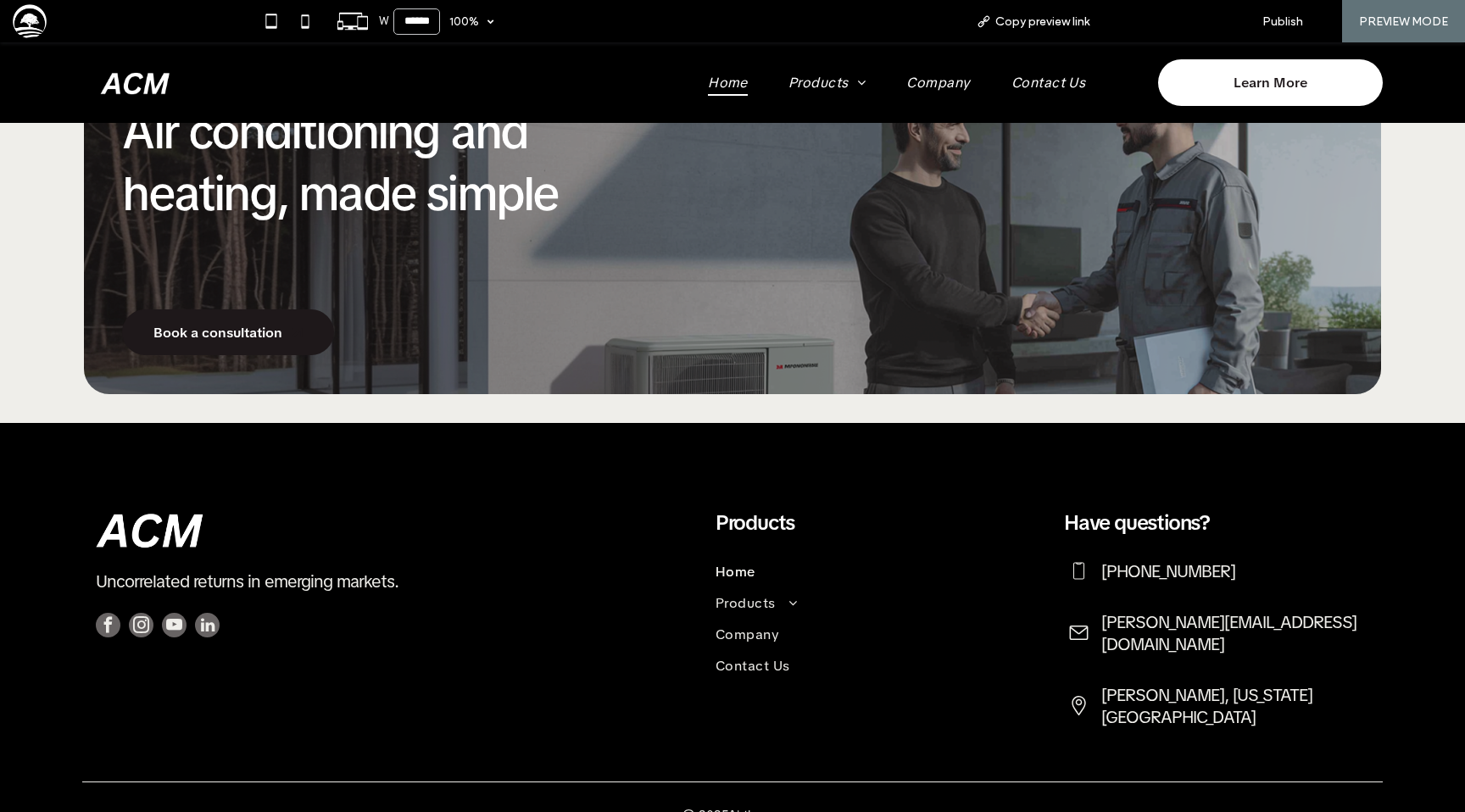
click at [1195, 22] on span "Back to editor" at bounding box center [1171, 22] width 78 height 14
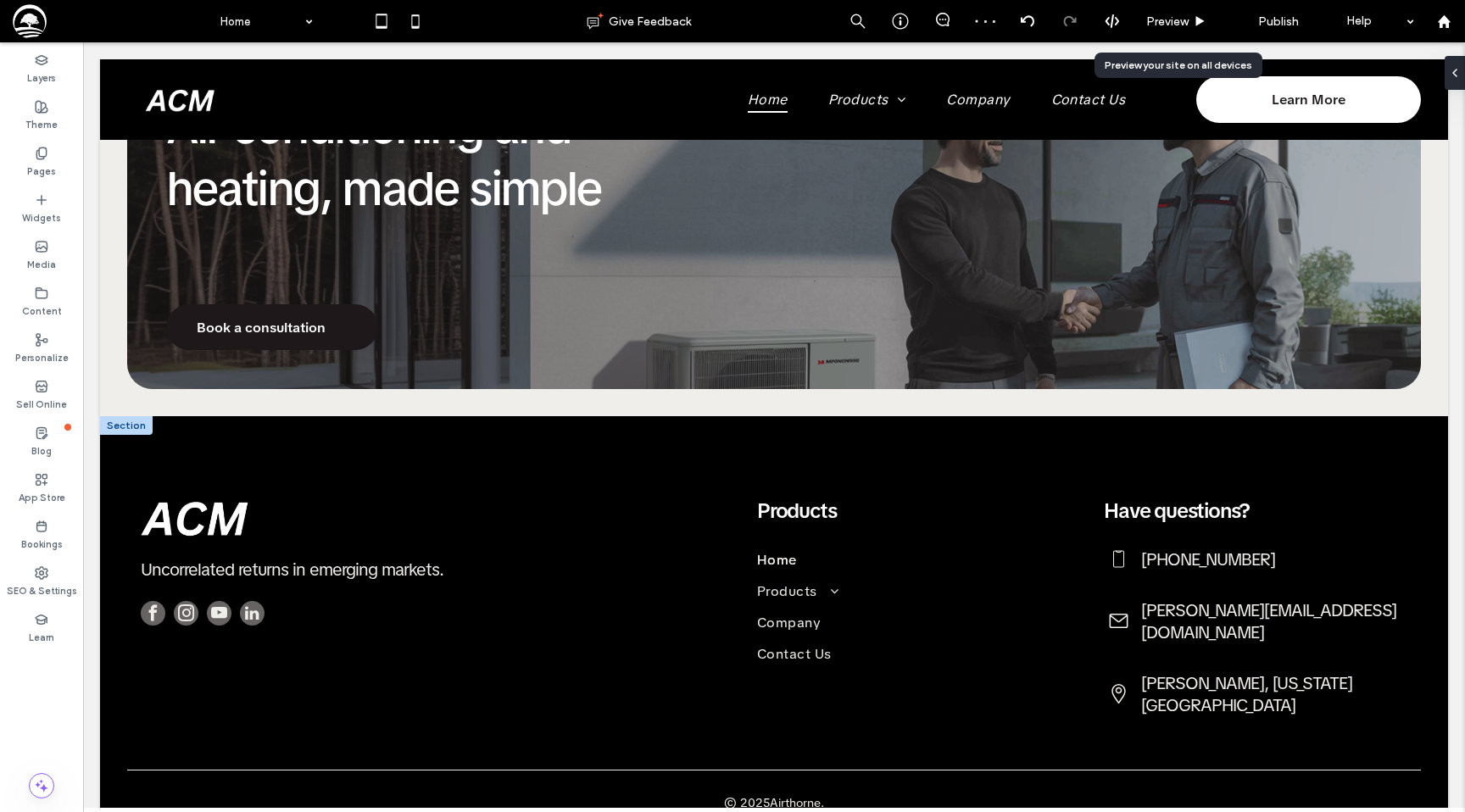
scroll to position [1934, 0]
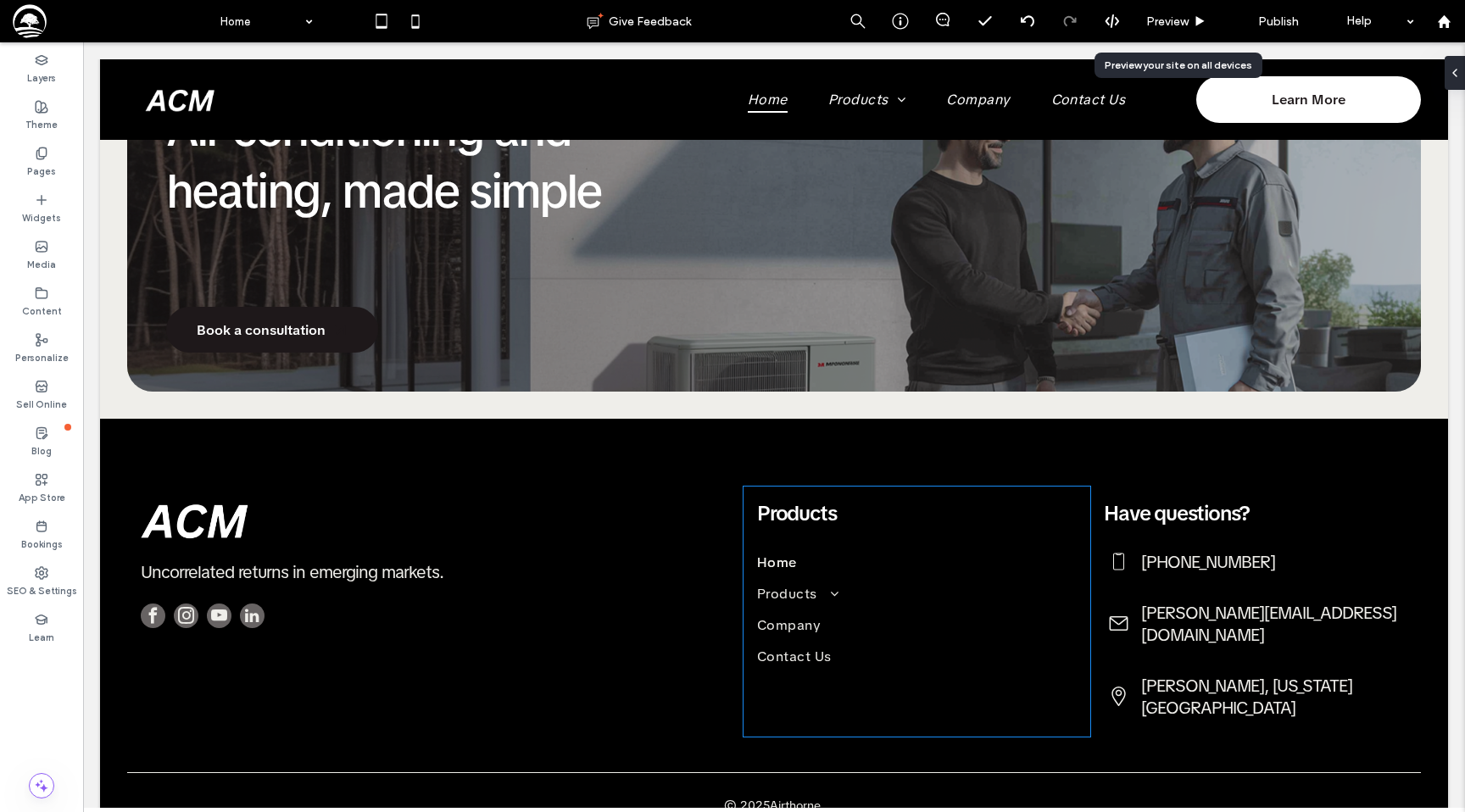
click at [1081, 558] on div "Products Home Products Atlas Intelligence AC Installation & Replacement Heating…" at bounding box center [917, 611] width 347 height 250
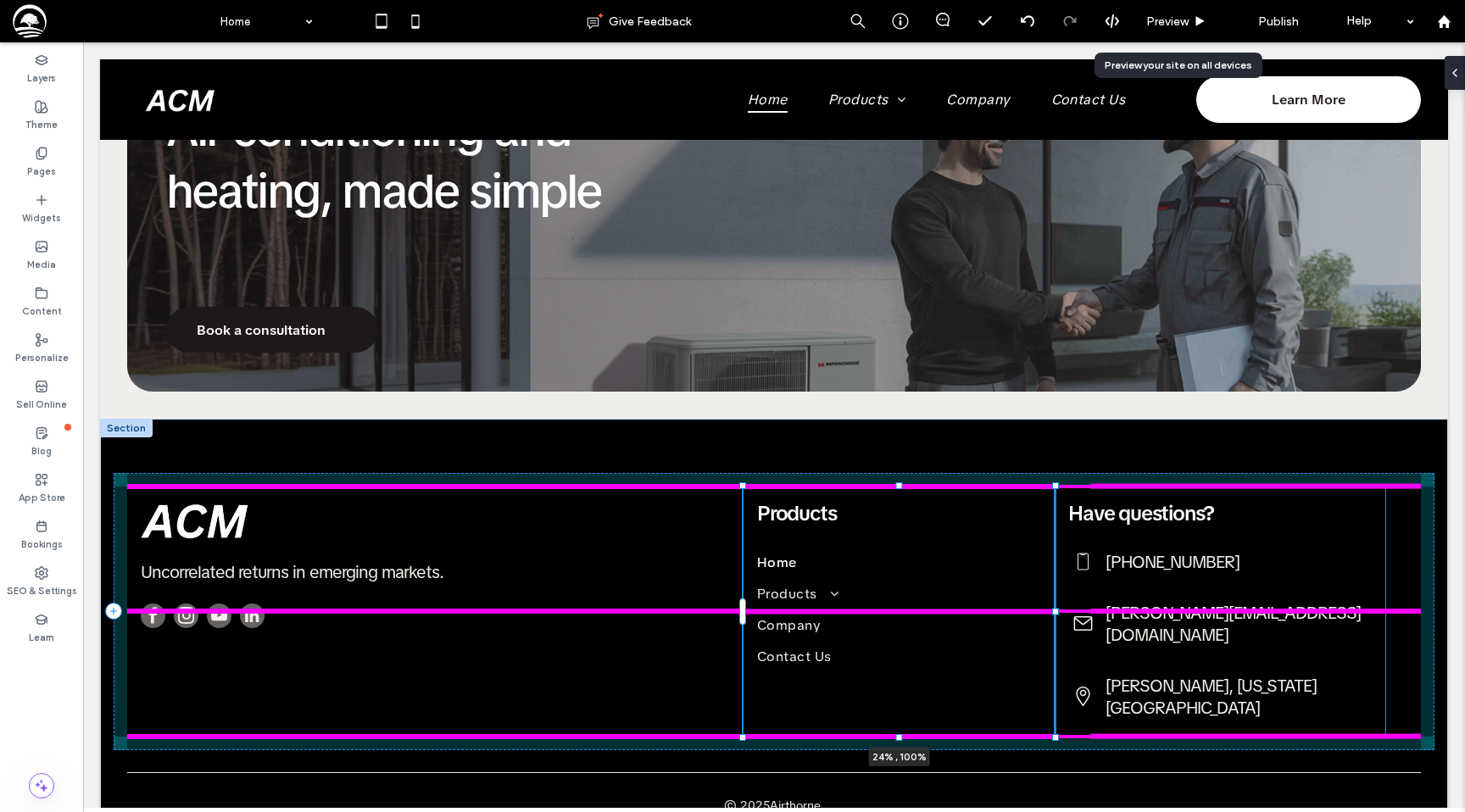
drag, startPoint x: 1090, startPoint y: 610, endPoint x: 1048, endPoint y: 606, distance: 42.2
click at [744, 487] on div at bounding box center [743, 486] width 1 height 1
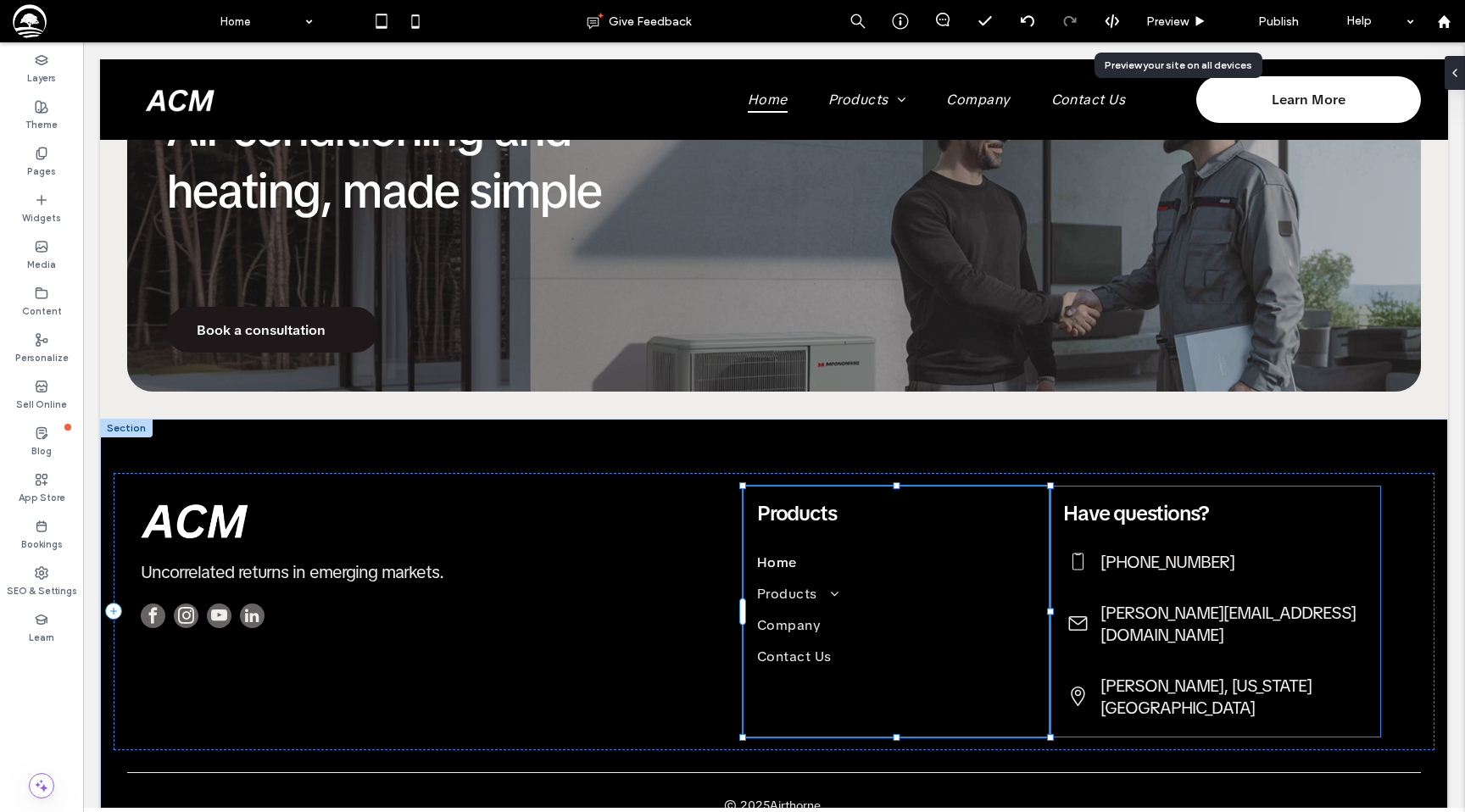
type input "**"
type input "****"
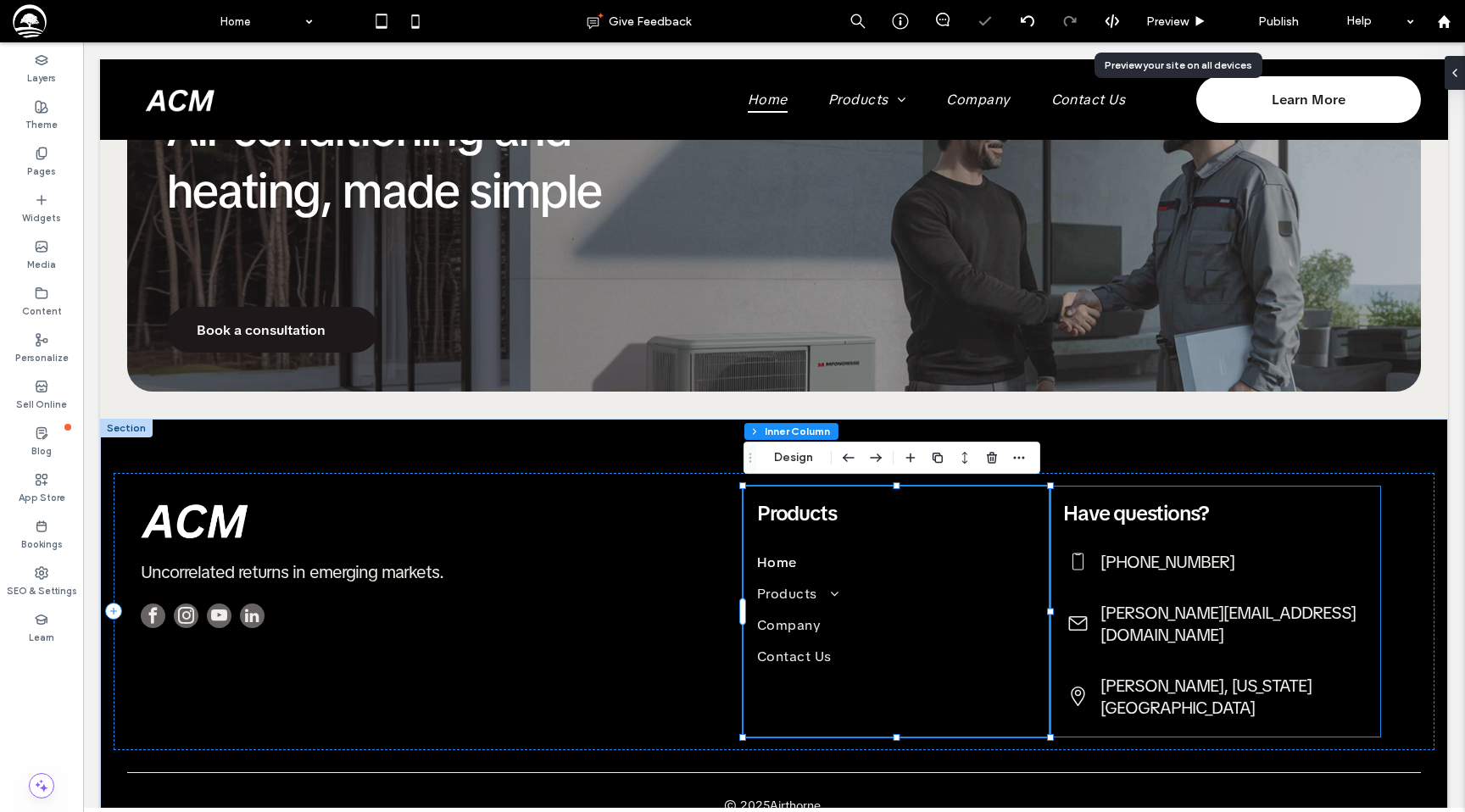
click at [1368, 615] on div "Have questions? +971 (0) 50-440-389 david@andohcapitalmanagement.com Ralston, N…" at bounding box center [1215, 611] width 330 height 250
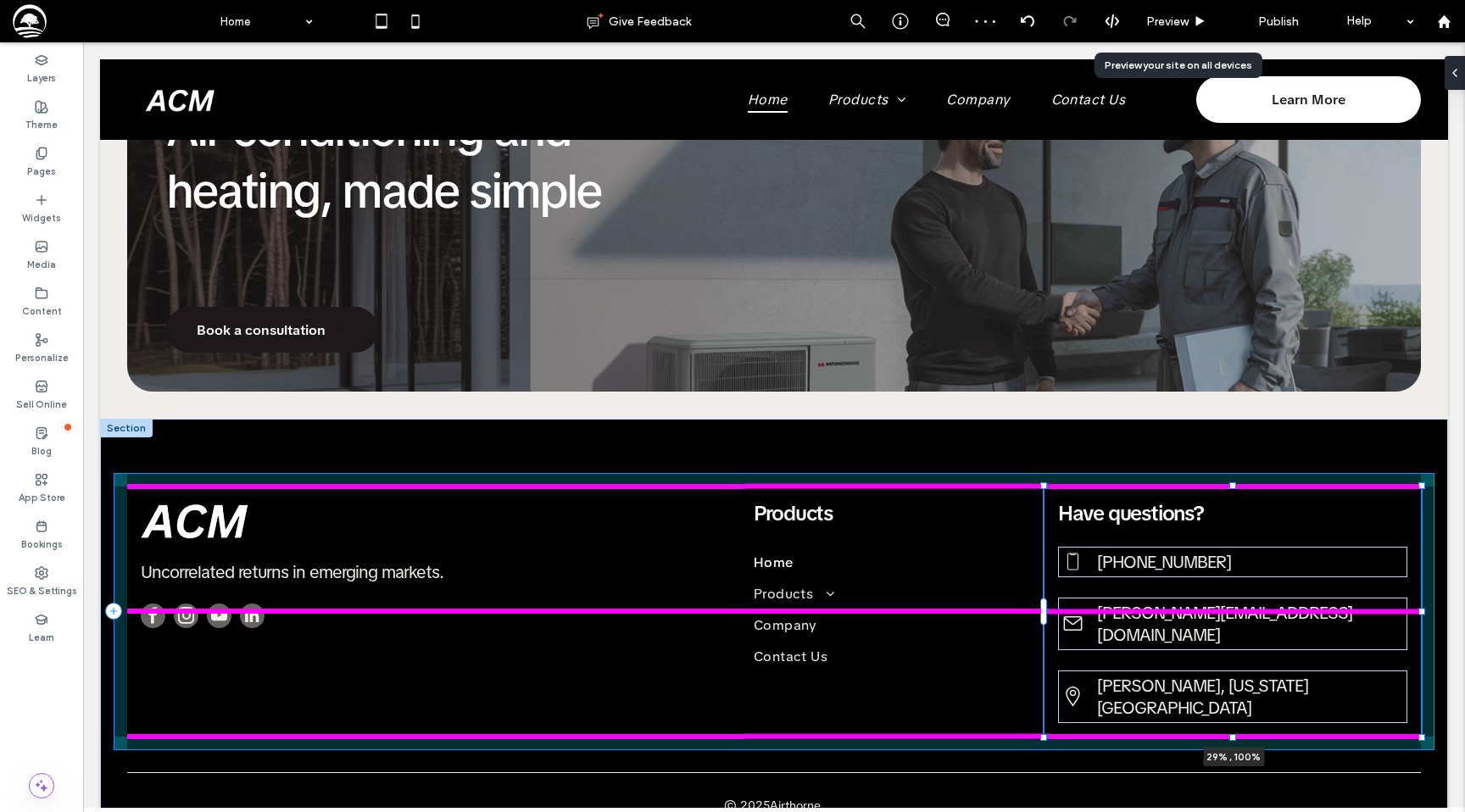
drag, startPoint x: 1379, startPoint y: 608, endPoint x: 1428, endPoint y: 606, distance: 49.0
click at [1428, 606] on div "Uncorrelated returns in emerging markets. Products Home Products Atlas Intellig…" at bounding box center [774, 623] width 1348 height 407
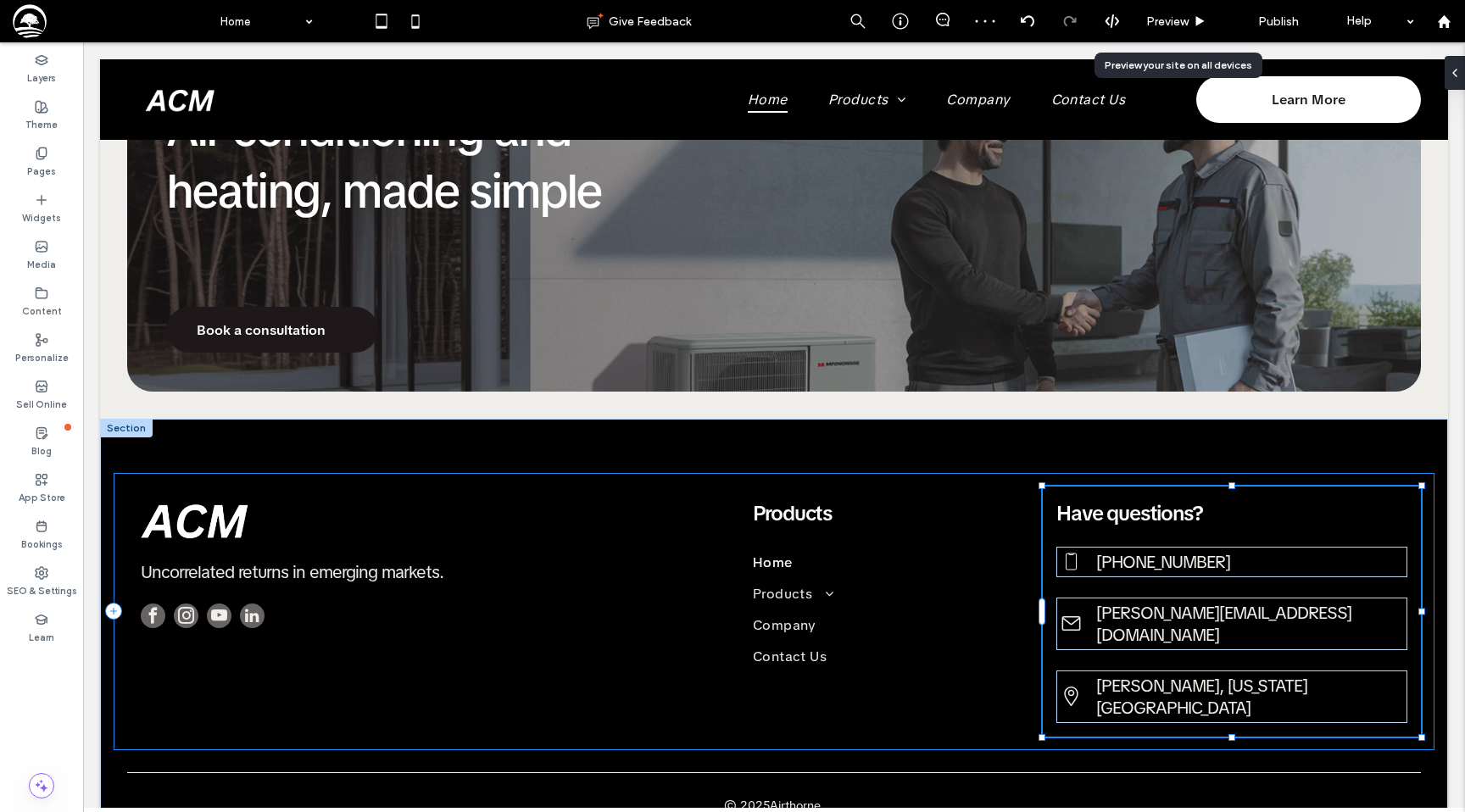
type input "**"
type input "****"
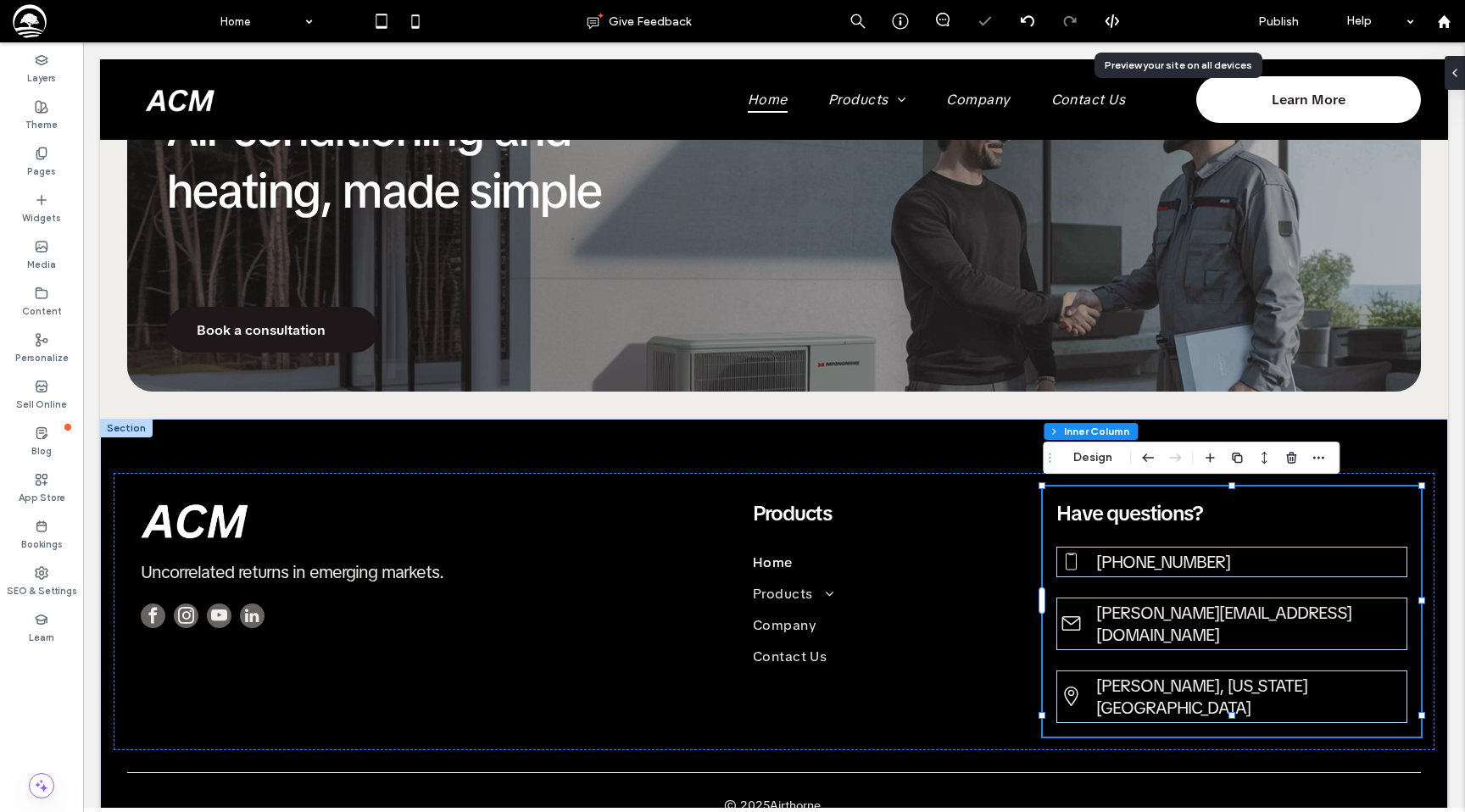
click at [1173, 39] on div "Preview" at bounding box center [1177, 21] width 86 height 42
click at [1168, 28] on span "Preview" at bounding box center [1167, 22] width 42 height 14
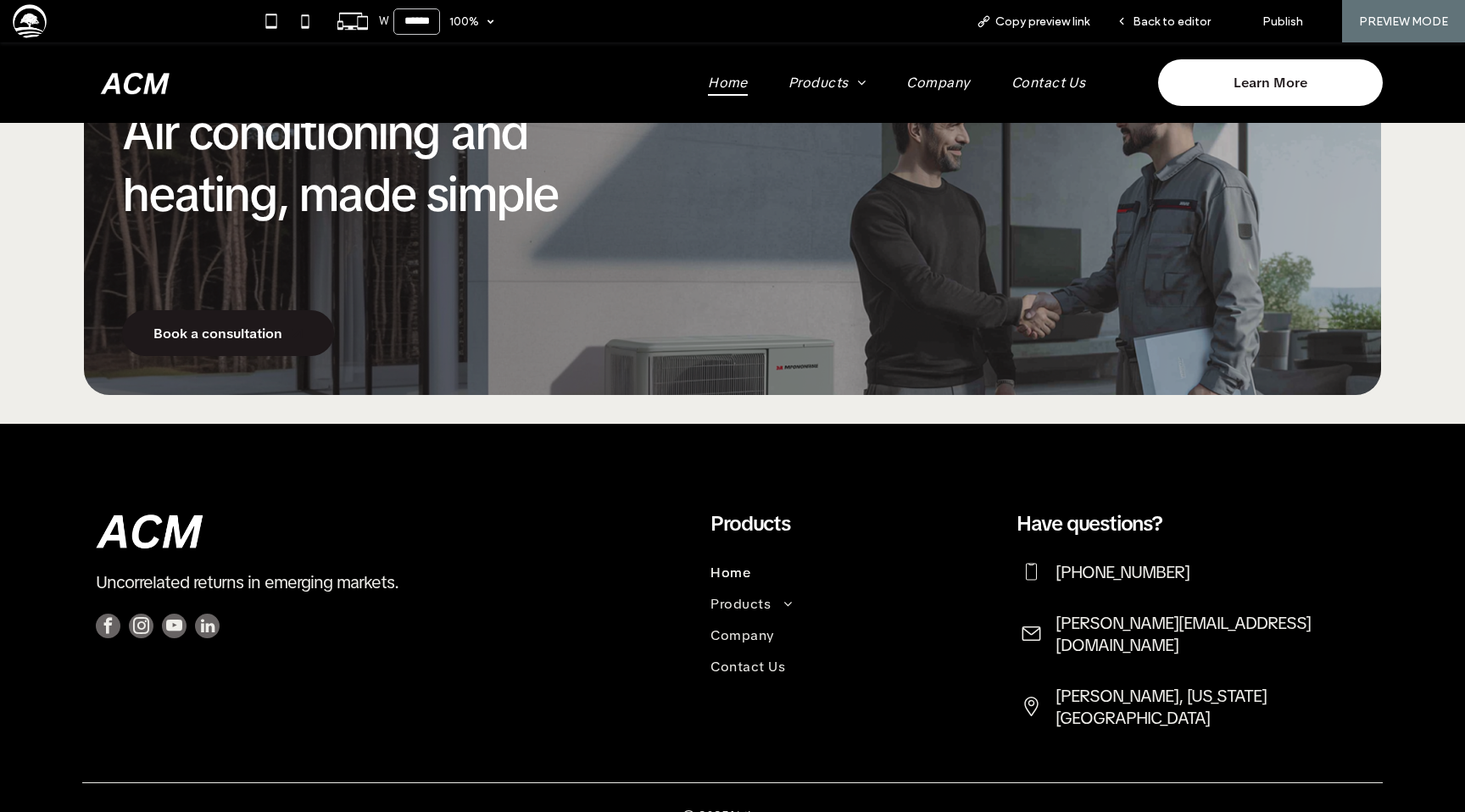
scroll to position [1939, 0]
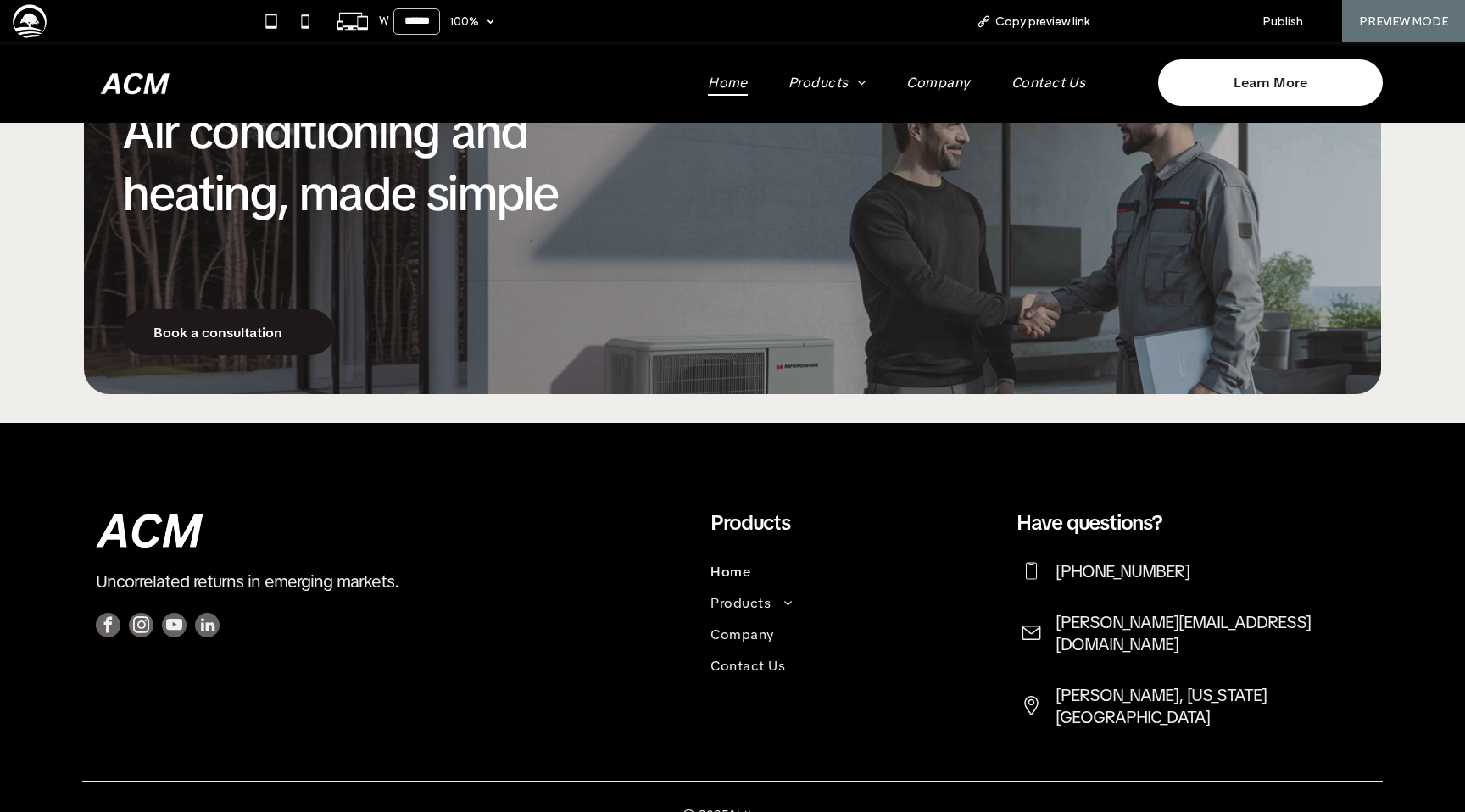
click at [1150, 19] on span "Back to editor" at bounding box center [1171, 22] width 78 height 14
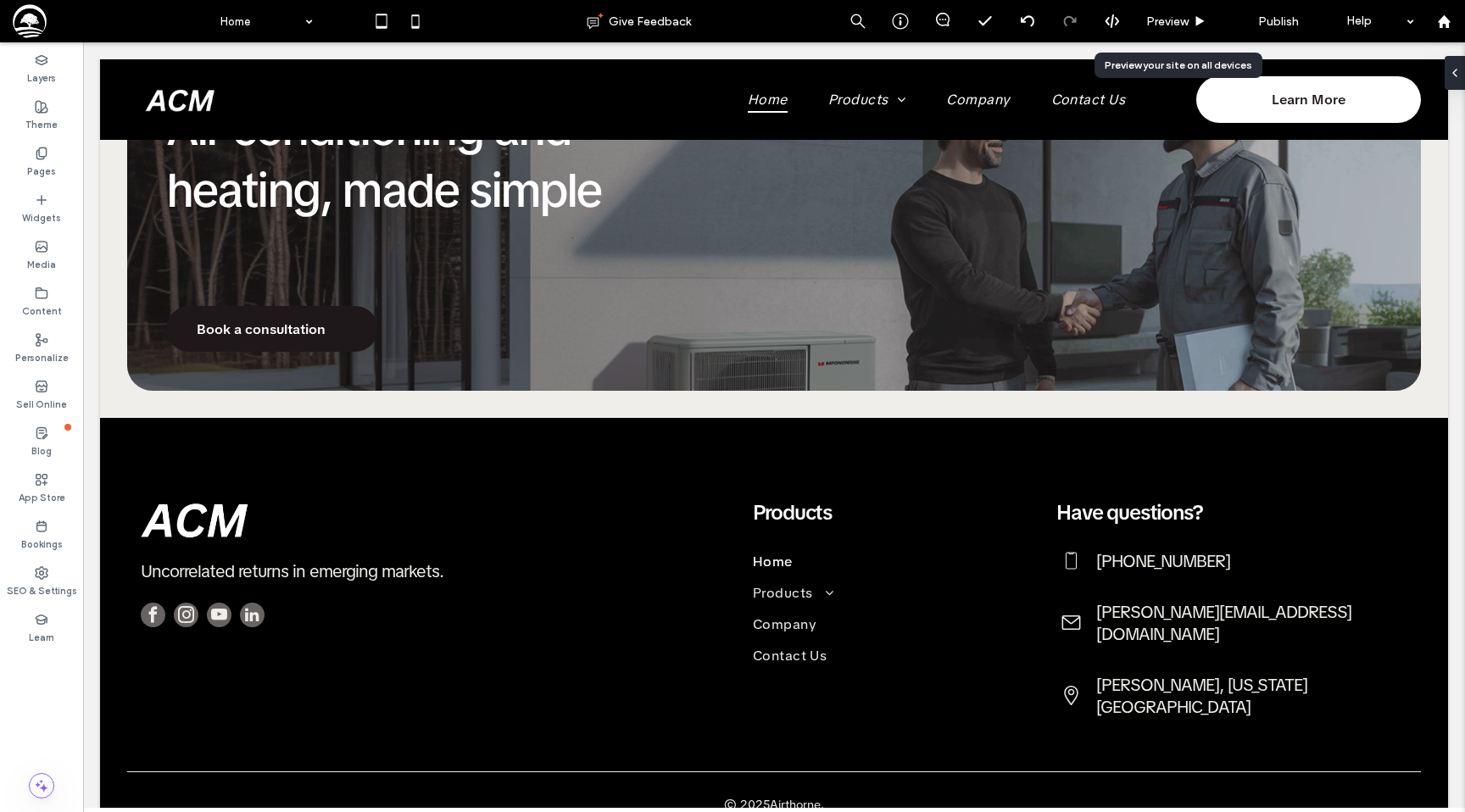
scroll to position [1934, 0]
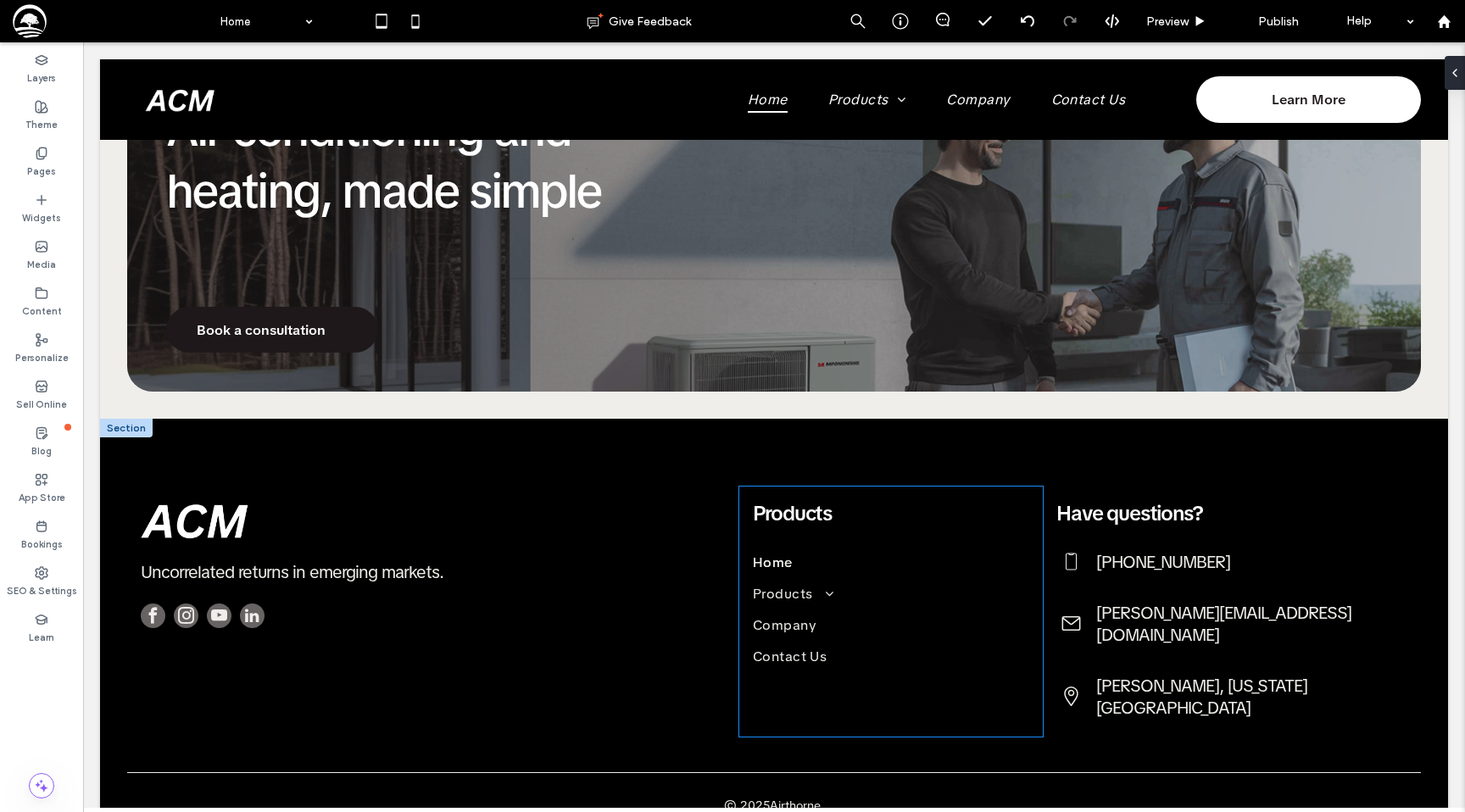
click at [781, 509] on span "Products" at bounding box center [793, 512] width 79 height 26
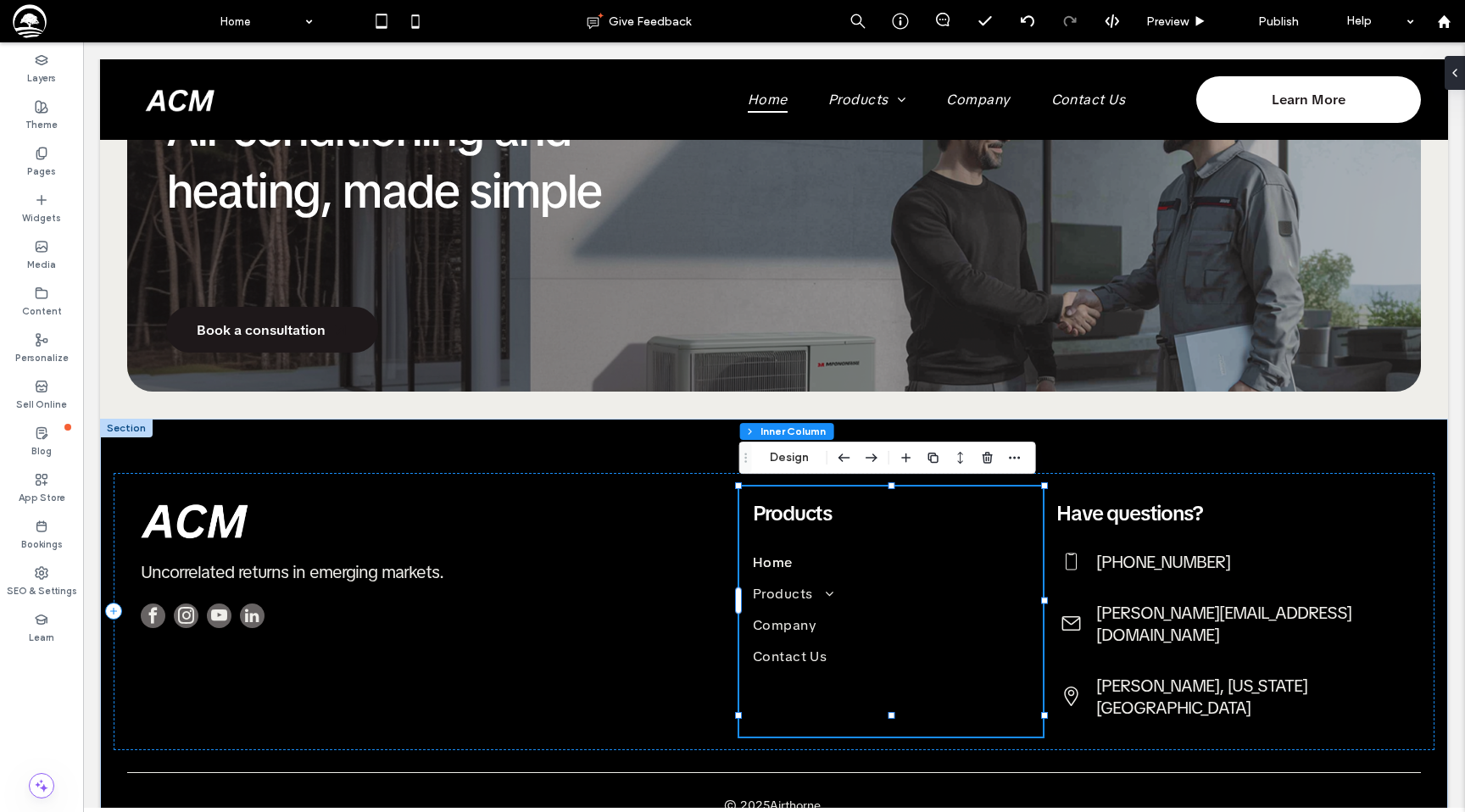
click at [781, 509] on span "Products" at bounding box center [793, 512] width 79 height 26
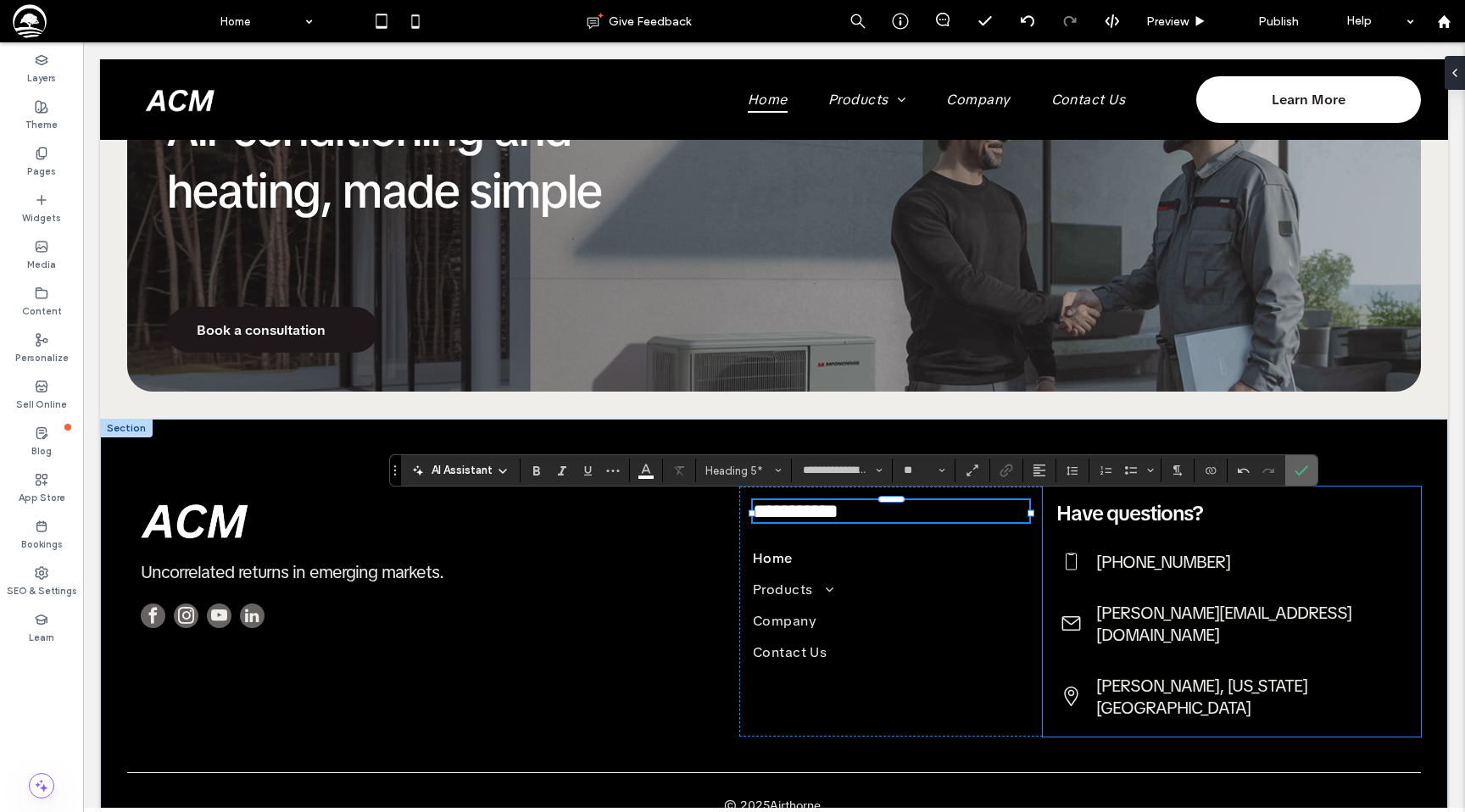
click at [1294, 477] on span "Confirm" at bounding box center [1298, 470] width 7 height 31
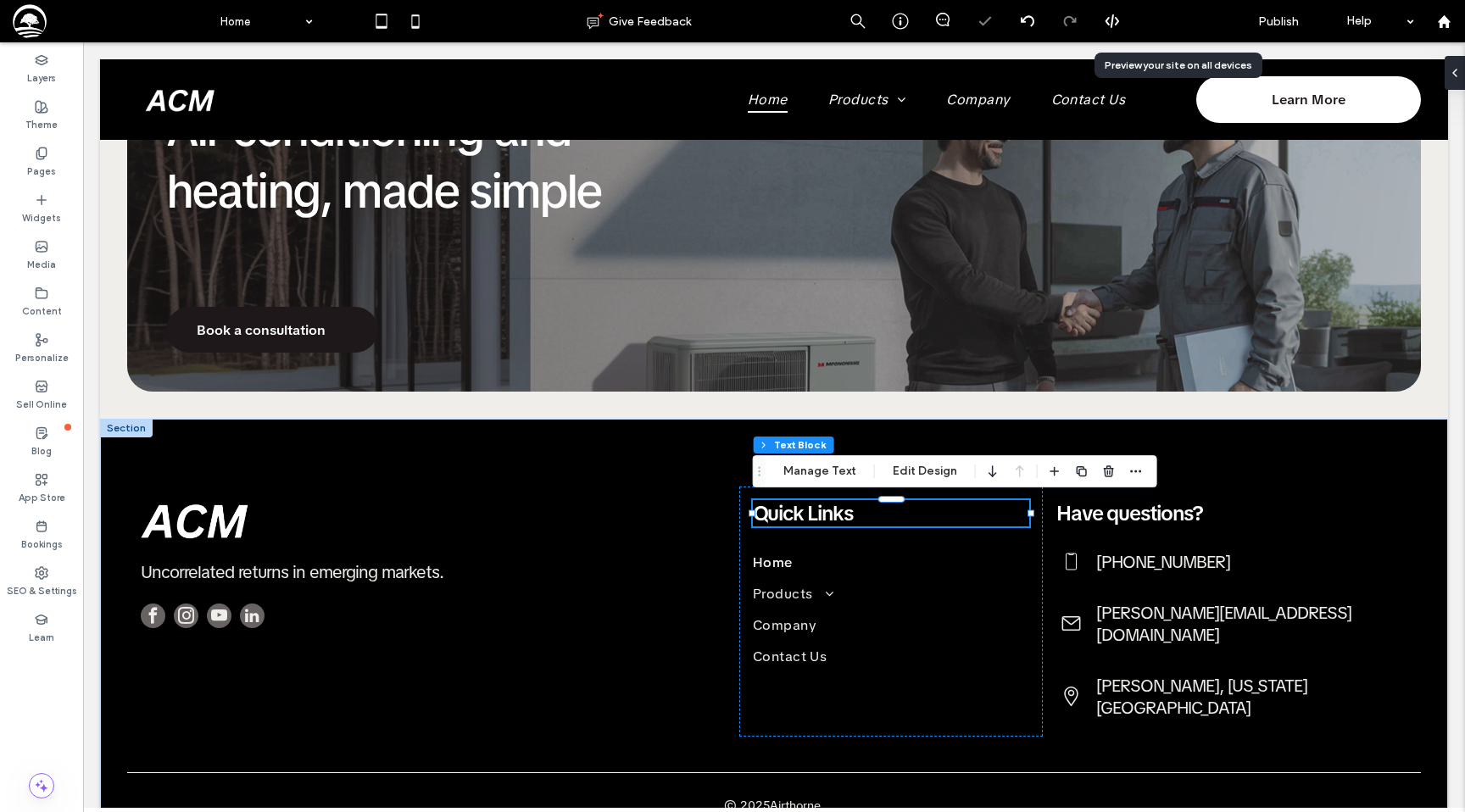
click at [1154, 22] on span "Preview" at bounding box center [1167, 22] width 42 height 14
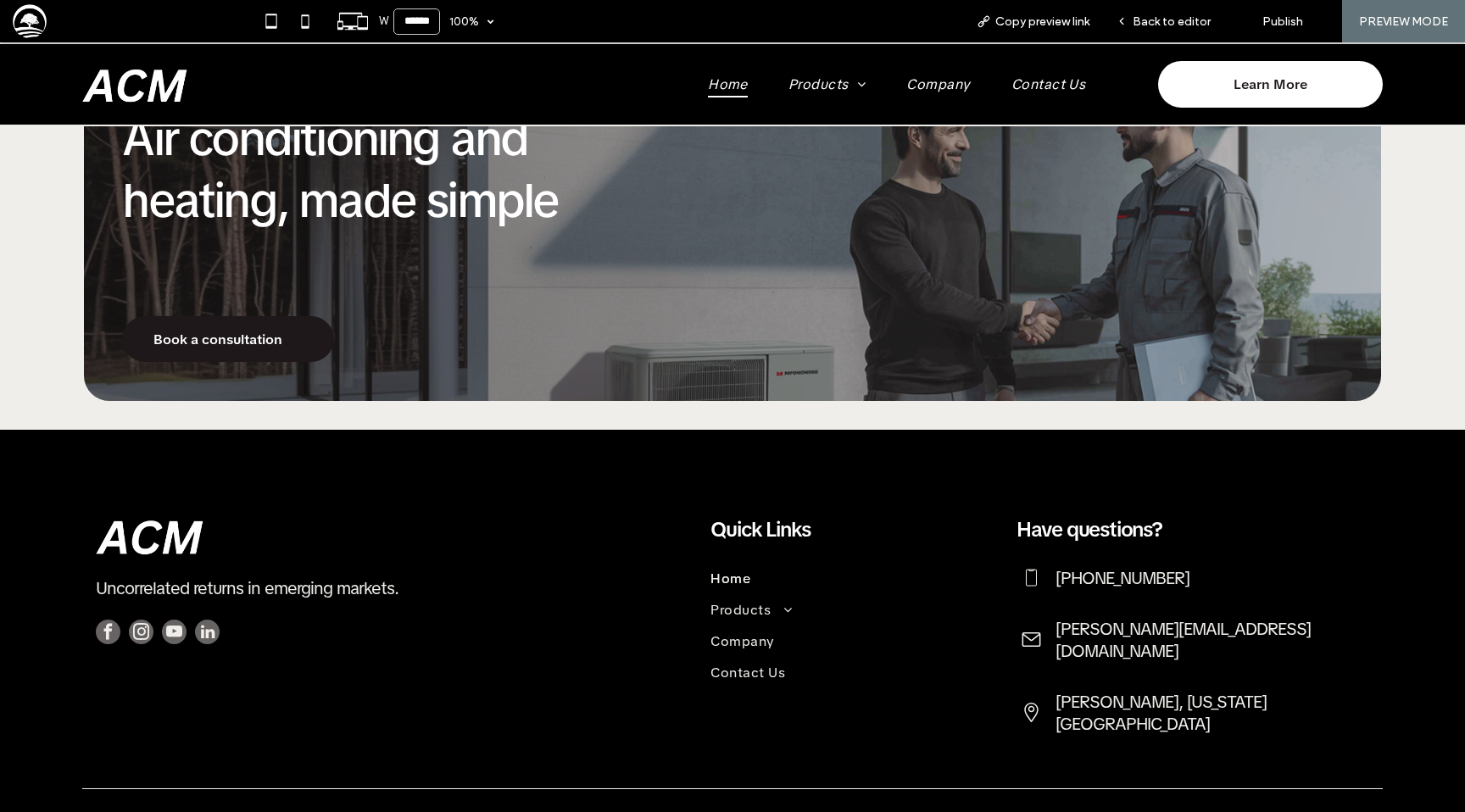
scroll to position [1939, 0]
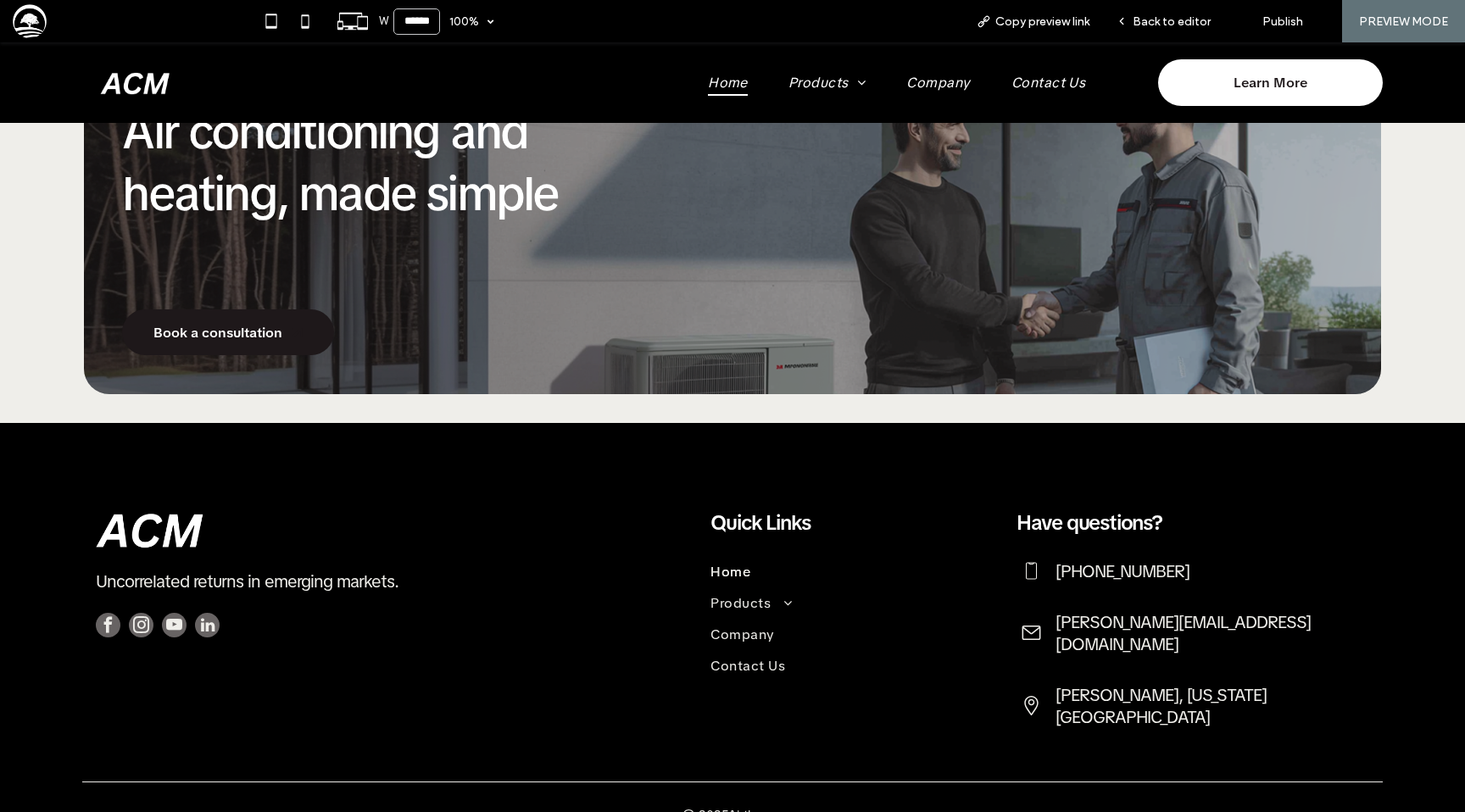
click at [1154, 22] on span "Back to editor" at bounding box center [1171, 22] width 78 height 14
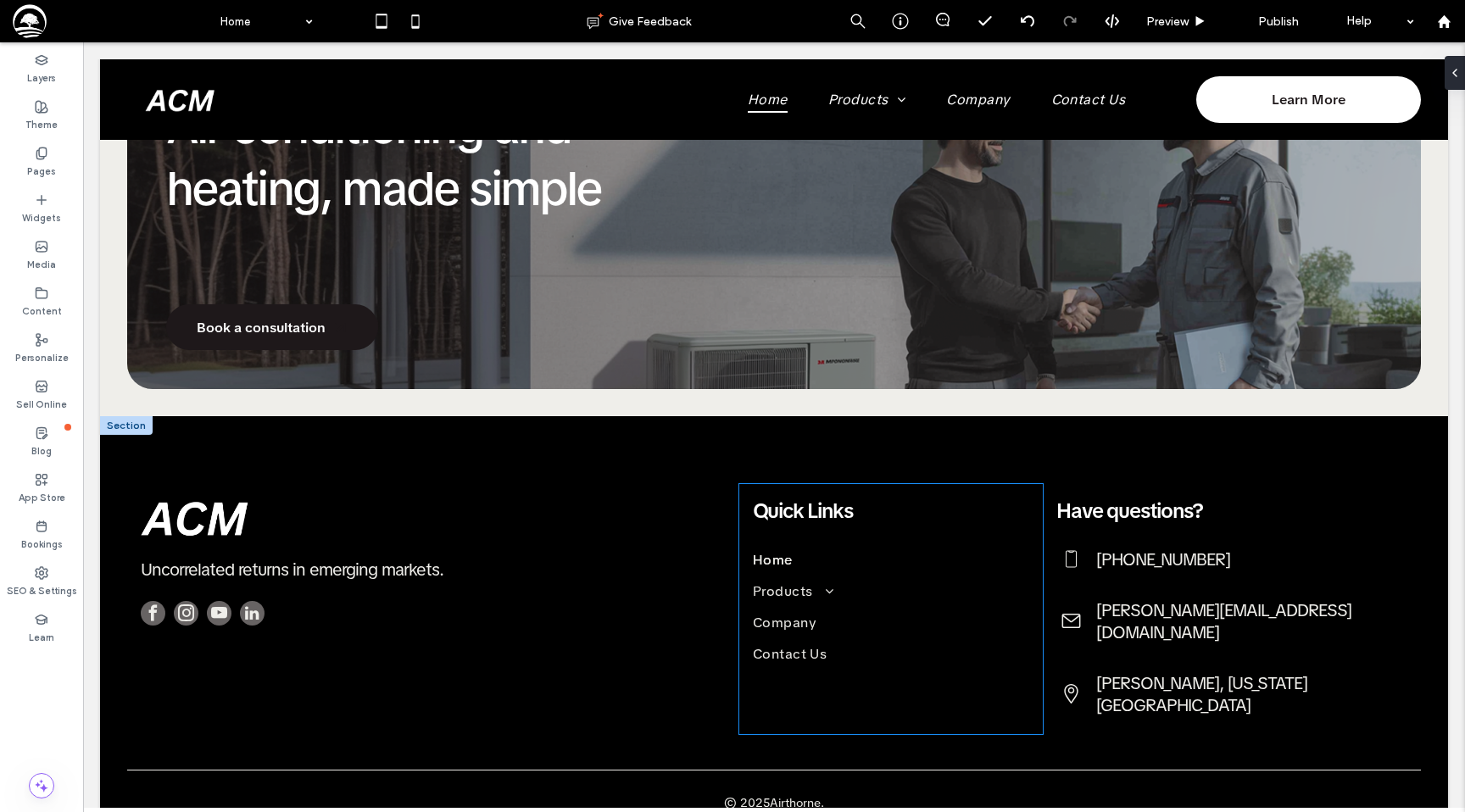
scroll to position [1934, 0]
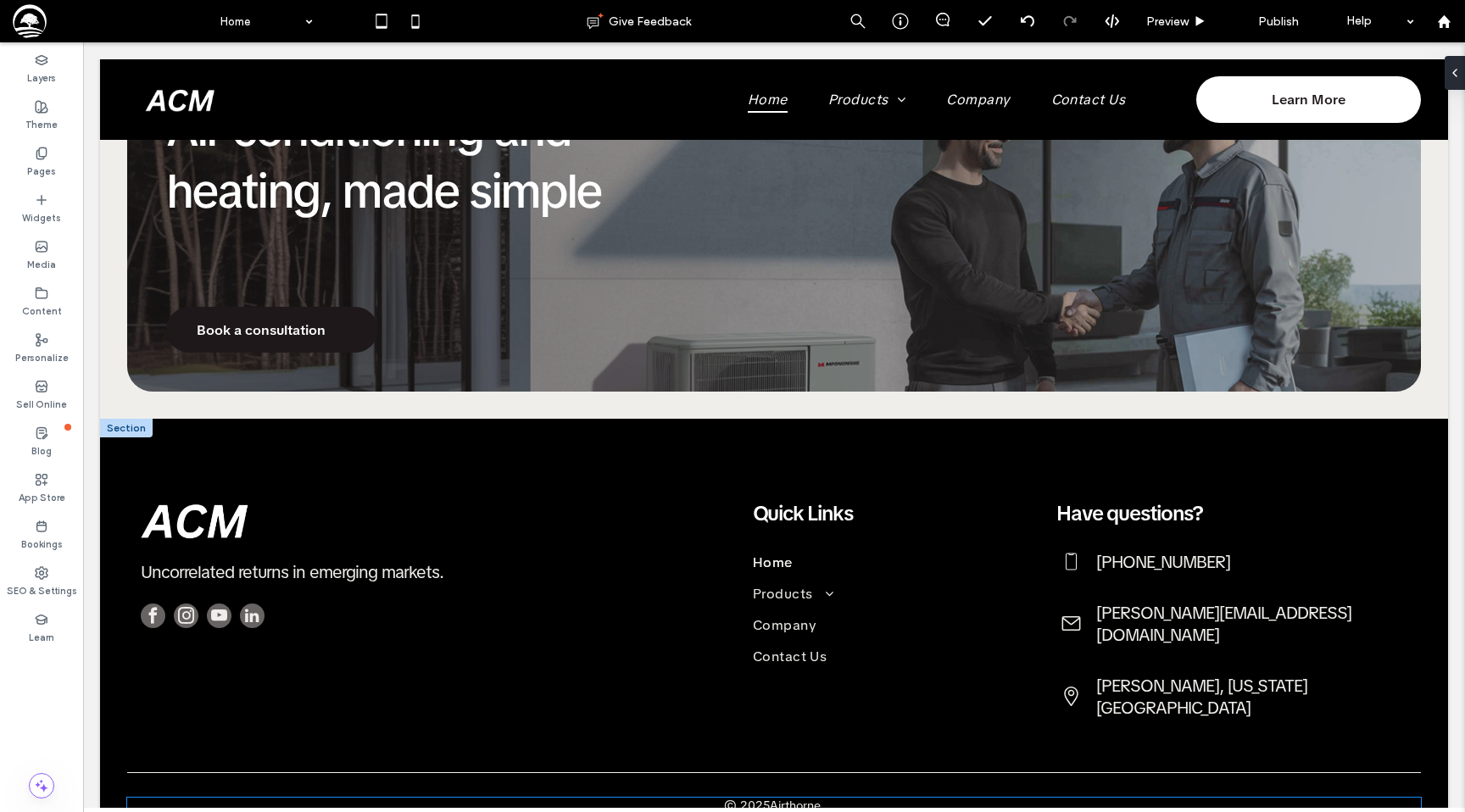
click at [777, 798] on p "Airthorne." at bounding box center [797, 805] width 54 height 15
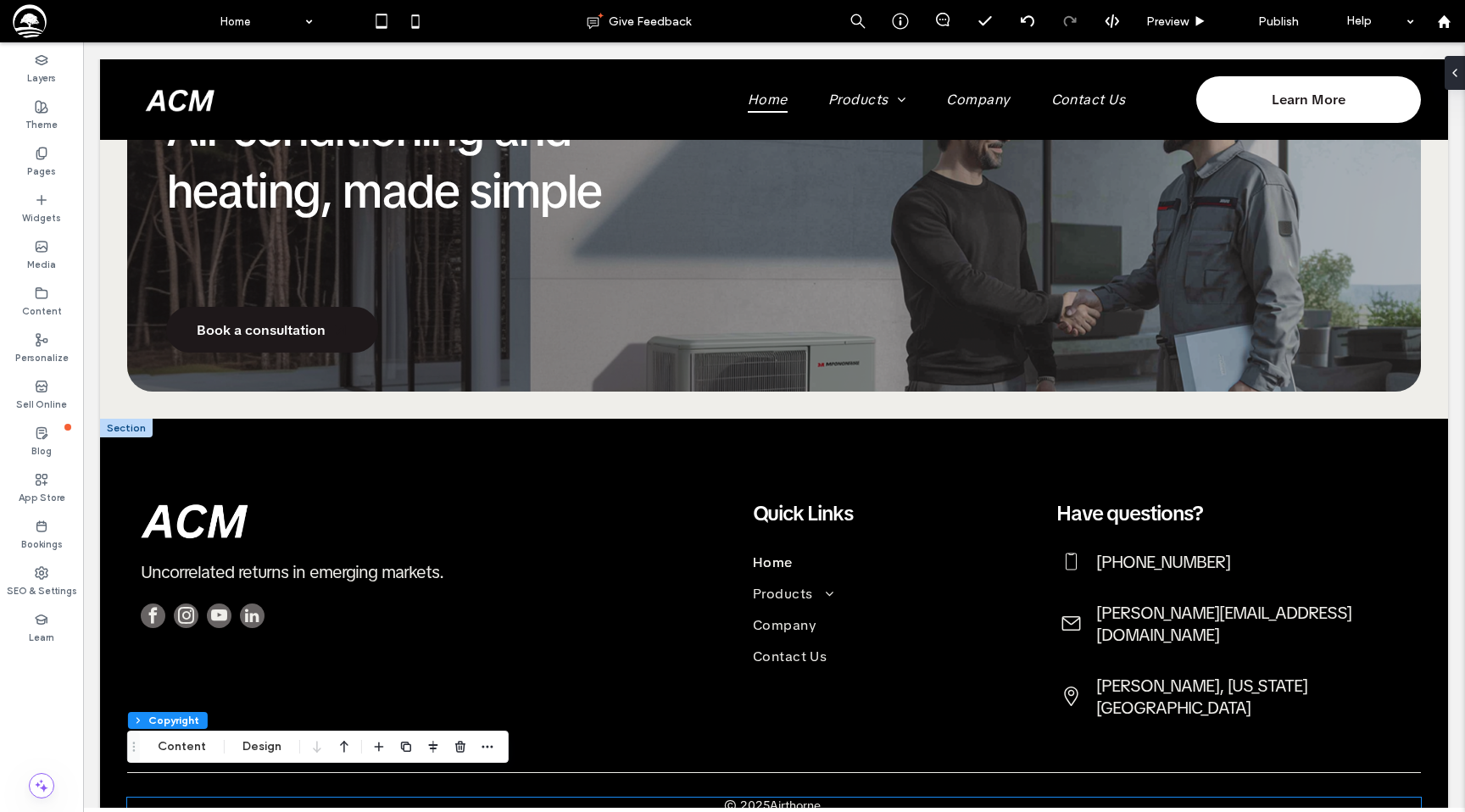
click at [777, 798] on p "Airthorne." at bounding box center [797, 805] width 54 height 15
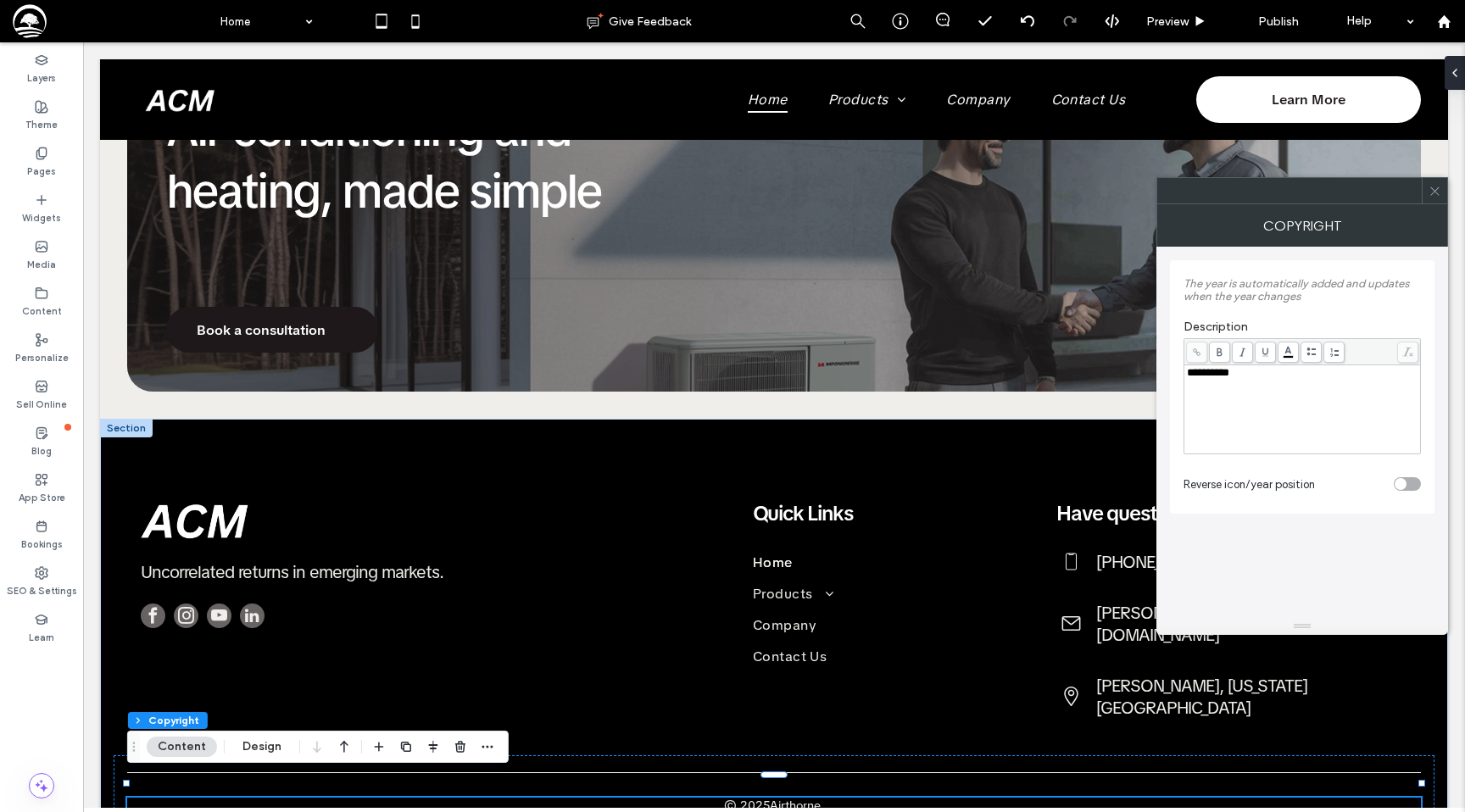
click at [1237, 373] on div "**********" at bounding box center [1303, 372] width 232 height 12
drag, startPoint x: 1242, startPoint y: 373, endPoint x: 1184, endPoint y: 374, distance: 58.0
click at [1184, 374] on div "**********" at bounding box center [1302, 409] width 236 height 88
click at [1436, 192] on use at bounding box center [1434, 190] width 8 height 8
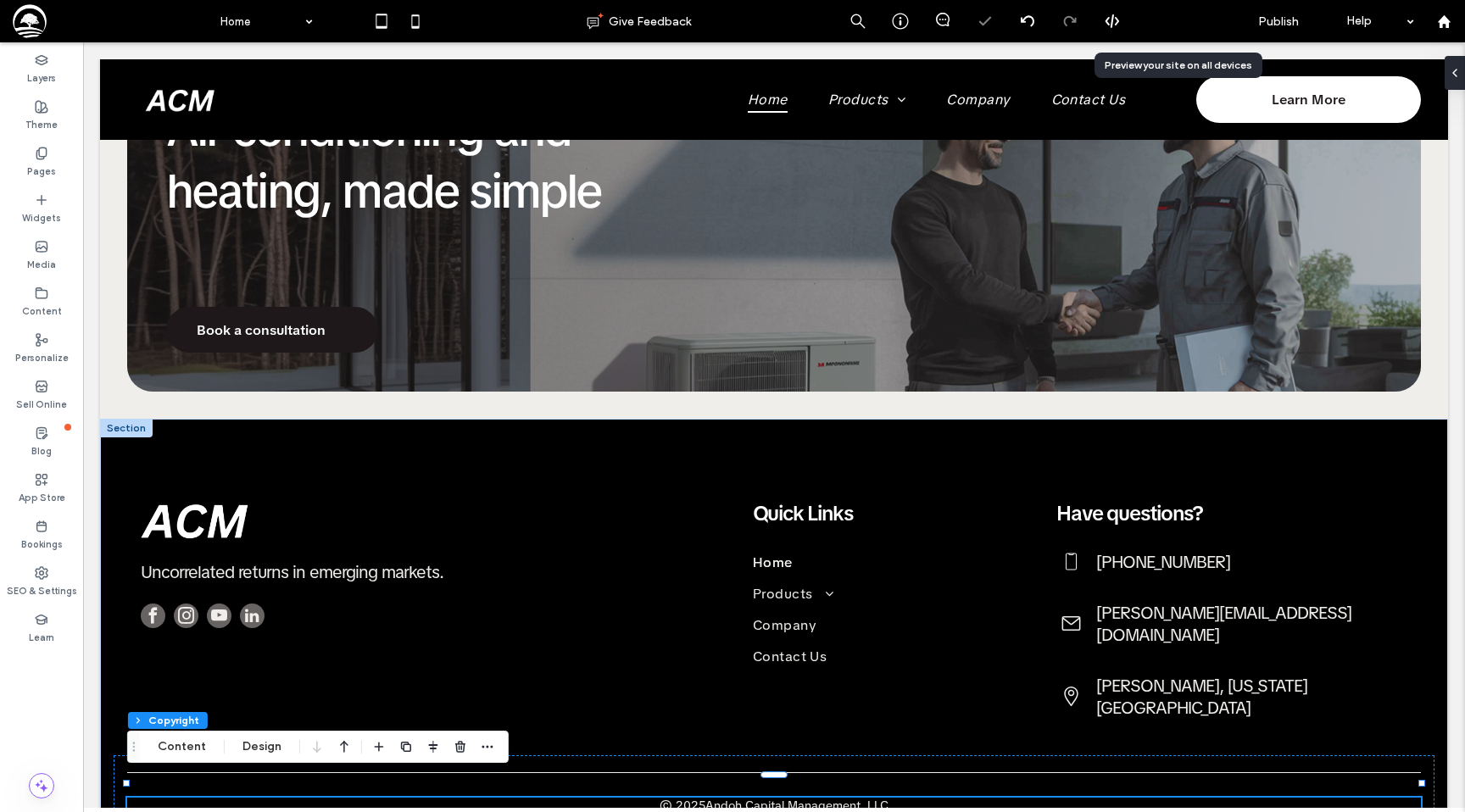
click at [1173, 22] on span "Preview" at bounding box center [1167, 22] width 42 height 14
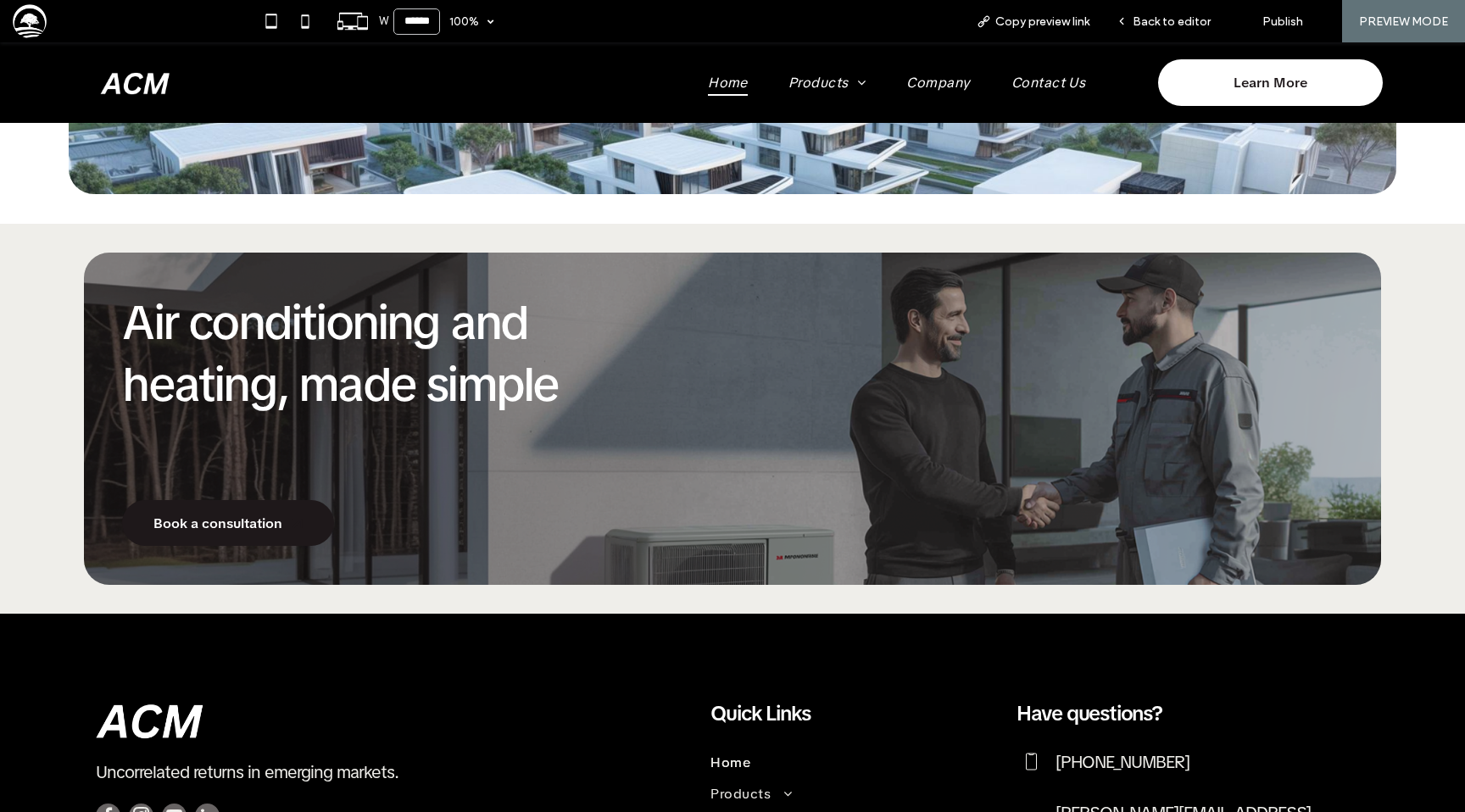
scroll to position [1770, 0]
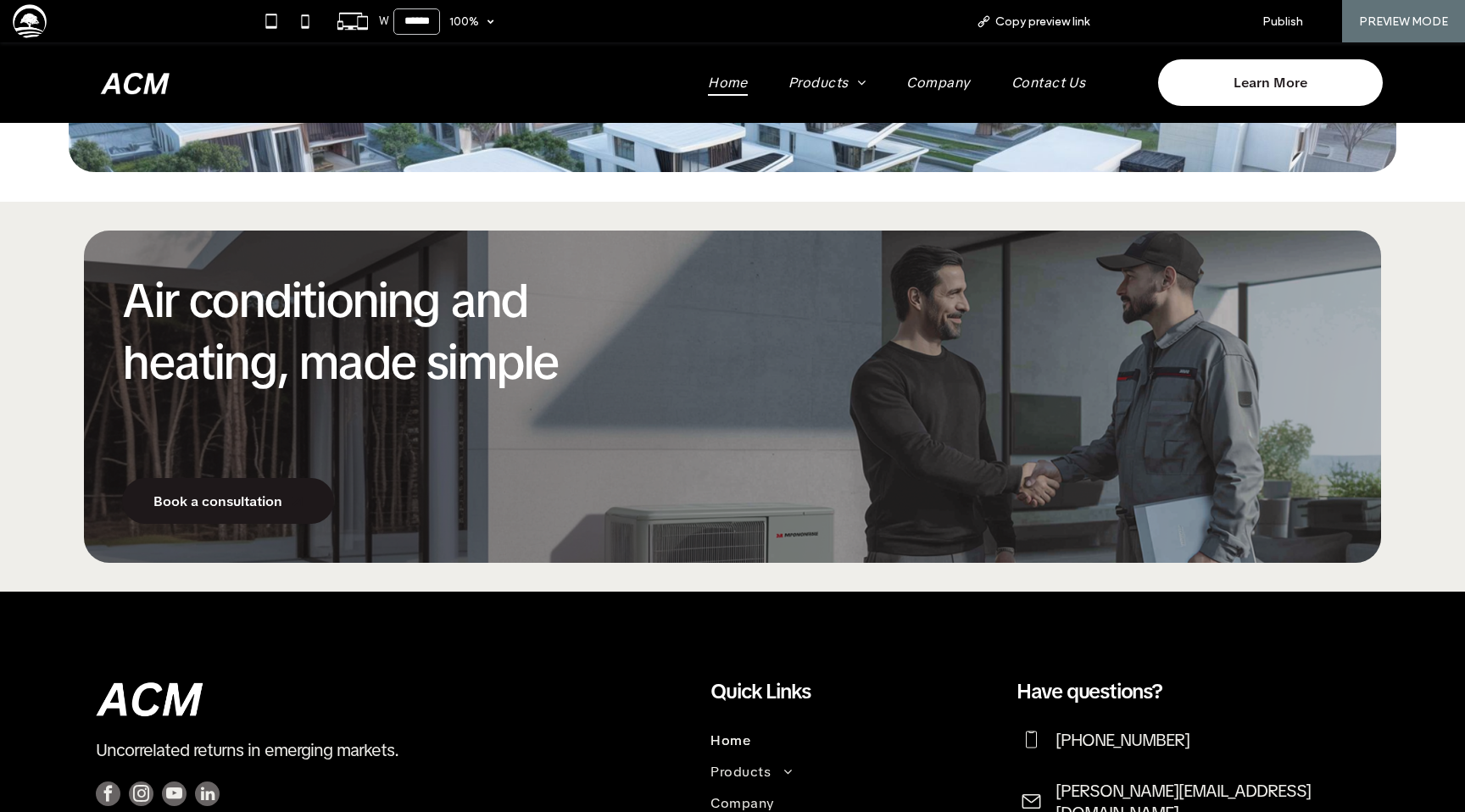
click at [1154, 21] on span "Back to editor" at bounding box center [1171, 22] width 78 height 14
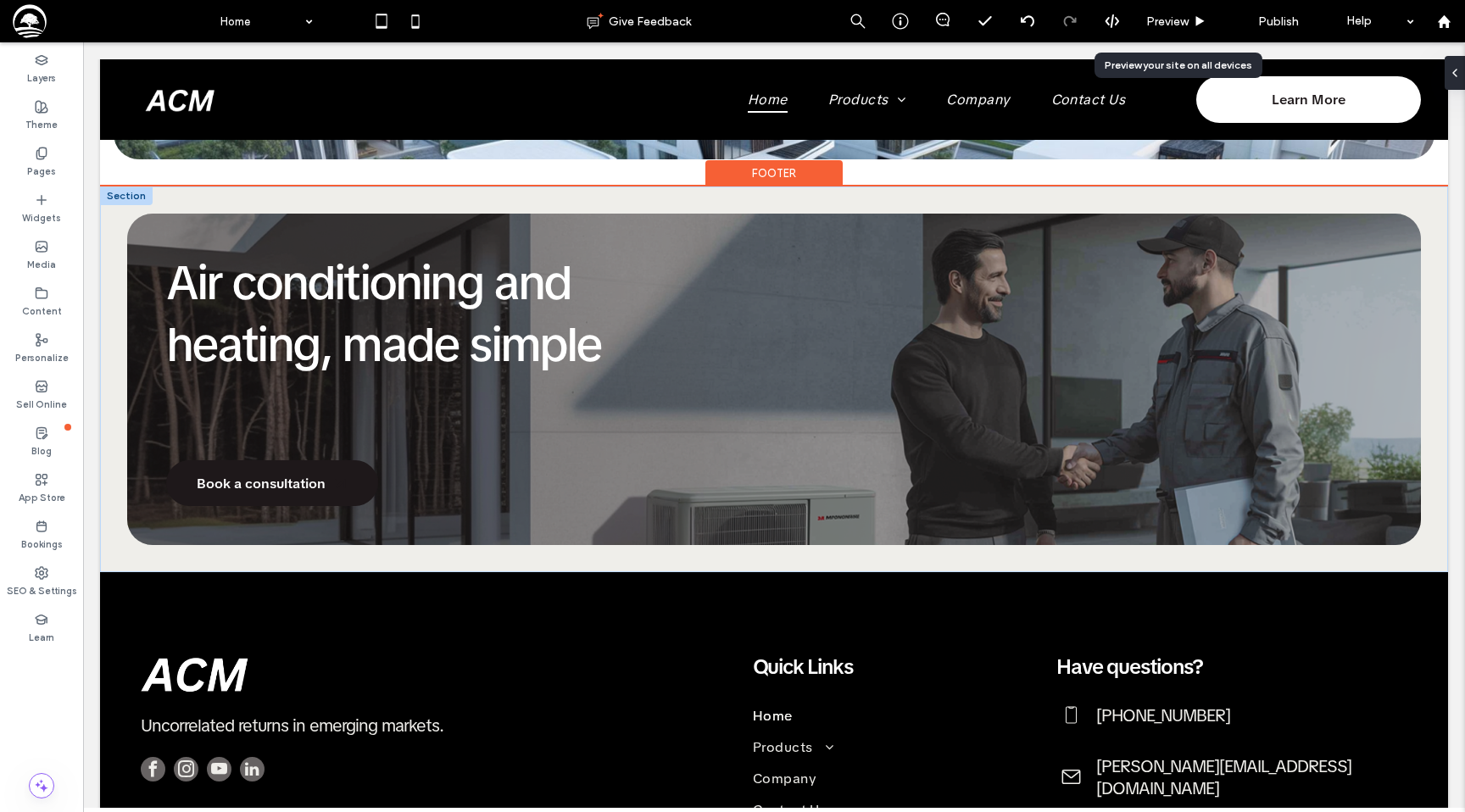
scroll to position [1768, 0]
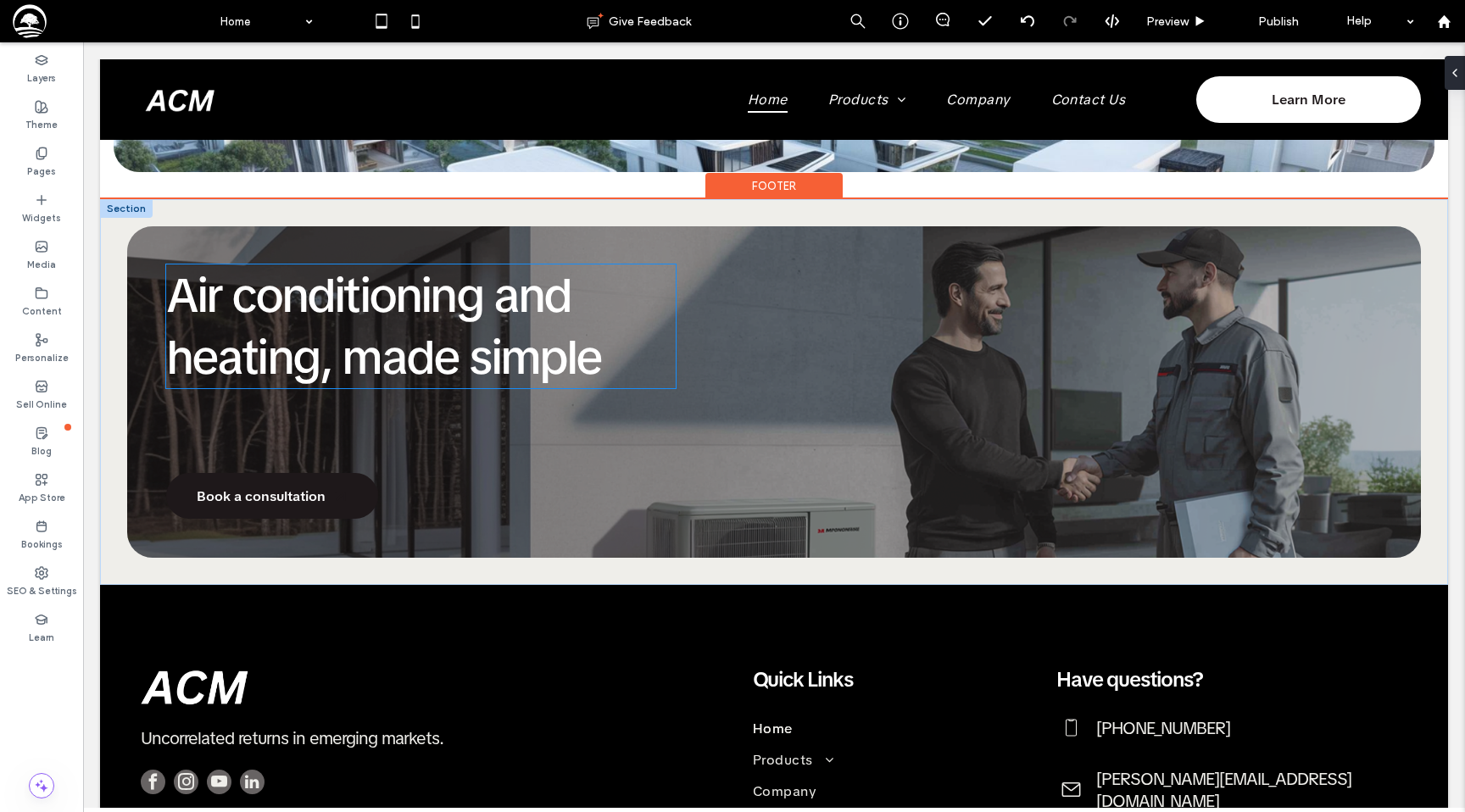
click at [416, 327] on span "Air conditioning and heating, made simple" at bounding box center [383, 327] width 435 height 124
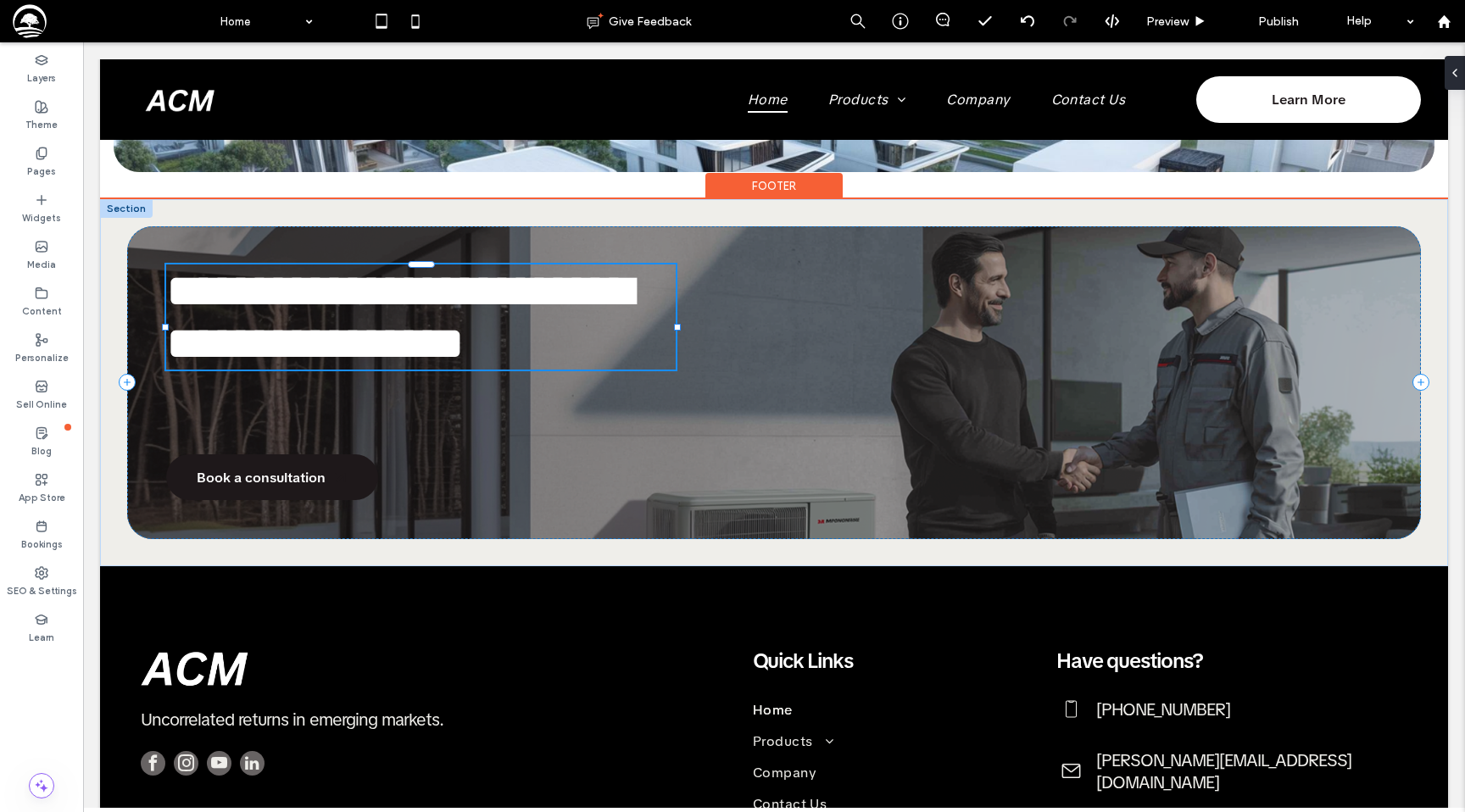
type input "**********"
type input "**"
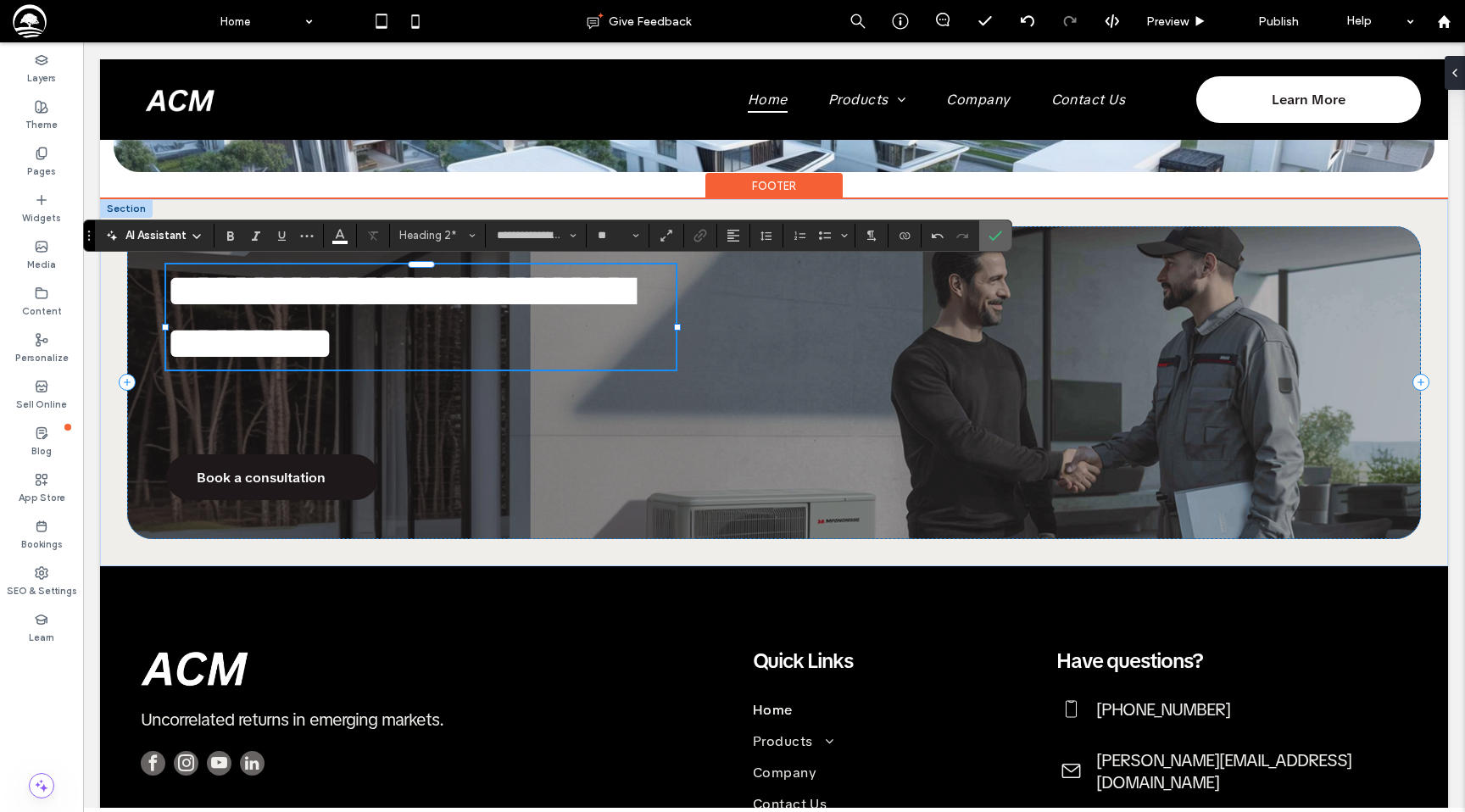
click at [992, 233] on icon "Confirm" at bounding box center [995, 235] width 13 height 13
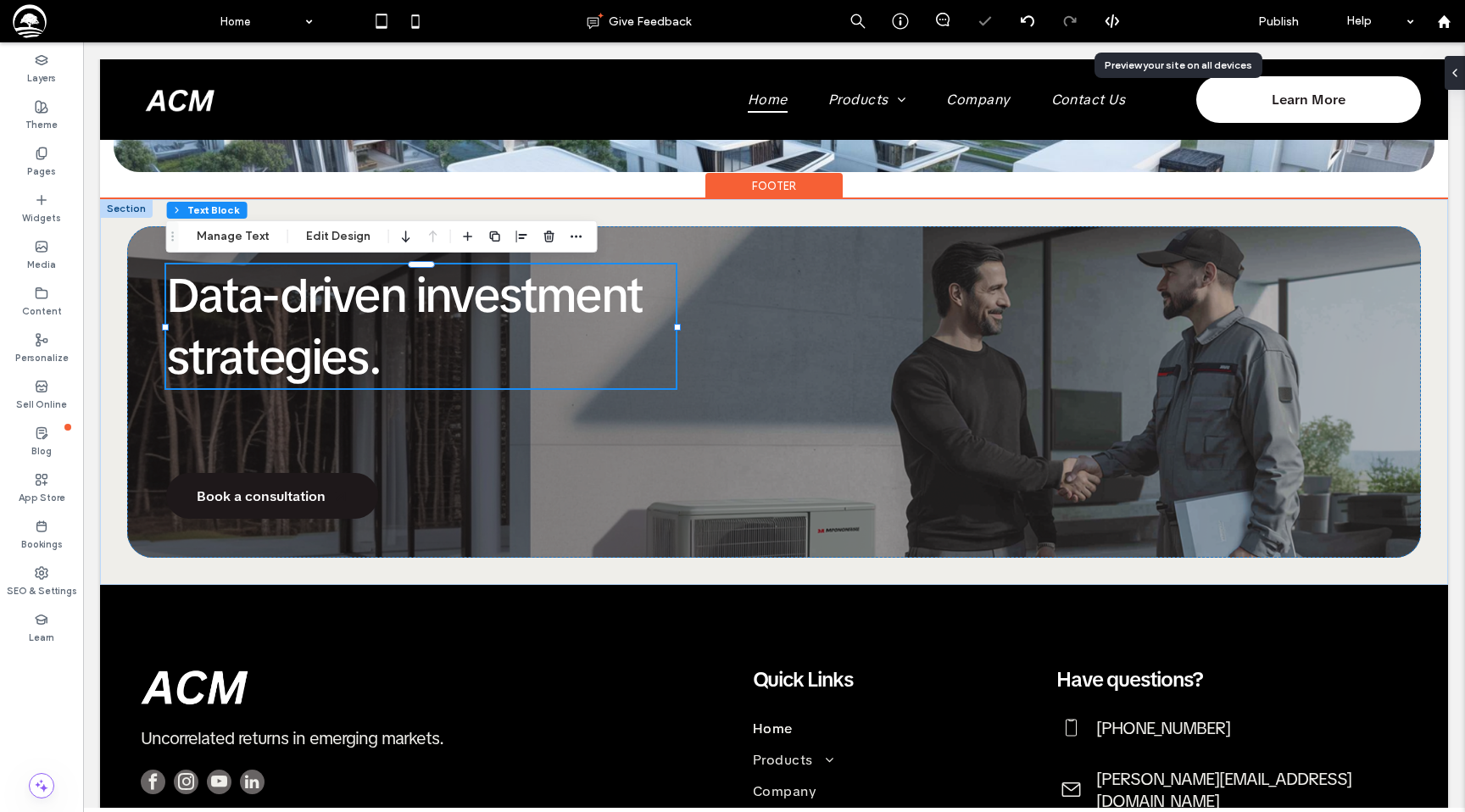
click at [1167, 22] on span "Preview" at bounding box center [1167, 22] width 42 height 14
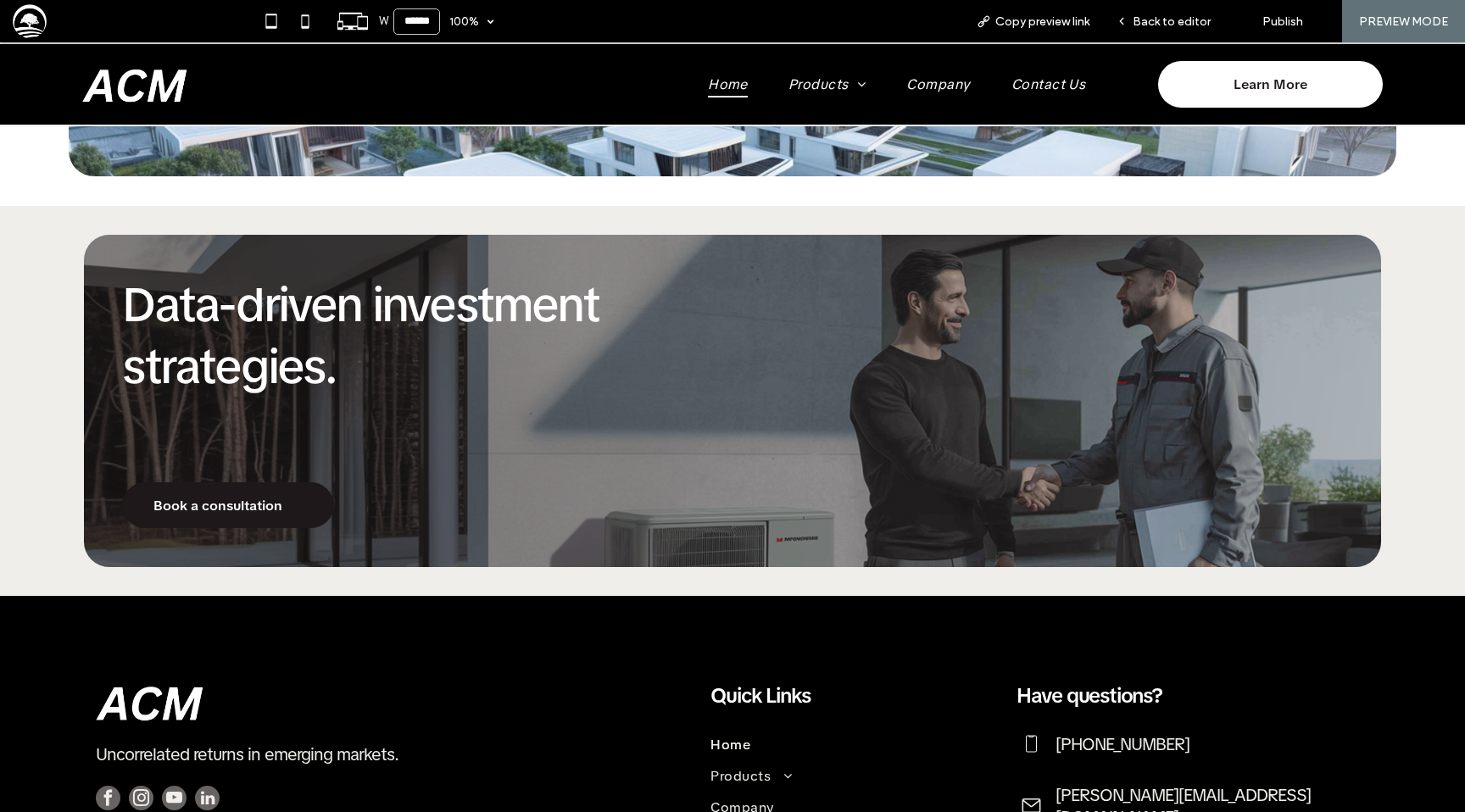
scroll to position [1770, 0]
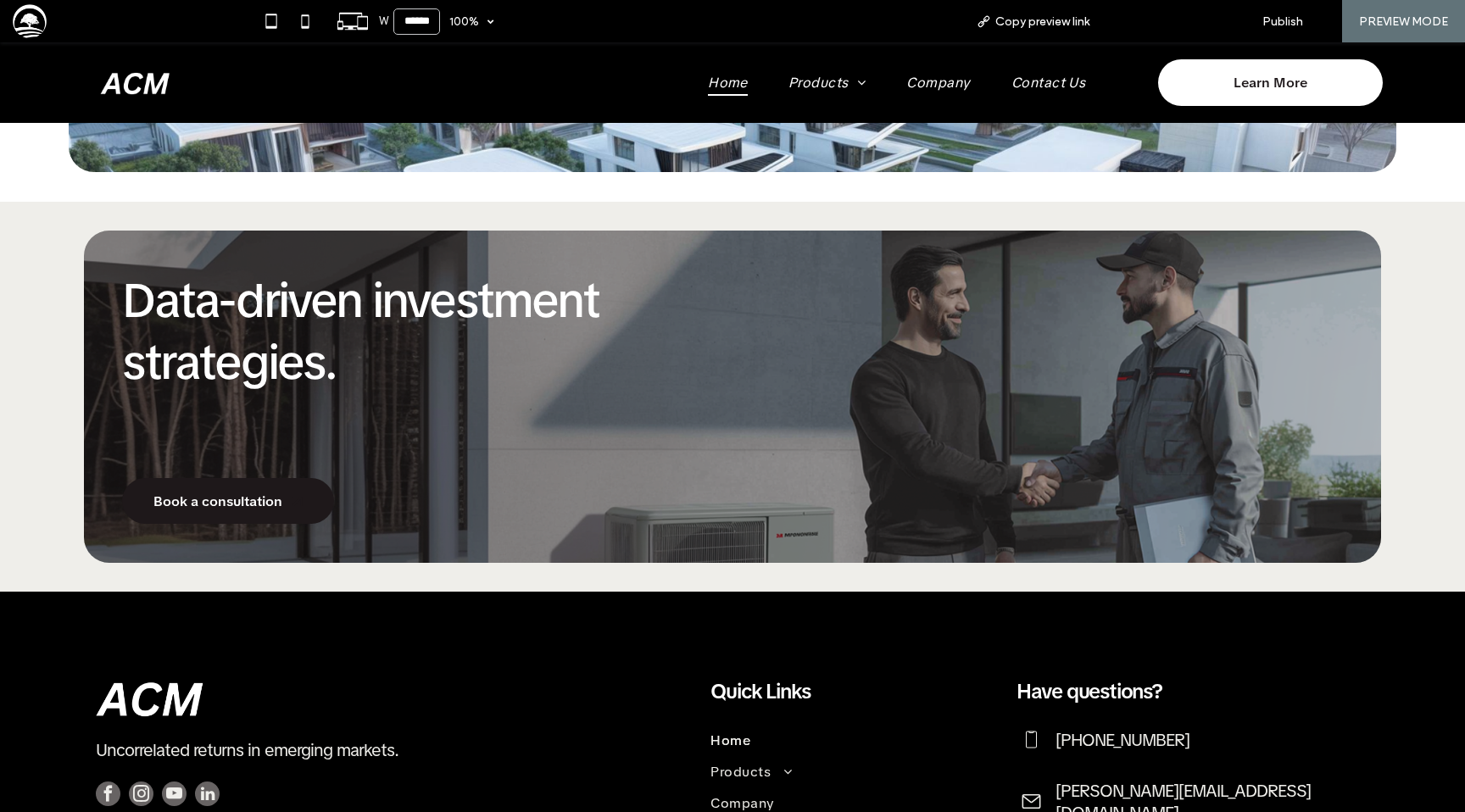
click at [1160, 16] on span "Back to editor" at bounding box center [1171, 22] width 78 height 14
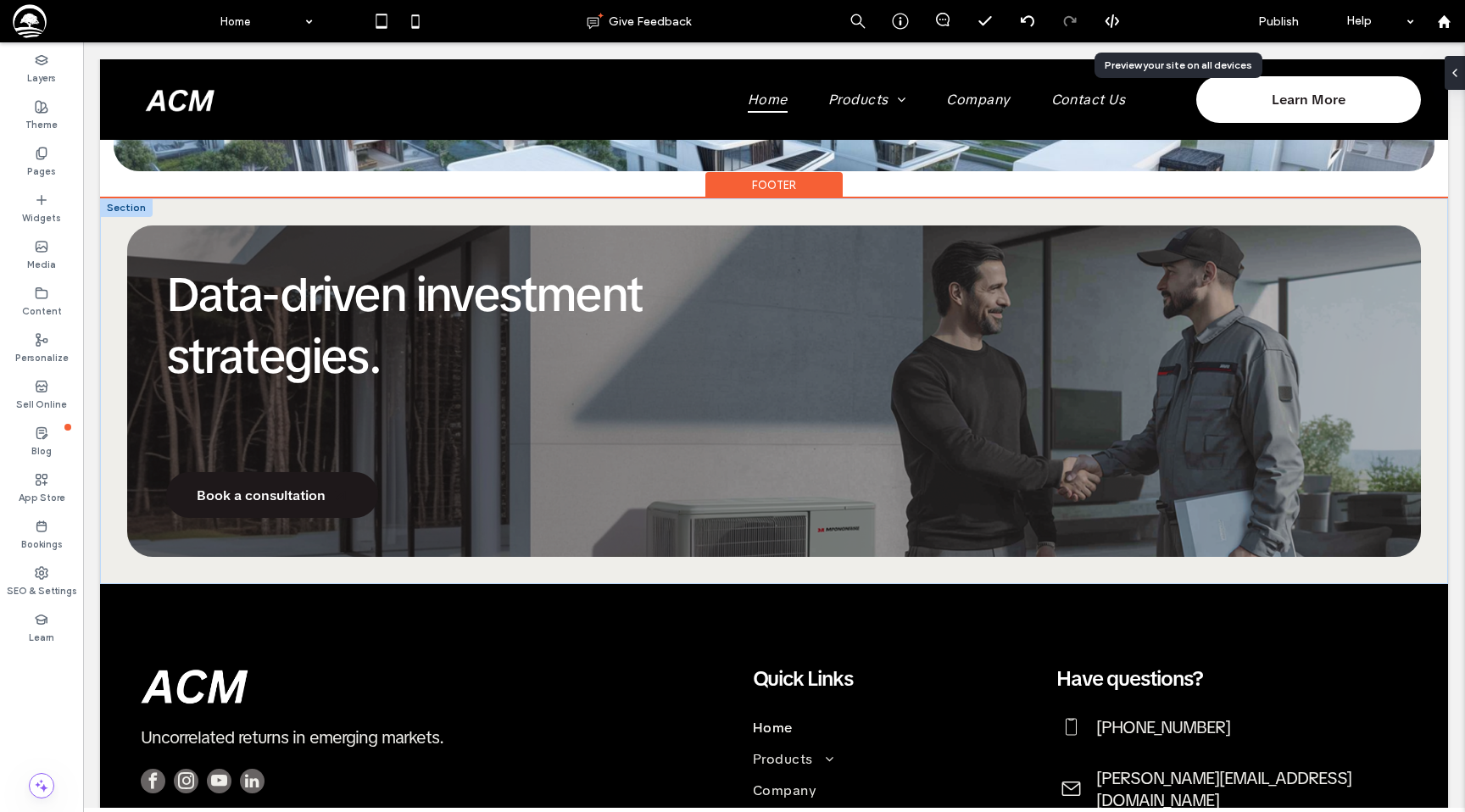
scroll to position [1768, 0]
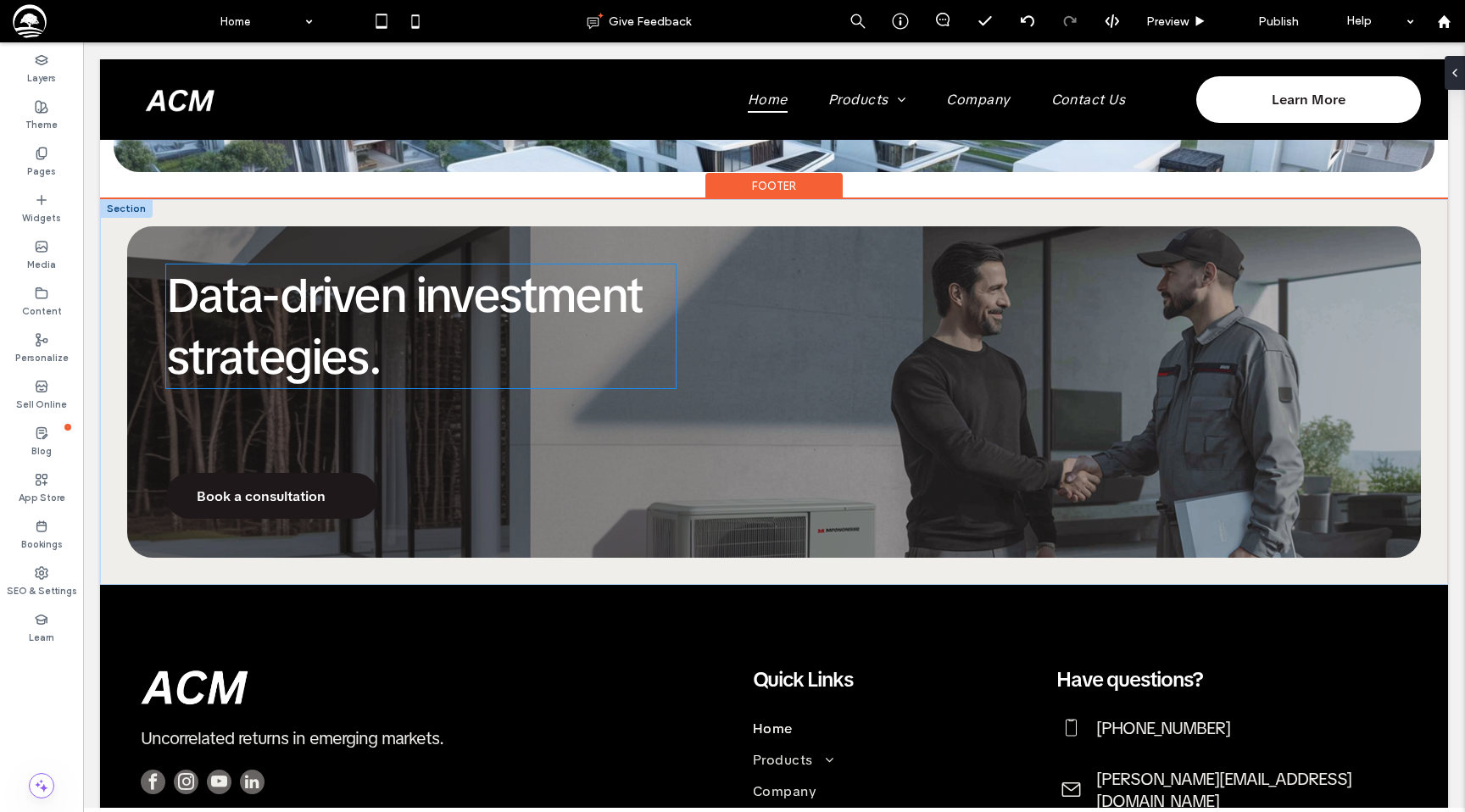
click at [407, 287] on span "Data-driven investment strategies." at bounding box center [404, 327] width 476 height 124
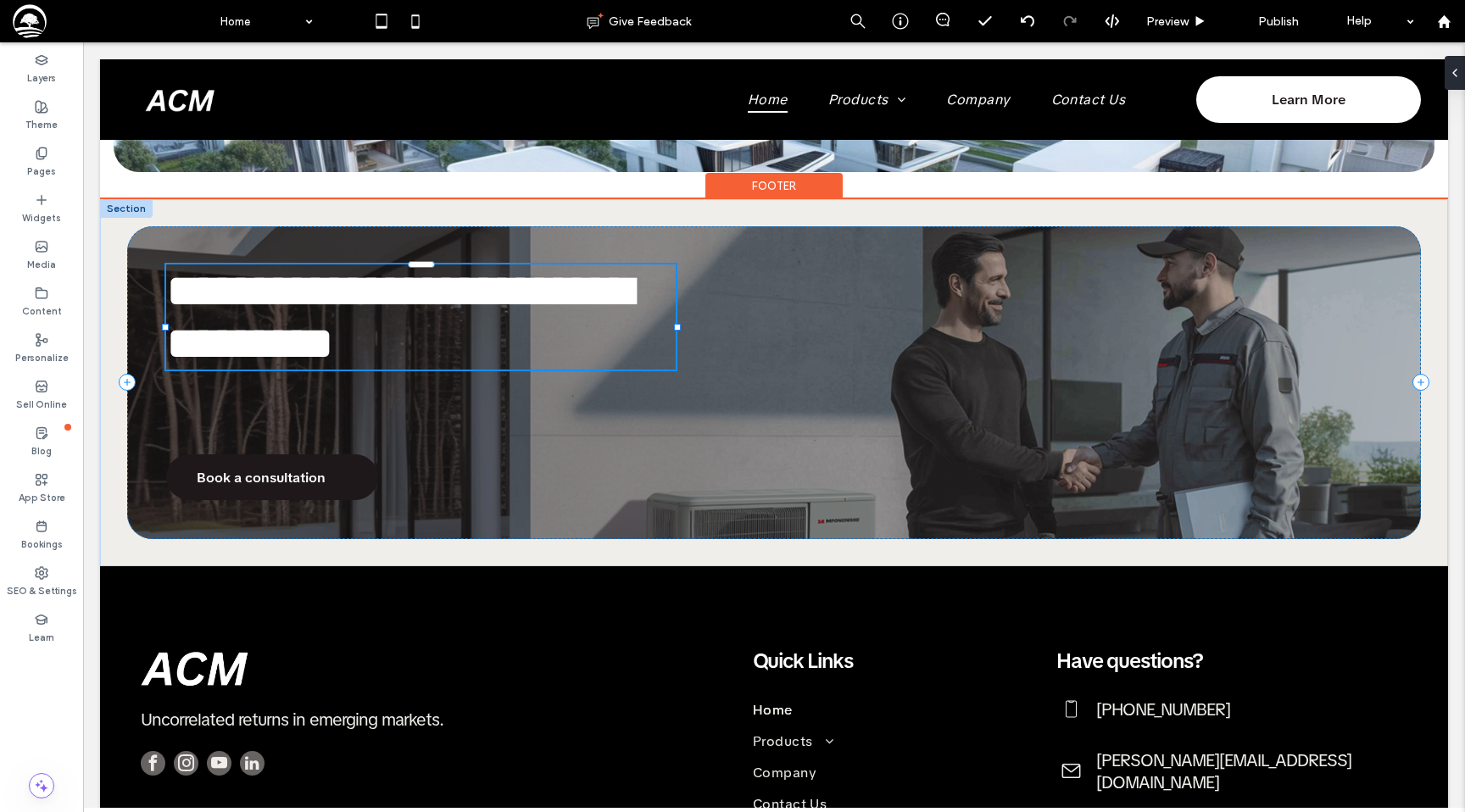
type input "**********"
type input "**"
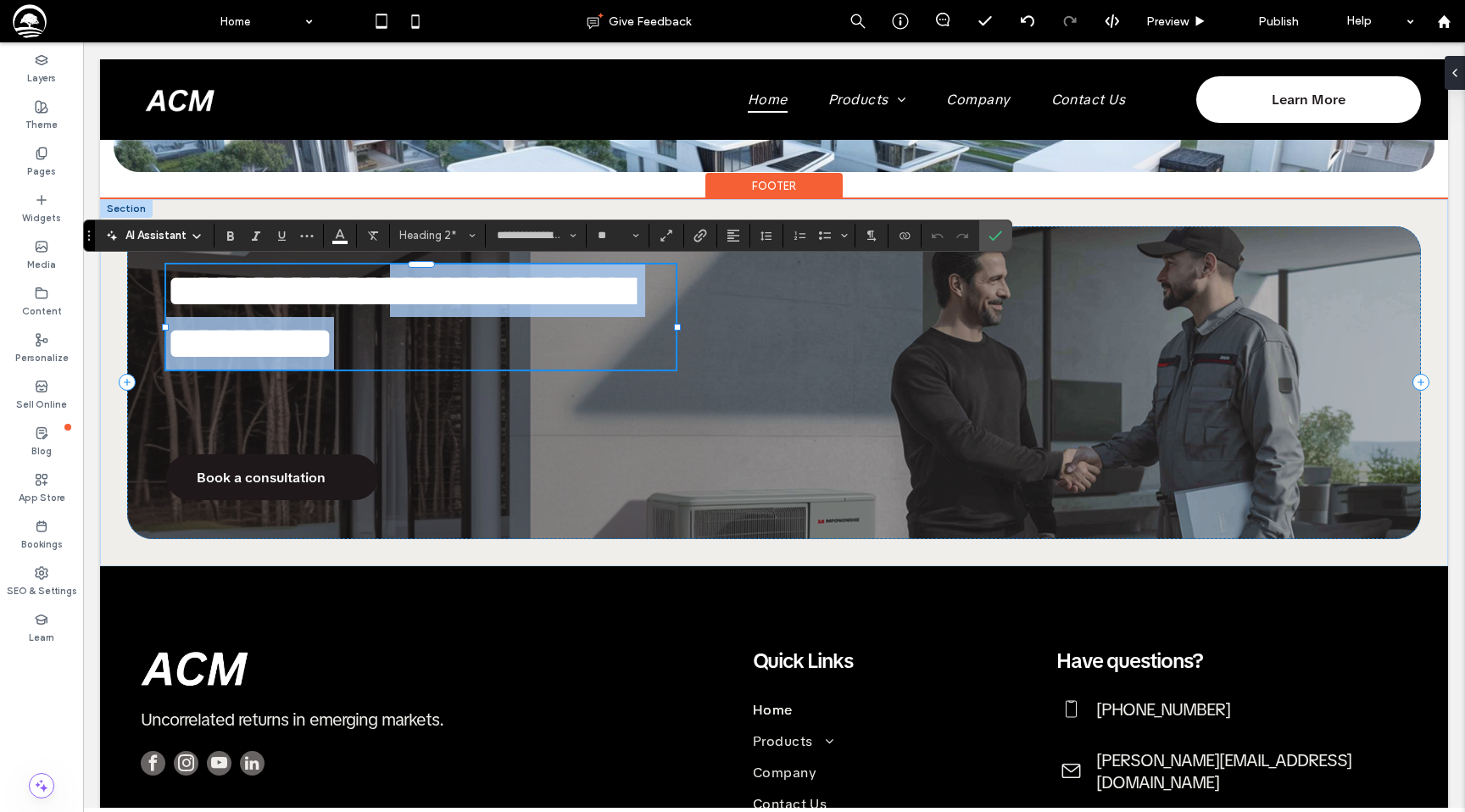
drag, startPoint x: 418, startPoint y: 298, endPoint x: 423, endPoint y: 345, distance: 47.3
click at [423, 345] on h2 "**********" at bounding box center [421, 317] width 511 height 105
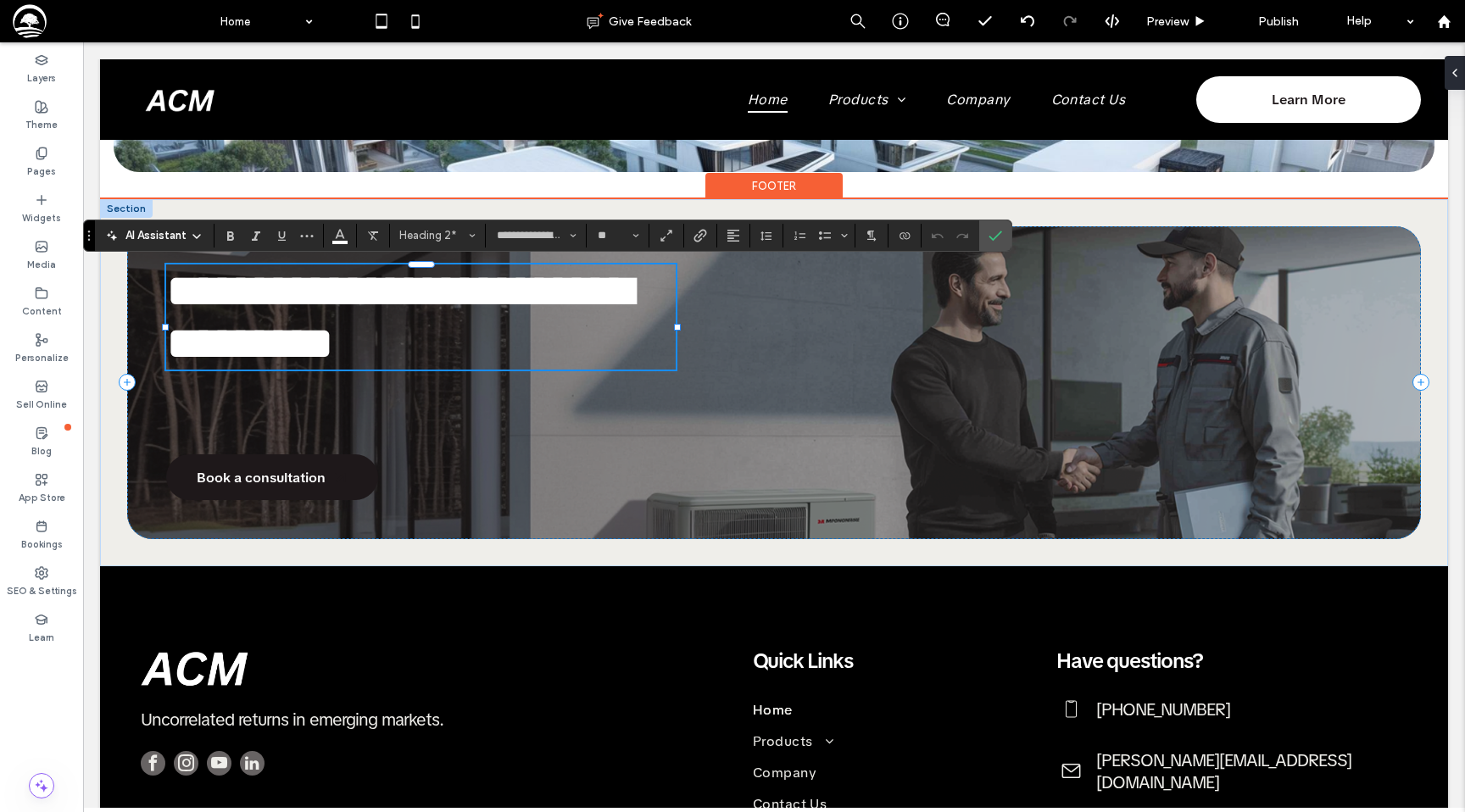
click at [170, 301] on span "**********" at bounding box center [399, 316] width 466 height 100
drag, startPoint x: 404, startPoint y: 355, endPoint x: 408, endPoint y: 327, distance: 28.3
click at [408, 327] on h2 "**********" at bounding box center [421, 317] width 511 height 105
click at [410, 319] on span "**********" at bounding box center [399, 316] width 466 height 100
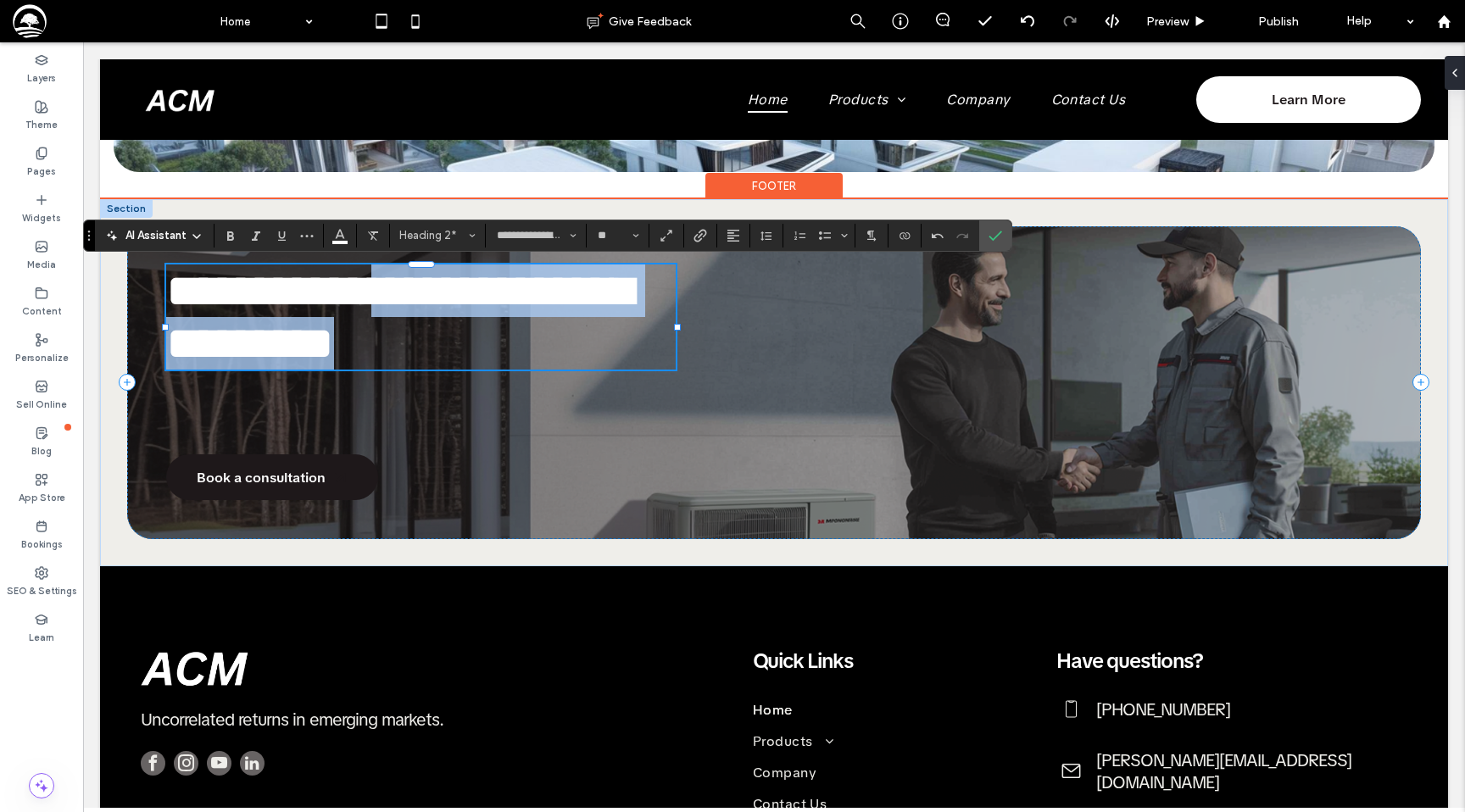
drag, startPoint x: 409, startPoint y: 306, endPoint x: 433, endPoint y: 354, distance: 53.7
click at [433, 354] on h2 "**********" at bounding box center [421, 317] width 511 height 105
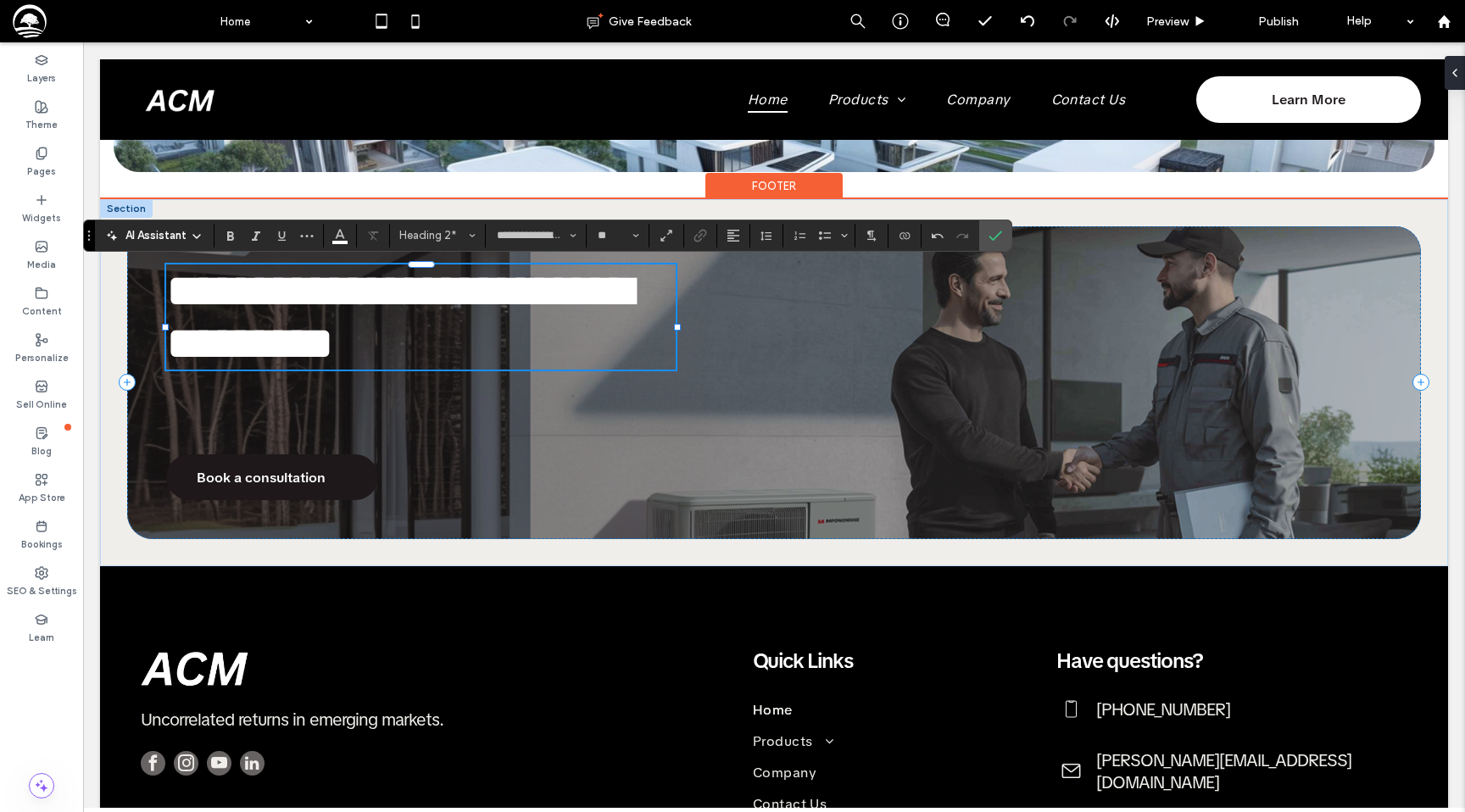
click at [429, 334] on h2 "**********" at bounding box center [421, 317] width 511 height 105
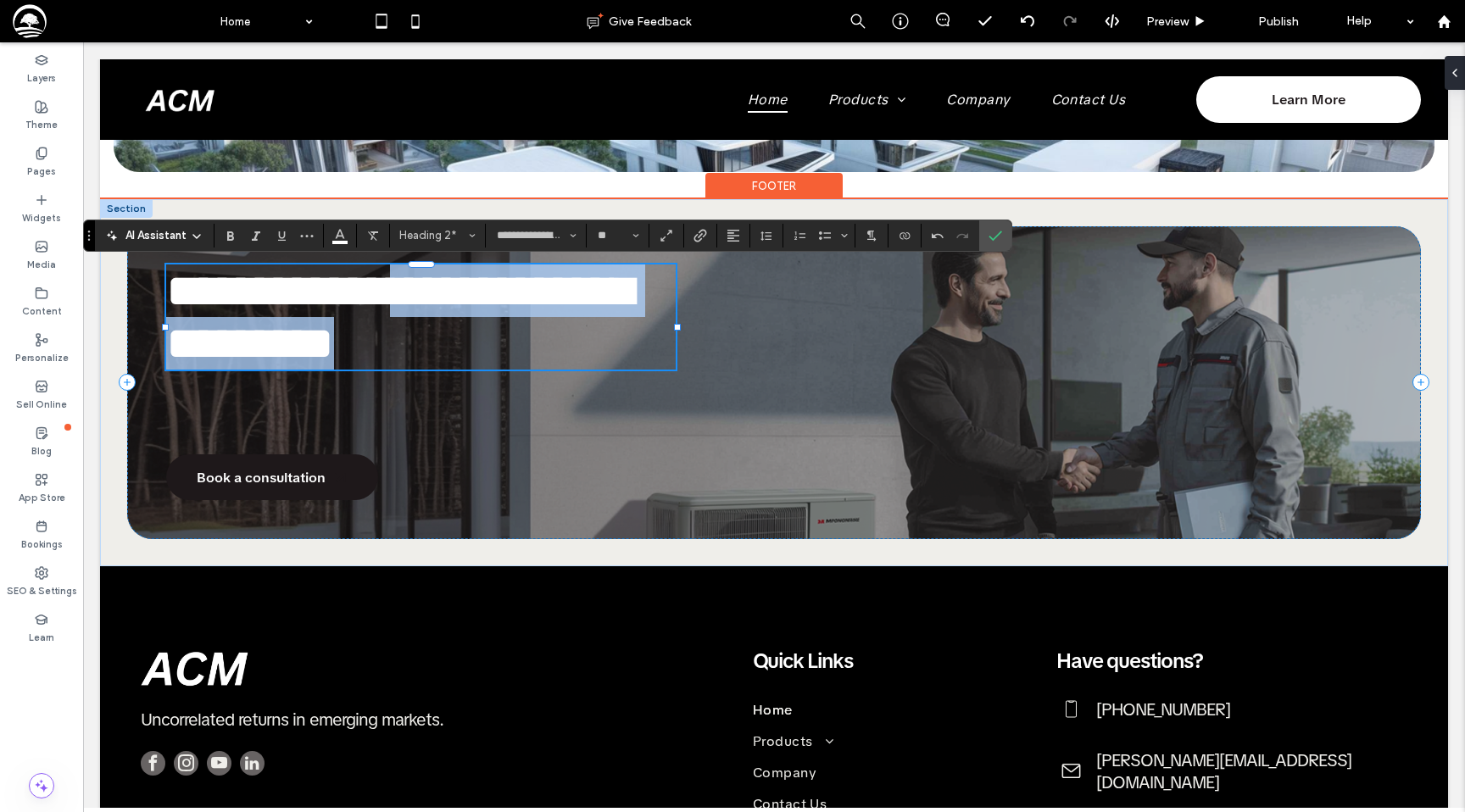
drag, startPoint x: 419, startPoint y: 300, endPoint x: 443, endPoint y: 362, distance: 66.5
click at [443, 362] on h2 "**********" at bounding box center [421, 317] width 511 height 105
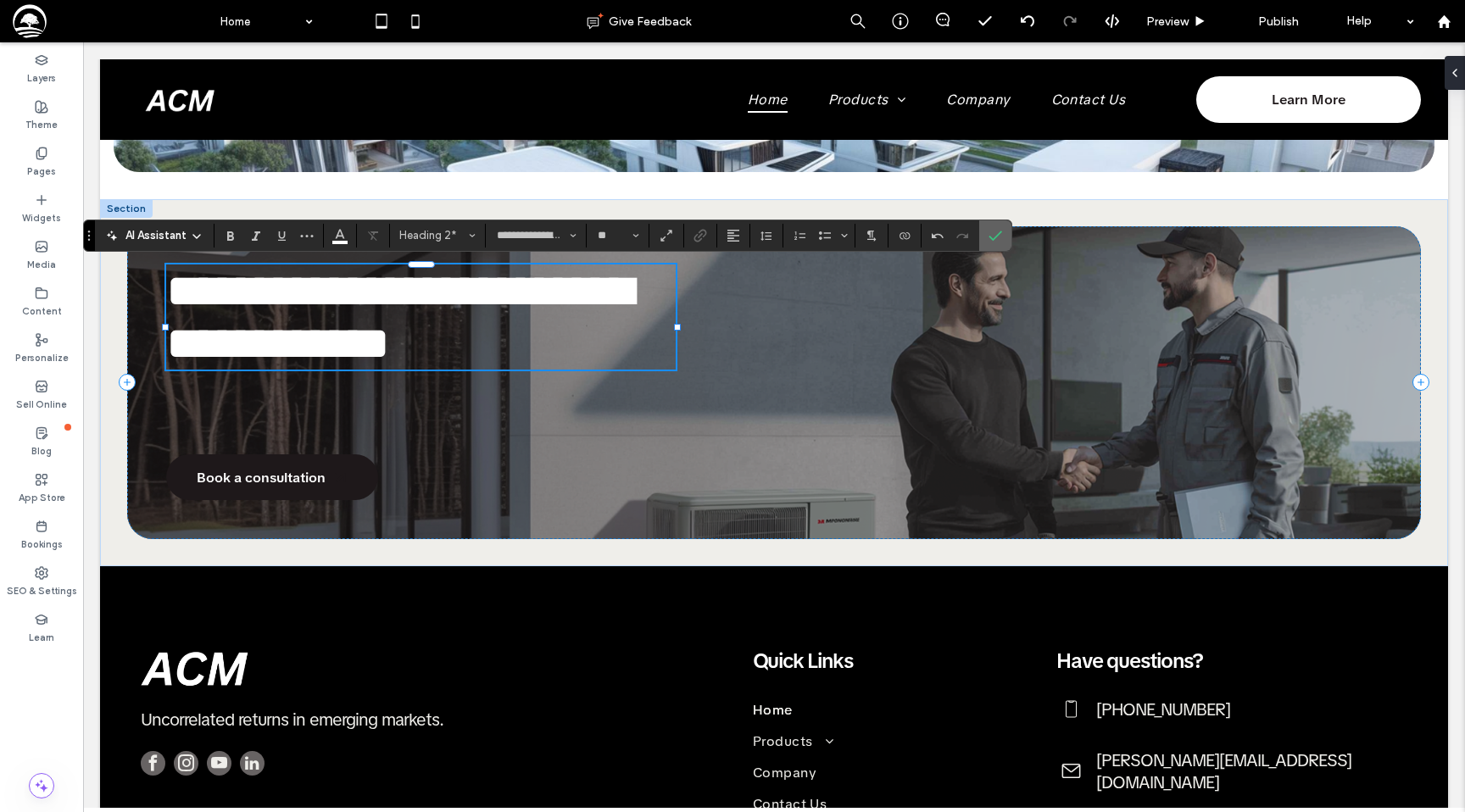
click at [985, 240] on label "Confirm" at bounding box center [996, 236] width 25 height 31
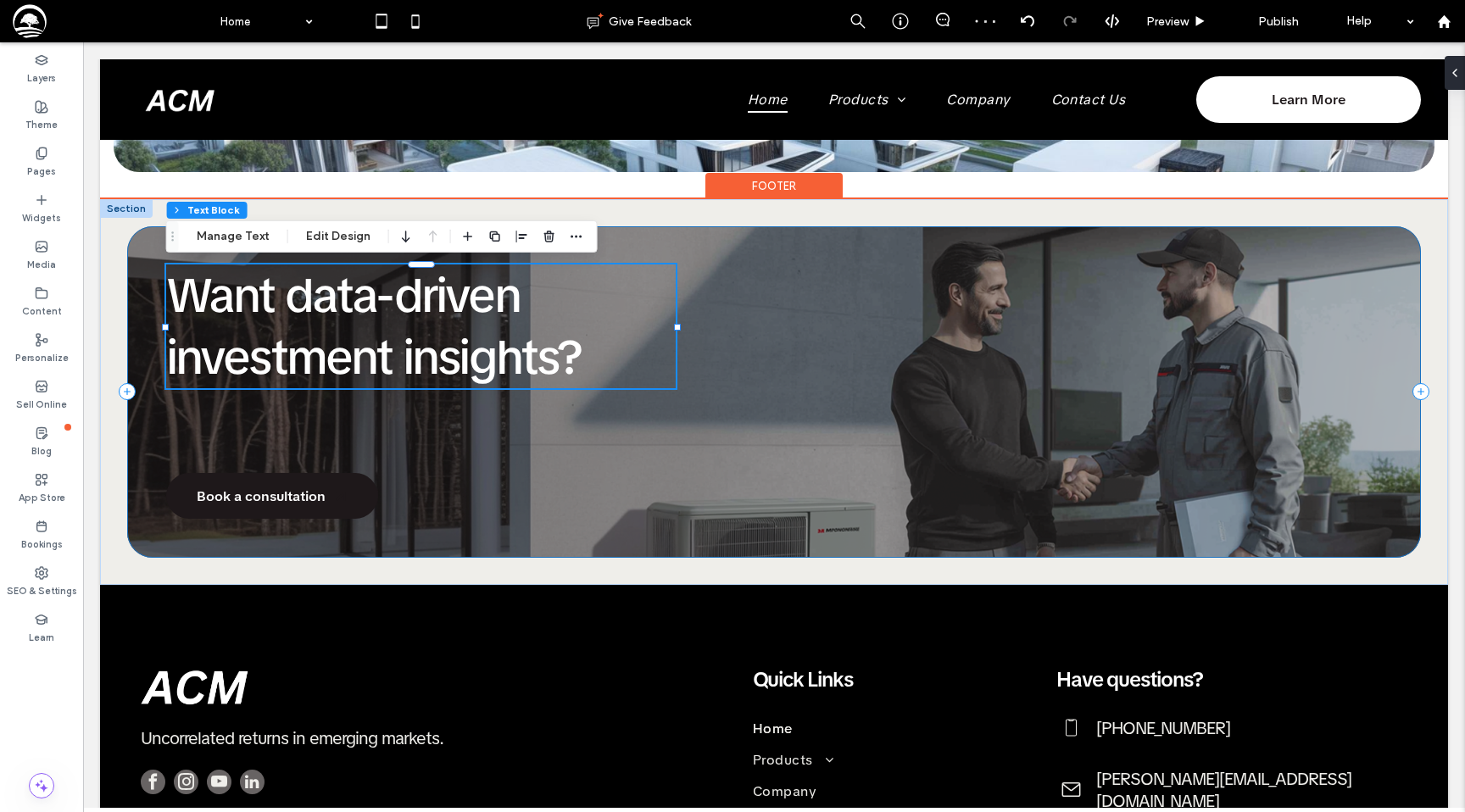
click at [808, 354] on div "Want data-driven investment insights? Book a consultation" at bounding box center [774, 392] width 1294 height 332
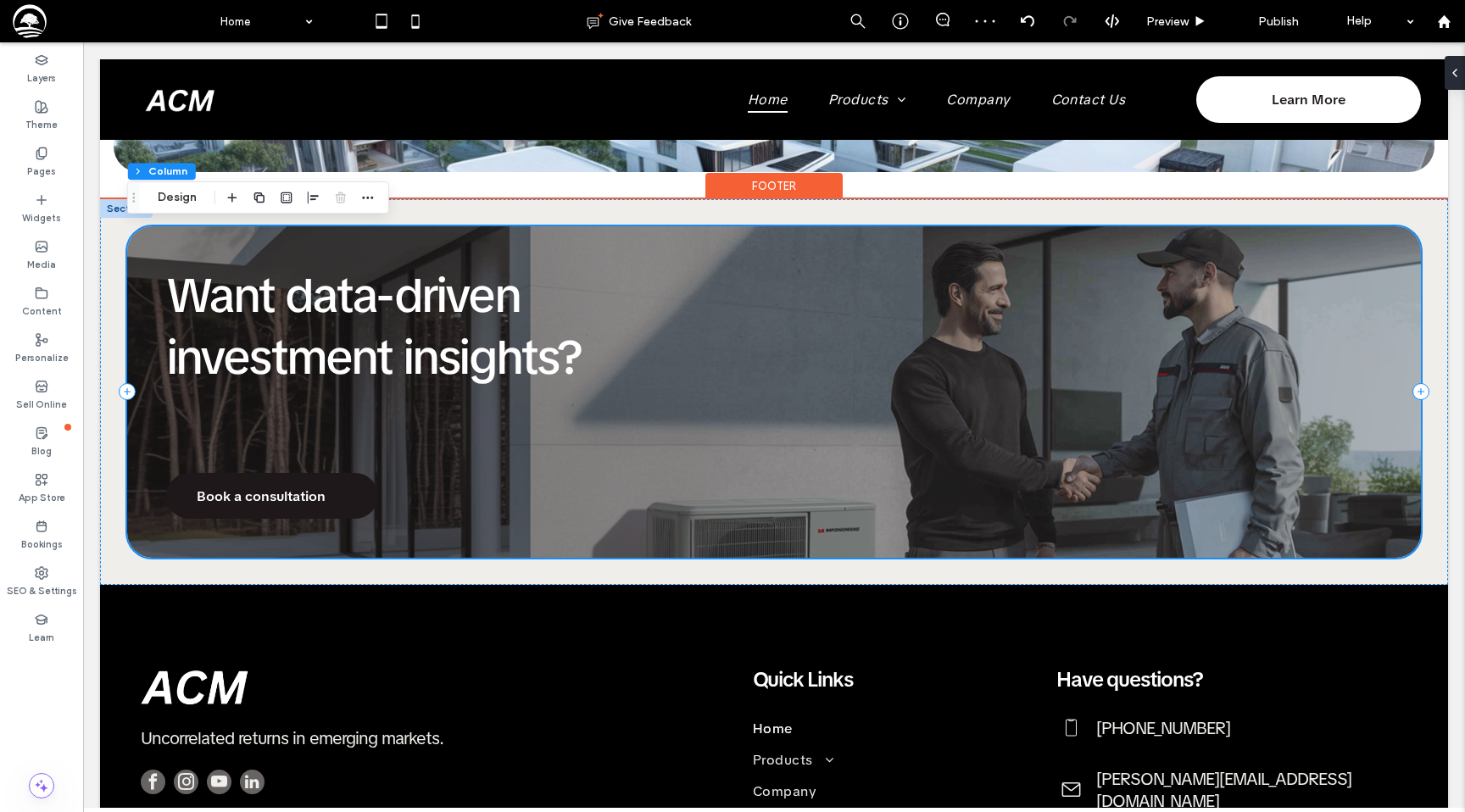
click at [801, 316] on div "Want data-driven investment insights? Book a consultation" at bounding box center [774, 392] width 1294 height 332
click at [145, 244] on div "Want data-driven investment insights? Book a consultation" at bounding box center [774, 392] width 1294 height 332
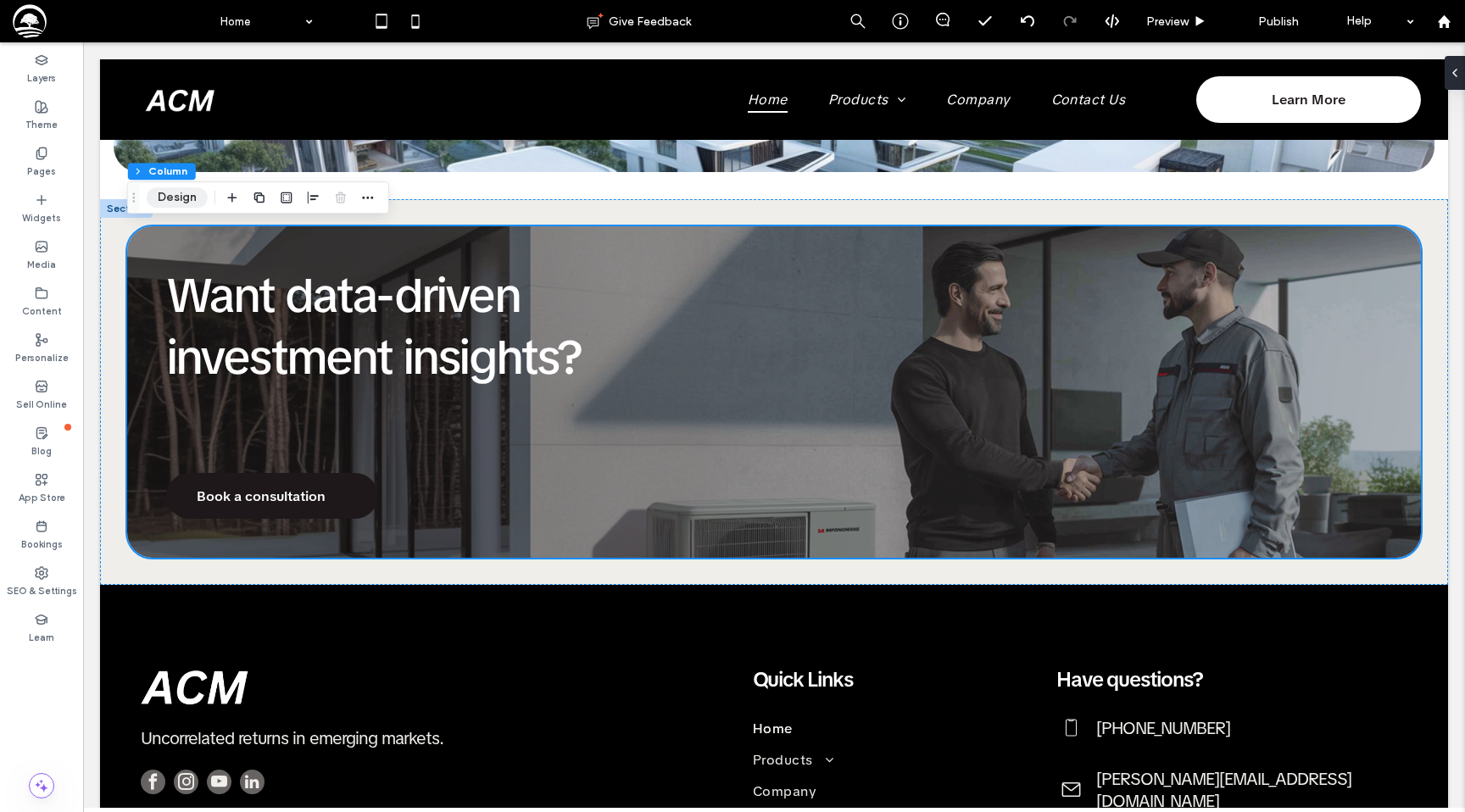
click at [178, 196] on button "Design" at bounding box center [177, 197] width 61 height 21
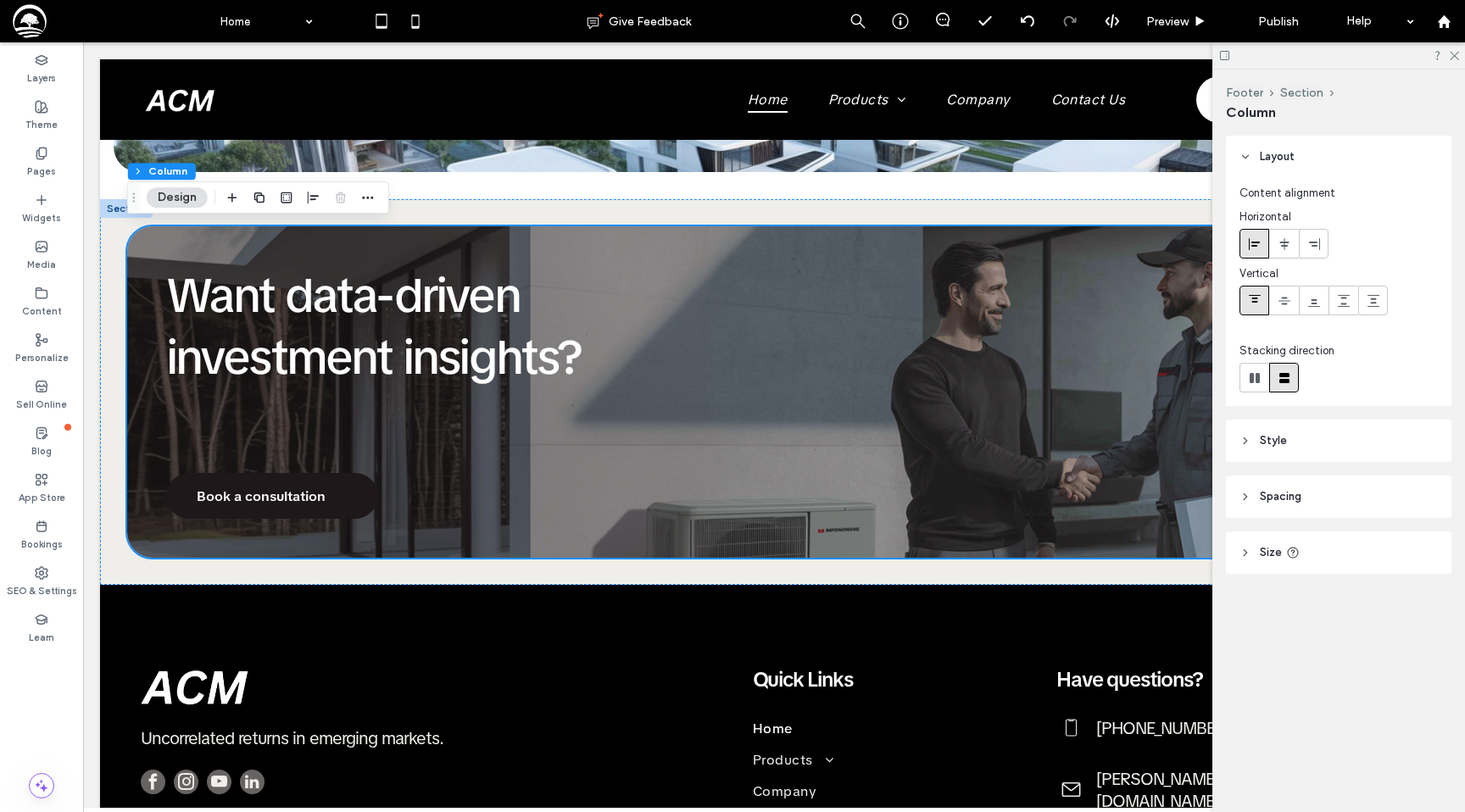
click at [1296, 441] on header "Style" at bounding box center [1338, 440] width 225 height 42
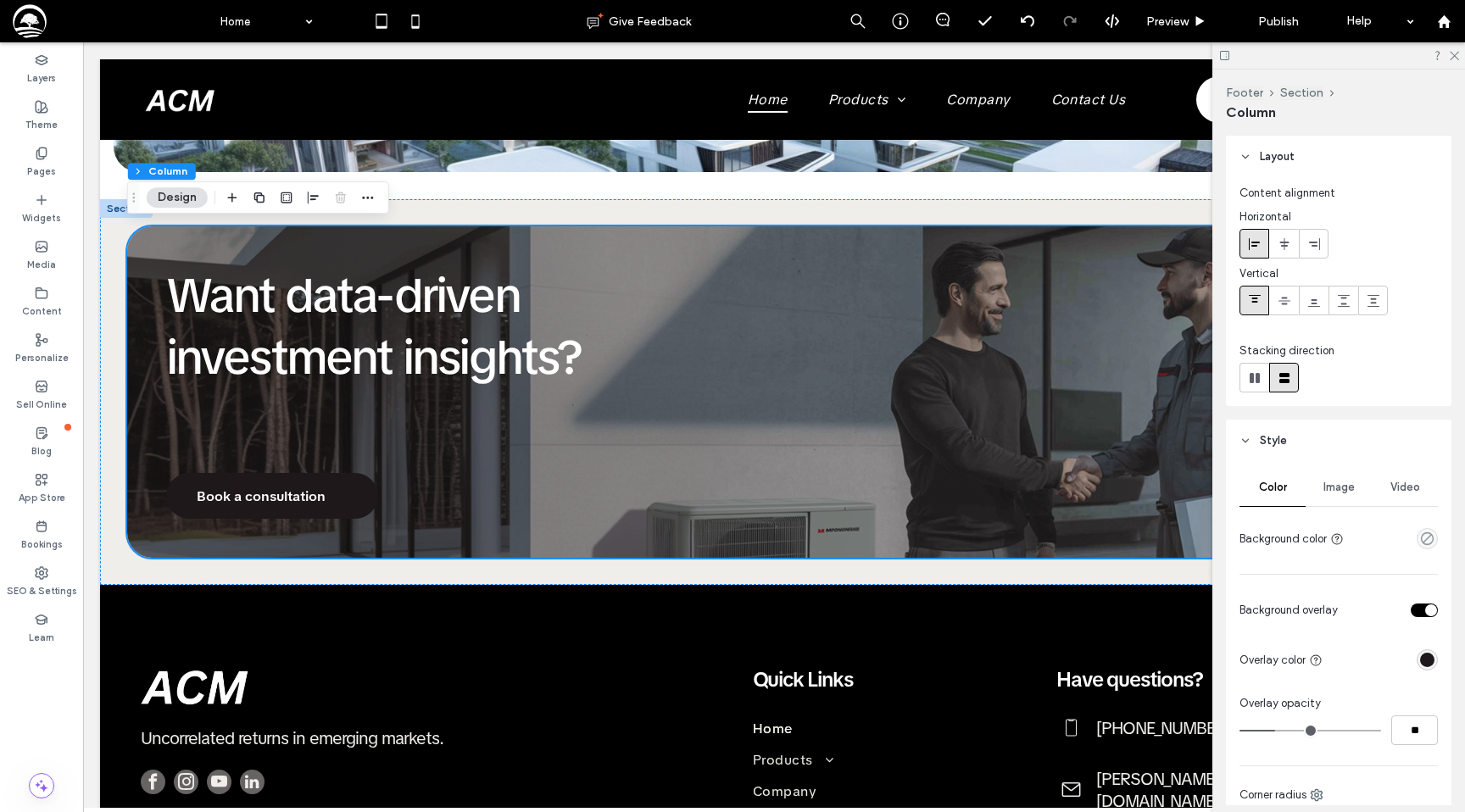
click at [1340, 493] on span "Image" at bounding box center [1338, 486] width 31 height 13
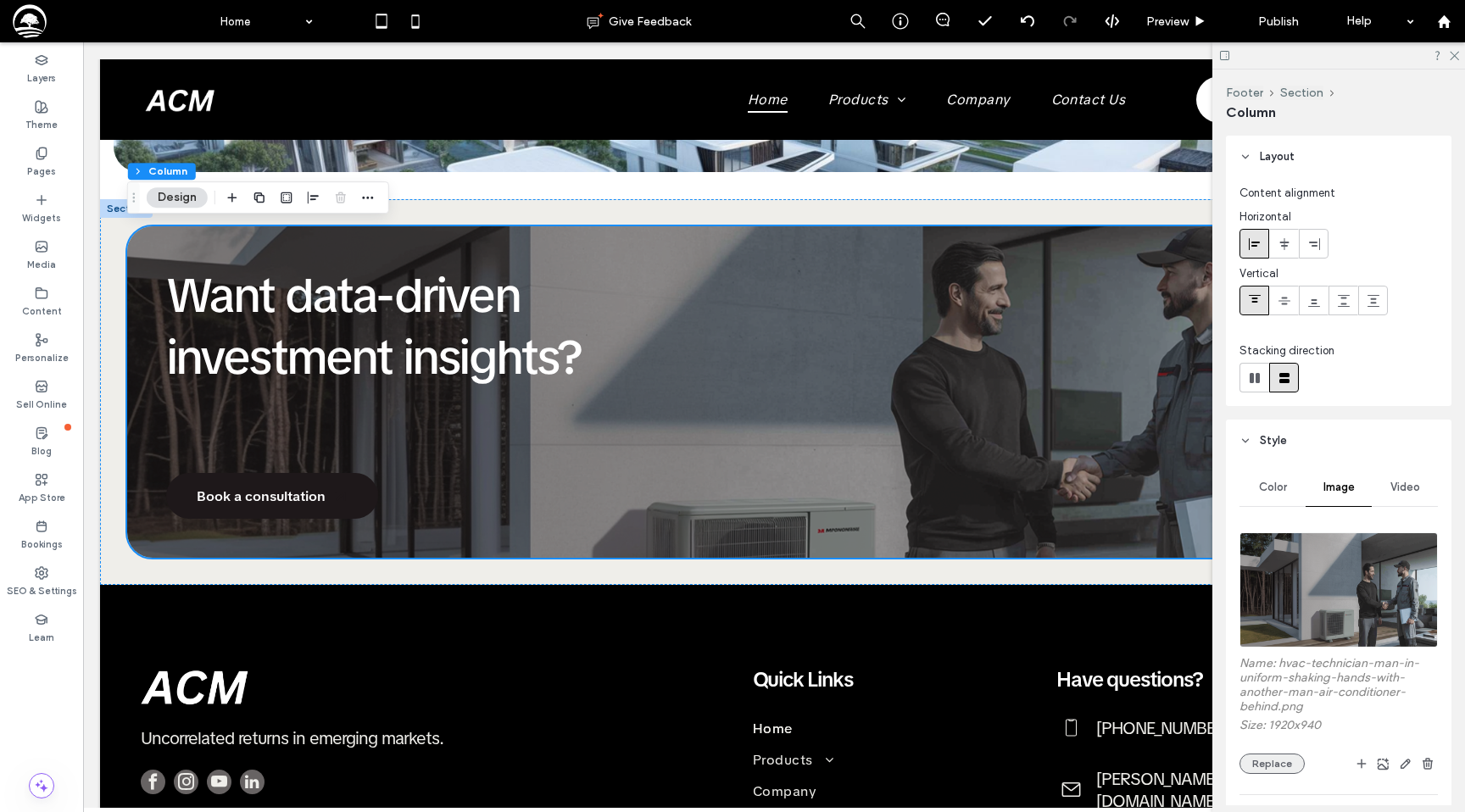
click at [1273, 769] on button "Replace" at bounding box center [1272, 764] width 66 height 21
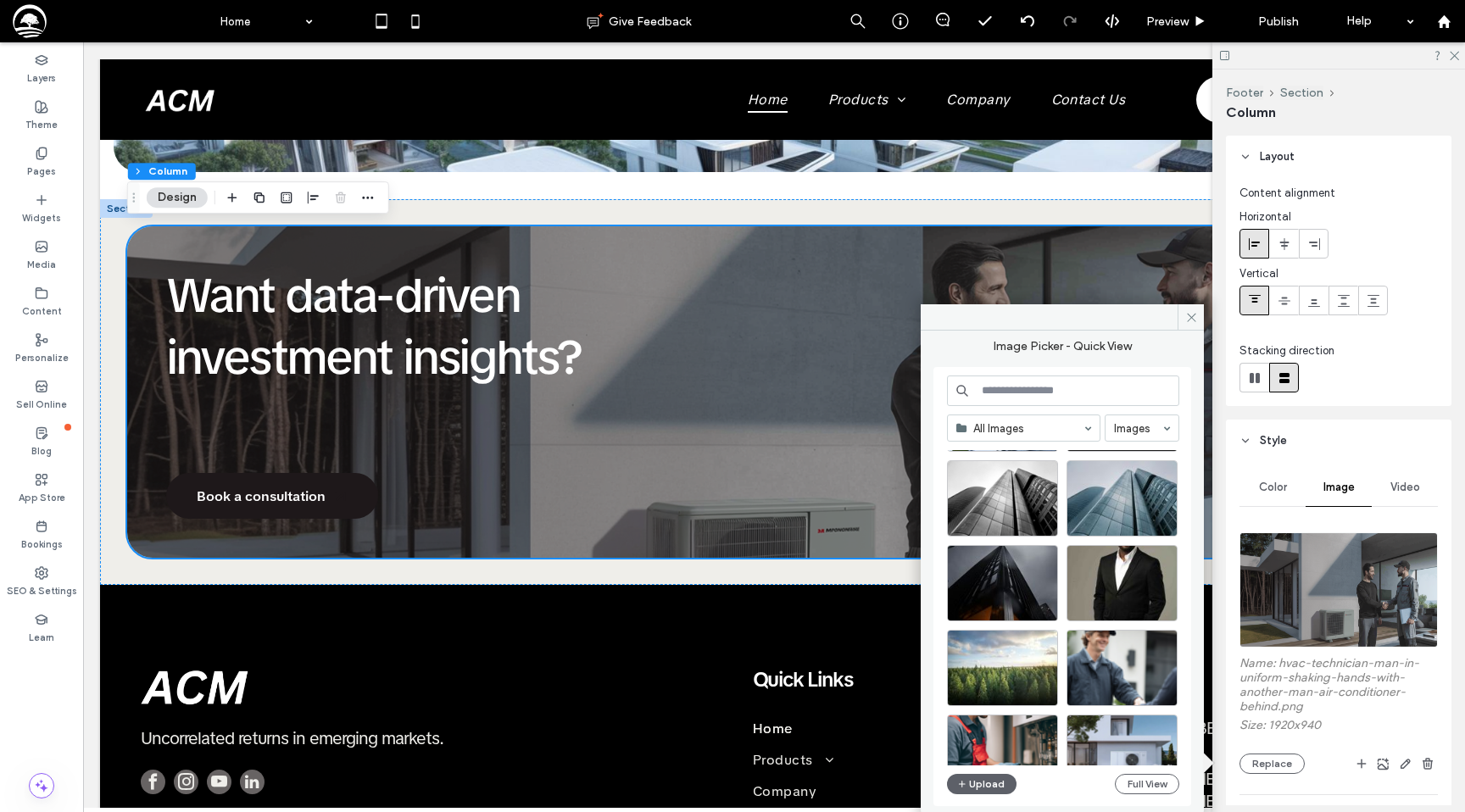
scroll to position [109, 0]
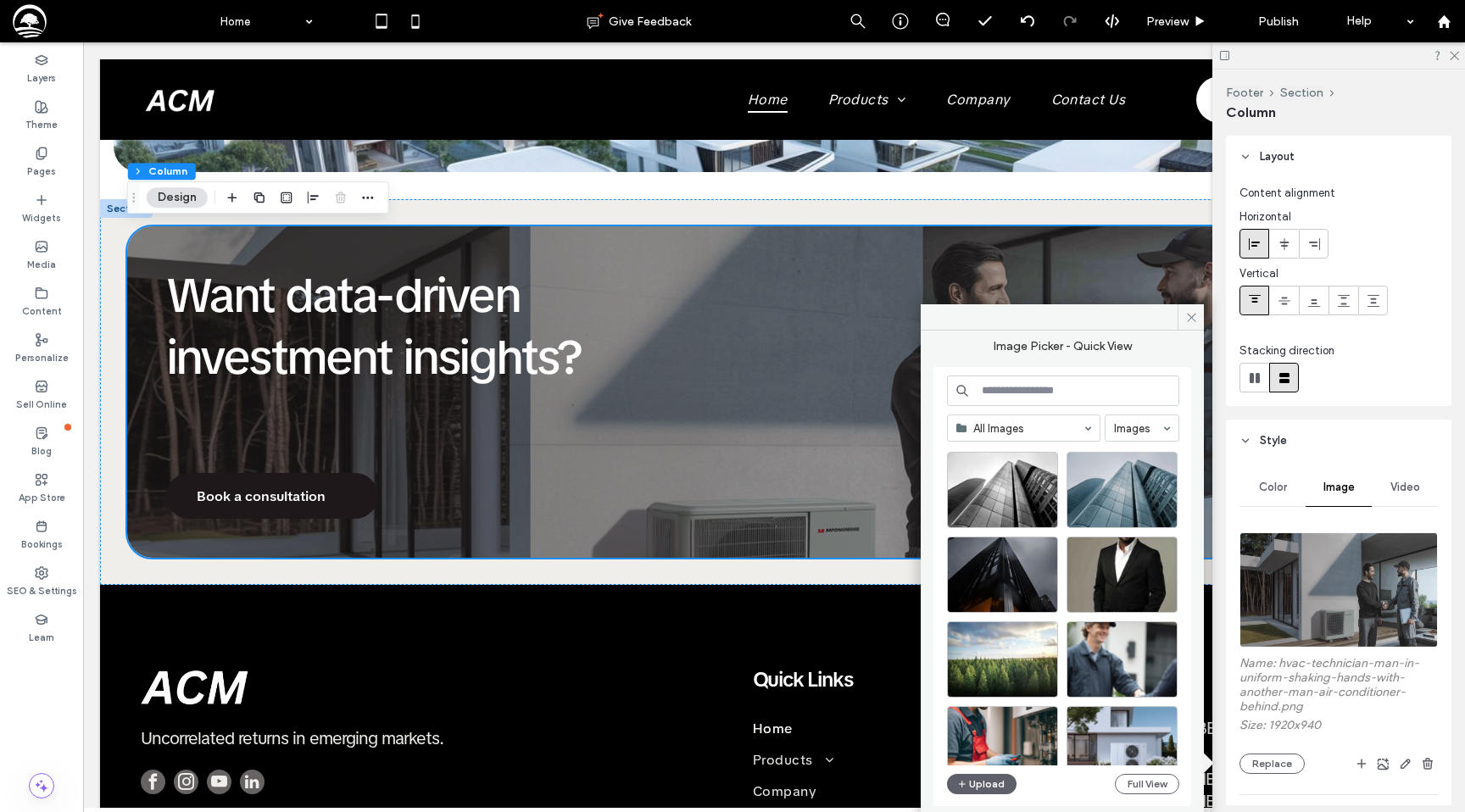
click at [1030, 385] on input at bounding box center [1063, 390] width 232 height 31
type input "******"
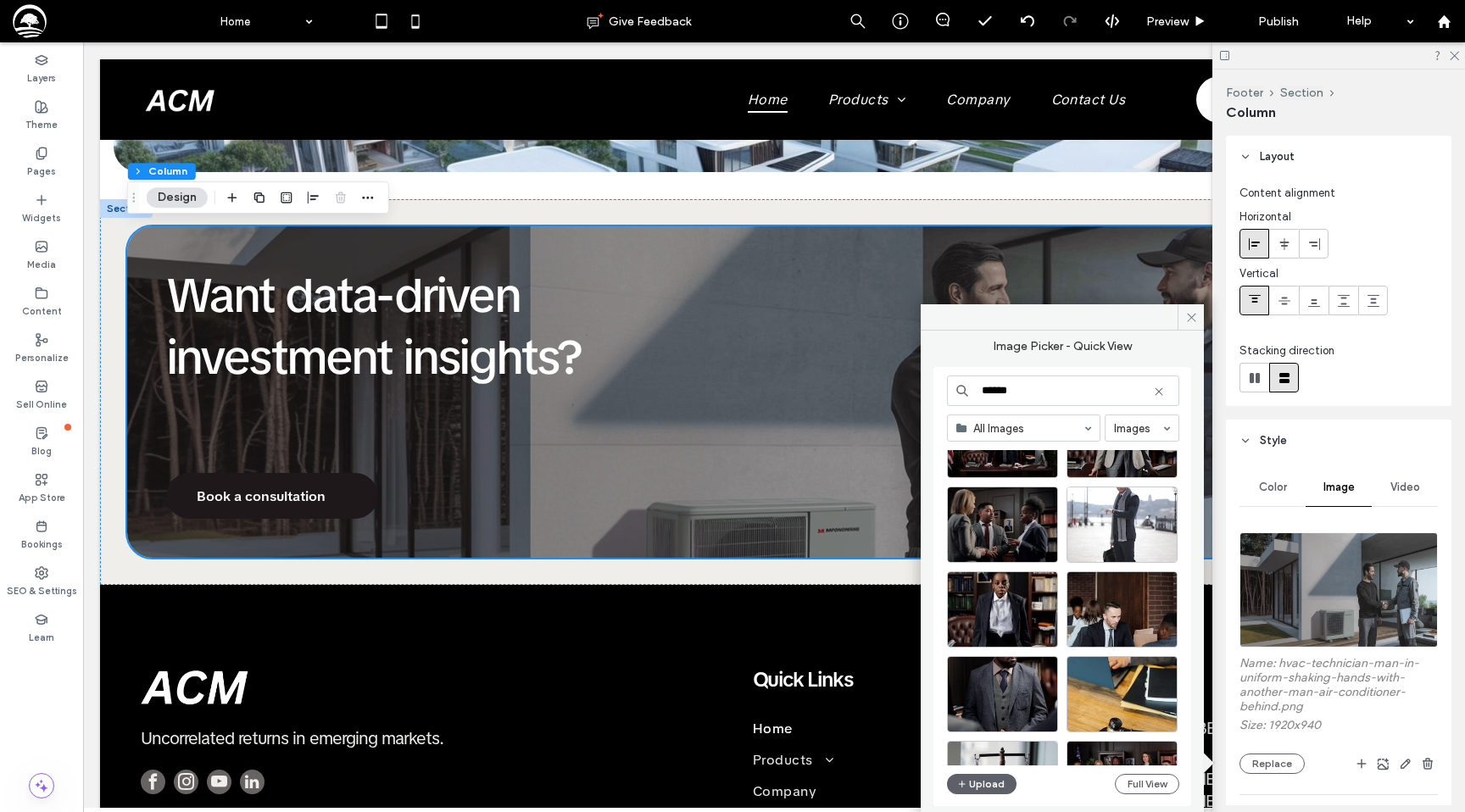
scroll to position [0, 0]
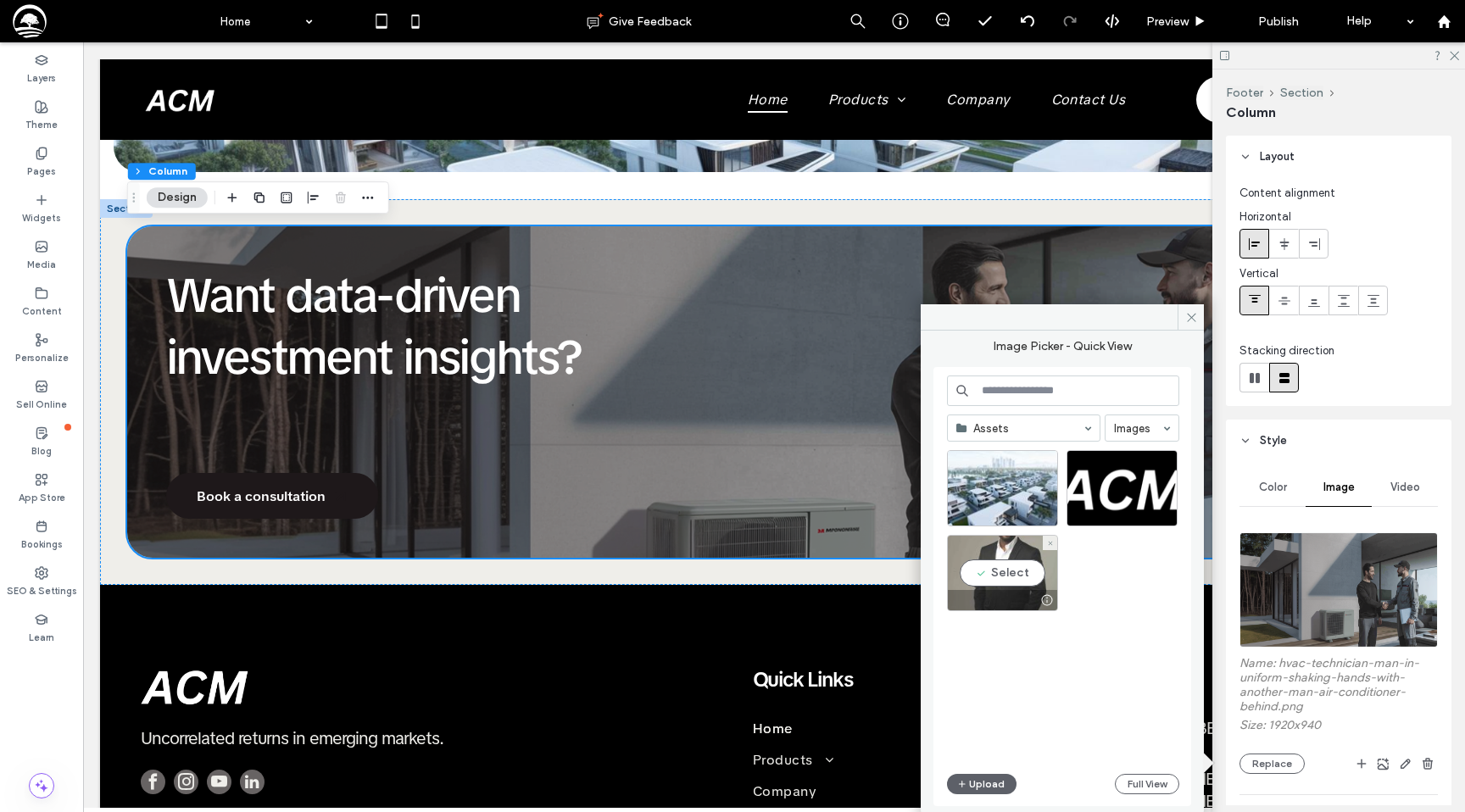
click at [1014, 568] on div "Select" at bounding box center [1003, 572] width 111 height 76
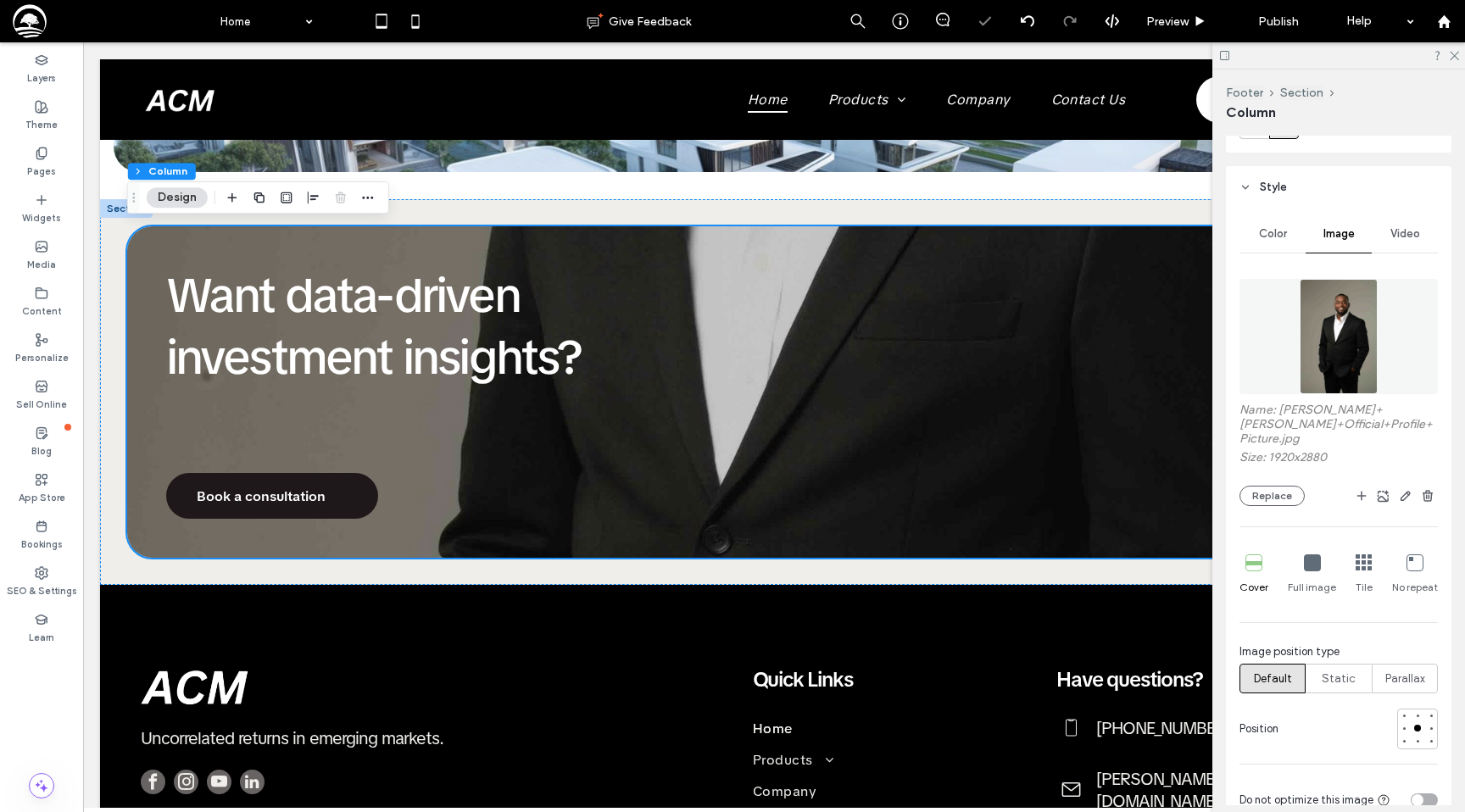
scroll to position [275, 0]
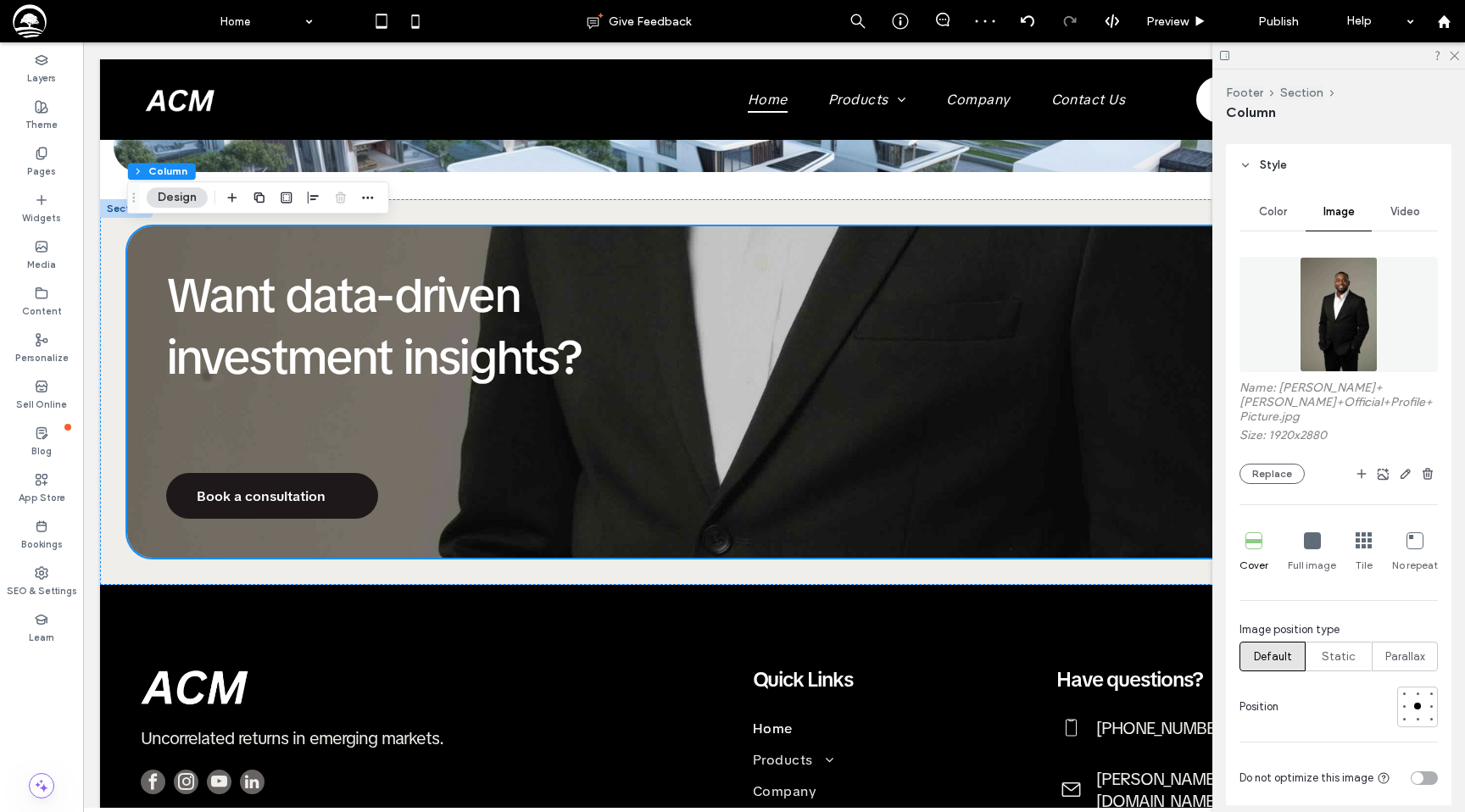
click at [1400, 536] on div "No repeat" at bounding box center [1415, 553] width 46 height 54
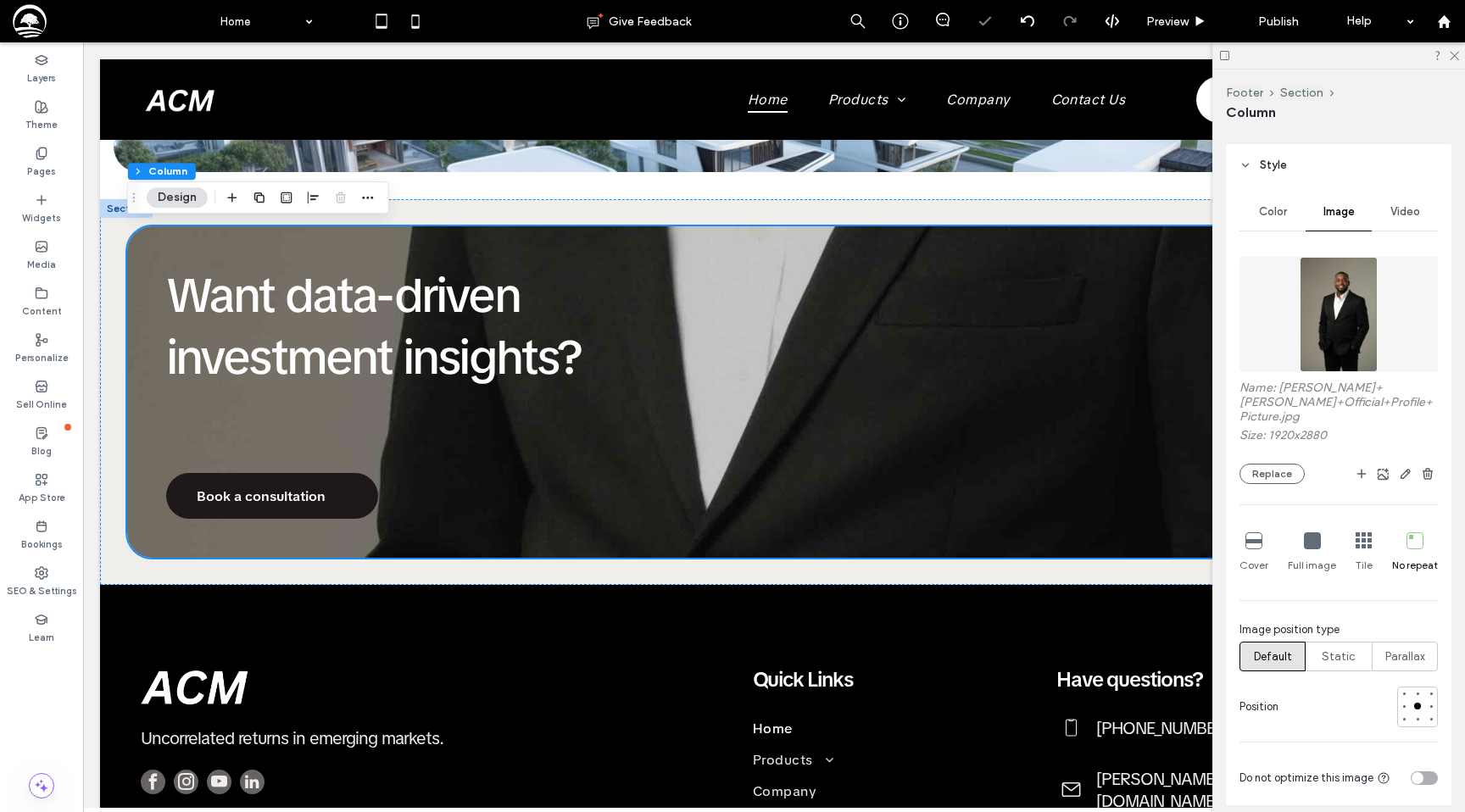
click at [1381, 532] on div "Cover Full image Tile No repeat" at bounding box center [1338, 553] width 198 height 54
click at [1369, 537] on icon at bounding box center [1364, 540] width 17 height 17
click at [1417, 691] on div at bounding box center [1417, 694] width 7 height 7
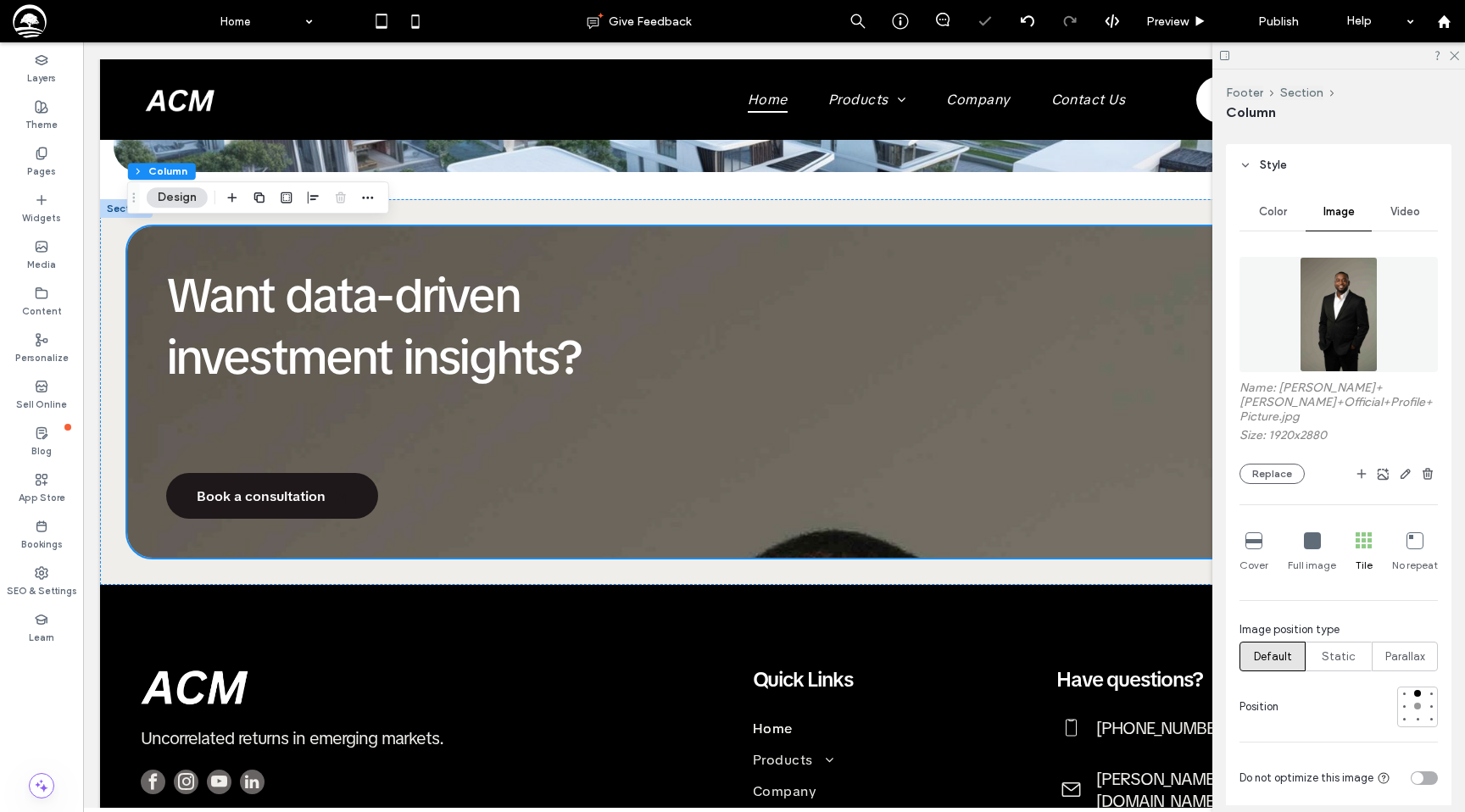
click at [1419, 709] on div at bounding box center [1417, 706] width 7 height 7
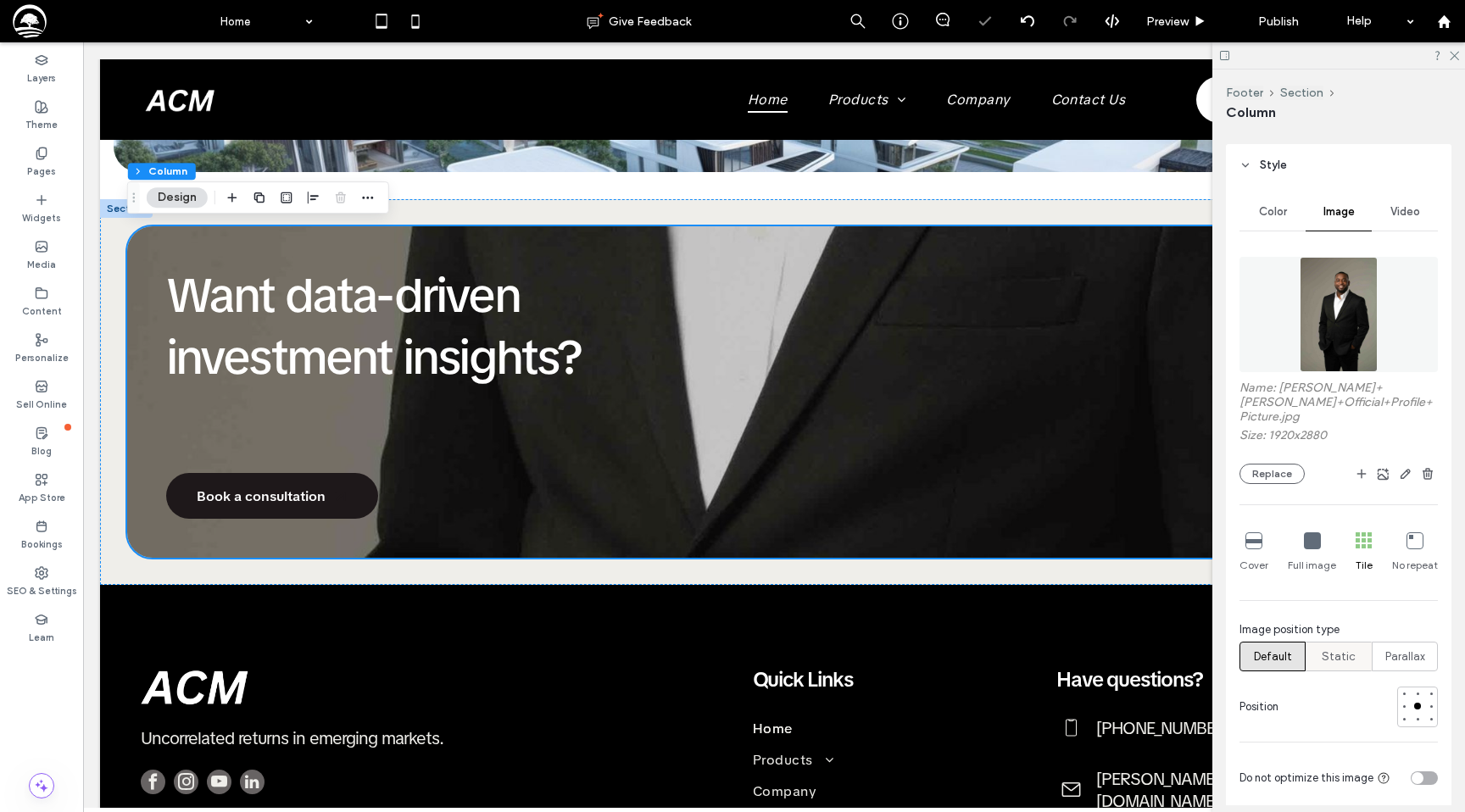
click at [1337, 653] on span "Static" at bounding box center [1338, 656] width 34 height 17
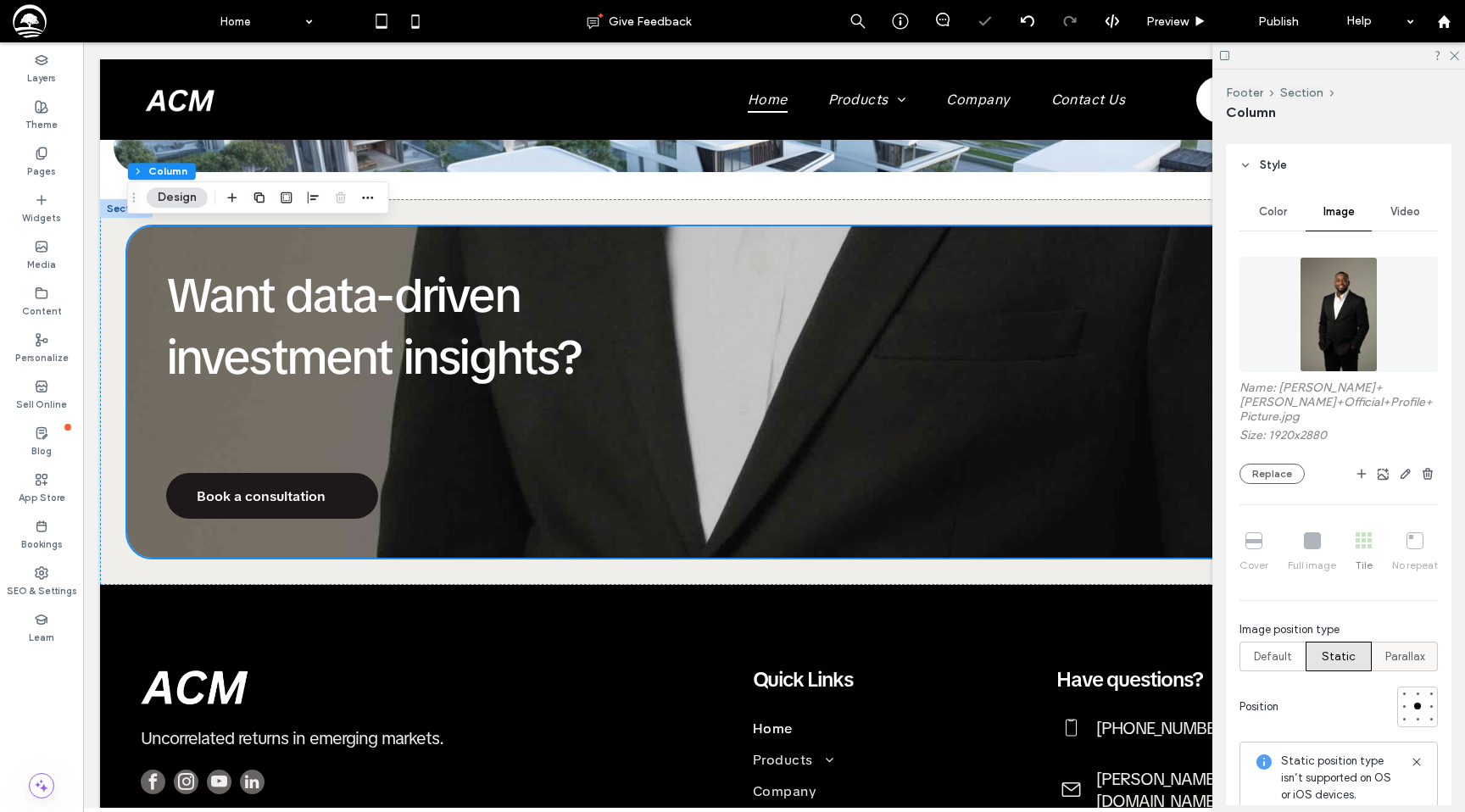
click at [1398, 658] on span "Parallax" at bounding box center [1405, 656] width 39 height 17
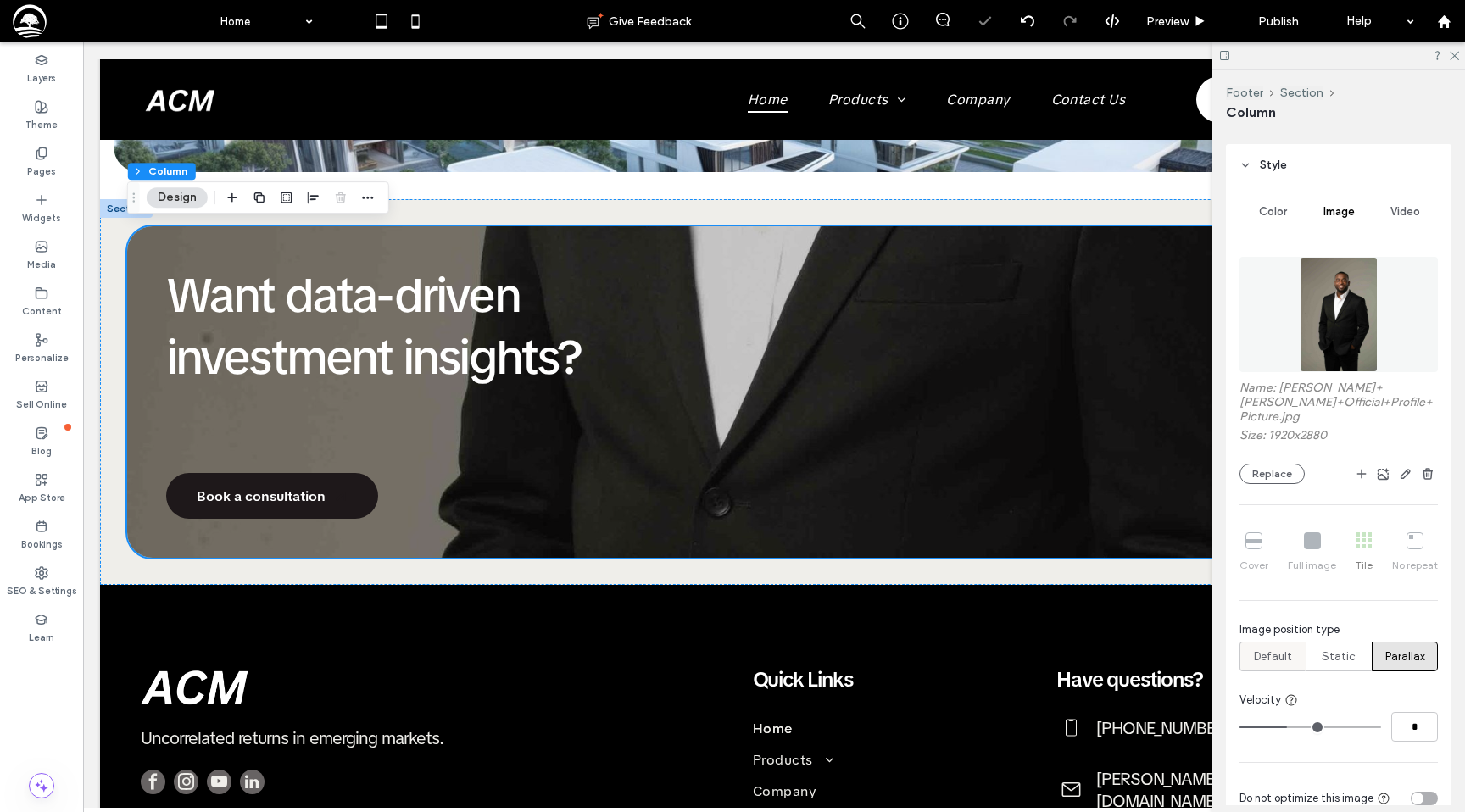
click at [1287, 650] on span "Default" at bounding box center [1273, 656] width 38 height 17
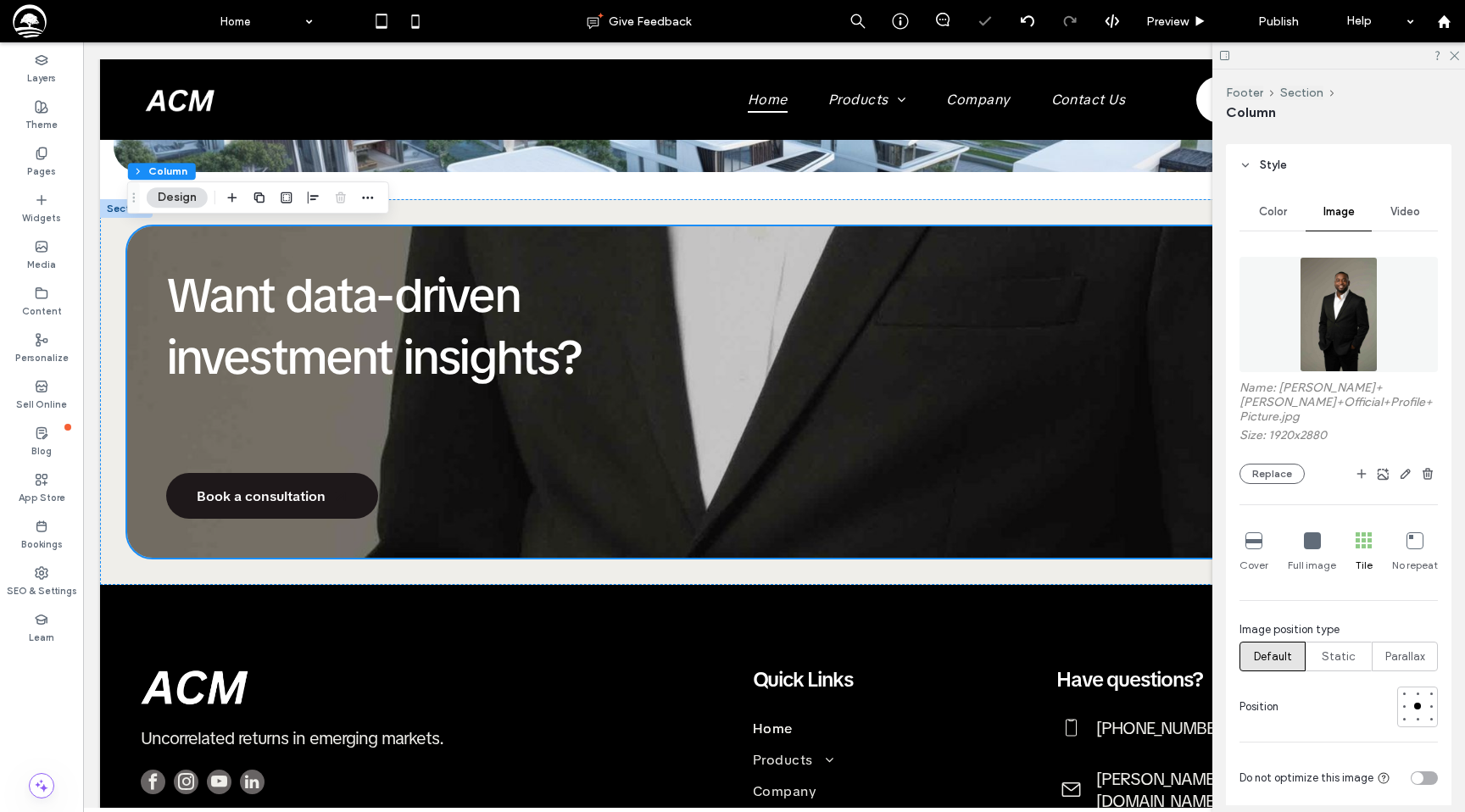
click at [1311, 533] on icon at bounding box center [1312, 540] width 17 height 17
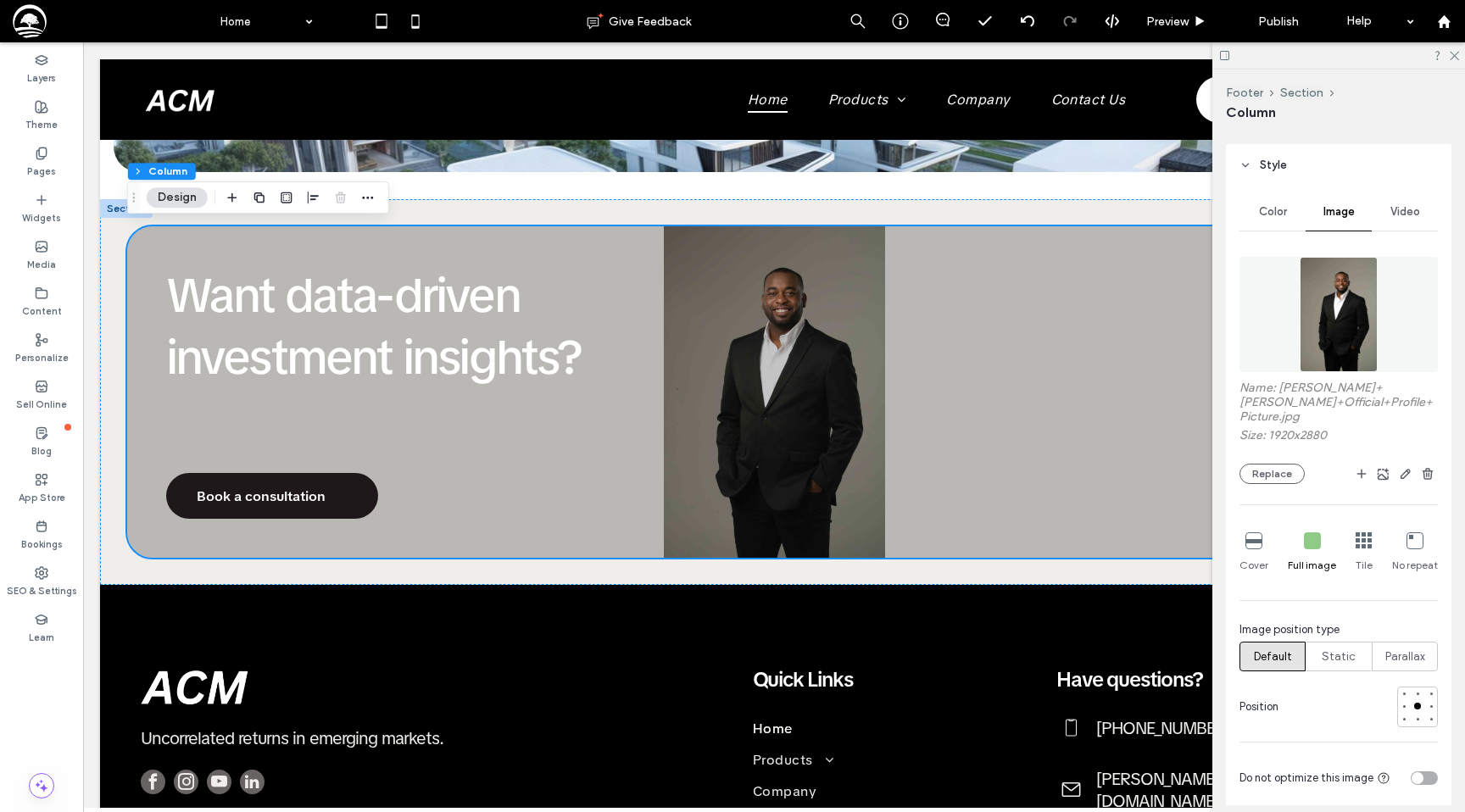
click at [1250, 536] on icon at bounding box center [1253, 540] width 17 height 17
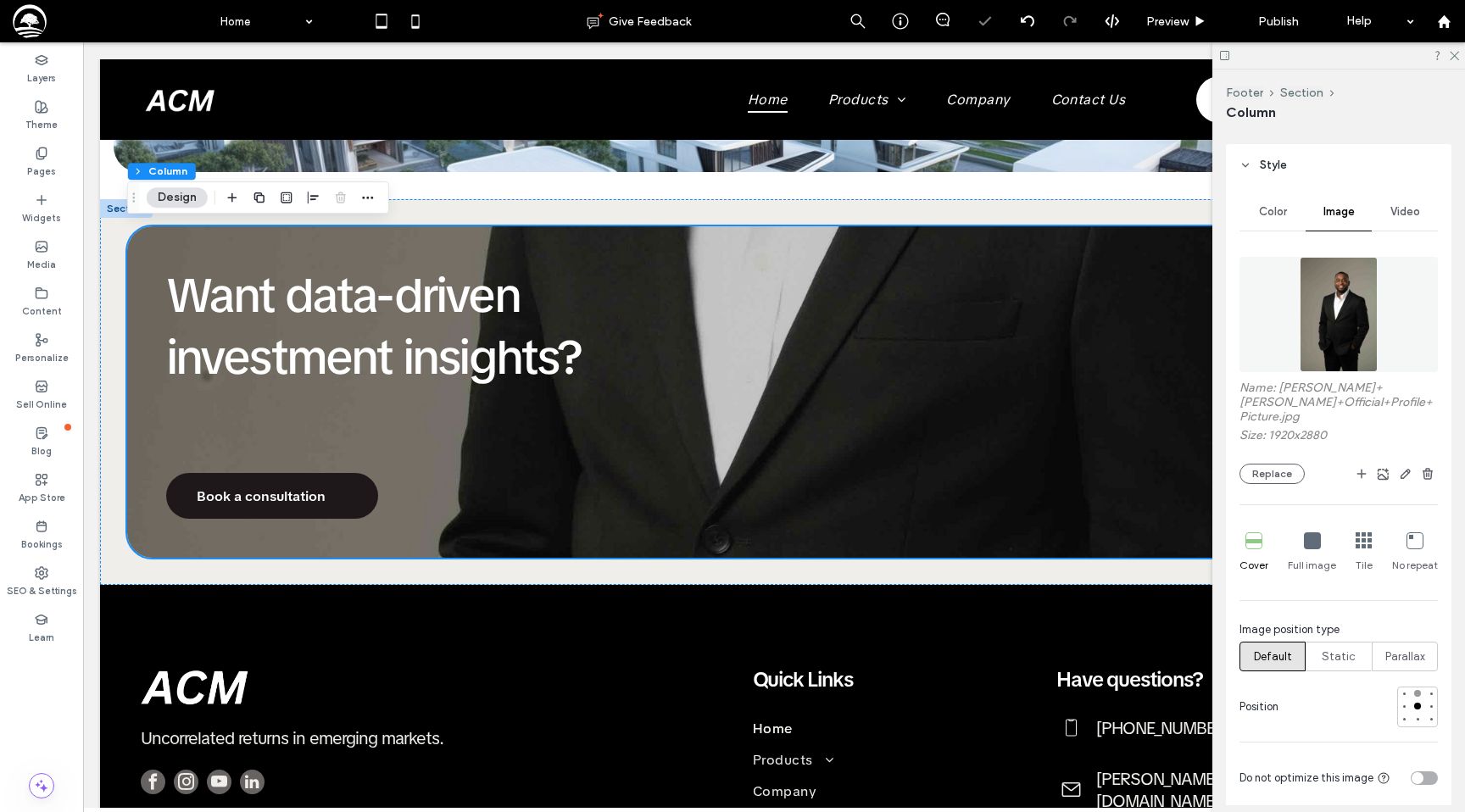
click at [1418, 689] on div at bounding box center [1417, 693] width 12 height 12
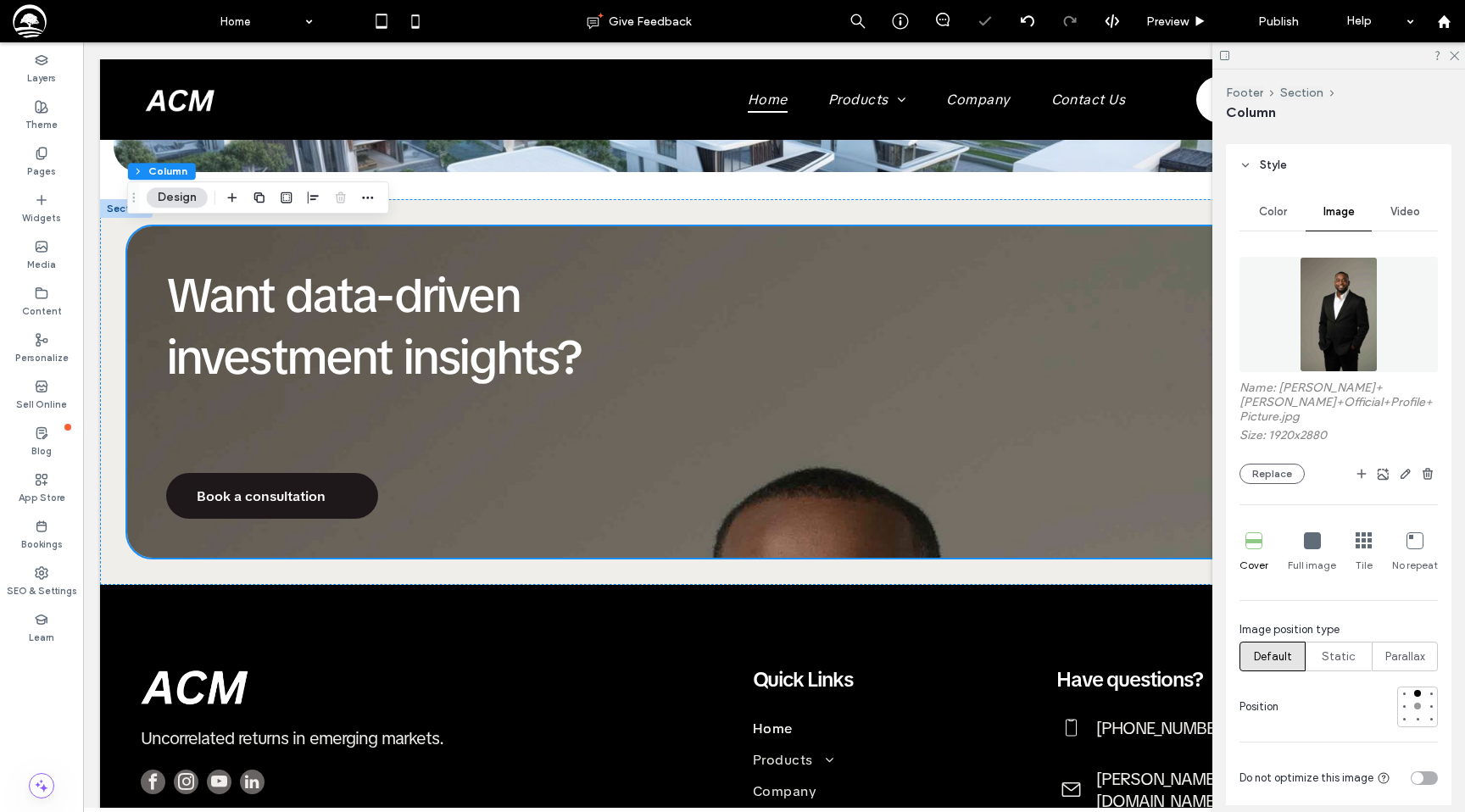
click at [1419, 701] on div at bounding box center [1417, 705] width 12 height 12
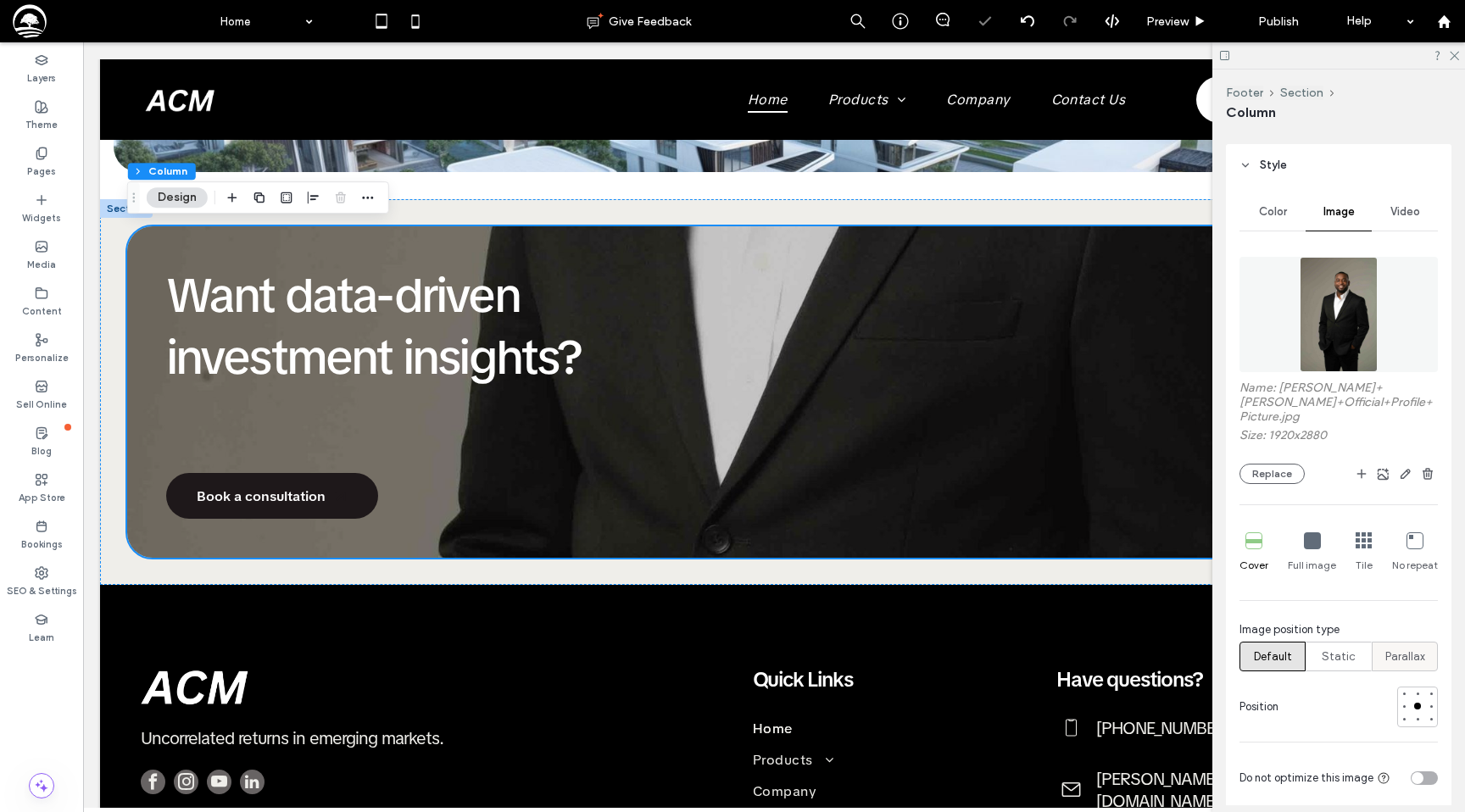
click at [1408, 663] on span "Parallax" at bounding box center [1405, 656] width 39 height 17
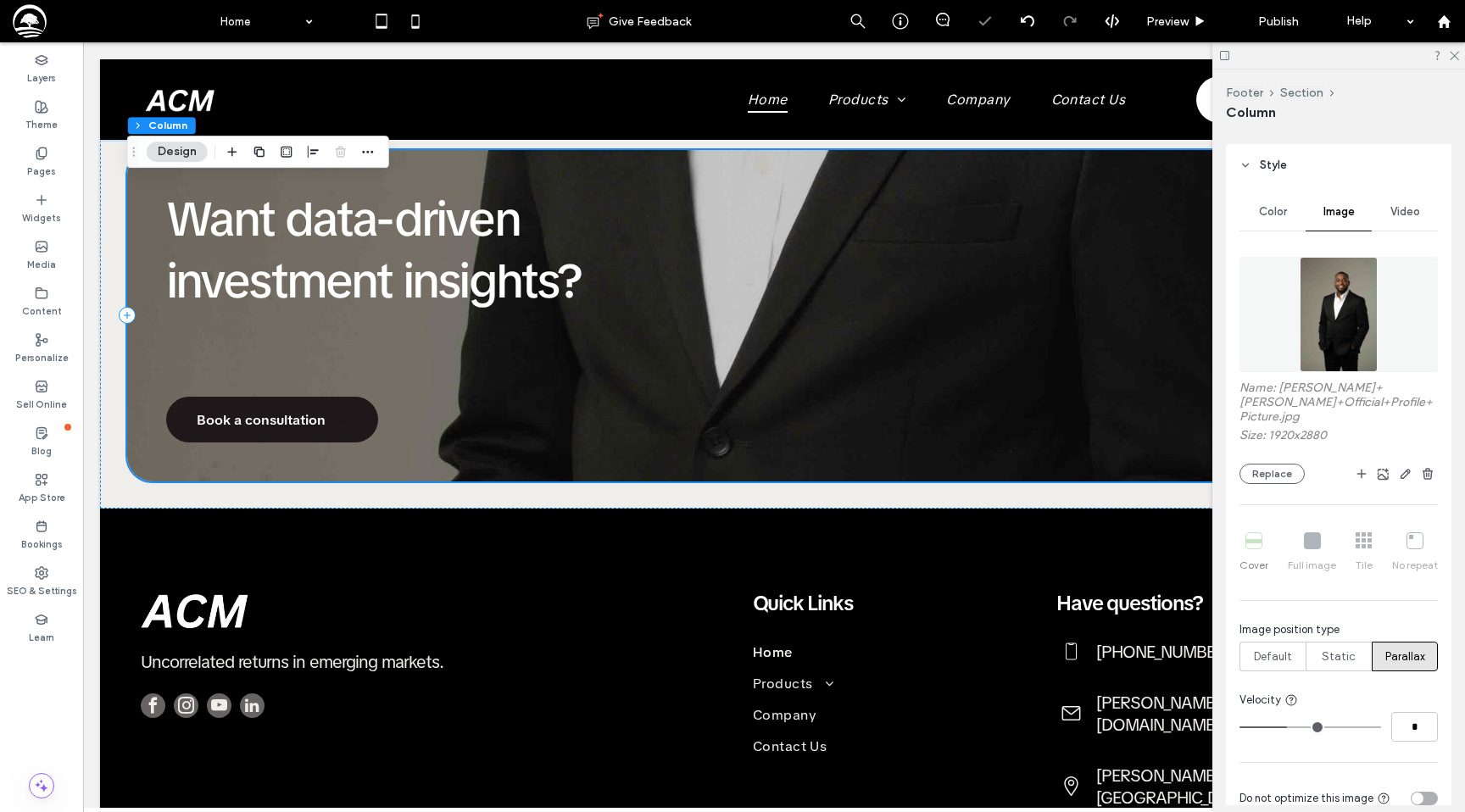
scroll to position [1849, 0]
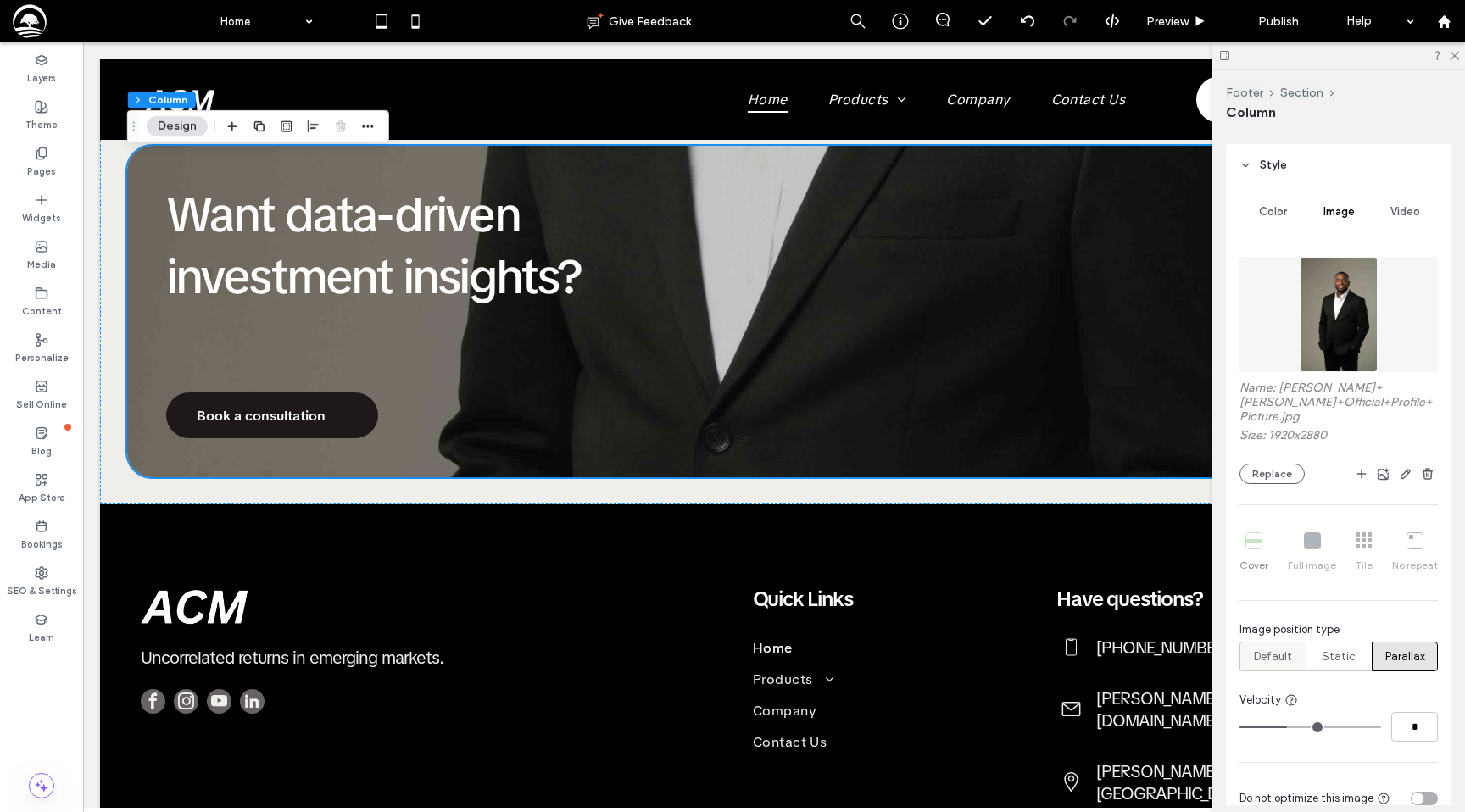
click at [1282, 662] on span "Default" at bounding box center [1273, 656] width 38 height 17
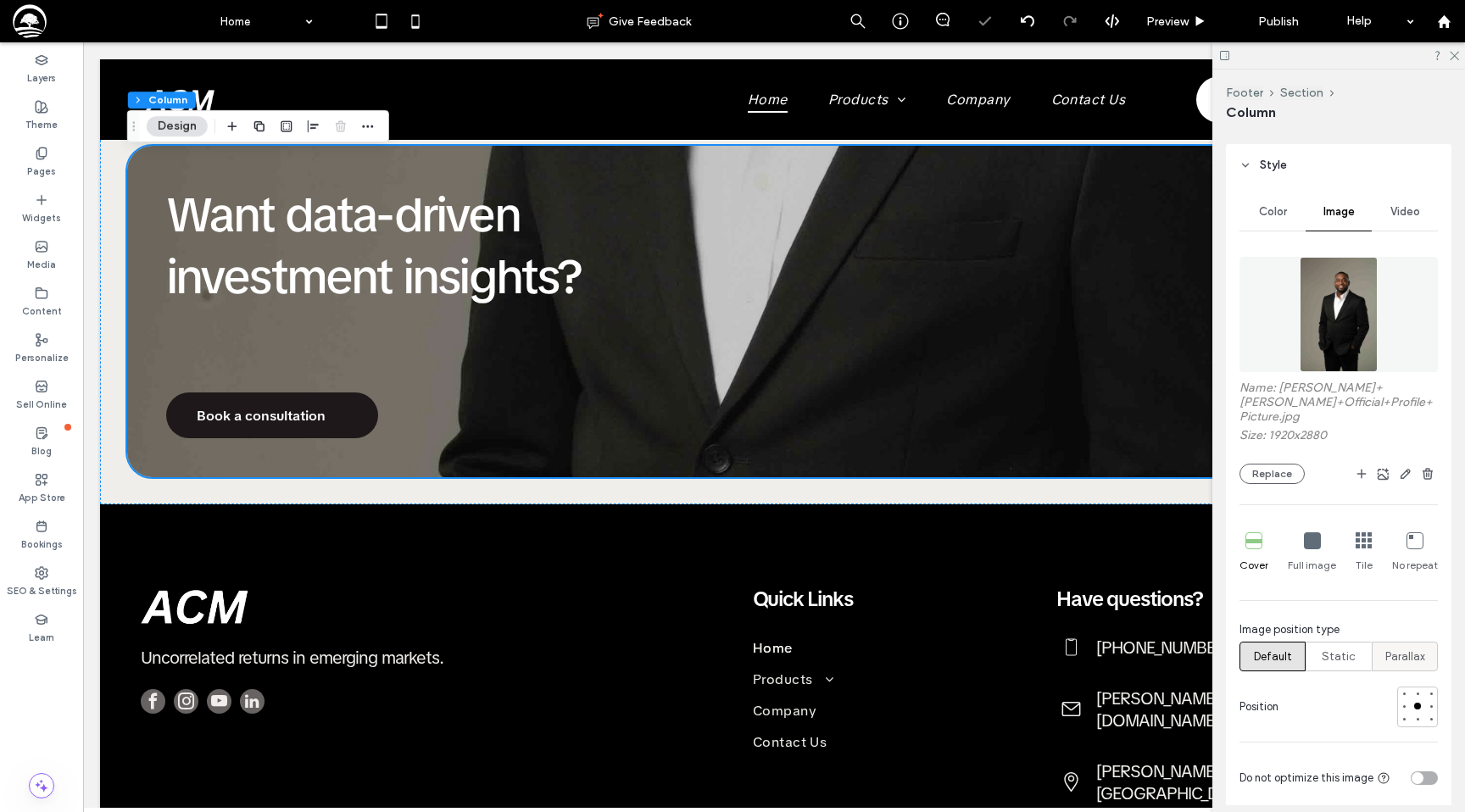
click at [1396, 659] on span "Parallax" at bounding box center [1405, 656] width 39 height 17
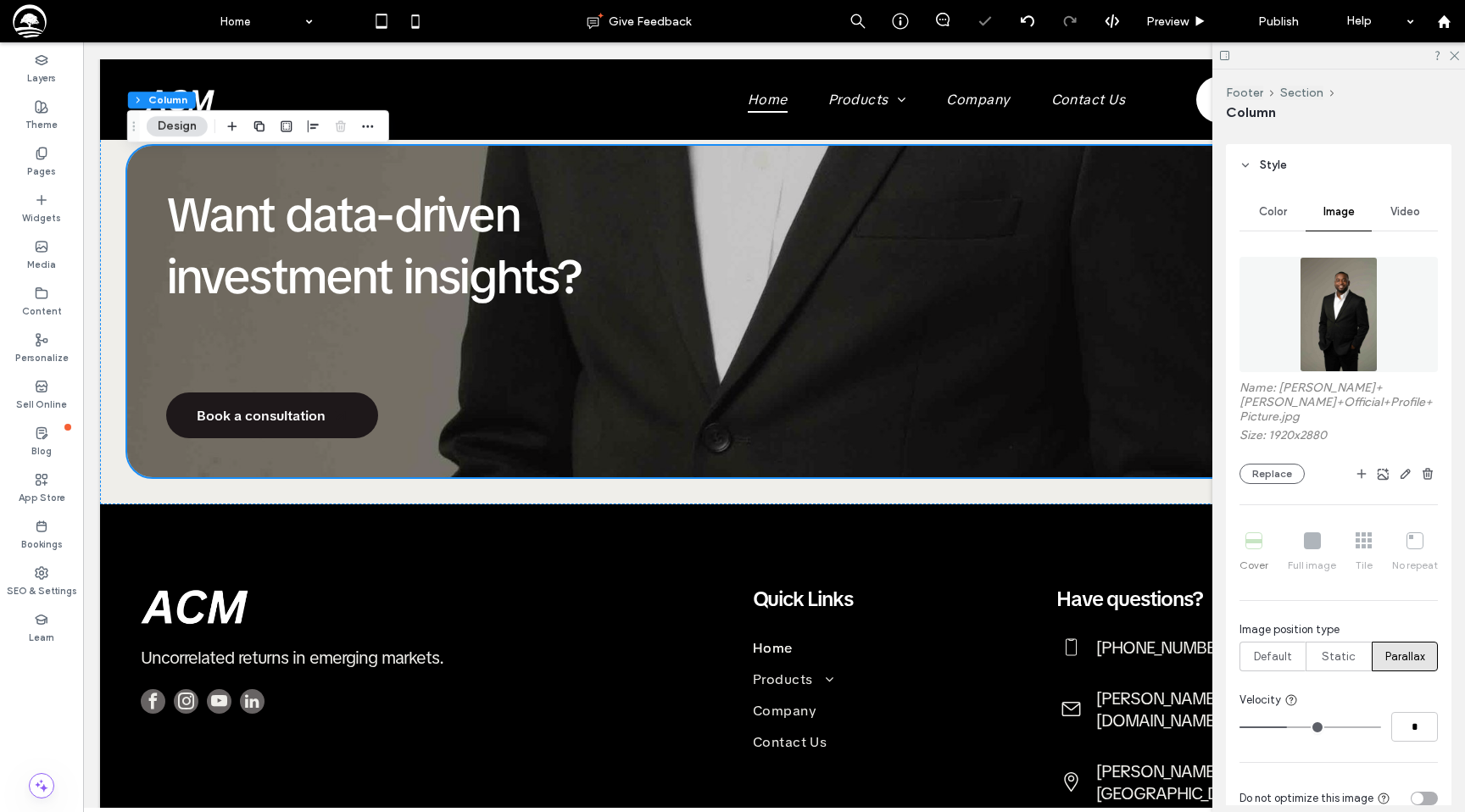
type input "*"
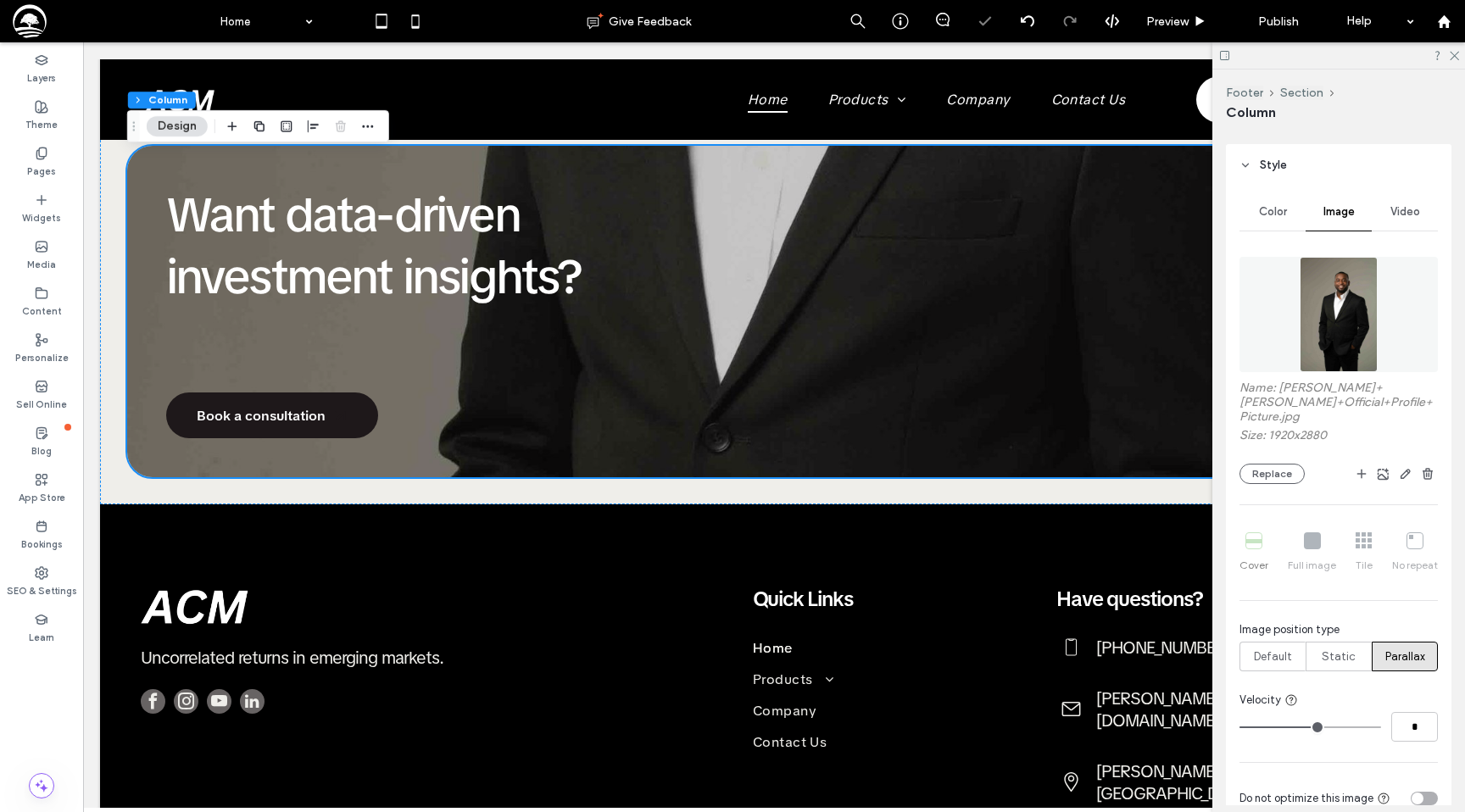
type input "*"
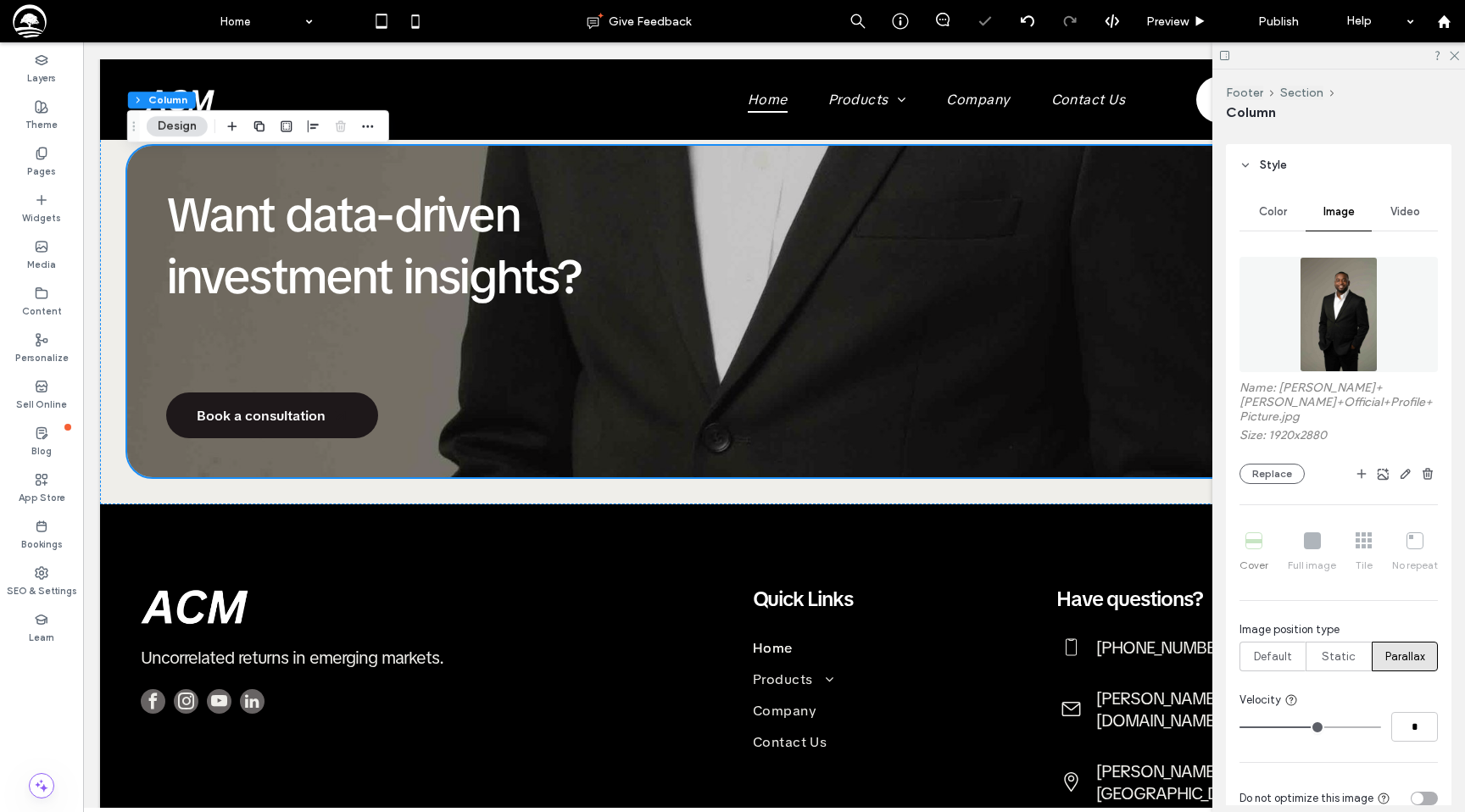
type input "**"
drag, startPoint x: 1291, startPoint y: 727, endPoint x: 1390, endPoint y: 721, distance: 99.2
click at [1381, 726] on input "range" at bounding box center [1311, 727] width 142 height 2
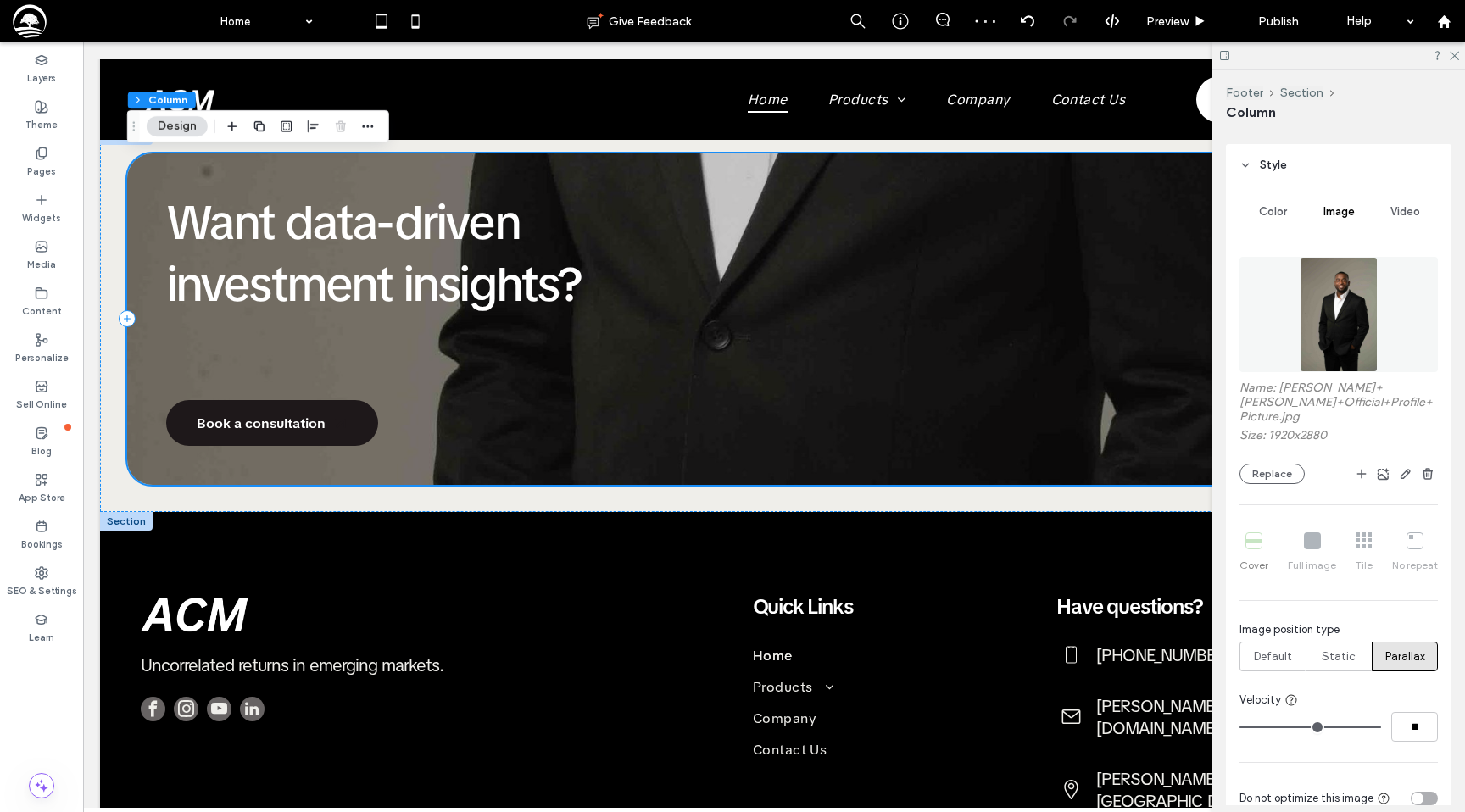
scroll to position [1934, 0]
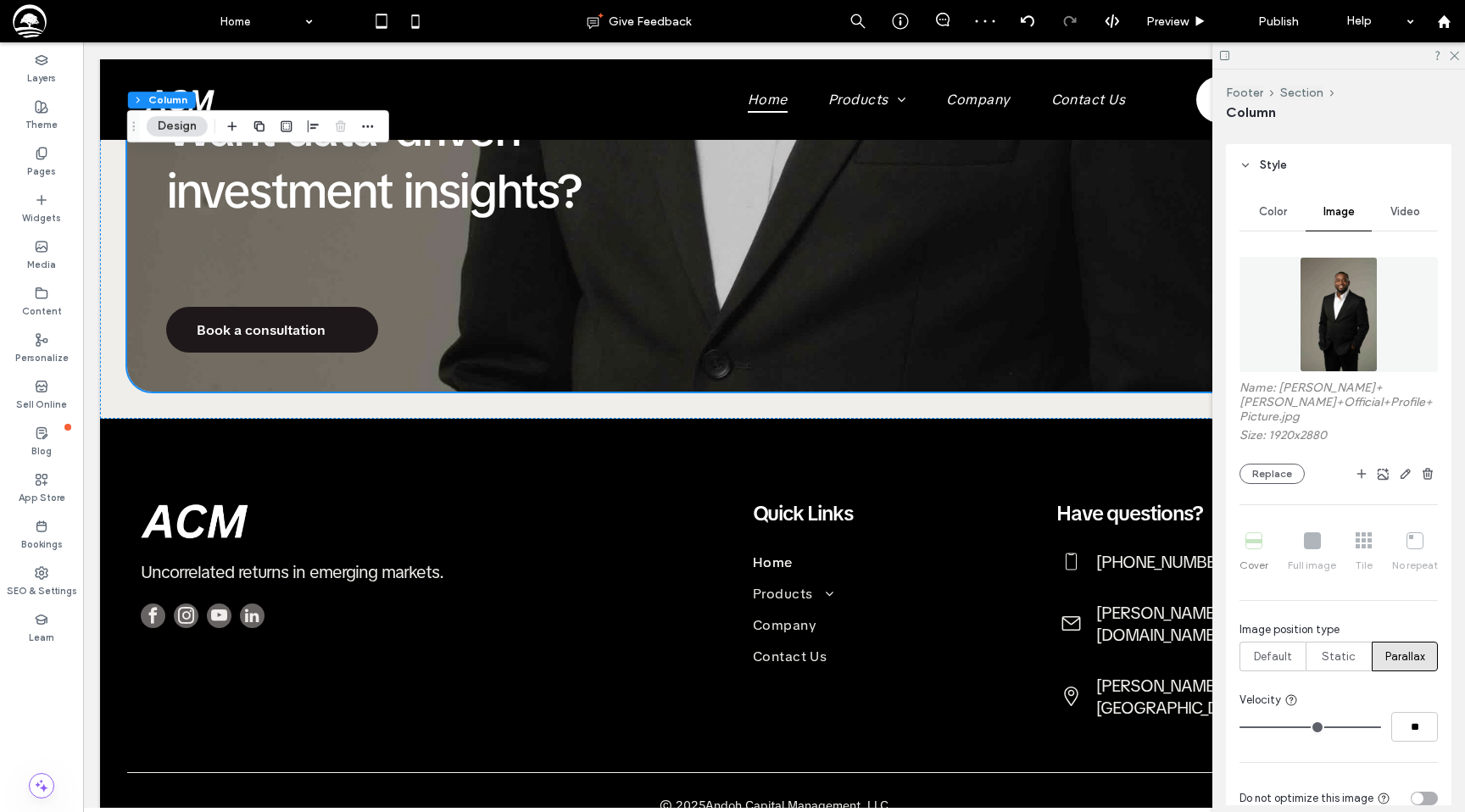
type input "*"
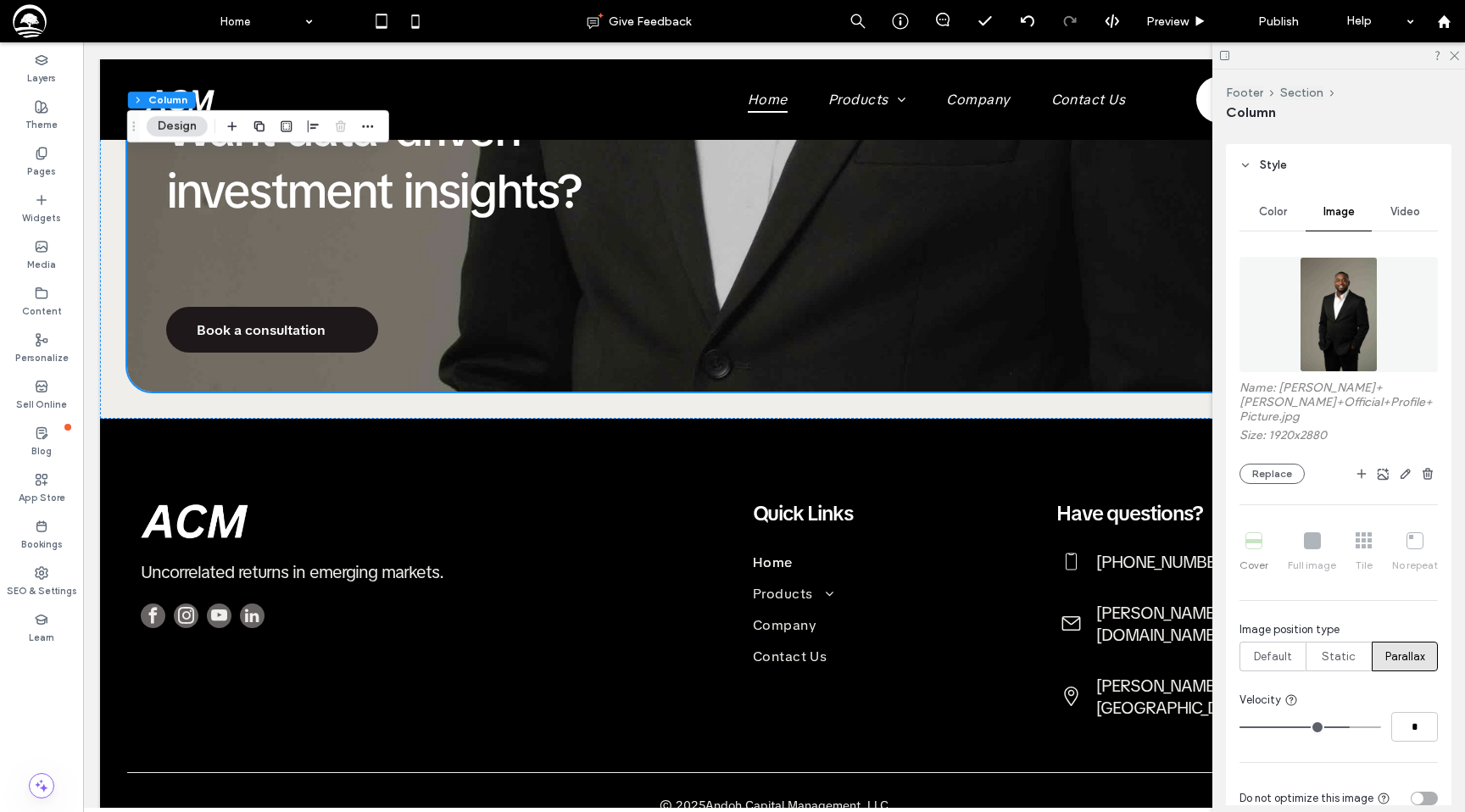
type input "*"
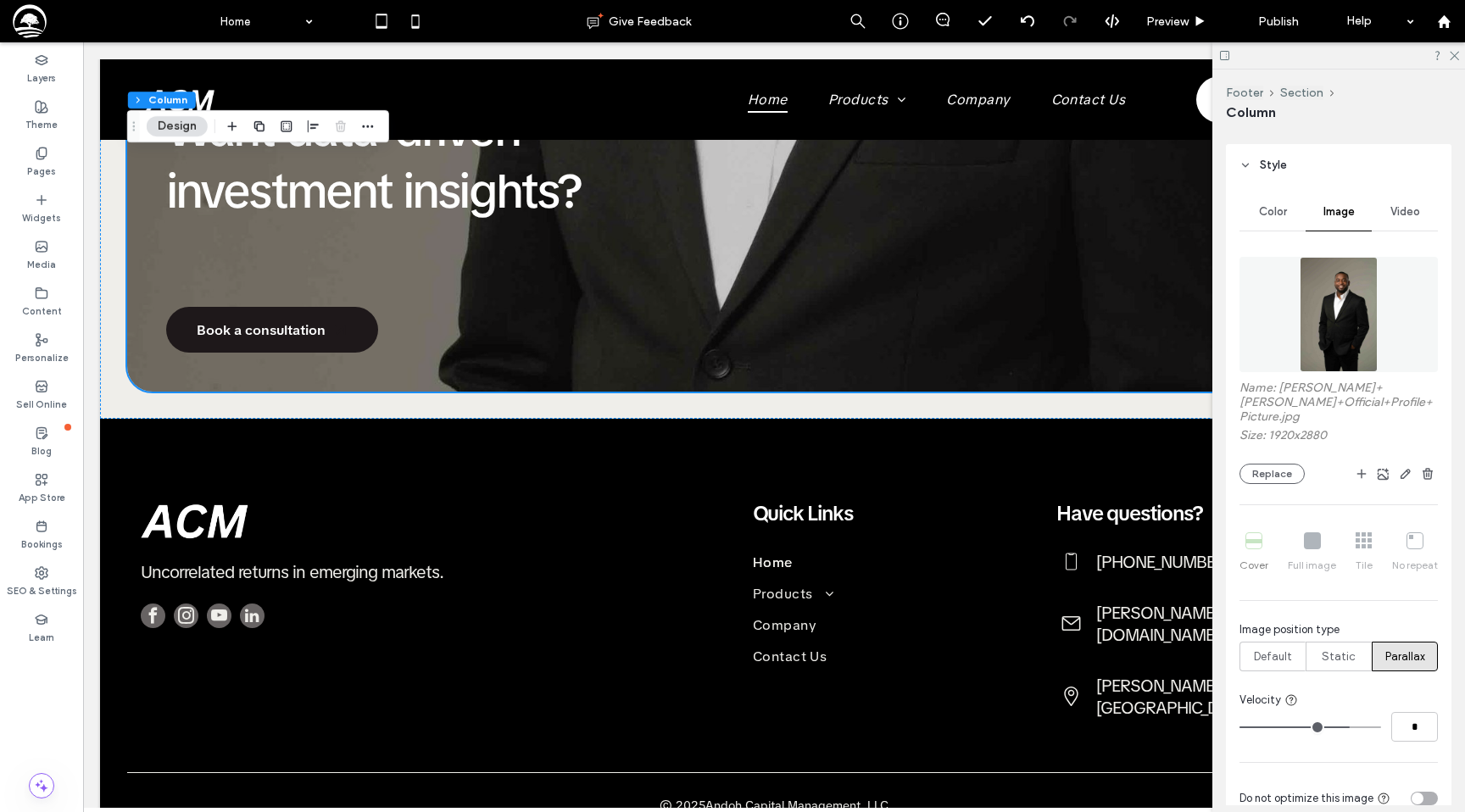
type input "*"
drag, startPoint x: 1372, startPoint y: 724, endPoint x: 1285, endPoint y: 724, distance: 87.0
type input "*"
click at [1285, 726] on input "range" at bounding box center [1311, 727] width 142 height 2
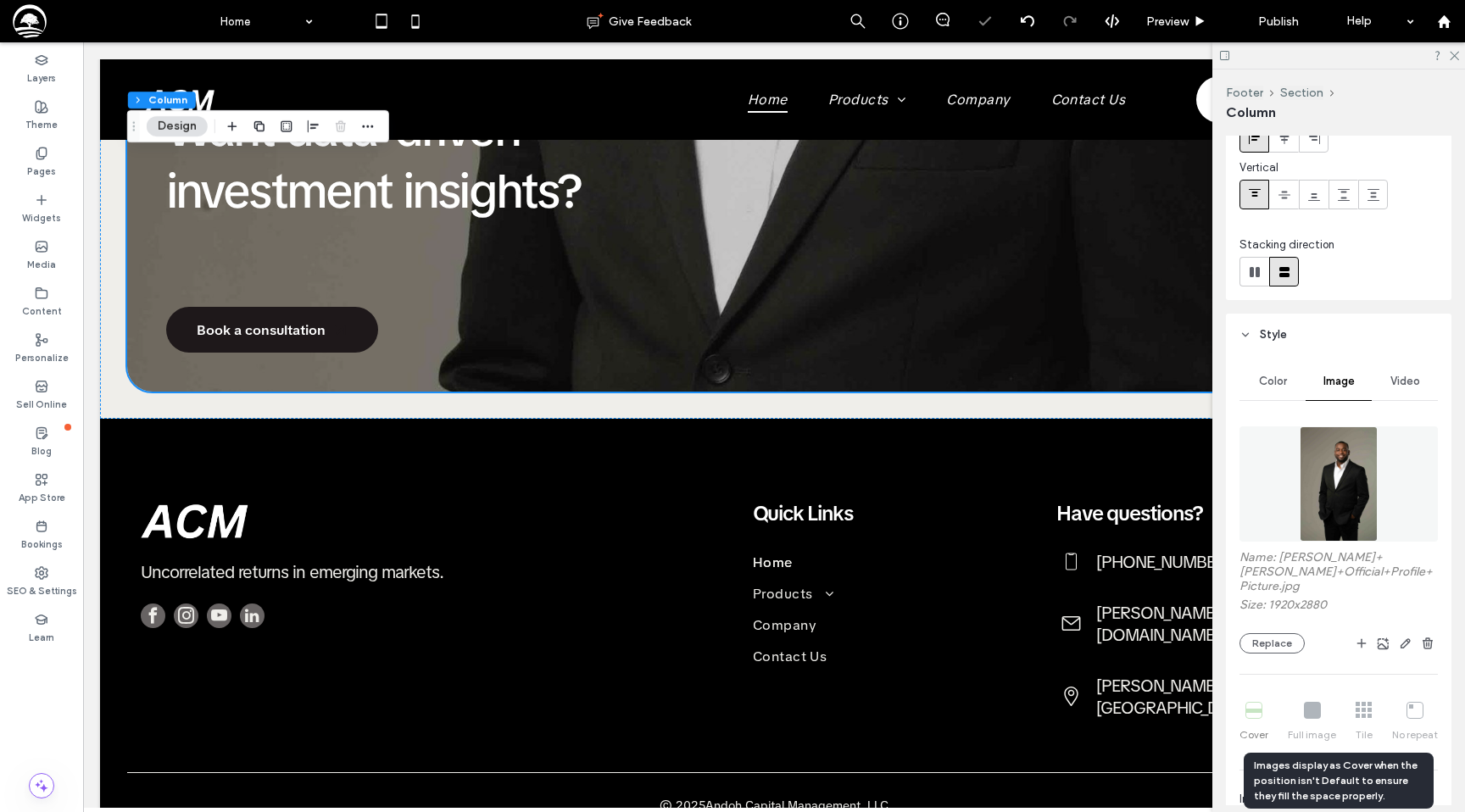
scroll to position [113, 0]
click at [1252, 712] on div "Cover Full image Tile No repeat" at bounding box center [1338, 715] width 198 height 54
click at [1250, 702] on div "Cover Full image Tile No repeat" at bounding box center [1338, 715] width 198 height 54
click at [1253, 703] on div "Cover Full image Tile No repeat" at bounding box center [1338, 715] width 198 height 54
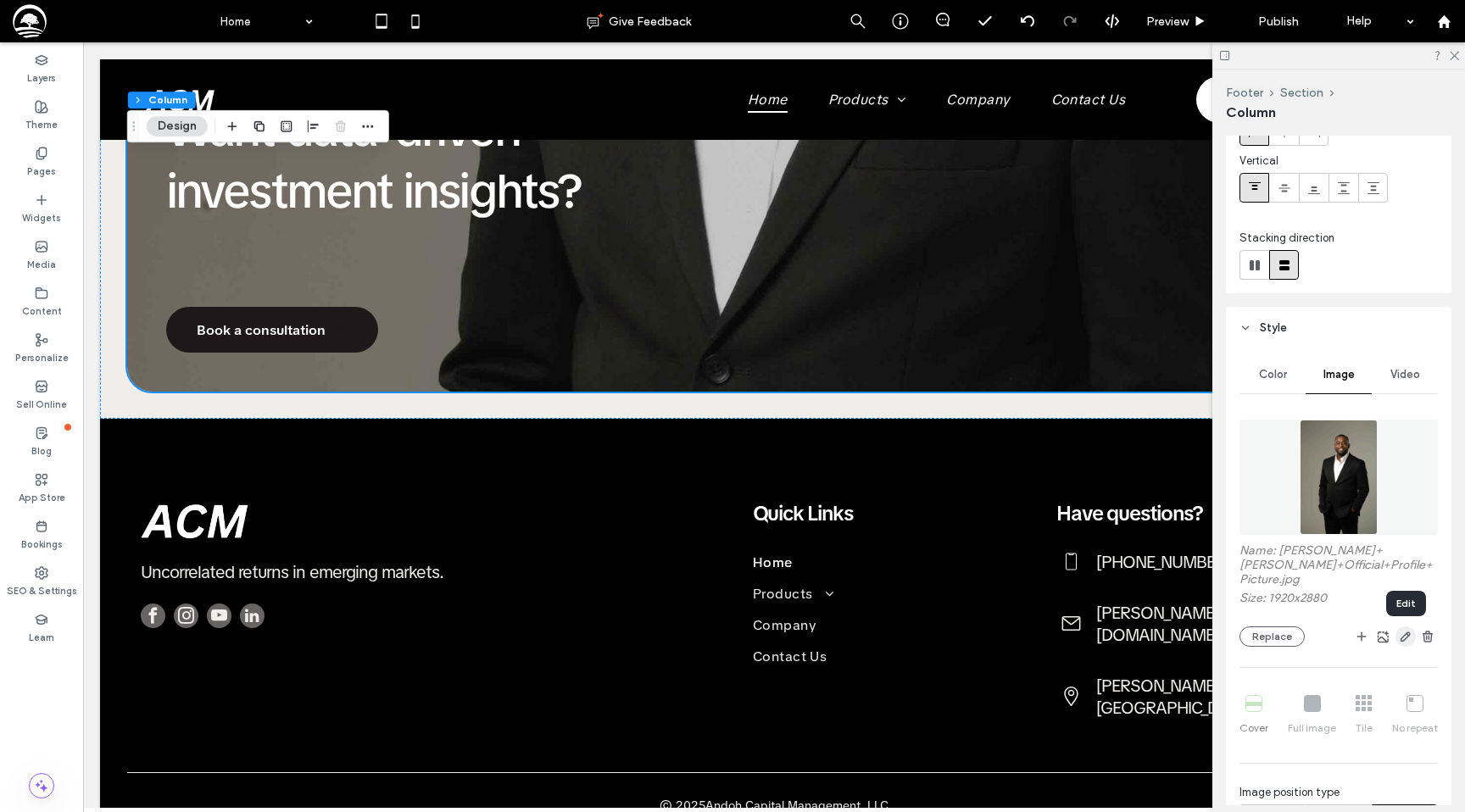
click at [1405, 638] on use "button" at bounding box center [1405, 636] width 10 height 10
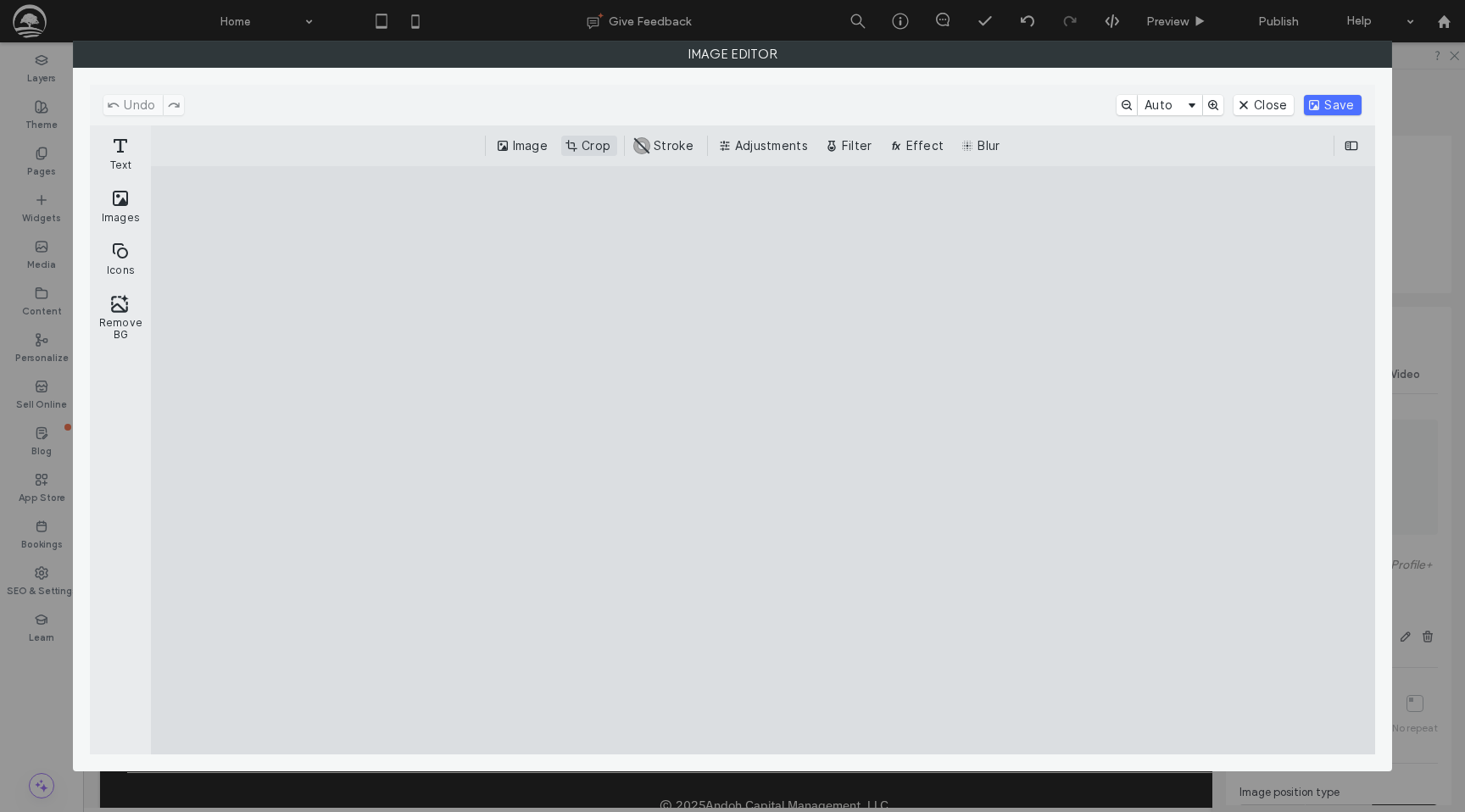
click at [582, 144] on button "Crop" at bounding box center [589, 145] width 56 height 21
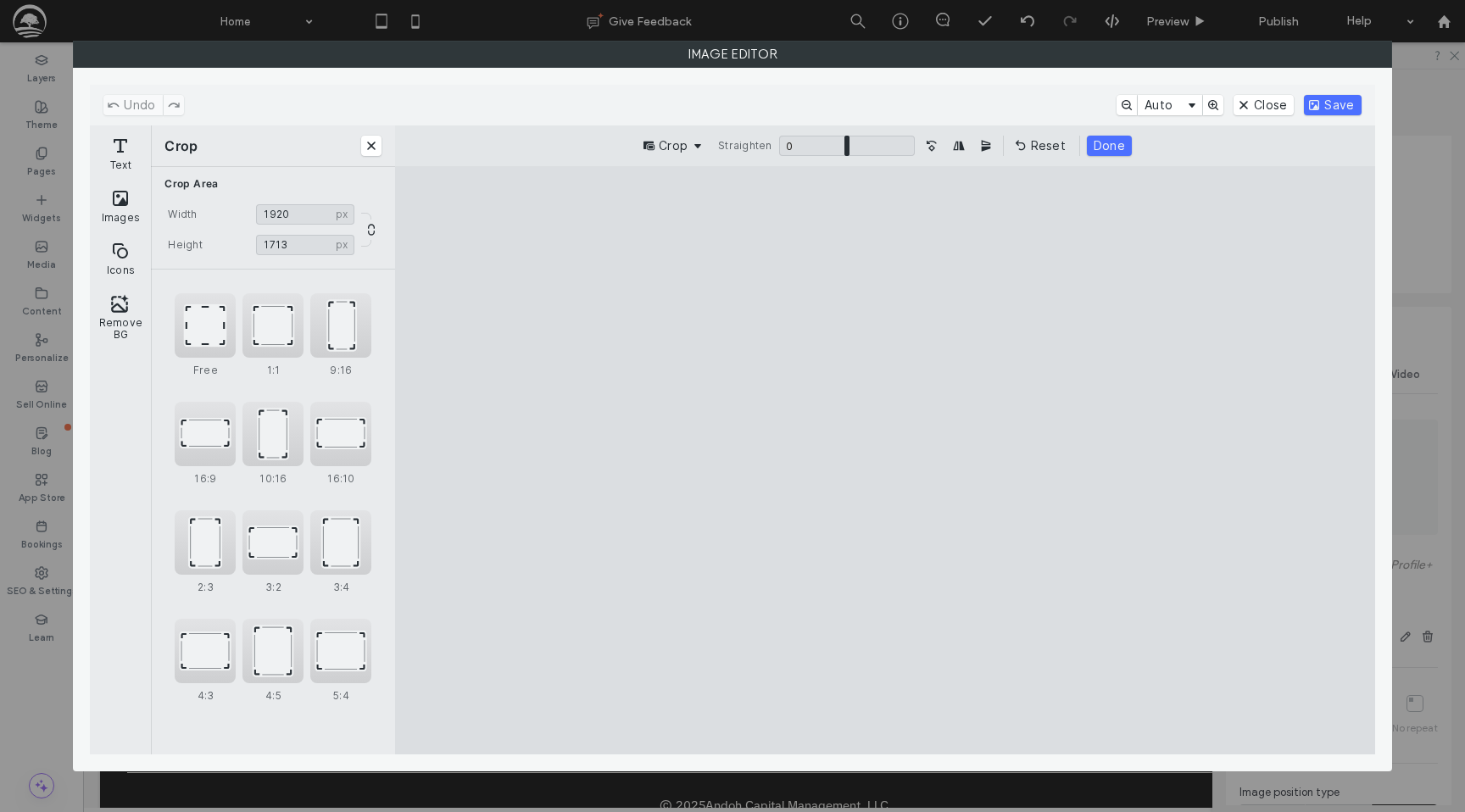
drag, startPoint x: 881, startPoint y: 694, endPoint x: 875, endPoint y: 503, distance: 191.1
click at [885, 460] on cesdk-canvas "Editor canvas" at bounding box center [885, 460] width 0 height 0
type input "****"
drag, startPoint x: 883, startPoint y: 224, endPoint x: 895, endPoint y: 309, distance: 85.8
click at [885, 460] on cesdk-canvas "Editor canvas" at bounding box center [885, 460] width 0 height 0
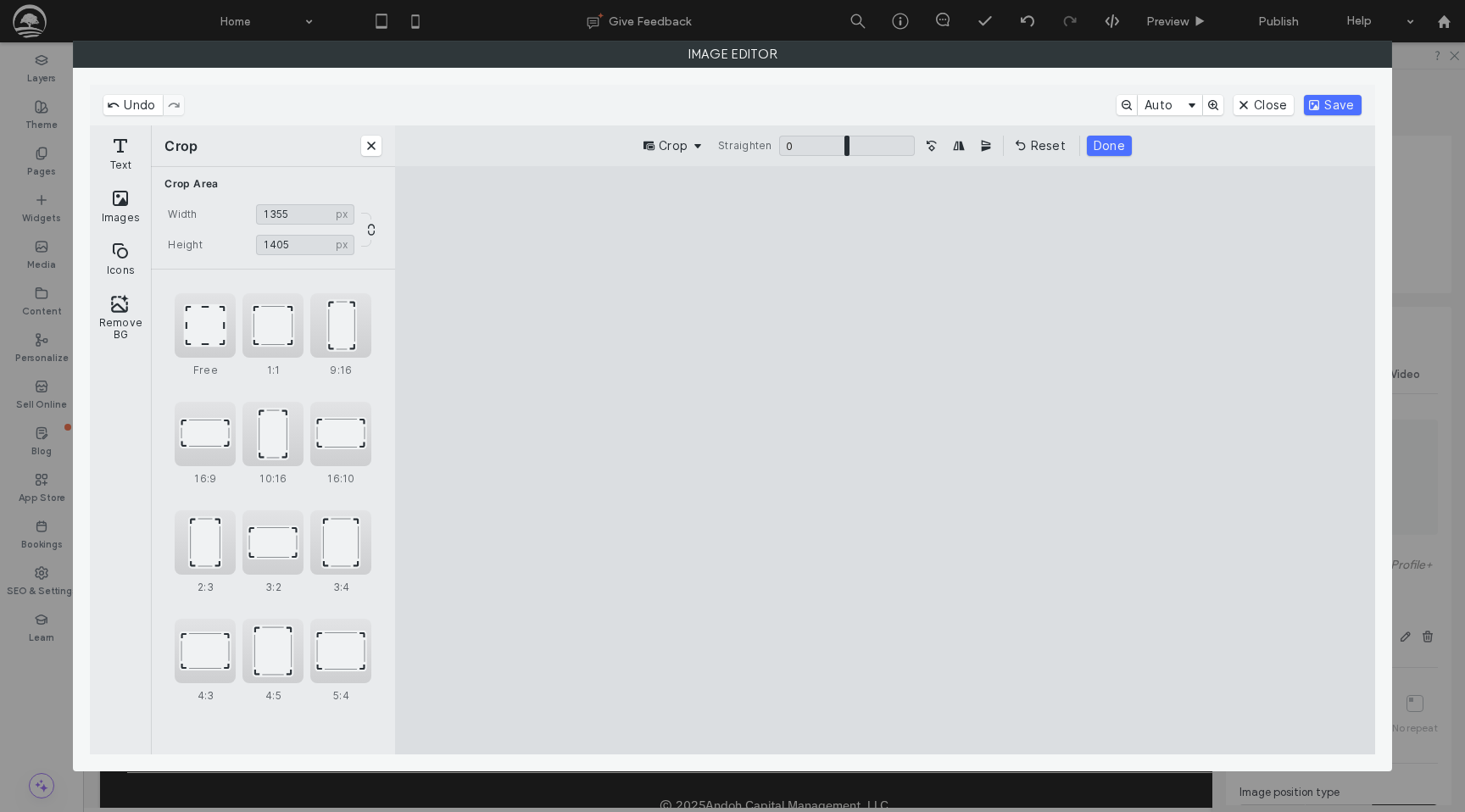
type input "****"
drag, startPoint x: 1210, startPoint y: 491, endPoint x: 1013, endPoint y: 477, distance: 197.5
click at [885, 460] on cesdk-canvas "Editor canvas" at bounding box center [885, 460] width 0 height 0
type input "***"
drag, startPoint x: 877, startPoint y: 729, endPoint x: 824, endPoint y: 546, distance: 190.5
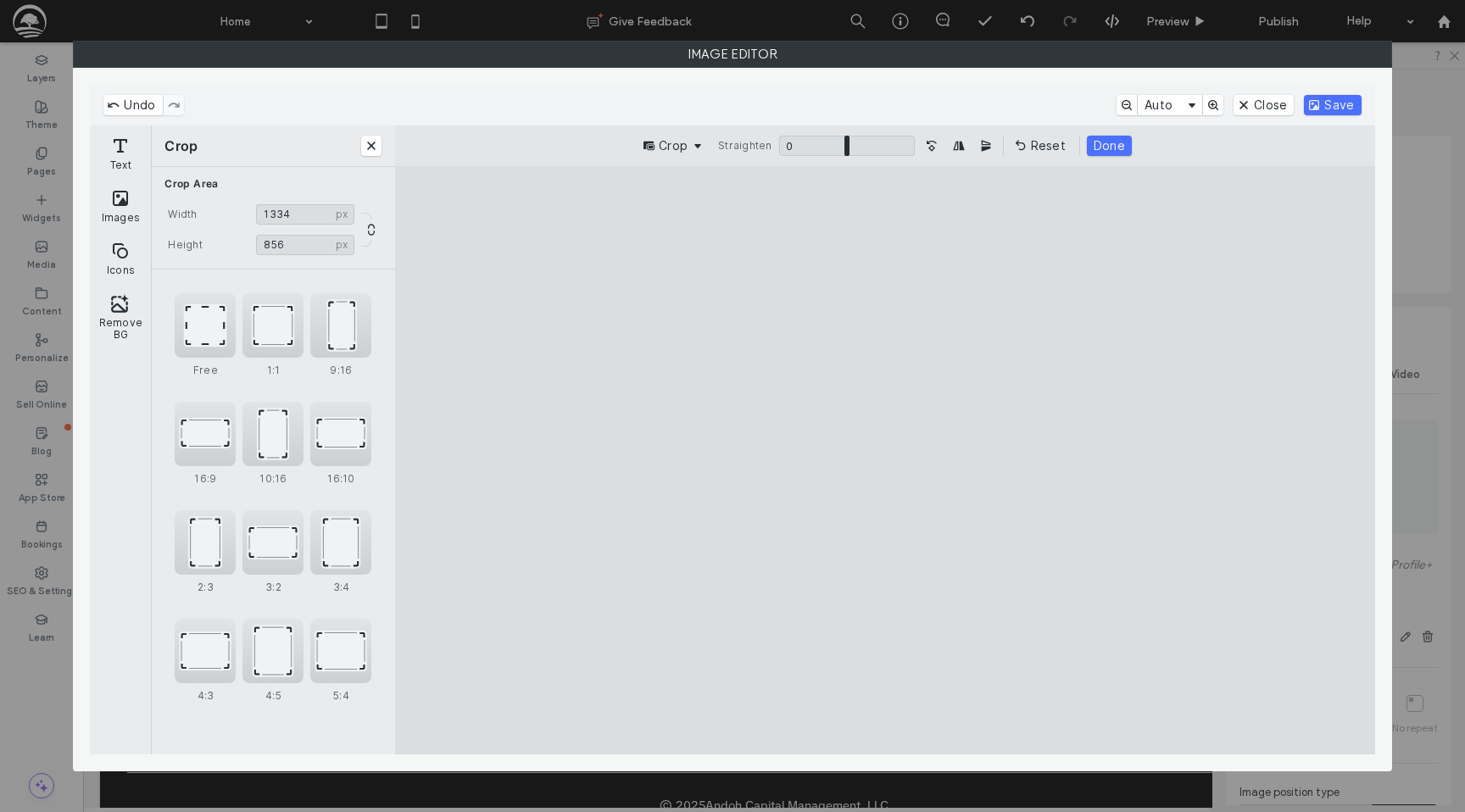
click at [885, 460] on cesdk-canvas "Editor canvas" at bounding box center [885, 460] width 0 height 0
click at [1335, 104] on button "Save" at bounding box center [1332, 105] width 57 height 21
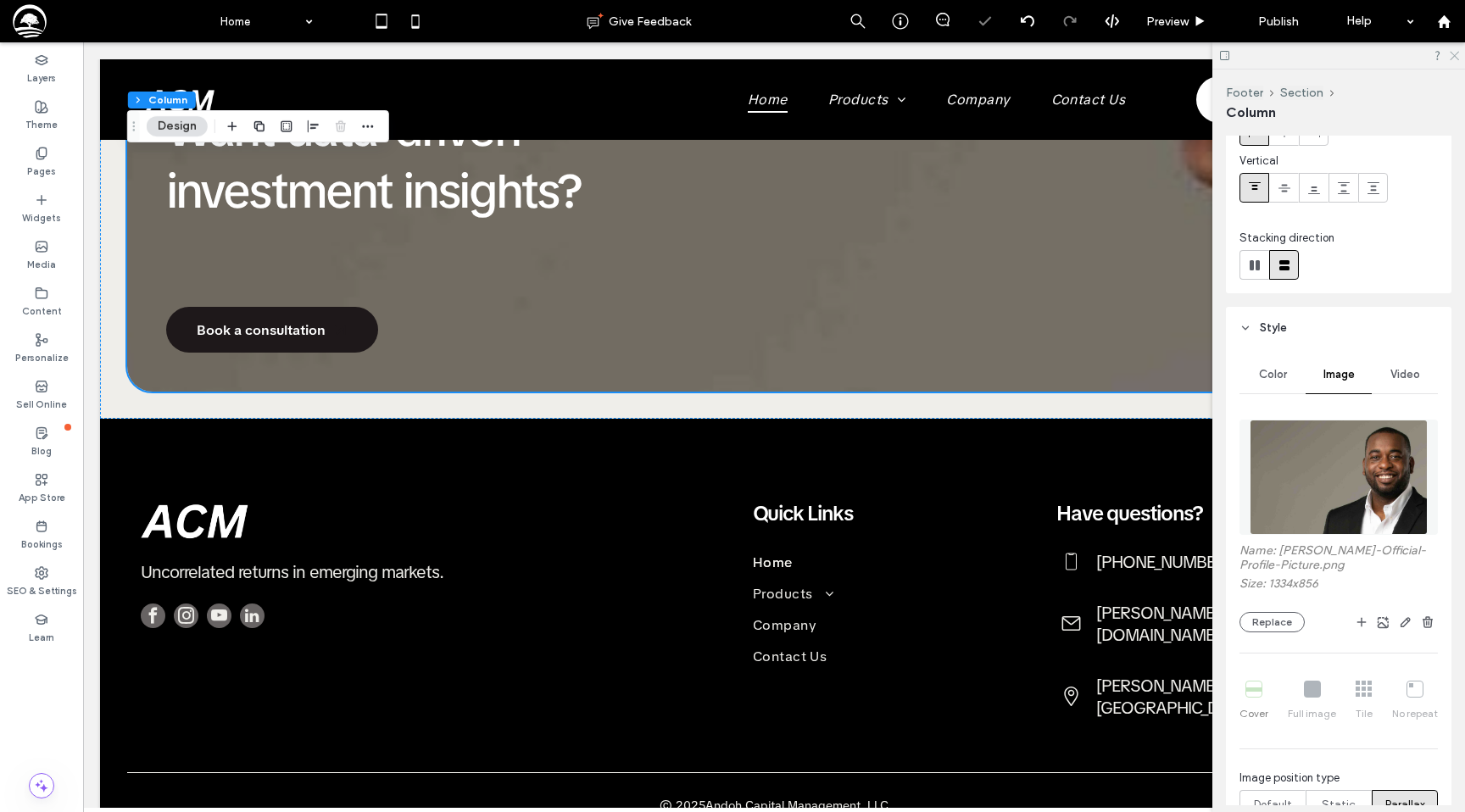
click at [1453, 52] on icon at bounding box center [1453, 55] width 11 height 11
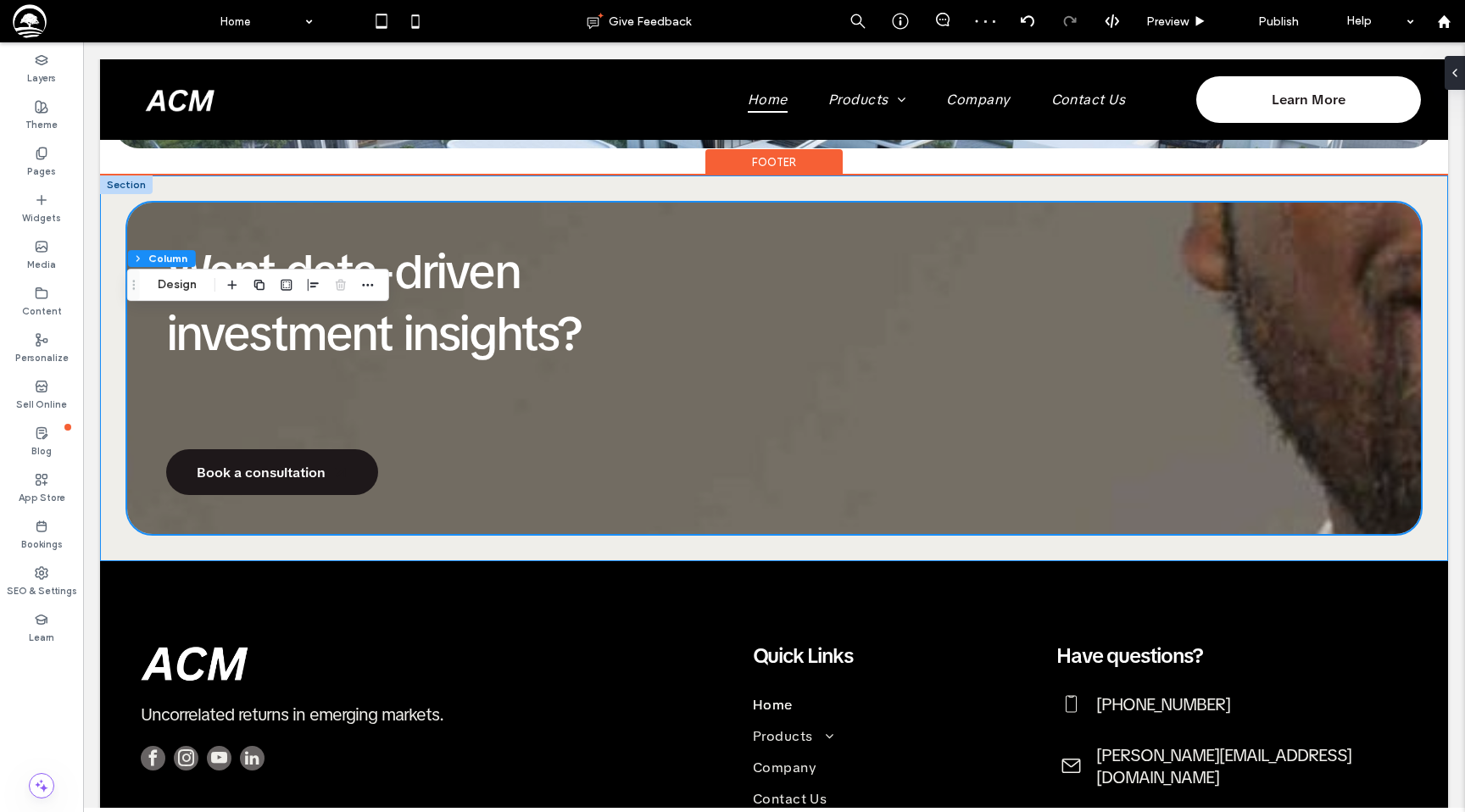
scroll to position [1806, 0]
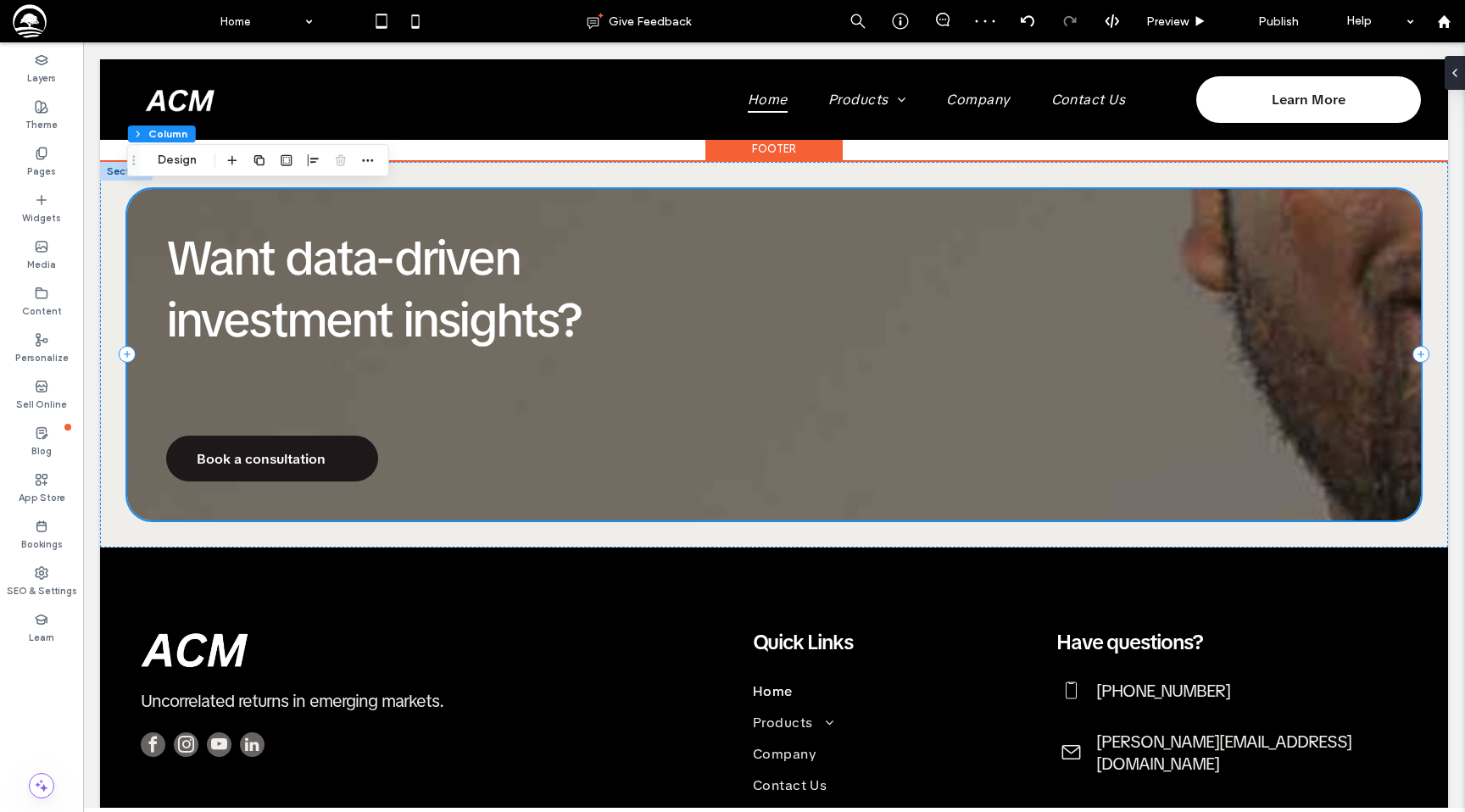
click at [1211, 320] on div "Want data-driven investment insights? Book a consultation" at bounding box center [774, 355] width 1294 height 332
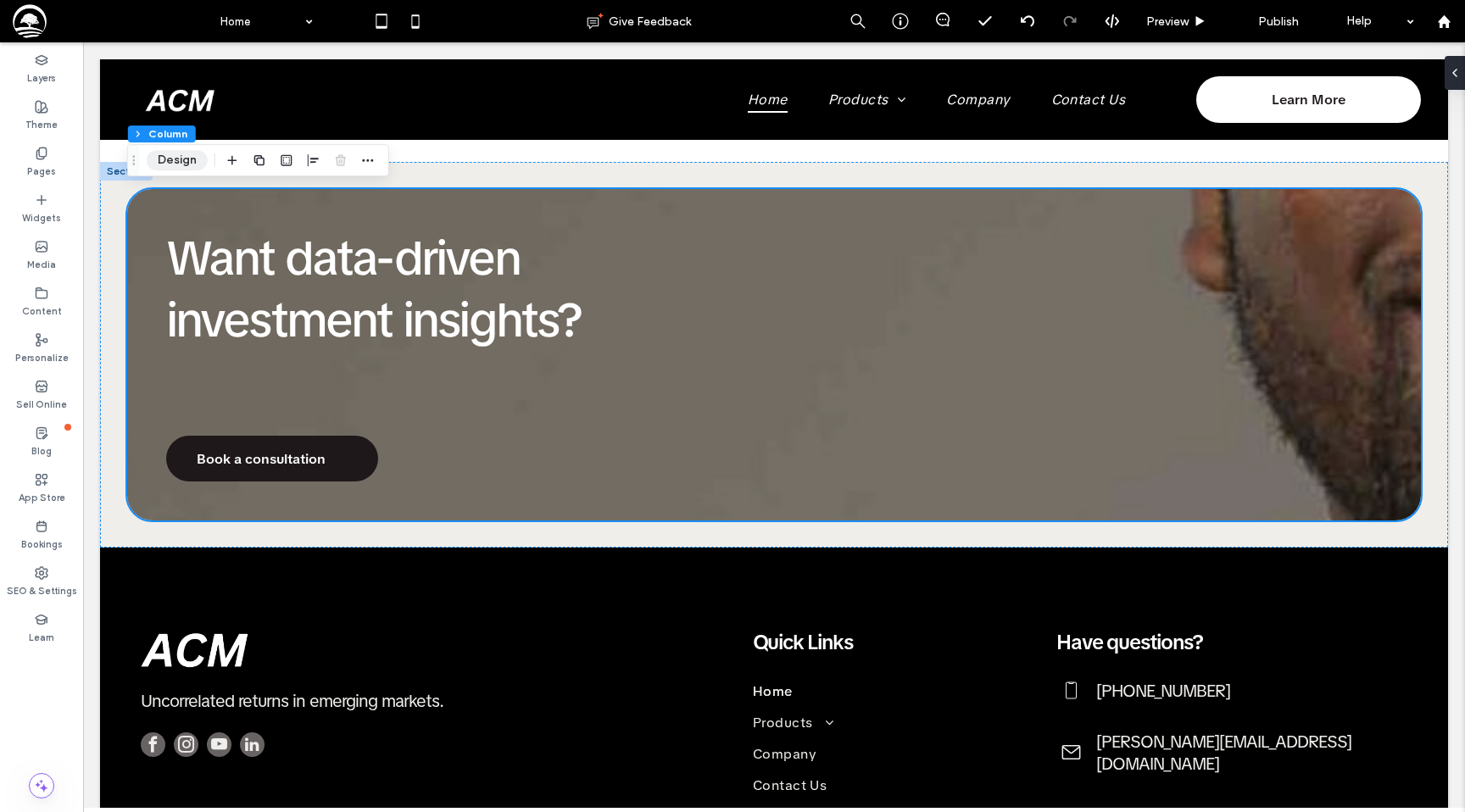
click at [176, 158] on button "Design" at bounding box center [177, 160] width 61 height 21
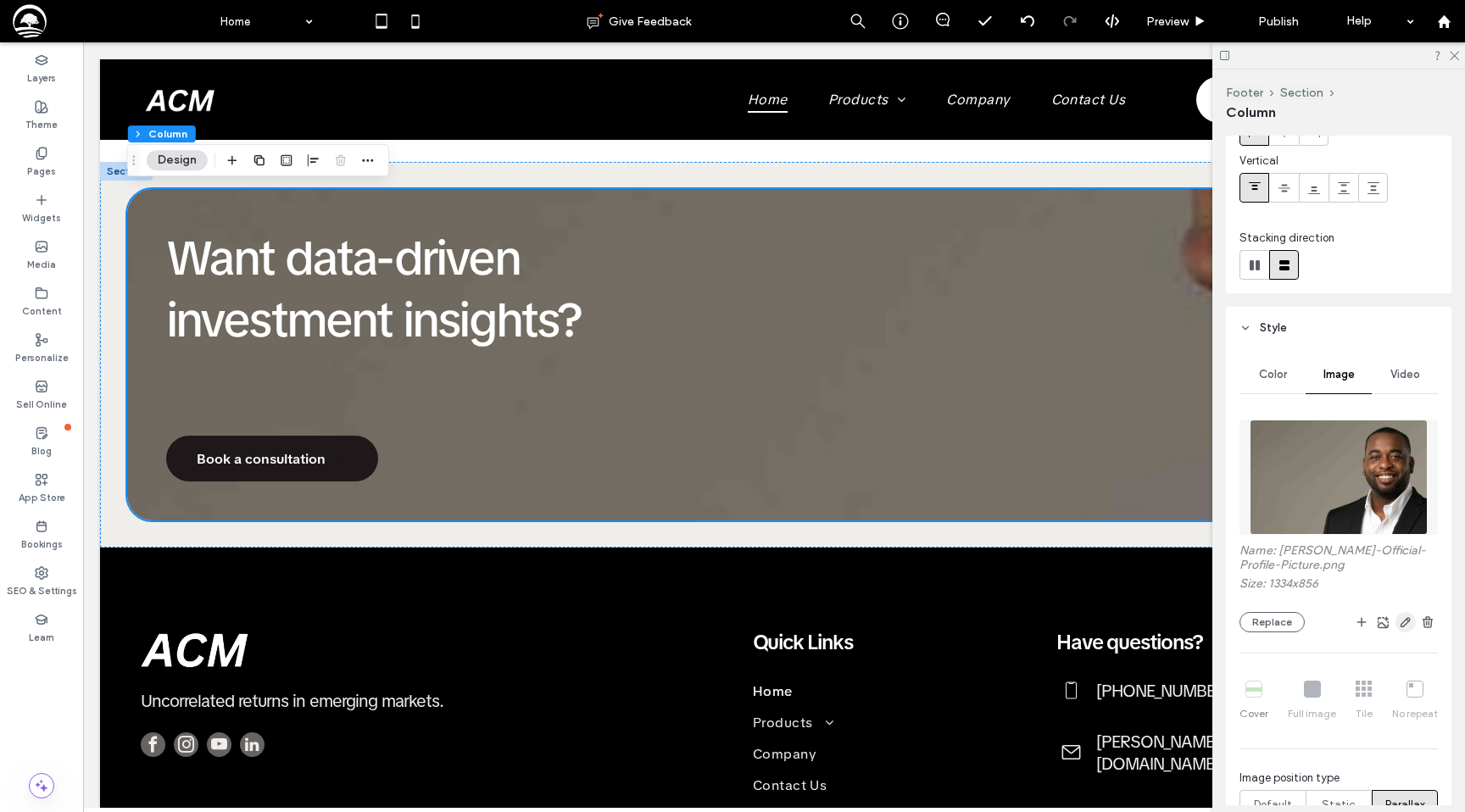
click at [1400, 624] on use "button" at bounding box center [1405, 622] width 10 height 10
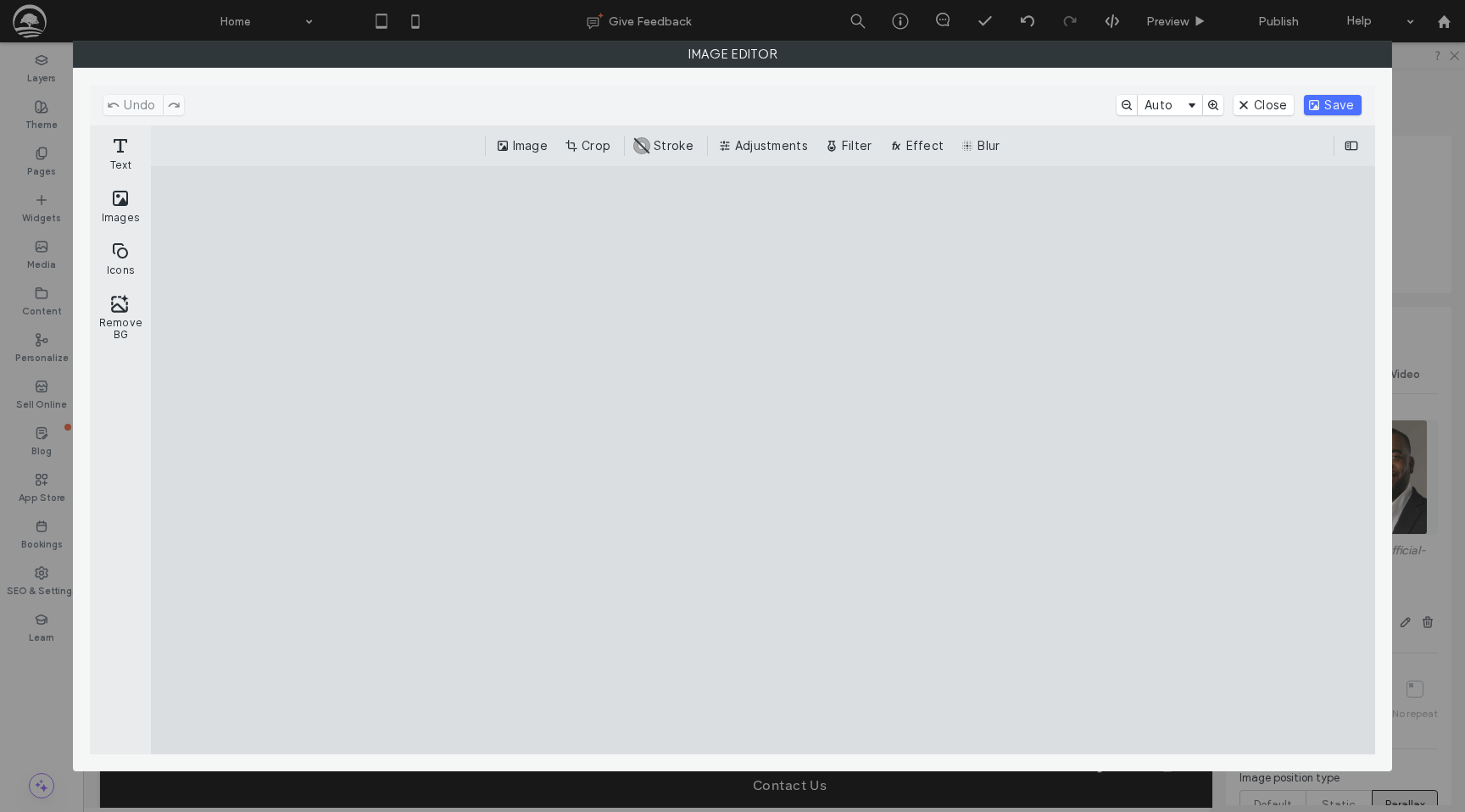
click at [763, 460] on cesdk-canvas "Editor canvas" at bounding box center [763, 460] width 0 height 0
click at [1265, 115] on div "Undo Auto Close Save" at bounding box center [732, 104] width 1285 height 40
click at [1263, 111] on button "Close" at bounding box center [1263, 105] width 60 height 21
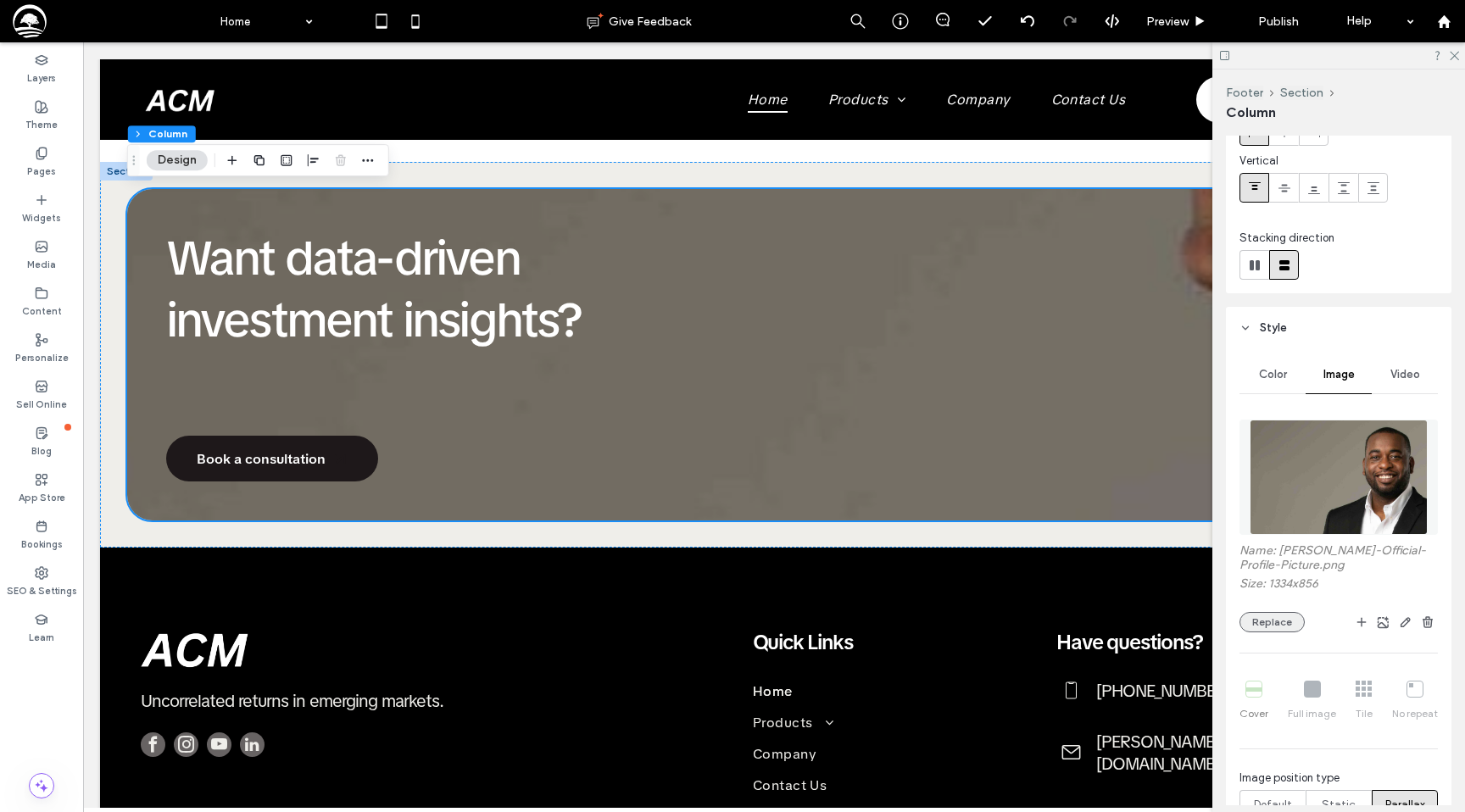
click at [1289, 627] on button "Replace" at bounding box center [1272, 622] width 66 height 21
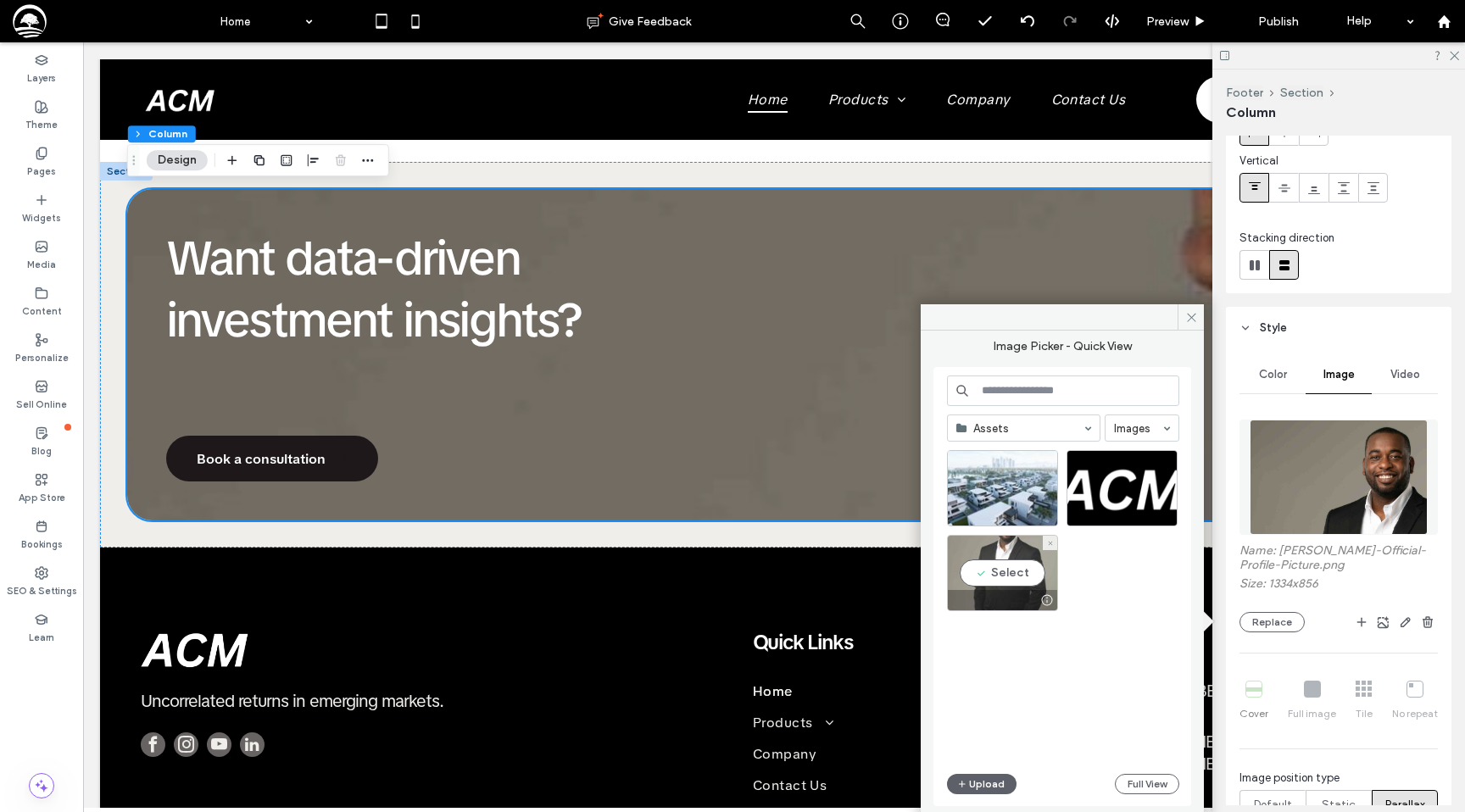
click at [996, 572] on div "Select" at bounding box center [1003, 572] width 111 height 76
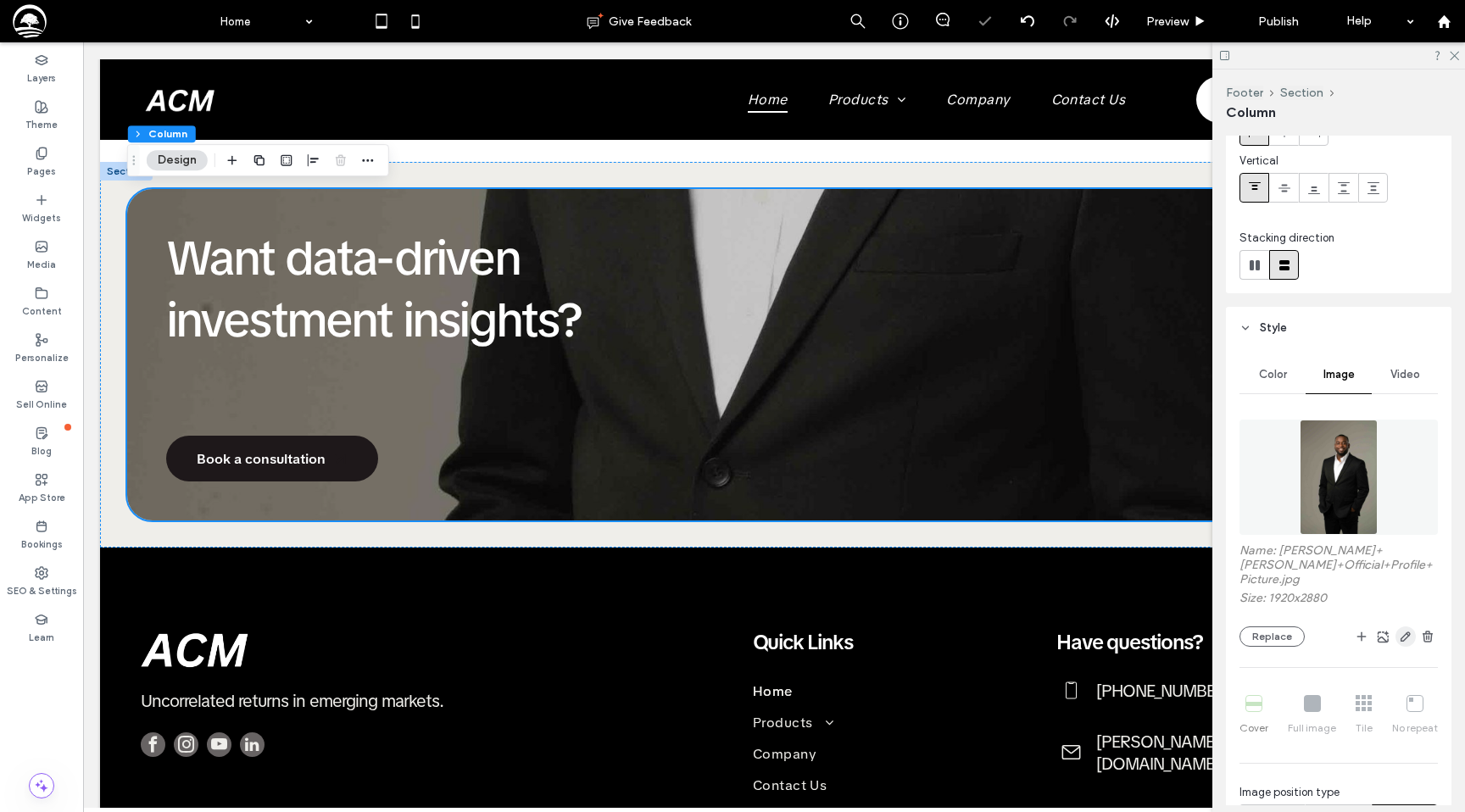
click at [1406, 633] on use "button" at bounding box center [1405, 636] width 10 height 10
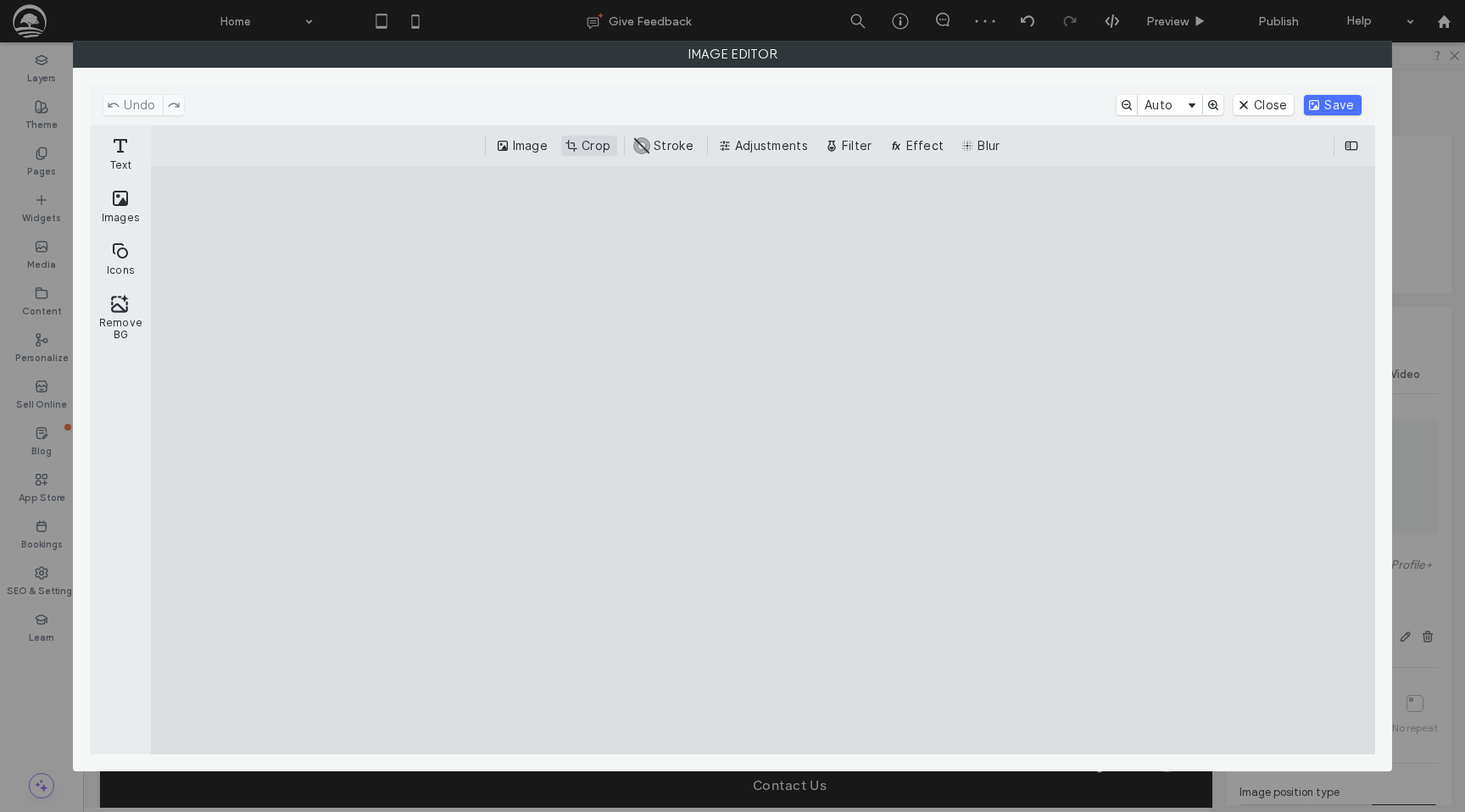
click at [587, 152] on button "Crop" at bounding box center [589, 145] width 56 height 21
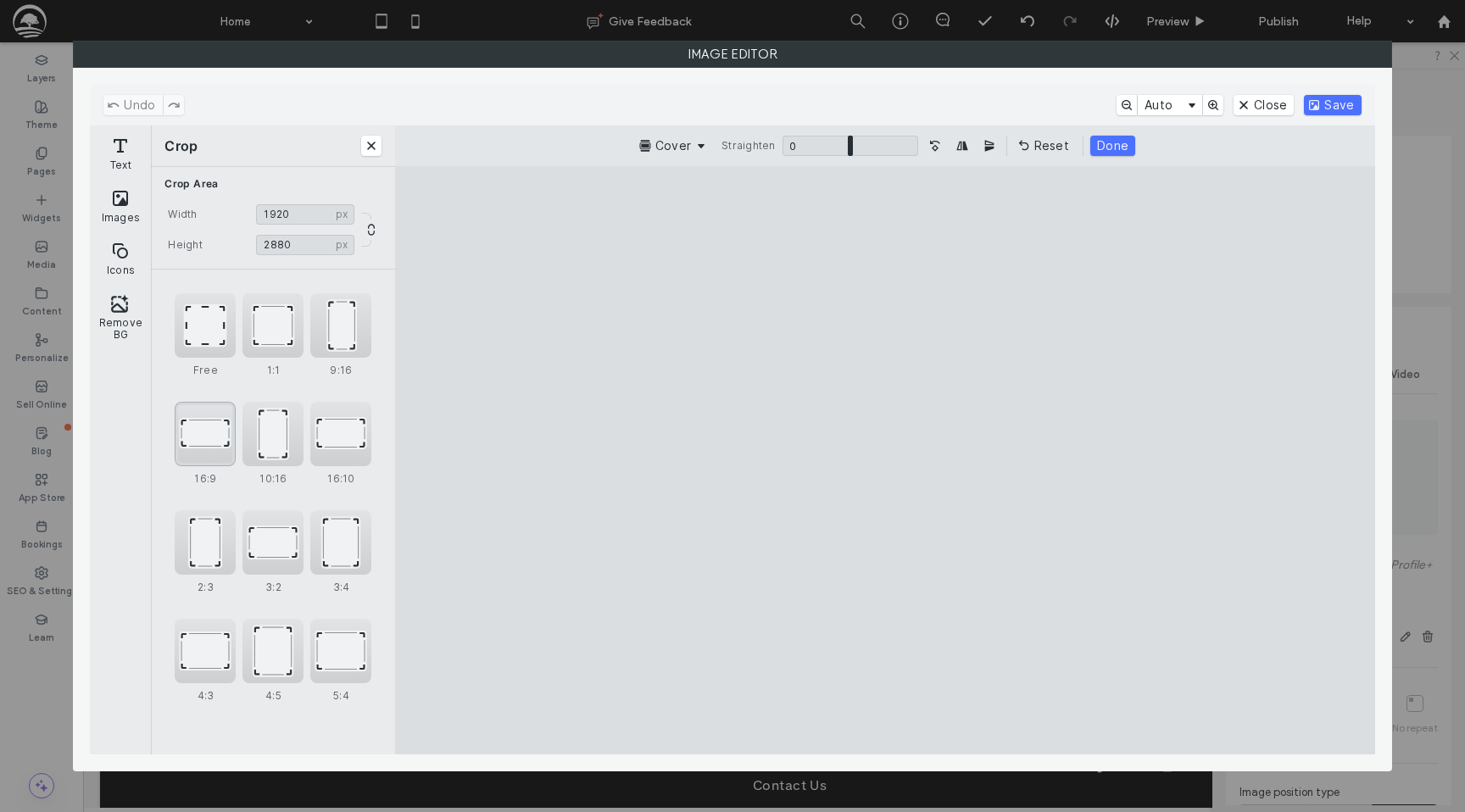
click at [205, 431] on div "16:9" at bounding box center [206, 434] width 61 height 65
type input "****"
drag, startPoint x: 692, startPoint y: 327, endPoint x: 720, endPoint y: 616, distance: 290.4
click at [885, 460] on cesdk-canvas "Editor canvas" at bounding box center [885, 460] width 0 height 0
click at [266, 241] on input "****" at bounding box center [305, 245] width 99 height 21
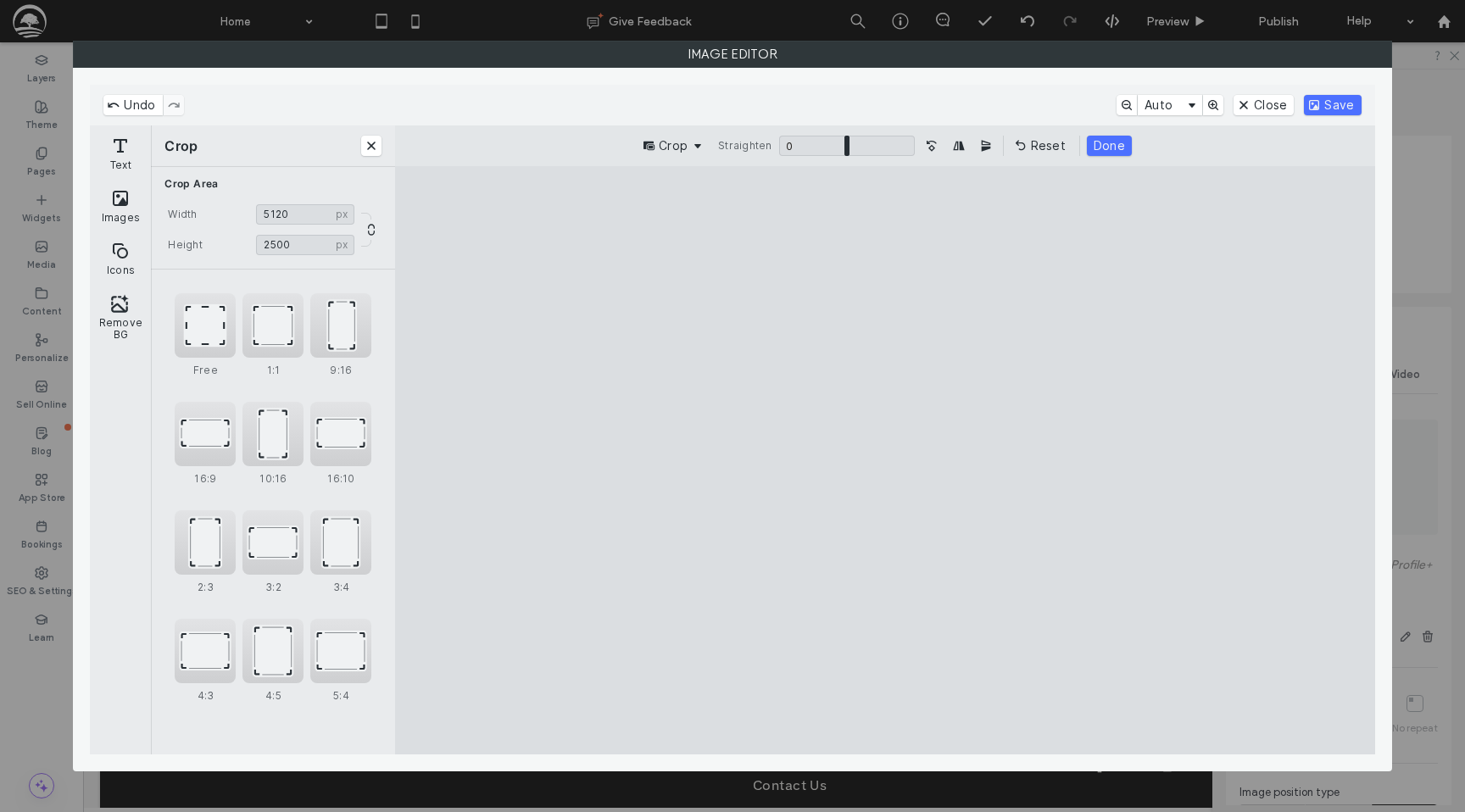
drag, startPoint x: 297, startPoint y: 245, endPoint x: 226, endPoint y: 245, distance: 71.0
click at [226, 245] on div "Height **** px 2500 px" at bounding box center [273, 245] width 217 height 21
drag, startPoint x: 308, startPoint y: 245, endPoint x: 175, endPoint y: 246, distance: 133.0
click at [180, 246] on div "Height **** px 2200 px" at bounding box center [273, 245] width 217 height 21
type input "****"
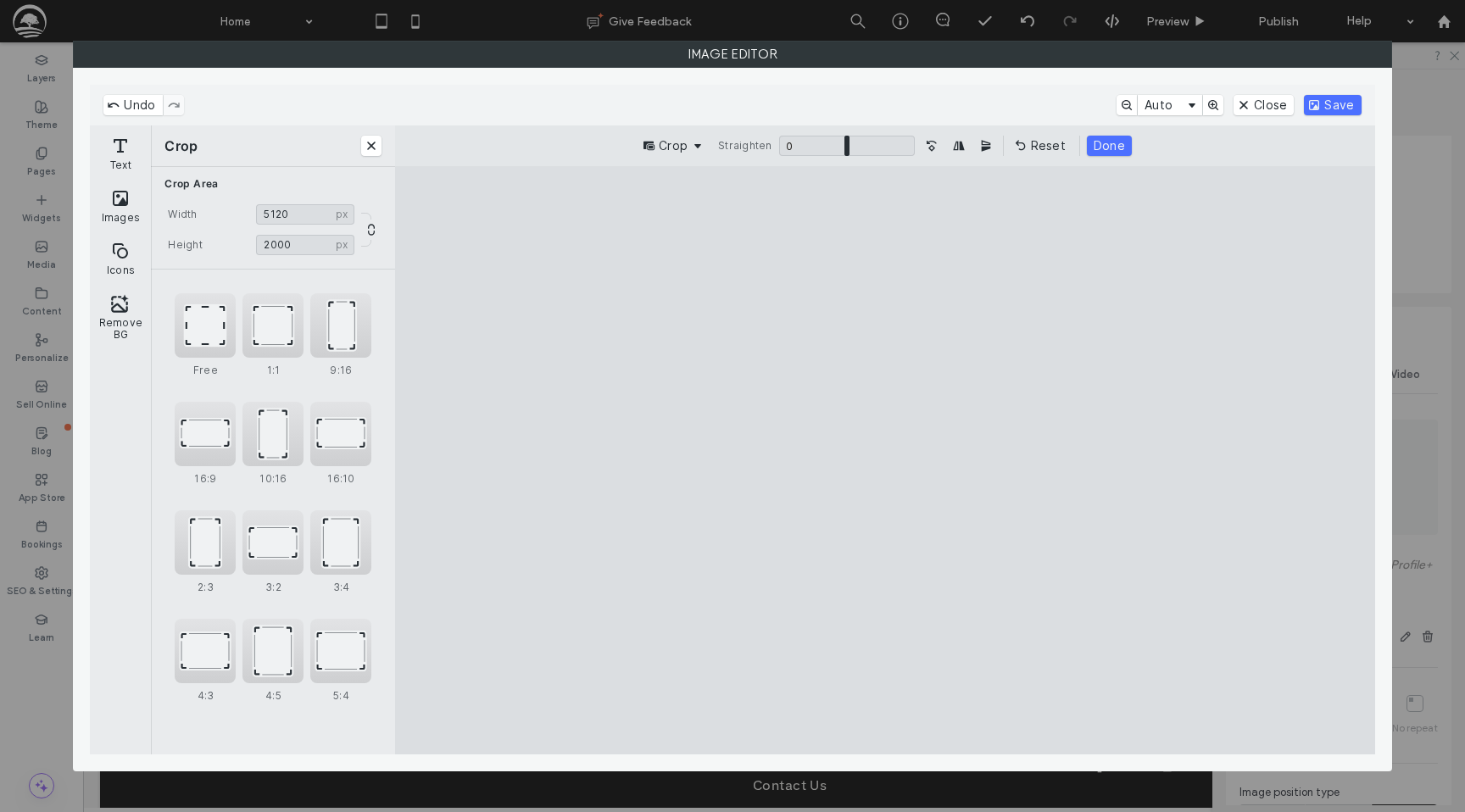
drag, startPoint x: 1038, startPoint y: 476, endPoint x: 875, endPoint y: 476, distance: 163.0
click at [885, 460] on cesdk-canvas "Editor canvas" at bounding box center [885, 460] width 0 height 0
click at [298, 205] on input "****" at bounding box center [305, 214] width 99 height 21
drag, startPoint x: 715, startPoint y: 453, endPoint x: 617, endPoint y: 449, distance: 98.1
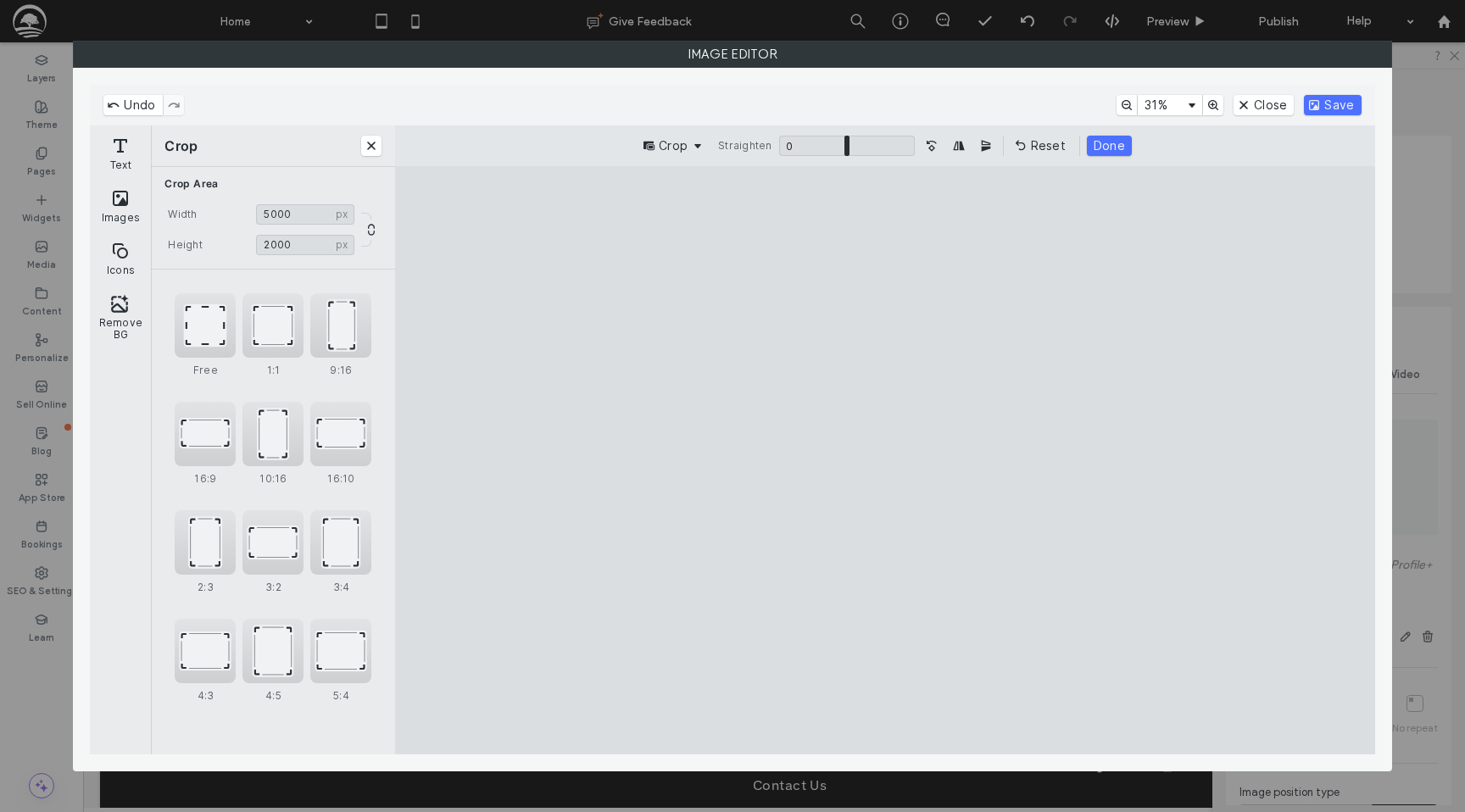
click at [885, 460] on cesdk-canvas "Editor canvas" at bounding box center [885, 460] width 0 height 0
click at [276, 210] on input "****" at bounding box center [305, 214] width 99 height 21
type input "****"
drag, startPoint x: 908, startPoint y: 471, endPoint x: 1003, endPoint y: 467, distance: 95.1
click at [885, 460] on cesdk-canvas "Editor canvas" at bounding box center [885, 460] width 0 height 0
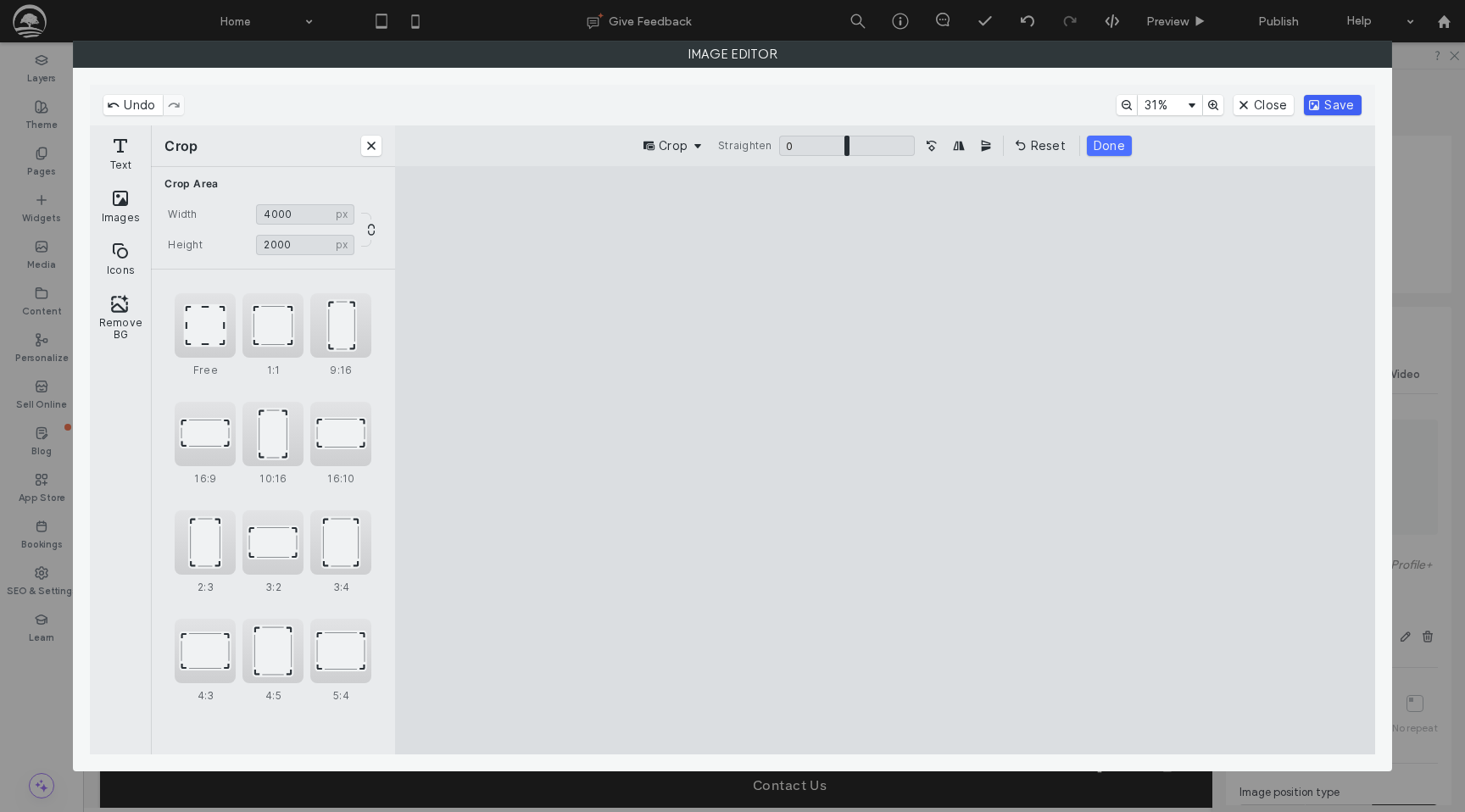
click at [1329, 105] on button "Save" at bounding box center [1332, 105] width 57 height 21
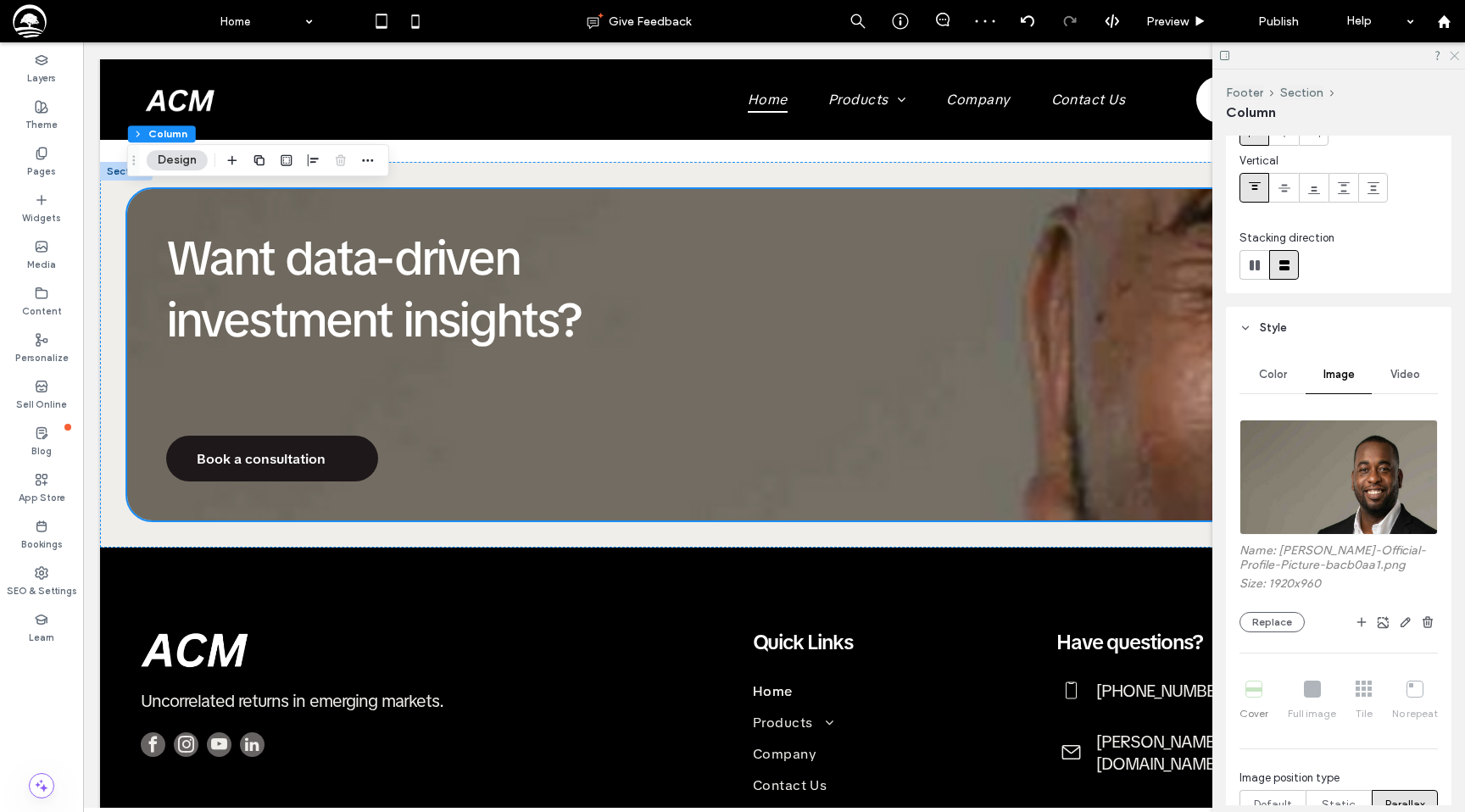
click at [1456, 53] on icon at bounding box center [1453, 55] width 11 height 11
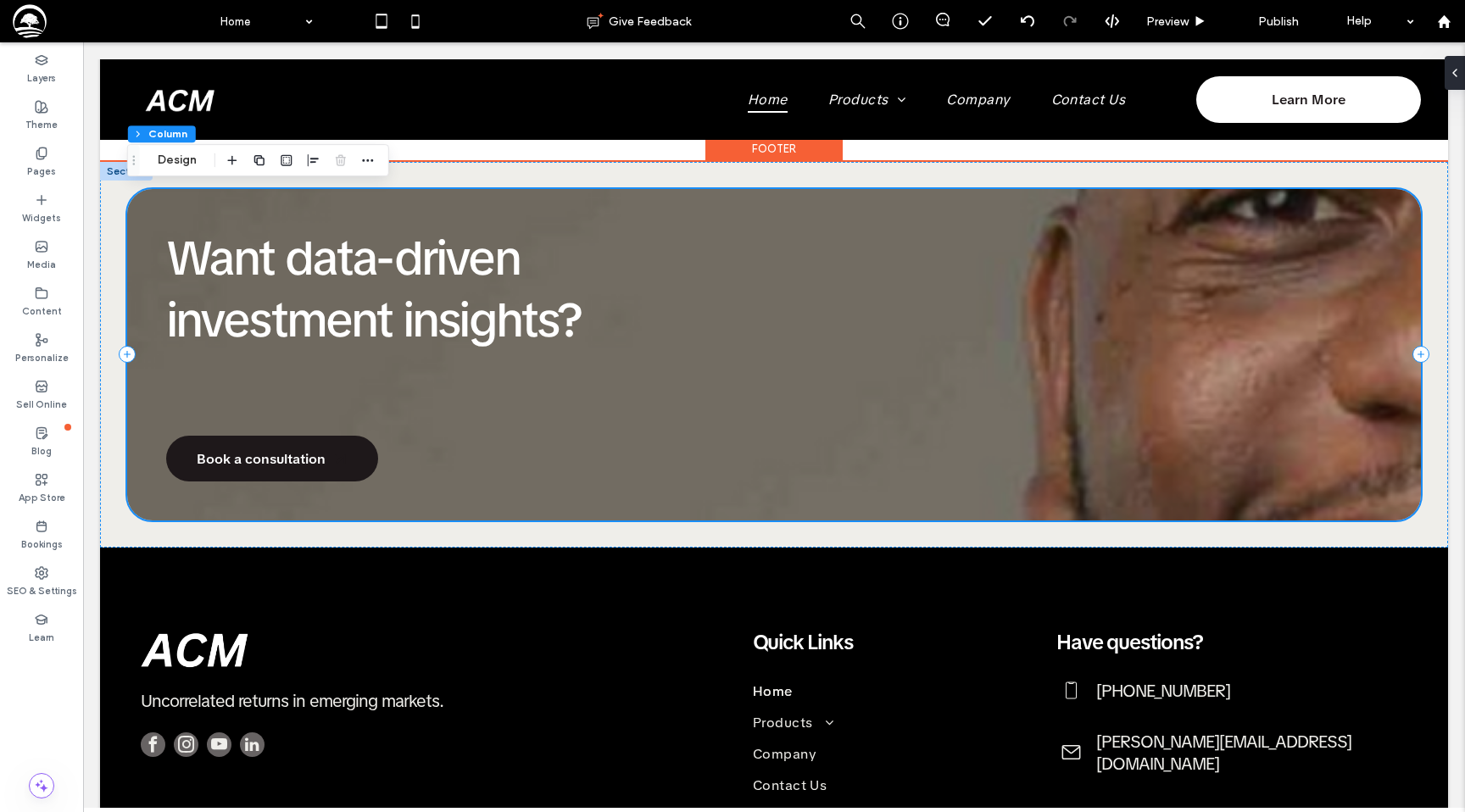
click at [1200, 300] on div "Want data-driven investment insights? Book a consultation" at bounding box center [774, 355] width 1294 height 332
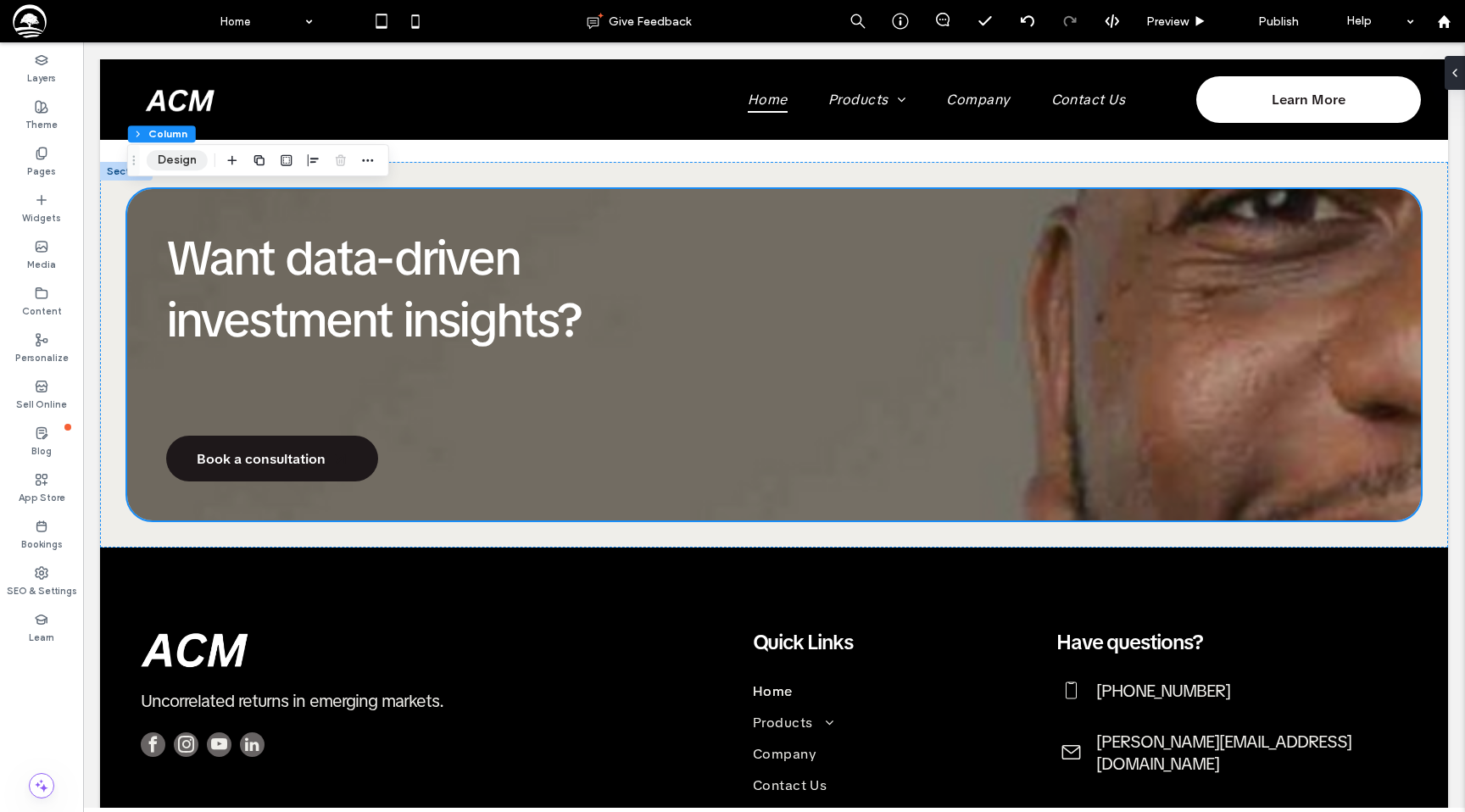
click at [174, 159] on button "Design" at bounding box center [177, 160] width 61 height 21
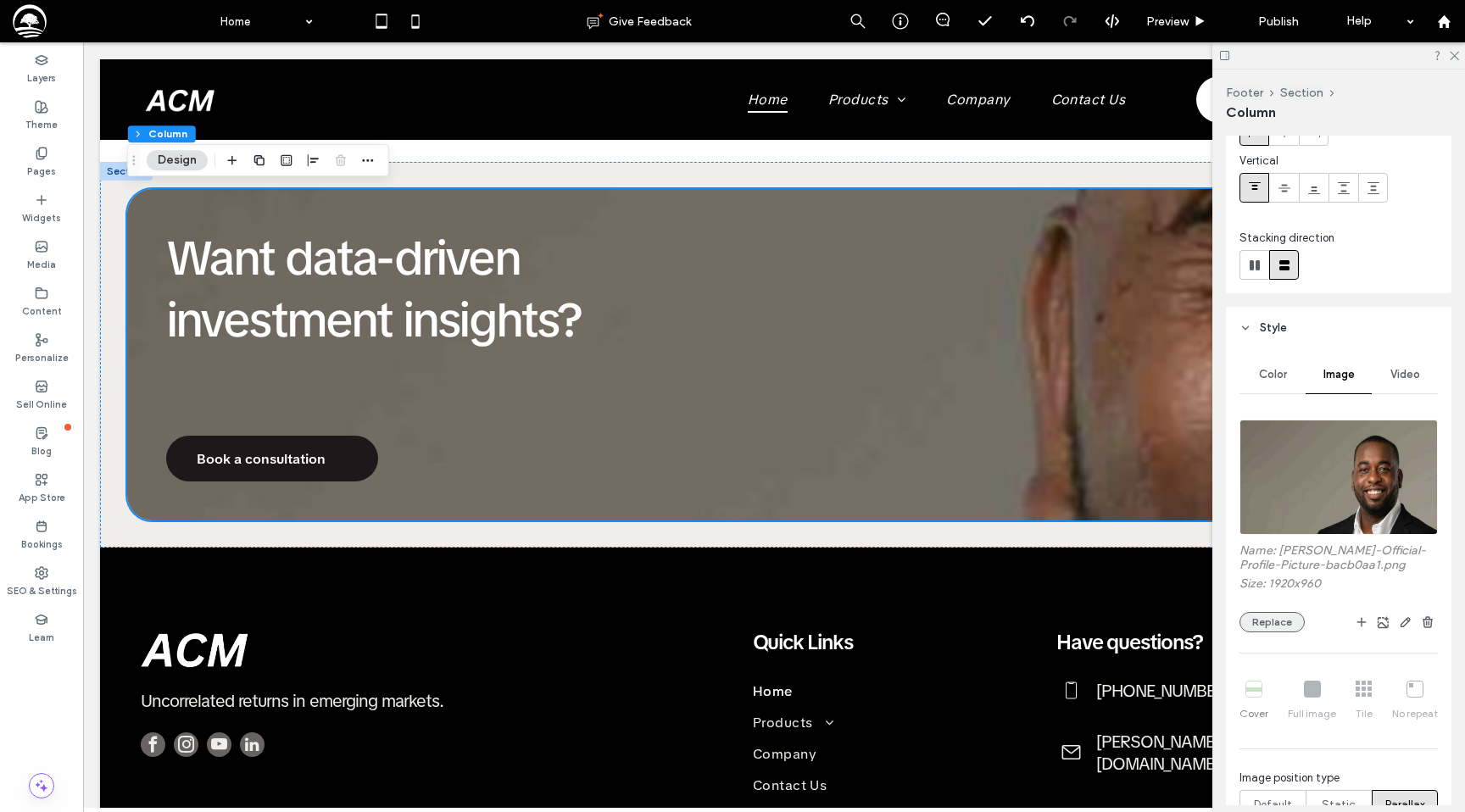
click at [1280, 628] on button "Replace" at bounding box center [1272, 622] width 66 height 21
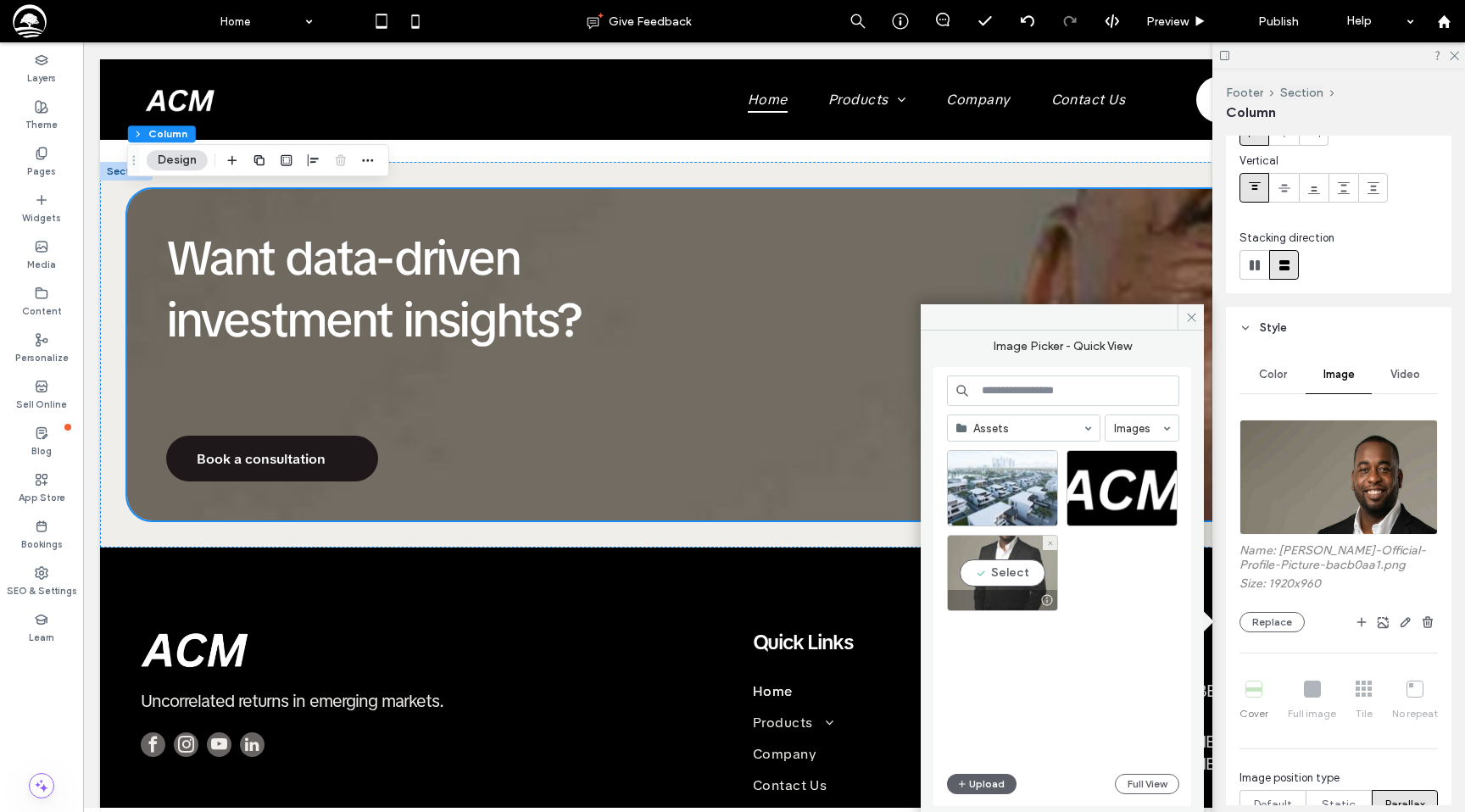
click at [1013, 567] on div "Select" at bounding box center [1003, 572] width 111 height 76
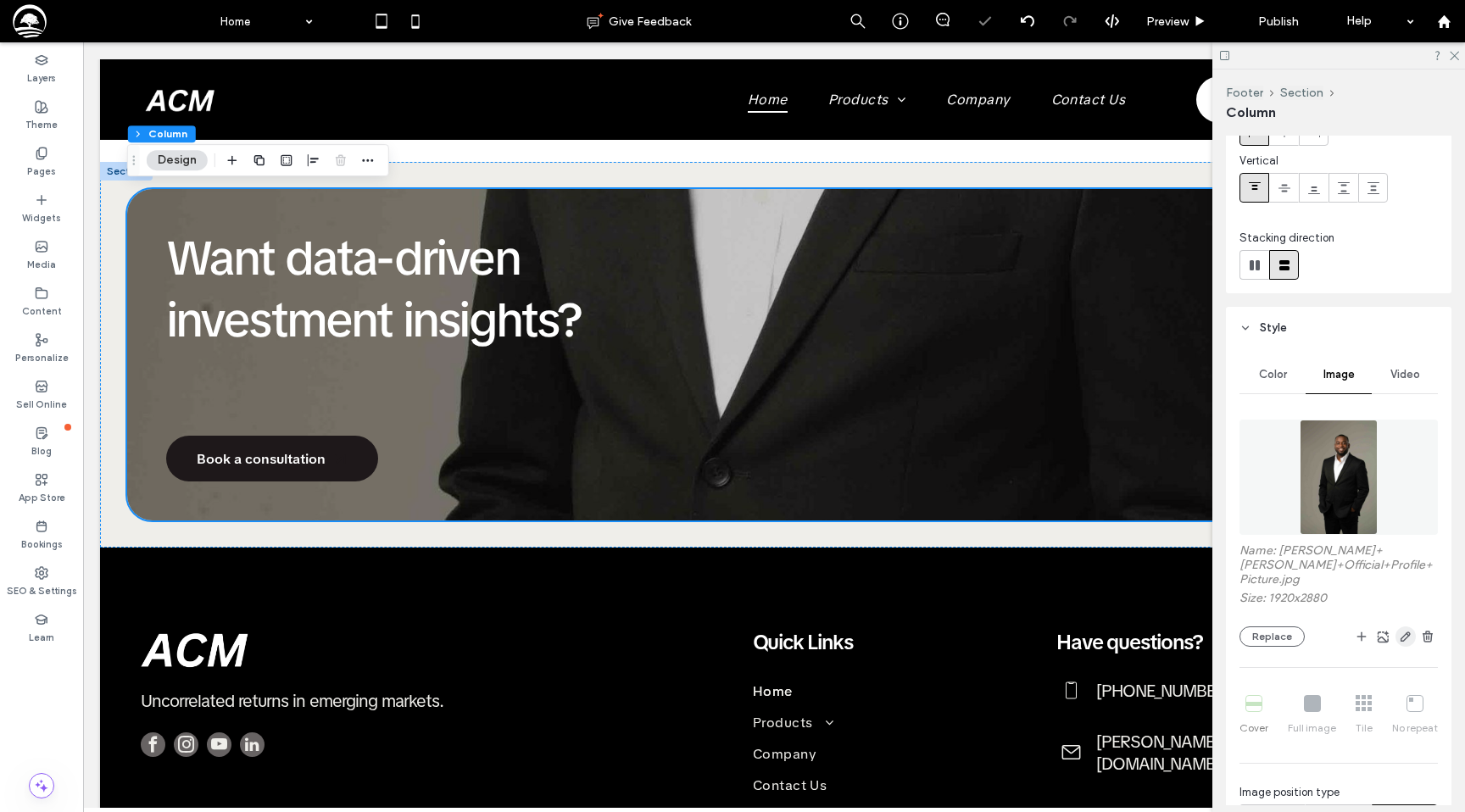
click at [1406, 632] on icon "button" at bounding box center [1405, 636] width 13 height 13
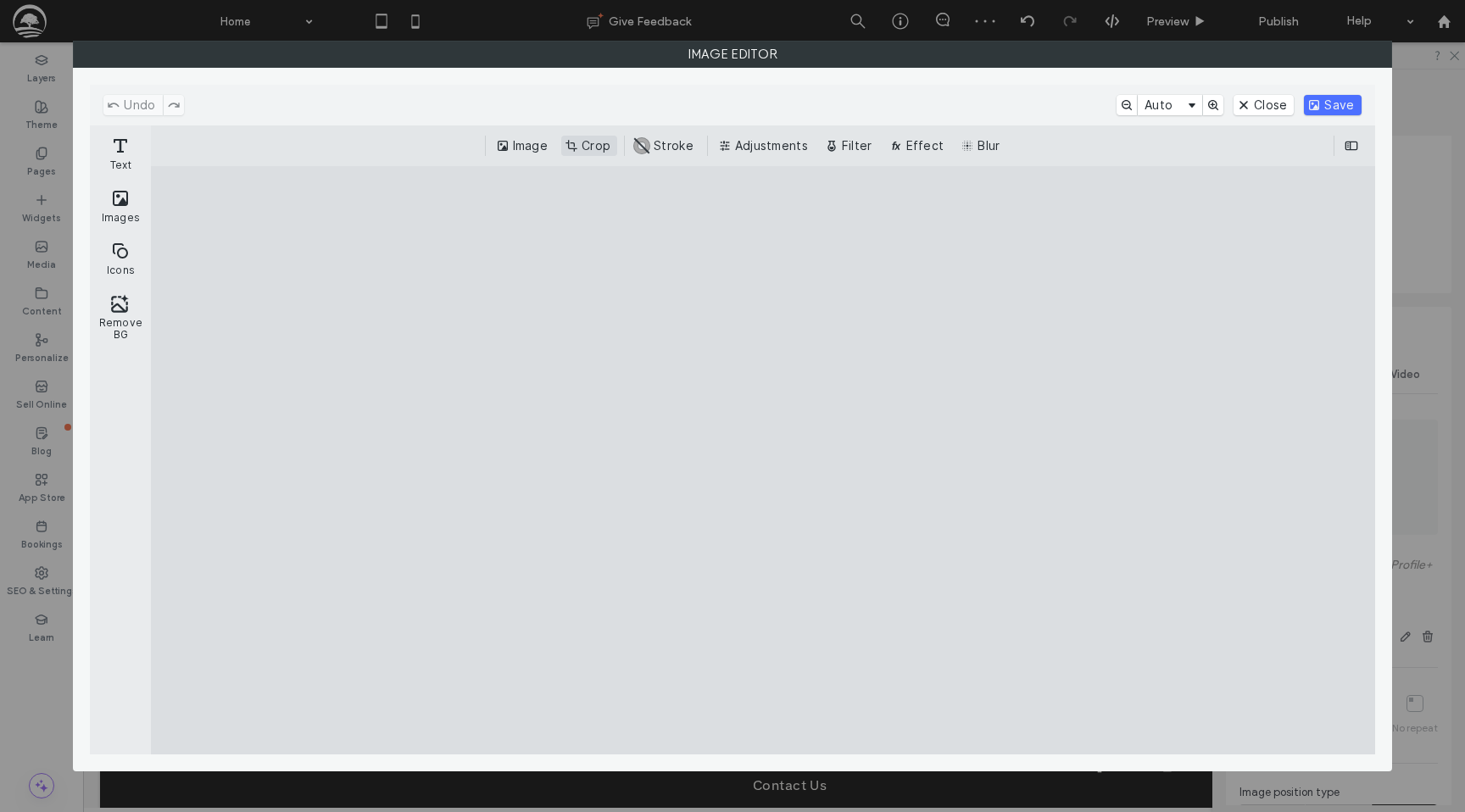
click at [576, 151] on button "Crop" at bounding box center [589, 145] width 56 height 21
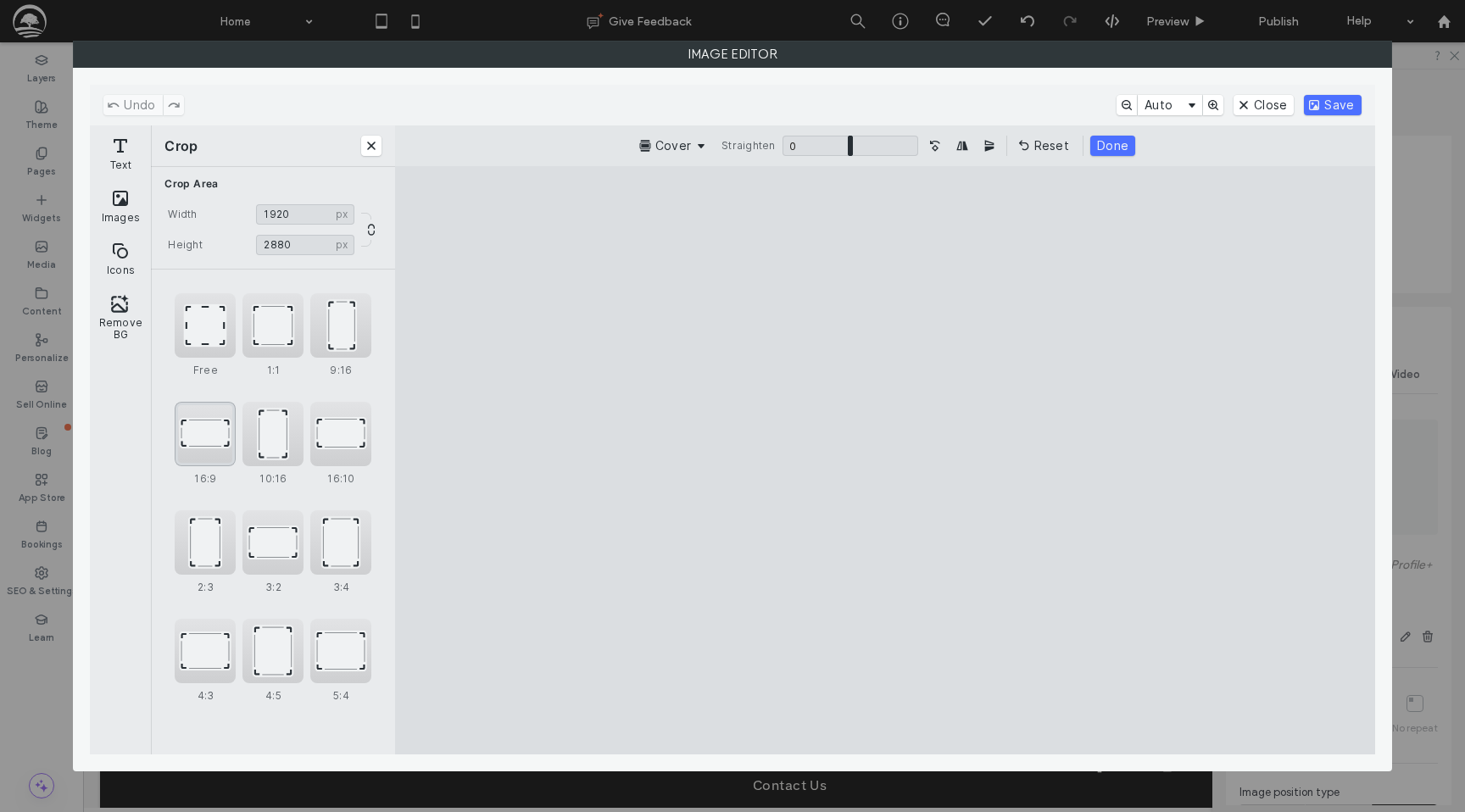
click at [214, 432] on div "16:9" at bounding box center [206, 434] width 61 height 65
type input "****"
drag, startPoint x: 770, startPoint y: 380, endPoint x: 783, endPoint y: 668, distance: 288.3
click at [885, 460] on cesdk-canvas "Editor canvas" at bounding box center [885, 460] width 0 height 0
click at [1323, 108] on button "Save" at bounding box center [1332, 105] width 57 height 21
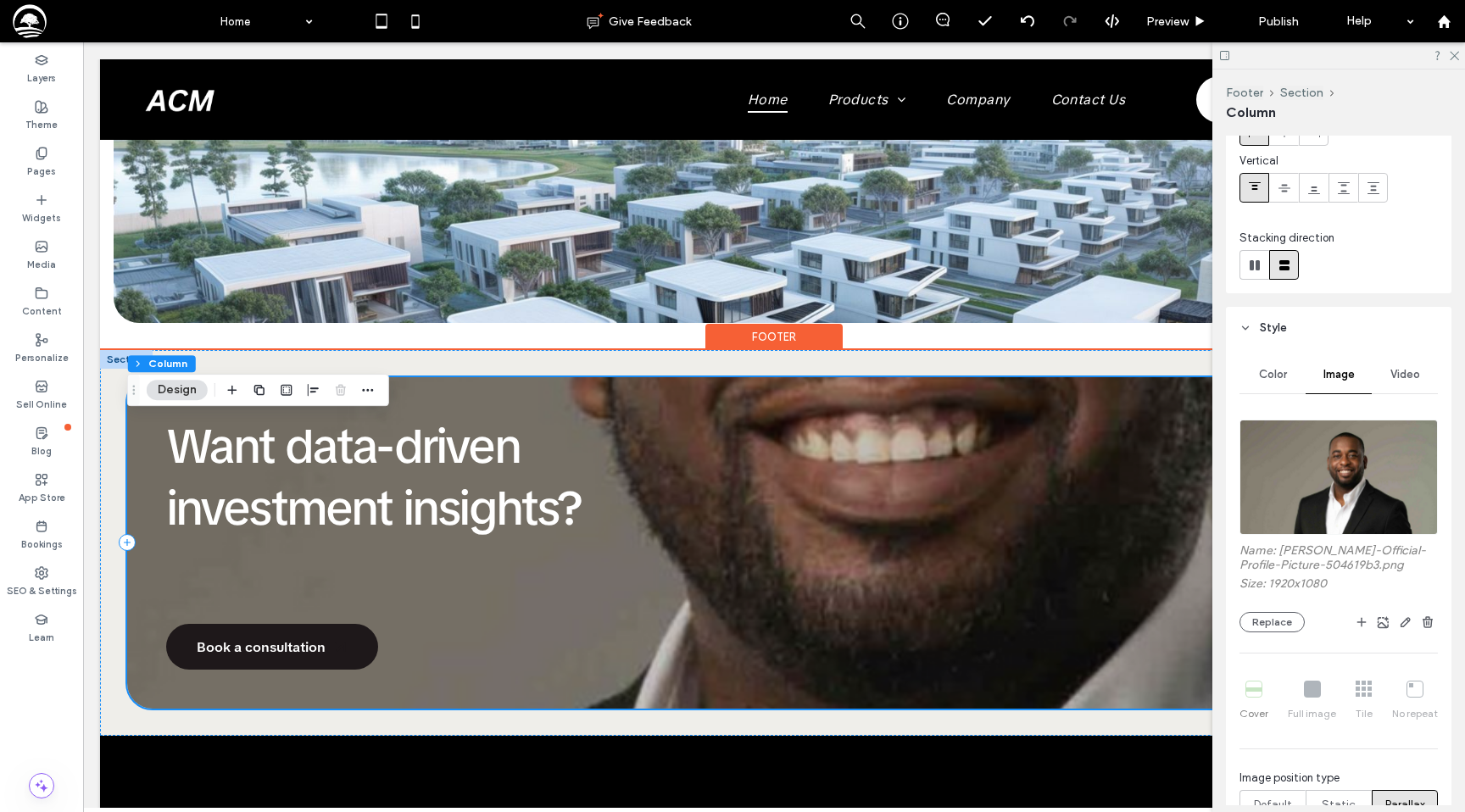
scroll to position [1569, 0]
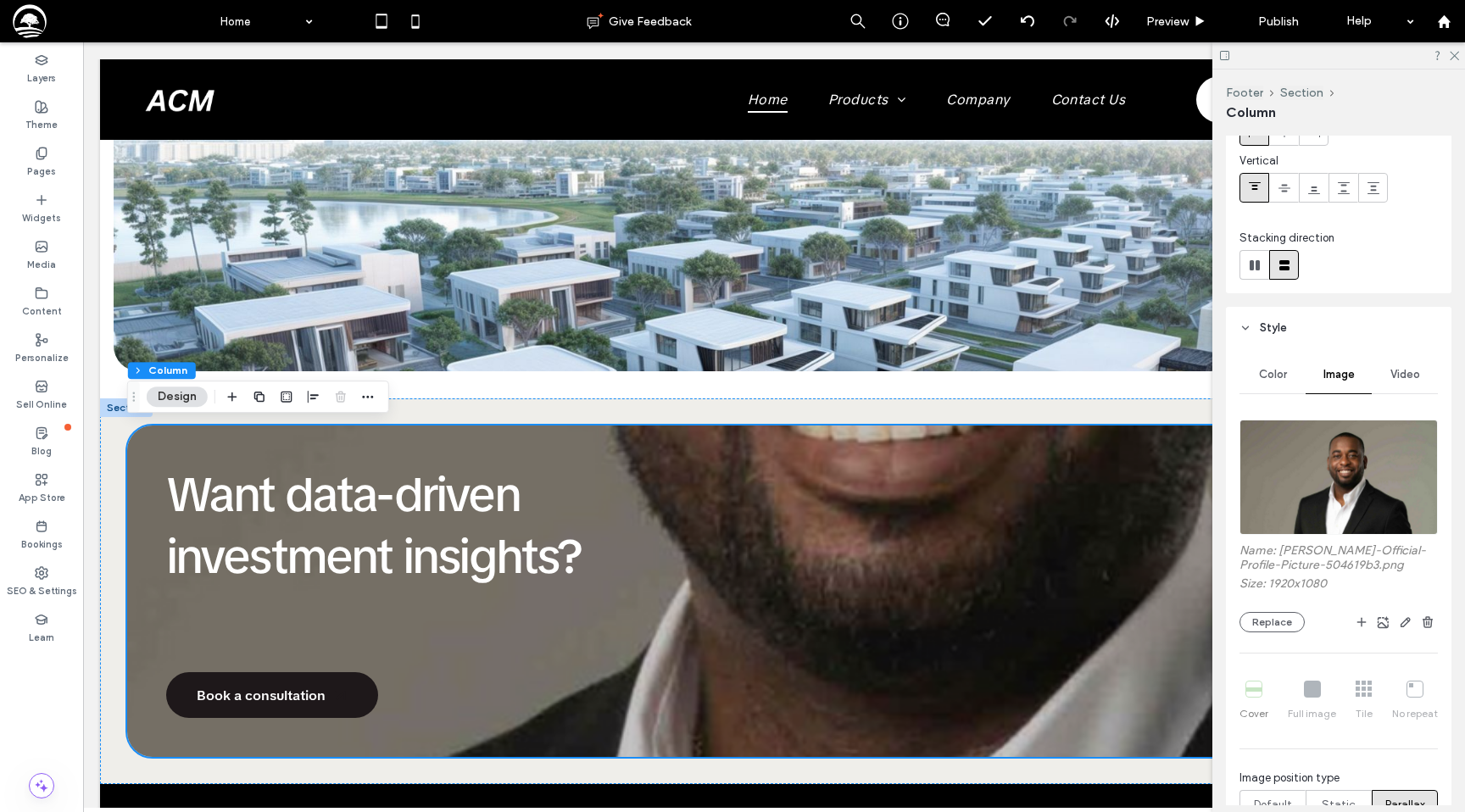
click at [1306, 694] on div "Cover Full image Tile No repeat" at bounding box center [1338, 701] width 198 height 54
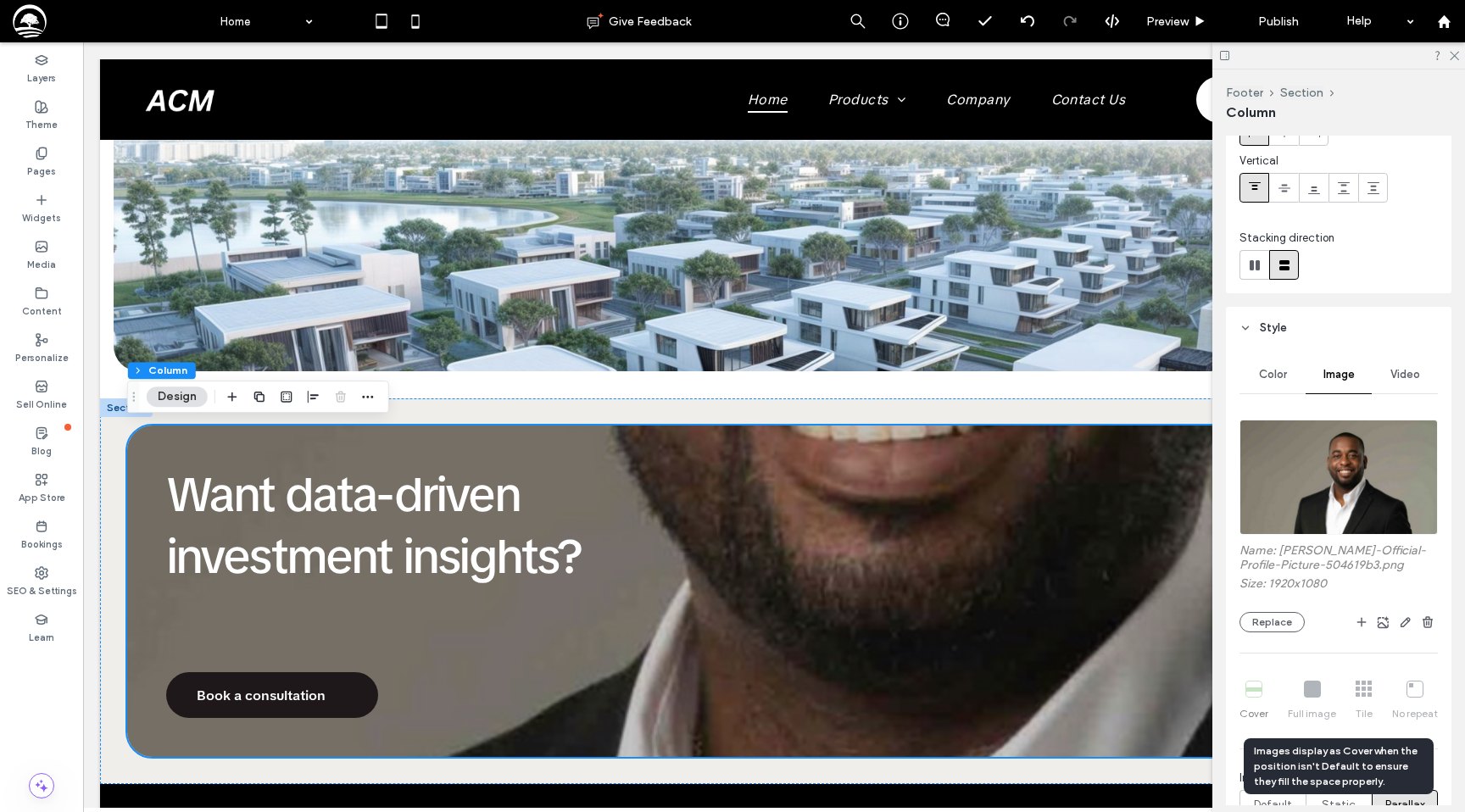
click at [1311, 692] on div "Cover Full image Tile No repeat" at bounding box center [1338, 701] width 198 height 54
click at [1308, 681] on div "Cover Full image Tile No repeat" at bounding box center [1338, 701] width 198 height 54
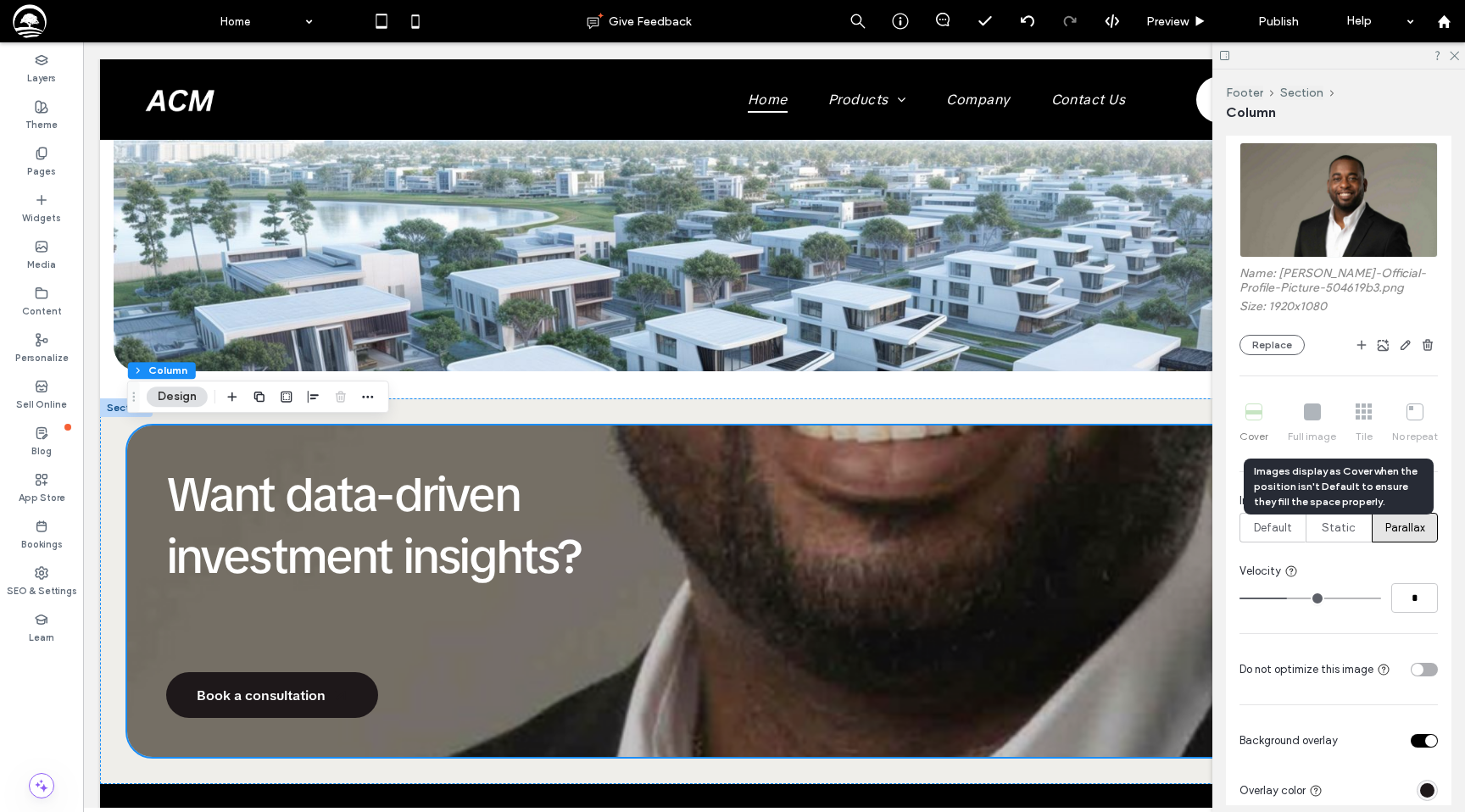
scroll to position [395, 0]
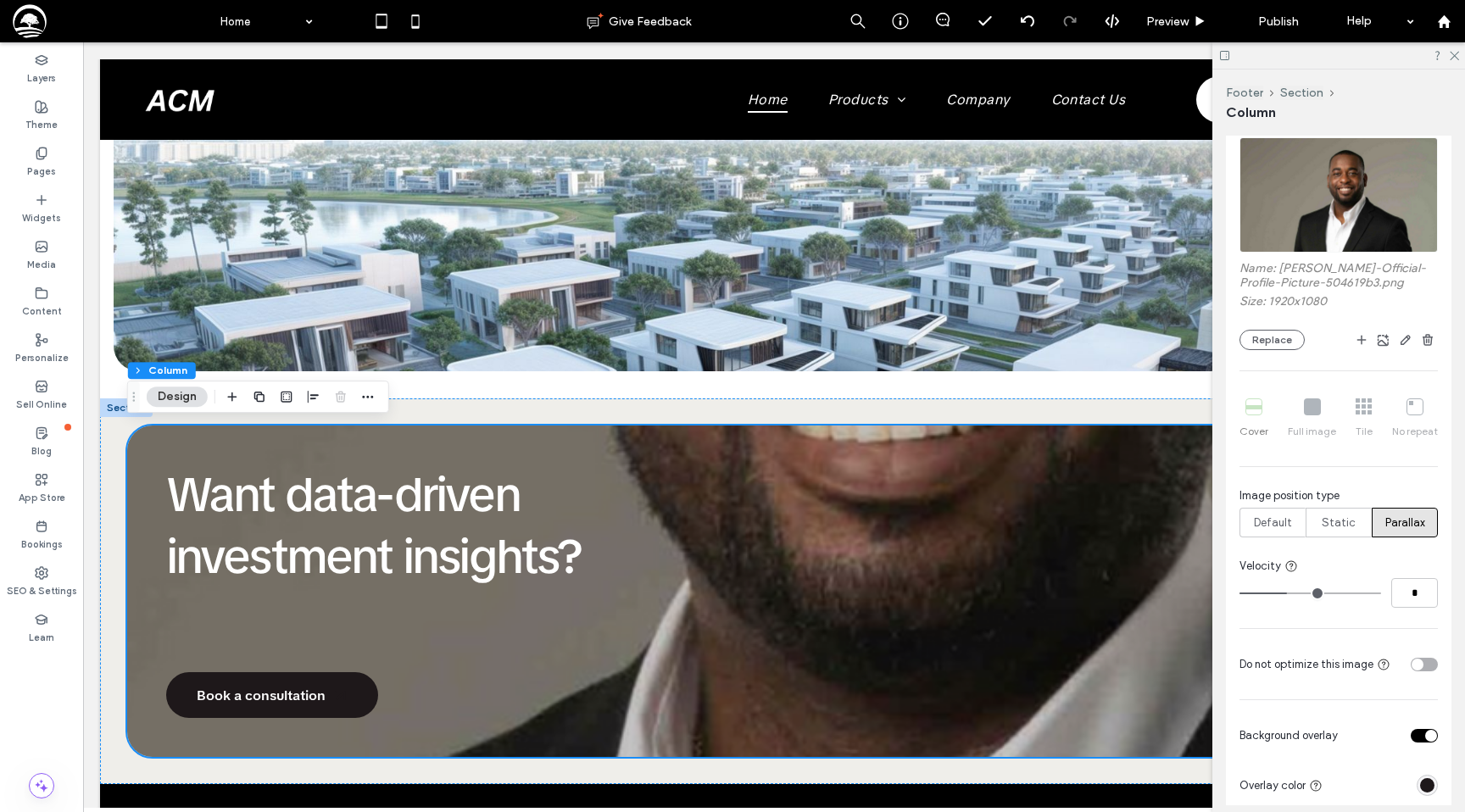
click at [1301, 389] on div "Cover Full image Tile No repeat" at bounding box center [1338, 408] width 198 height 74
click at [1306, 400] on div "Cover Full image Tile No repeat" at bounding box center [1338, 418] width 198 height 54
click at [1315, 404] on div "Cover Full image Tile No repeat" at bounding box center [1338, 418] width 198 height 54
click at [1360, 406] on div "Cover Full image Tile No repeat" at bounding box center [1338, 418] width 198 height 54
click at [1277, 336] on button "Replace" at bounding box center [1272, 339] width 66 height 21
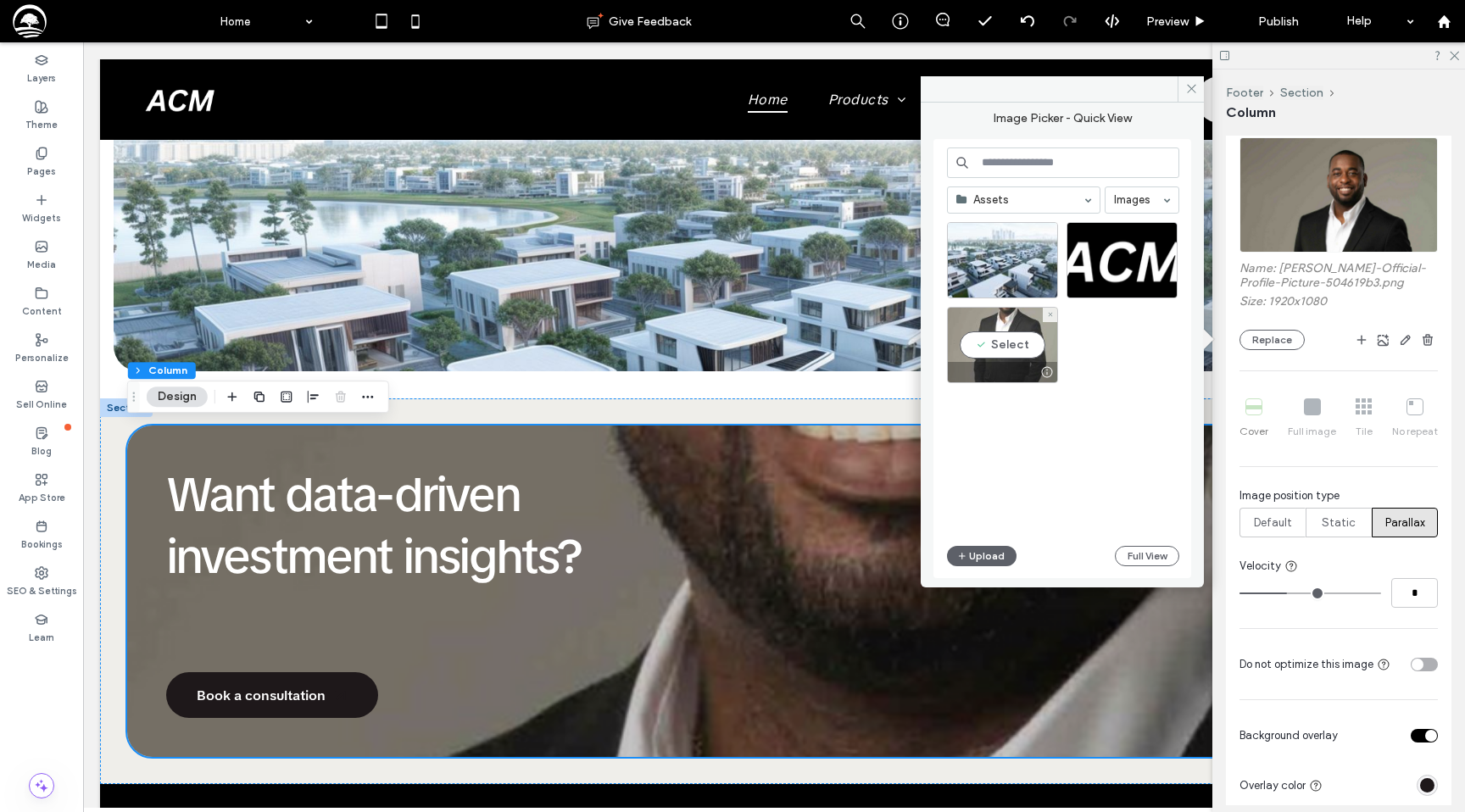
click at [999, 335] on div "Select" at bounding box center [1003, 345] width 111 height 76
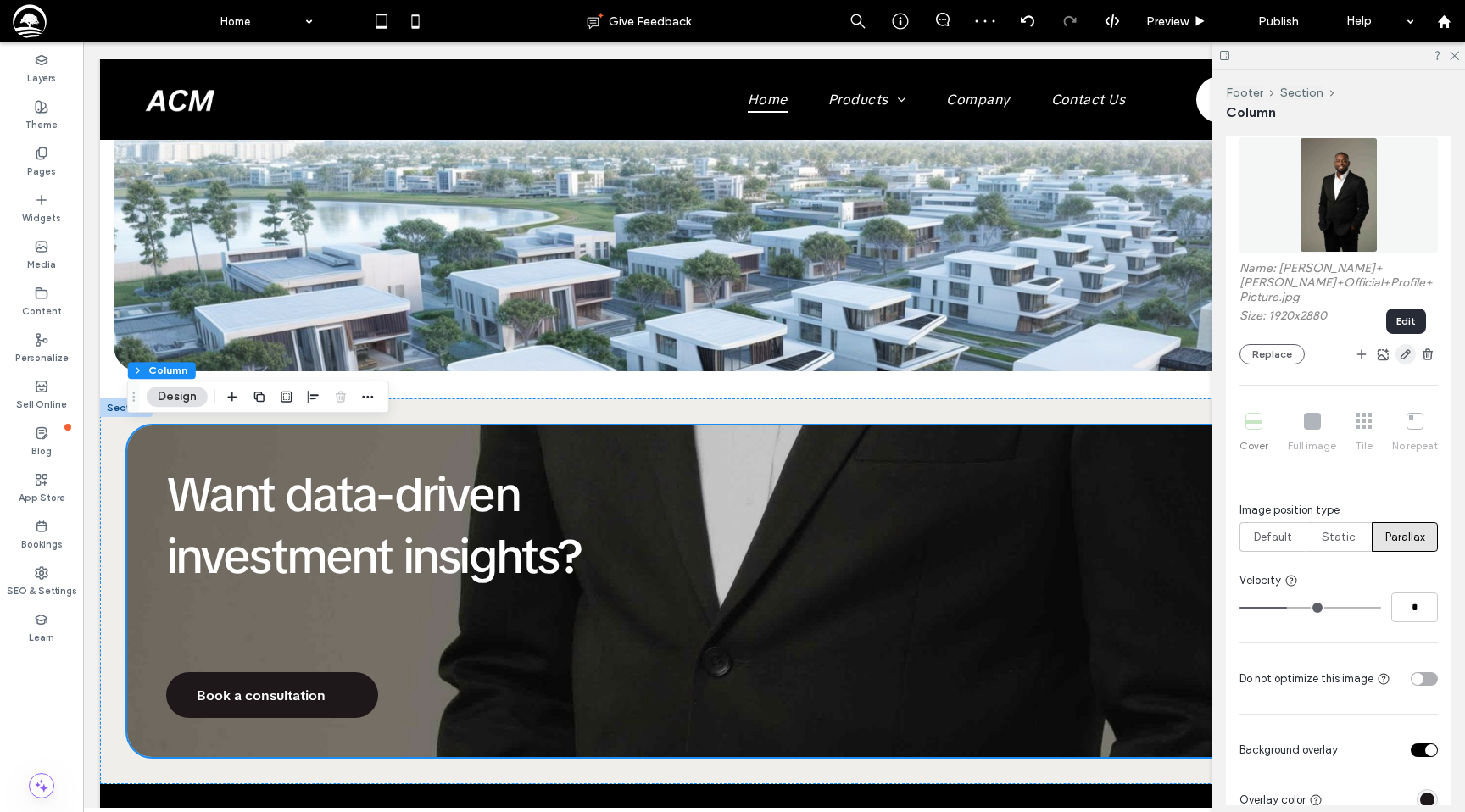
click at [1411, 357] on icon "button" at bounding box center [1405, 354] width 13 height 13
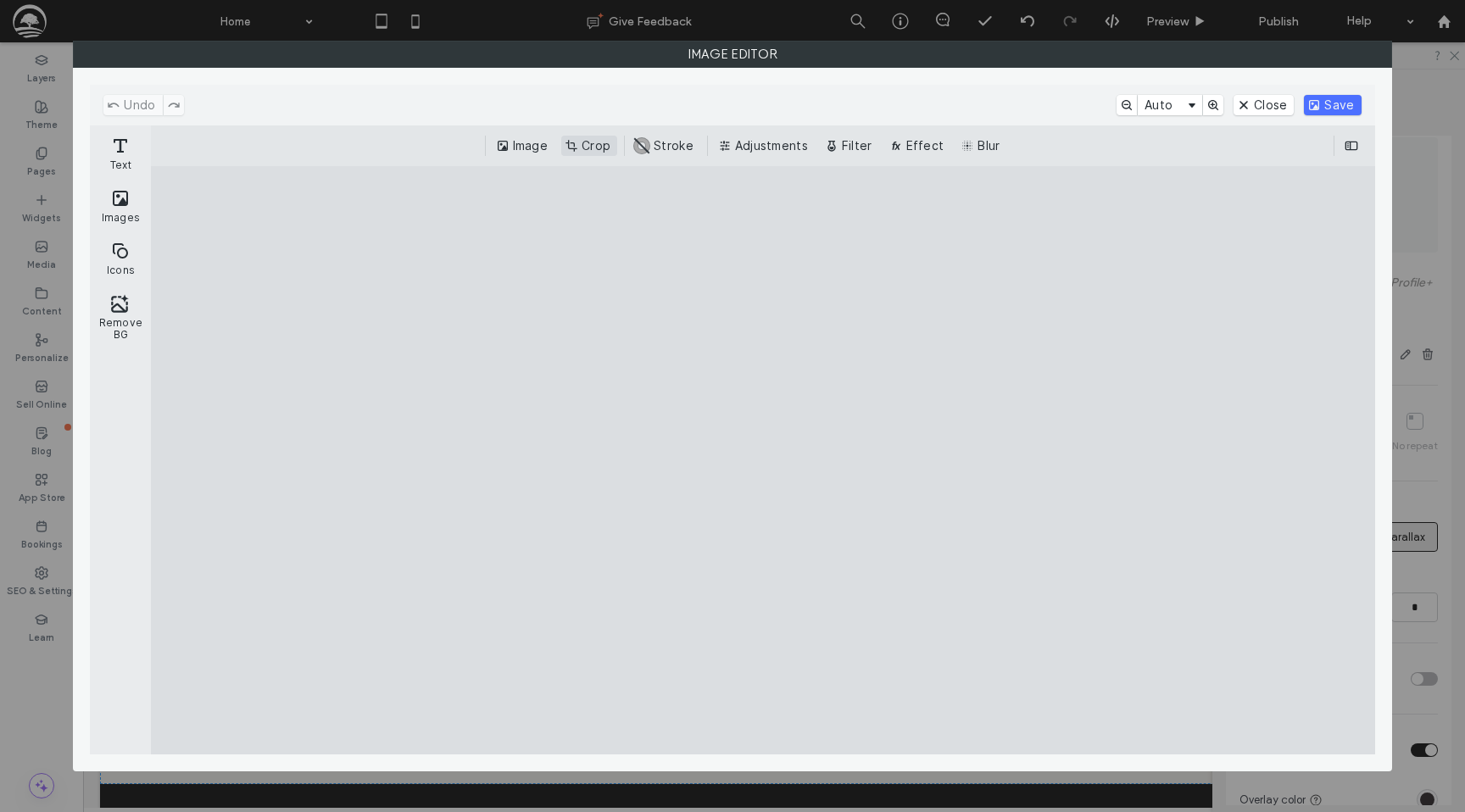
click at [594, 138] on button "Crop" at bounding box center [589, 145] width 56 height 21
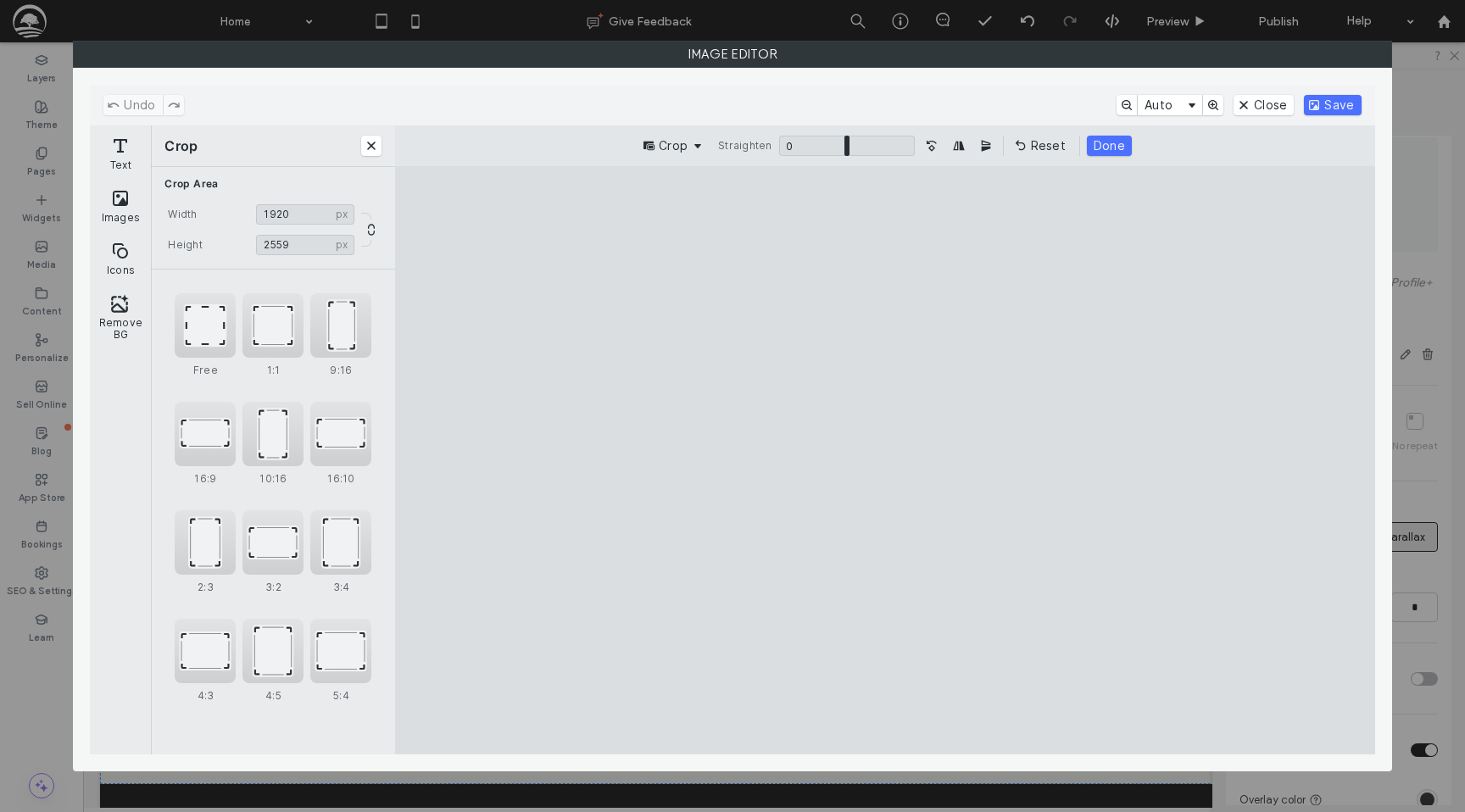
type input "****"
drag, startPoint x: 877, startPoint y: 227, endPoint x: 877, endPoint y: 280, distance: 53.0
click at [885, 460] on cesdk-canvas "Editor canvas" at bounding box center [885, 460] width 0 height 0
click at [1320, 110] on button "Save" at bounding box center [1332, 105] width 57 height 21
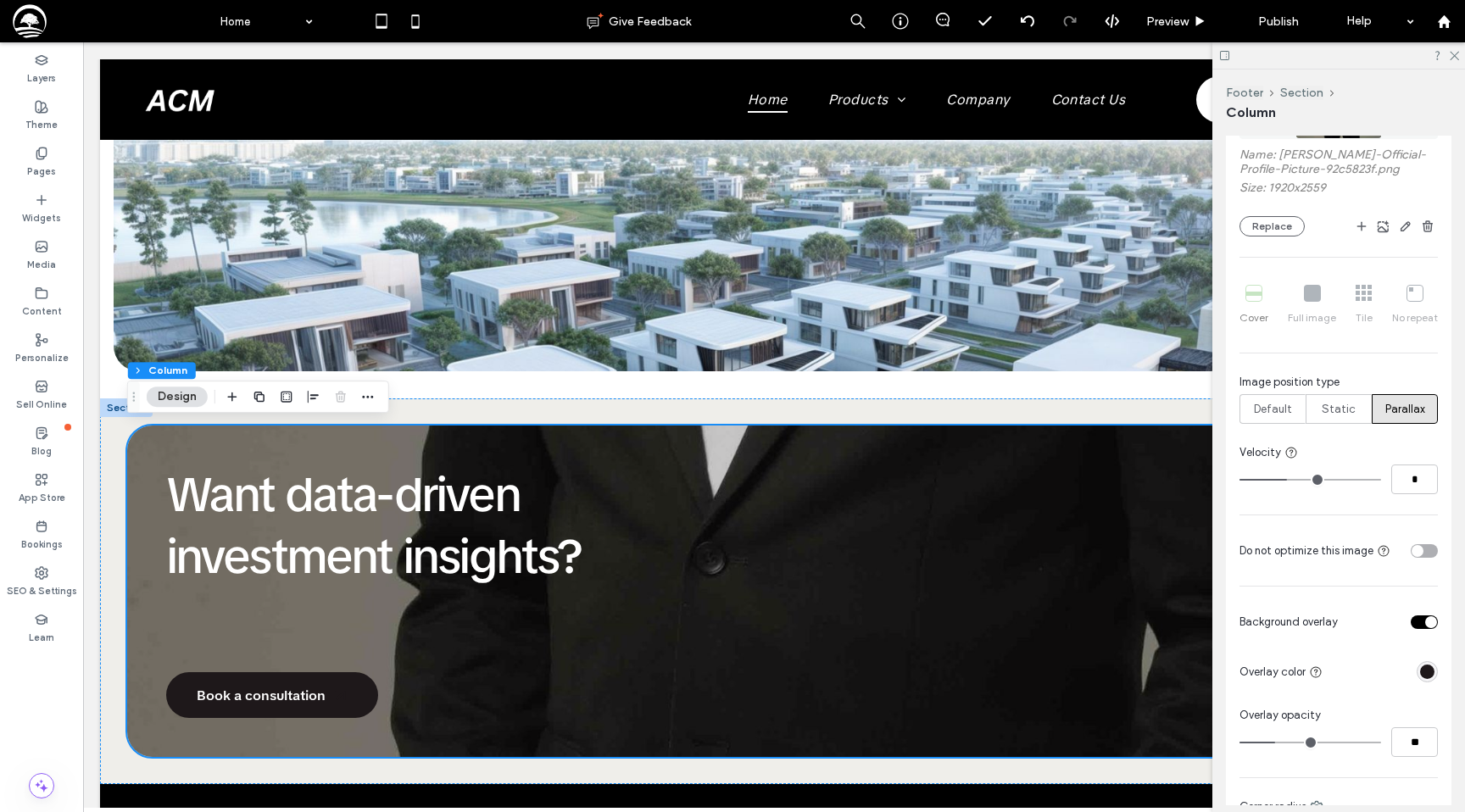
scroll to position [427, 0]
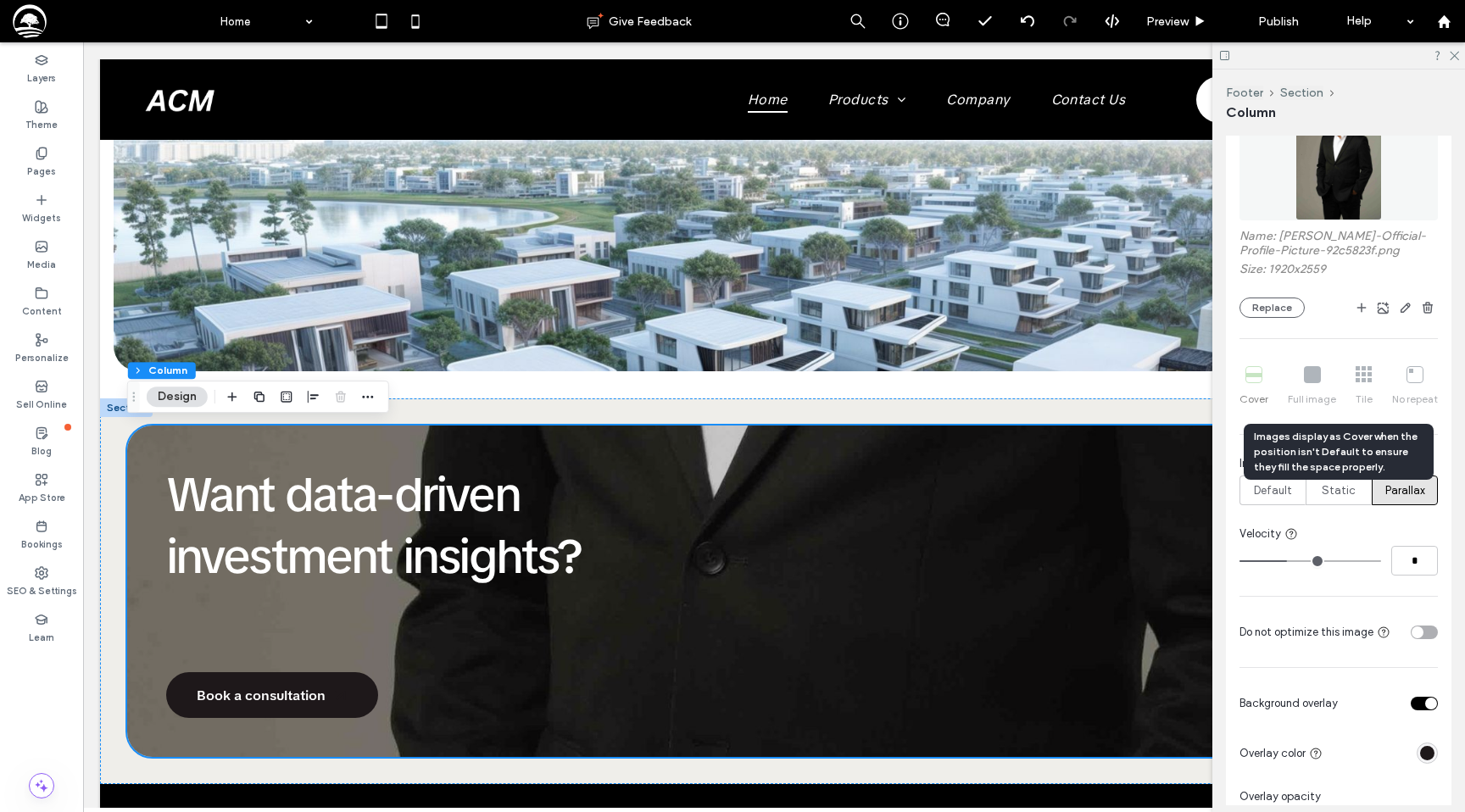
click at [1363, 370] on div "Cover Full image Tile No repeat" at bounding box center [1338, 386] width 198 height 54
click at [1312, 370] on div "Cover Full image Tile No repeat" at bounding box center [1338, 386] width 198 height 54
click at [1271, 488] on span "Default" at bounding box center [1273, 490] width 38 height 17
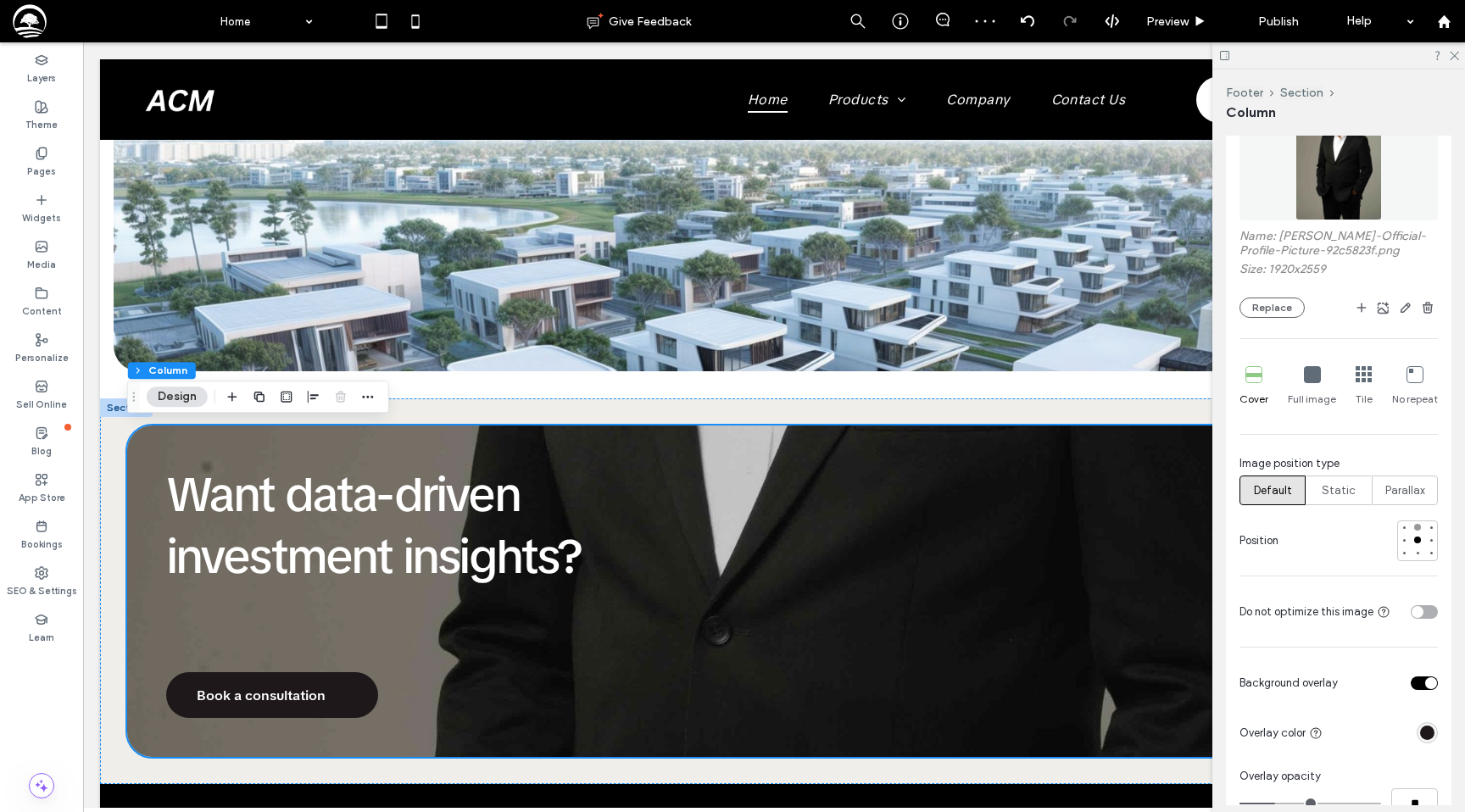
click at [1417, 529] on div at bounding box center [1417, 528] width 7 height 7
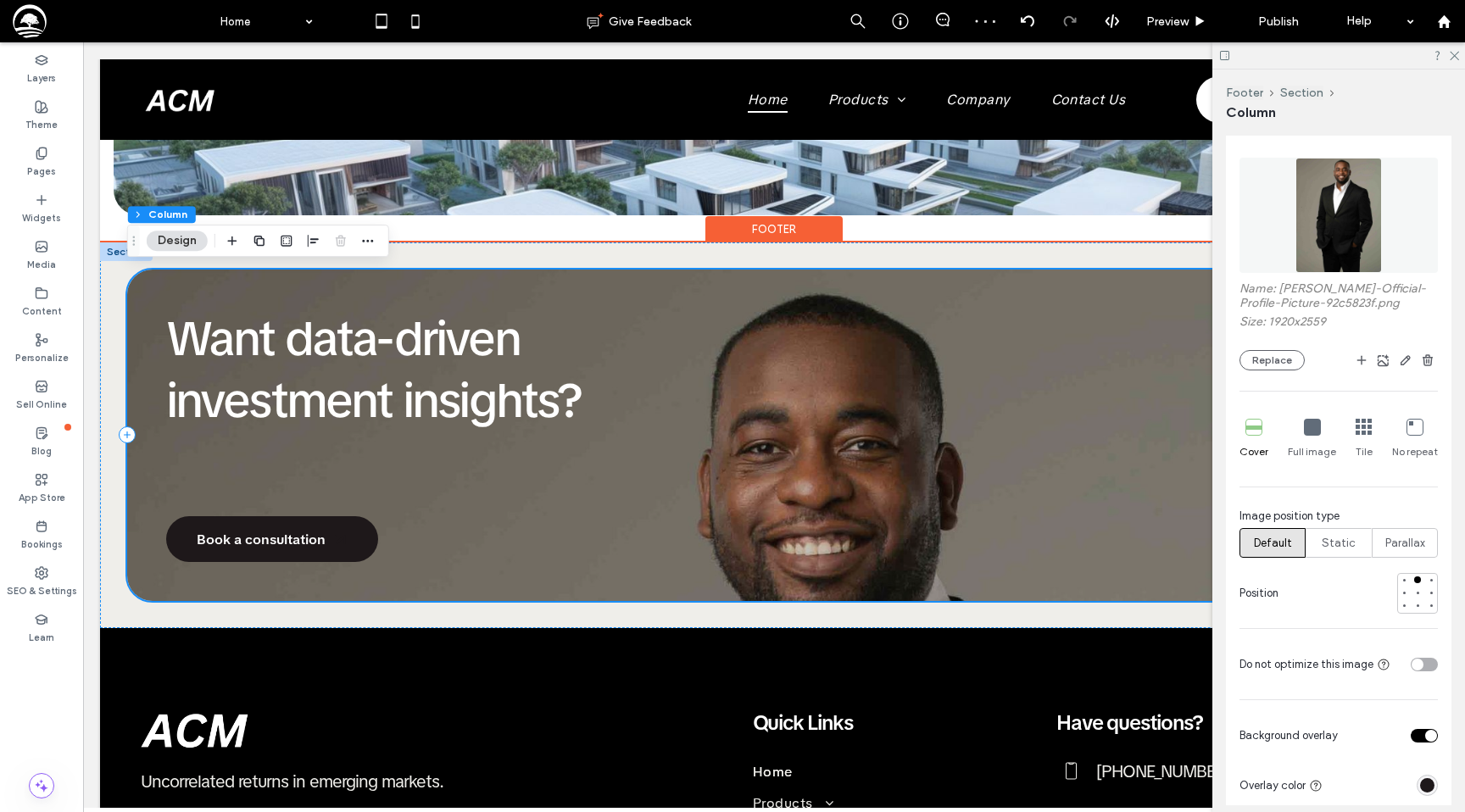
scroll to position [1724, 0]
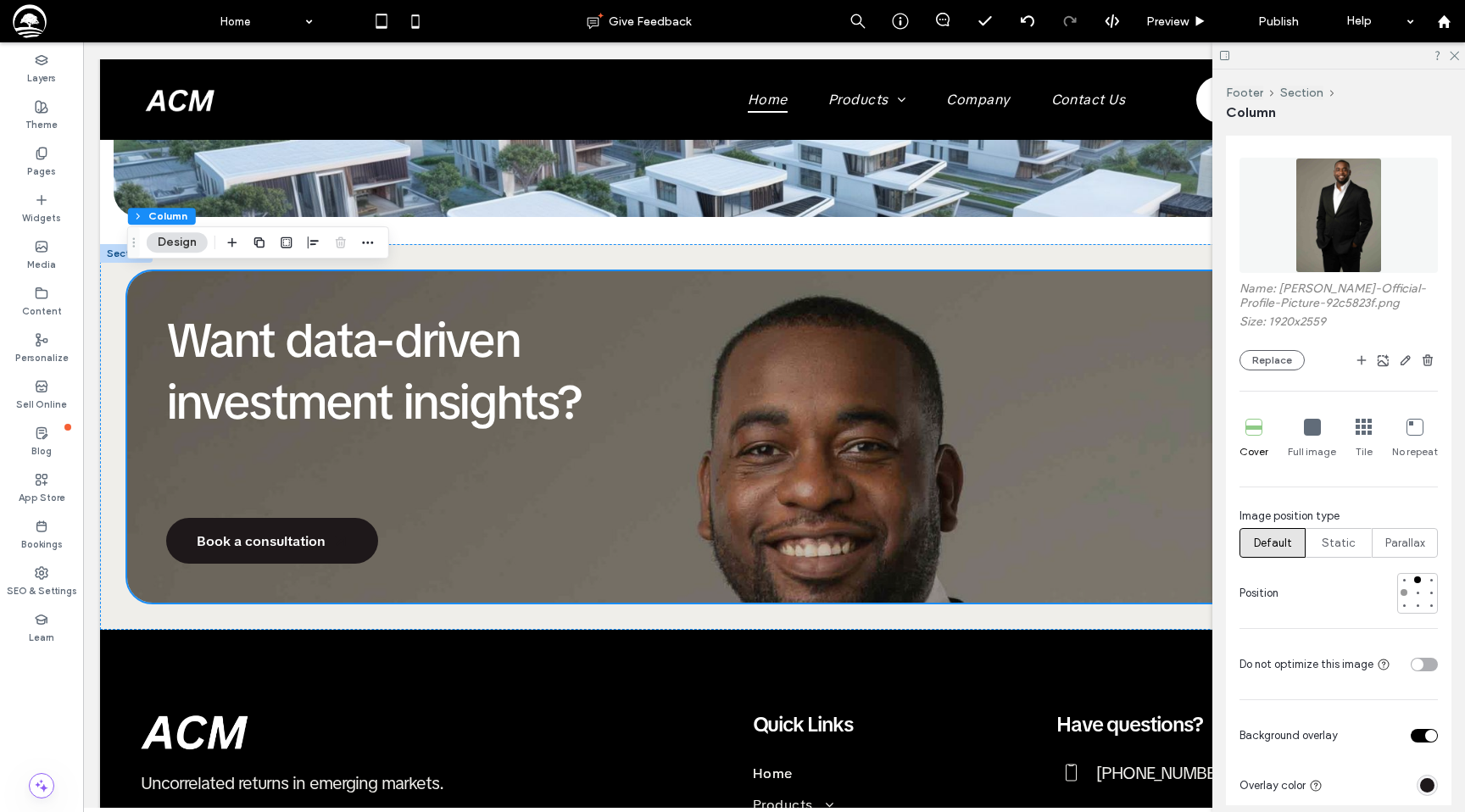
click at [1399, 593] on div at bounding box center [1403, 592] width 12 height 12
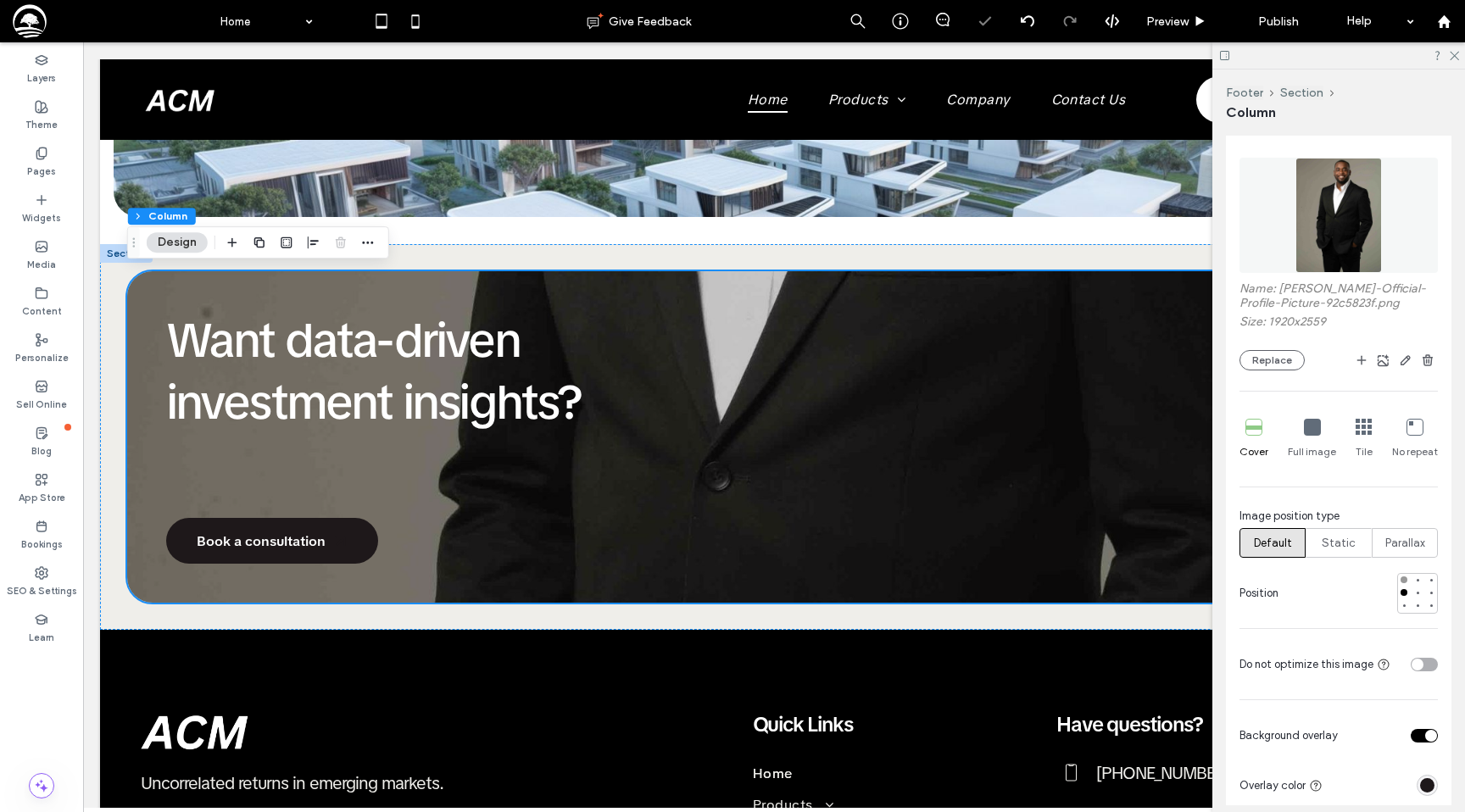
click at [1405, 577] on div at bounding box center [1404, 580] width 7 height 7
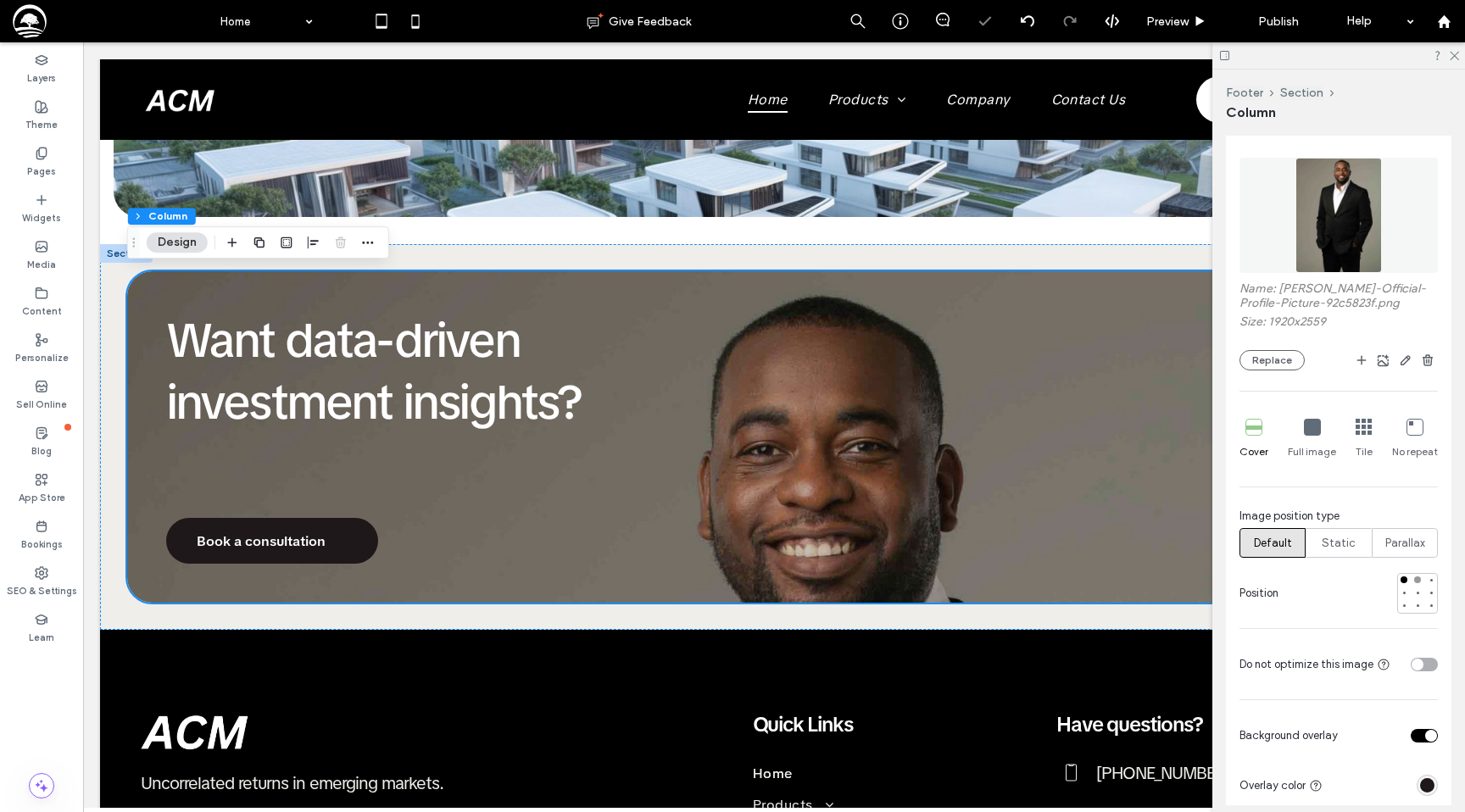
click at [1421, 577] on div at bounding box center [1417, 579] width 12 height 12
click at [1325, 537] on span "Static" at bounding box center [1338, 543] width 34 height 17
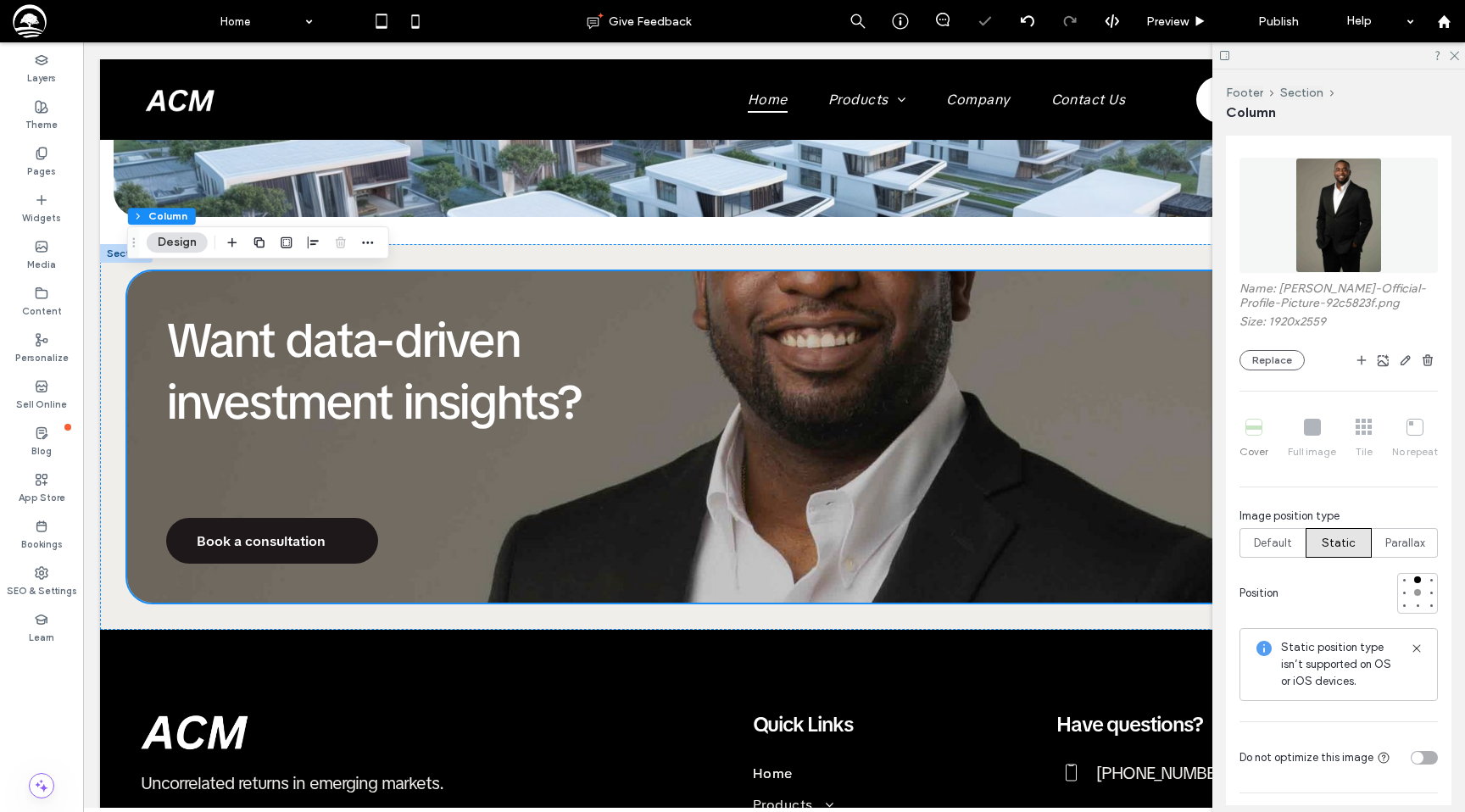
click at [1417, 590] on div at bounding box center [1417, 592] width 7 height 7
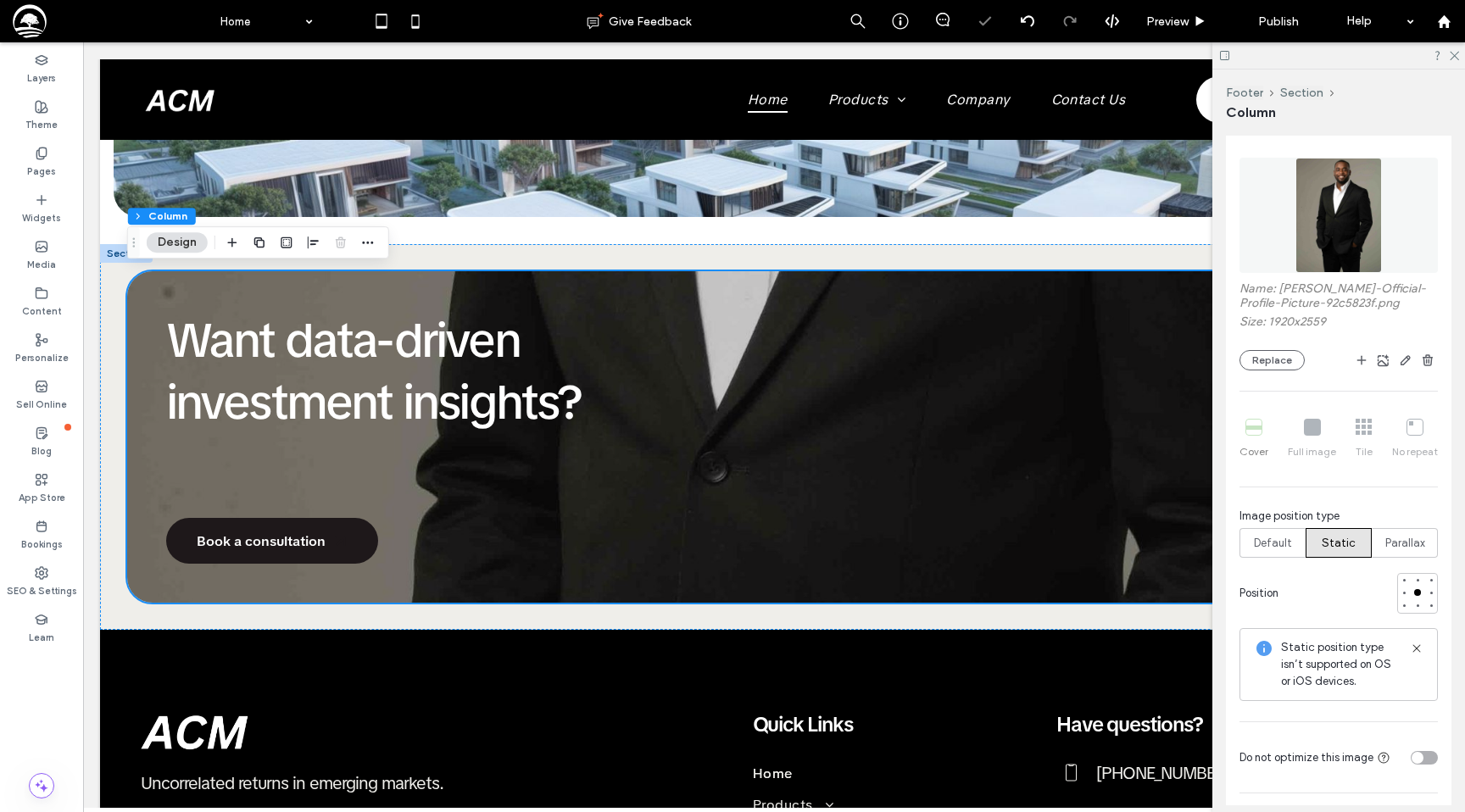
click at [1420, 572] on div at bounding box center [1417, 592] width 40 height 40
click at [1420, 573] on div at bounding box center [1417, 579] width 12 height 12
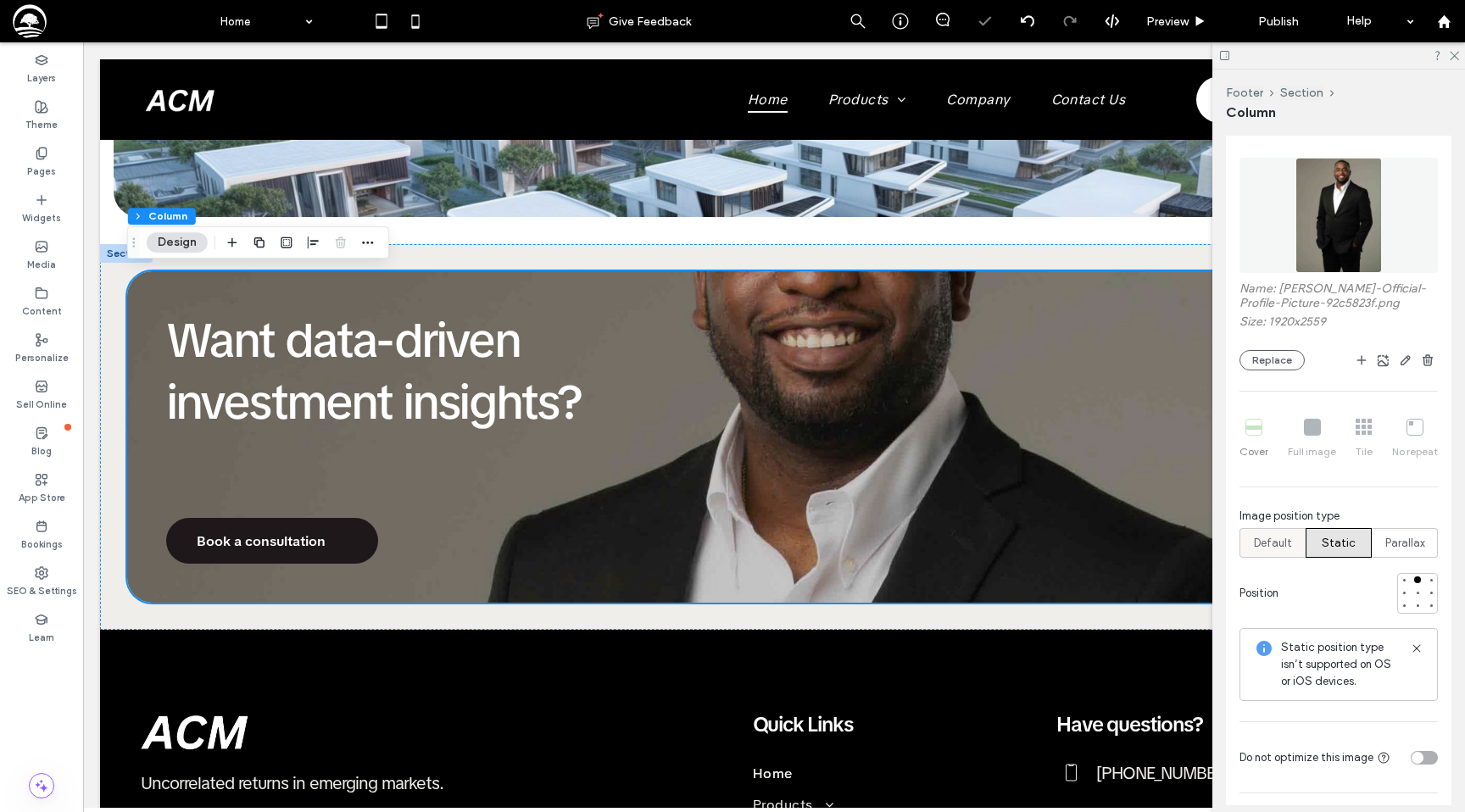
click at [1259, 537] on span "Default" at bounding box center [1273, 543] width 38 height 17
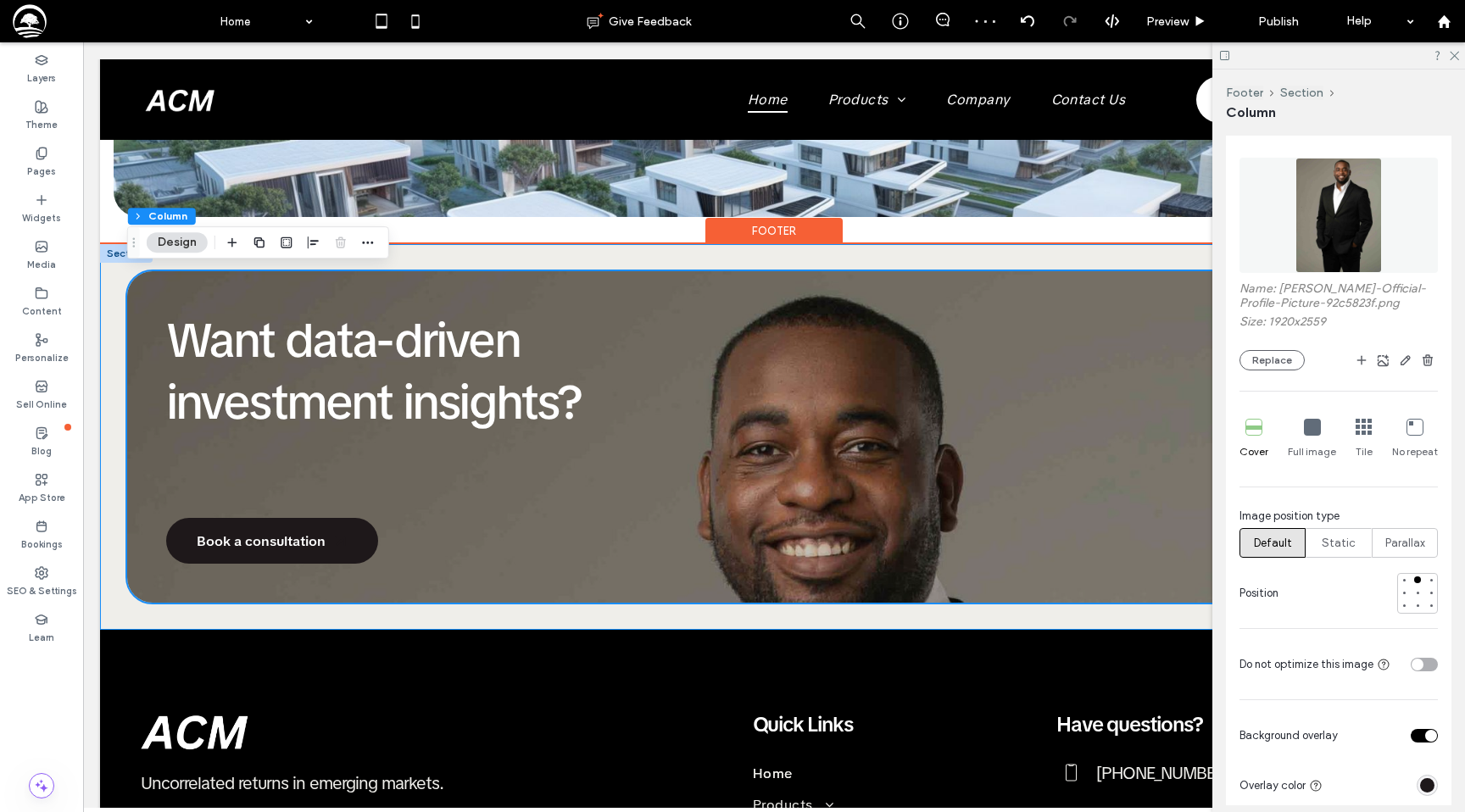
click at [861, 266] on div "Want data-driven investment insights? Book a consultation" at bounding box center [774, 437] width 1348 height 386
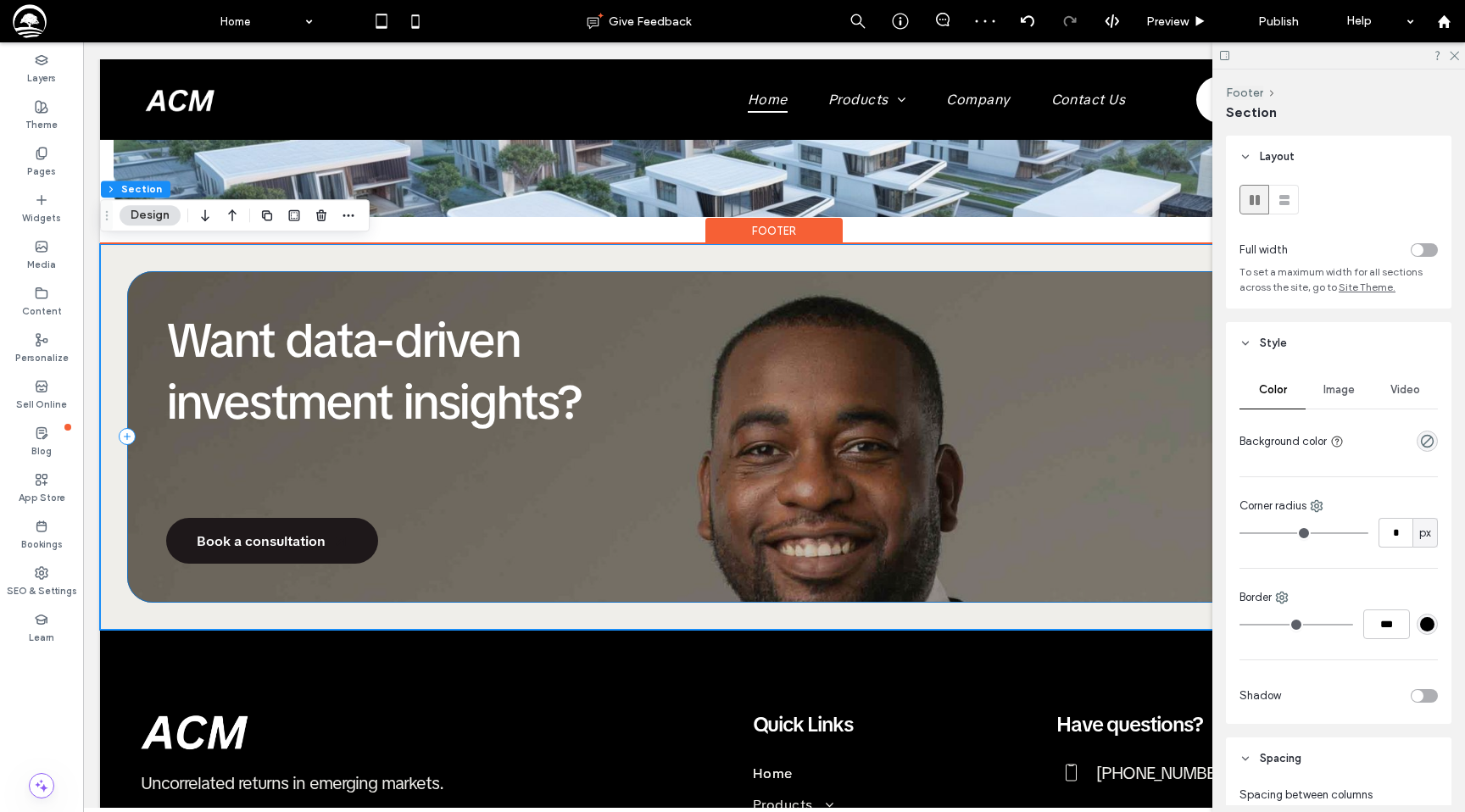
click at [862, 273] on div "Want data-driven investment insights? Book a consultation" at bounding box center [774, 437] width 1294 height 332
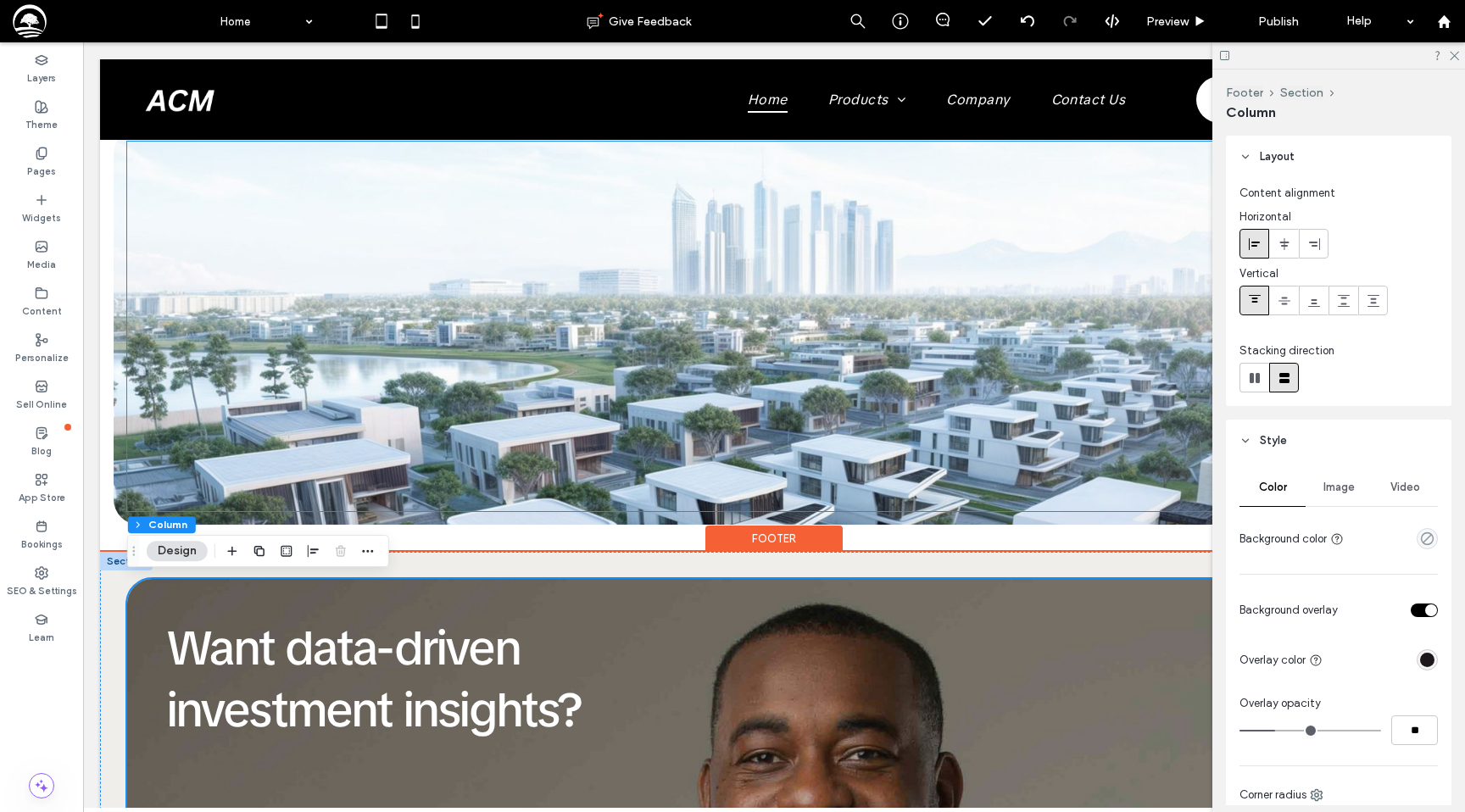
scroll to position [1415, 0]
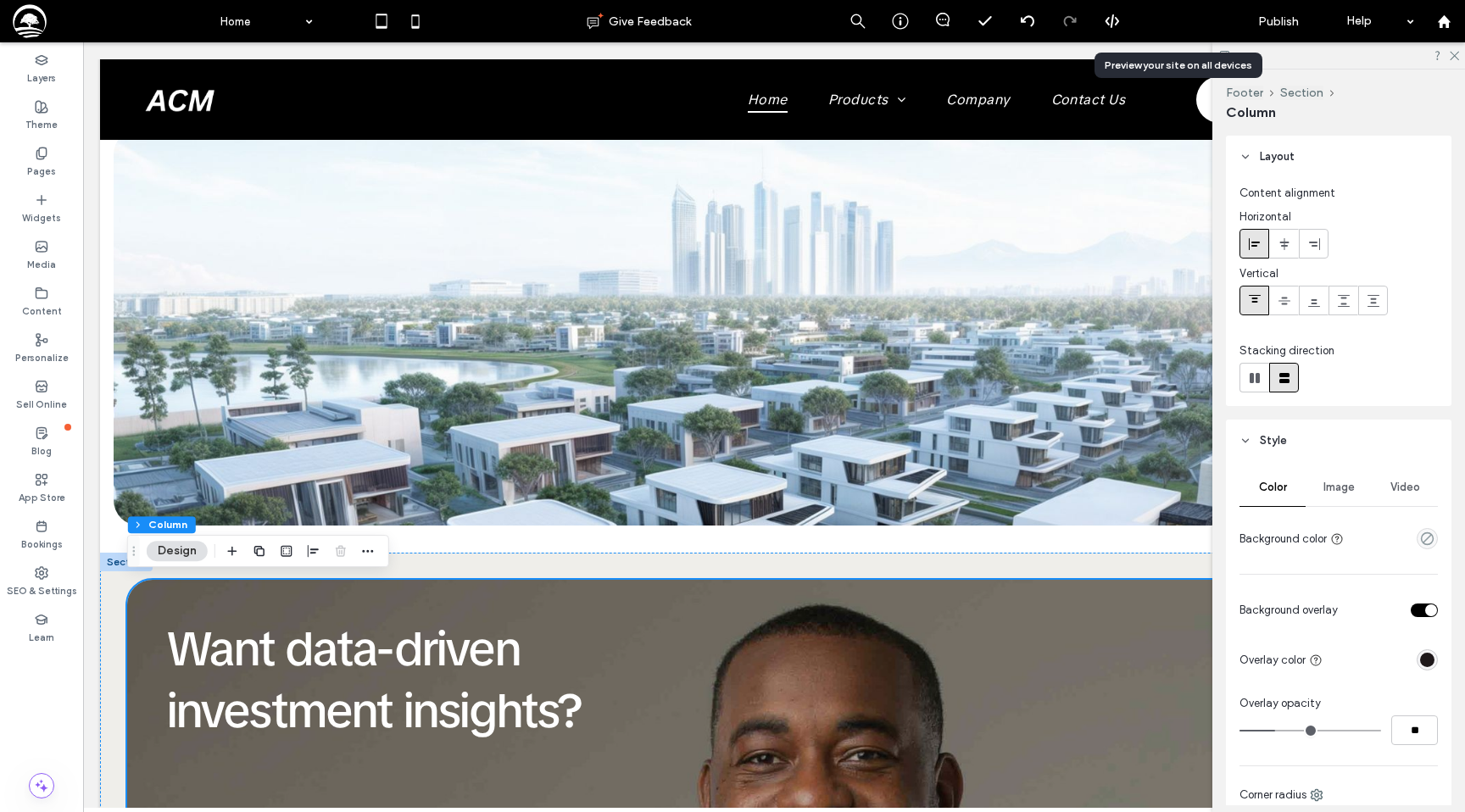
click at [1163, 29] on div "Preview" at bounding box center [1177, 21] width 86 height 42
click at [1173, 24] on span "Preview" at bounding box center [1167, 22] width 42 height 14
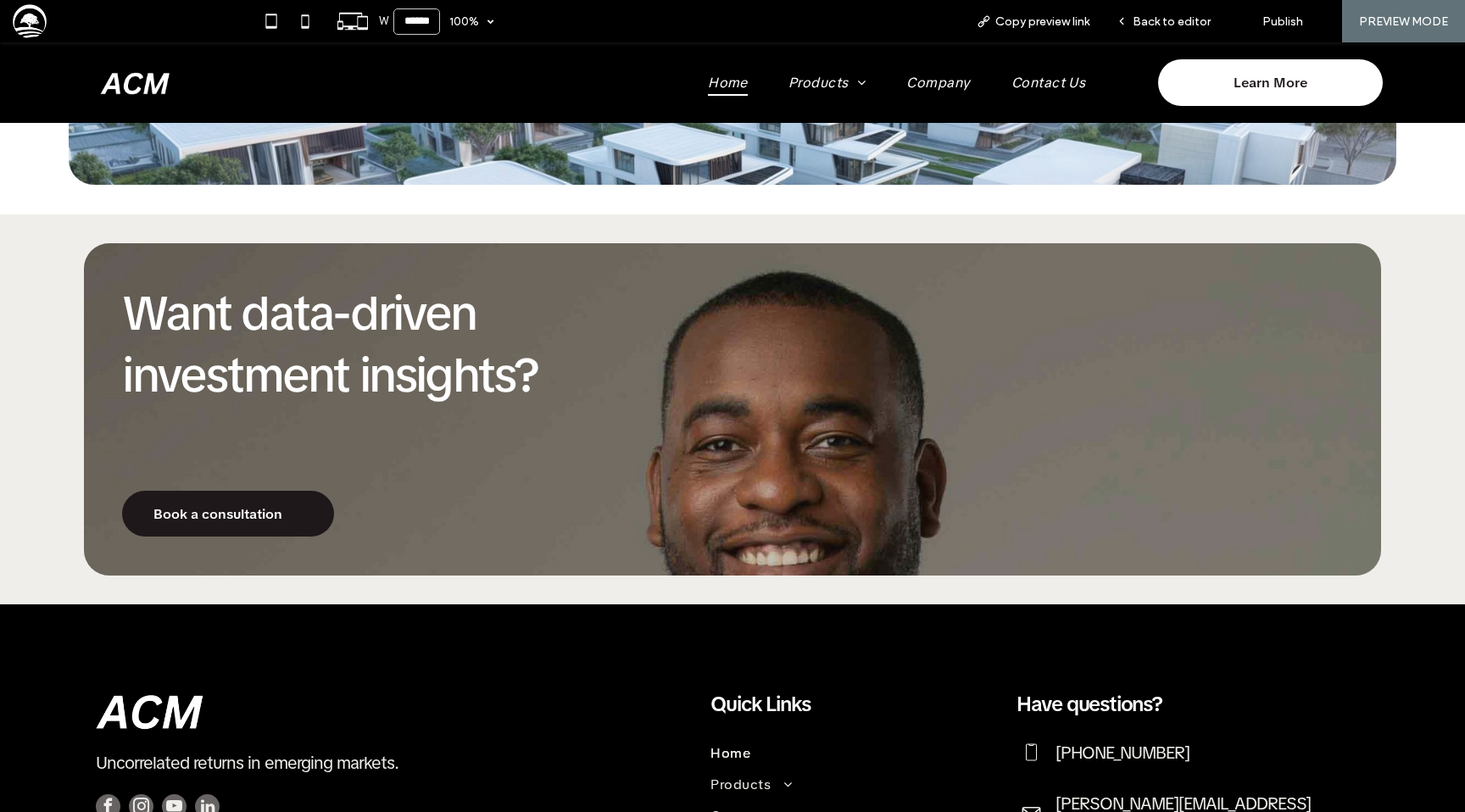
scroll to position [1758, 0]
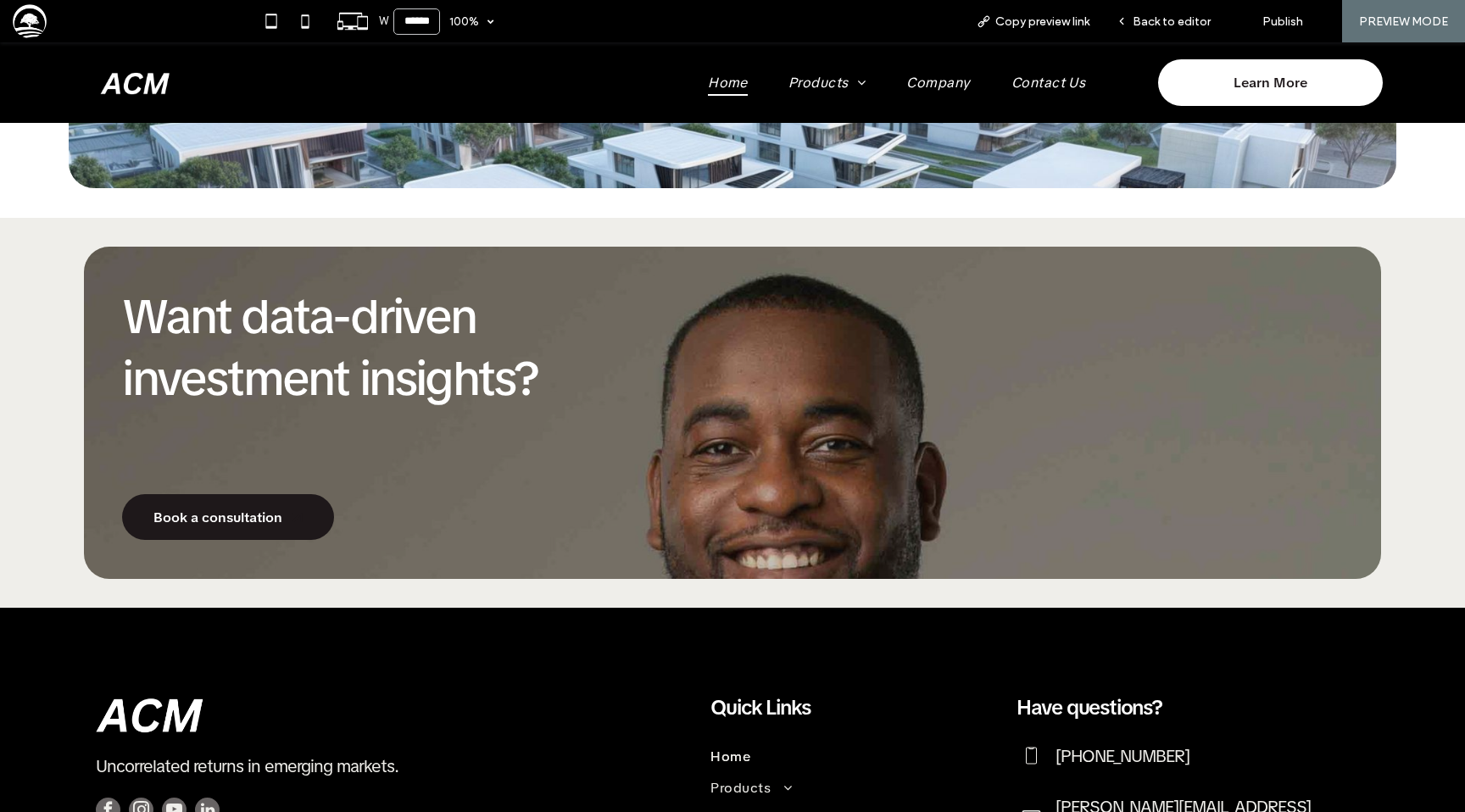
click at [751, 286] on div "Want data-driven investment insights? Book a consultation" at bounding box center [732, 413] width 1298 height 332
click at [1155, 22] on span "Back to editor" at bounding box center [1171, 22] width 78 height 14
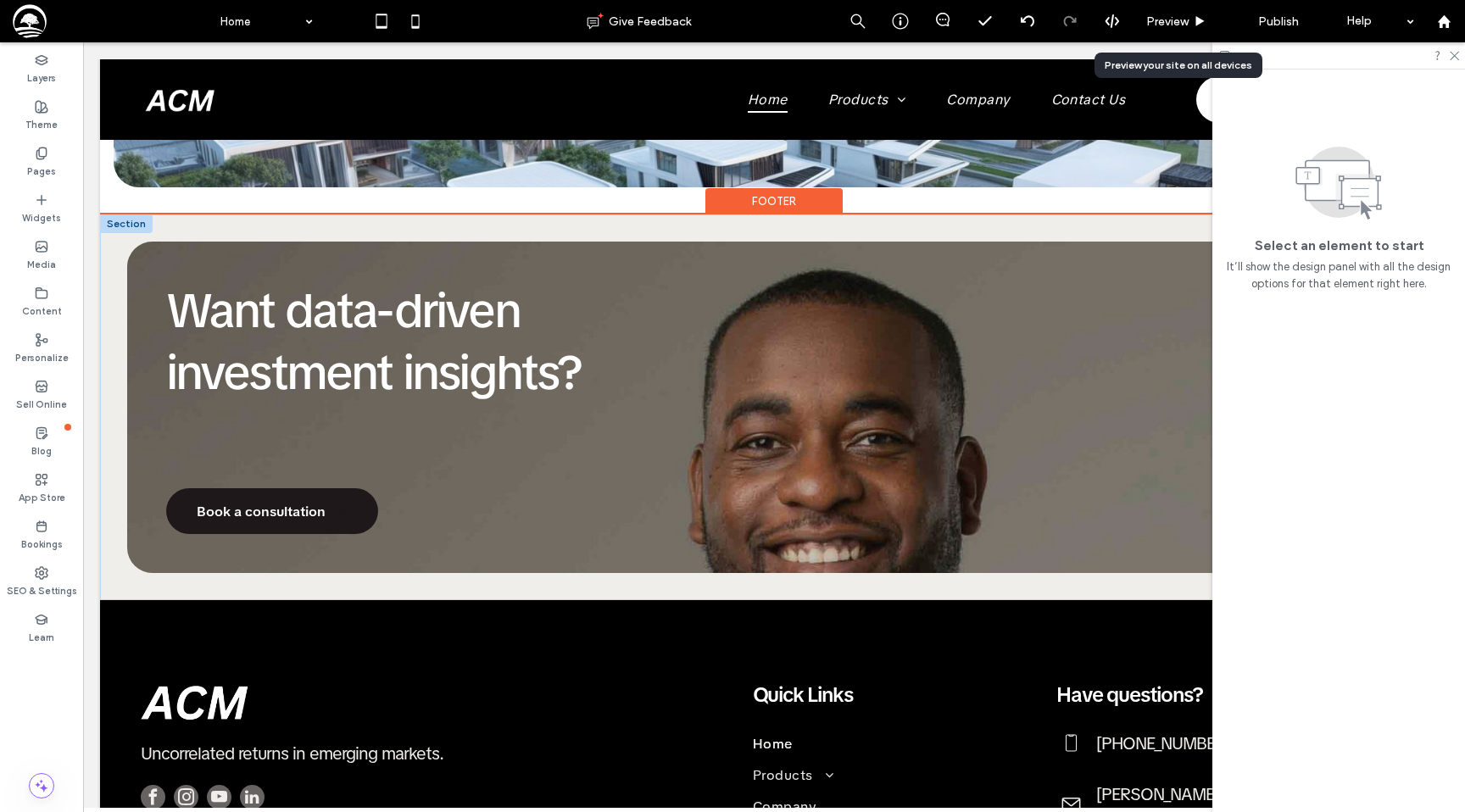
scroll to position [1752, 0]
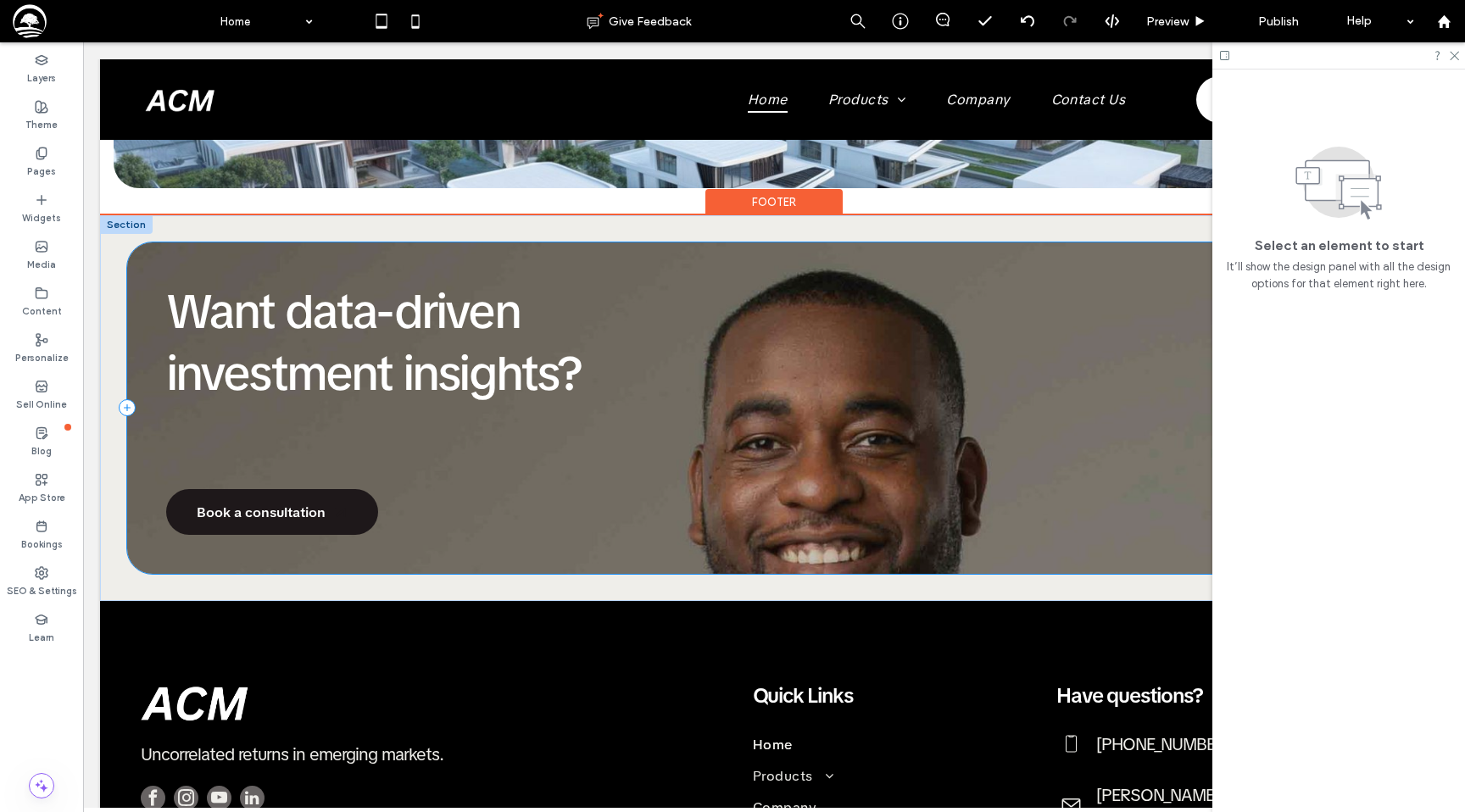
click at [489, 441] on div "Want data-driven investment insights? Book a consultation" at bounding box center [774, 408] width 1294 height 332
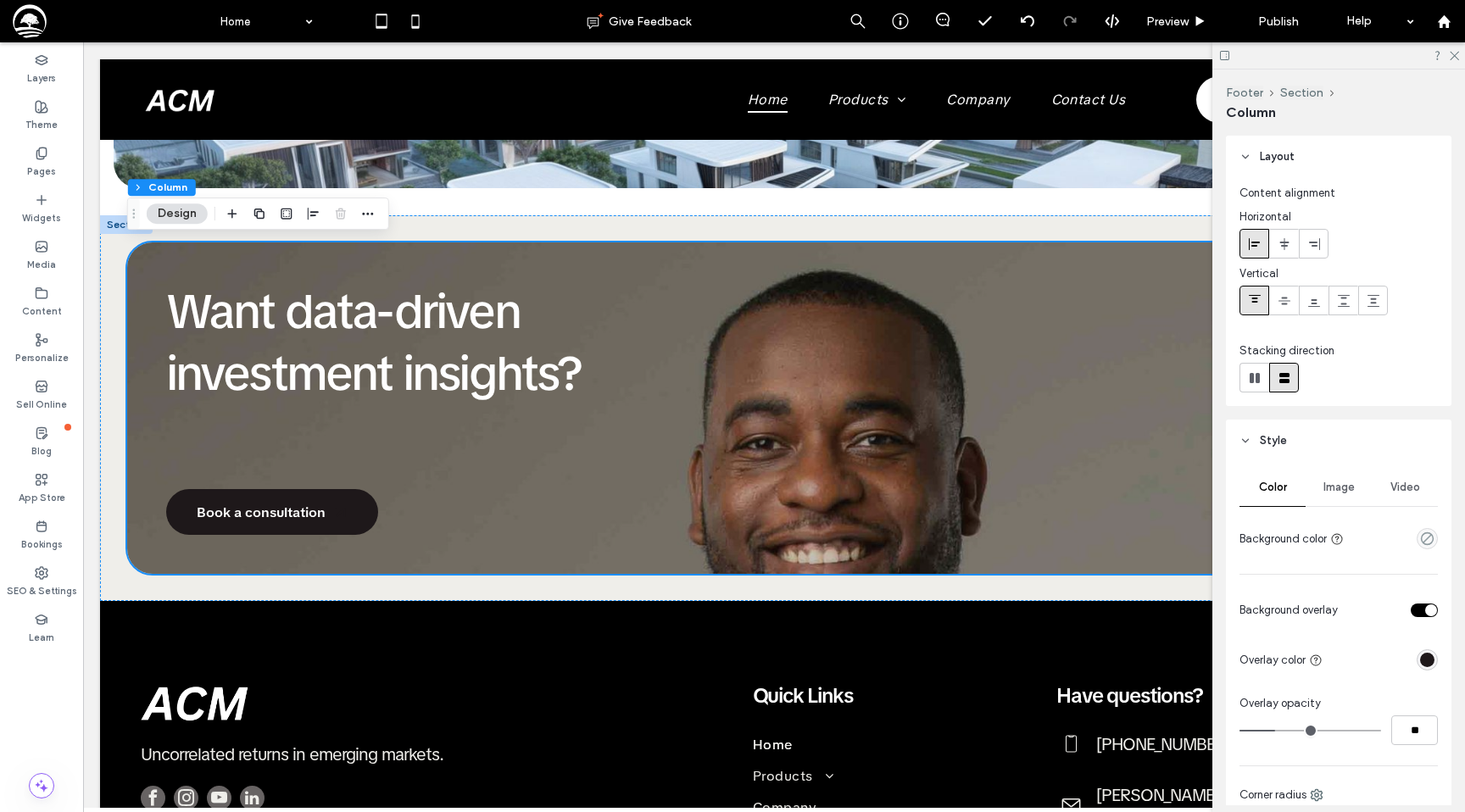
click at [185, 211] on button "Design" at bounding box center [177, 214] width 61 height 21
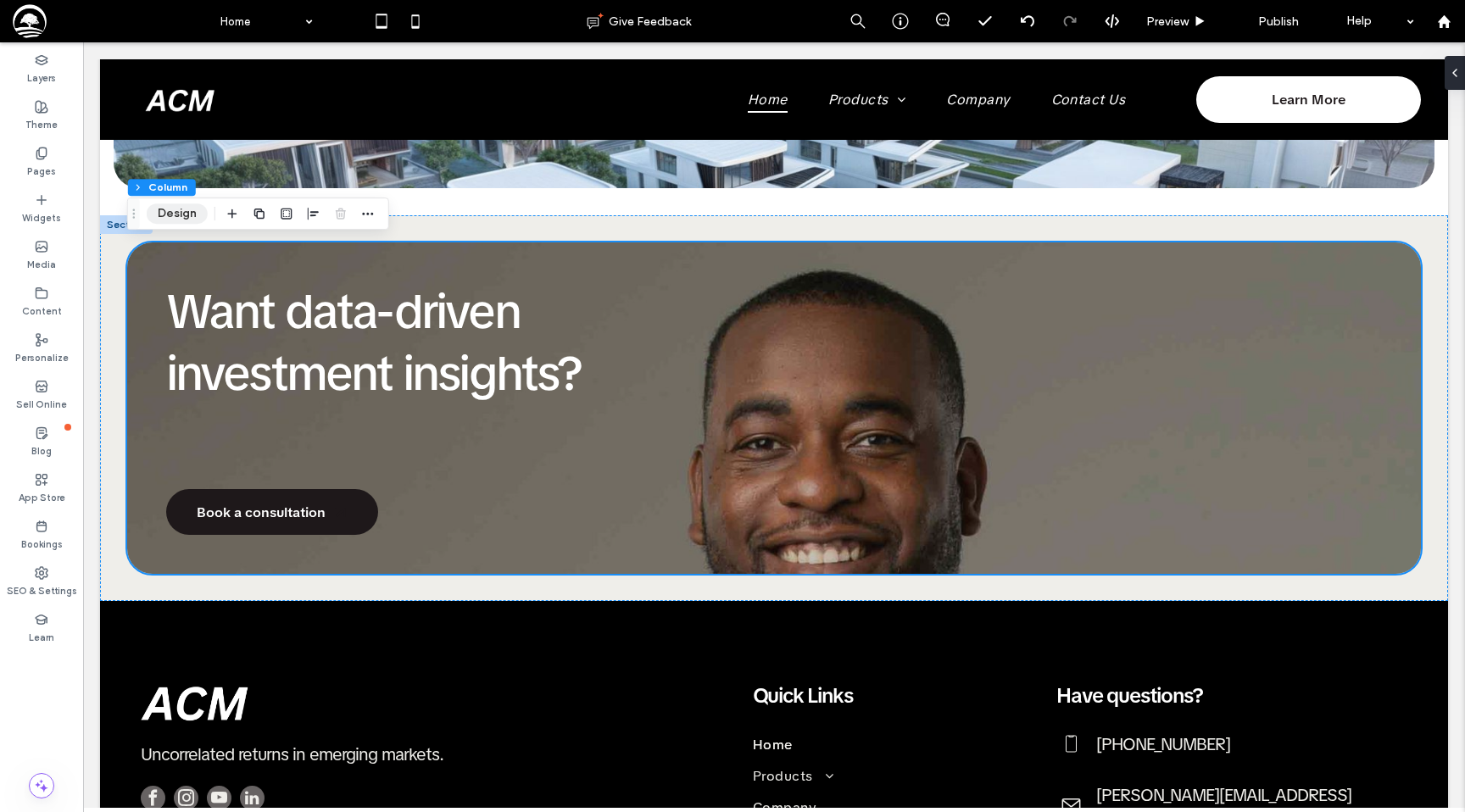
click at [173, 220] on button "Design" at bounding box center [177, 214] width 61 height 21
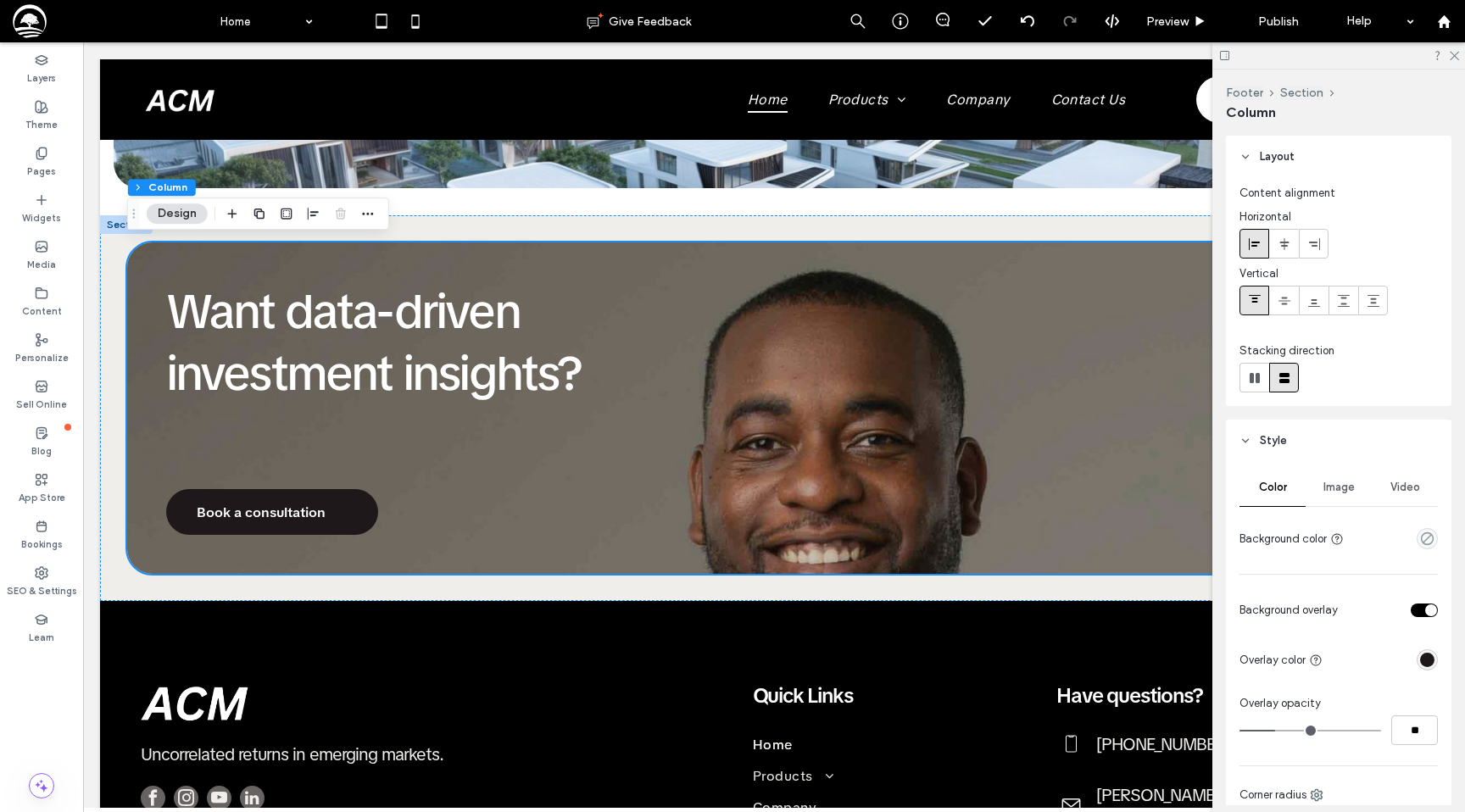
click at [1334, 472] on div "Image" at bounding box center [1338, 487] width 66 height 38
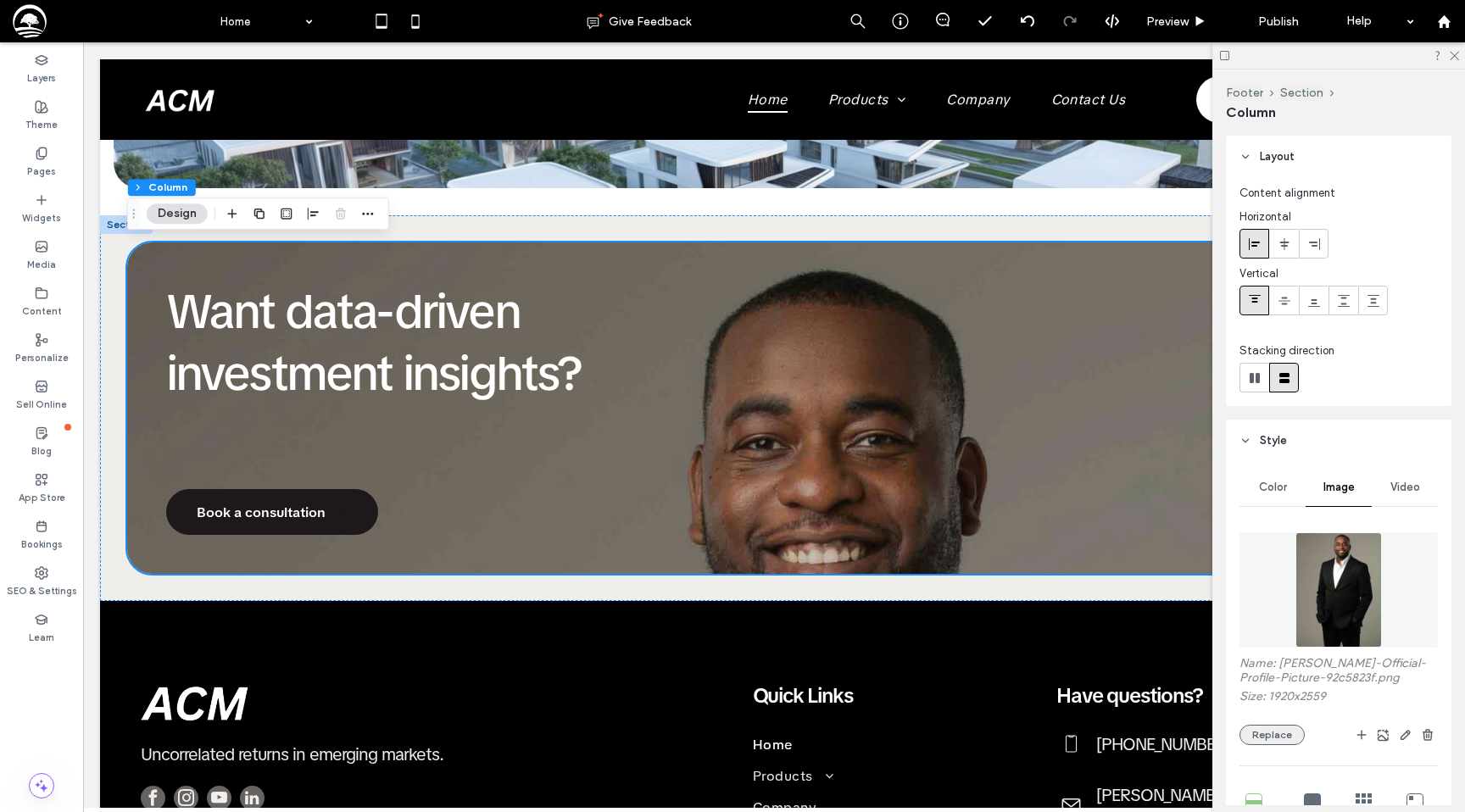
click at [1257, 734] on button "Replace" at bounding box center [1272, 734] width 66 height 21
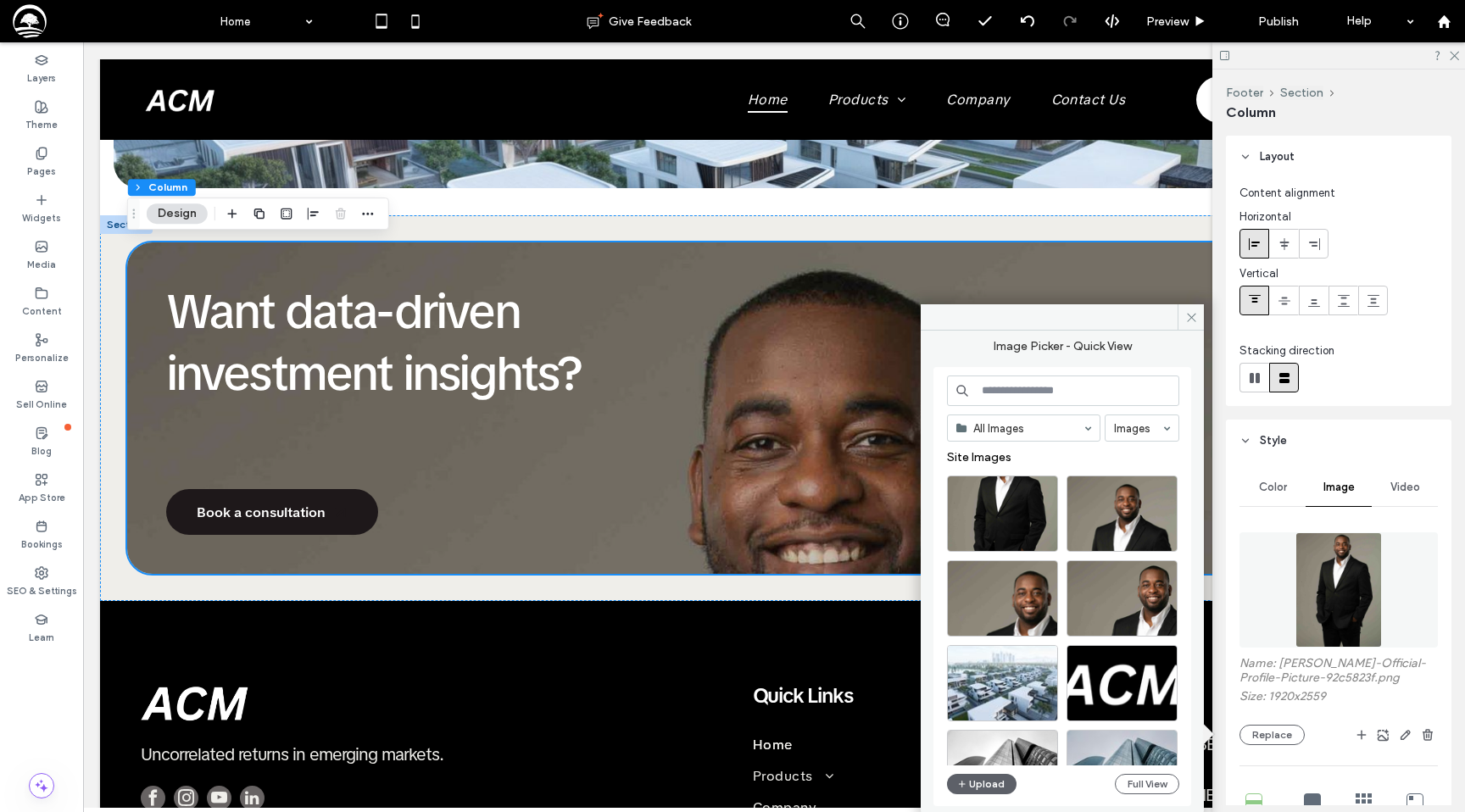
click at [1121, 771] on div "All Images Images Site Images Upload Full View" at bounding box center [1063, 586] width 232 height 423
click at [1123, 773] on button "Full View" at bounding box center [1147, 783] width 65 height 21
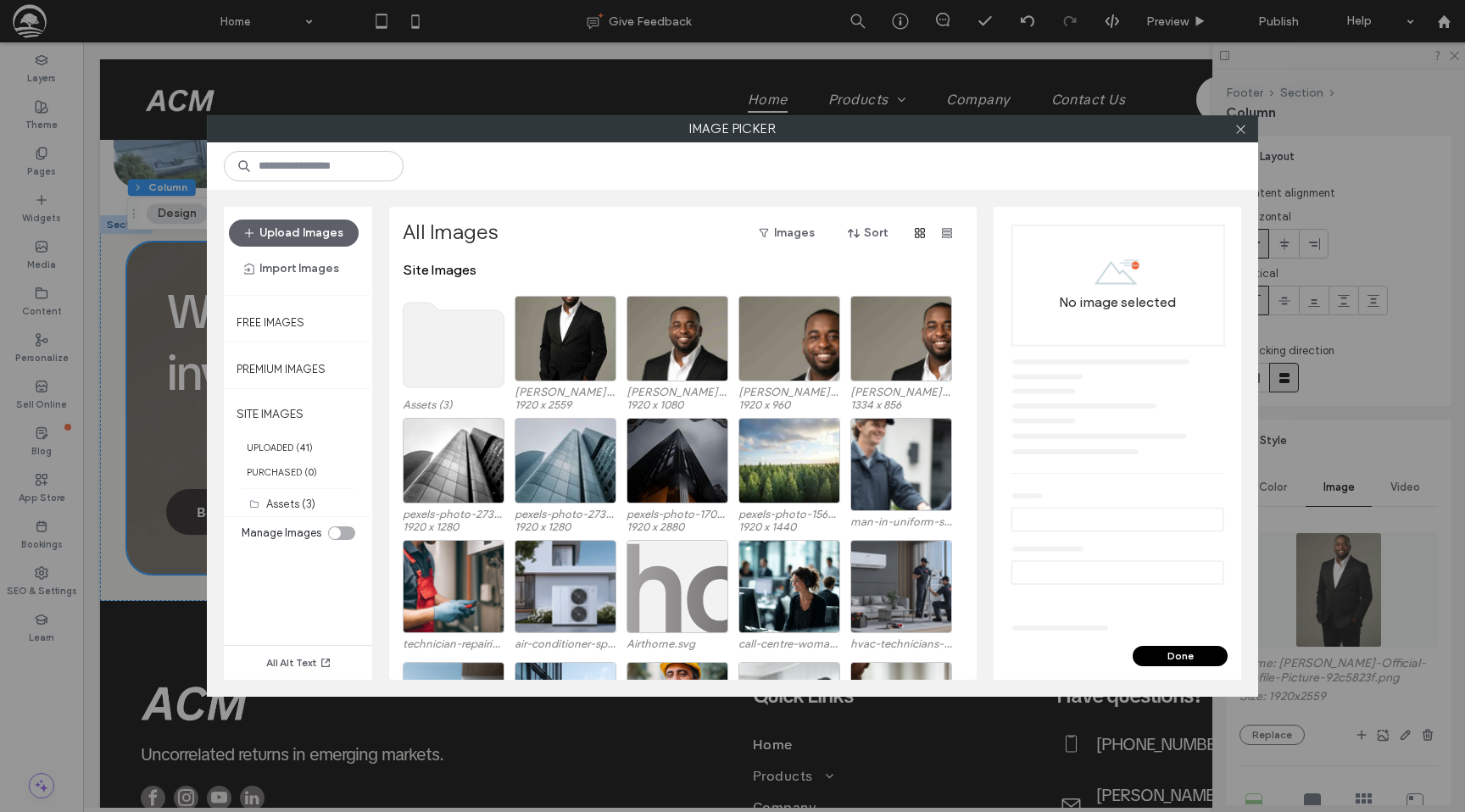
click at [440, 312] on use at bounding box center [454, 345] width 101 height 84
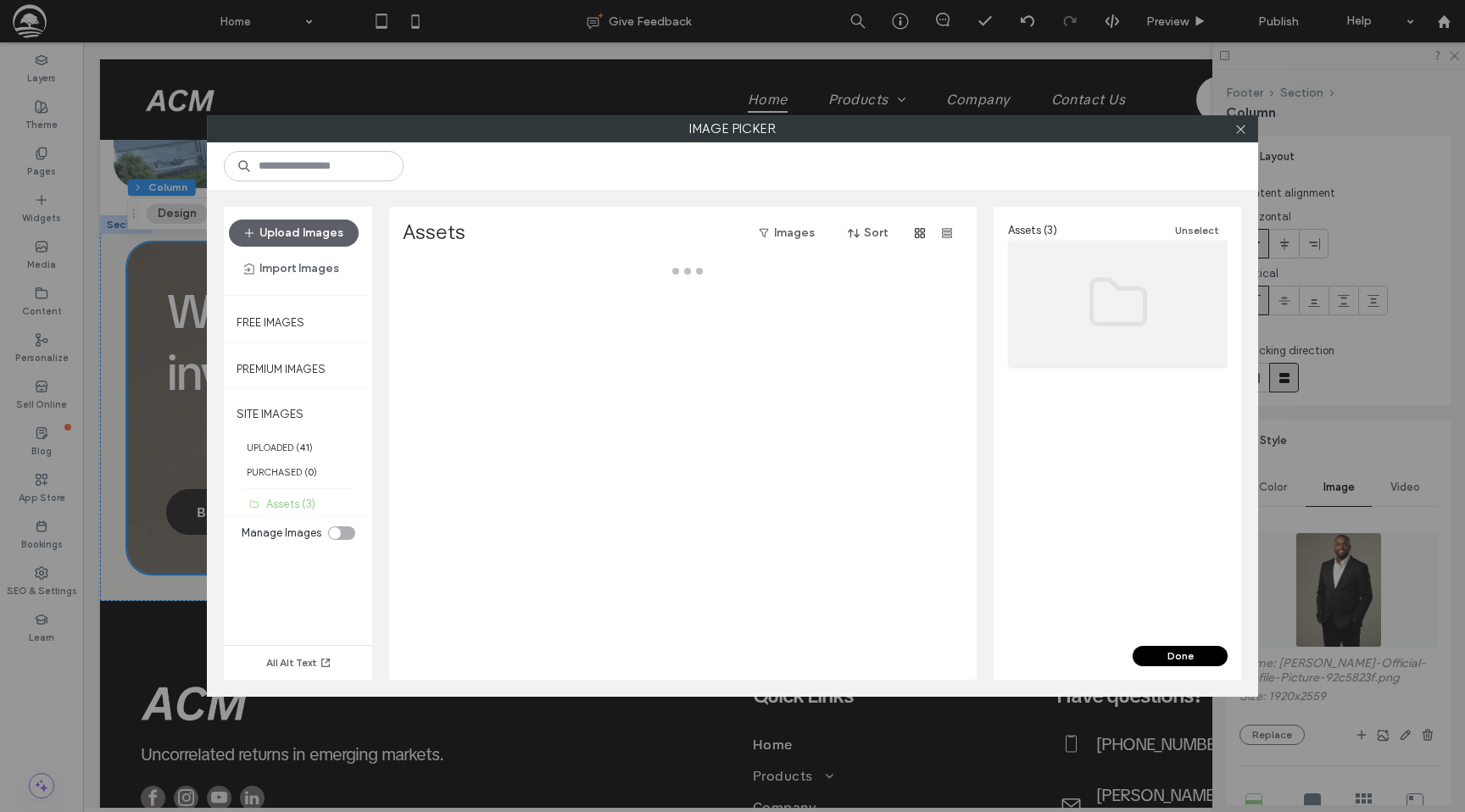
click at [440, 312] on div at bounding box center [688, 471] width 570 height 418
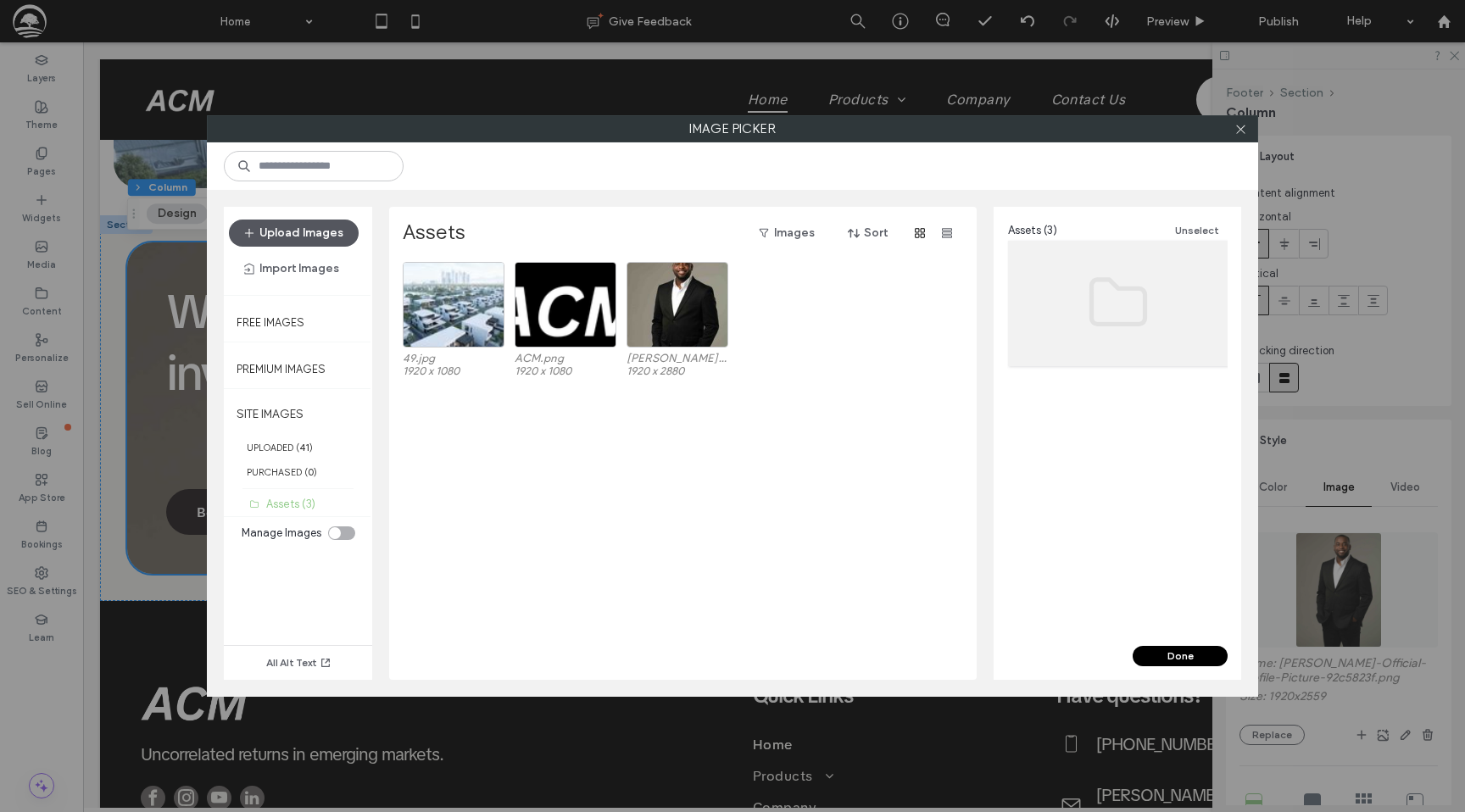
click at [273, 240] on button "Upload Images" at bounding box center [294, 233] width 129 height 27
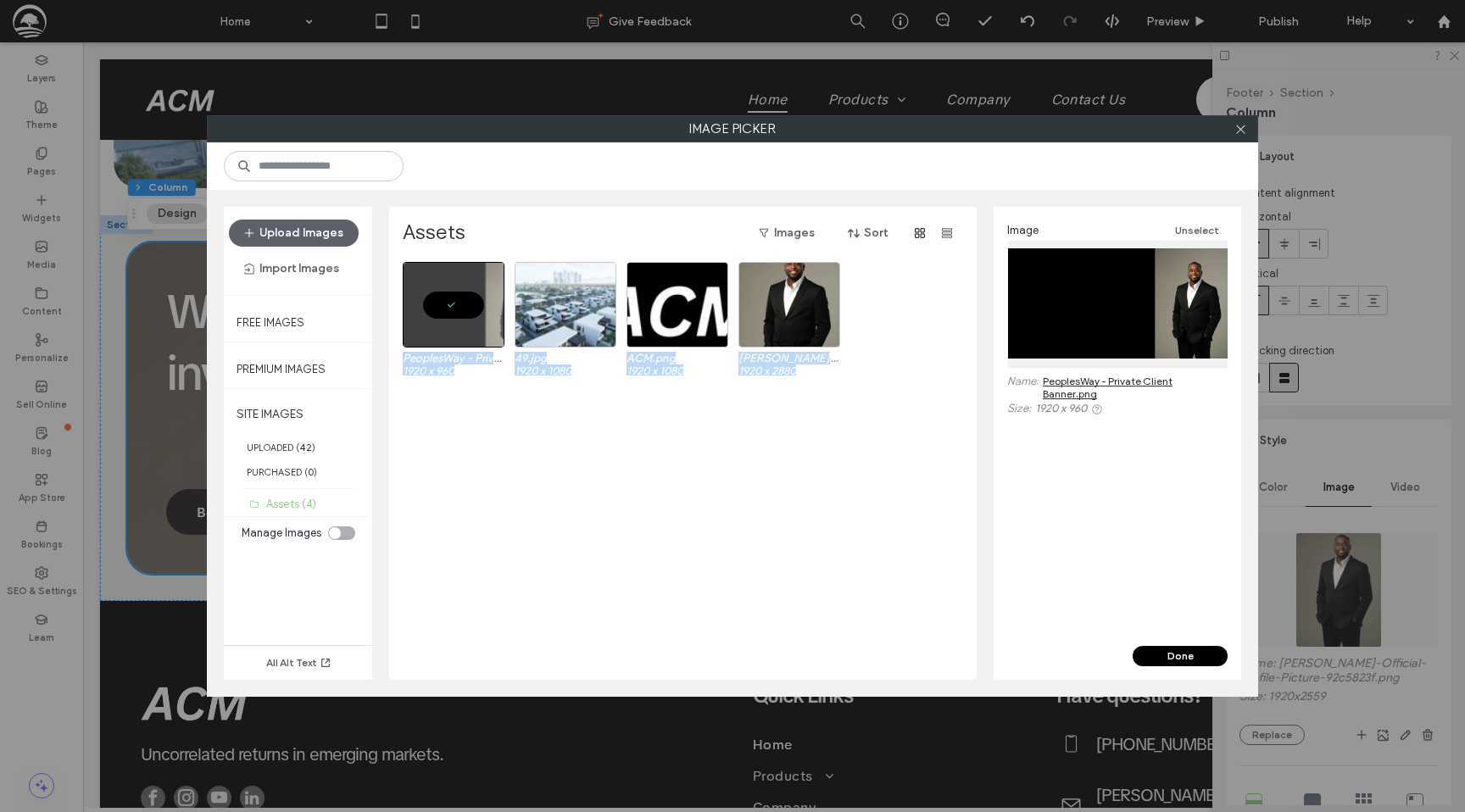
click at [1171, 656] on button "Done" at bounding box center [1180, 656] width 95 height 21
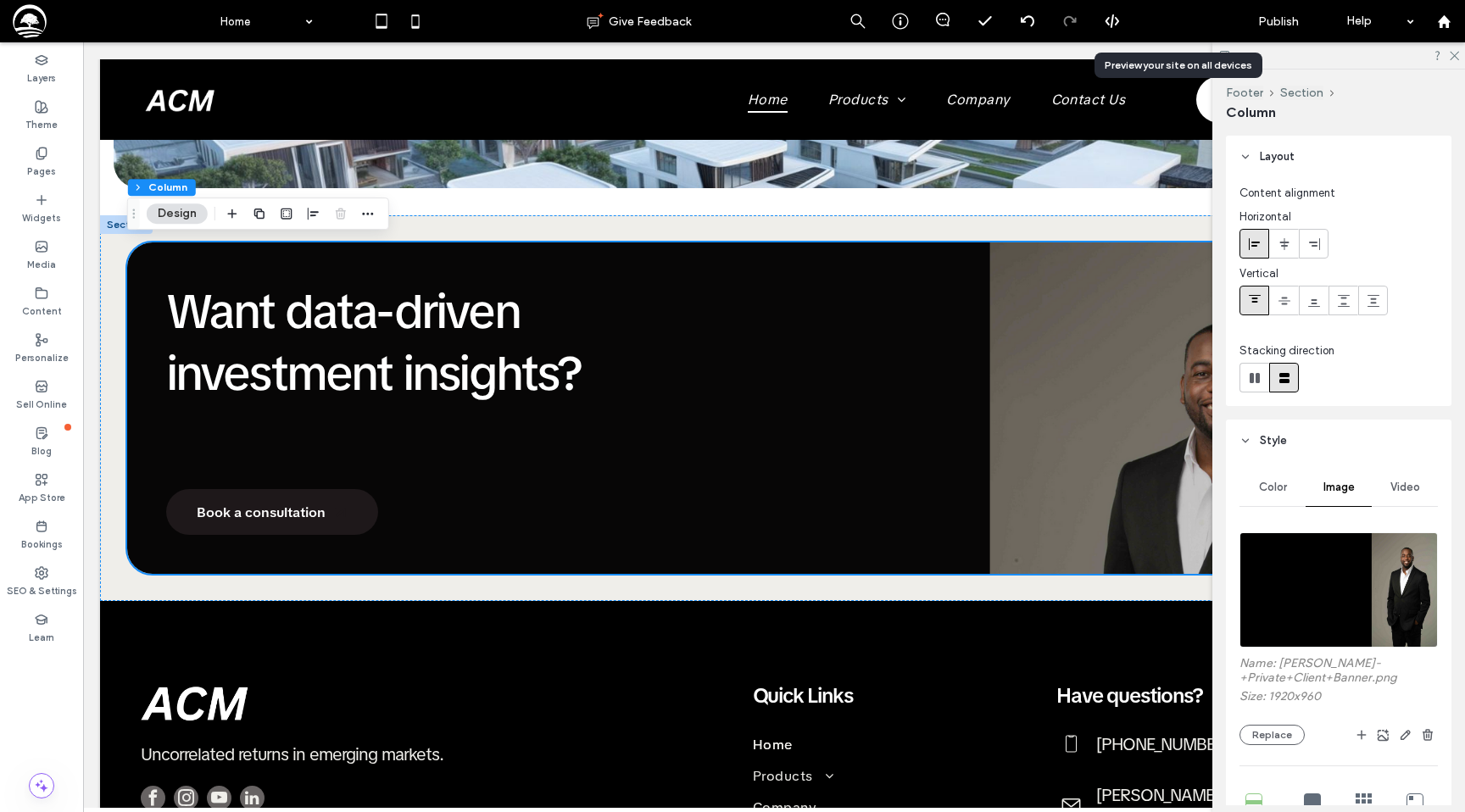
click at [1166, 20] on span "Preview" at bounding box center [1167, 22] width 42 height 14
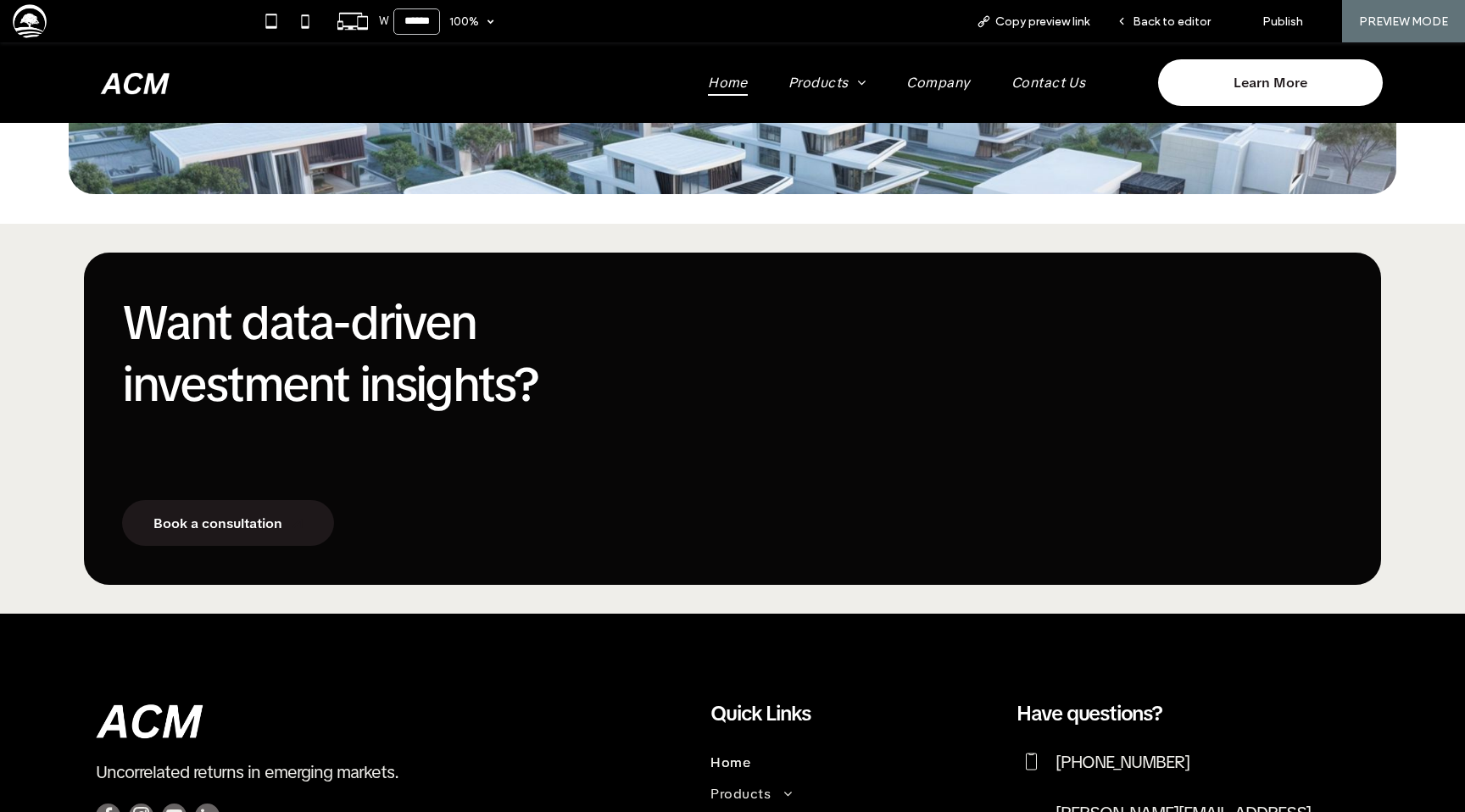
scroll to position [1754, 0]
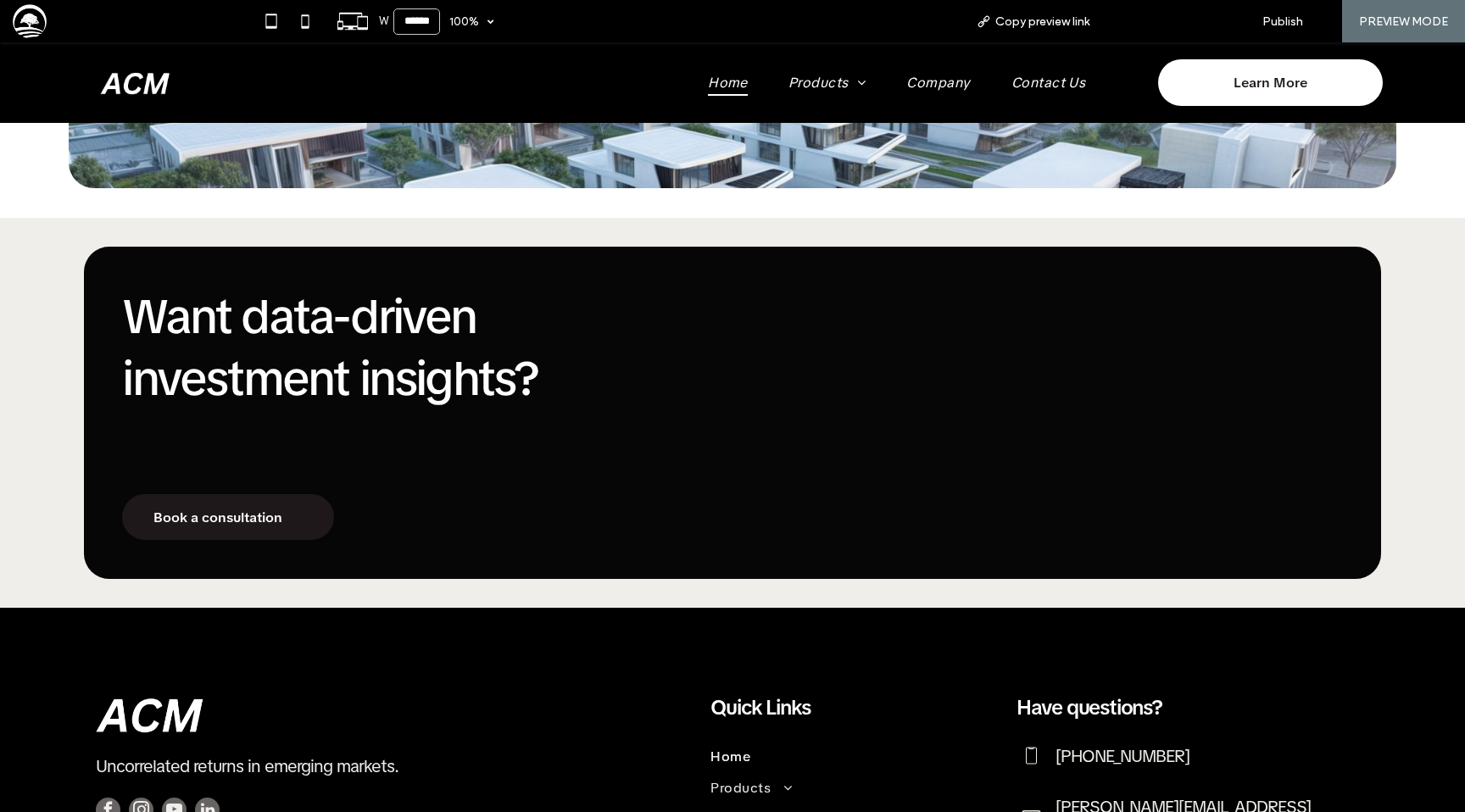
click at [1157, 22] on span "Back to editor" at bounding box center [1171, 22] width 78 height 14
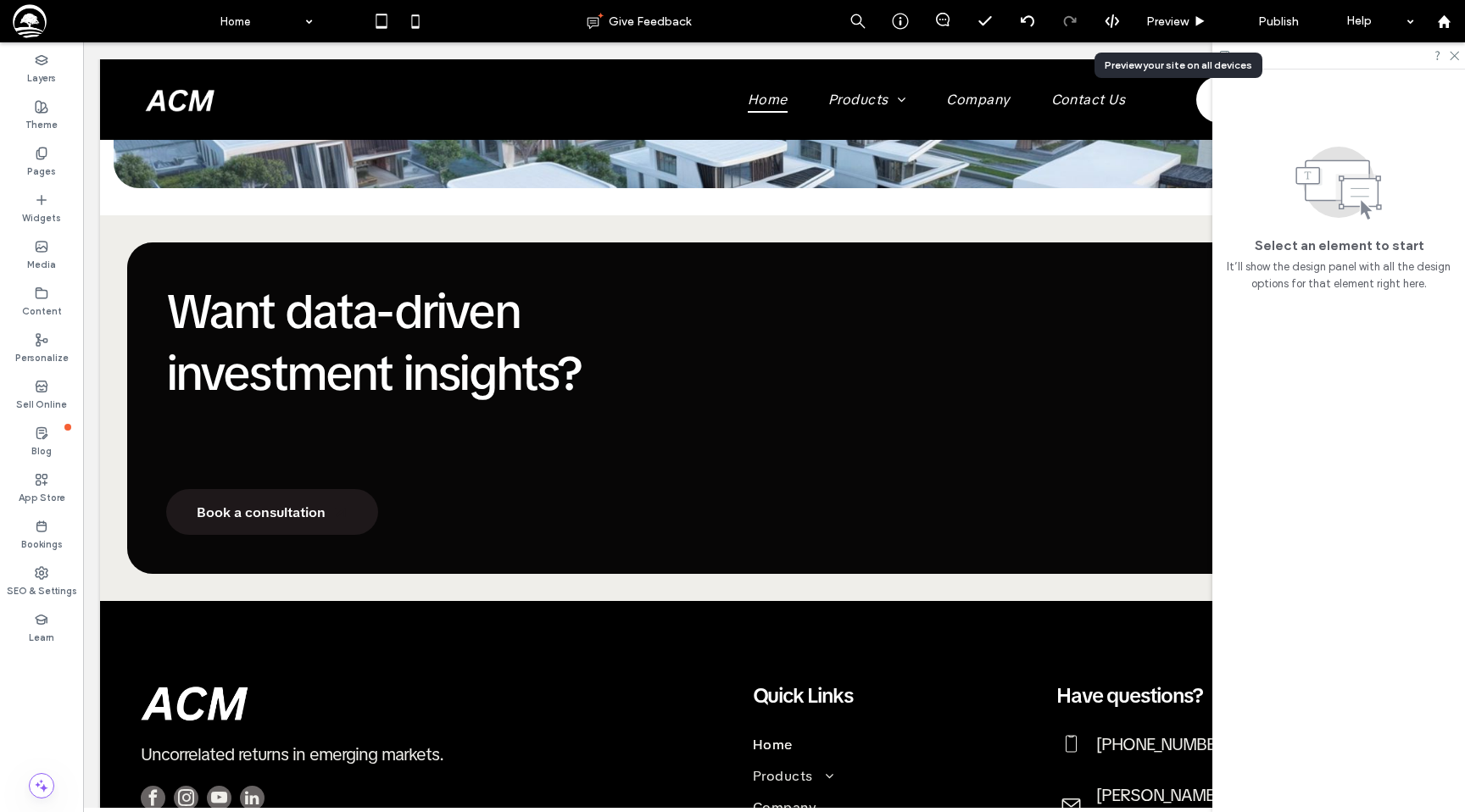
click at [1157, 22] on span "Preview" at bounding box center [1167, 22] width 42 height 14
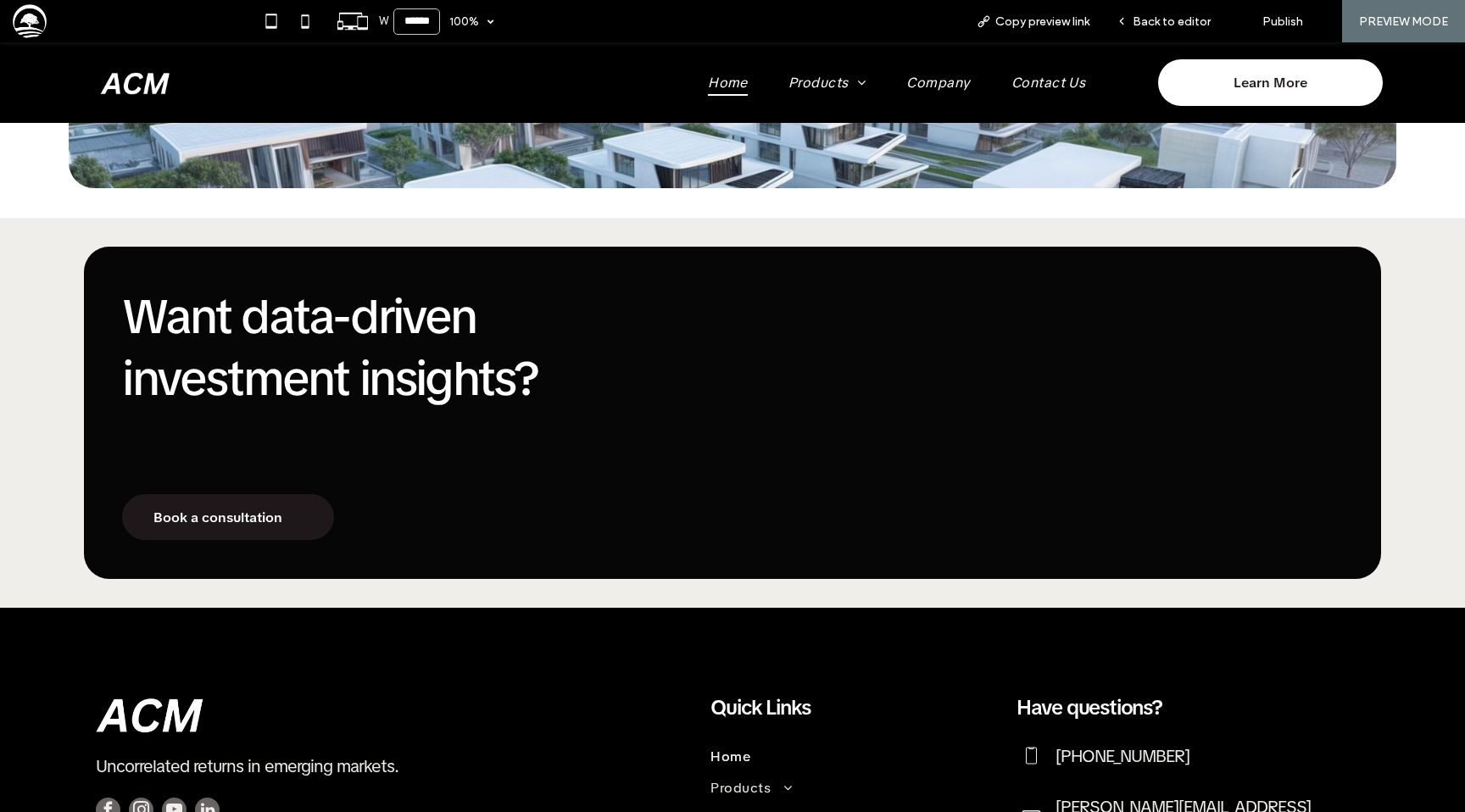
click at [1157, 22] on span "Back to editor" at bounding box center [1171, 22] width 78 height 14
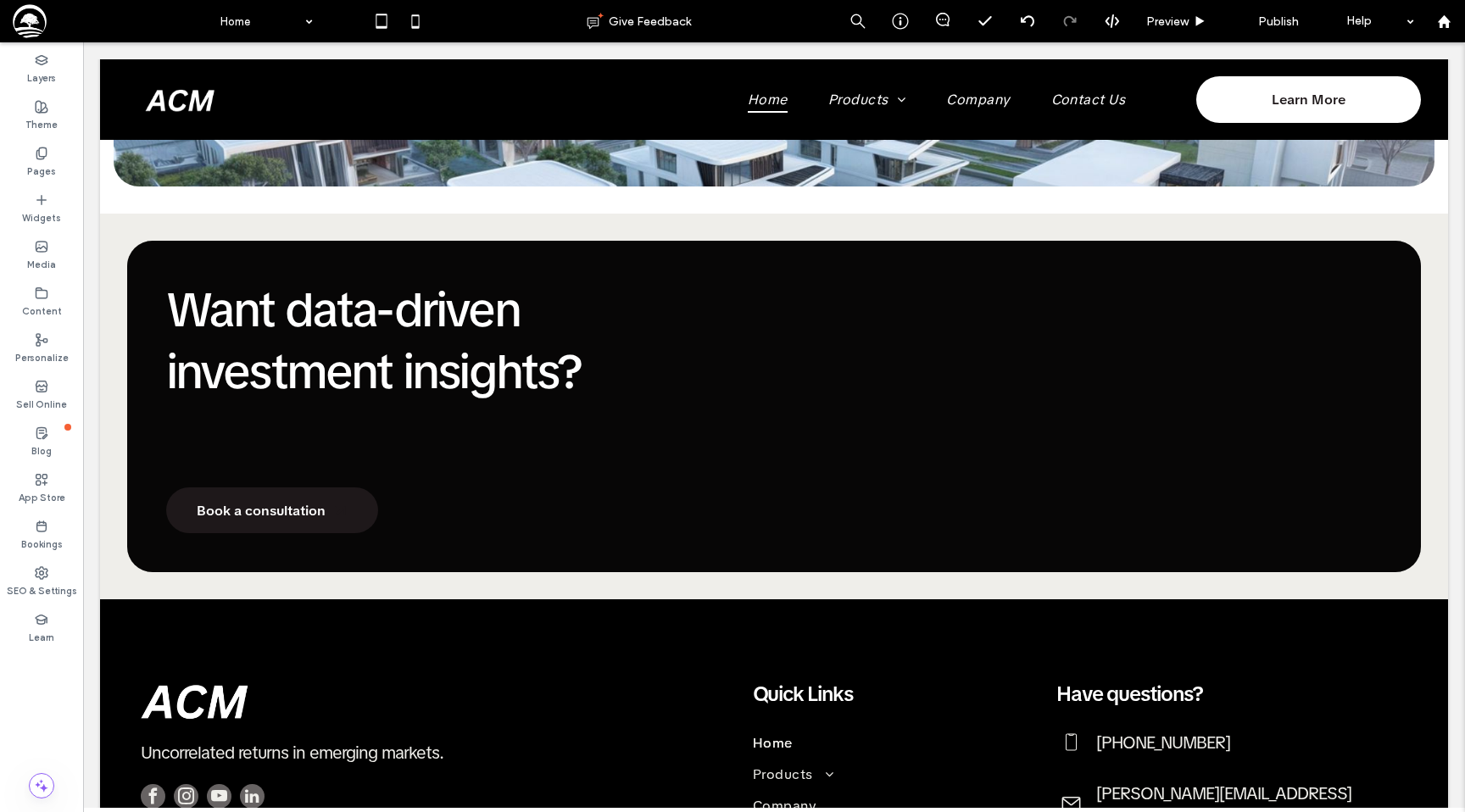
scroll to position [1752, 0]
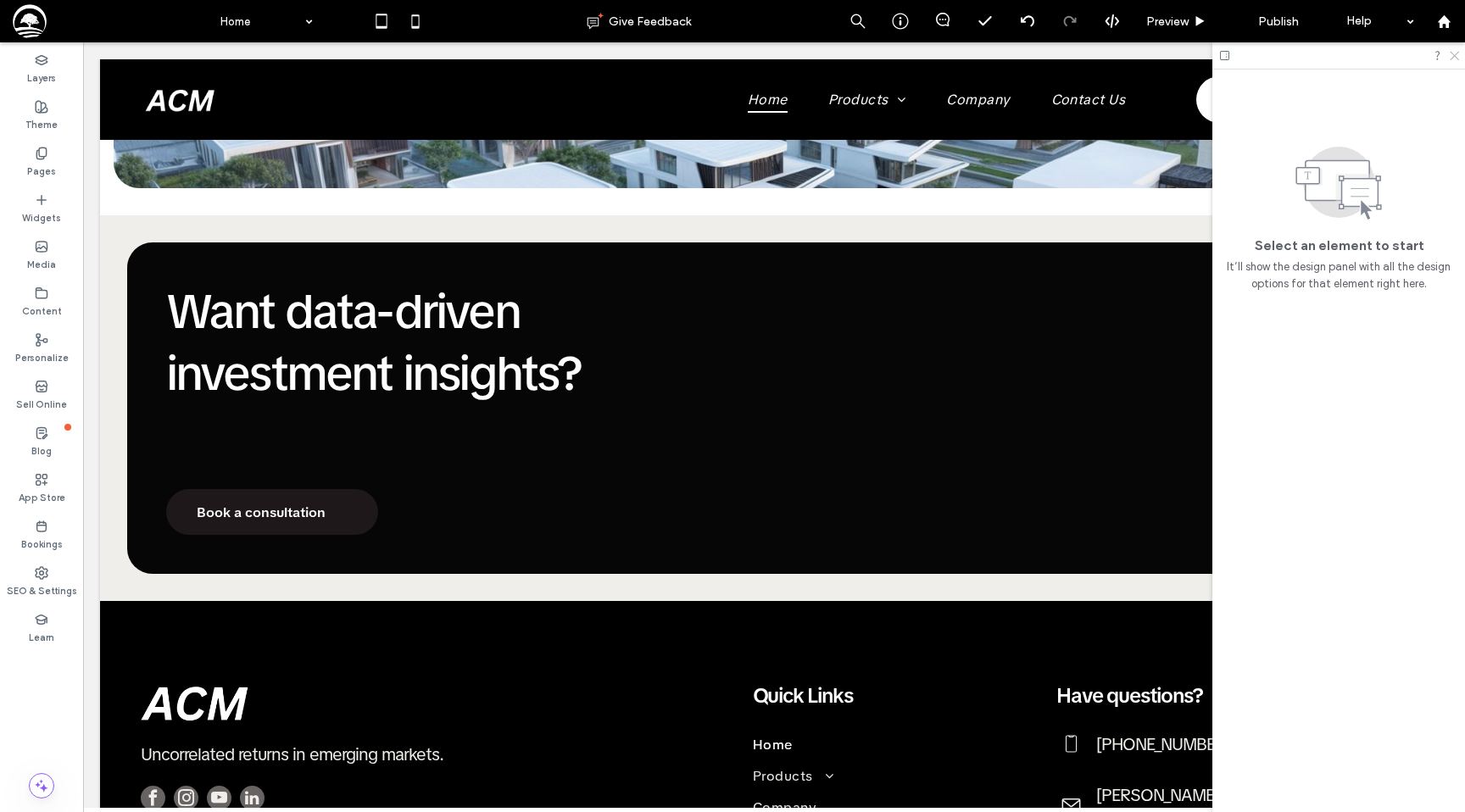
click at [1457, 56] on icon at bounding box center [1453, 55] width 11 height 11
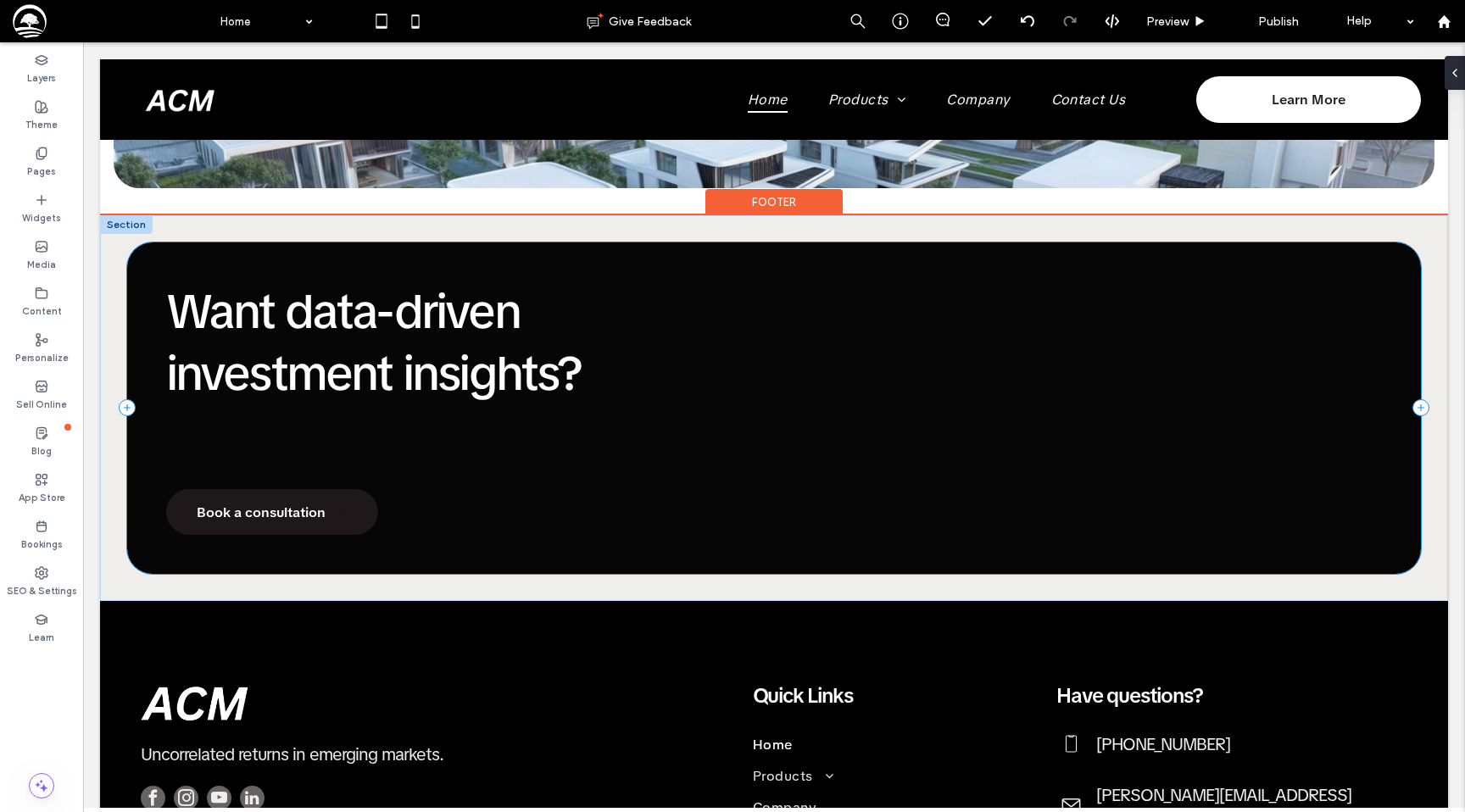
click at [674, 274] on div "Want data-driven investment insights? Book a consultation" at bounding box center [774, 408] width 1294 height 332
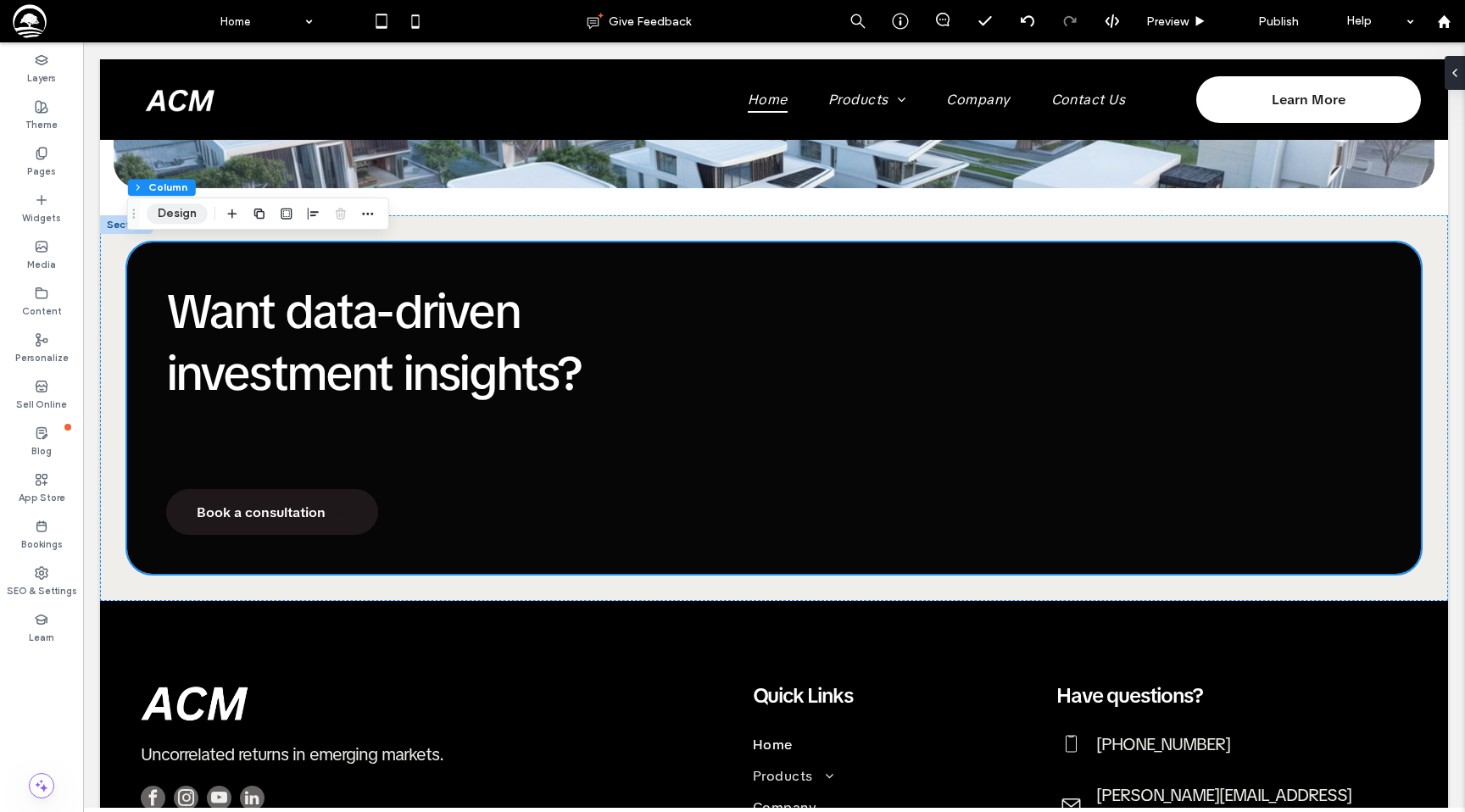
click at [176, 221] on button "Design" at bounding box center [177, 214] width 61 height 21
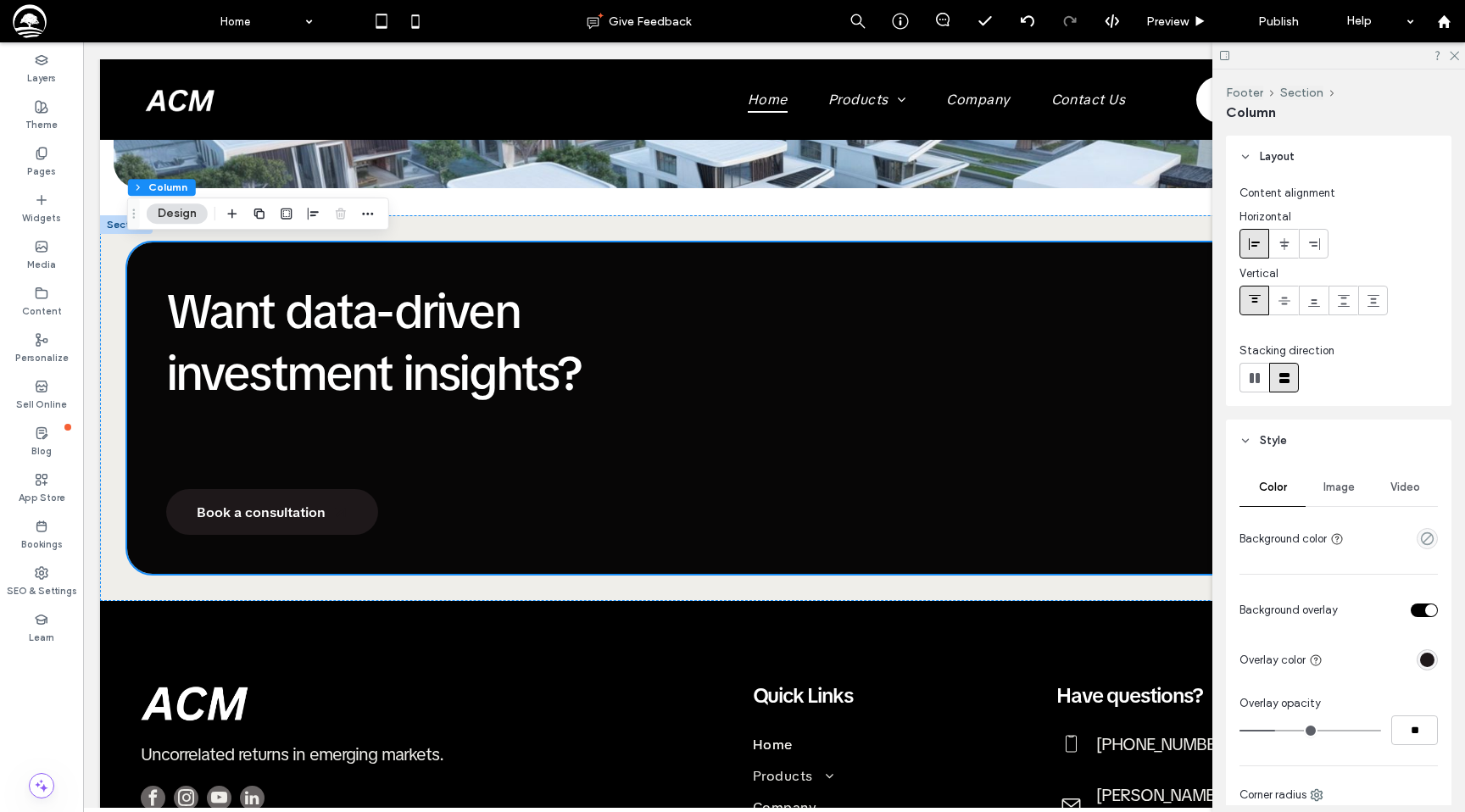
click at [1334, 489] on span "Image" at bounding box center [1338, 486] width 31 height 13
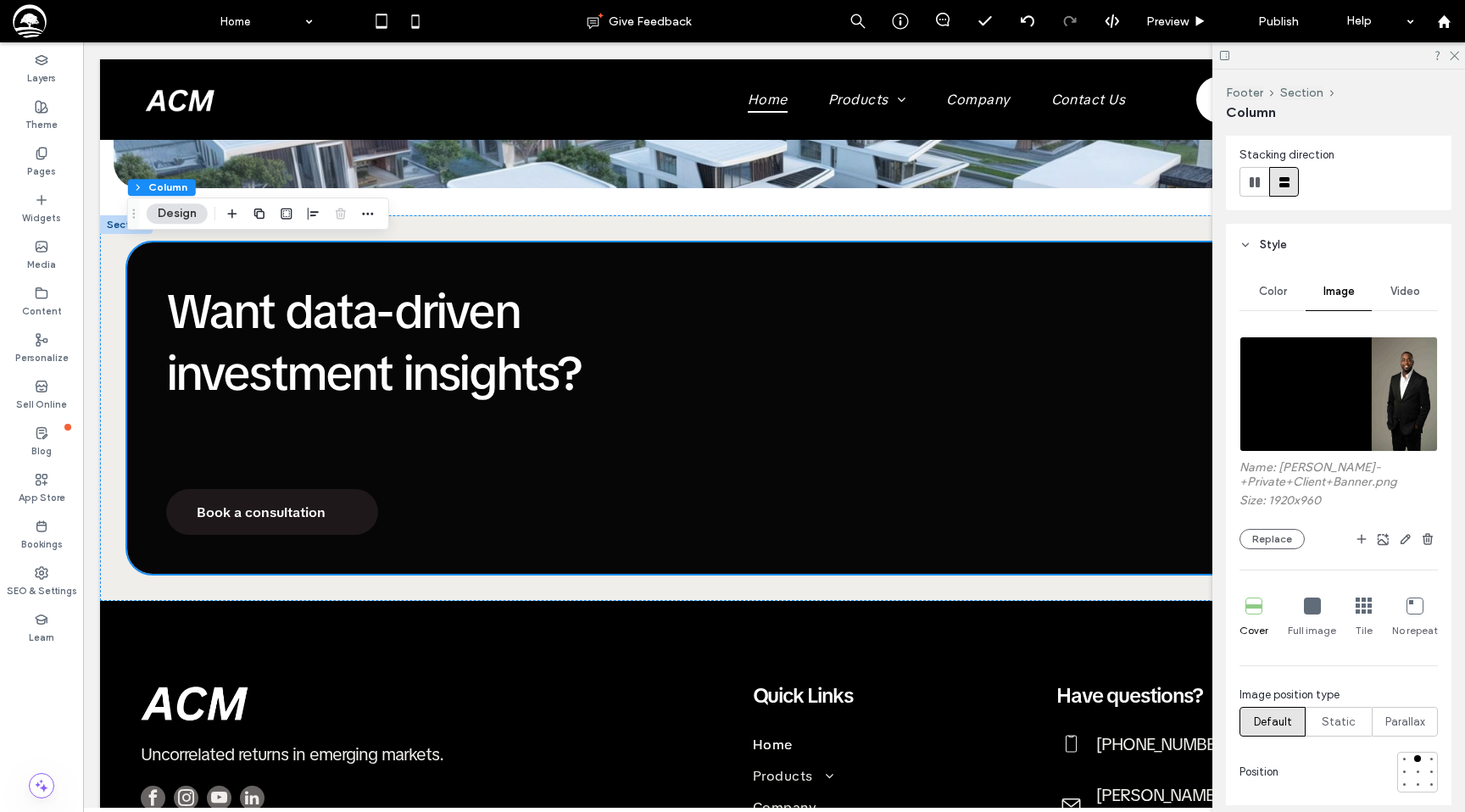
scroll to position [222, 0]
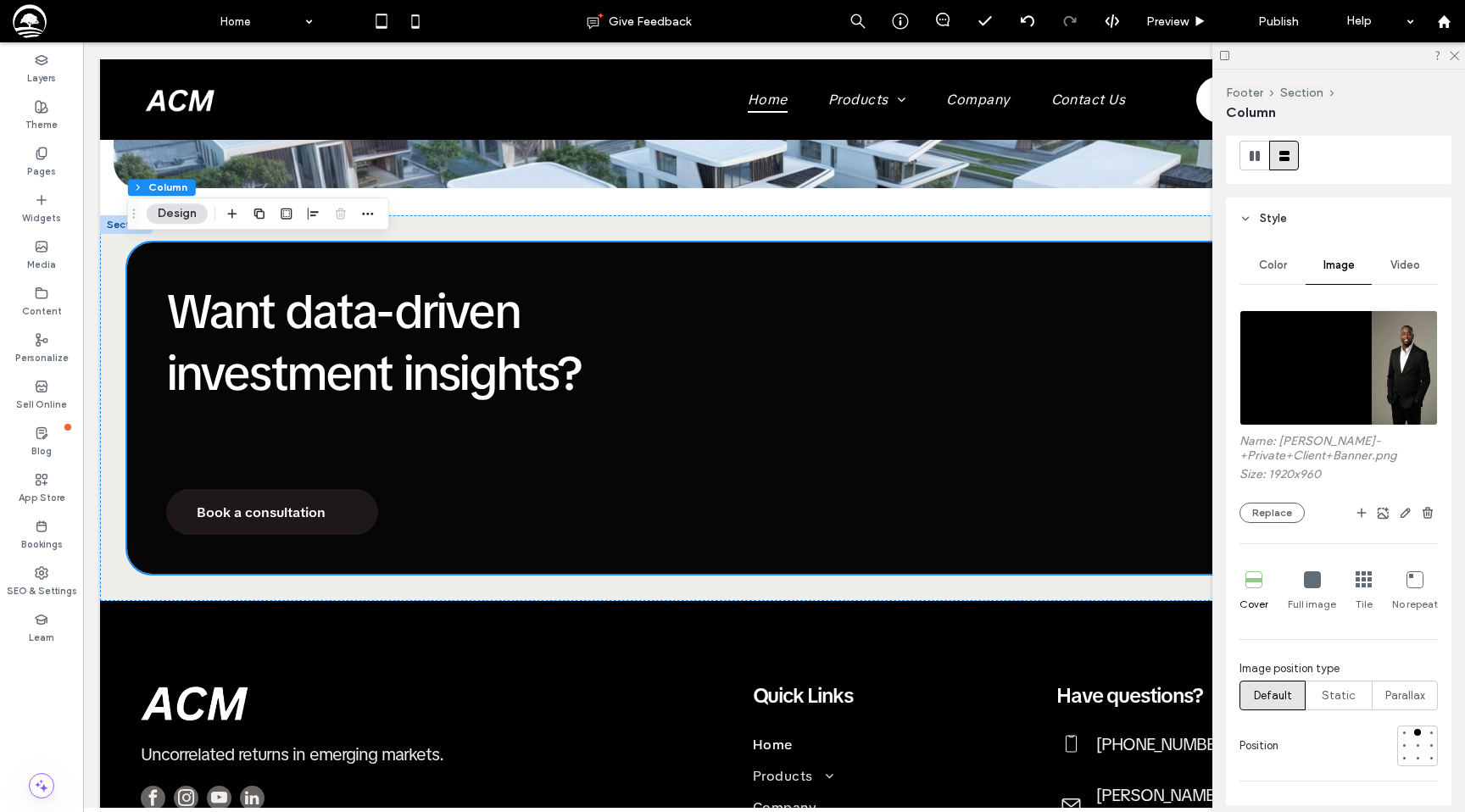
click at [1361, 572] on icon at bounding box center [1364, 580] width 17 height 17
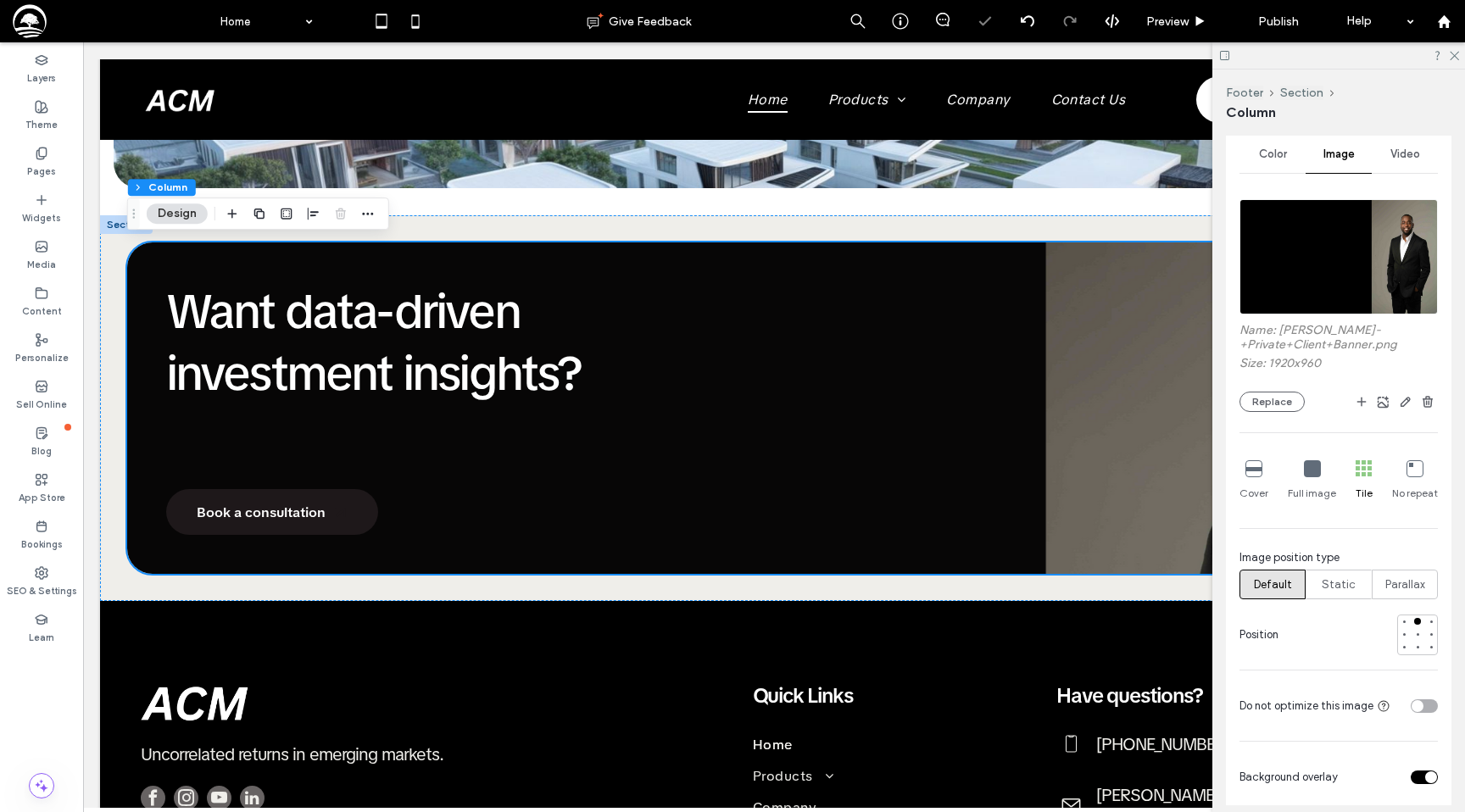
scroll to position [353, 0]
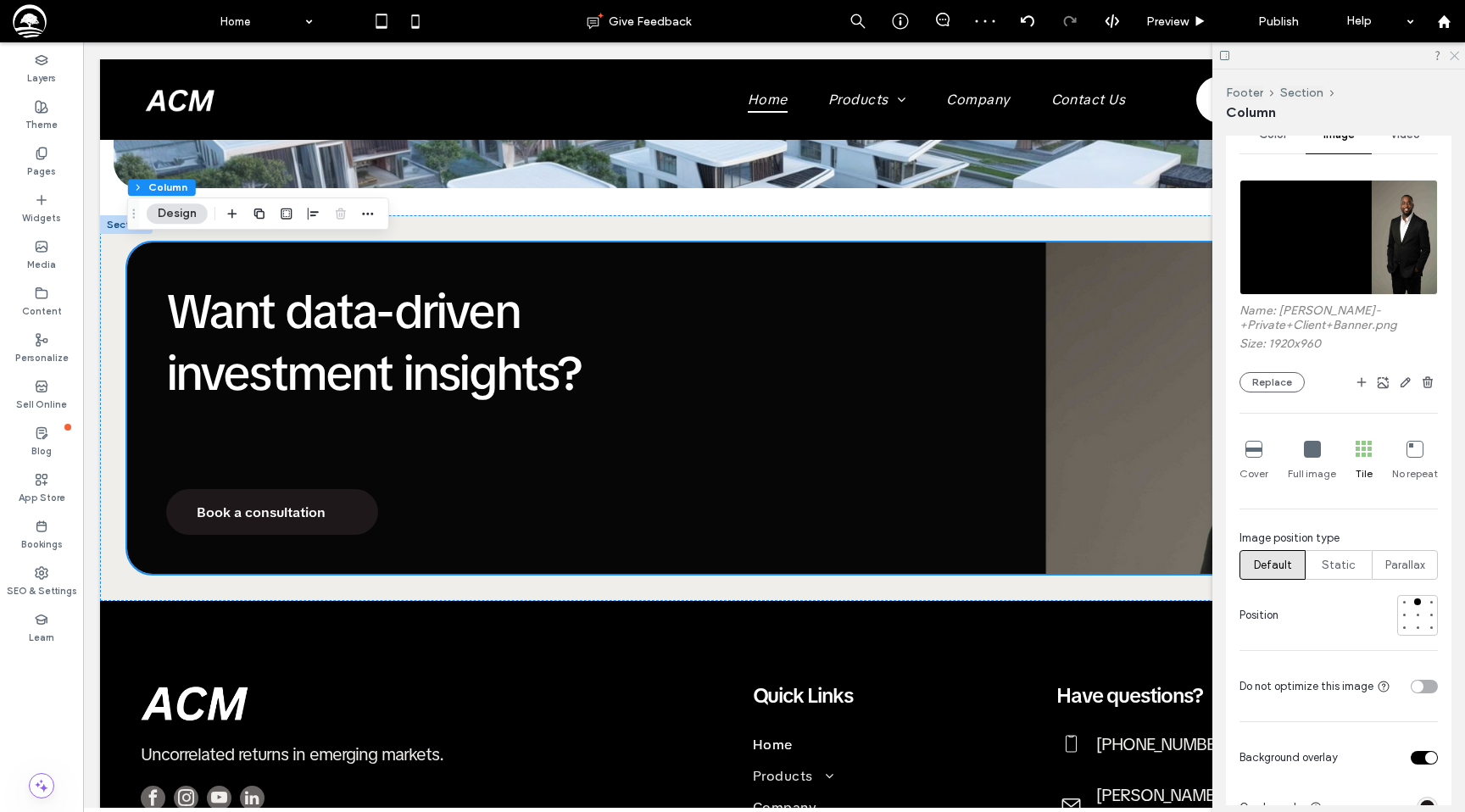
click at [1457, 53] on icon at bounding box center [1453, 55] width 11 height 11
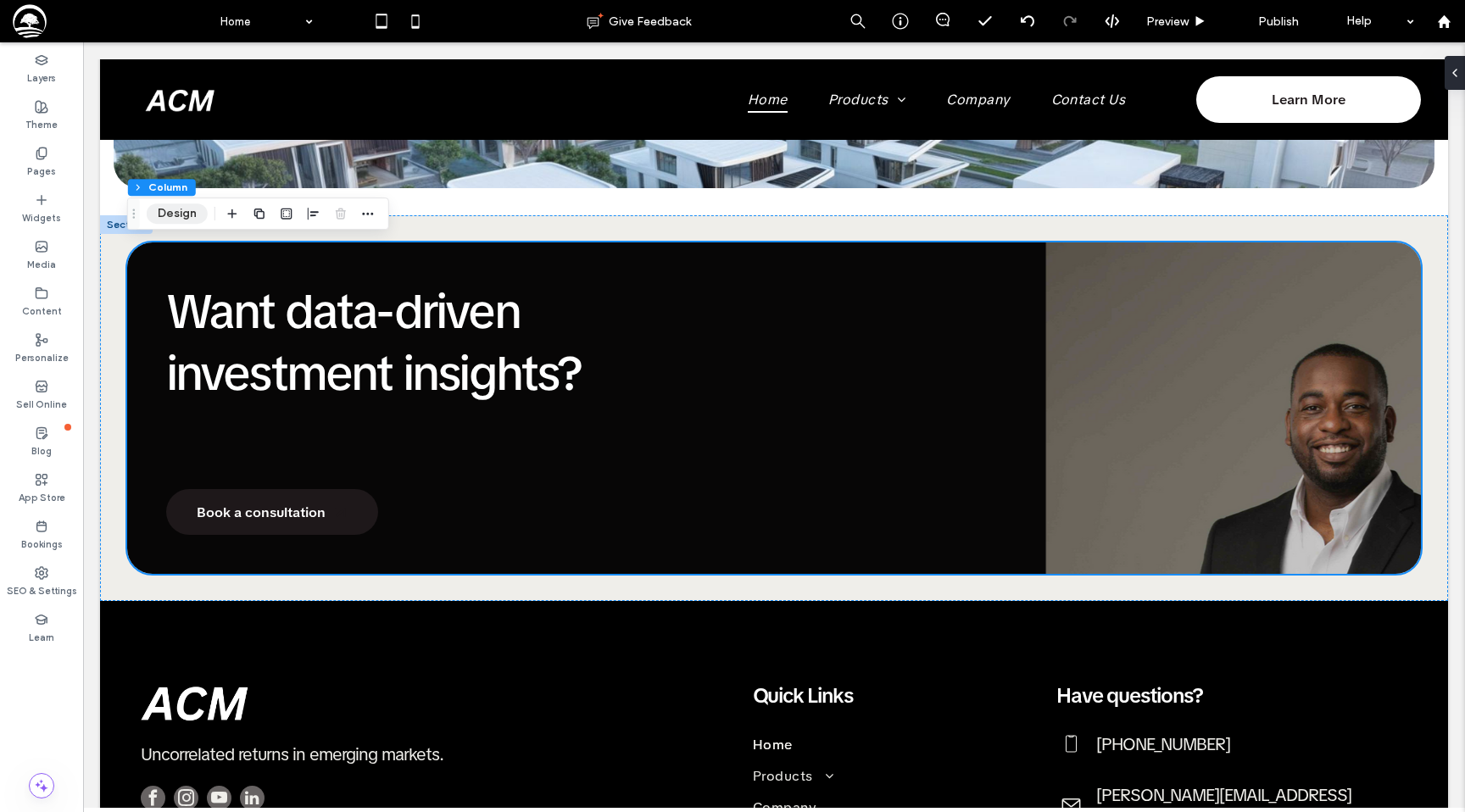
click at [175, 220] on button "Design" at bounding box center [177, 214] width 61 height 21
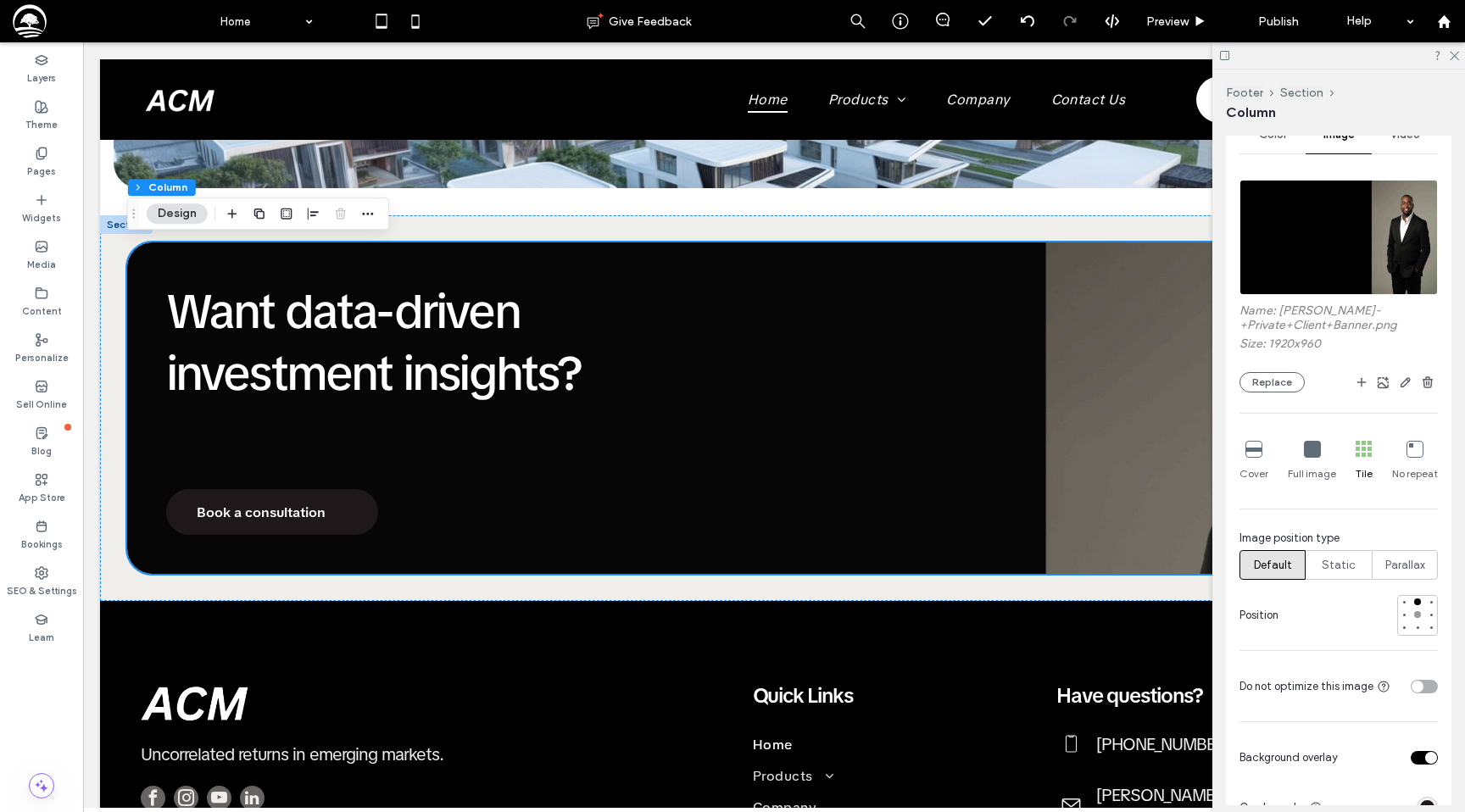
click at [1419, 614] on div at bounding box center [1417, 615] width 7 height 7
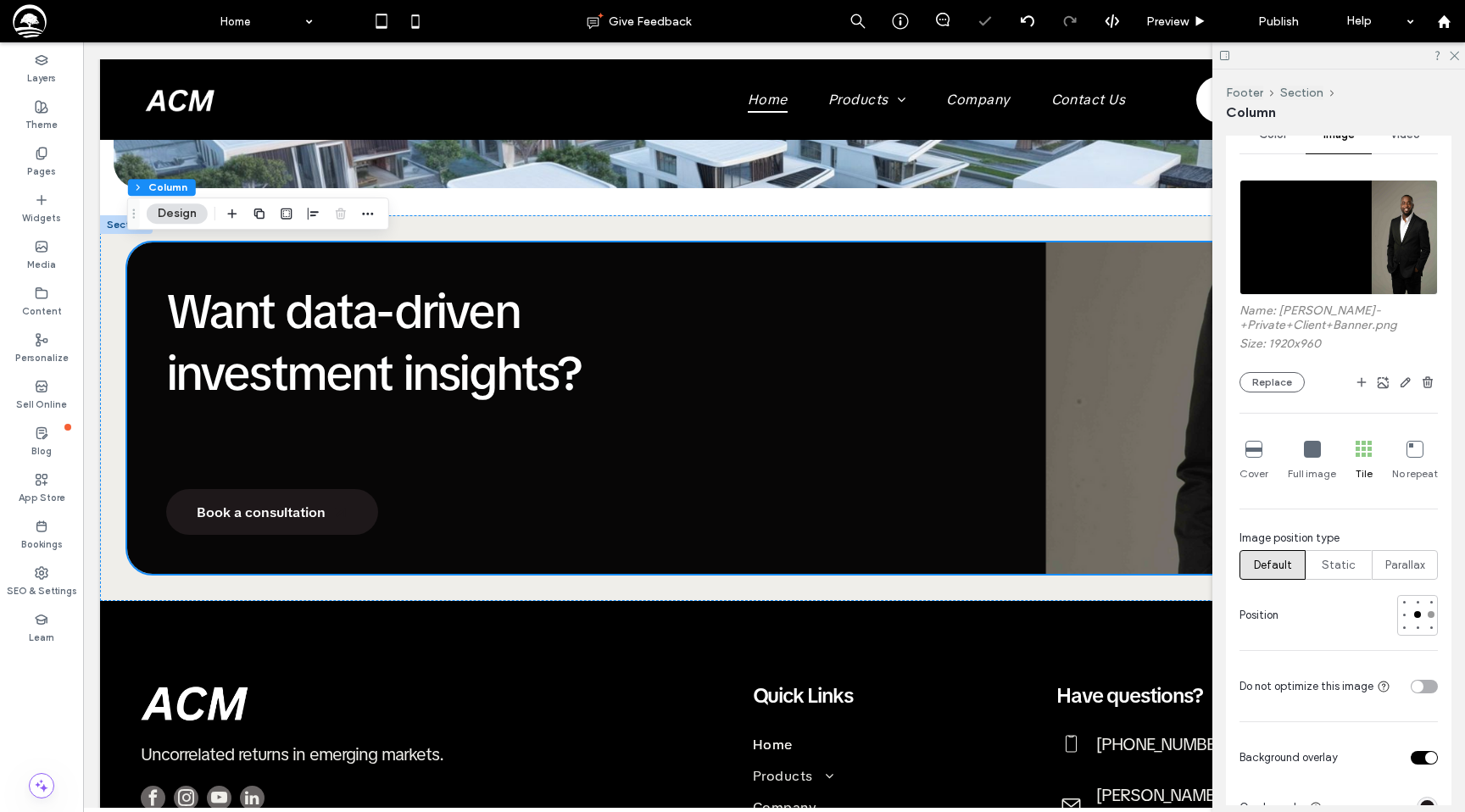
click at [1429, 615] on div at bounding box center [1431, 615] width 7 height 7
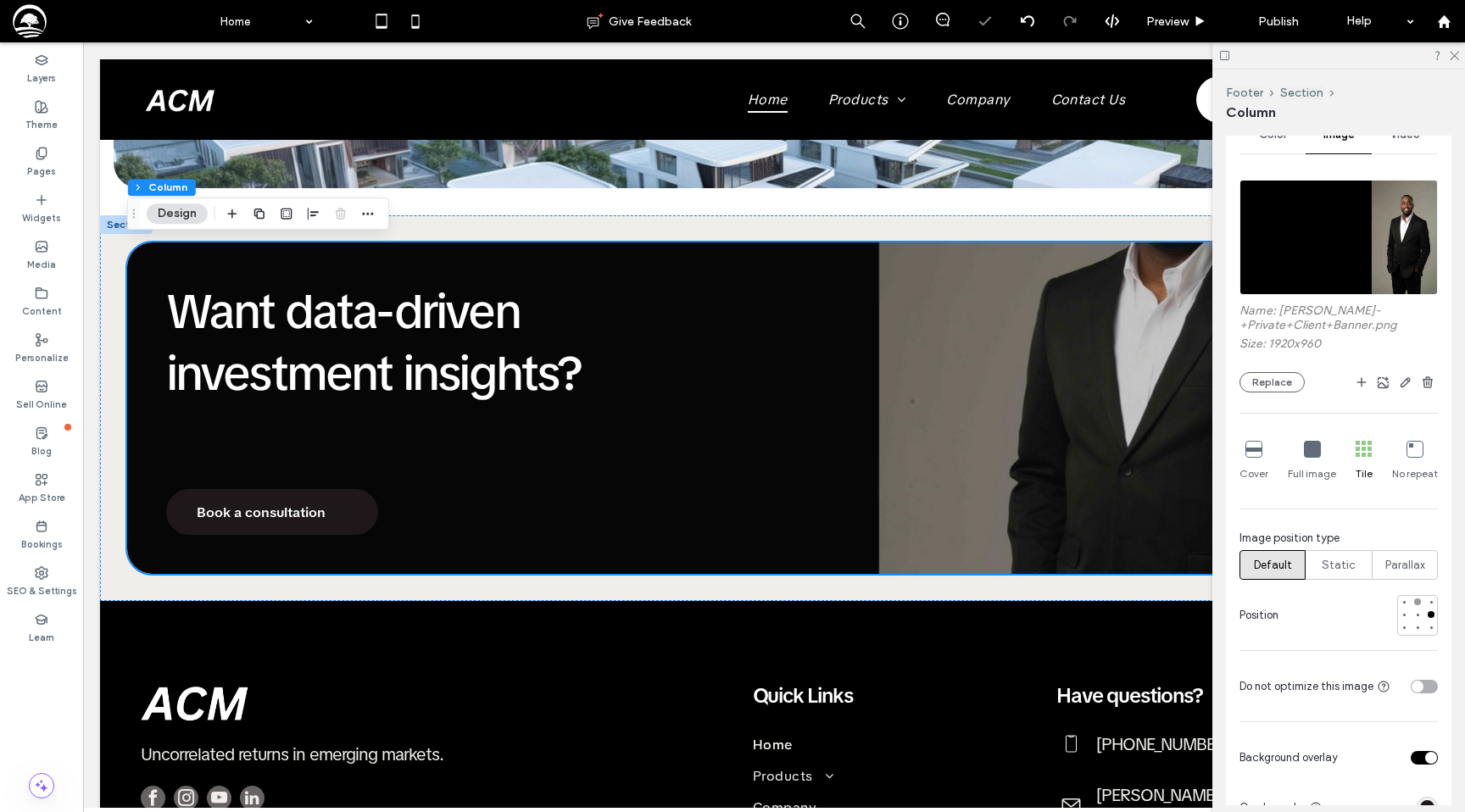
click at [1417, 598] on div at bounding box center [1417, 602] width 7 height 7
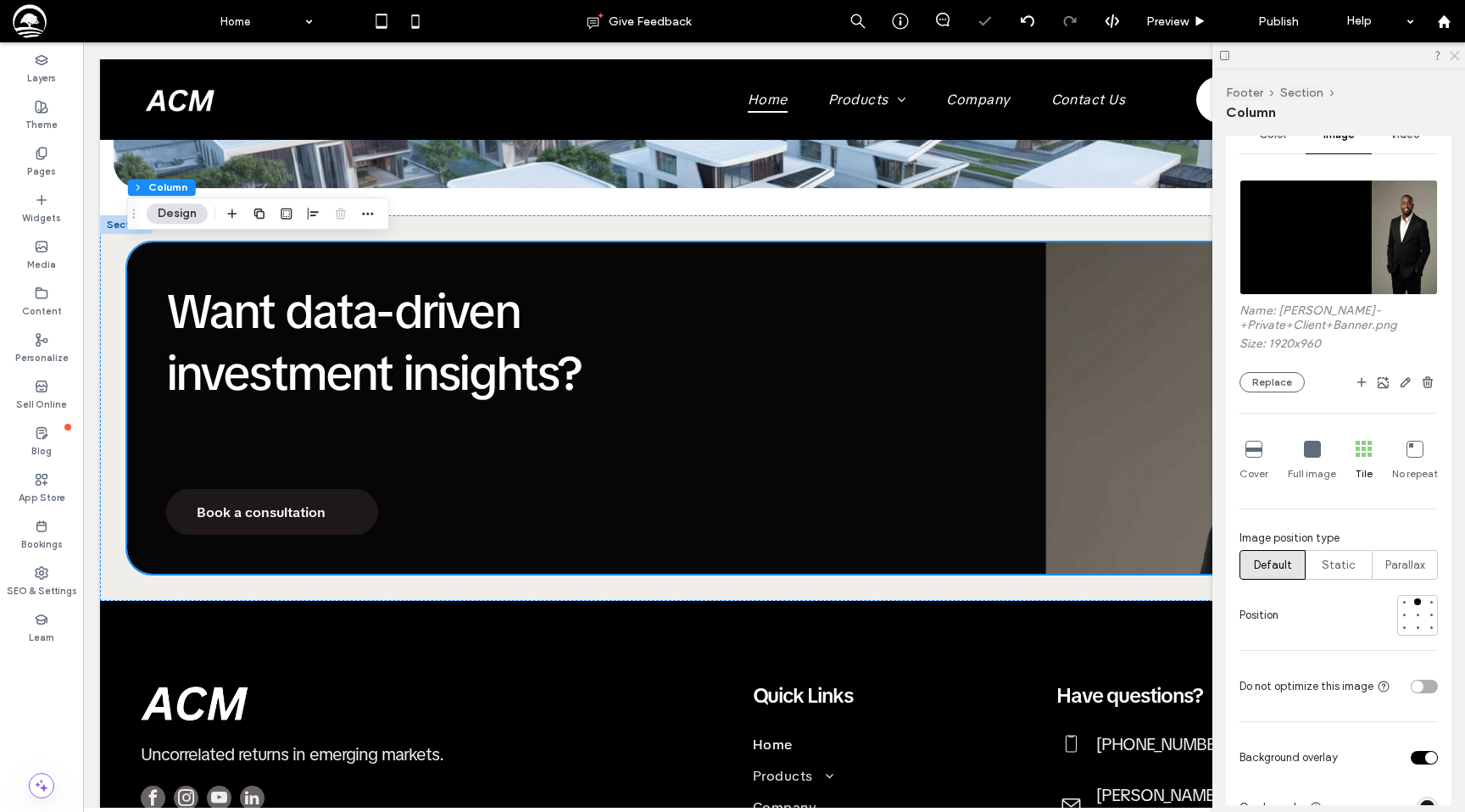
click at [1452, 51] on icon at bounding box center [1453, 55] width 11 height 11
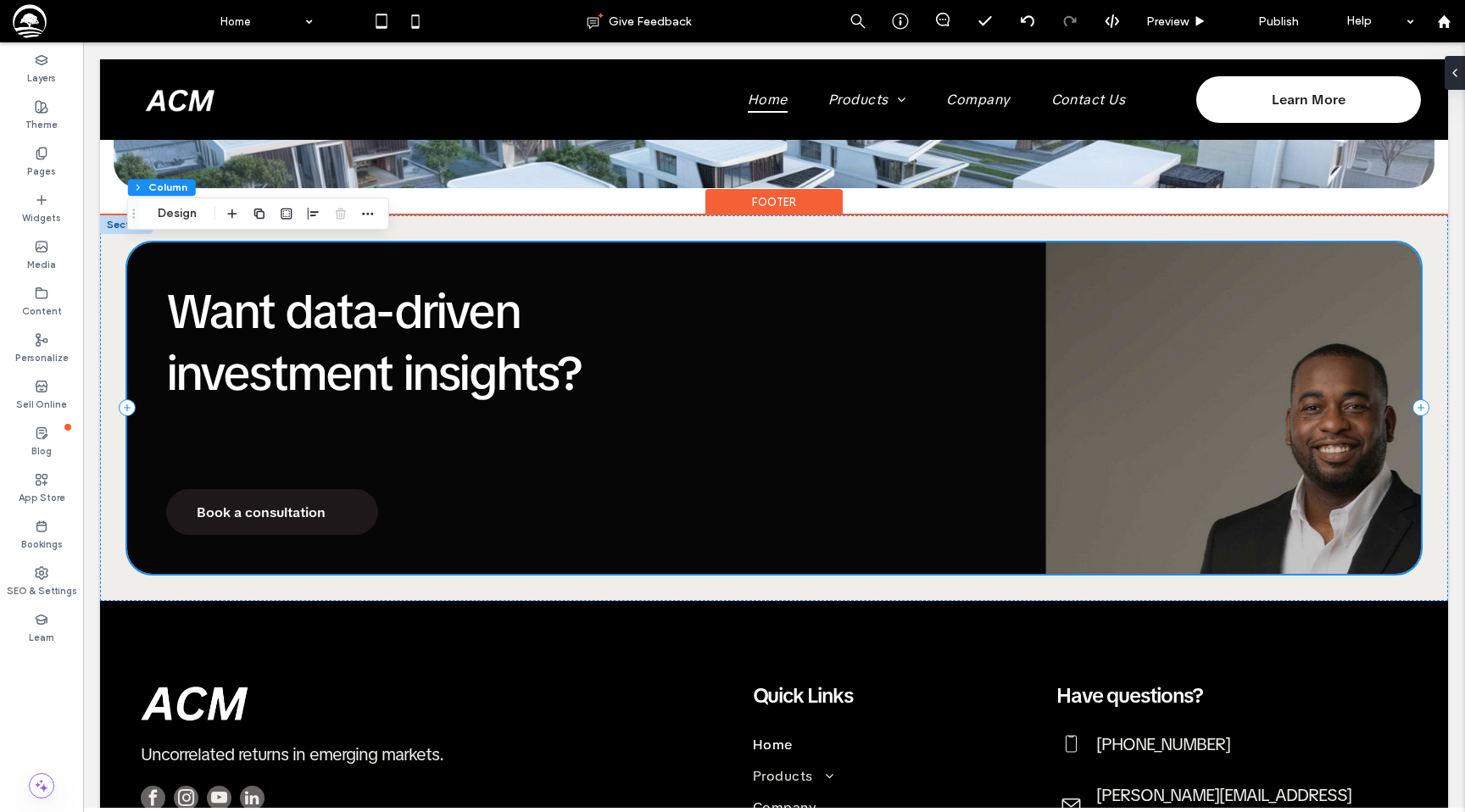
click at [686, 282] on div "Want data-driven investment insights? Book a consultation" at bounding box center [774, 408] width 1294 height 332
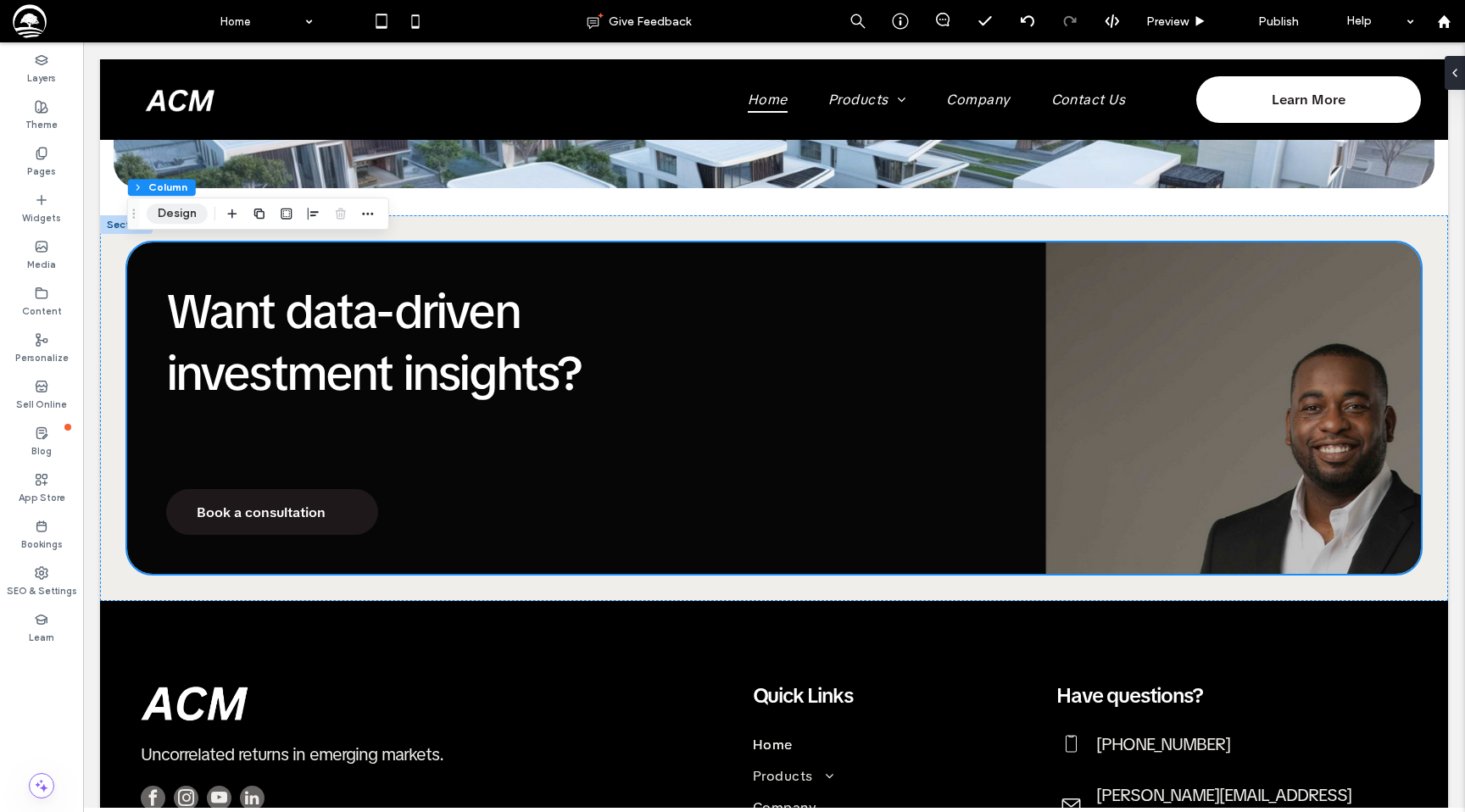
click at [195, 213] on button "Design" at bounding box center [177, 214] width 61 height 21
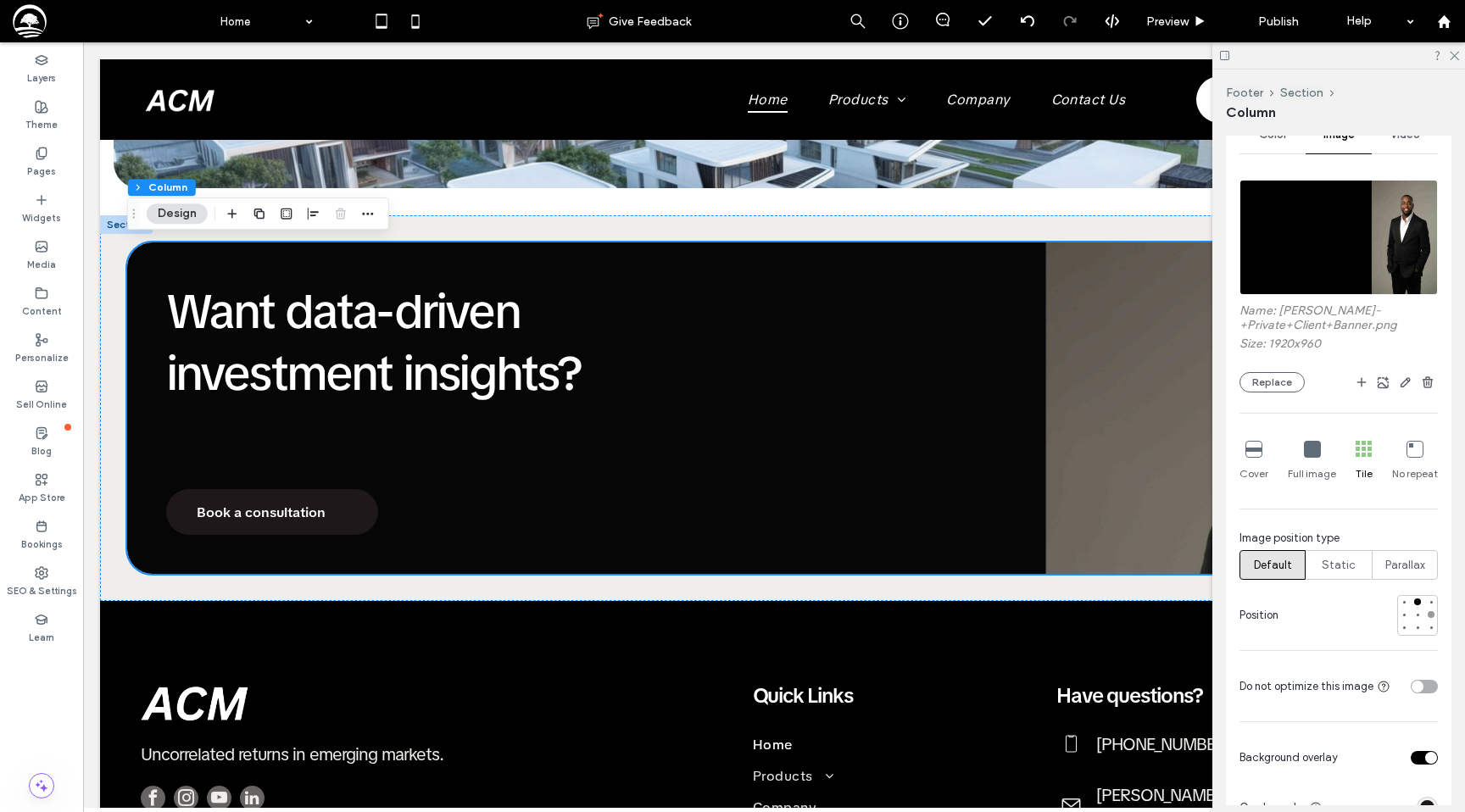
click at [1433, 616] on div at bounding box center [1431, 615] width 7 height 7
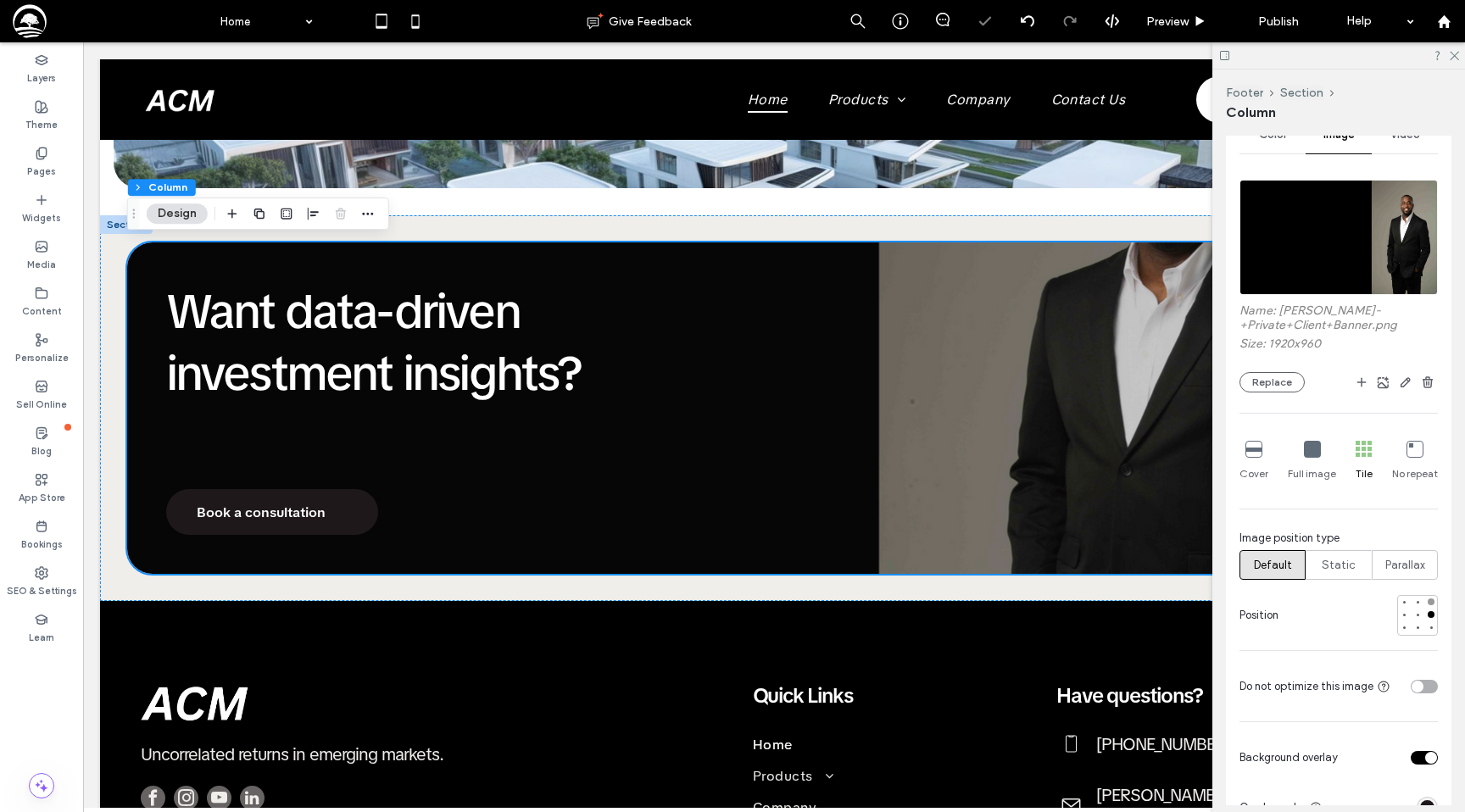
click at [1428, 598] on div at bounding box center [1431, 602] width 7 height 7
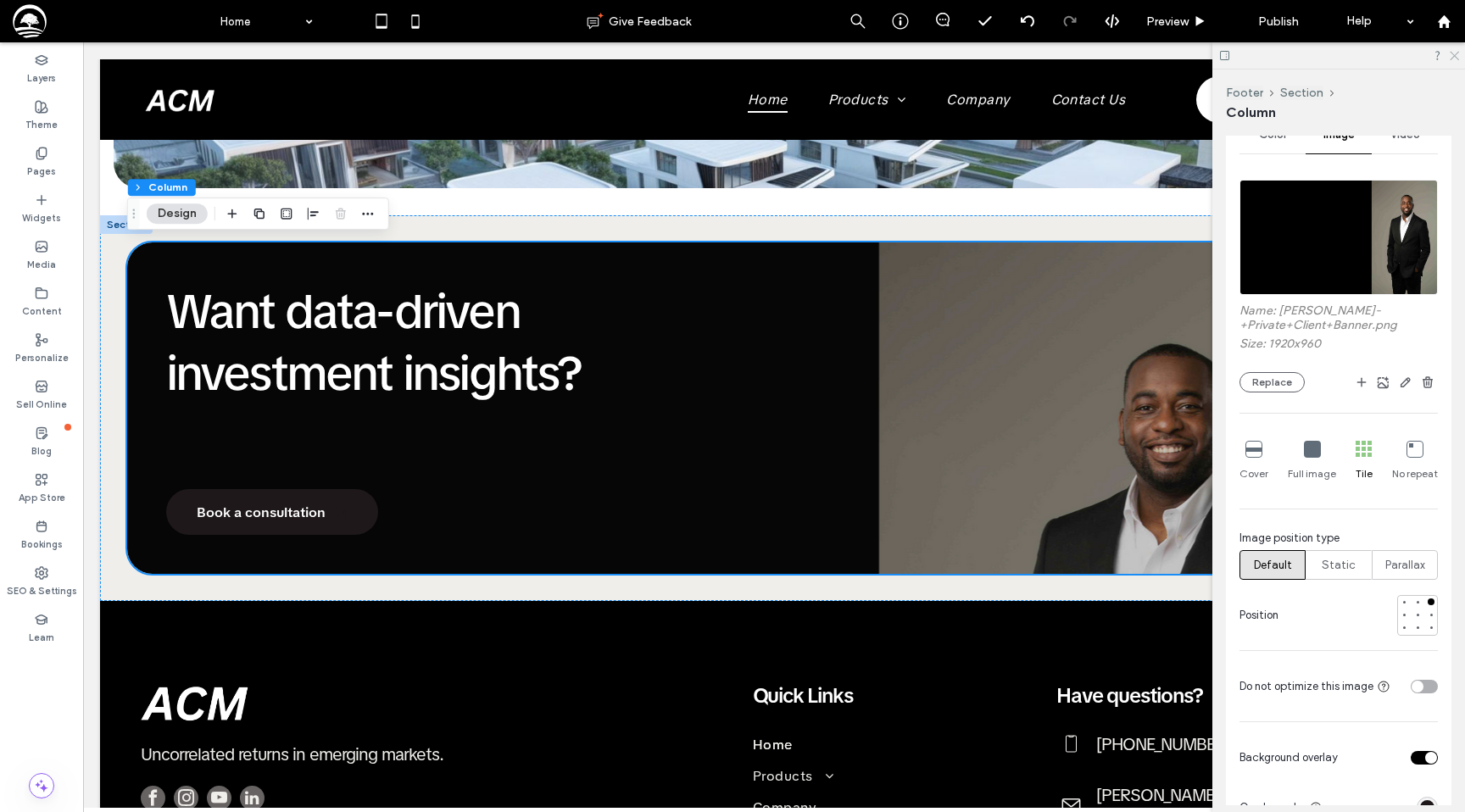
click at [1453, 55] on icon at bounding box center [1453, 55] width 11 height 11
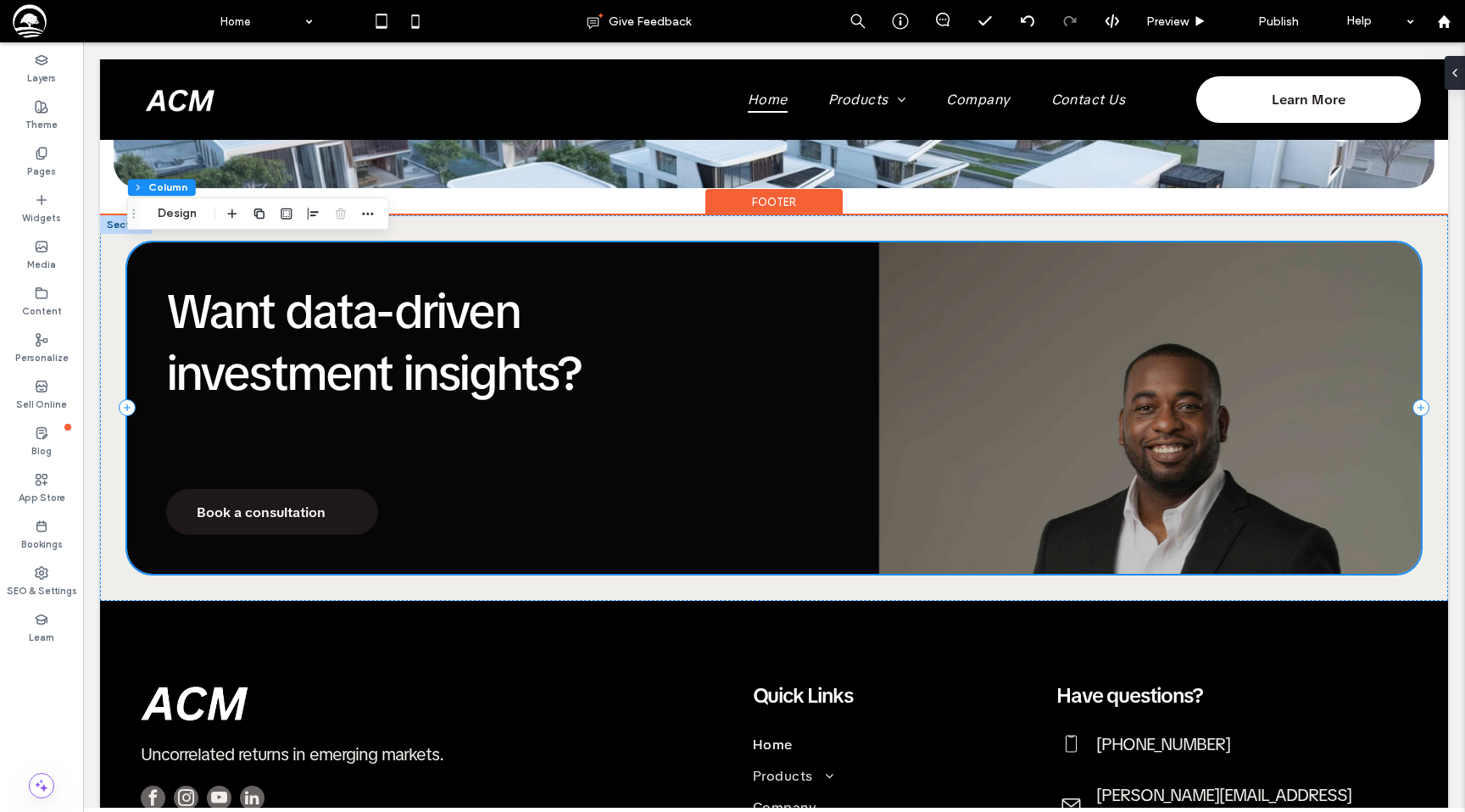
click at [1083, 306] on div "Want data-driven investment insights? Book a consultation" at bounding box center [774, 408] width 1294 height 332
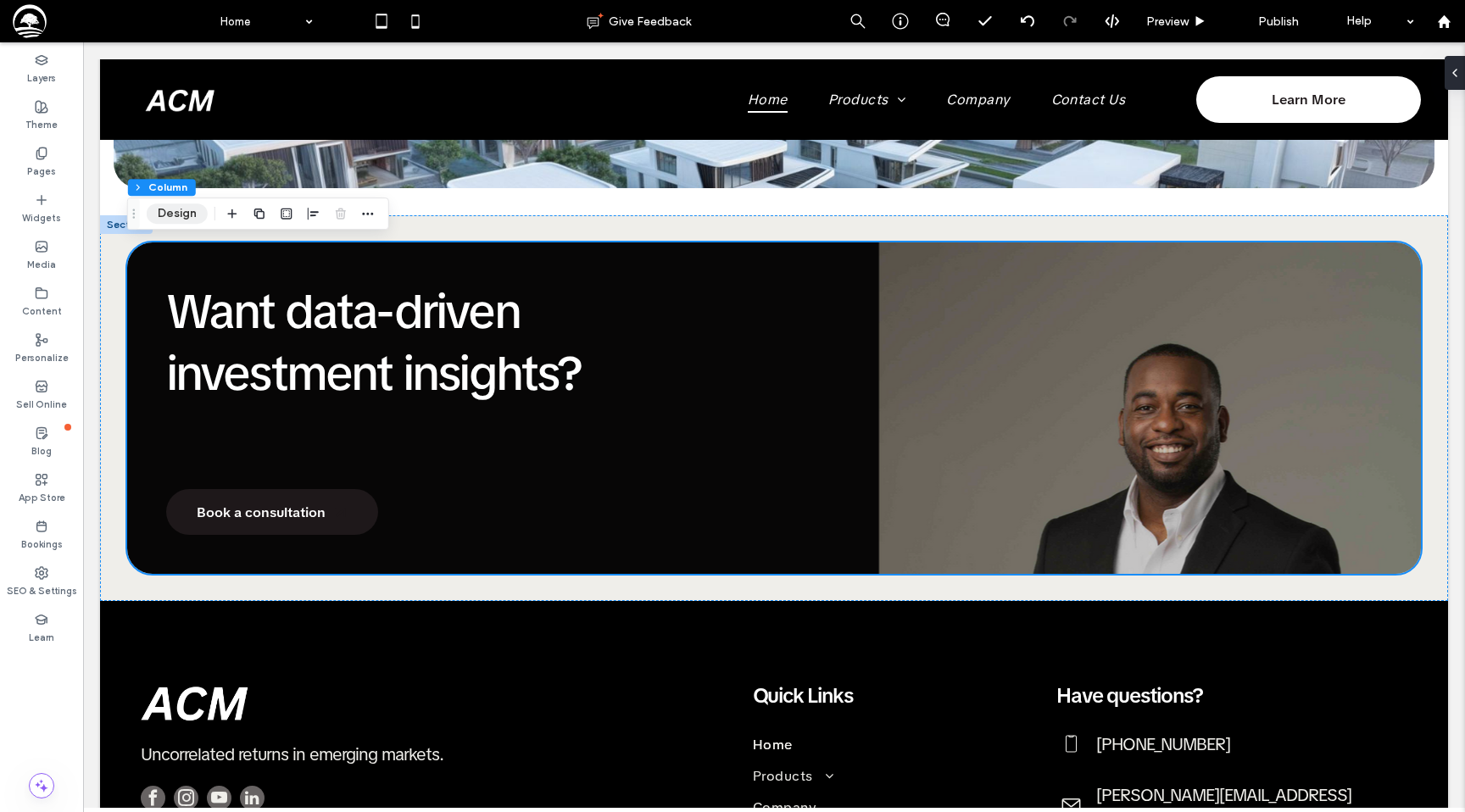
click at [179, 211] on button "Design" at bounding box center [177, 214] width 61 height 21
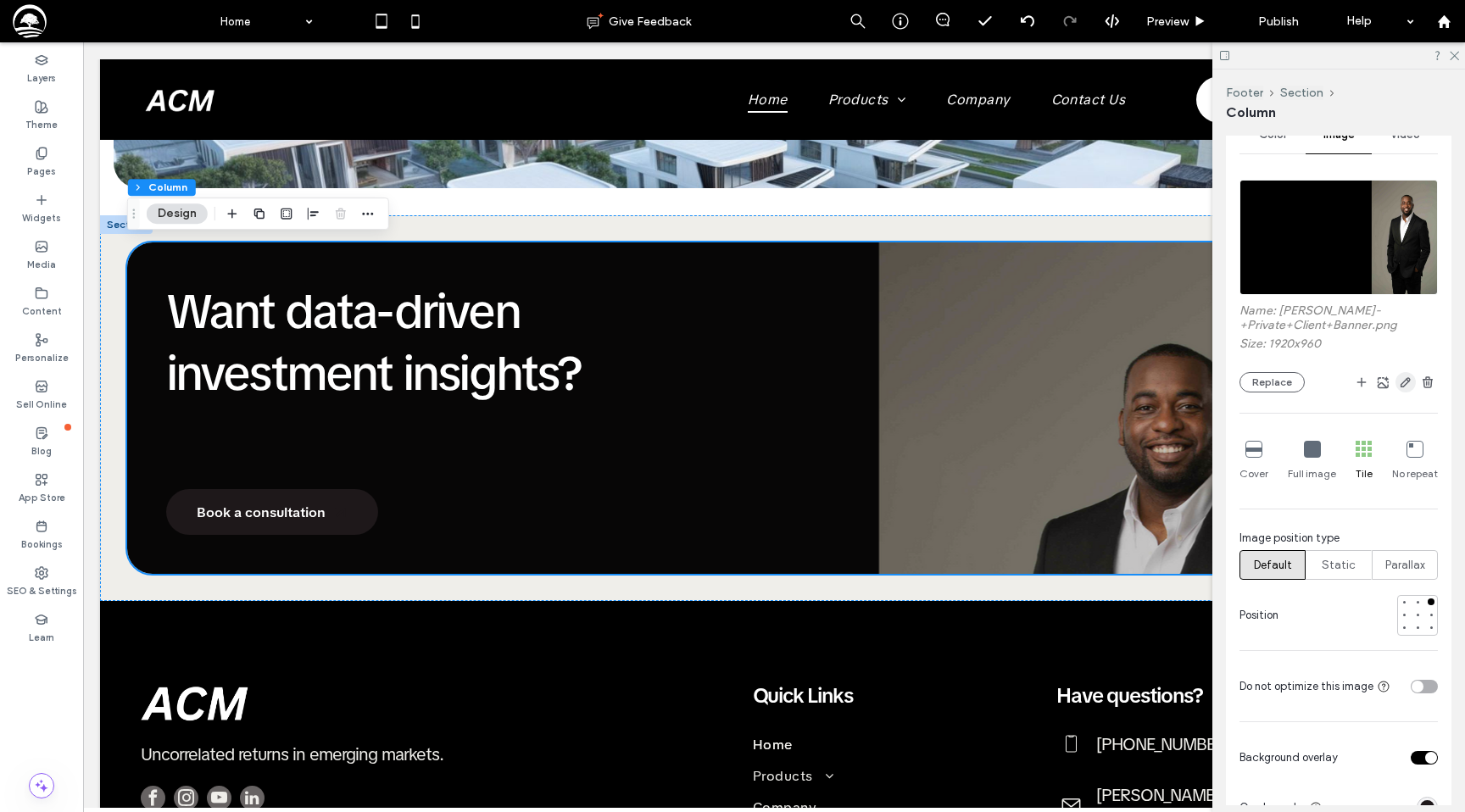
click at [1409, 389] on icon "button" at bounding box center [1405, 381] width 13 height 13
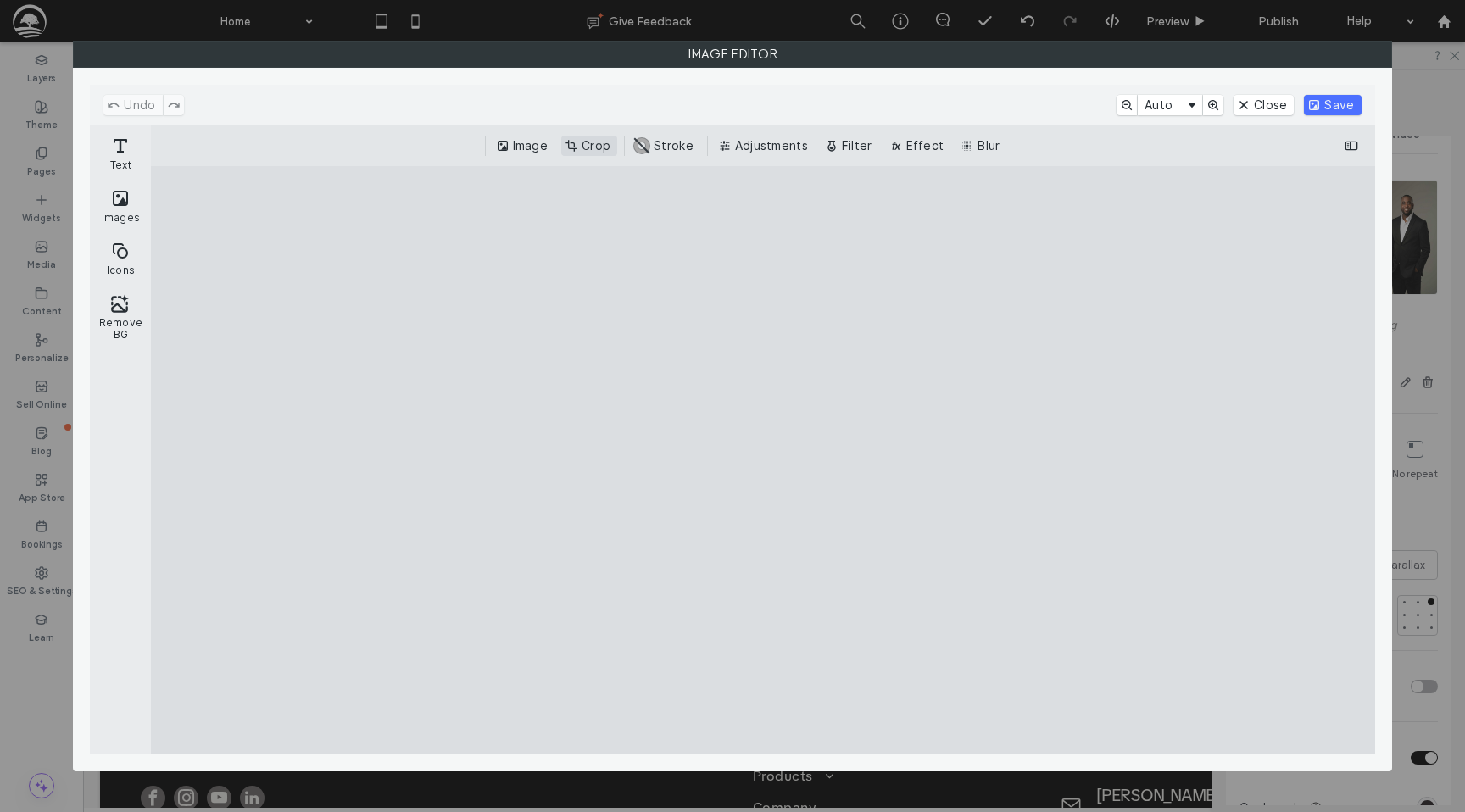
click at [602, 139] on button "Crop" at bounding box center [589, 145] width 56 height 21
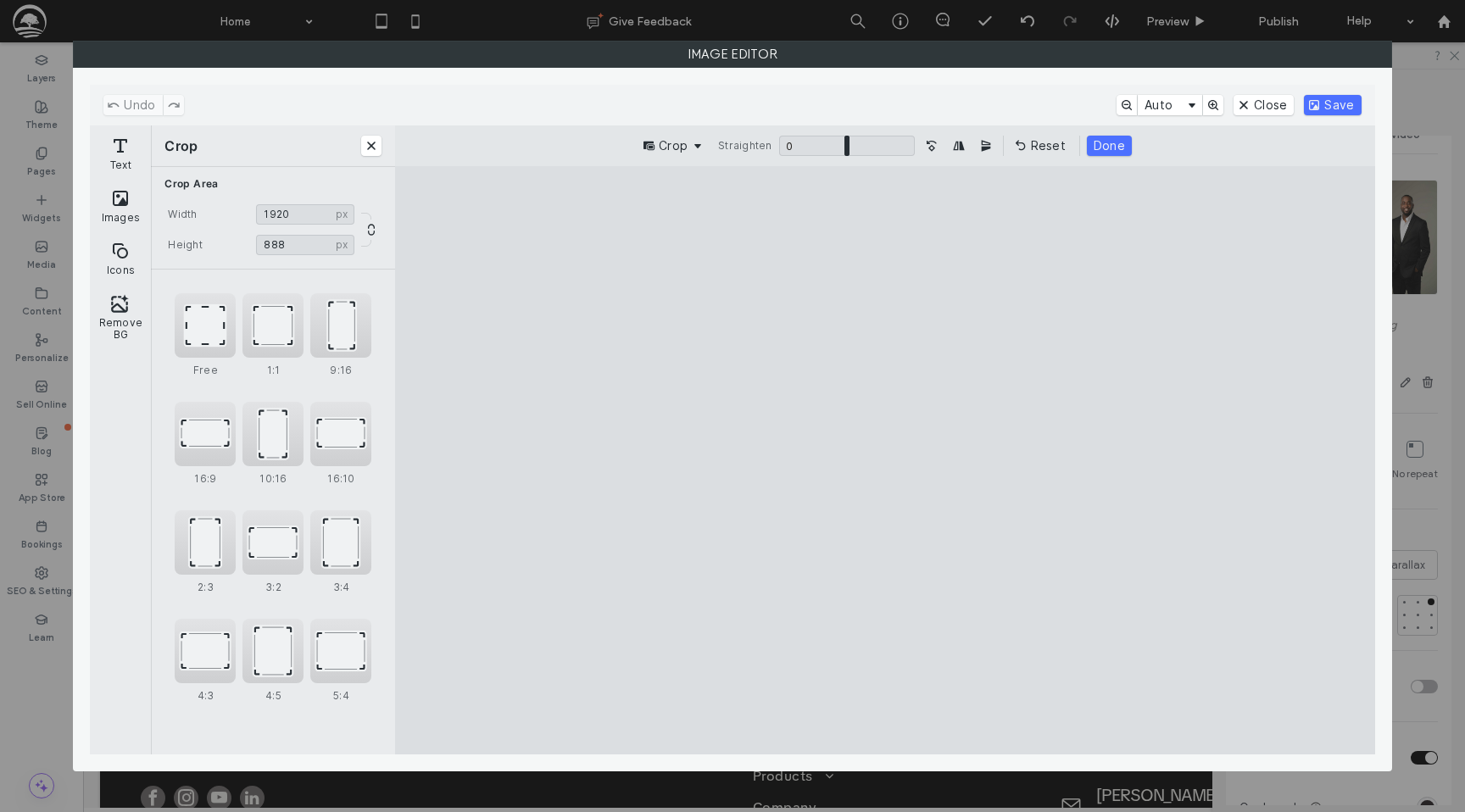
type input "***"
drag, startPoint x: 885, startPoint y: 251, endPoint x: 892, endPoint y: 287, distance: 36.7
click at [885, 460] on cesdk-canvas "Editor canvas" at bounding box center [885, 460] width 0 height 0
click at [1320, 114] on button "Save" at bounding box center [1332, 105] width 57 height 21
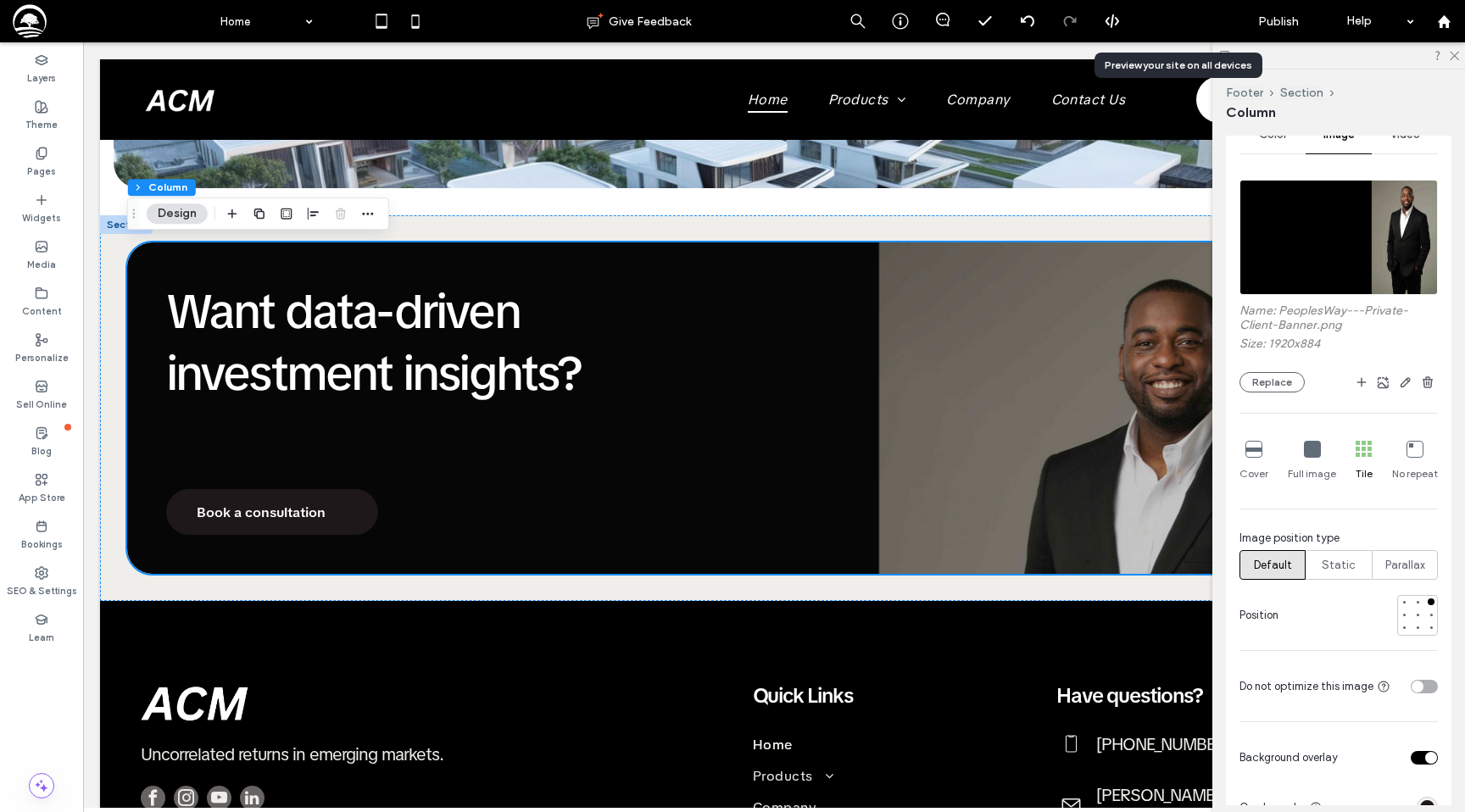
click at [1198, 18] on use at bounding box center [1200, 21] width 8 height 9
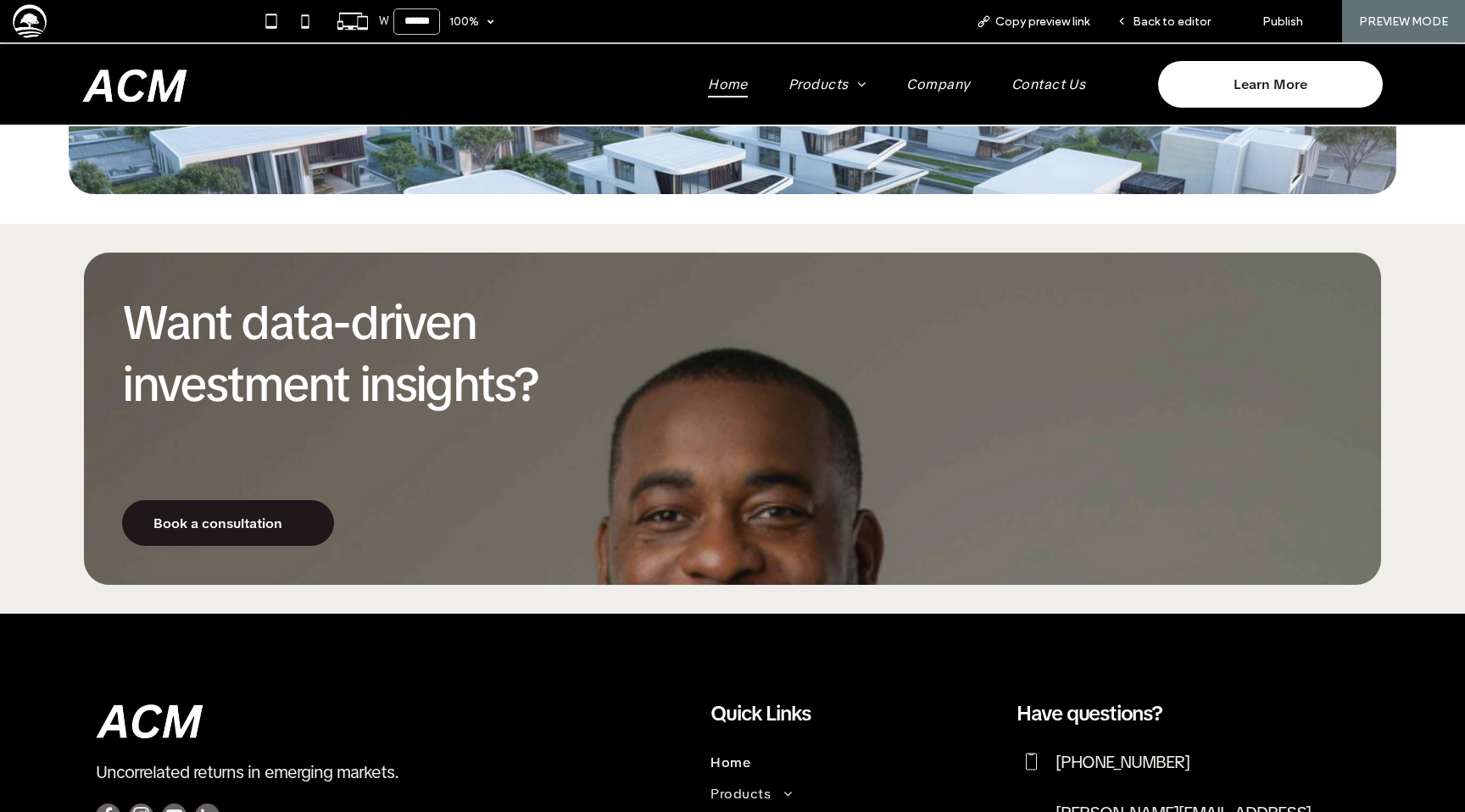
scroll to position [1754, 0]
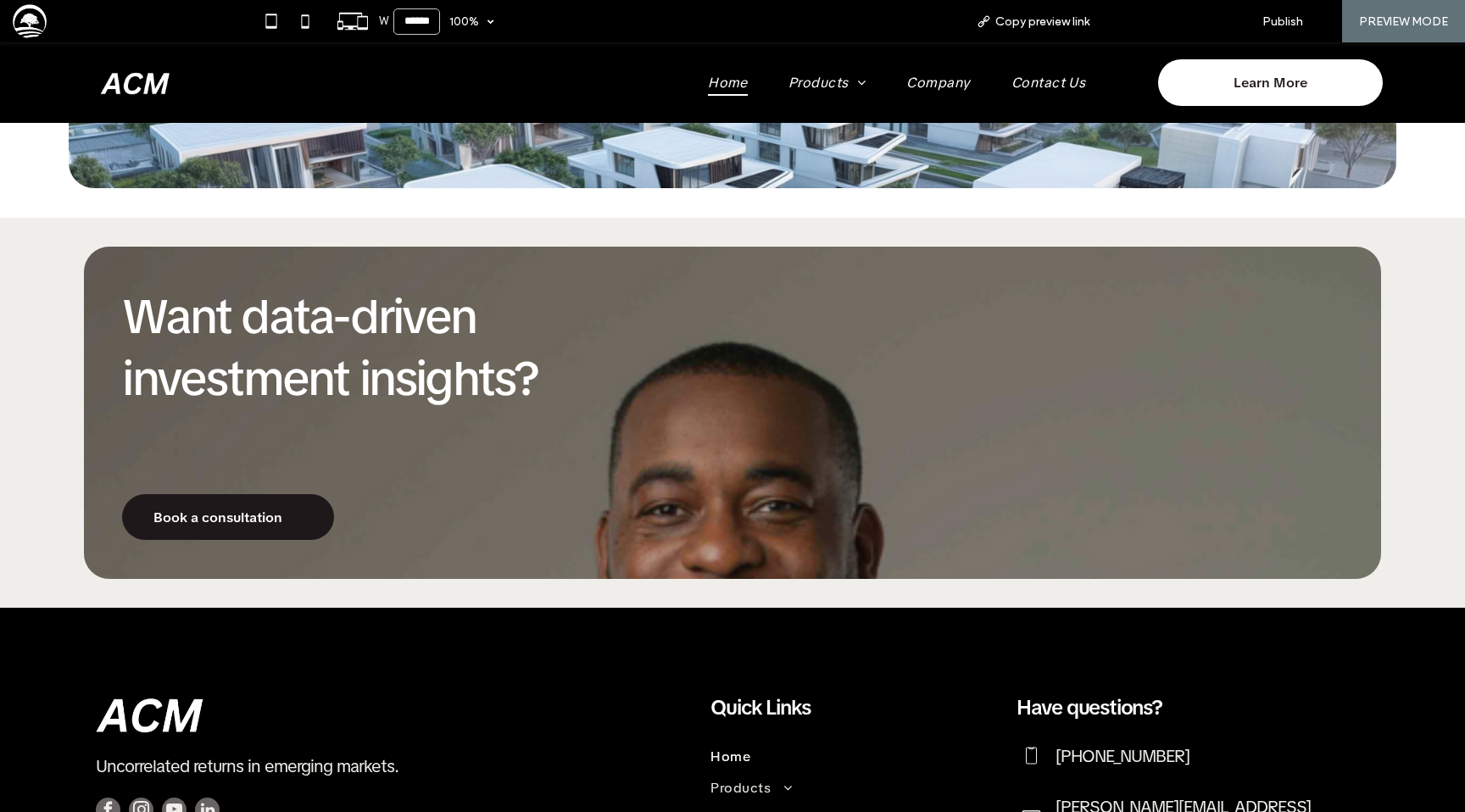
click at [1200, 18] on span "Back to editor" at bounding box center [1171, 22] width 78 height 14
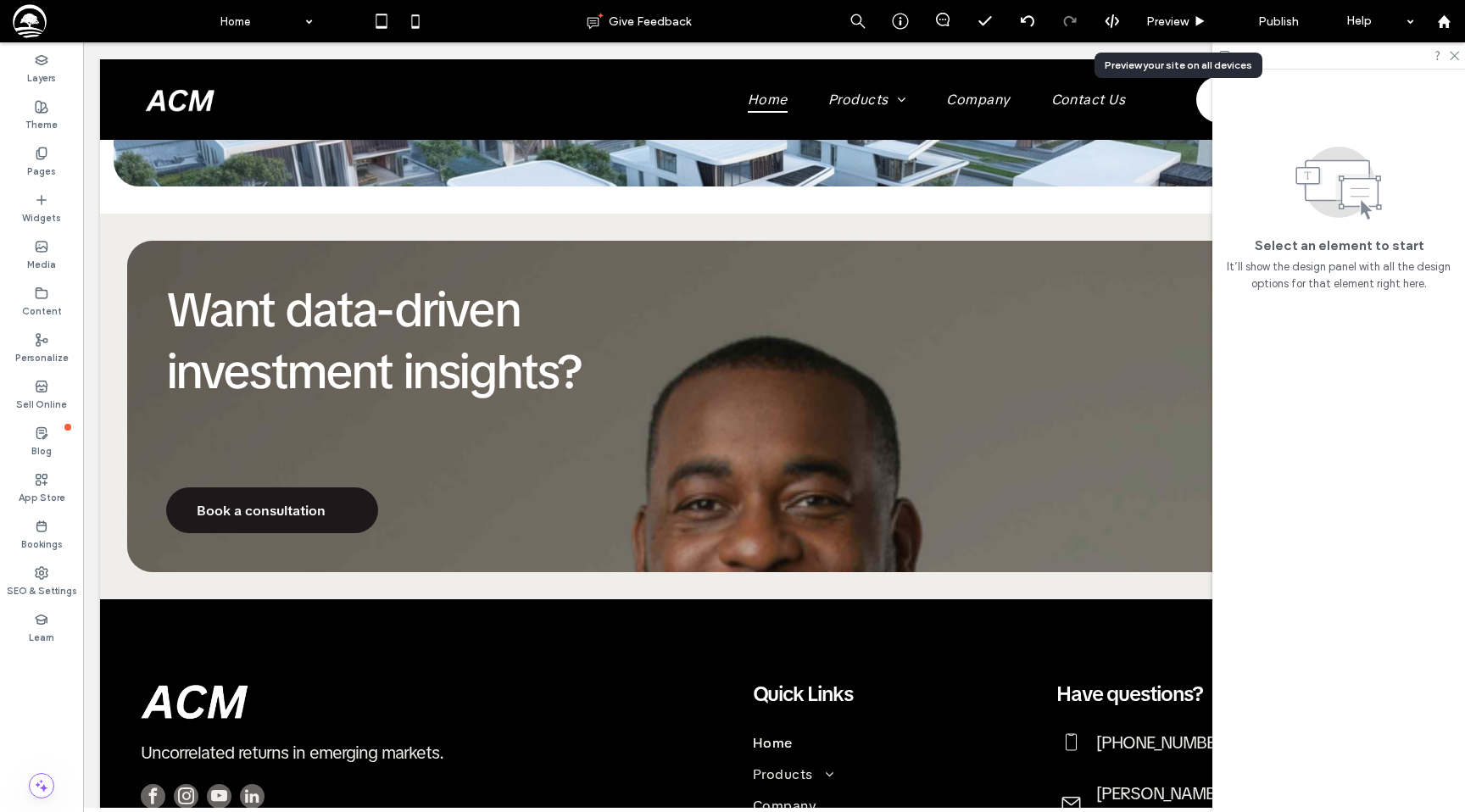
scroll to position [1752, 0]
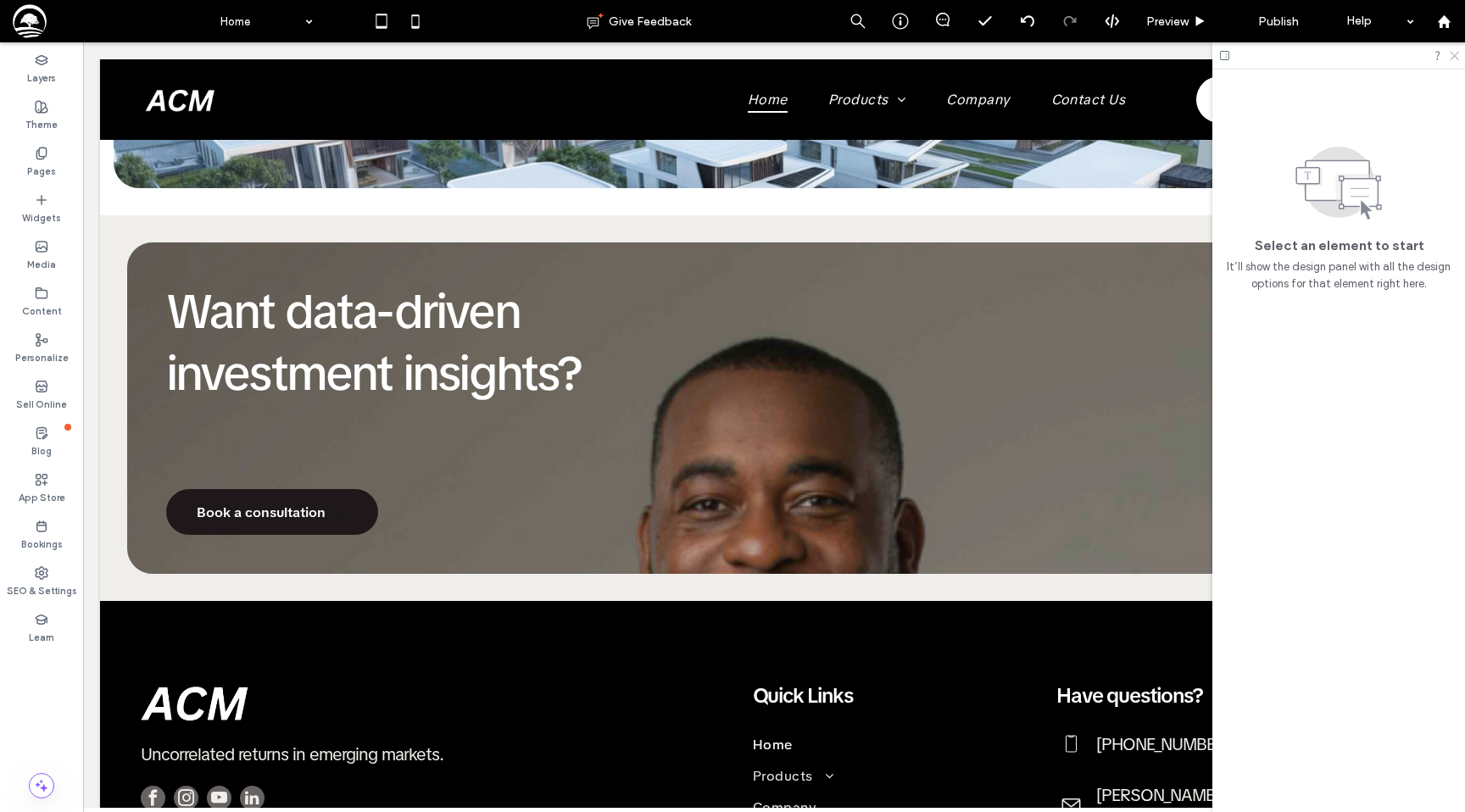
click at [1450, 57] on icon at bounding box center [1453, 55] width 11 height 11
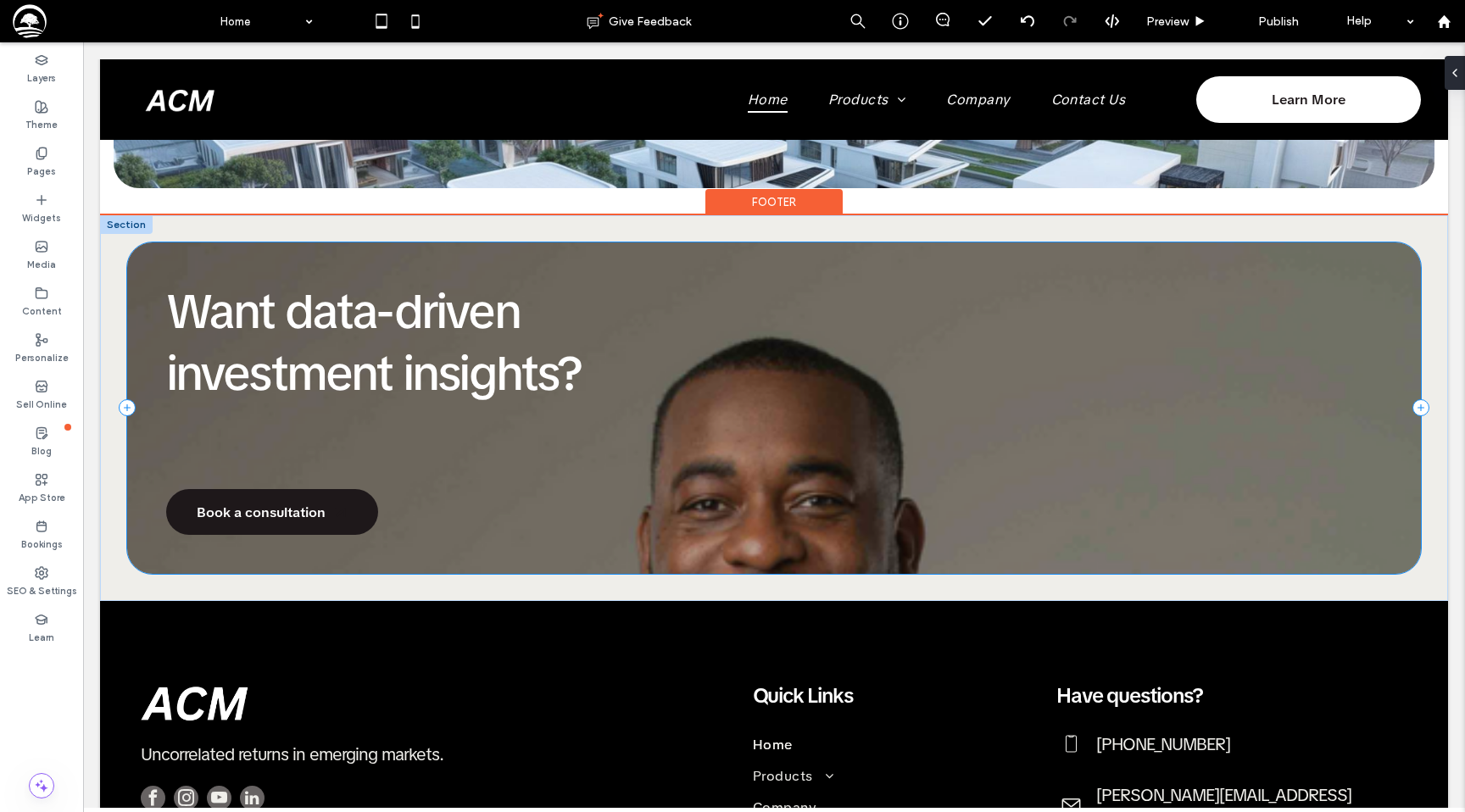
click at [1077, 269] on div "Want data-driven investment insights? Book a consultation" at bounding box center [774, 408] width 1294 height 332
